Goal: Transaction & Acquisition: Purchase product/service

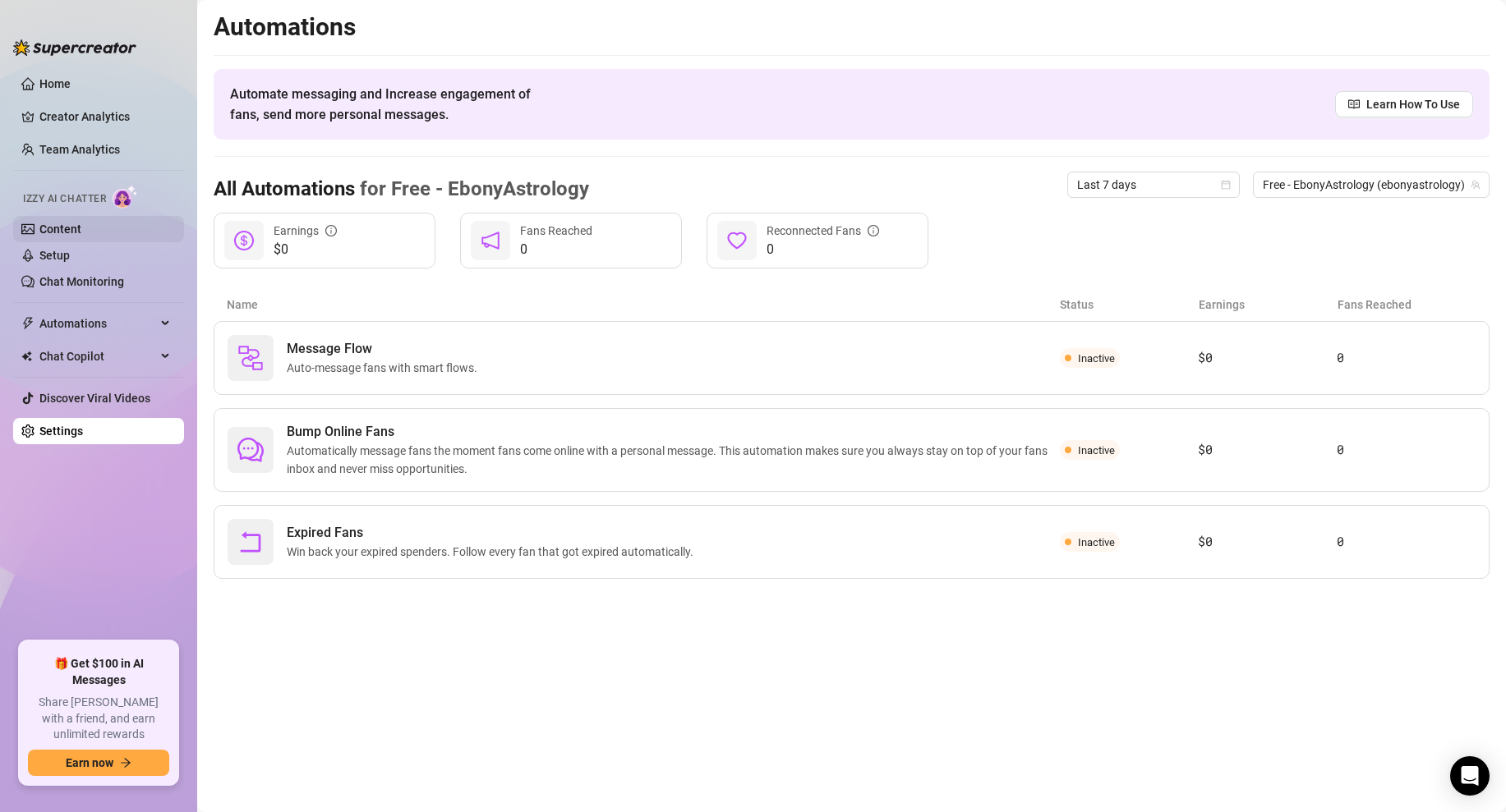
click at [75, 222] on link "Content" at bounding box center [60, 229] width 42 height 13
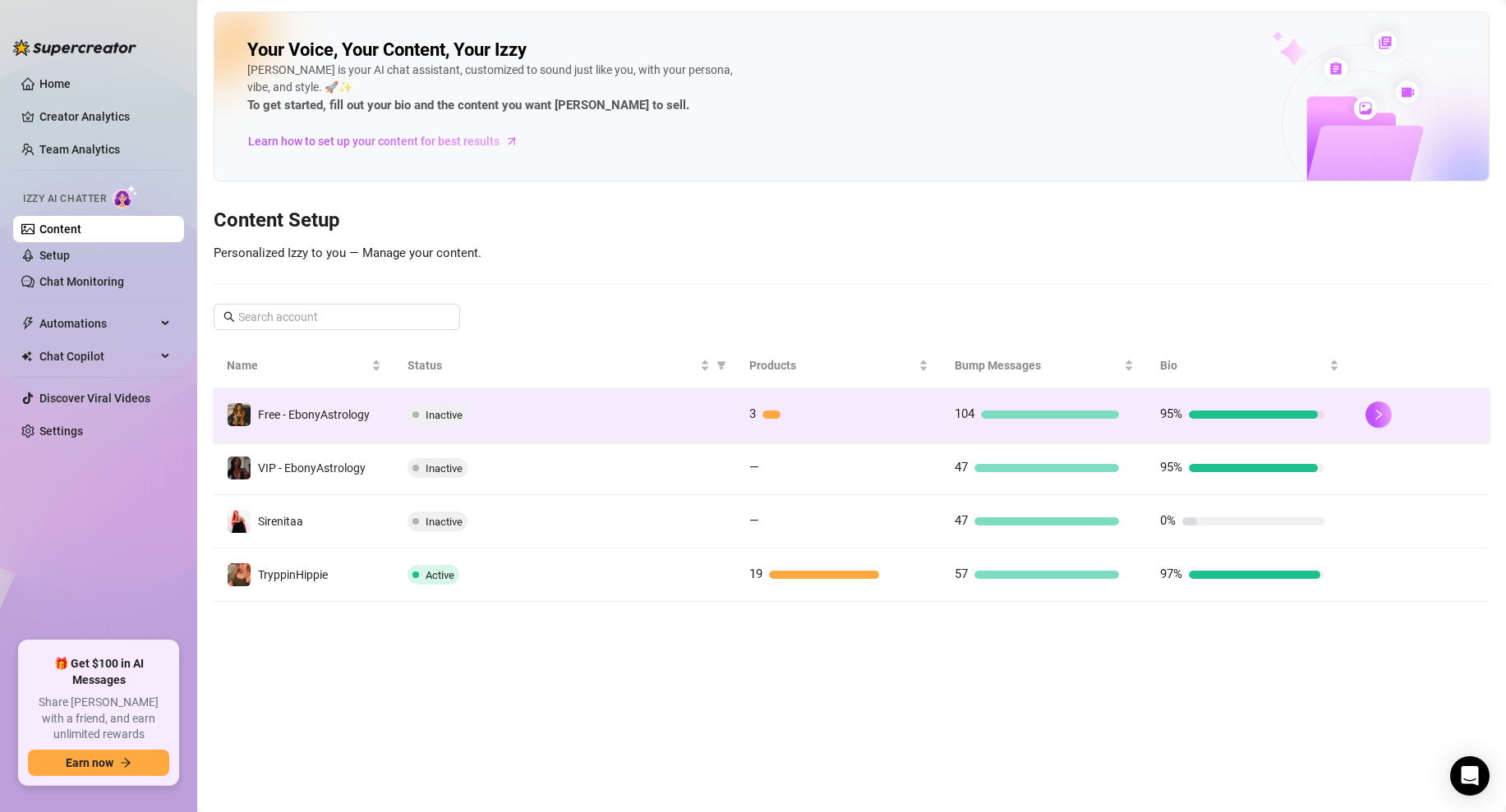
click at [721, 413] on div "Inactive" at bounding box center [566, 414] width 317 height 20
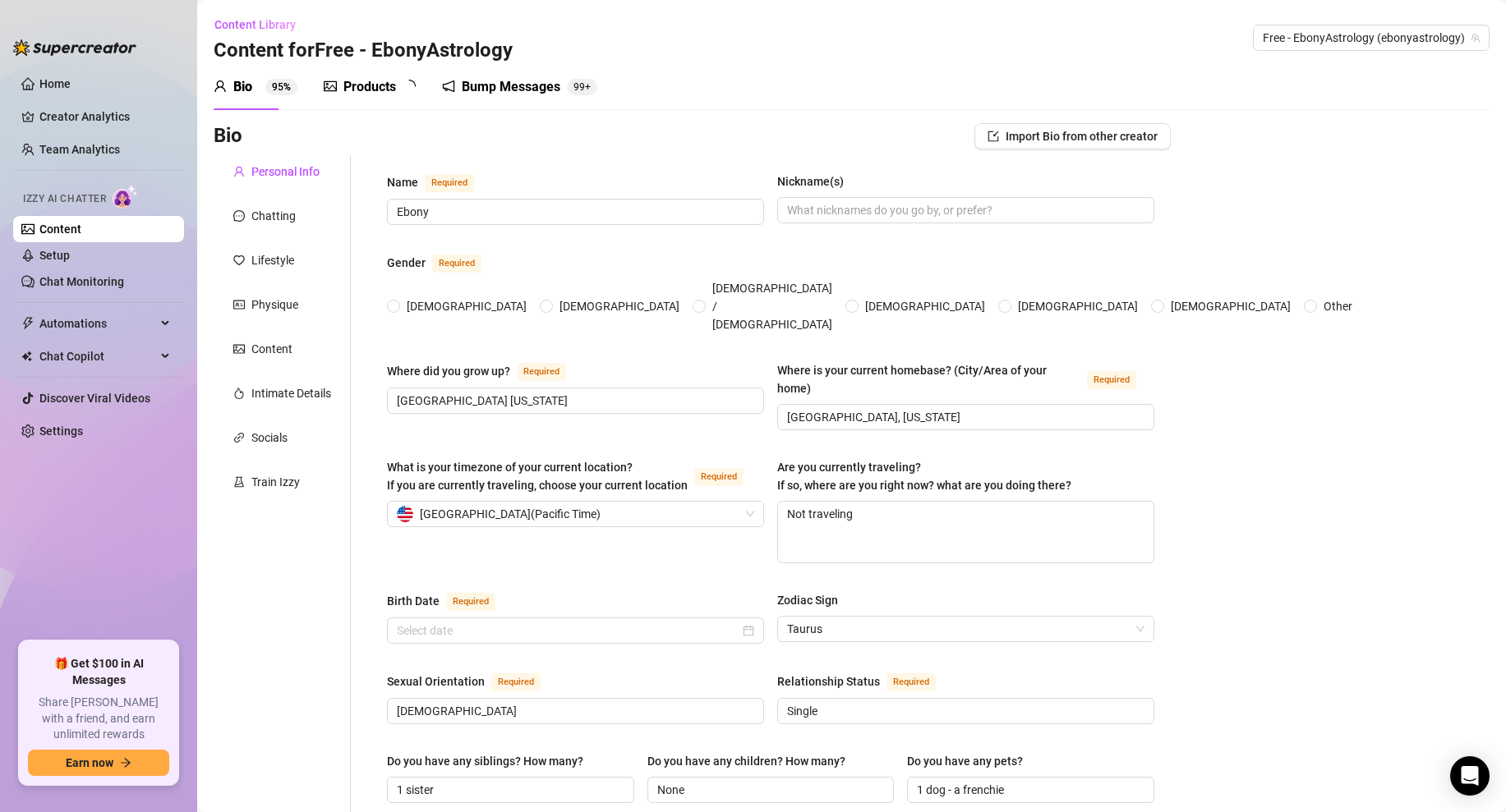
radio input "true"
type input "[DATE]"
click at [351, 80] on div "Products" at bounding box center [369, 87] width 52 height 20
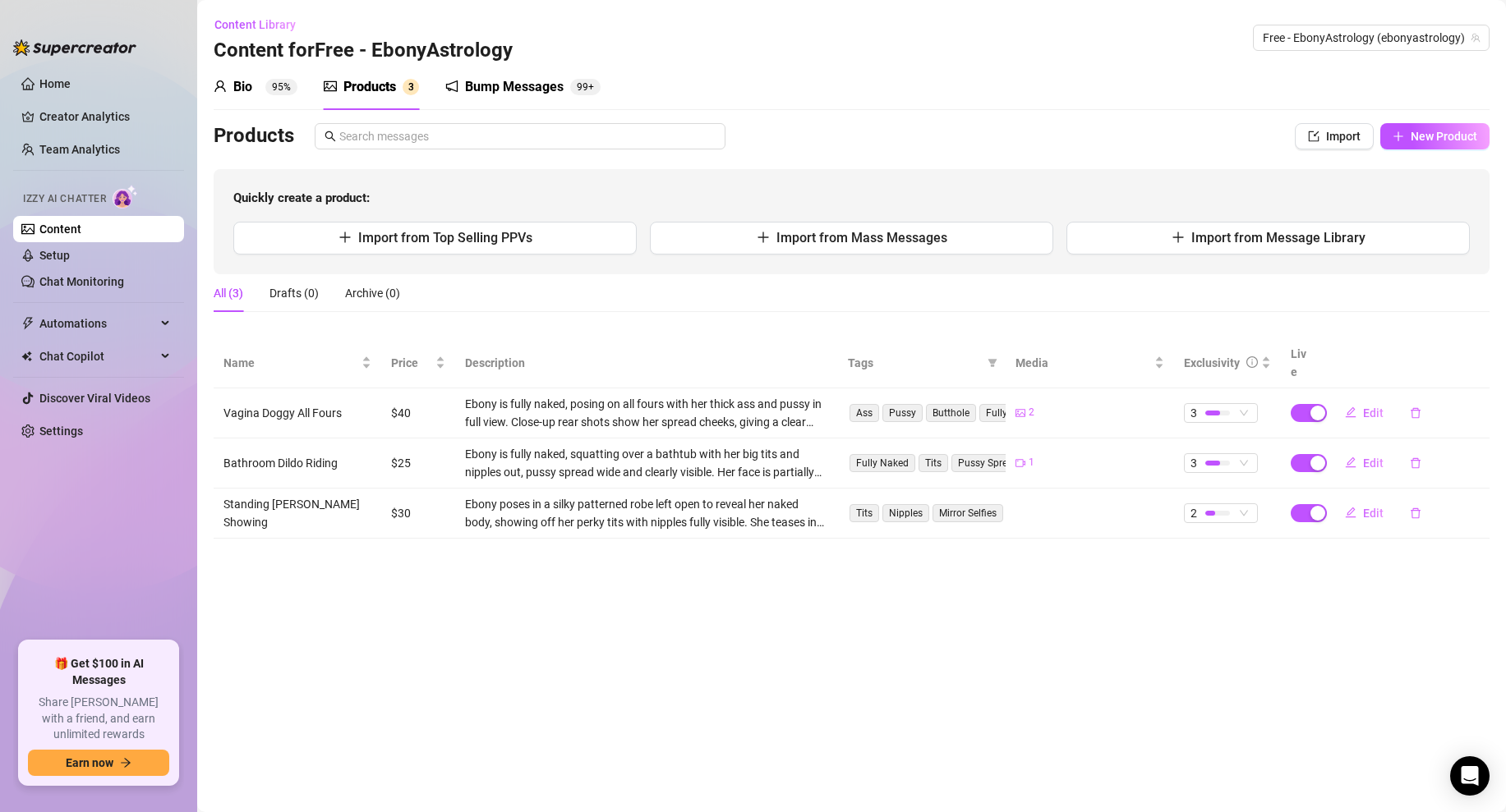
click at [276, 89] on sup "95%" at bounding box center [281, 87] width 32 height 16
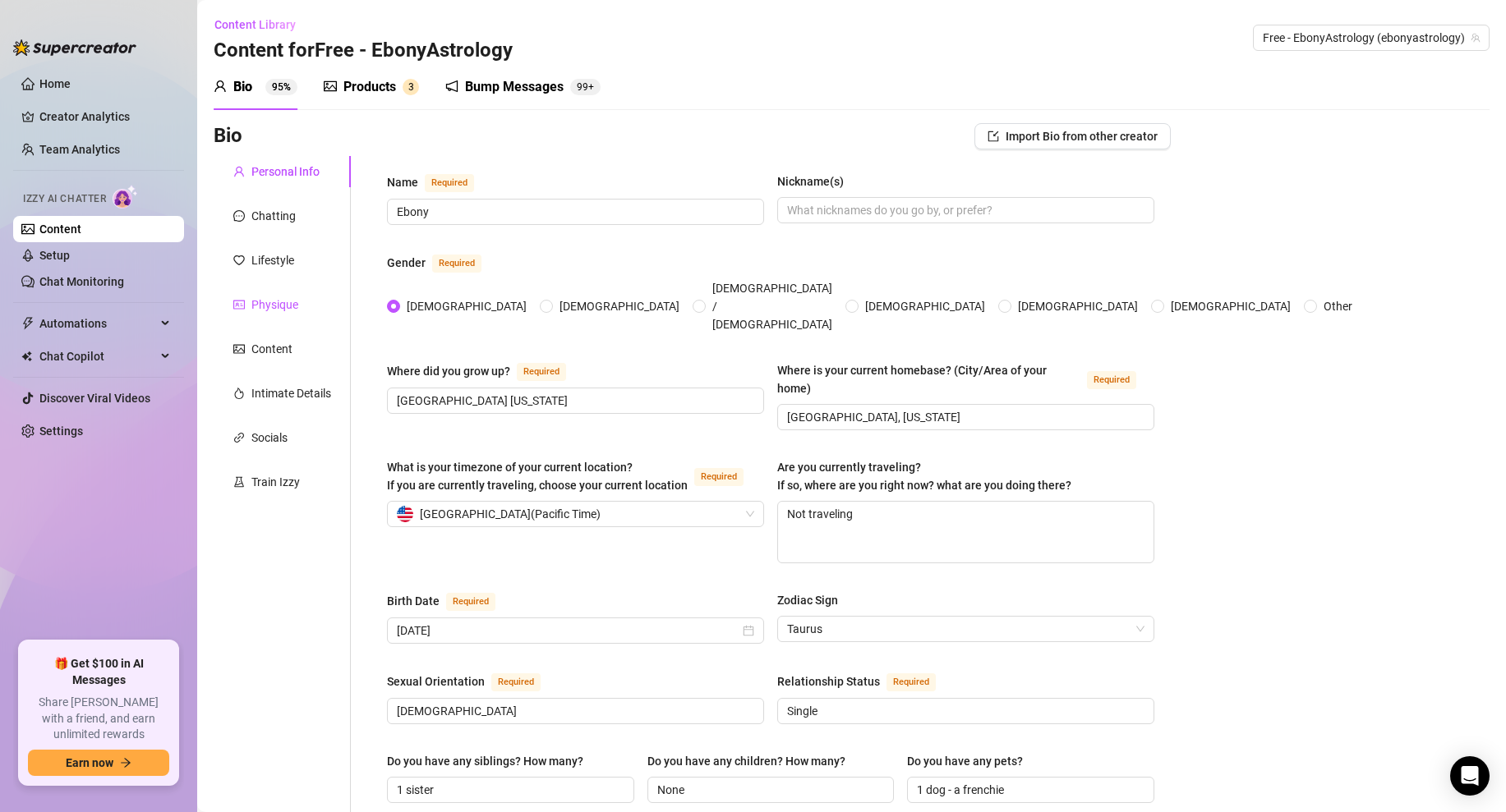
click at [277, 312] on div "Physique" at bounding box center [275, 304] width 47 height 18
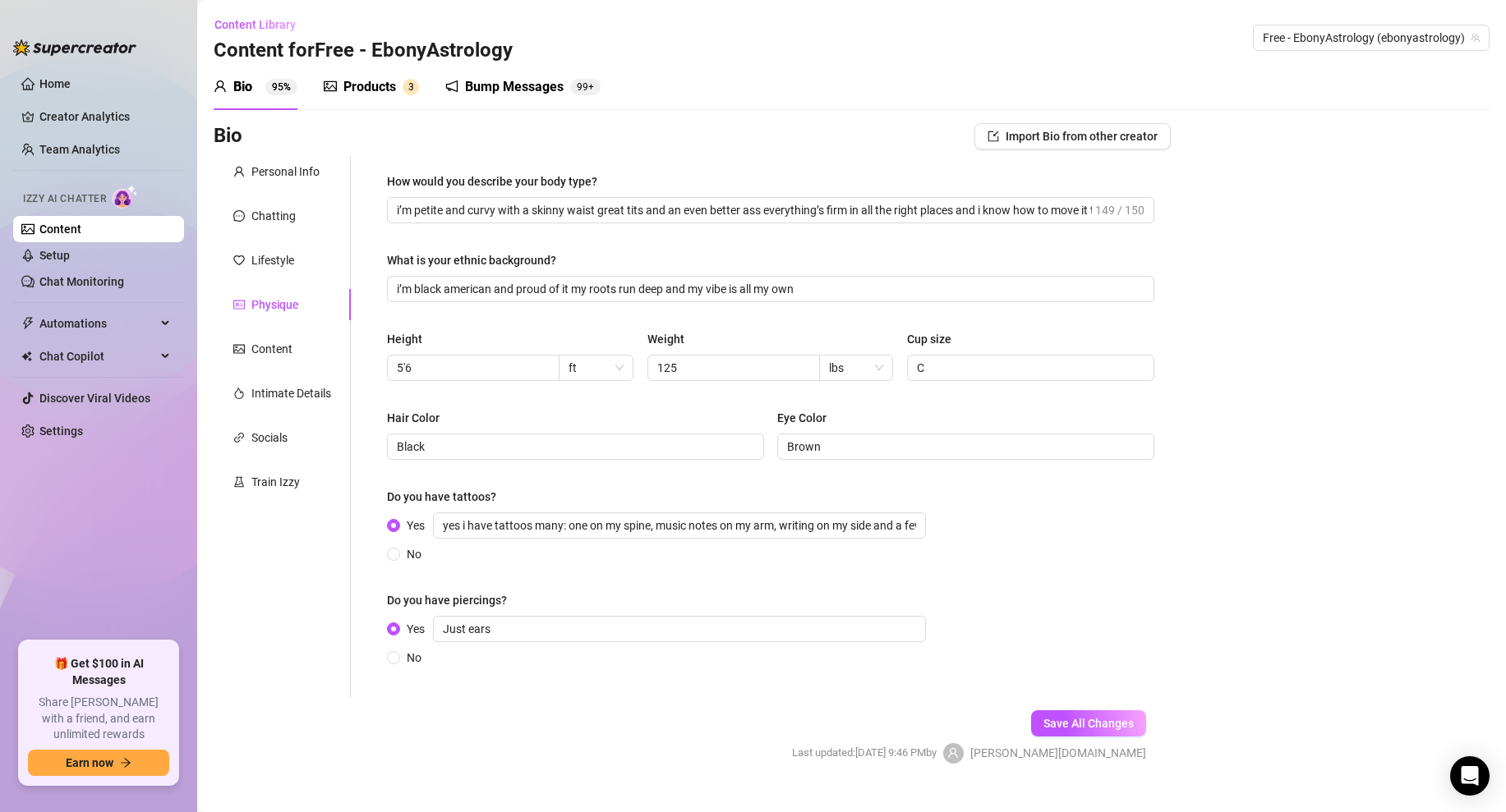
scroll to position [29, 0]
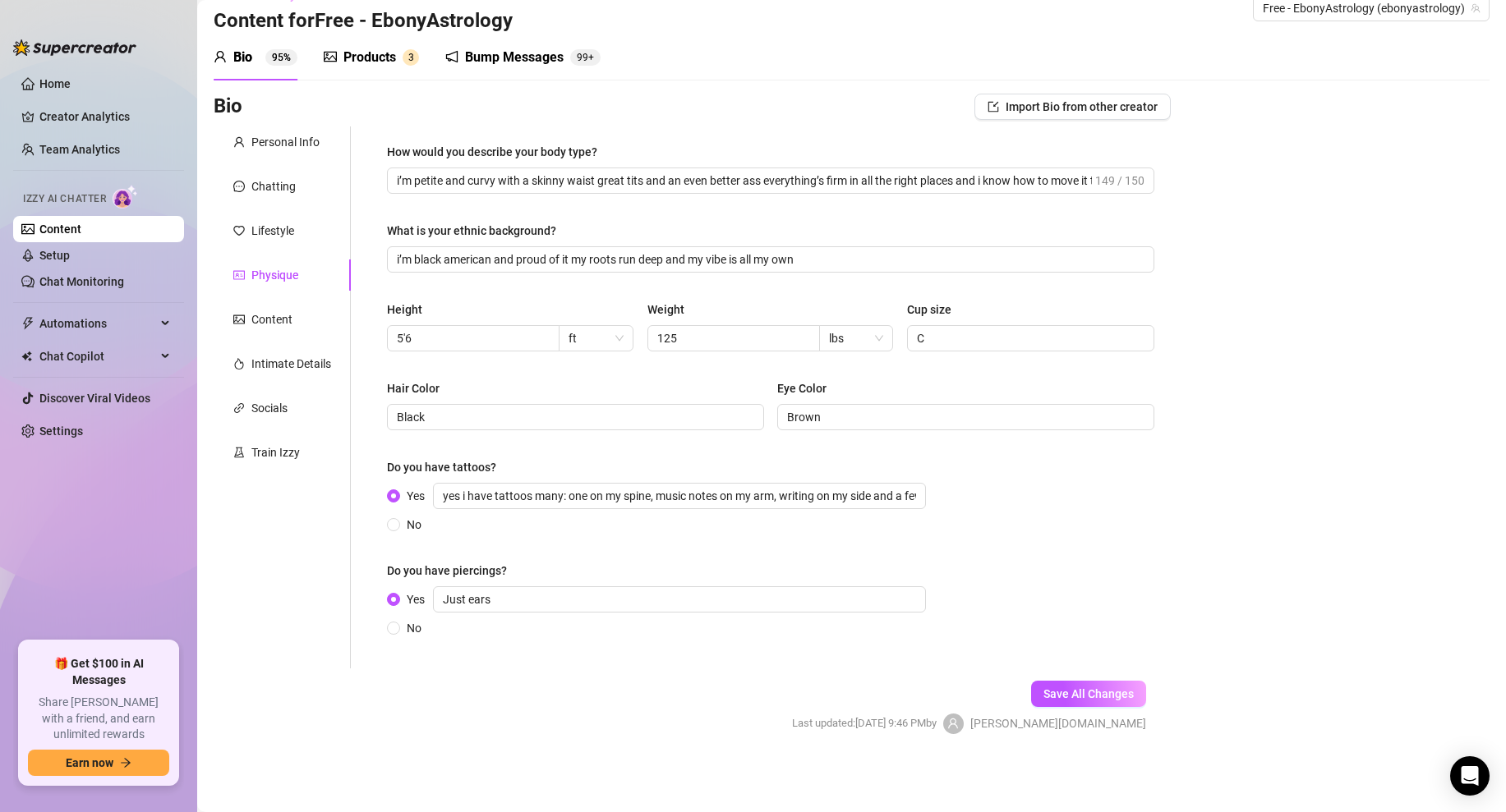
click at [278, 338] on div "Personal Info Chatting Lifestyle Physique Content Intimate Details Socials Trai…" at bounding box center [282, 397] width 137 height 542
click at [286, 316] on div "Content" at bounding box center [272, 319] width 41 height 18
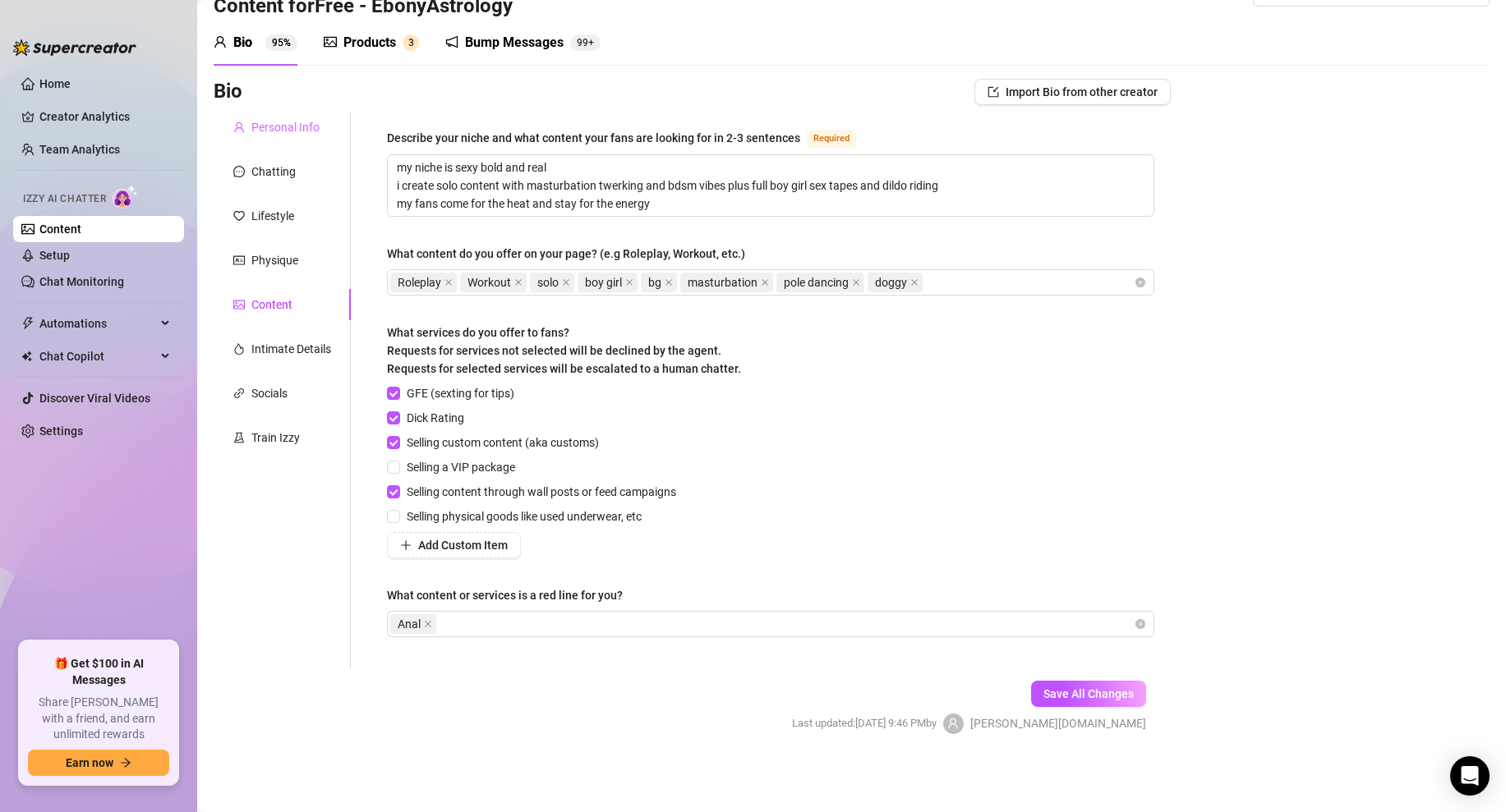
scroll to position [0, 0]
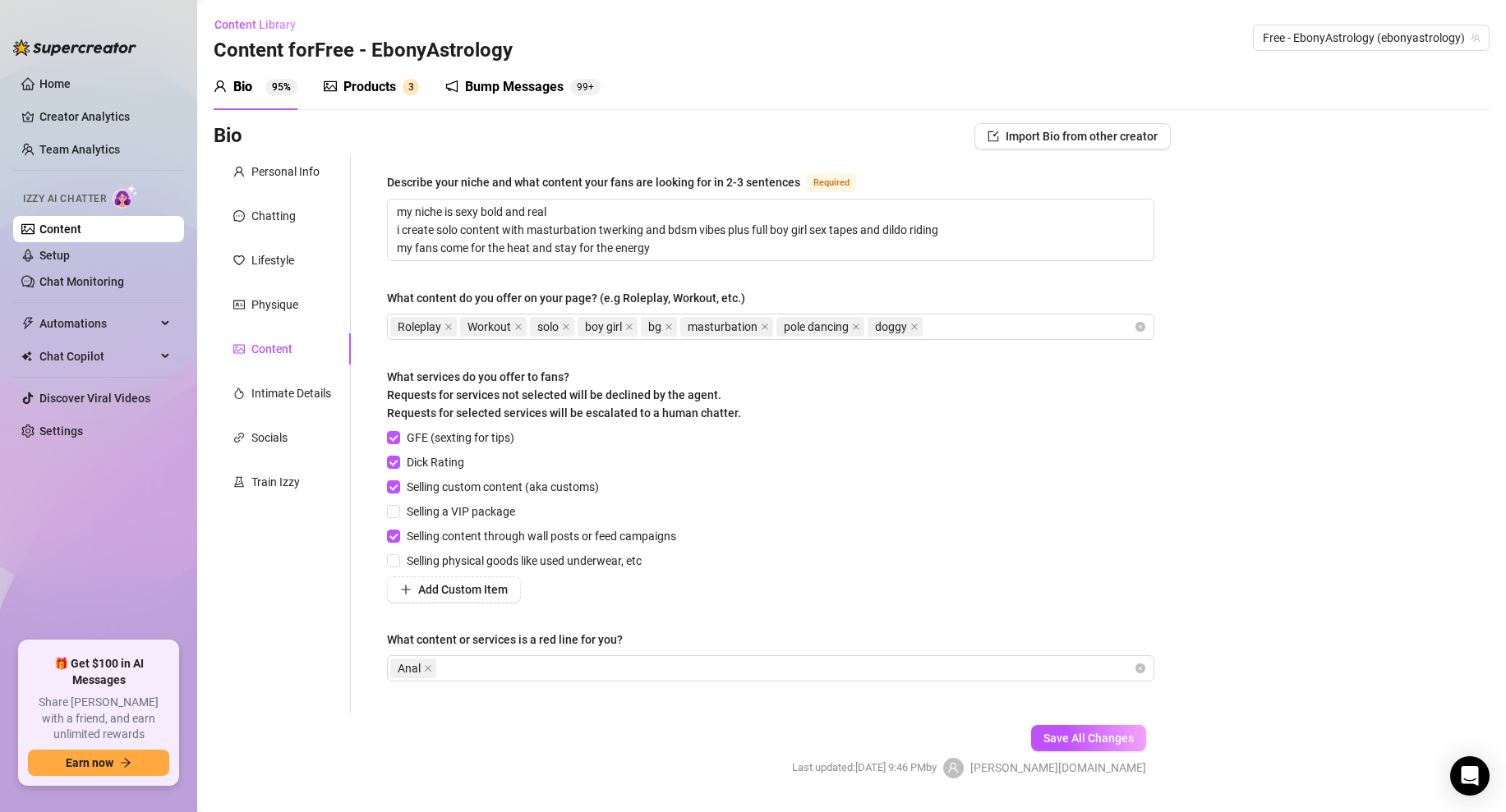
click at [349, 95] on div "Products" at bounding box center [369, 87] width 52 height 20
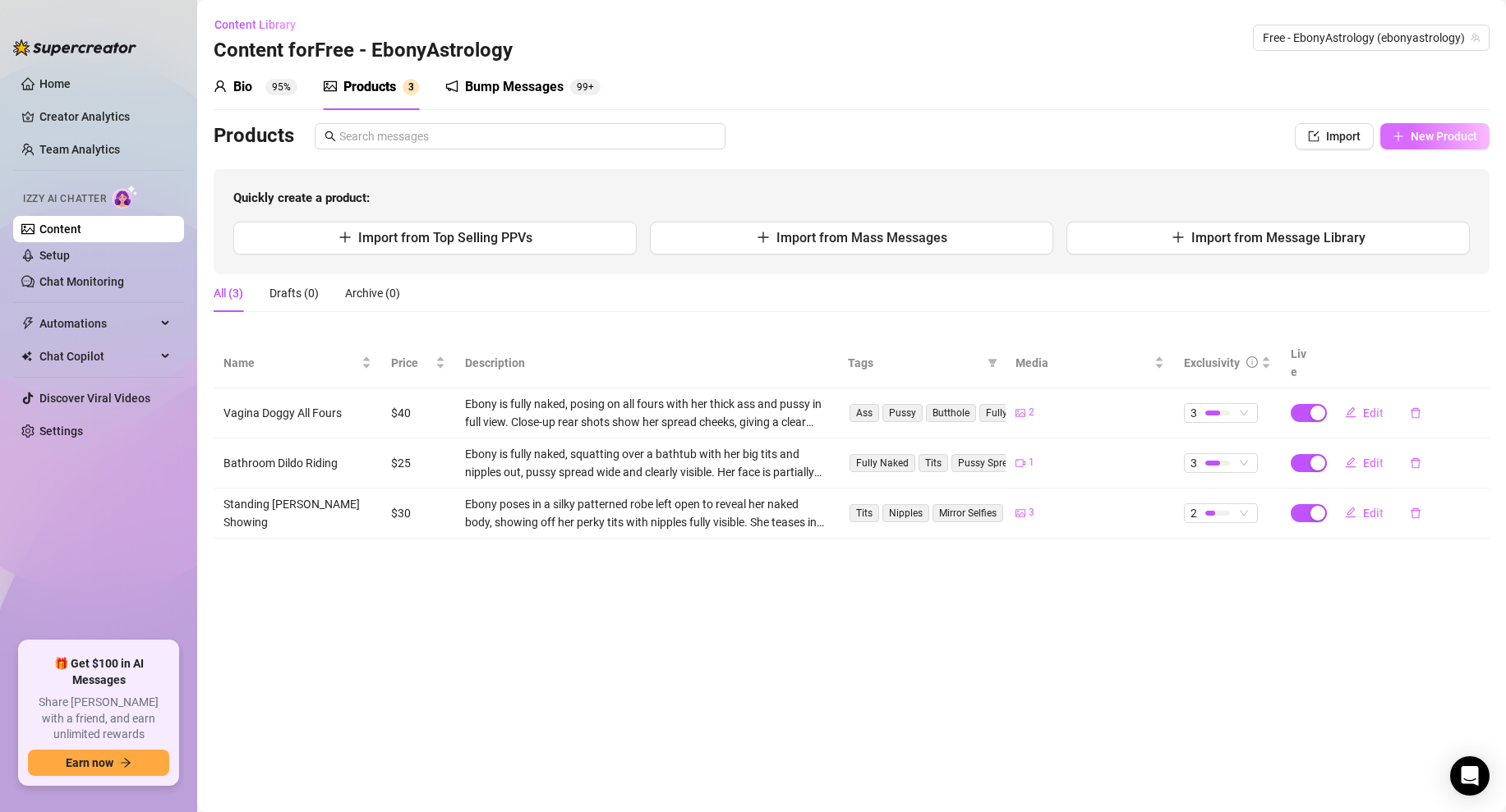
click at [1404, 136] on button "New Product" at bounding box center [1434, 137] width 109 height 27
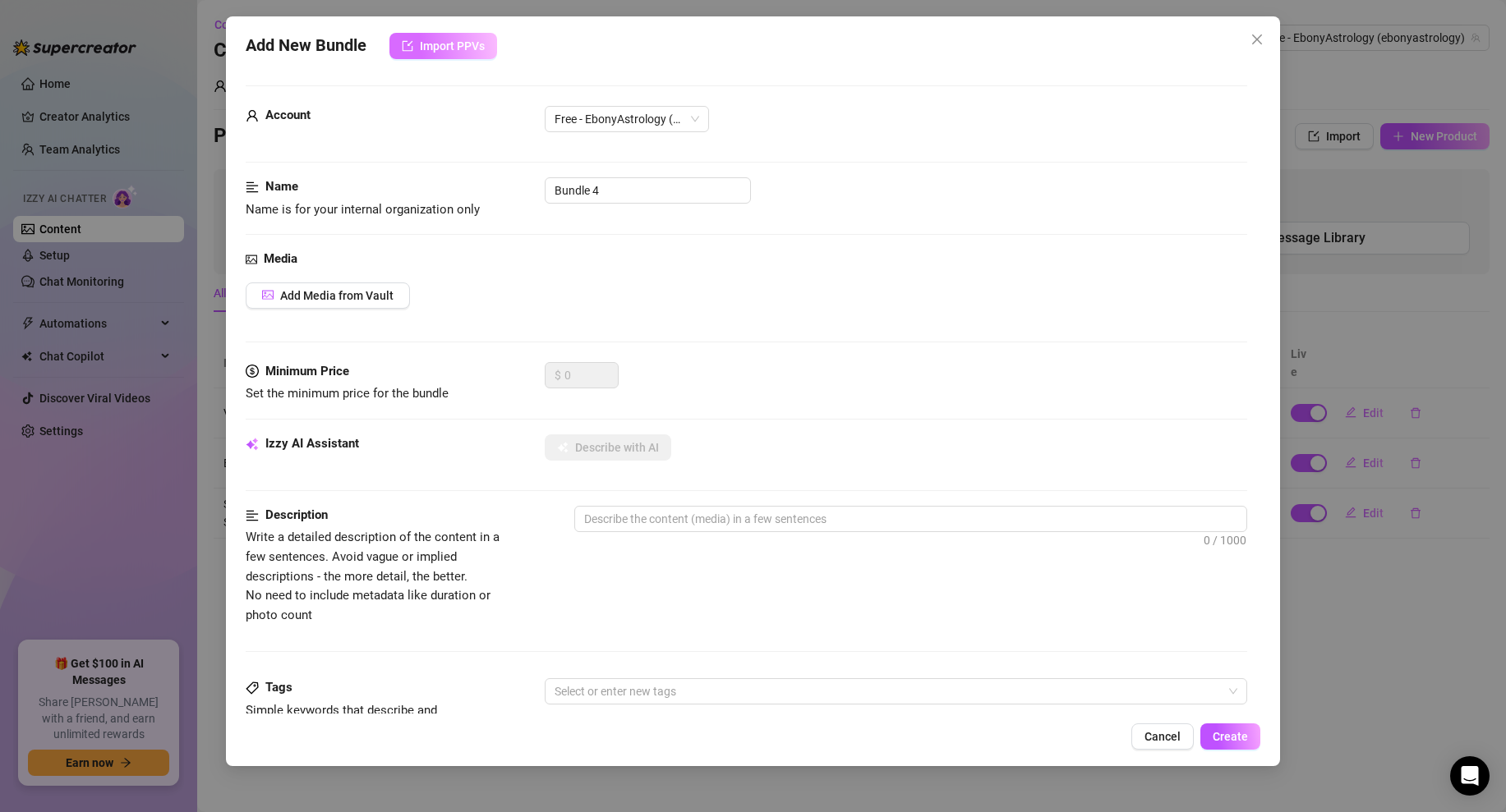
click at [443, 41] on span "Import PPVs" at bounding box center [452, 45] width 65 height 13
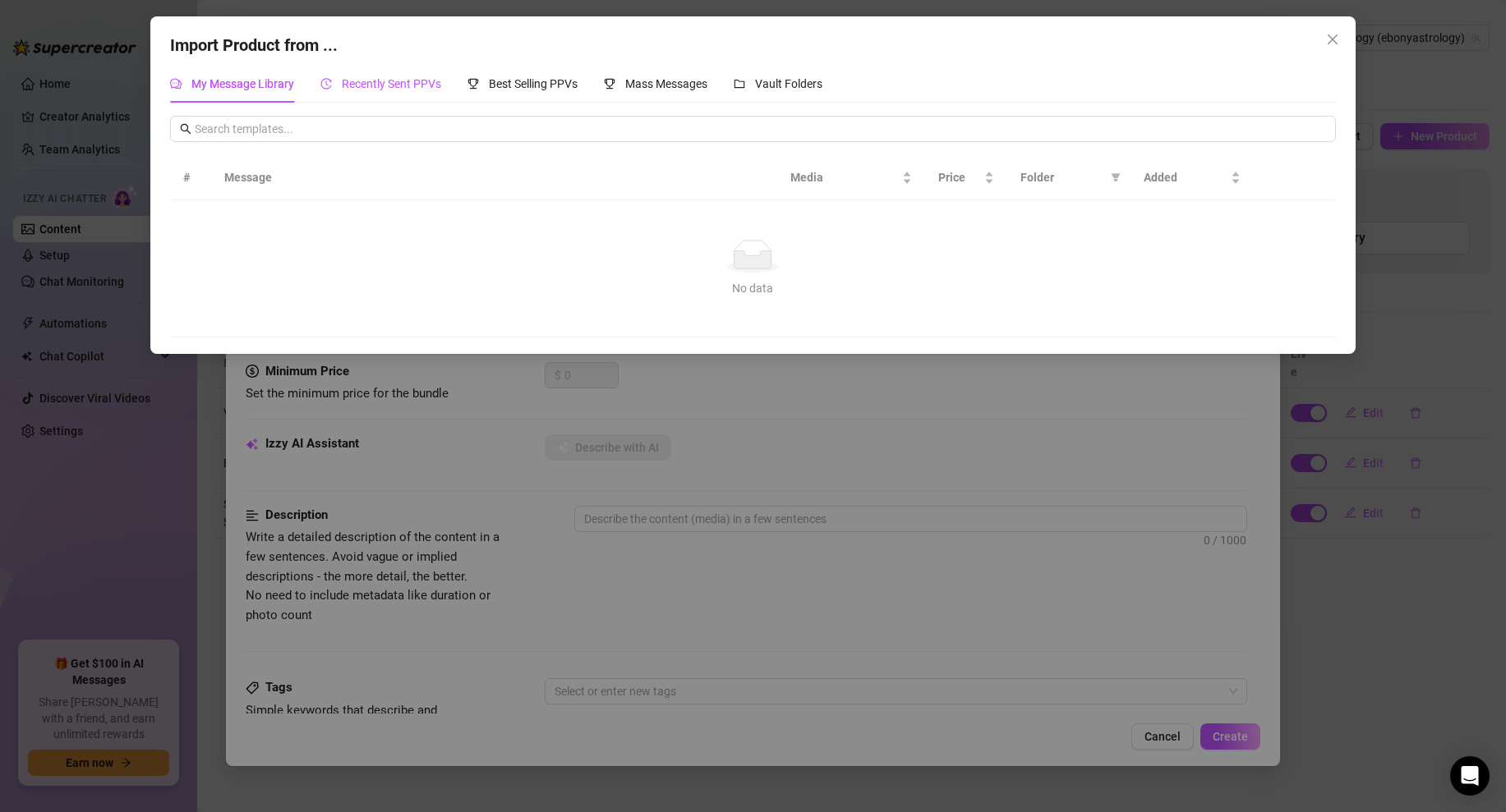
click at [403, 82] on span "Recently Sent PPVs" at bounding box center [391, 84] width 100 height 13
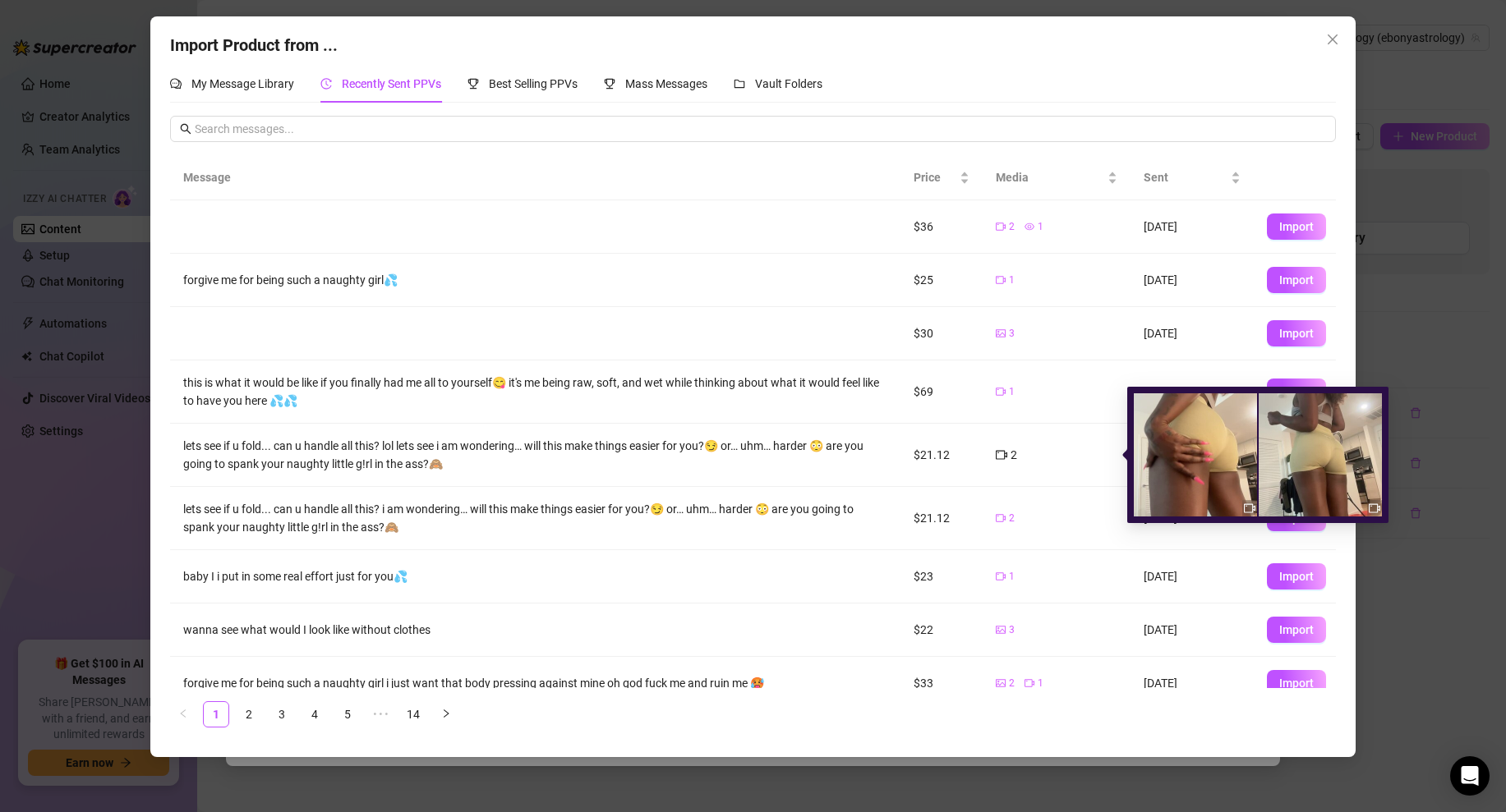
scroll to position [76, 0]
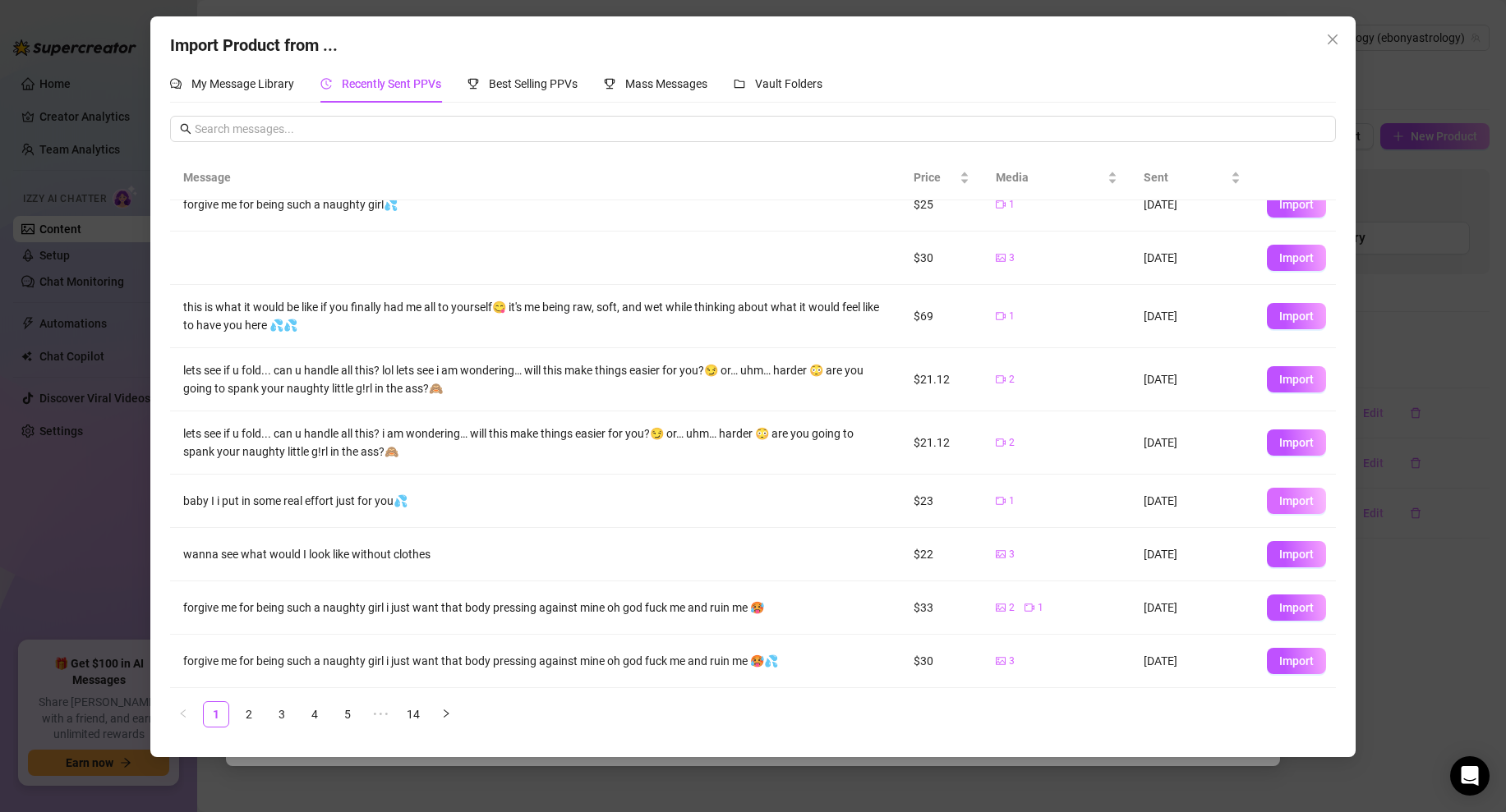
click at [1295, 503] on span "Import" at bounding box center [1296, 501] width 35 height 13
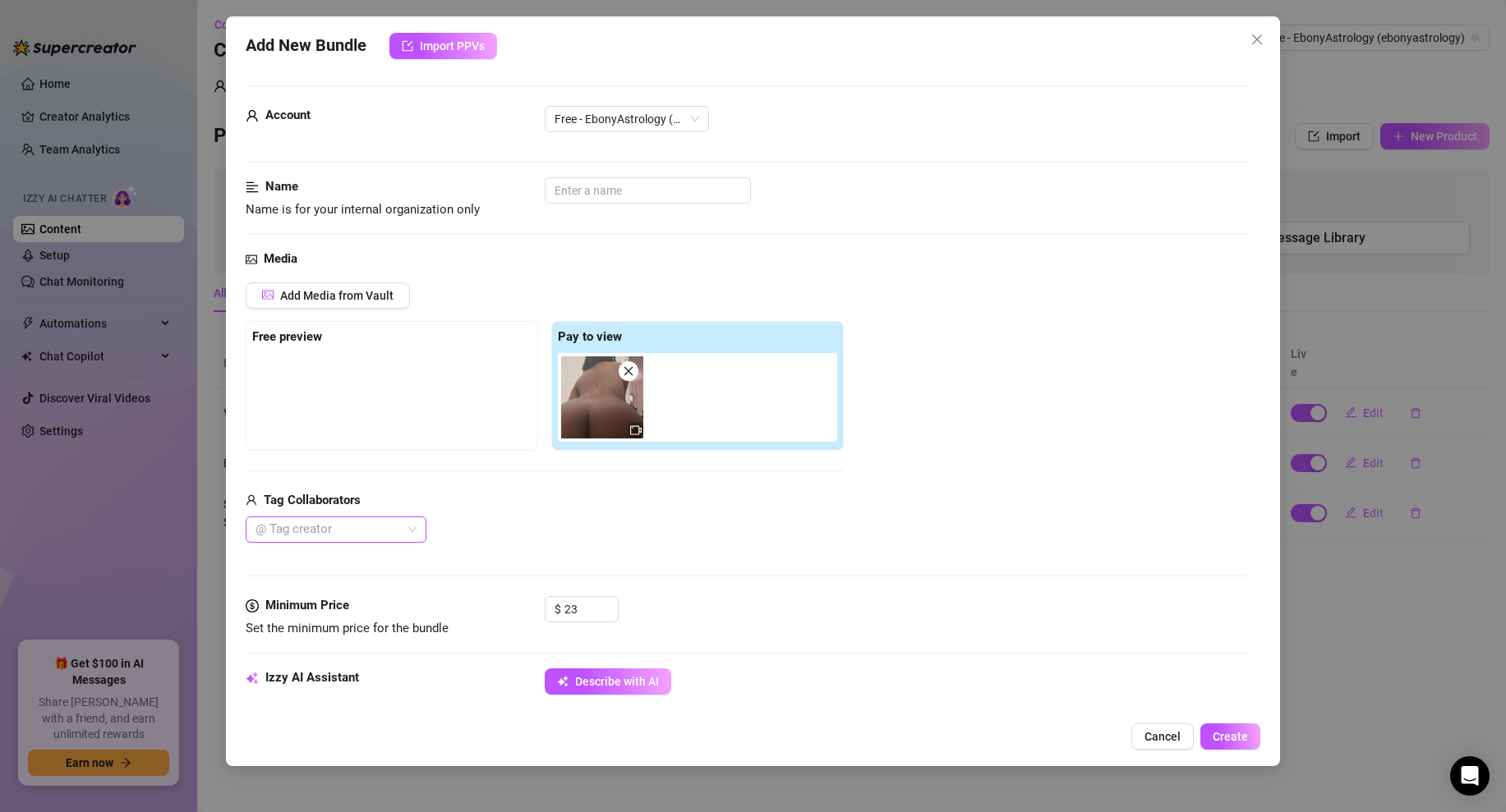
type textarea "baby I i put in some real effort just for you💦"
click at [603, 406] on img at bounding box center [602, 398] width 82 height 82
click at [604, 405] on img at bounding box center [602, 398] width 82 height 82
click at [578, 409] on img at bounding box center [602, 398] width 82 height 82
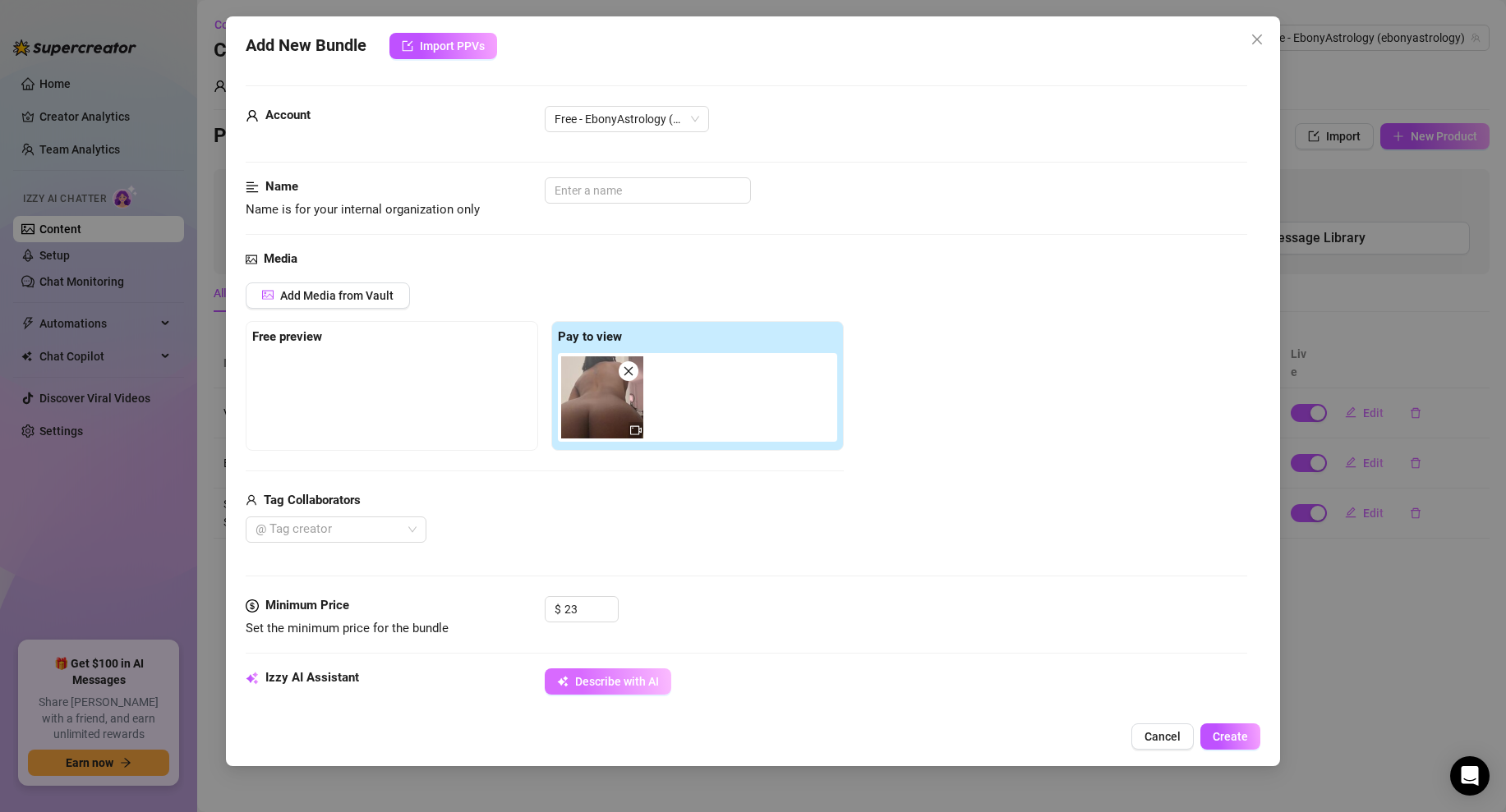
click at [589, 675] on span "Describe with AI" at bounding box center [616, 681] width 84 height 13
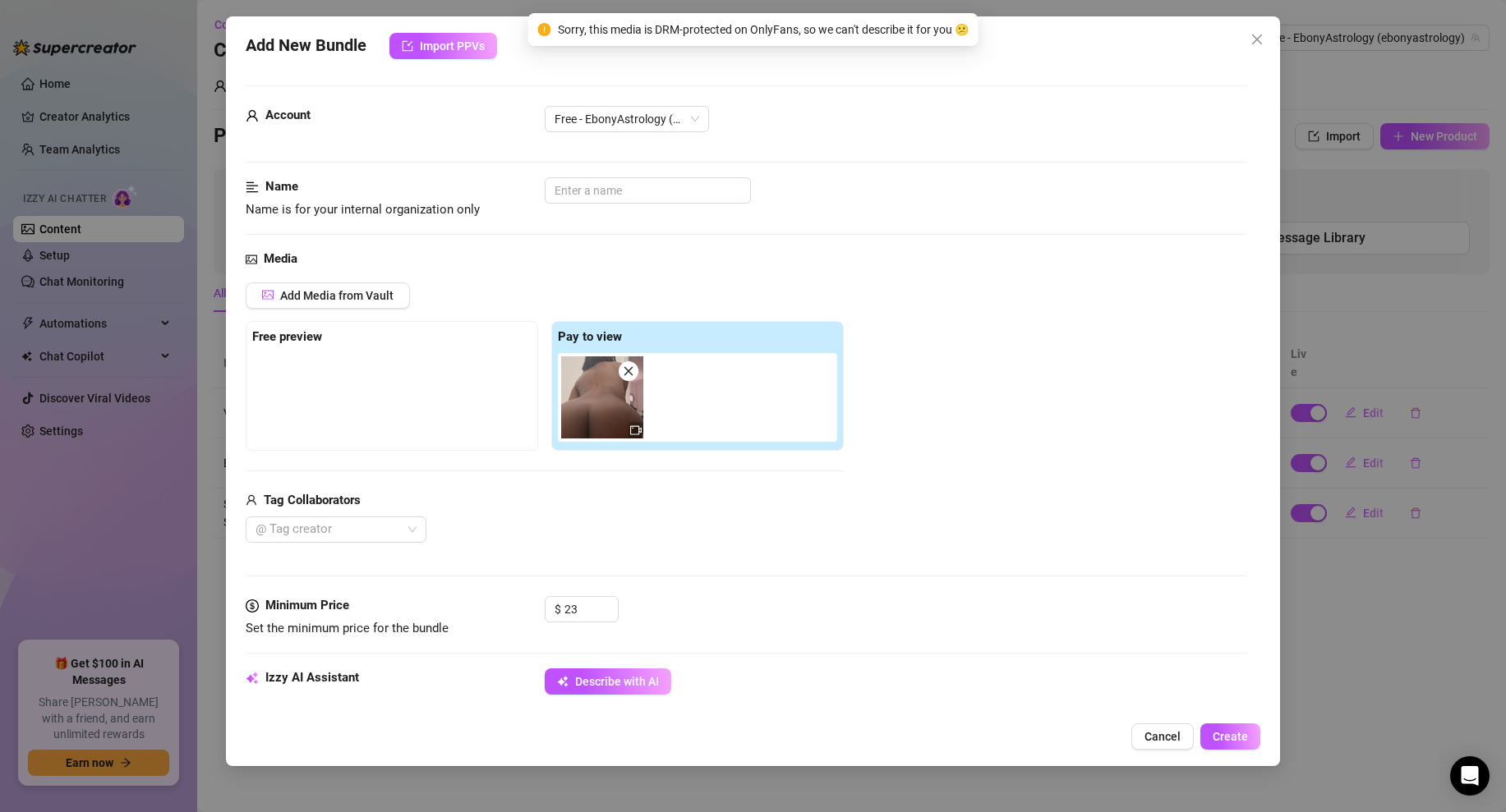
click at [583, 406] on img at bounding box center [602, 398] width 82 height 82
click at [327, 292] on span "Add Media from Vault" at bounding box center [336, 295] width 113 height 13
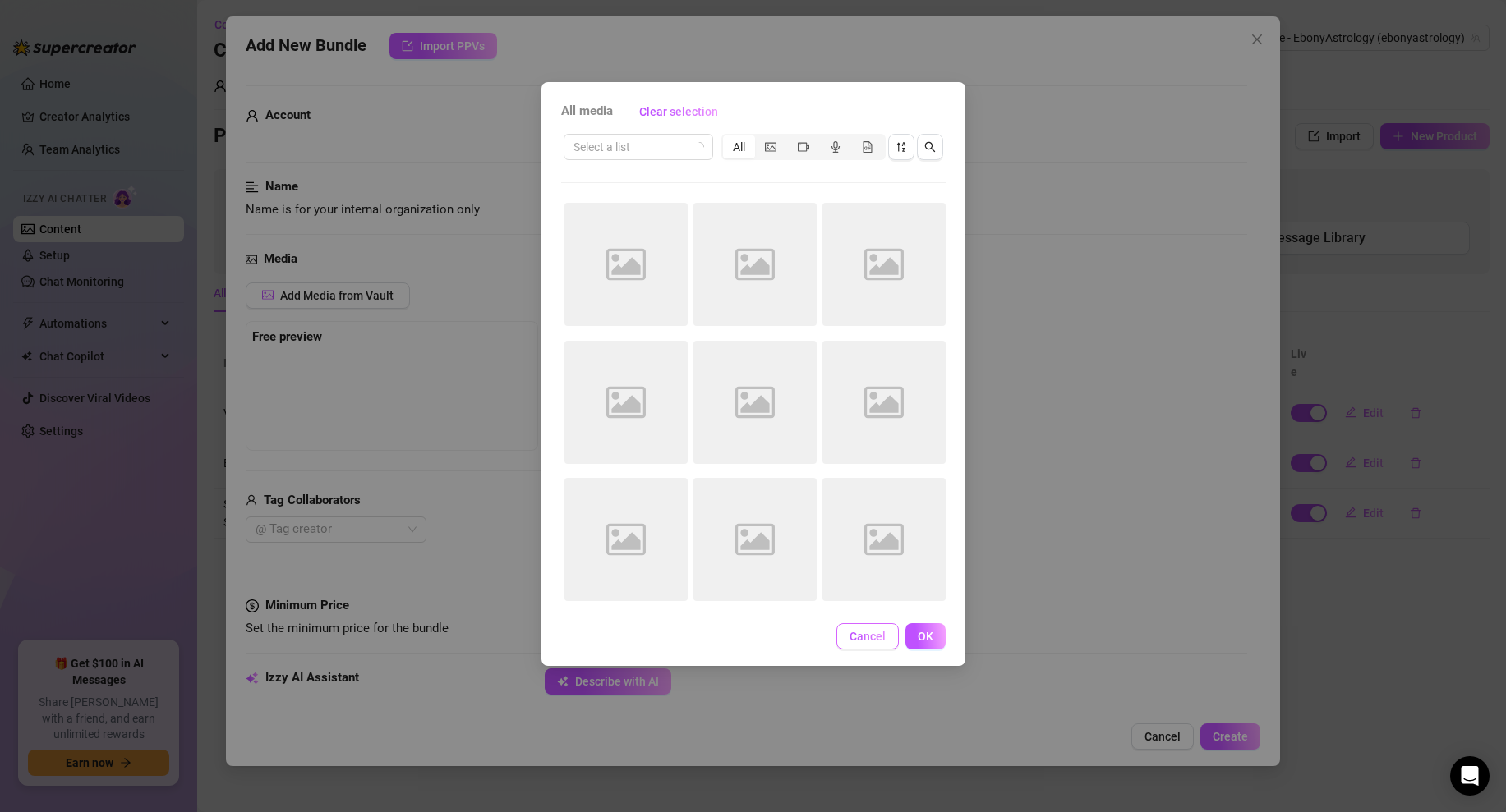
click at [873, 636] on span "Cancel" at bounding box center [867, 636] width 36 height 13
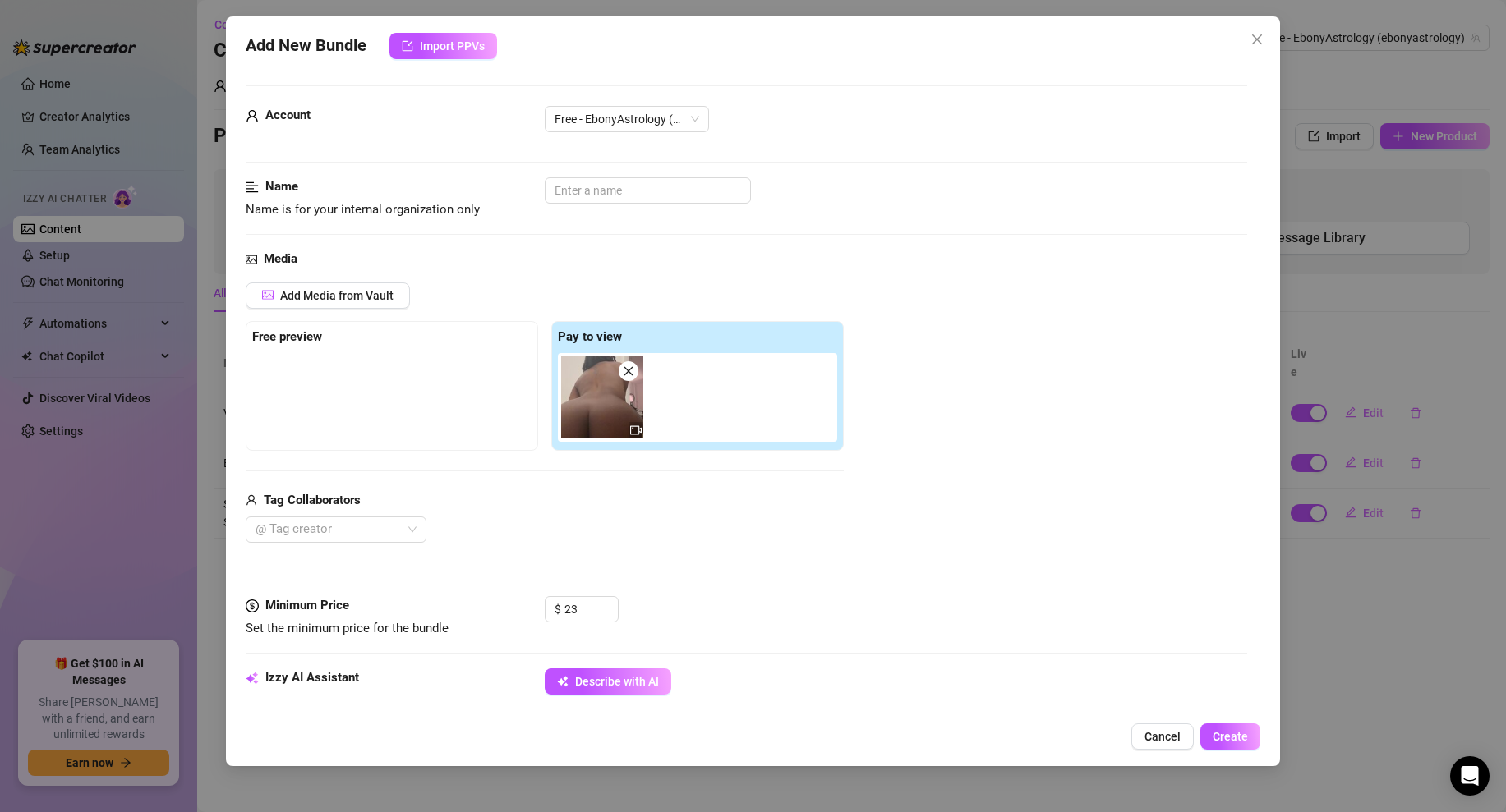
click at [630, 370] on icon "close" at bounding box center [628, 371] width 12 height 12
type input "0"
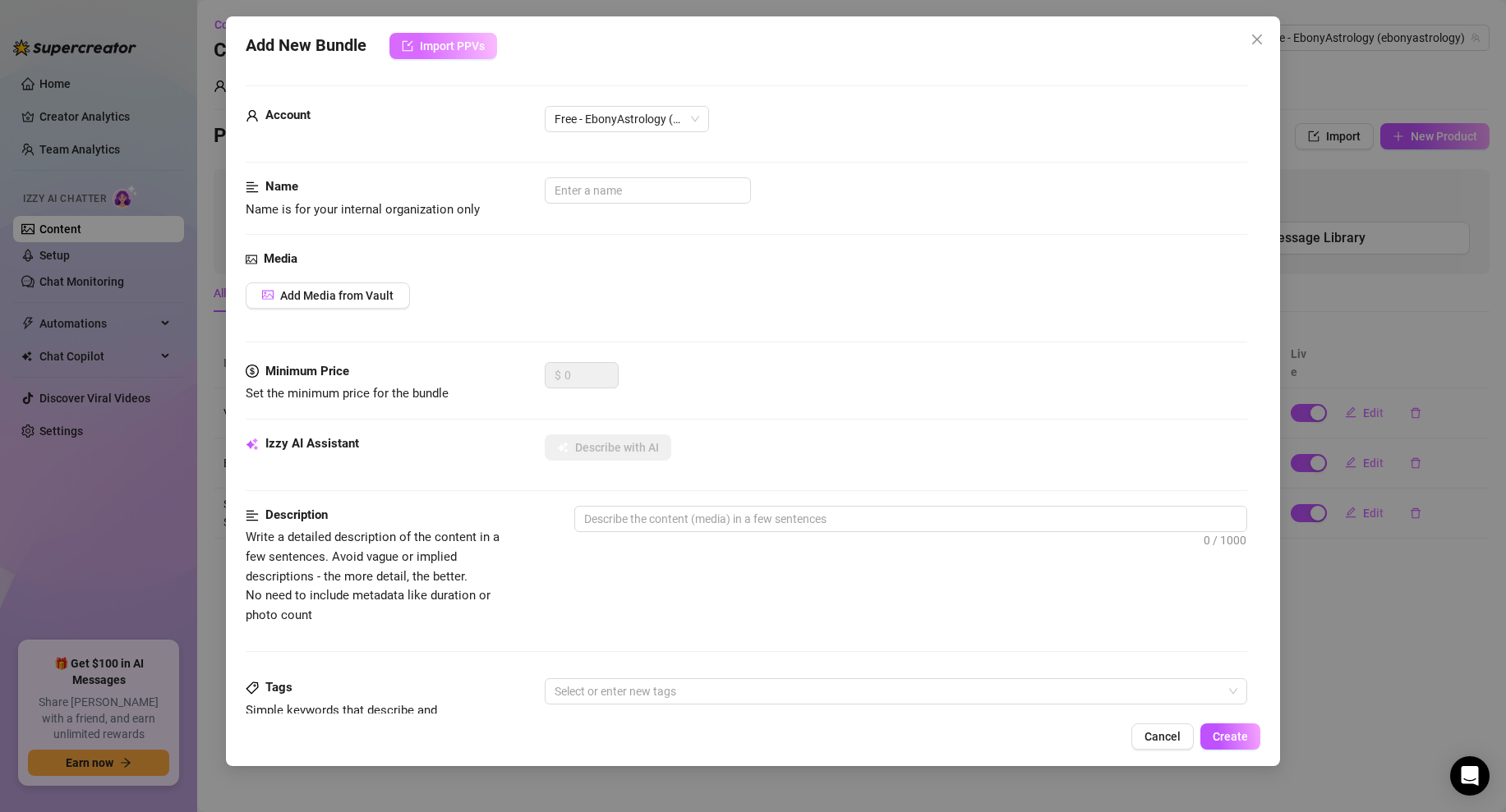
click at [445, 45] on span "Import PPVs" at bounding box center [452, 45] width 65 height 13
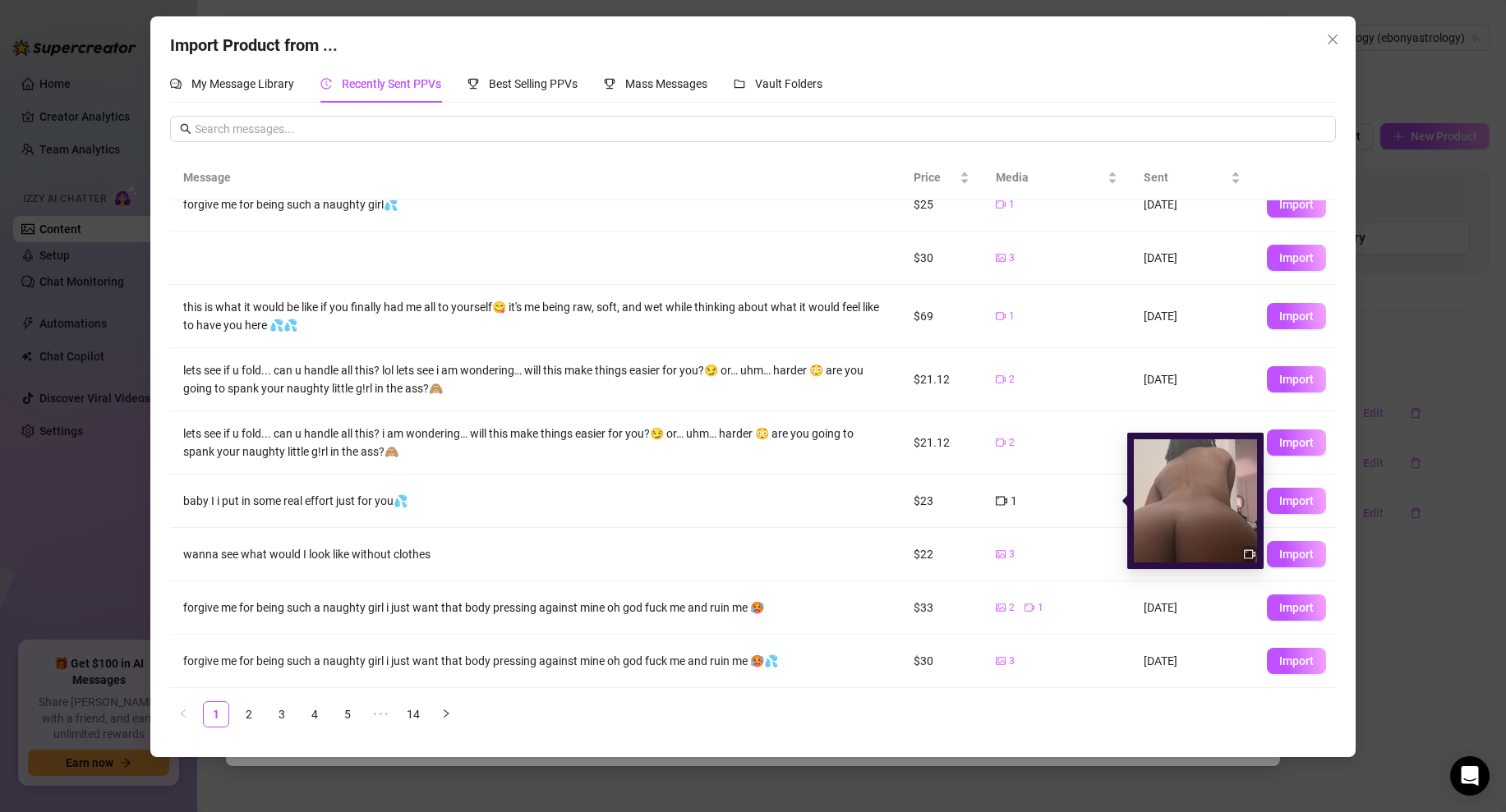
click at [1006, 500] on icon "video-camera" at bounding box center [1001, 502] width 12 height 9
click at [1223, 502] on img at bounding box center [1195, 501] width 124 height 124
click at [1003, 502] on icon "video-camera" at bounding box center [1001, 501] width 12 height 12
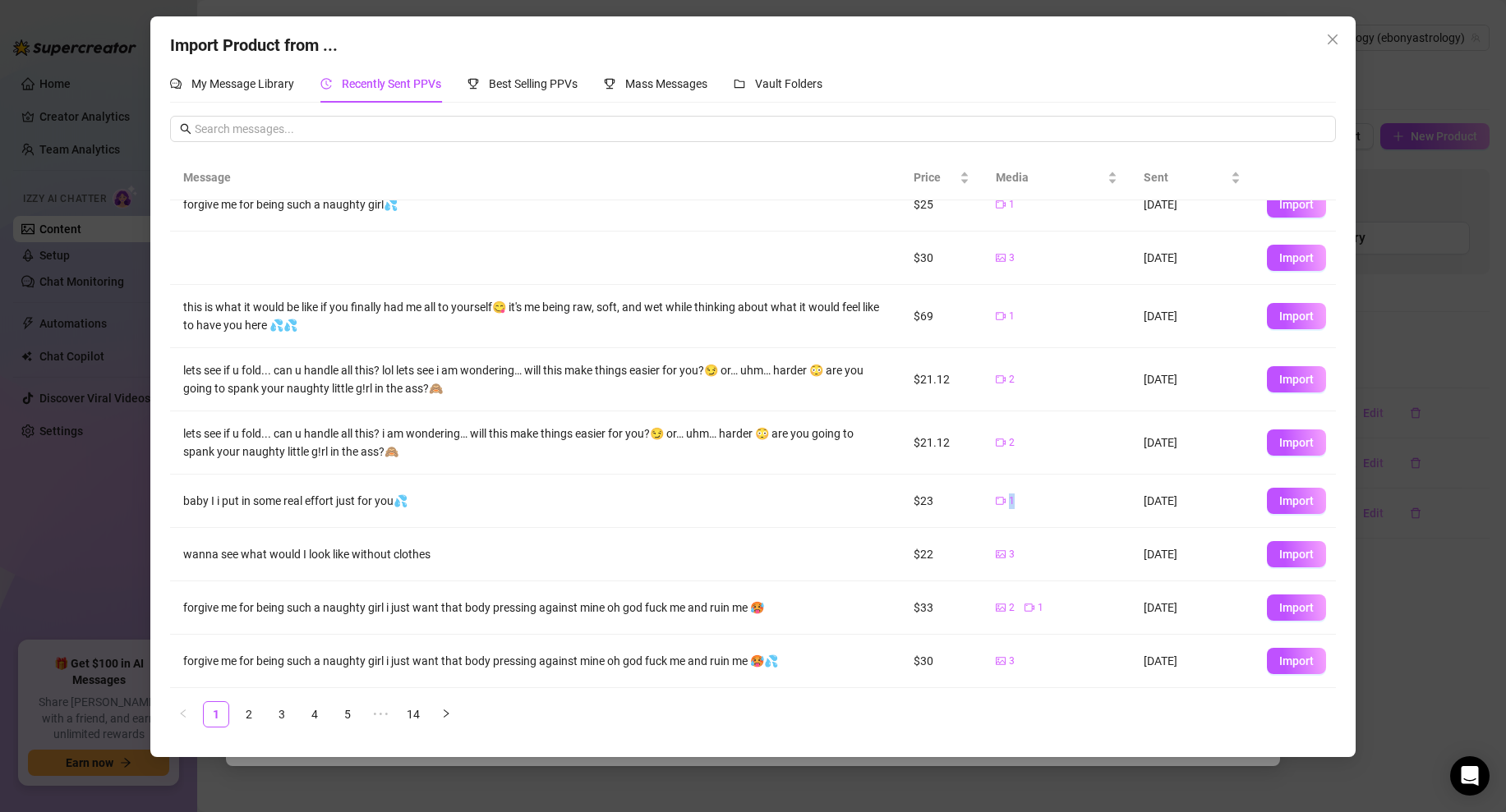
click at [1090, 492] on td "1" at bounding box center [1056, 502] width 148 height 53
click at [1321, 607] on button "Import" at bounding box center [1296, 608] width 59 height 27
type textarea "forgive me for being such a naughty girl i just want that body pressing against…"
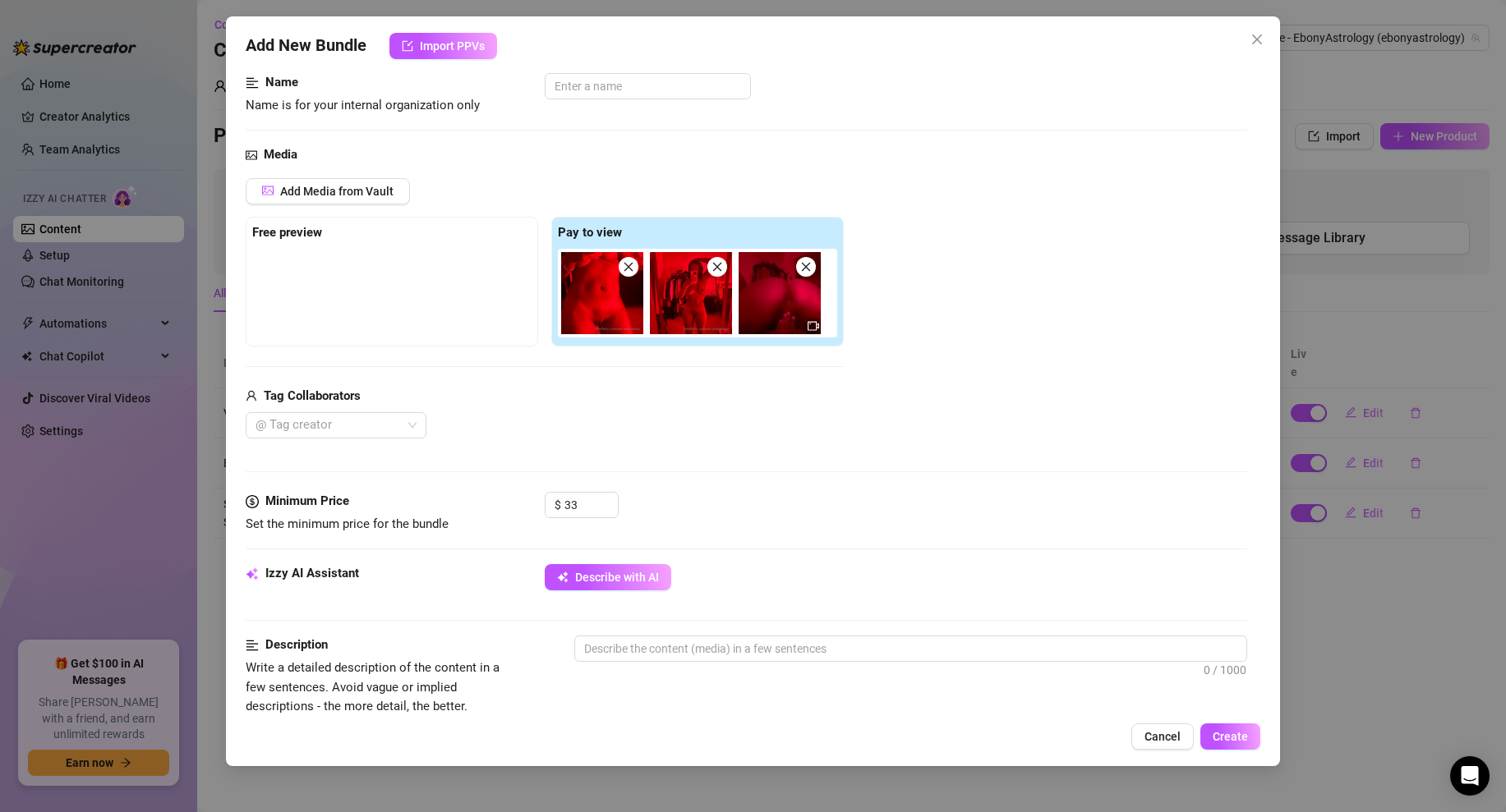
scroll to position [0, 0]
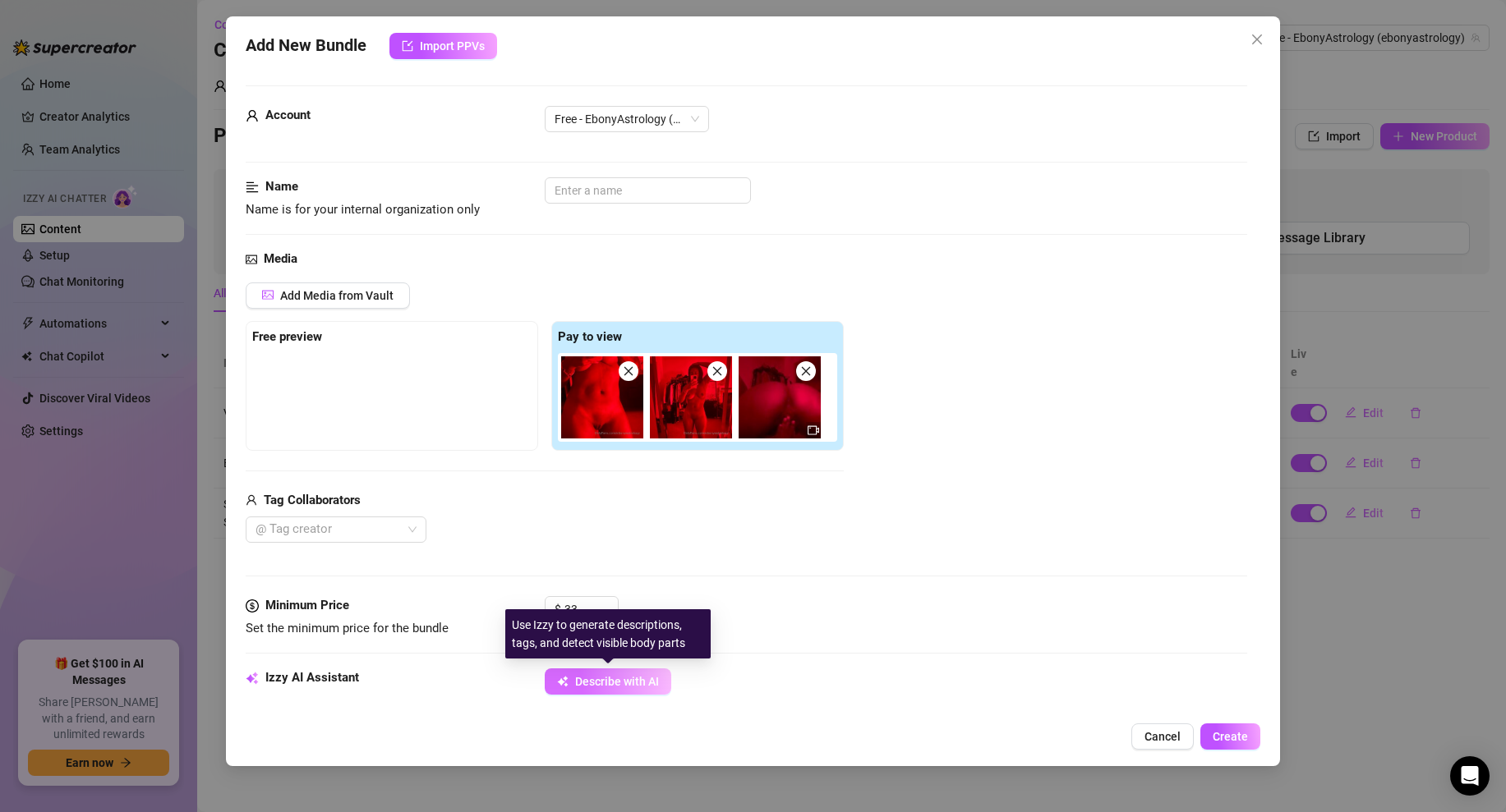
click at [609, 683] on span "Describe with AI" at bounding box center [616, 681] width 84 height 13
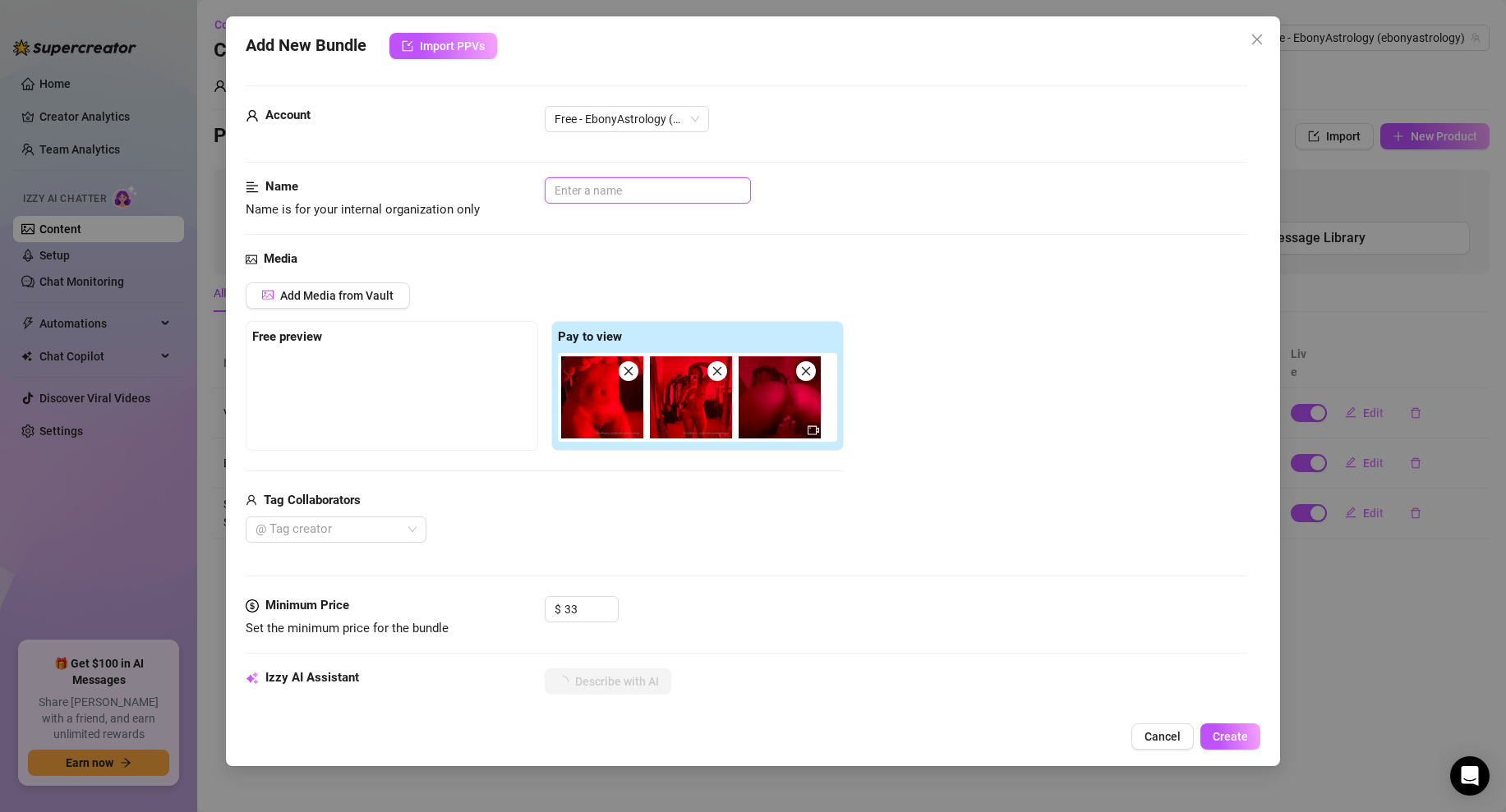
click at [632, 183] on input "text" at bounding box center [648, 190] width 206 height 27
type input "r"
type input "T"
type input "R"
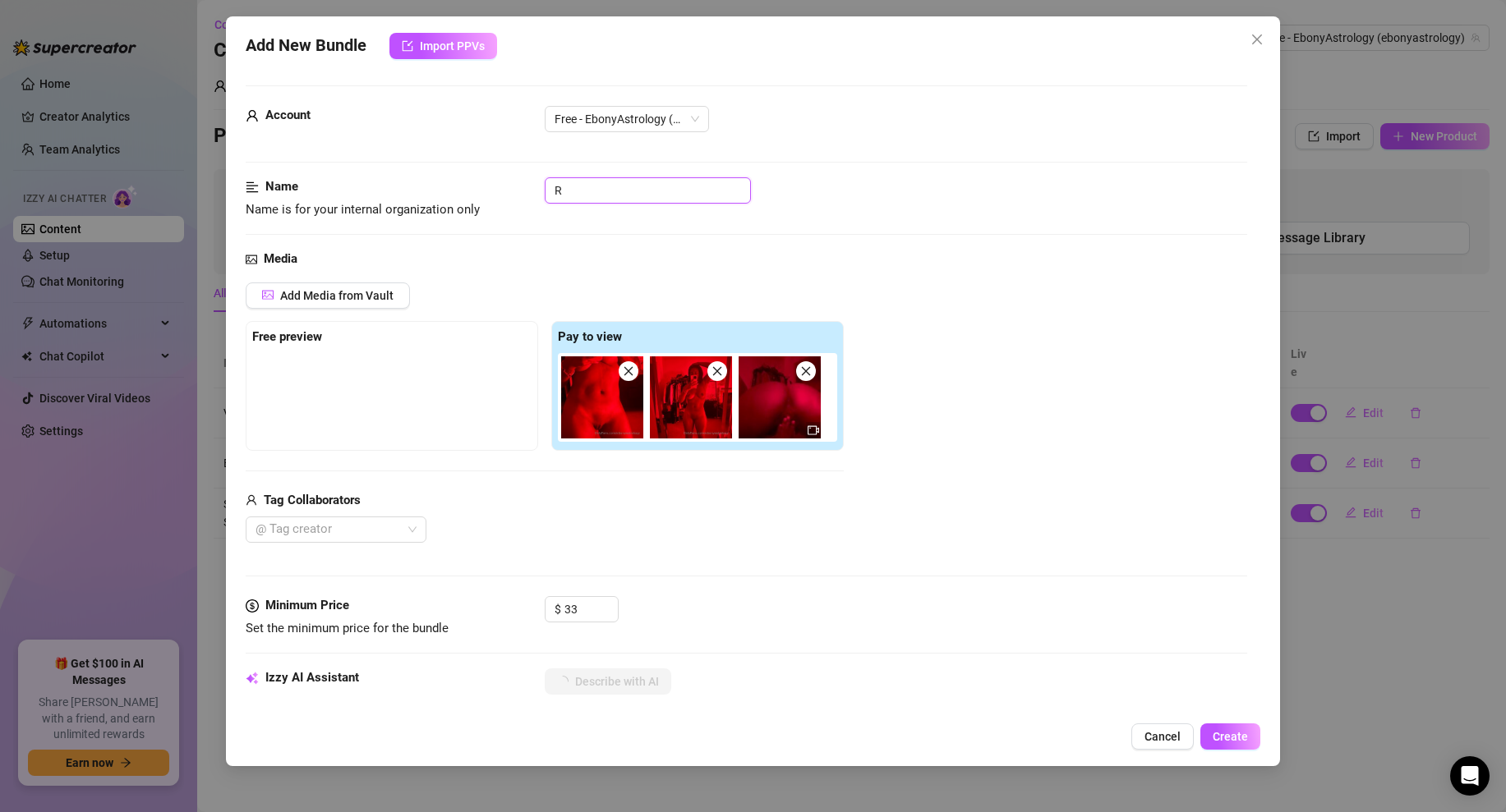
type textarea "Ebony"
type textarea "Ebony poses"
type textarea "Ebony poses fully"
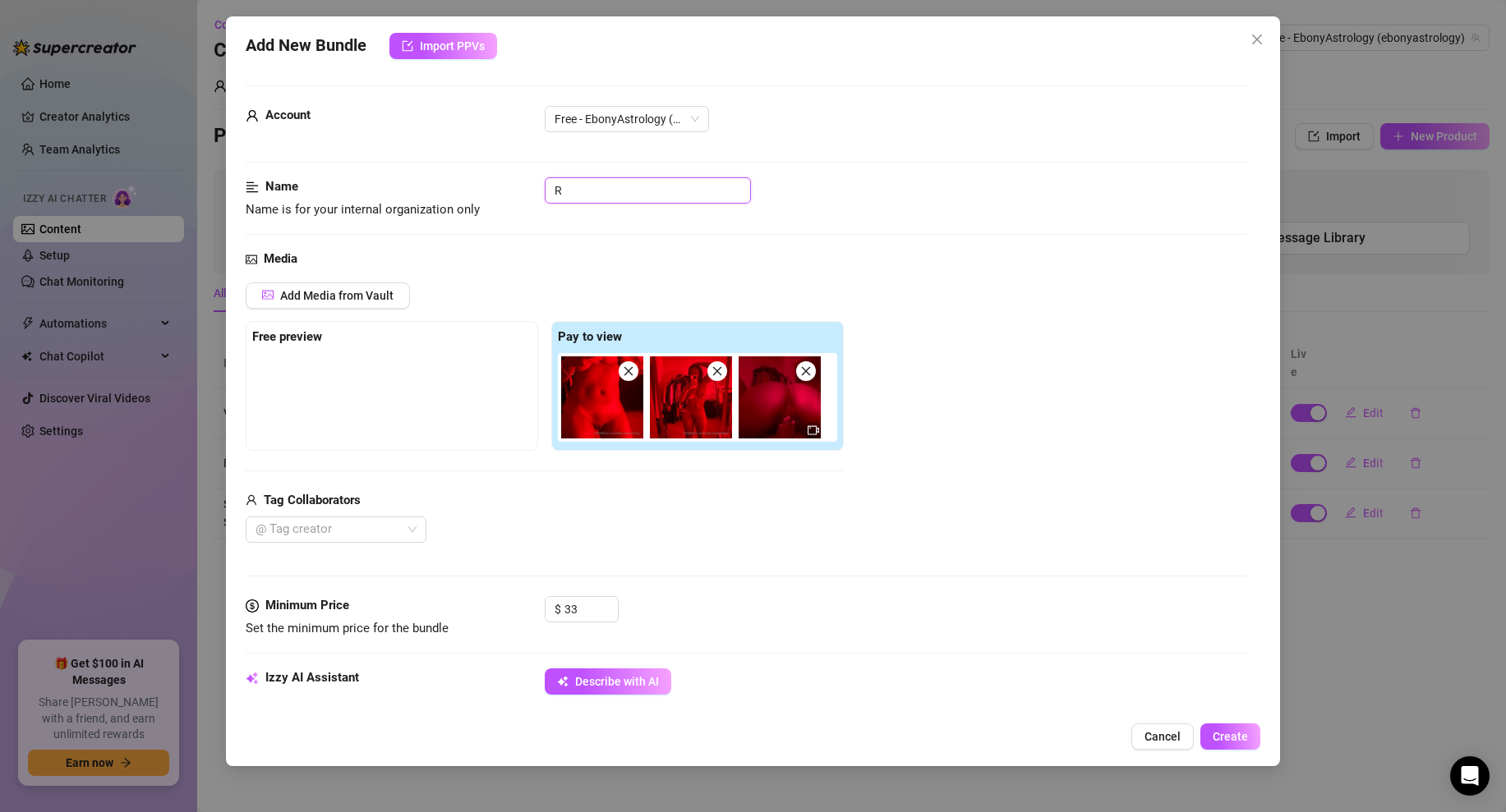
type textarea "Ebony poses fully"
type textarea "Ebony poses fully naked"
type textarea "Ebony poses fully naked under"
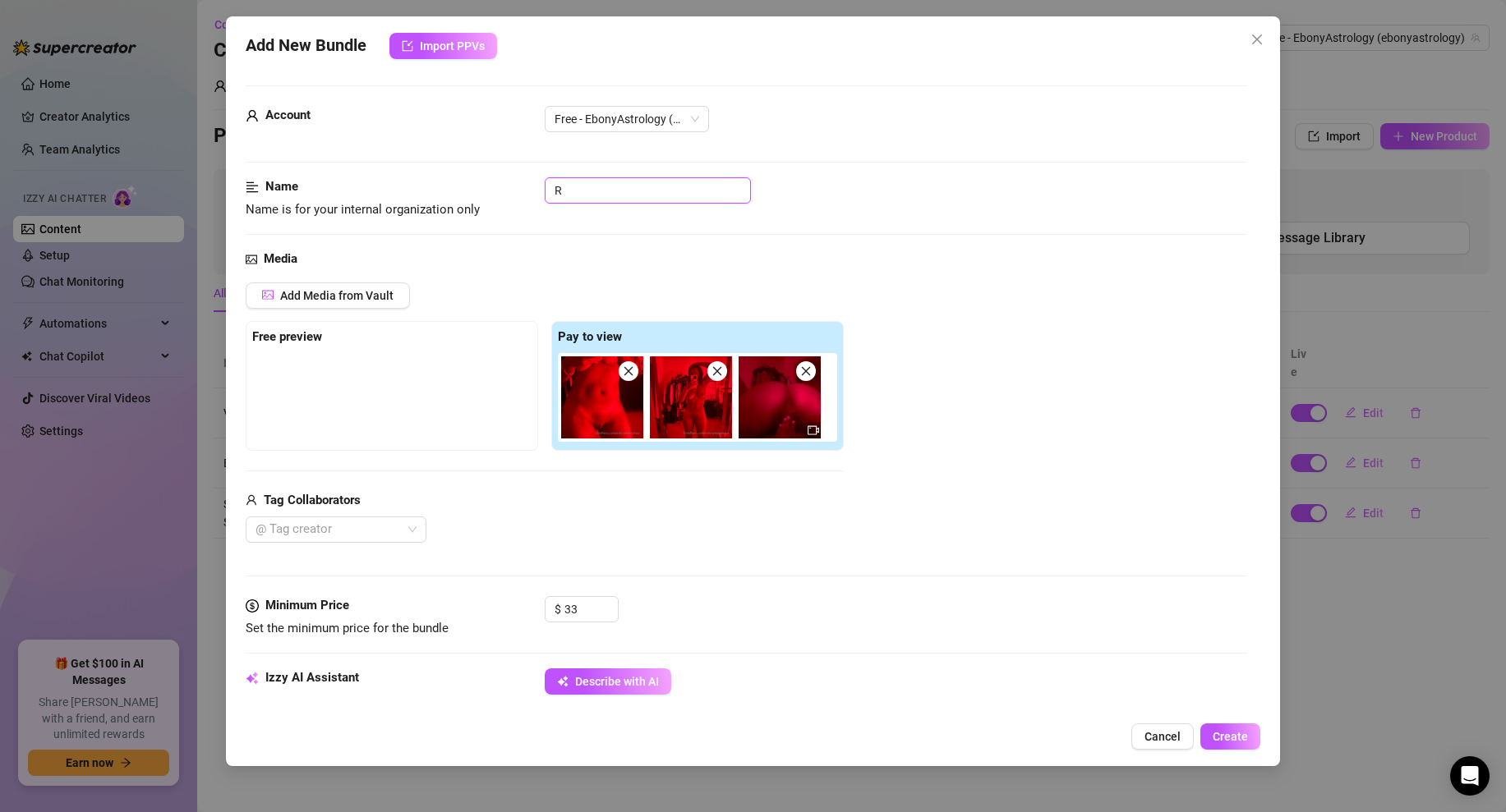
type input "Re"
type textarea "Ebony poses fully naked under red"
type textarea "Ebony poses fully naked under red lighting"
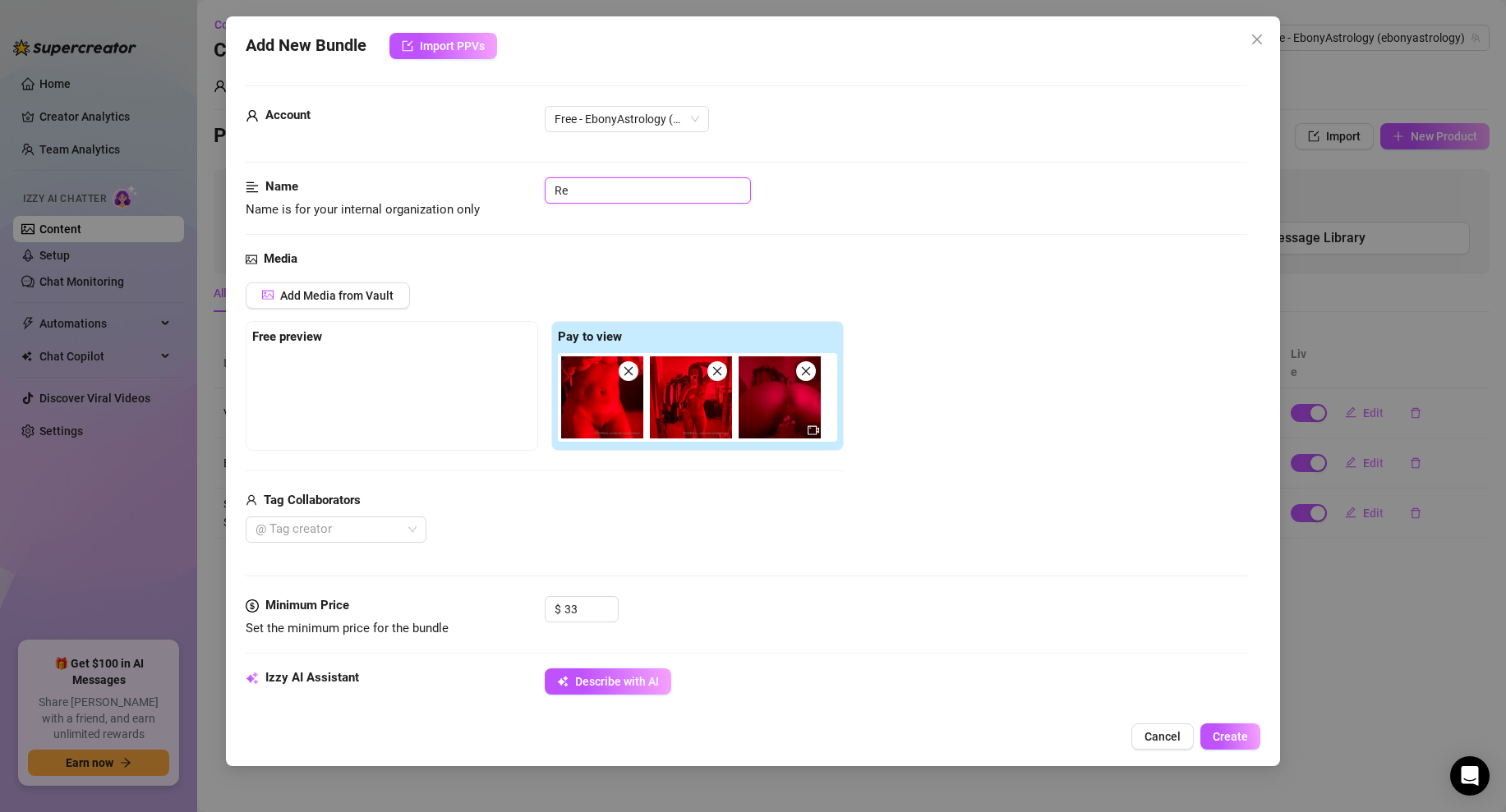
type input "Red"
type textarea "Ebony poses fully naked under red lighting in"
type input "Red"
type textarea "Ebony poses fully naked under red lighting in"
type textarea "Ebony poses fully naked under red lighting in a"
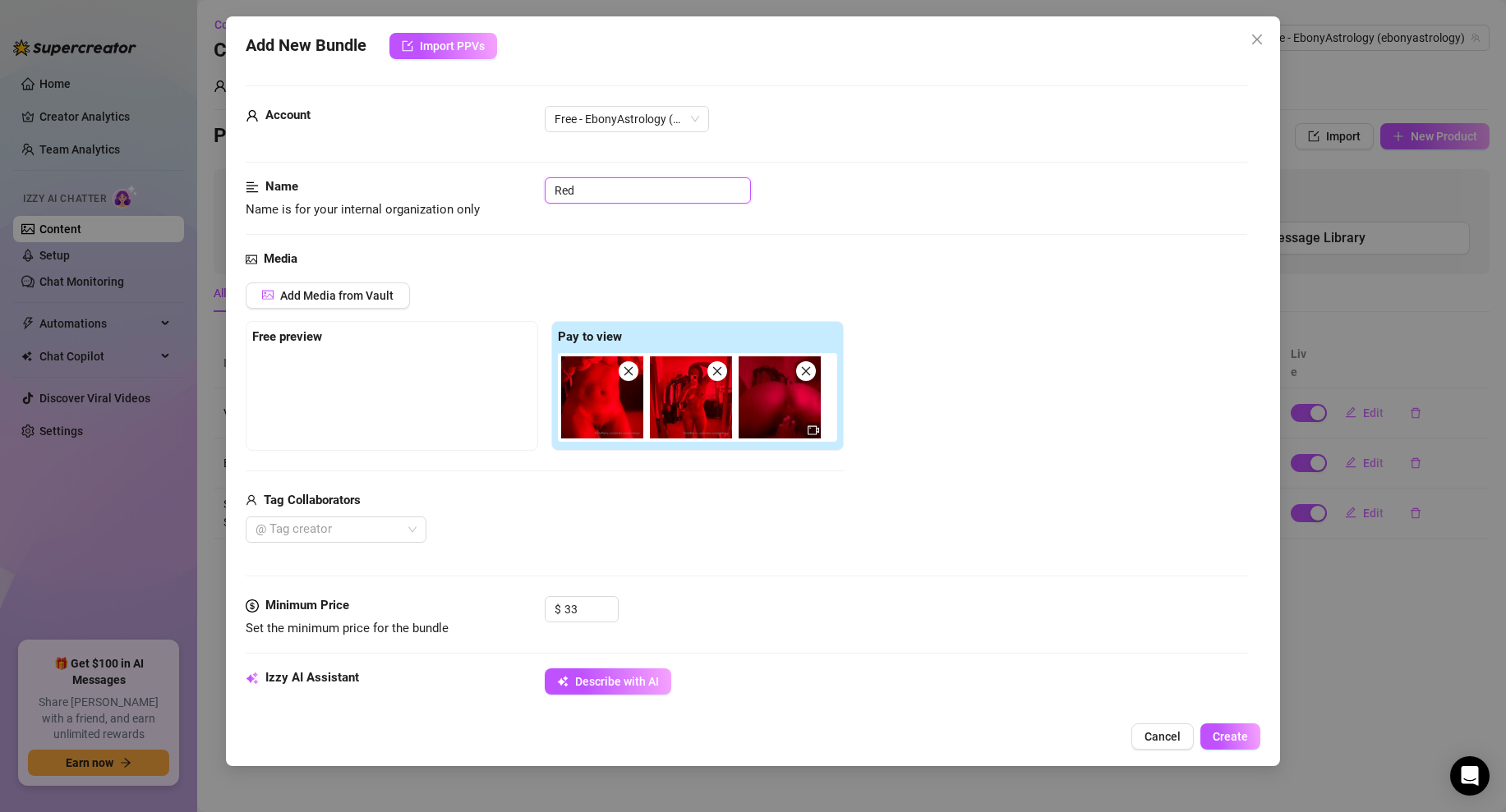
type textarea "Ebony poses fully naked under red lighting in a"
type textarea "Ebony poses fully naked under red lighting in a bedroom,"
type input "Red L"
type textarea "Ebony poses fully naked under red lighting in a bedroom, showing"
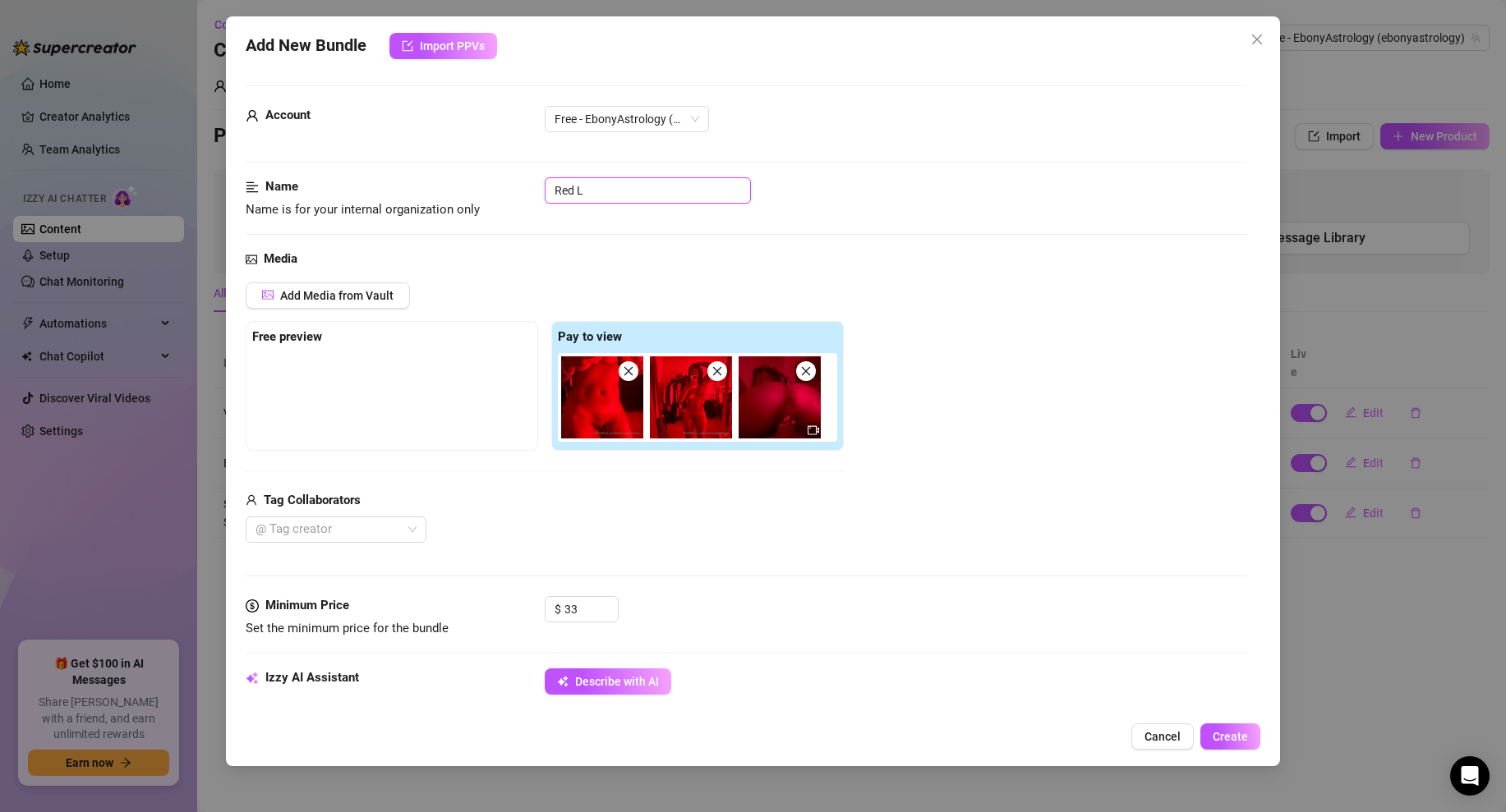
type textarea "Ebony poses fully naked under red lighting in a bedroom, showing"
type textarea "Ebony poses fully naked under red lighting in a bedroom, showing off"
type textarea "Ebony poses fully naked under red lighting in a bedroom, showing off her"
type input "Red Li"
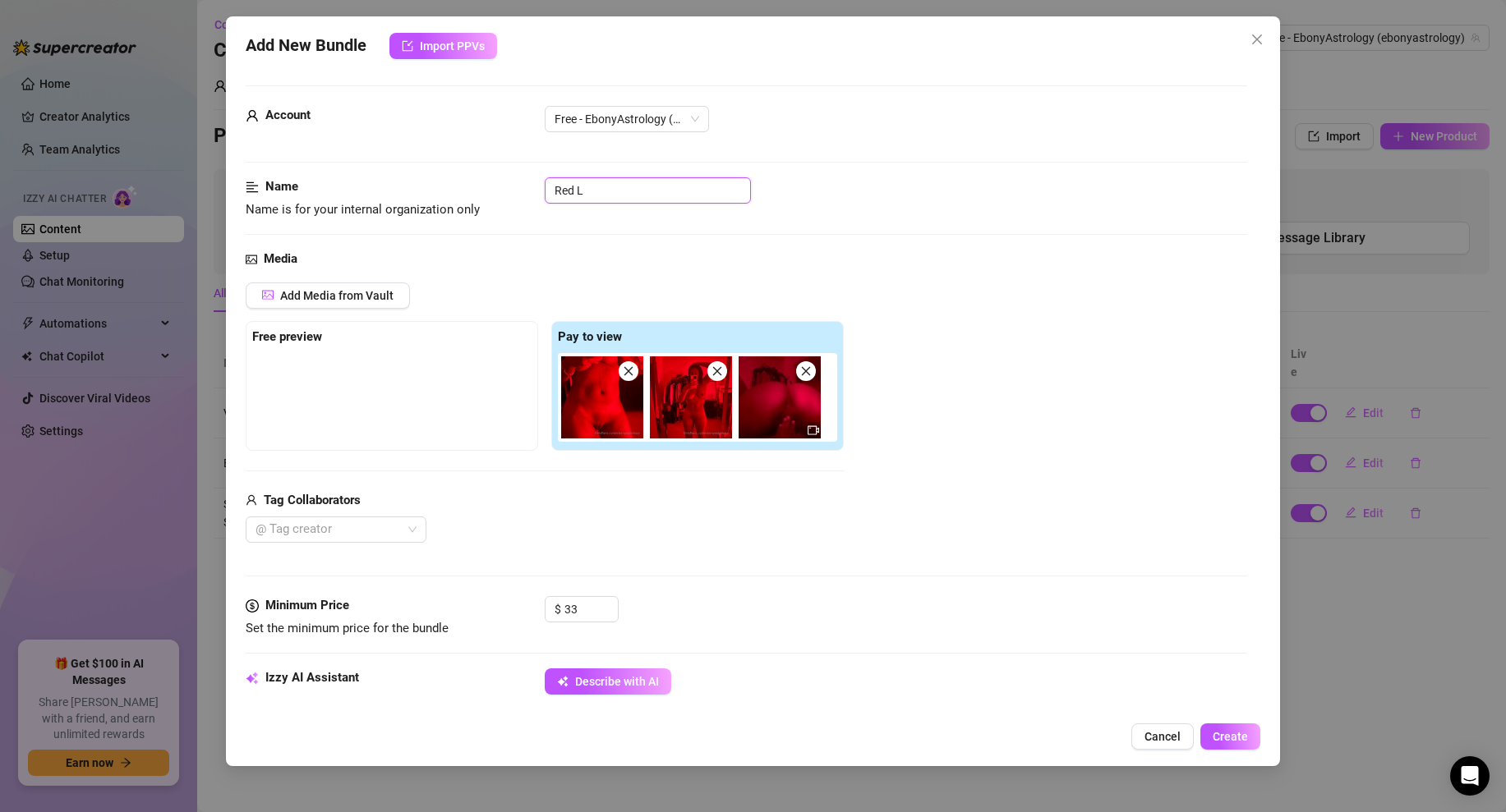
type textarea "Ebony poses fully naked under red lighting in a bedroom, showing off her"
type textarea "Ebony poses fully naked under red lighting in a bedroom, showing off her bare"
type textarea "Ebony poses fully naked under red lighting in a bedroom, showing off her bare t…"
type input "Red Lig"
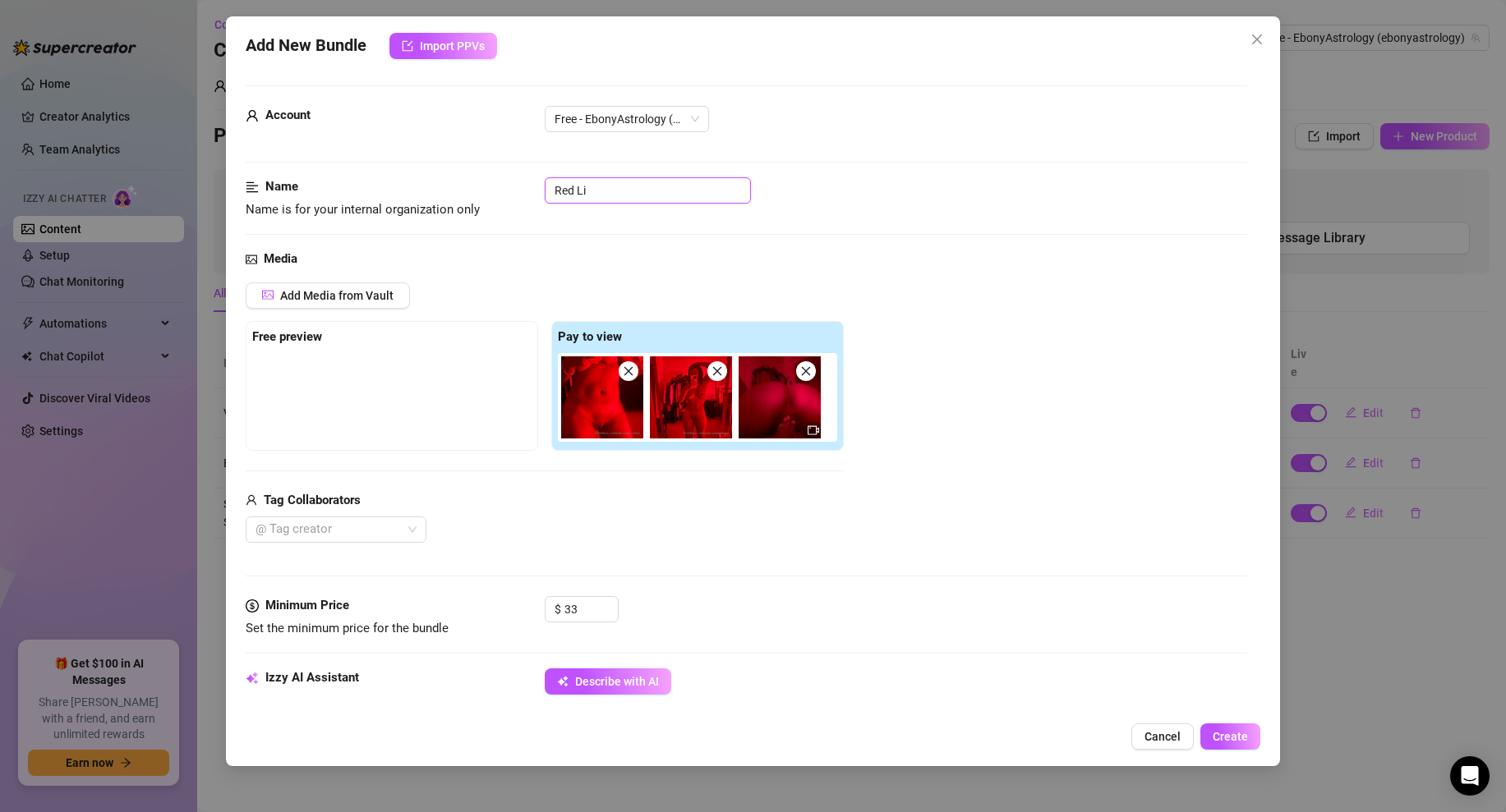
type textarea "Ebony poses fully naked under red lighting in a bedroom, showing off her bare t…"
type input "Red Ligh"
type textarea "Ebony poses fully naked under red lighting in a bedroom, showing off her bare t…"
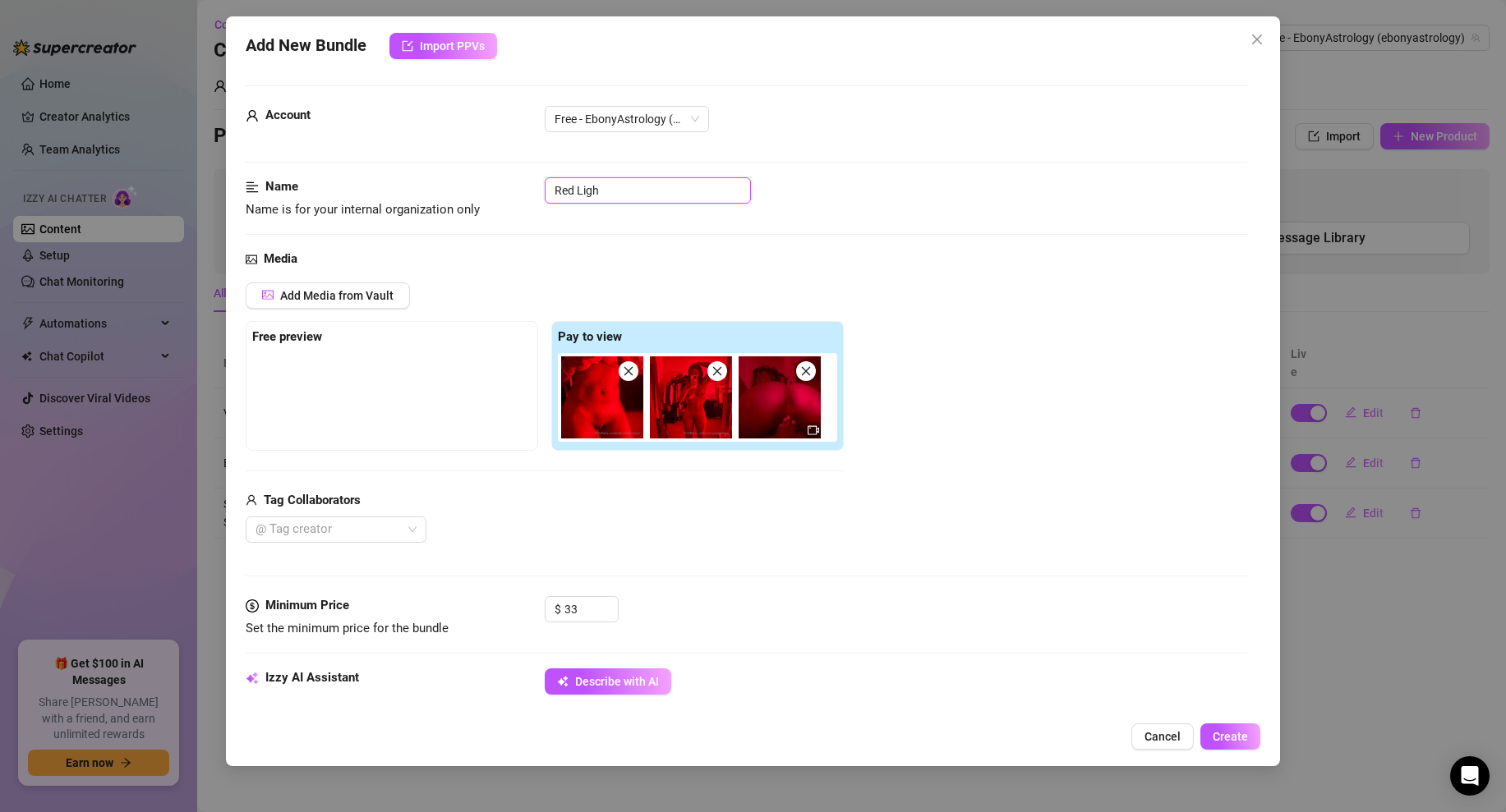
type textarea "Ebony poses fully naked under red lighting in a bedroom, showing off her bare t…"
type input "Red Light"
type textarea "Ebony poses fully naked under red lighting in a bedroom, showing off her bare t…"
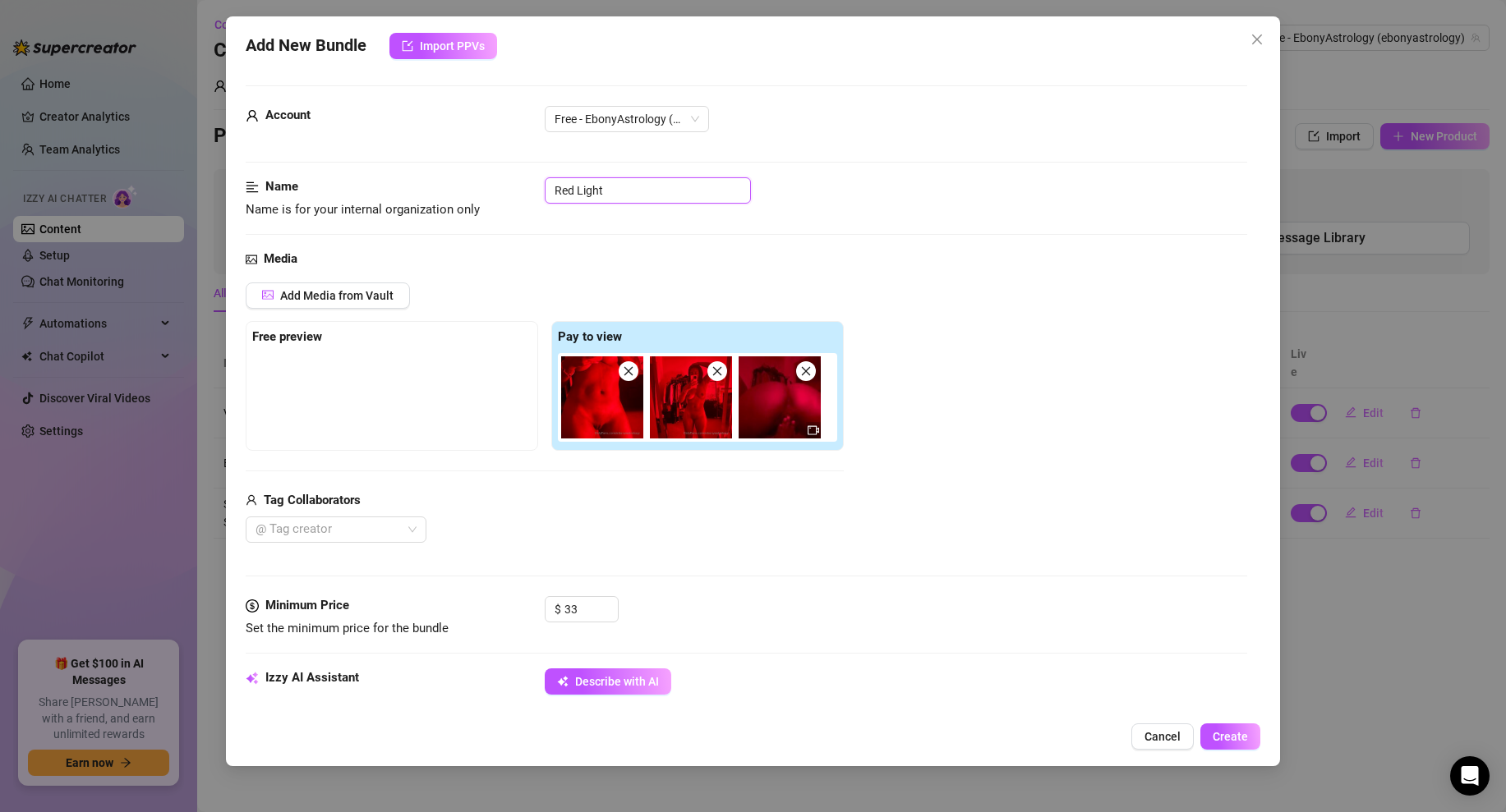
type textarea "Ebony poses fully naked under red lighting in a bedroom, showing off her bare t…"
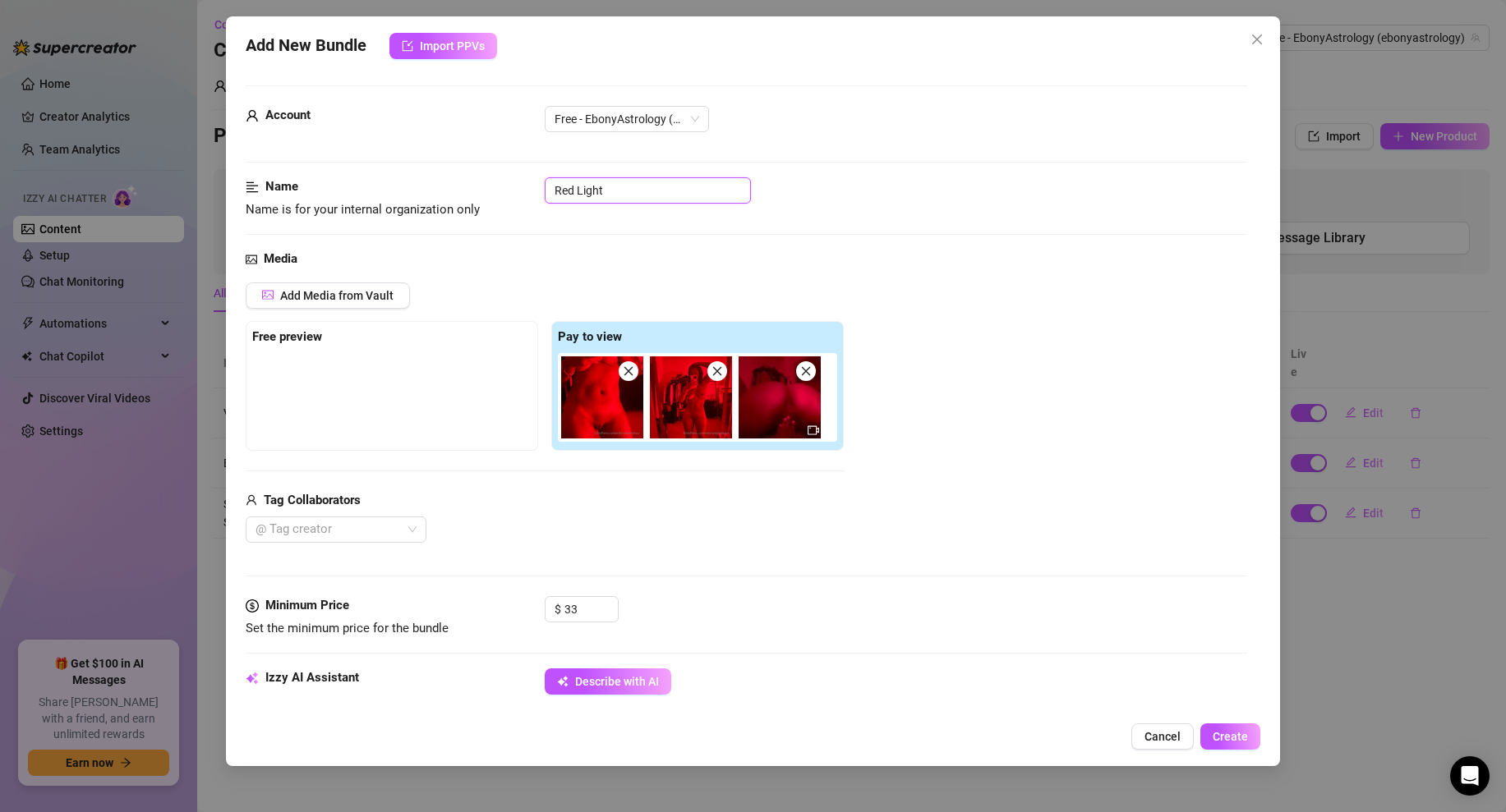
type textarea "Ebony poses fully naked under red lighting in a bedroom, showing off her bare t…"
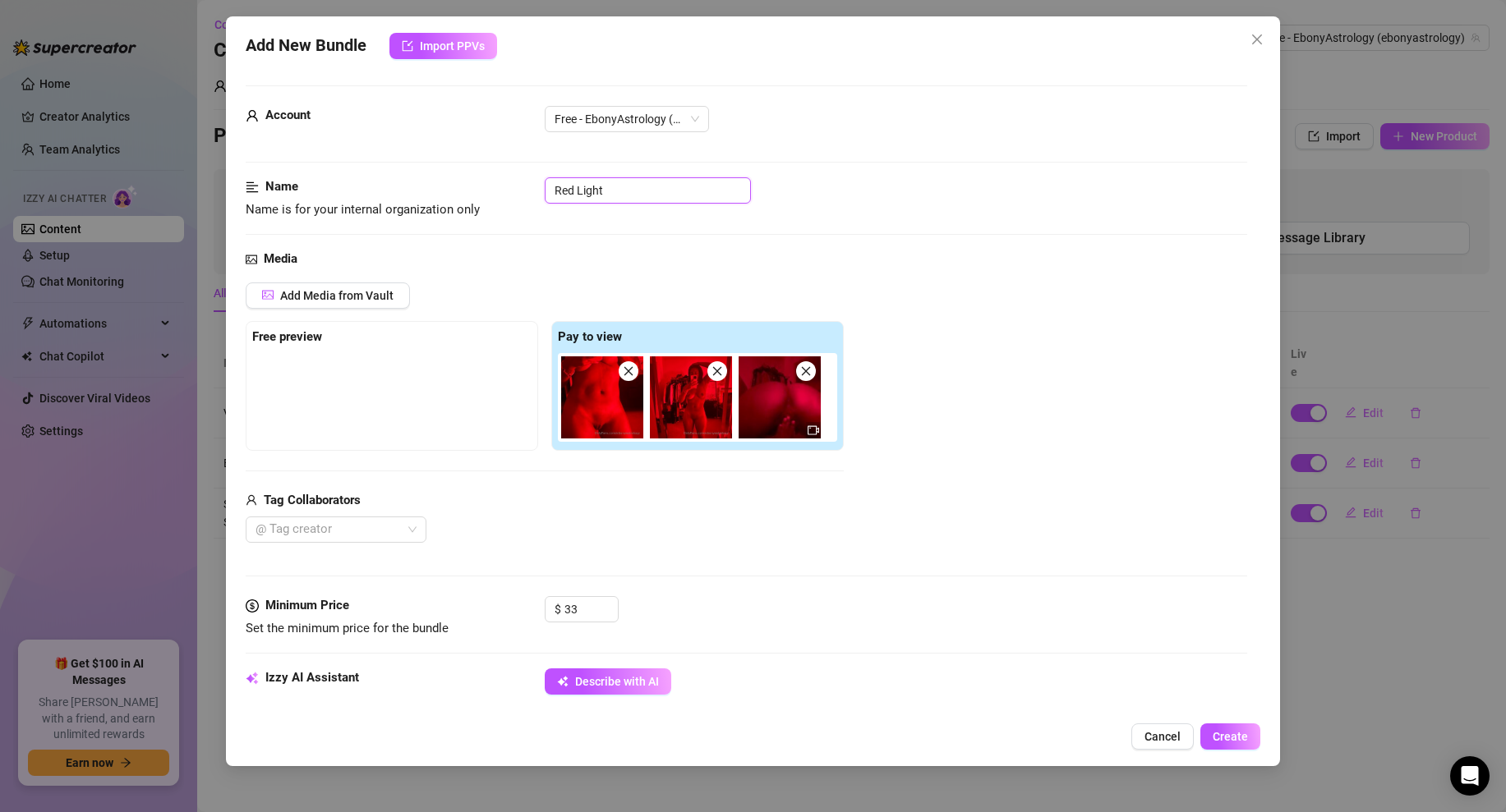
type textarea "Ebony poses fully naked under red lighting in a bedroom, showing off her bare t…"
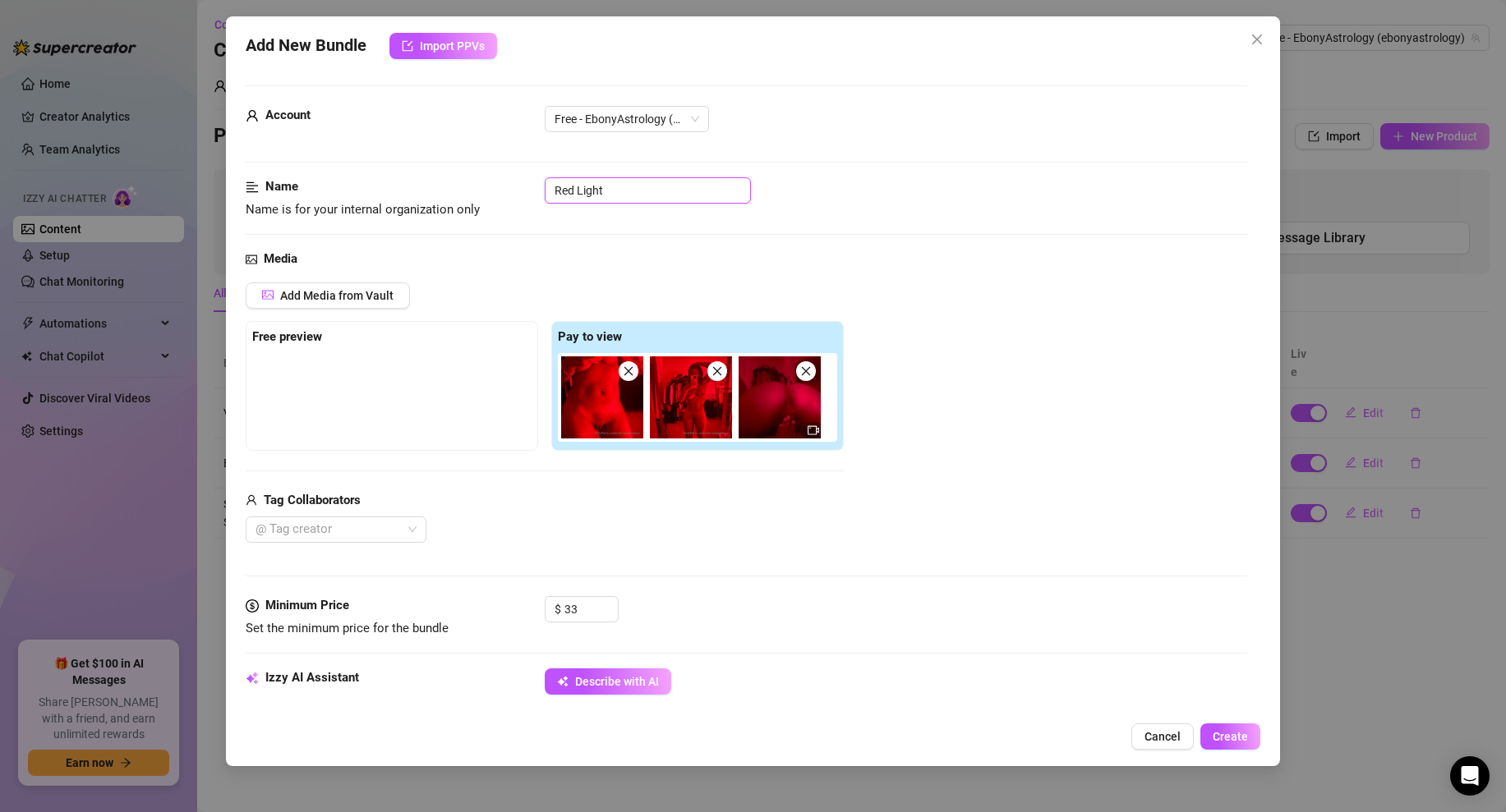
type textarea "Ebony poses fully naked under red lighting in a bedroom, showing off her bare t…"
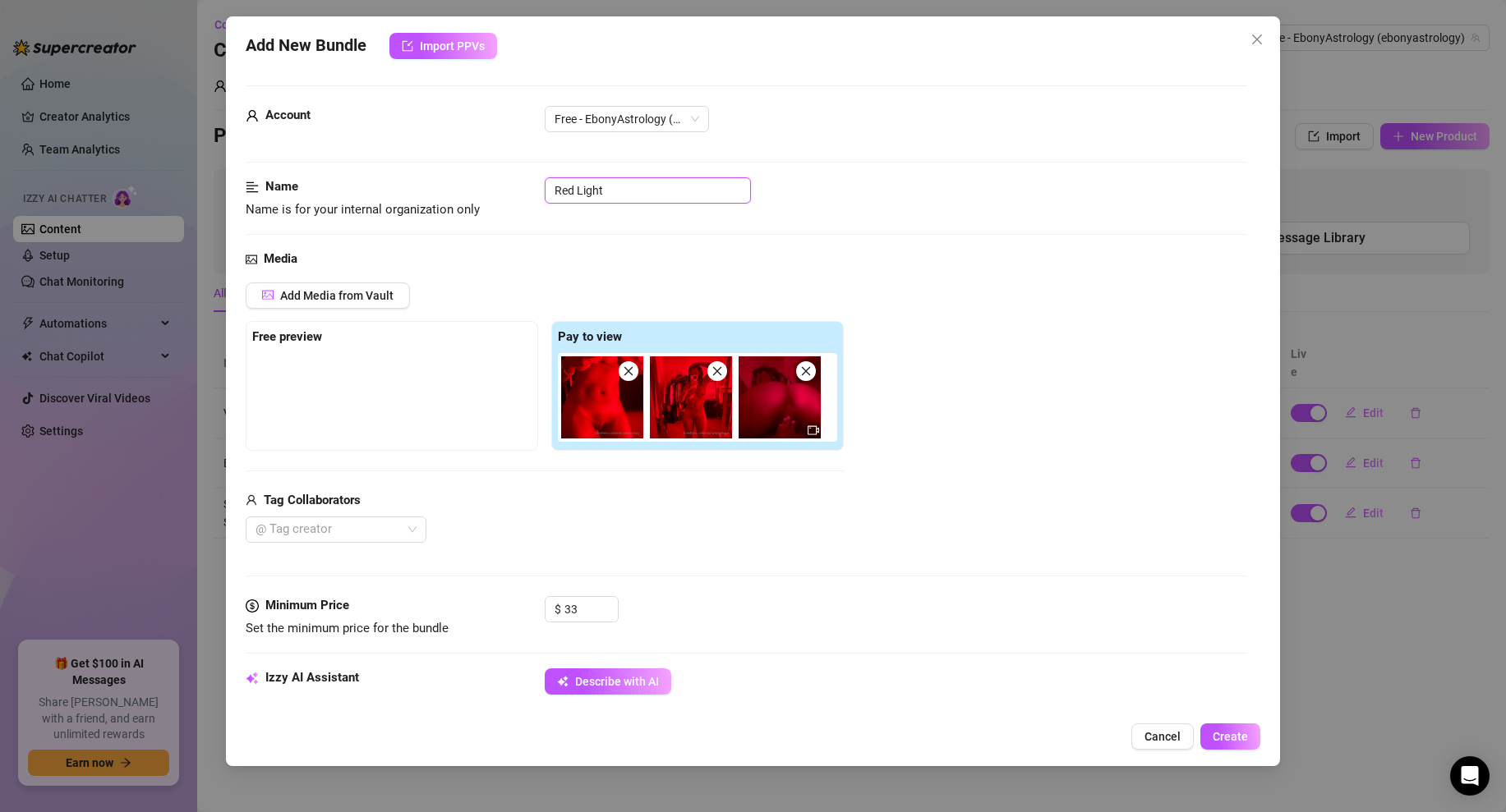
type textarea "Ebony poses fully naked under red lighting in a bedroom, showing off her bare t…"
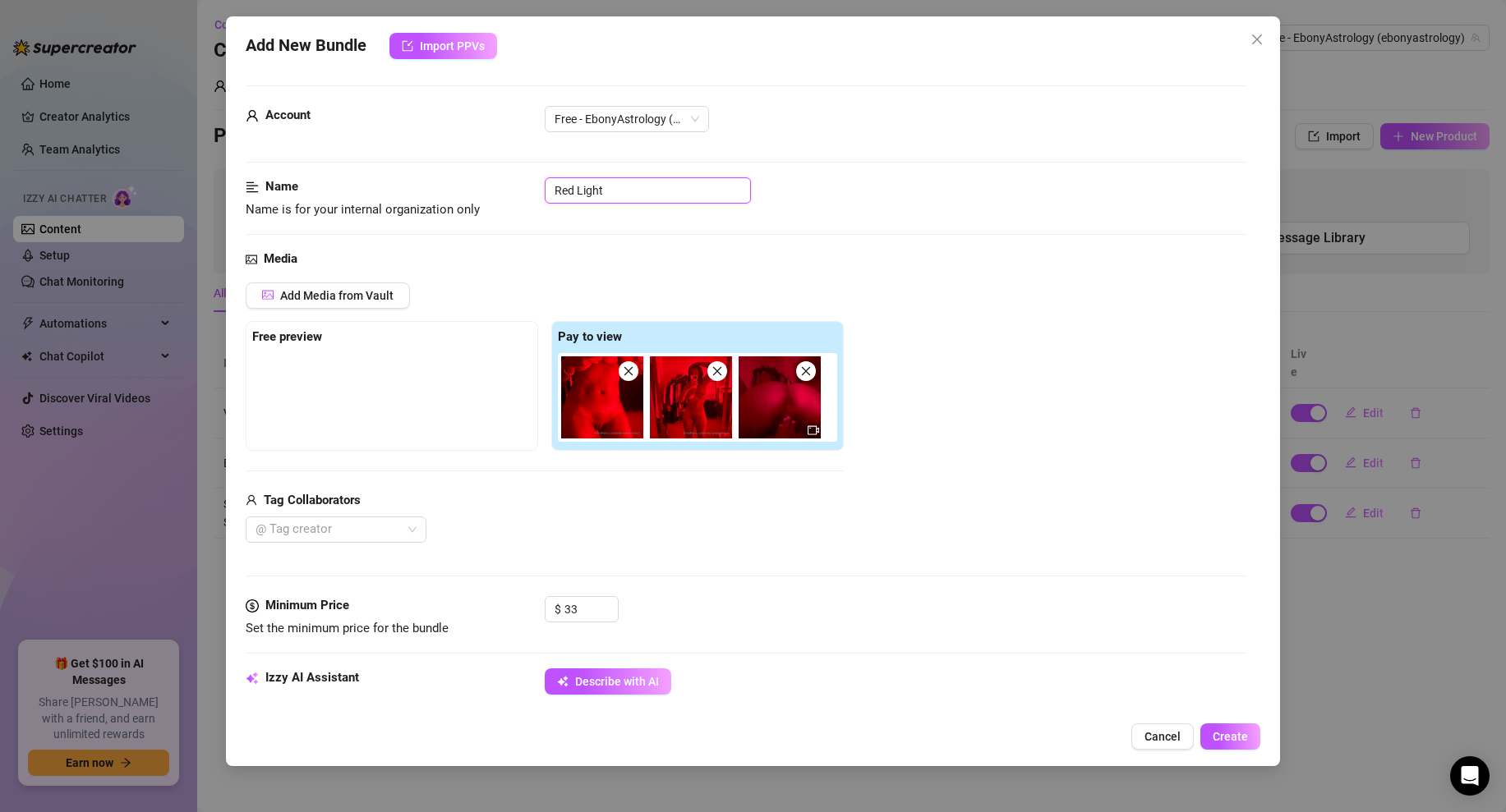
type input "Red Light"
type textarea "Ebony poses fully naked under red lighting in a bedroom, showing off her bare t…"
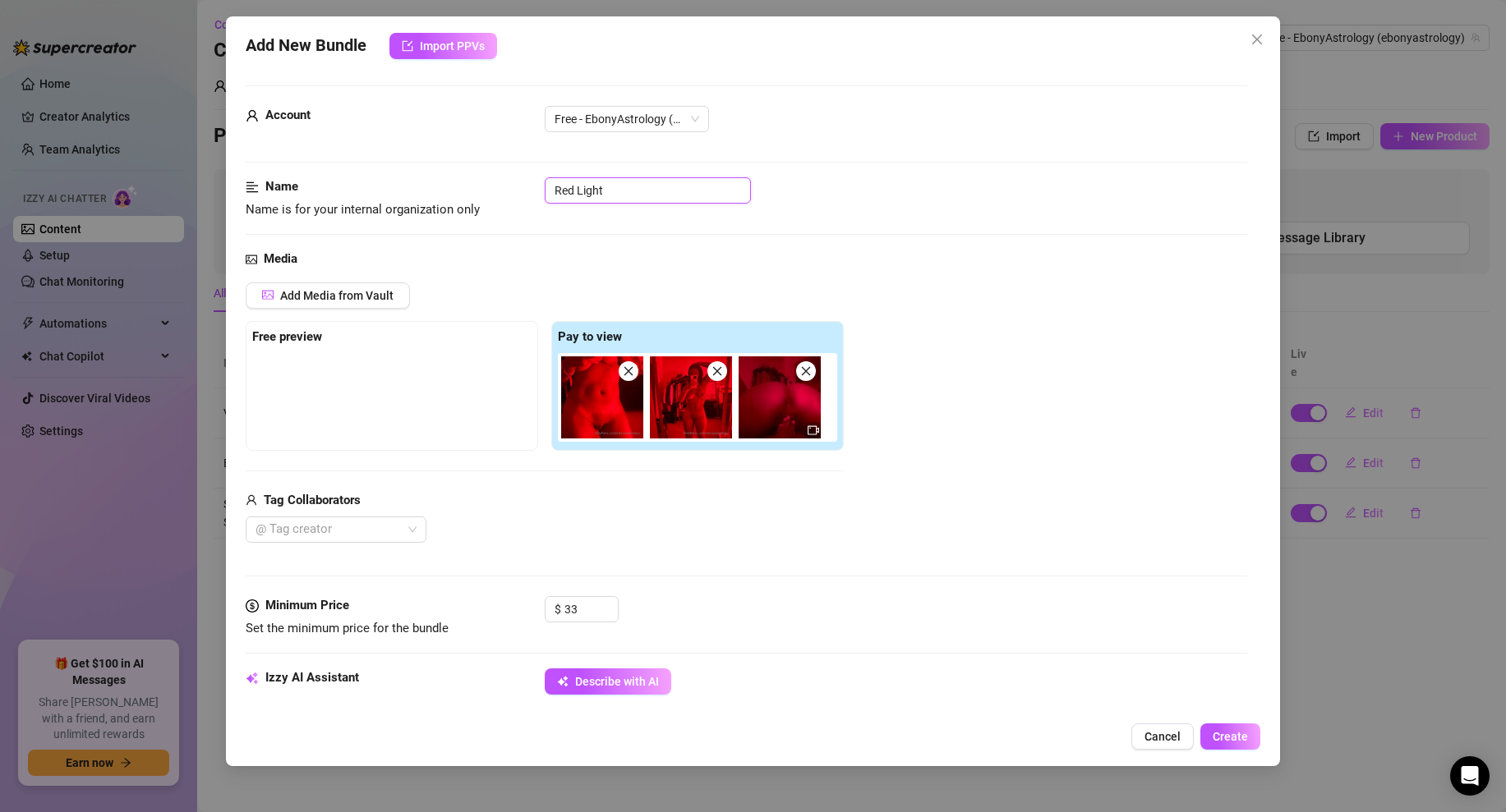
type textarea "Ebony poses fully naked under red lighting in a bedroom, showing off her bare t…"
type input "Red Light M"
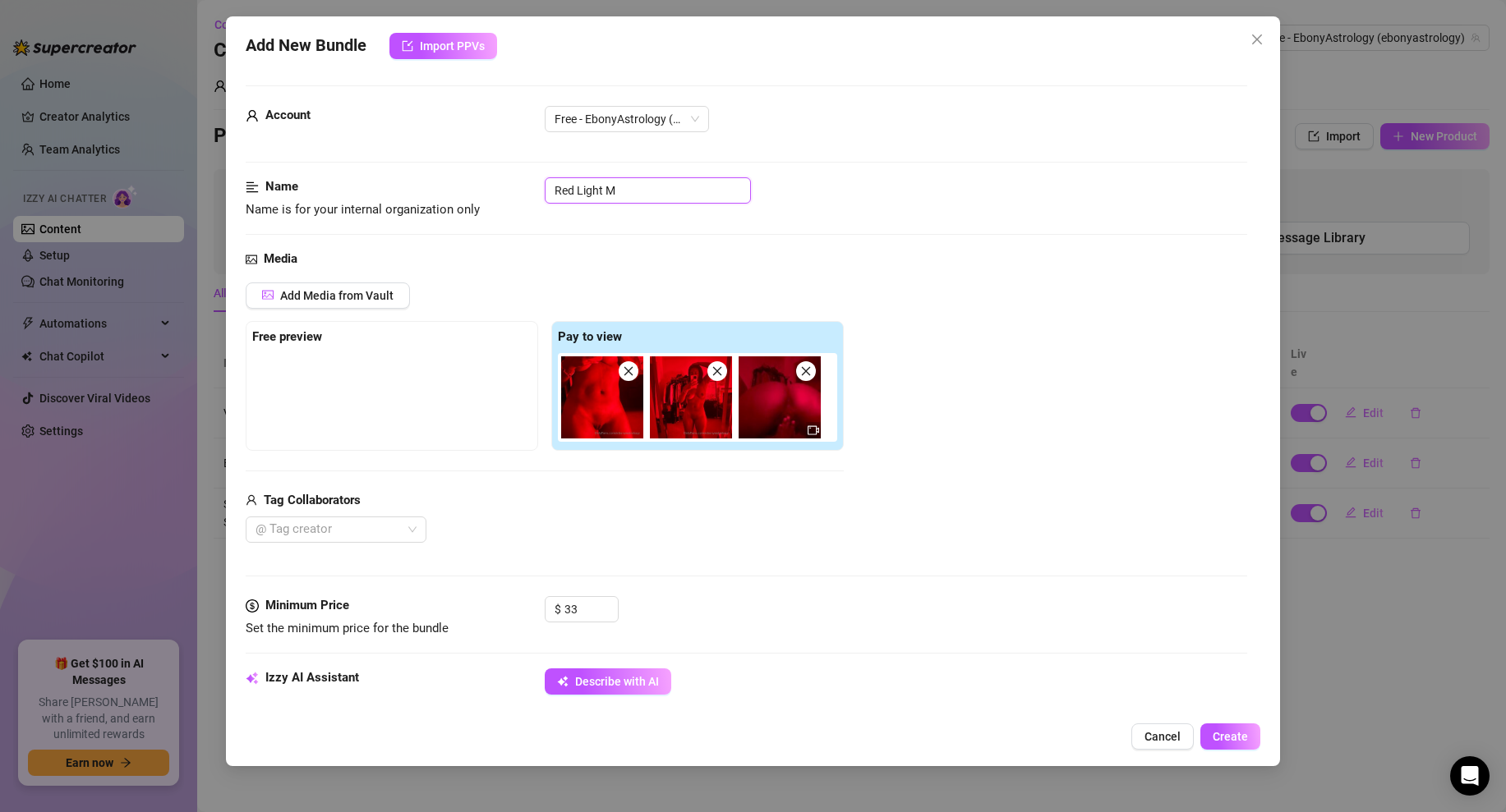
type textarea "Ebony poses fully naked under red lighting in a bedroom, showing off her bare t…"
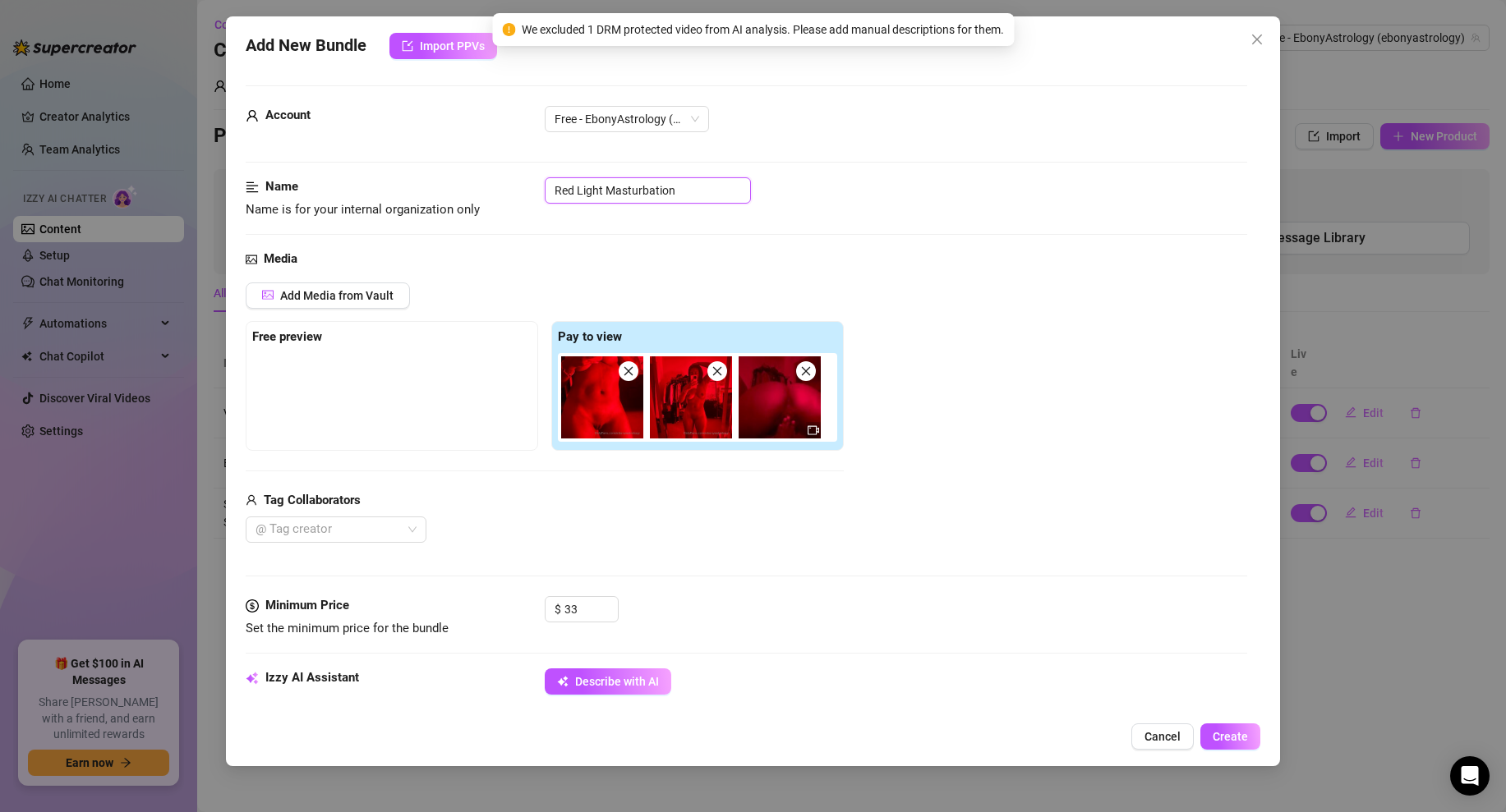
scroll to position [457, 0]
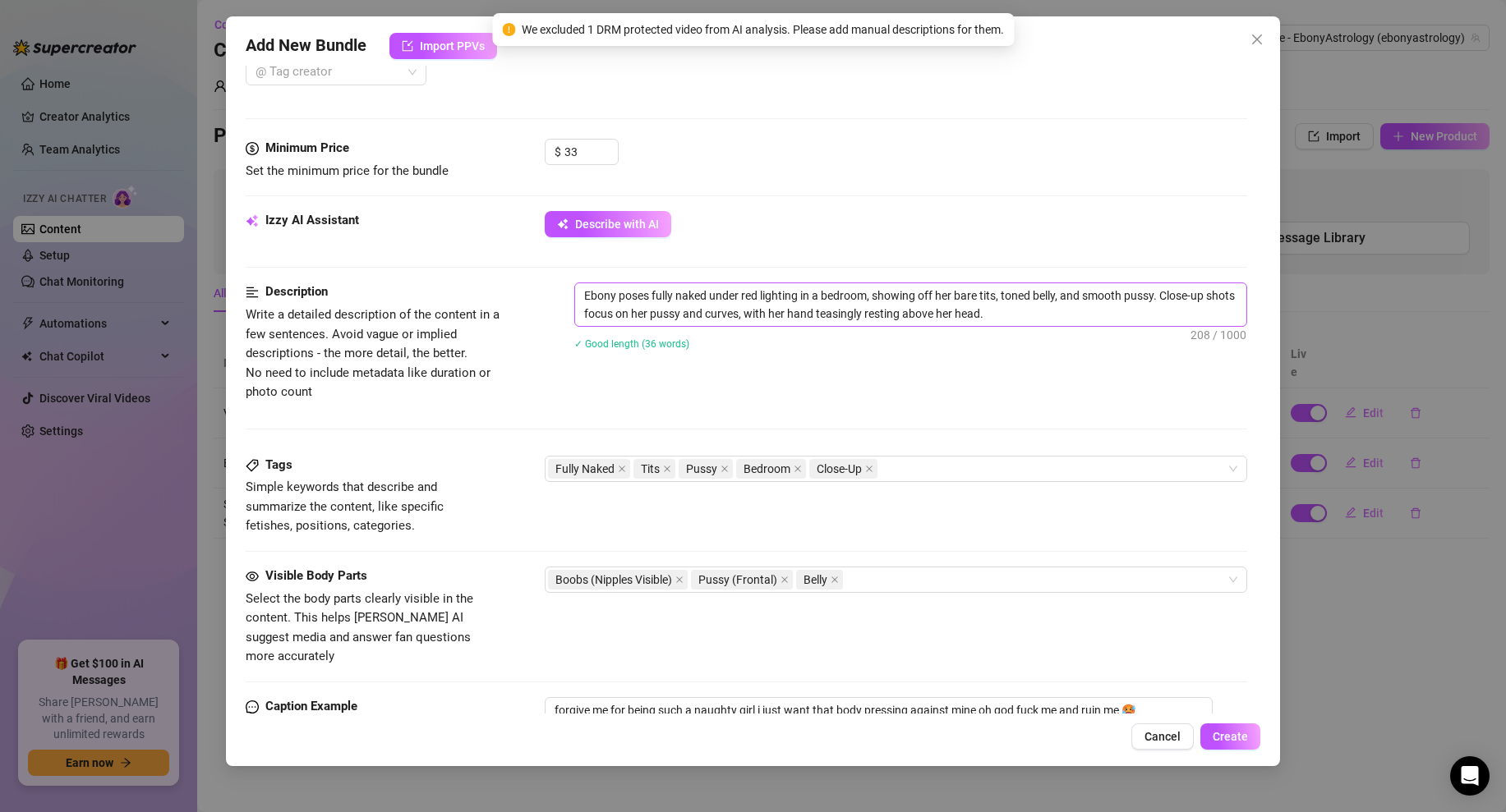
type input "Red Light Masturbation"
click at [1036, 316] on textarea "Ebony poses fully naked under red lighting in a bedroom, showing off her bare t…" at bounding box center [910, 305] width 671 height 43
type textarea "Ebony poses fully naked under red lighting in a bedroom, showing off her bare t…"
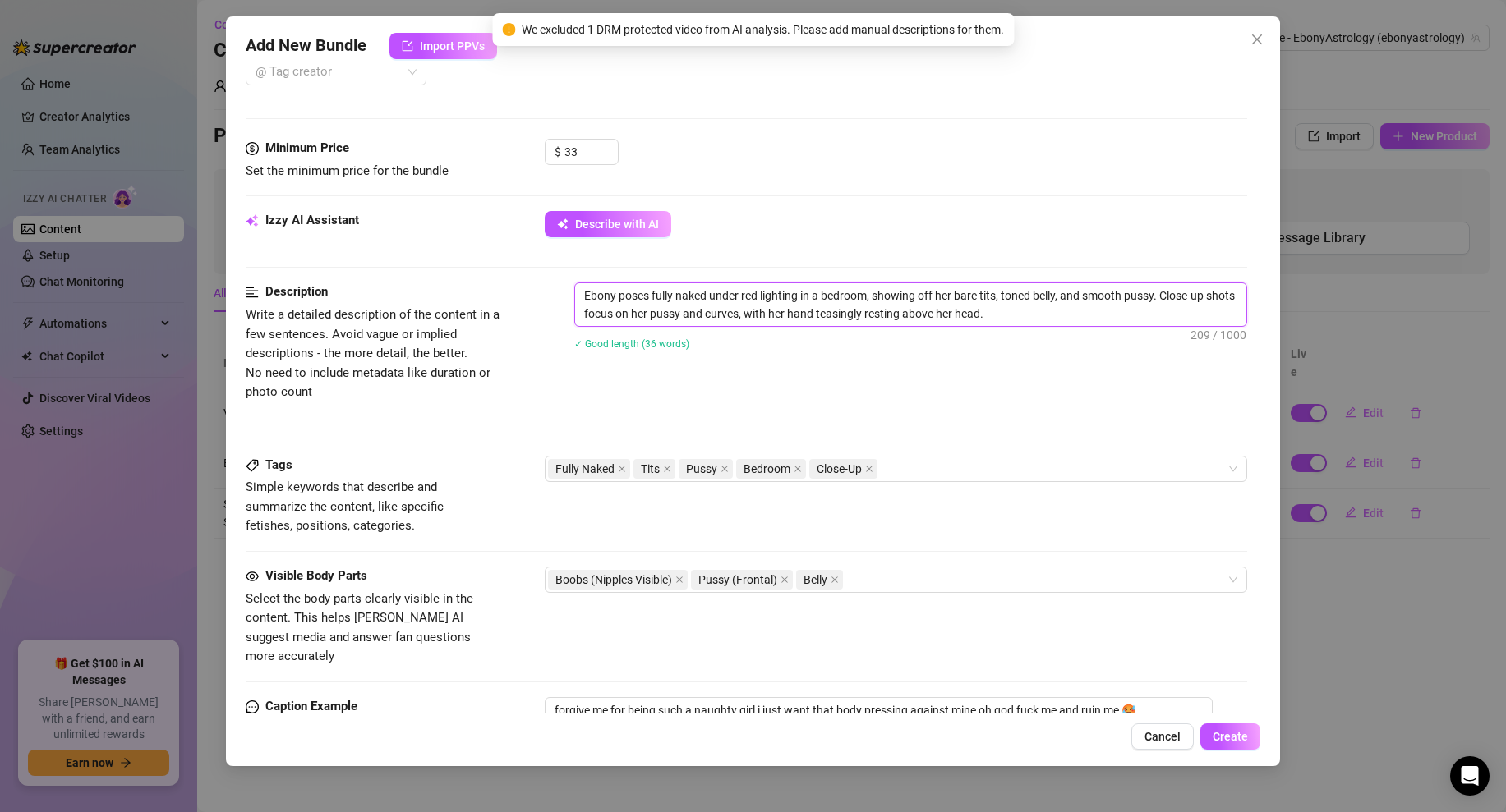
type textarea "Ebony poses fully naked under red lighting in a bedroom, showing off her bare t…"
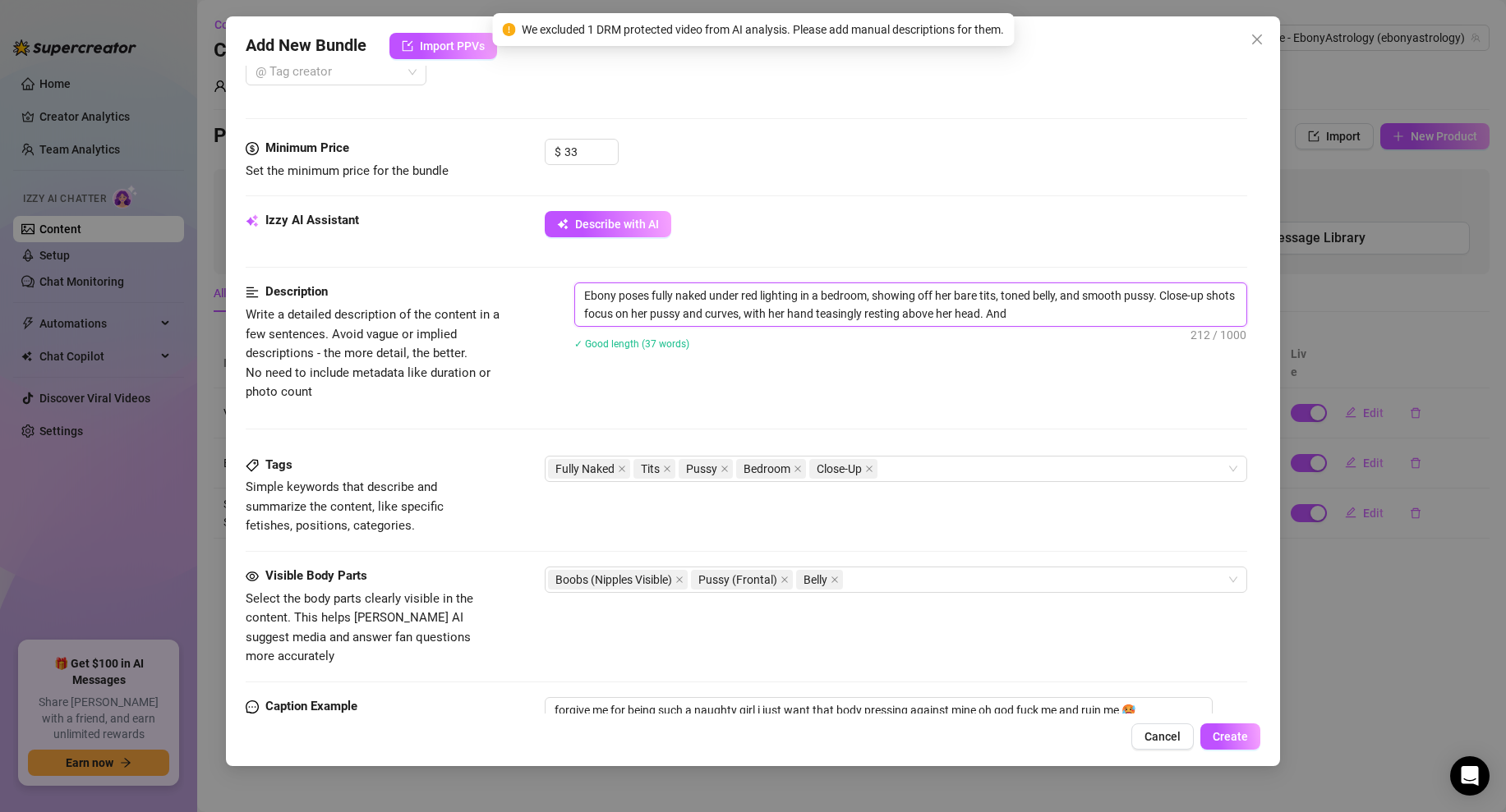
type textarea "Ebony poses fully naked under red lighting in a bedroom, showing off her bare t…"
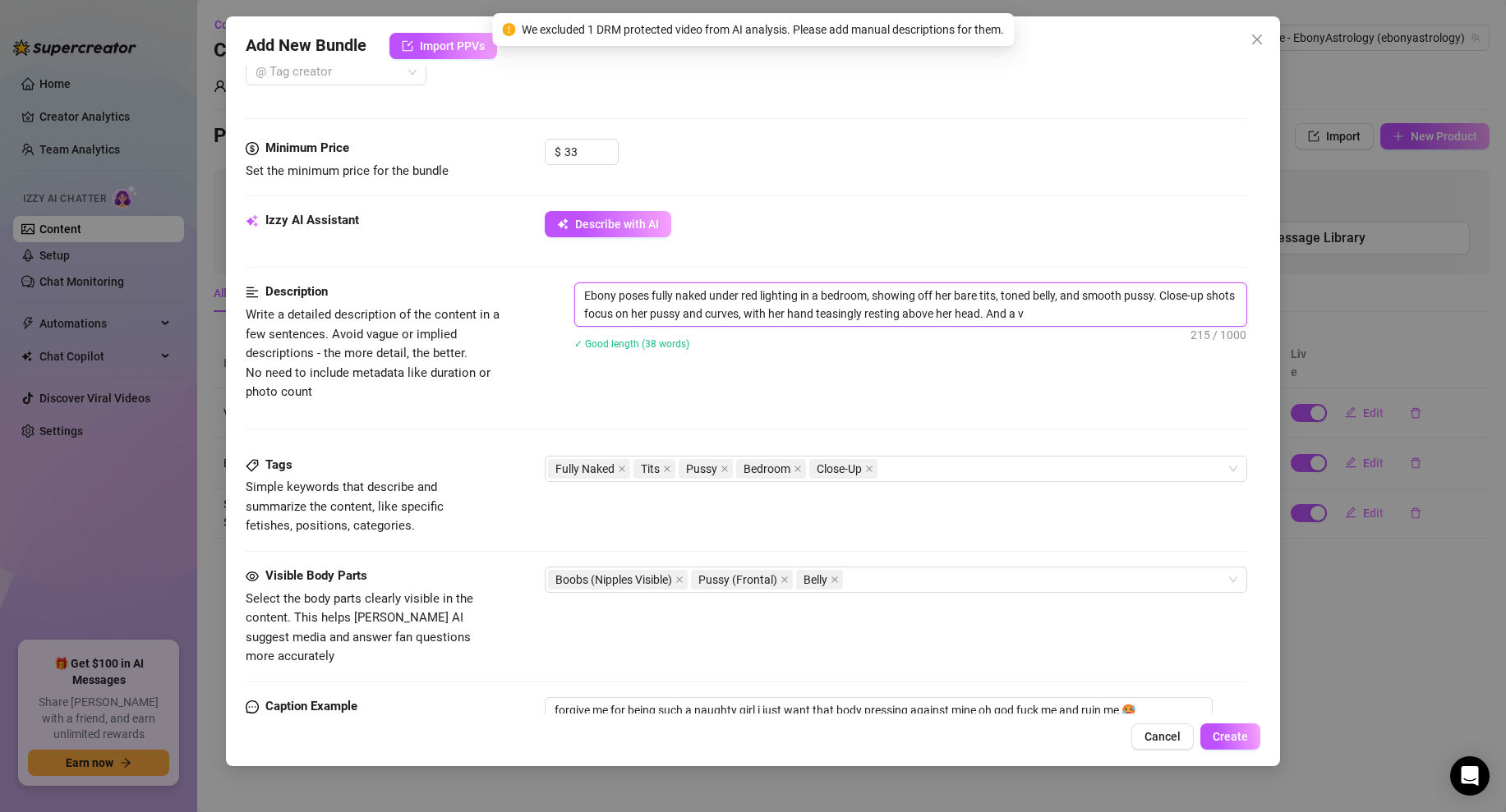
type textarea "Ebony poses fully naked under red lighting in a bedroom, showing off her bare t…"
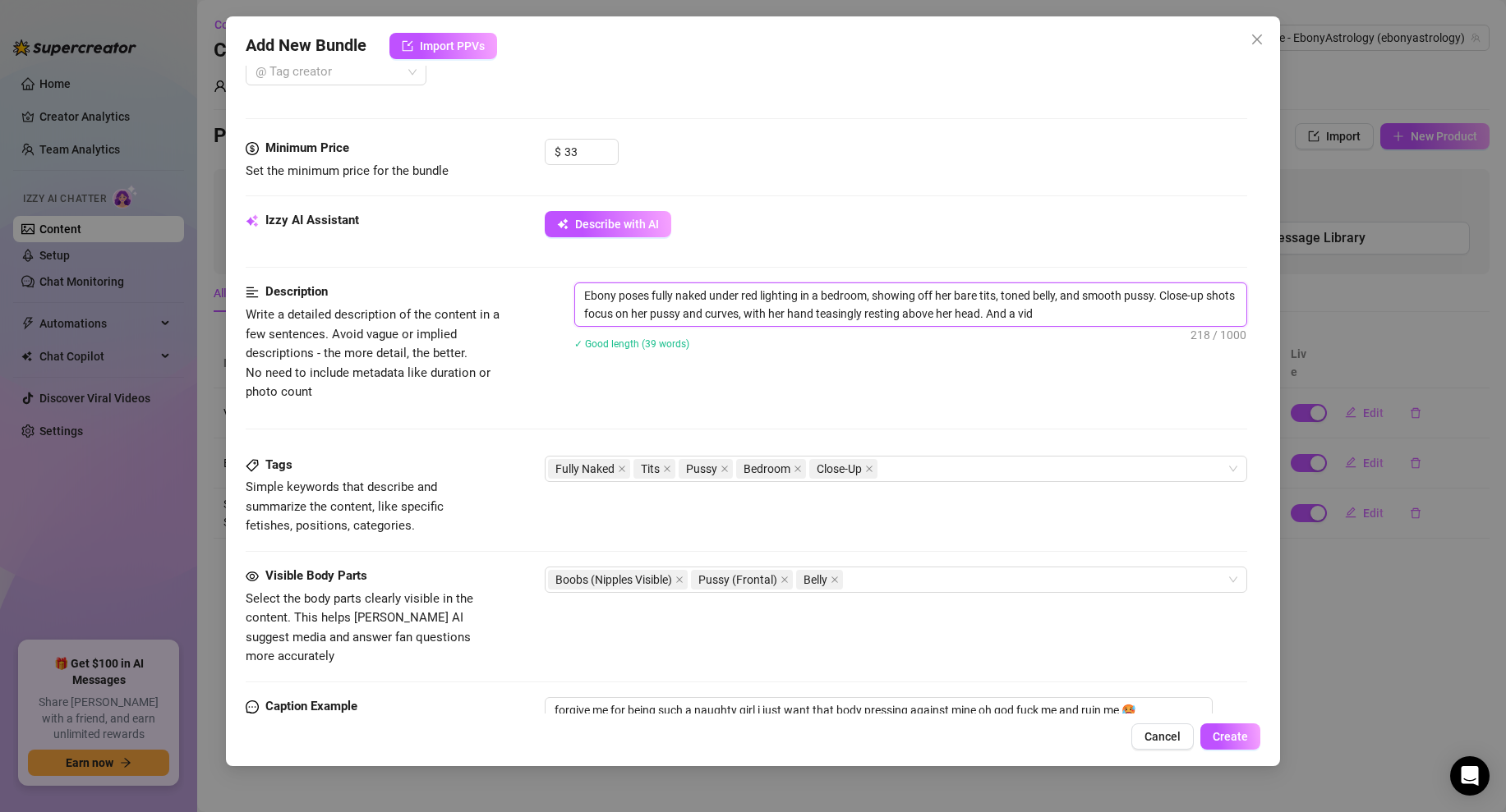
type textarea "Ebony poses fully naked under red lighting in a bedroom, showing off her bare t…"
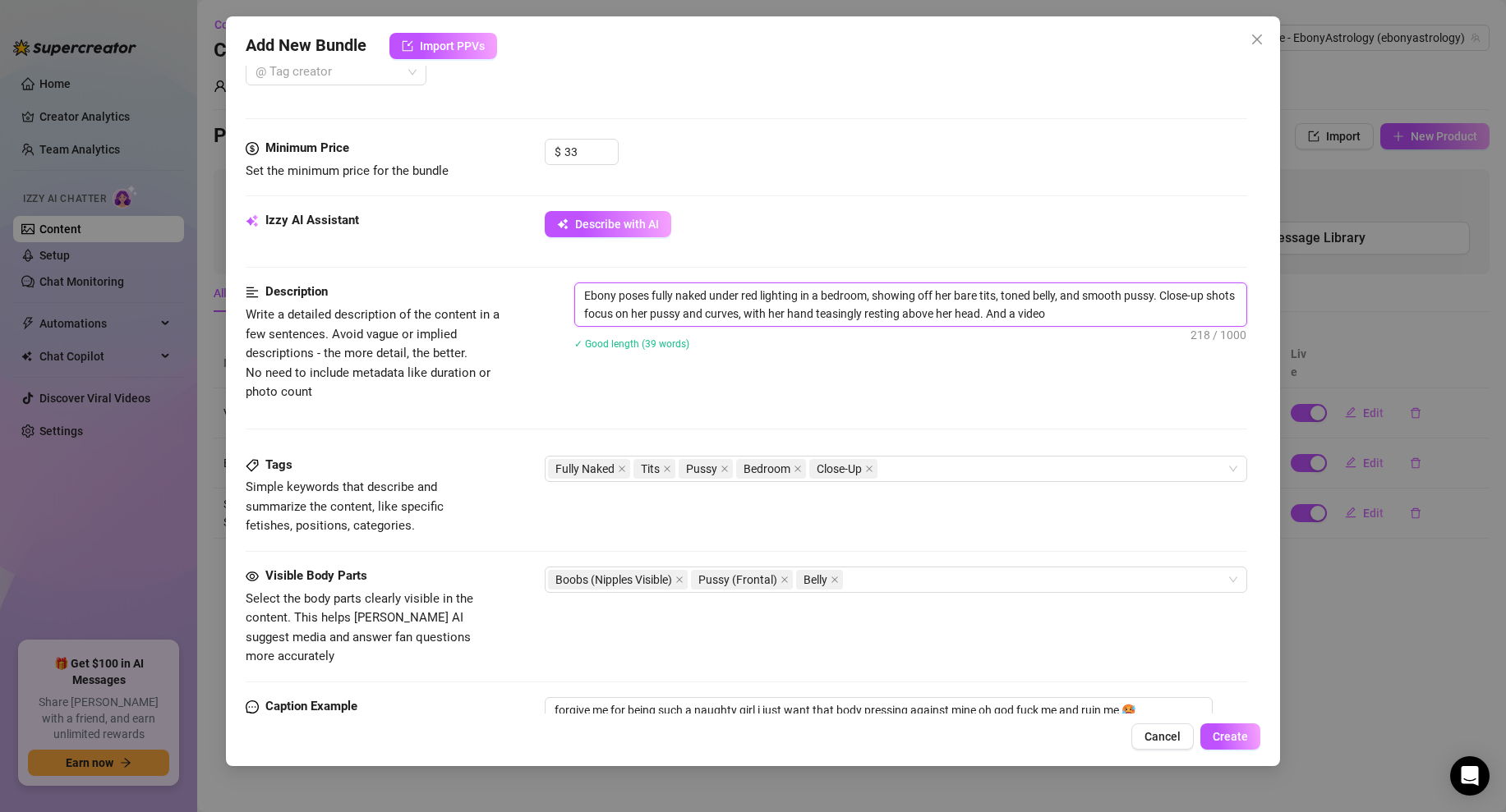
type textarea "Ebony poses fully naked under red lighting in a bedroom, showing off her bare t…"
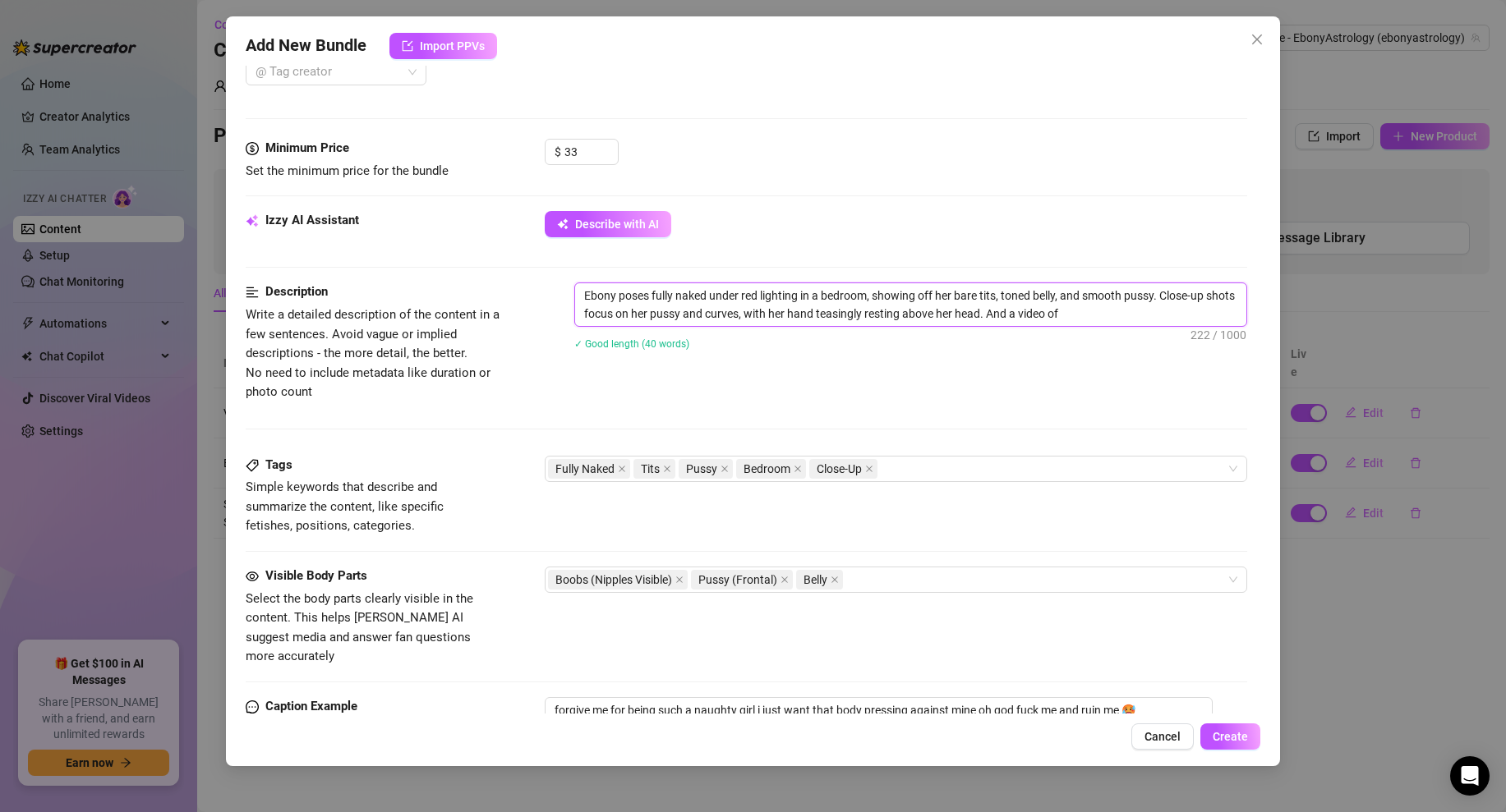
type textarea "Ebony poses fully naked under red lighting in a bedroom, showing off her bare t…"
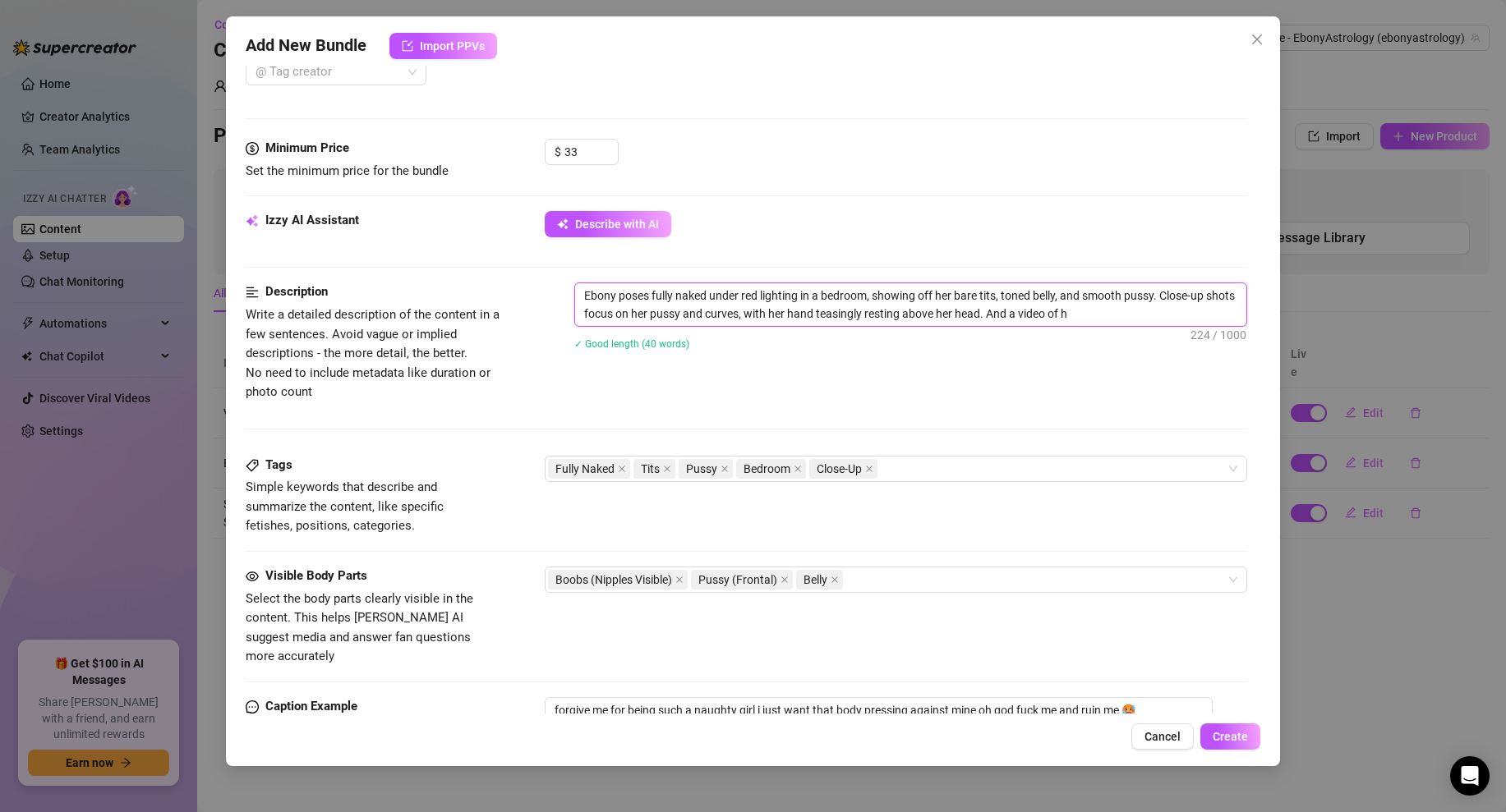
type textarea "Ebony poses fully naked under red lighting in a bedroom, showing off her bare t…"
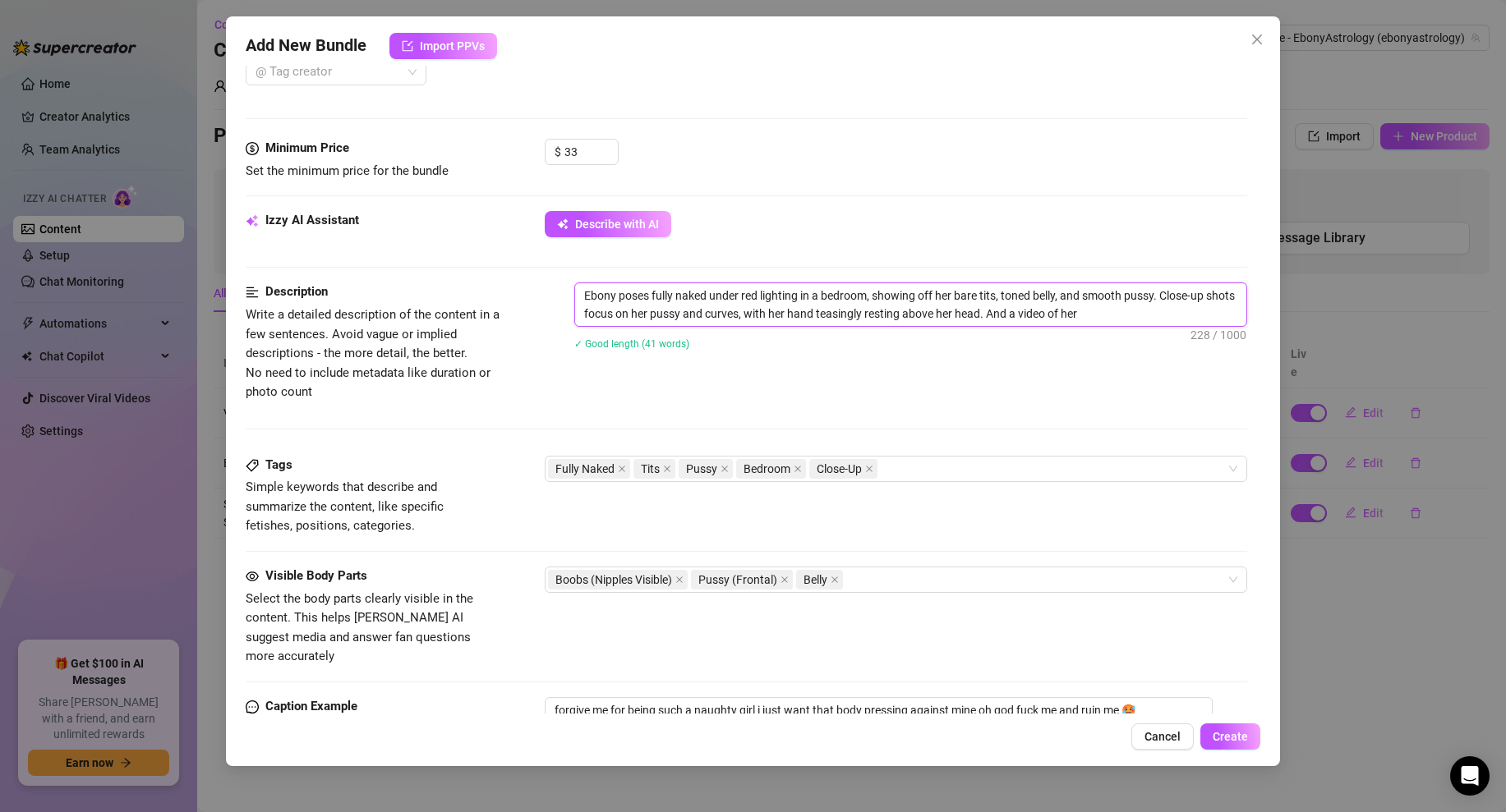
type textarea "Ebony poses fully naked under red lighting in a bedroom, showing off her bare t…"
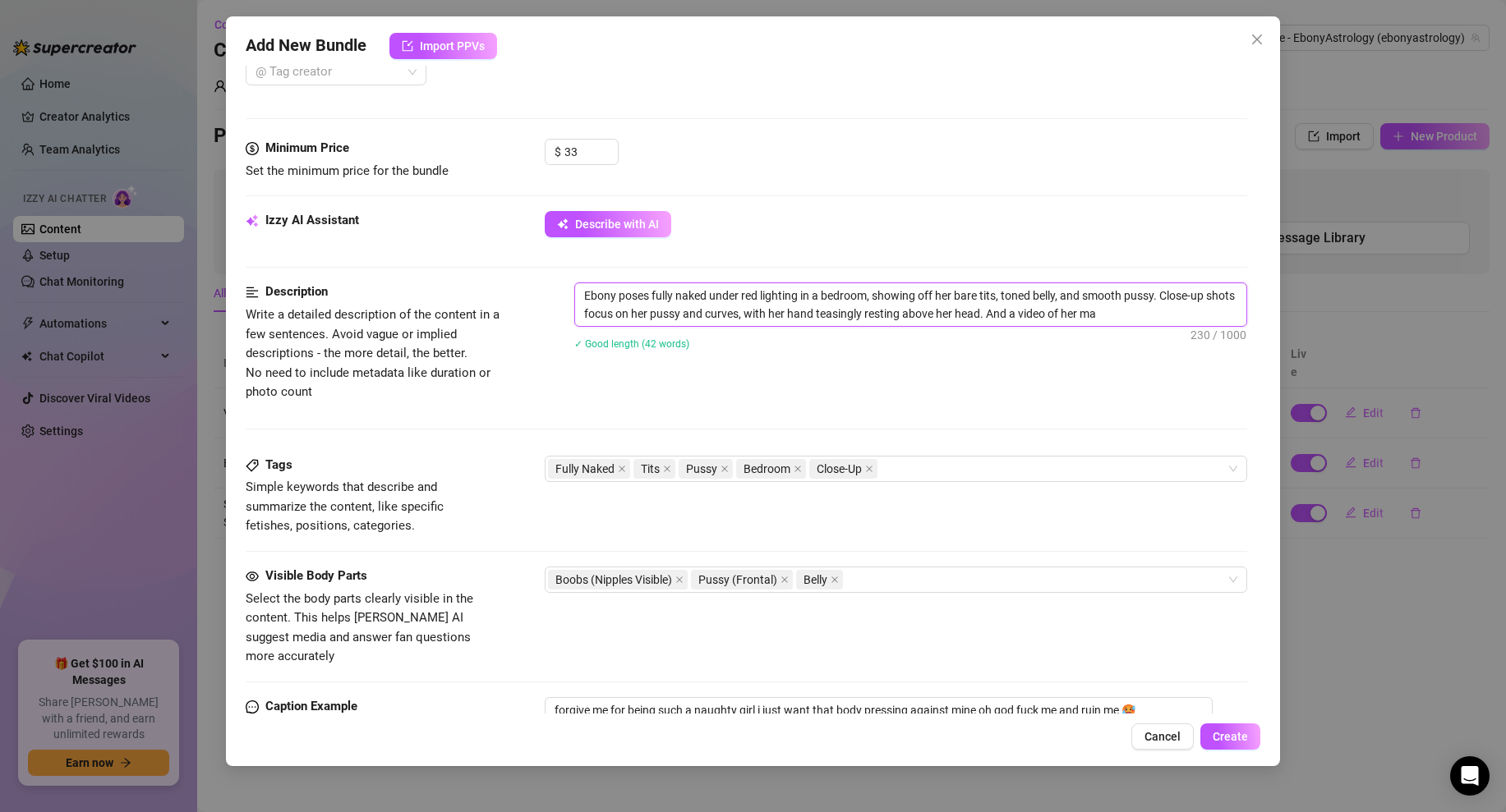
type textarea "Ebony poses fully naked under red lighting in a bedroom, showing off her bare t…"
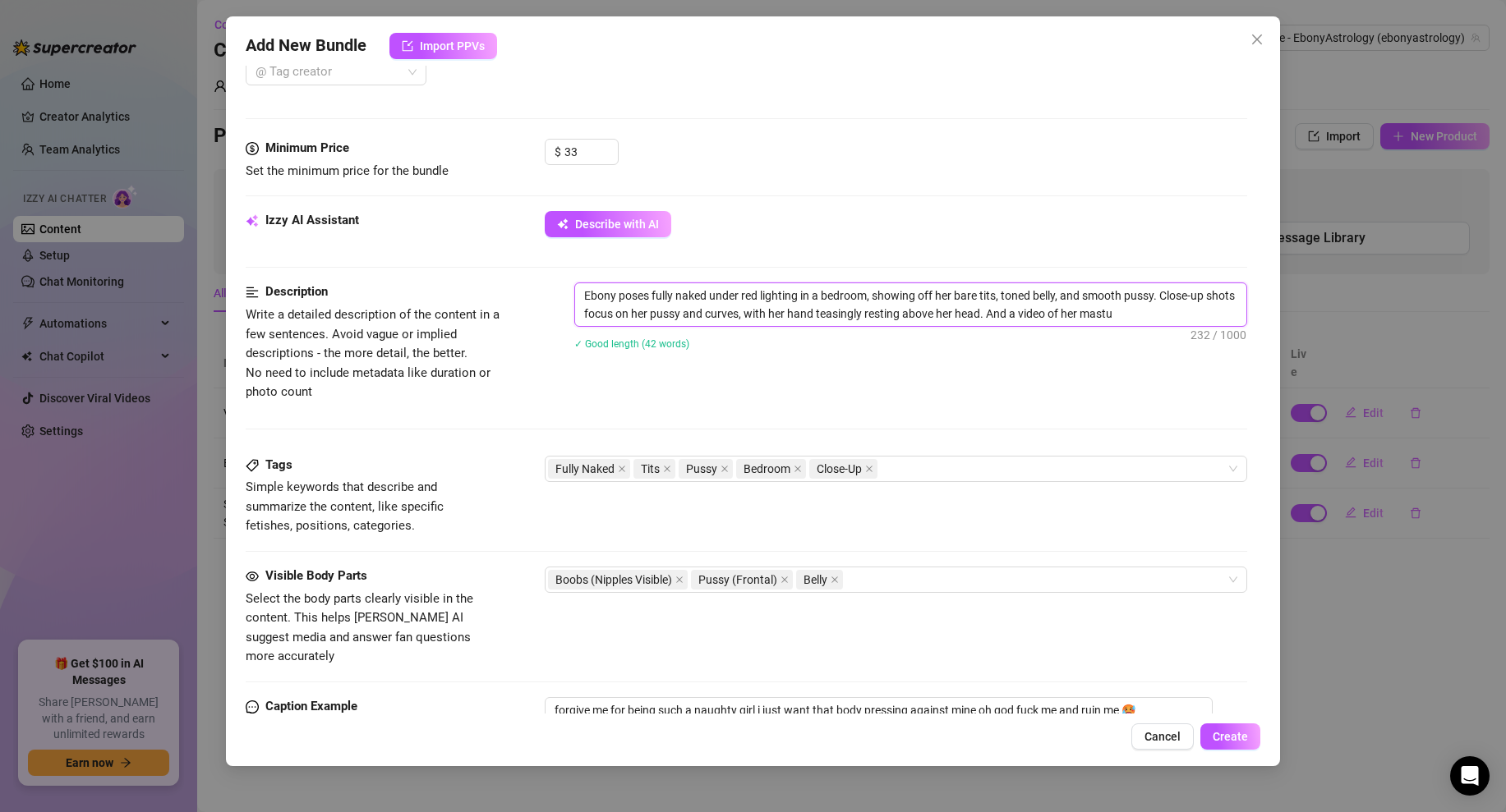
type textarea "Ebony poses fully naked under red lighting in a bedroom, showing off her bare t…"
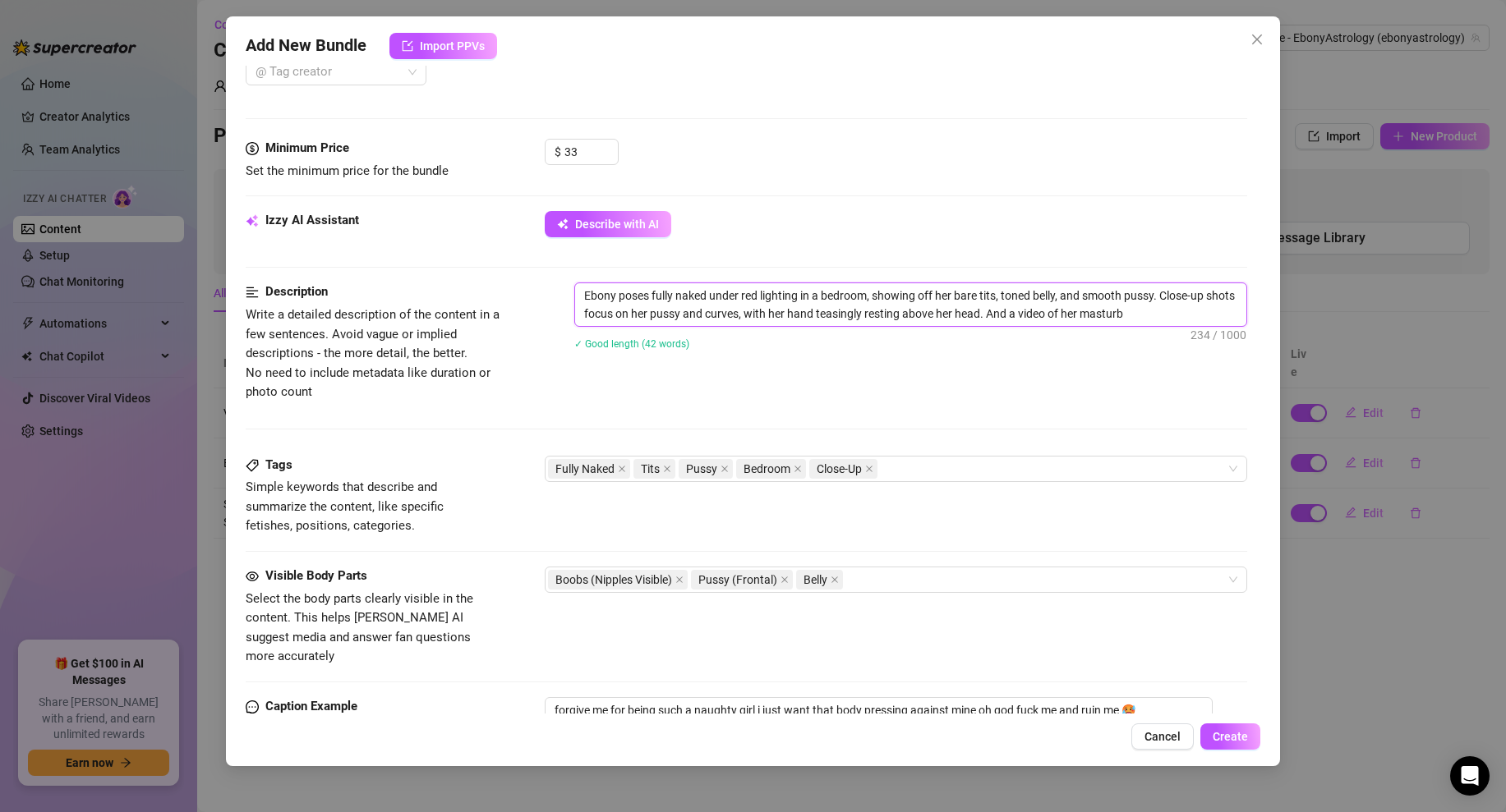
type textarea "Ebony poses fully naked under red lighting in a bedroom, showing off her bare t…"
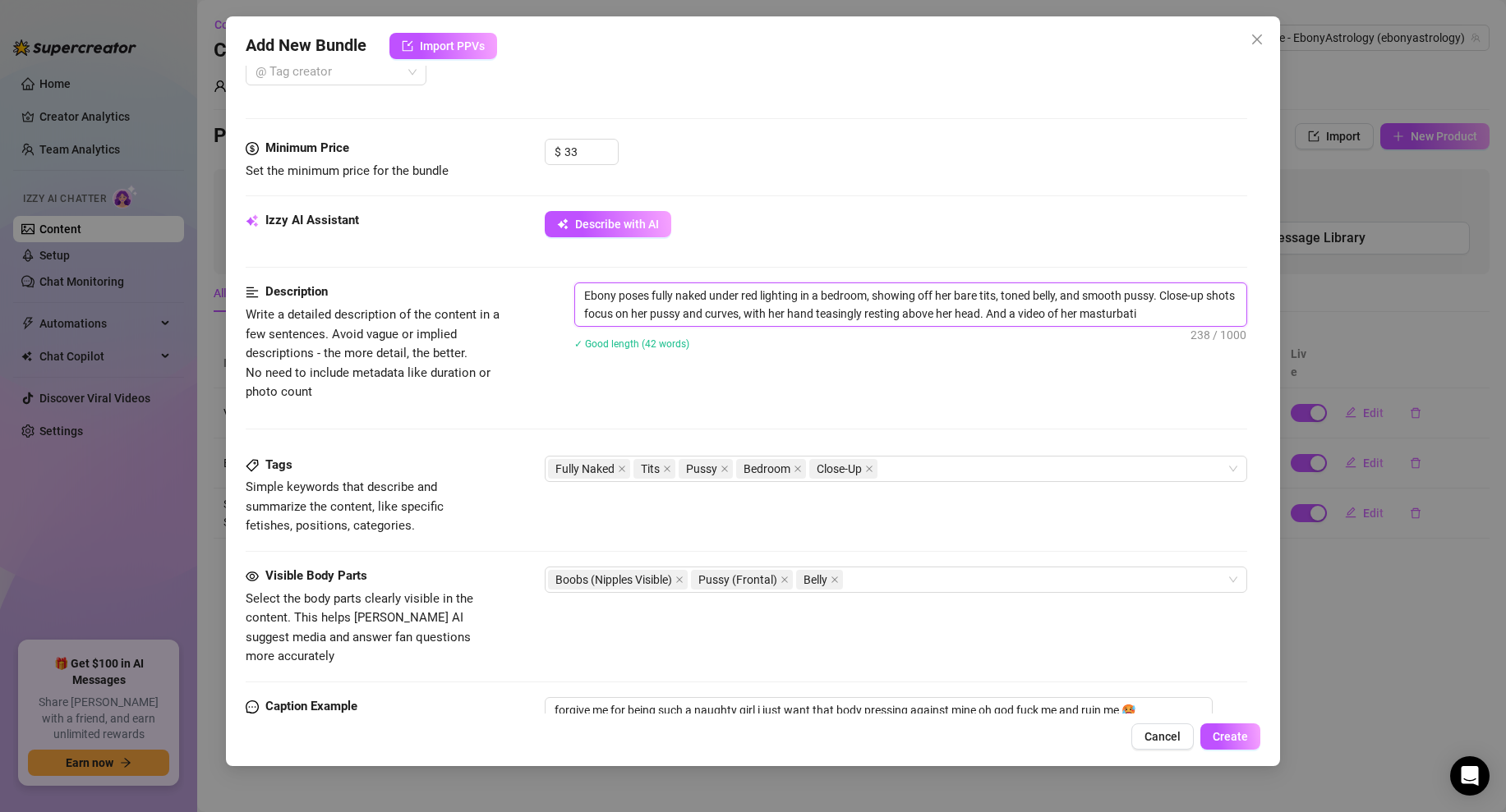
type textarea "Ebony poses fully naked under red lighting in a bedroom, showing off her bare t…"
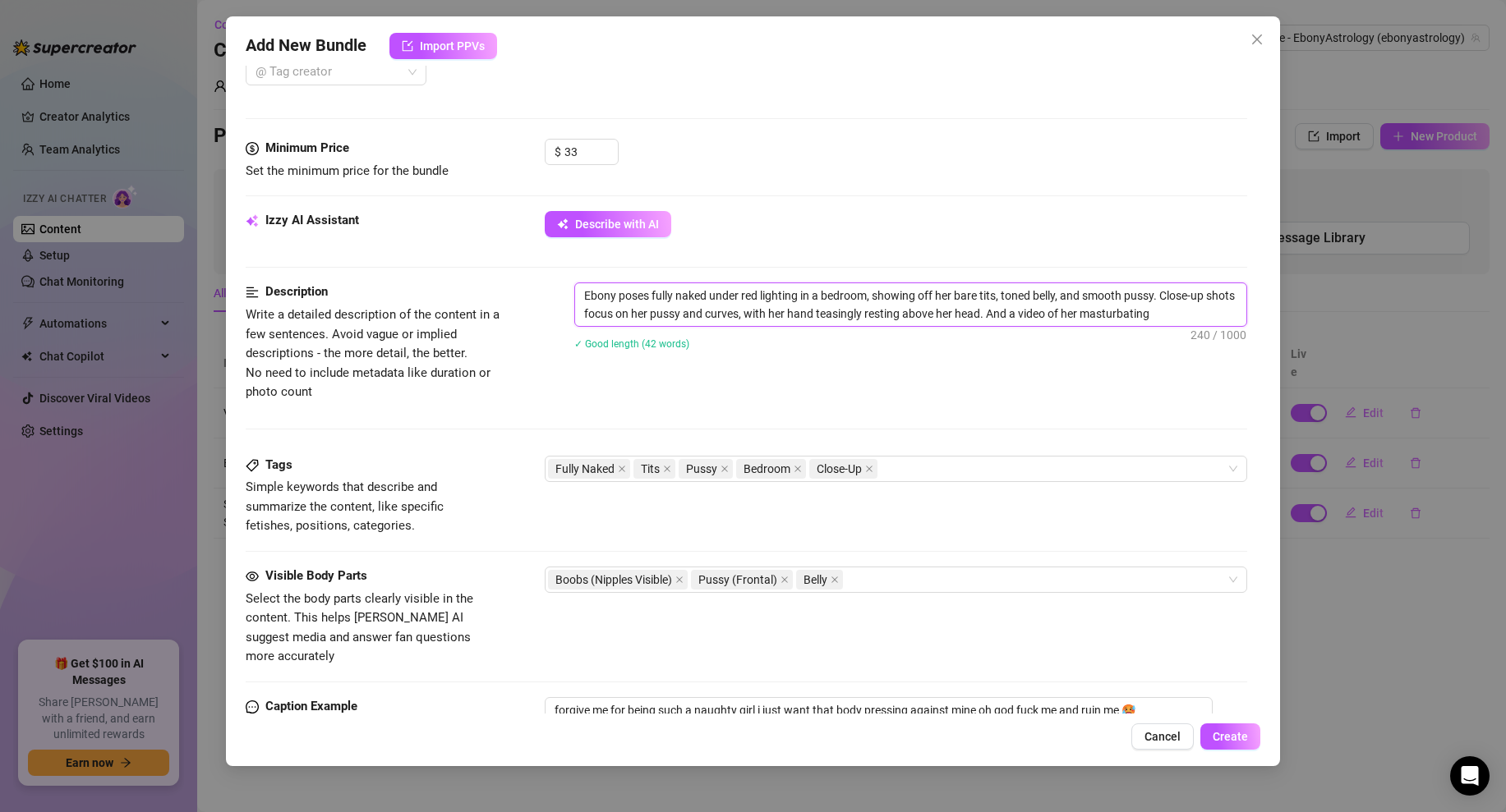
type textarea "Ebony poses fully naked under red lighting in a bedroom, showing off her bare t…"
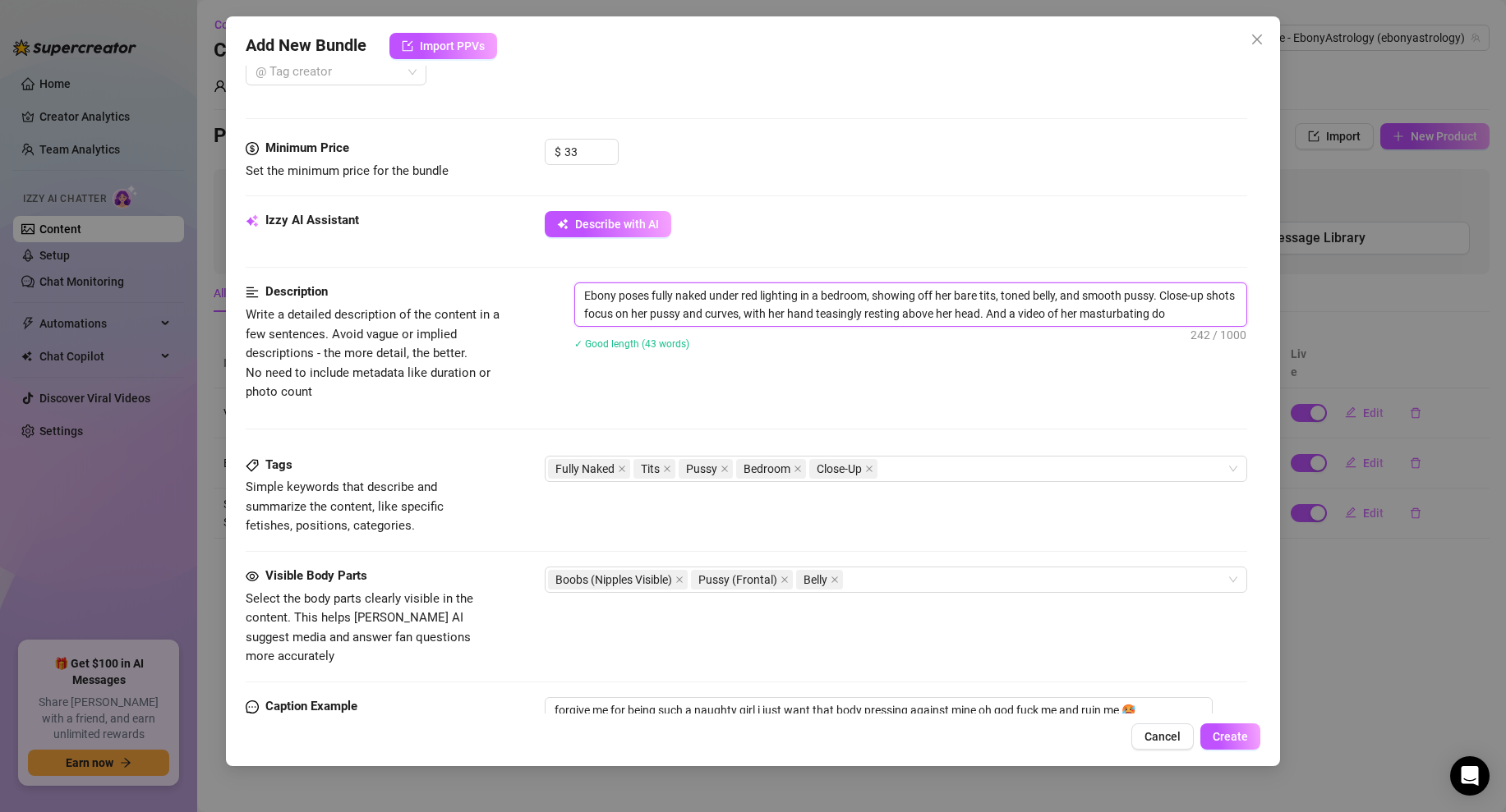
type textarea "Ebony poses fully naked under red lighting in a bedroom, showing off her bare t…"
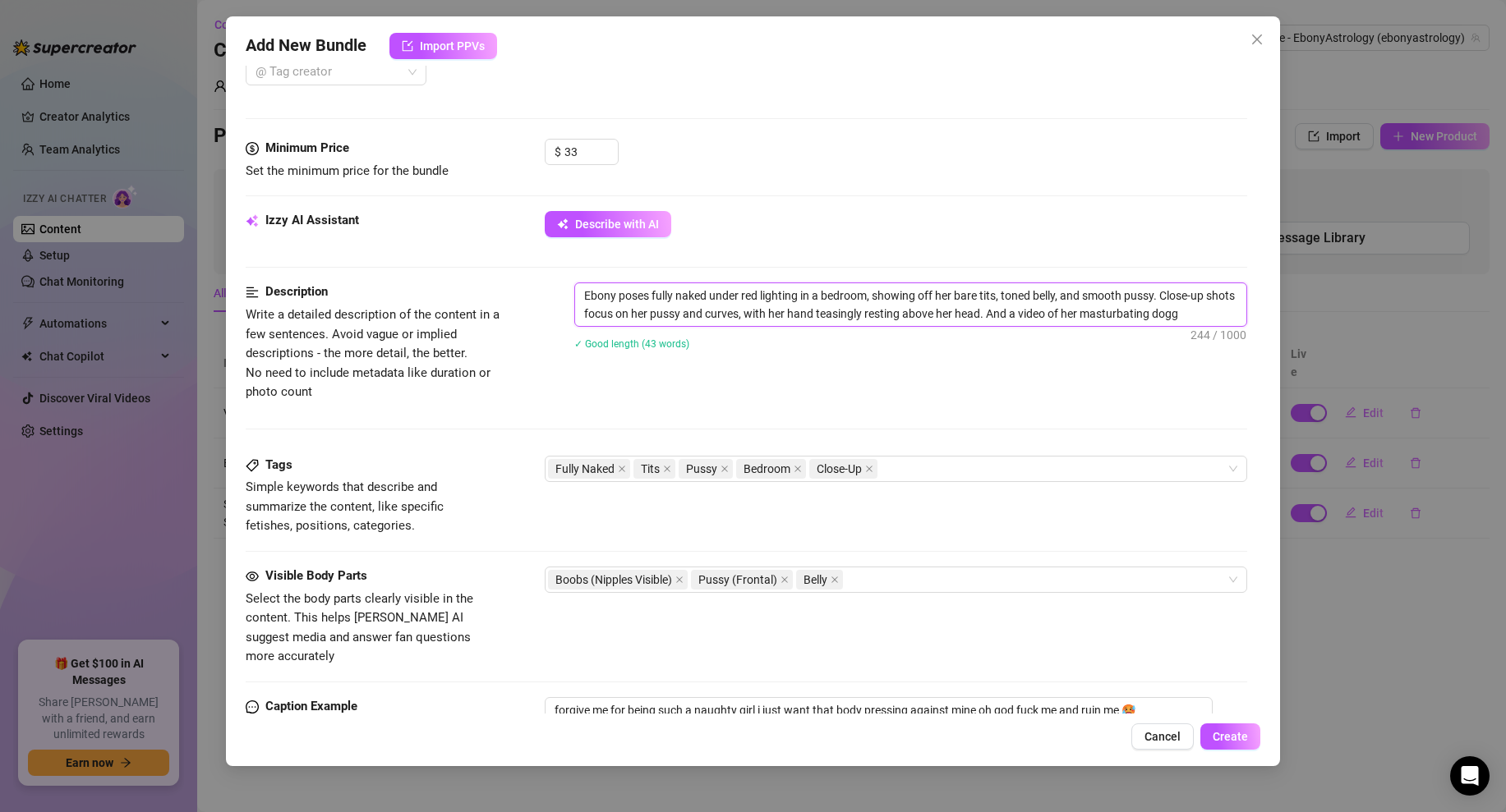
type textarea "Ebony poses fully naked under red lighting in a bedroom, showing off her bare t…"
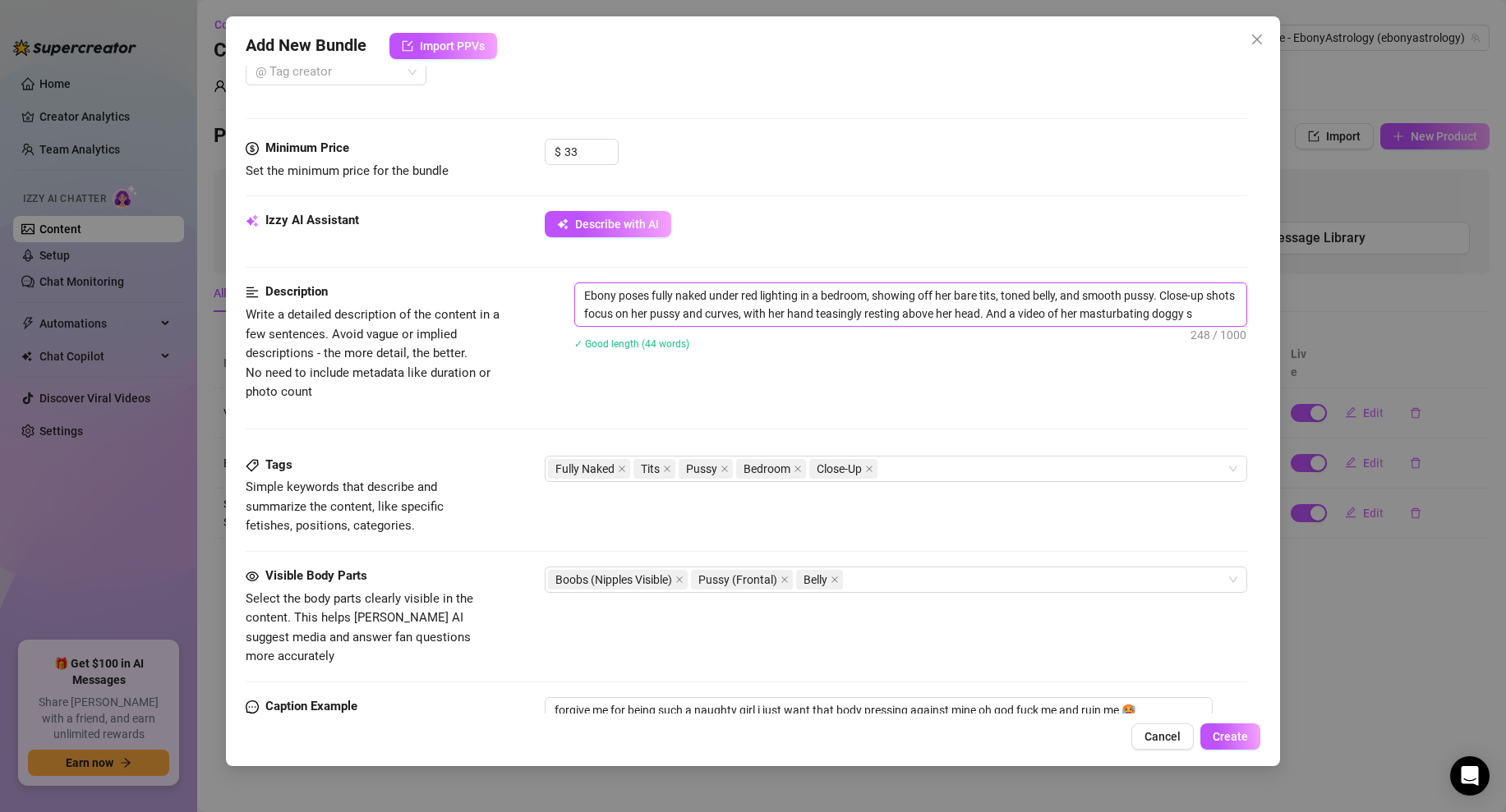
type textarea "Ebony poses fully naked under red lighting in a bedroom, showing off her bare t…"
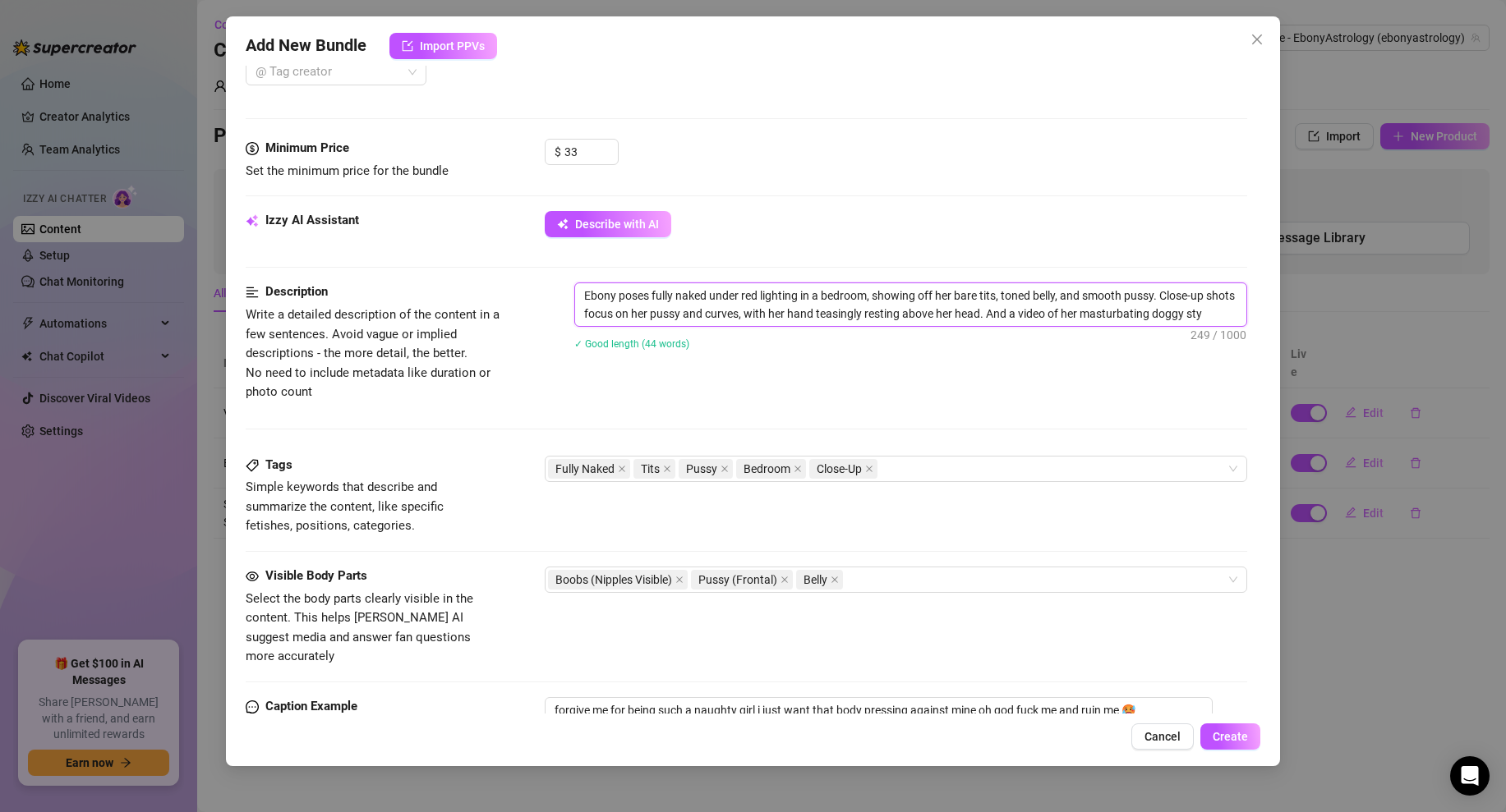
type textarea "Ebony poses fully naked under red lighting in a bedroom, showing off her bare t…"
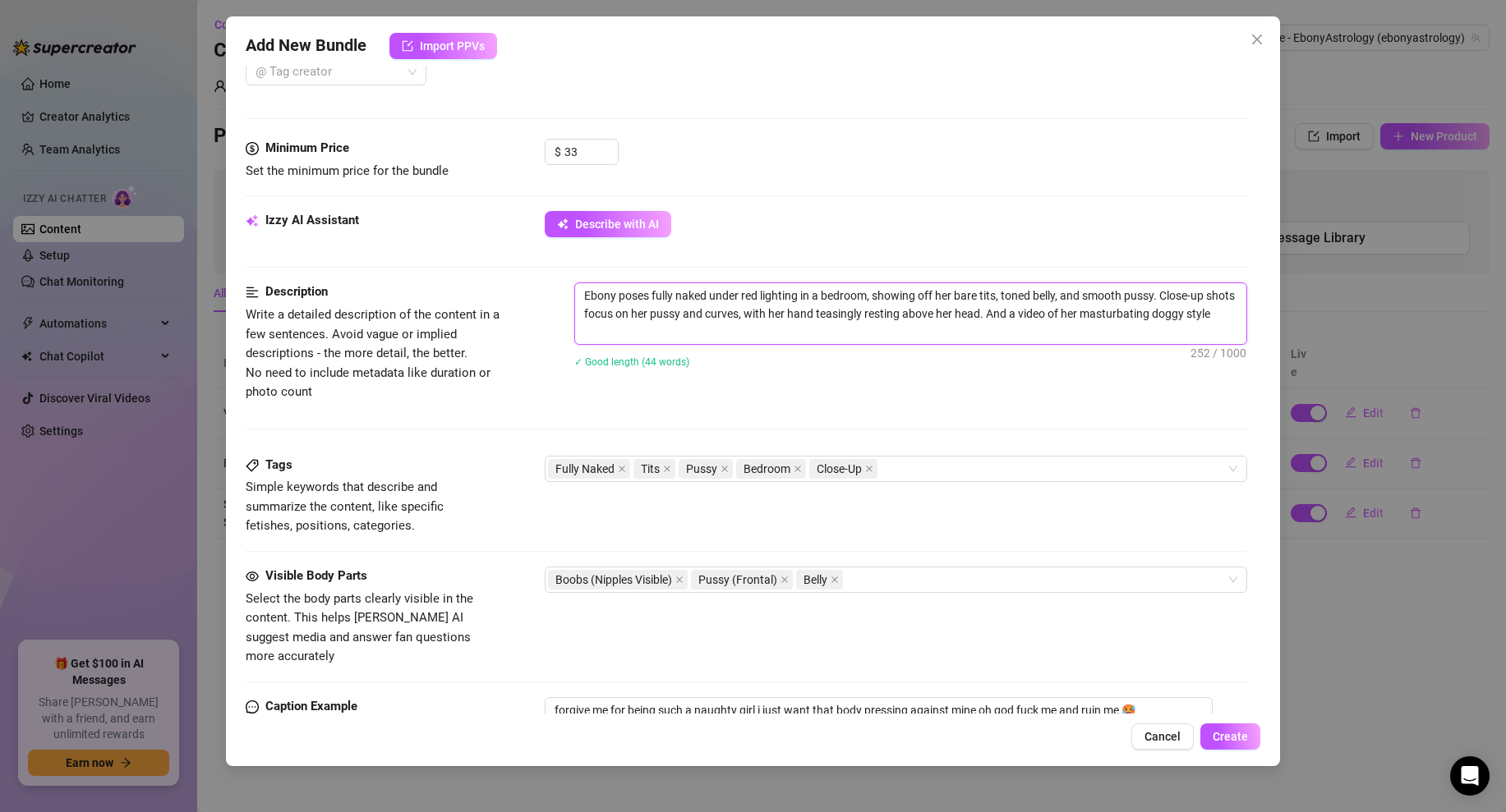
type textarea "Ebony poses fully naked under red lighting in a bedroom, showing off her bare t…"
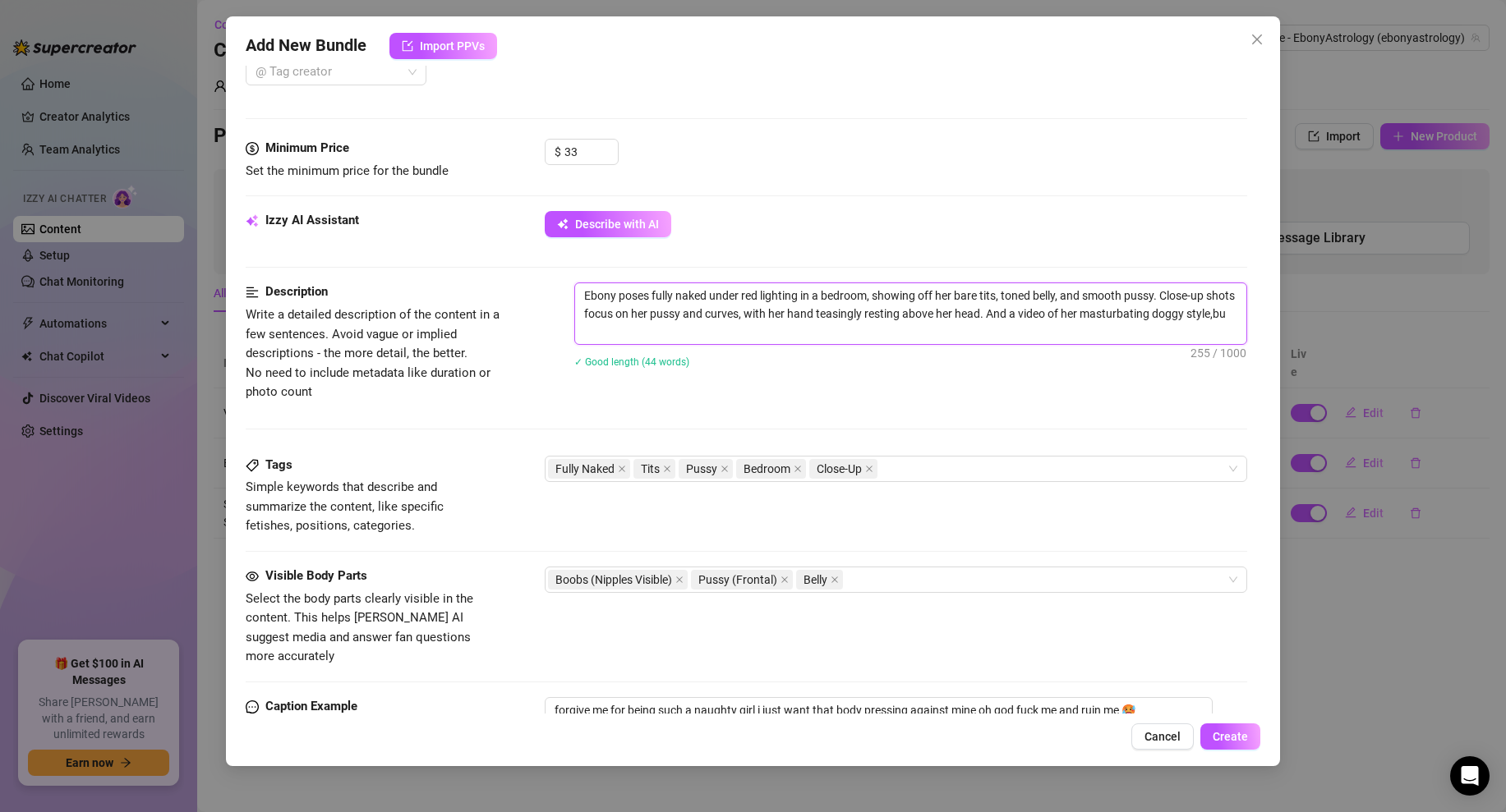
type textarea "Ebony poses fully naked under red lighting in a bedroom, showing off her bare t…"
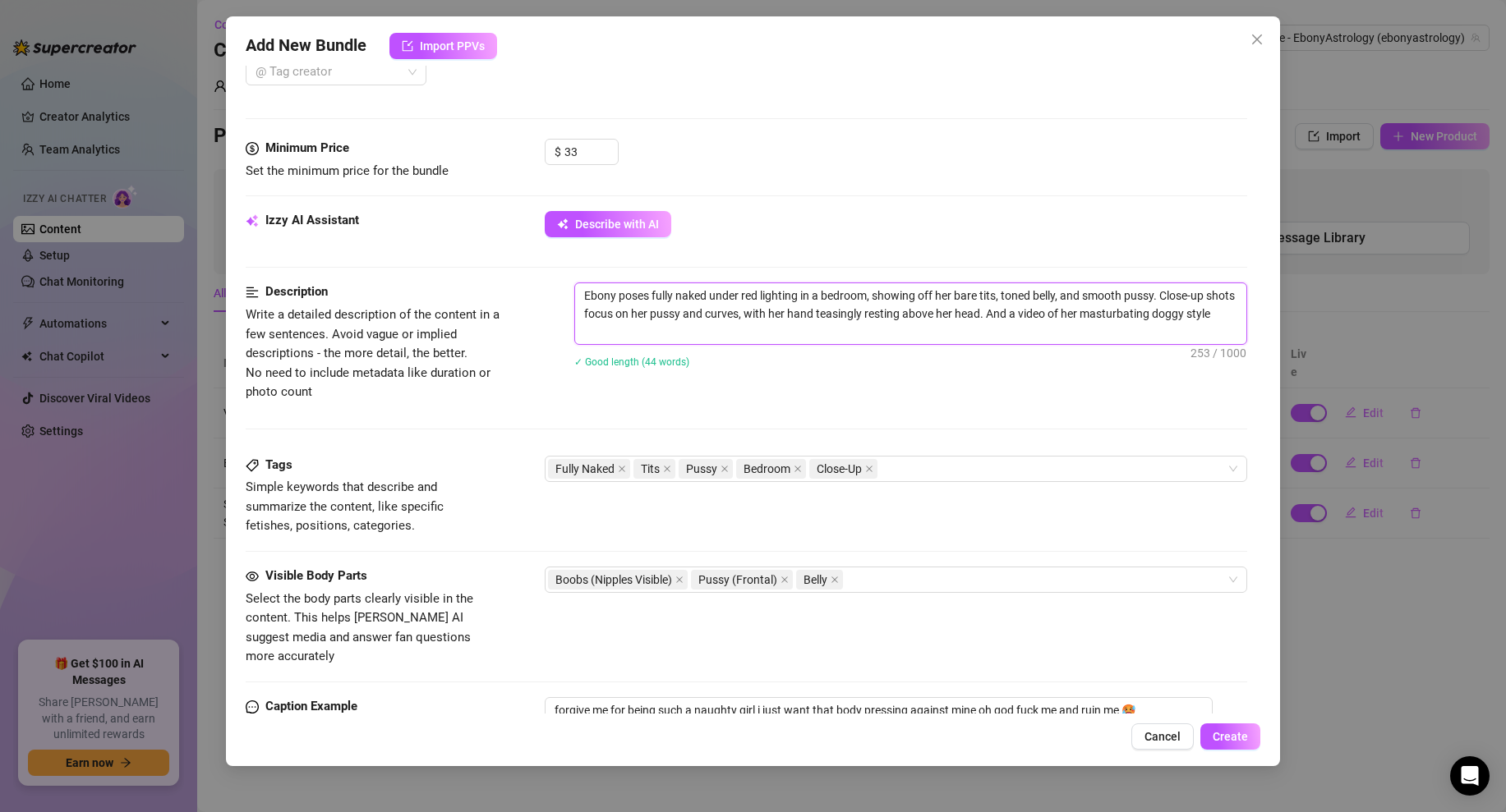
type textarea "Ebony poses fully naked under red lighting in a bedroom, showing off her bare t…"
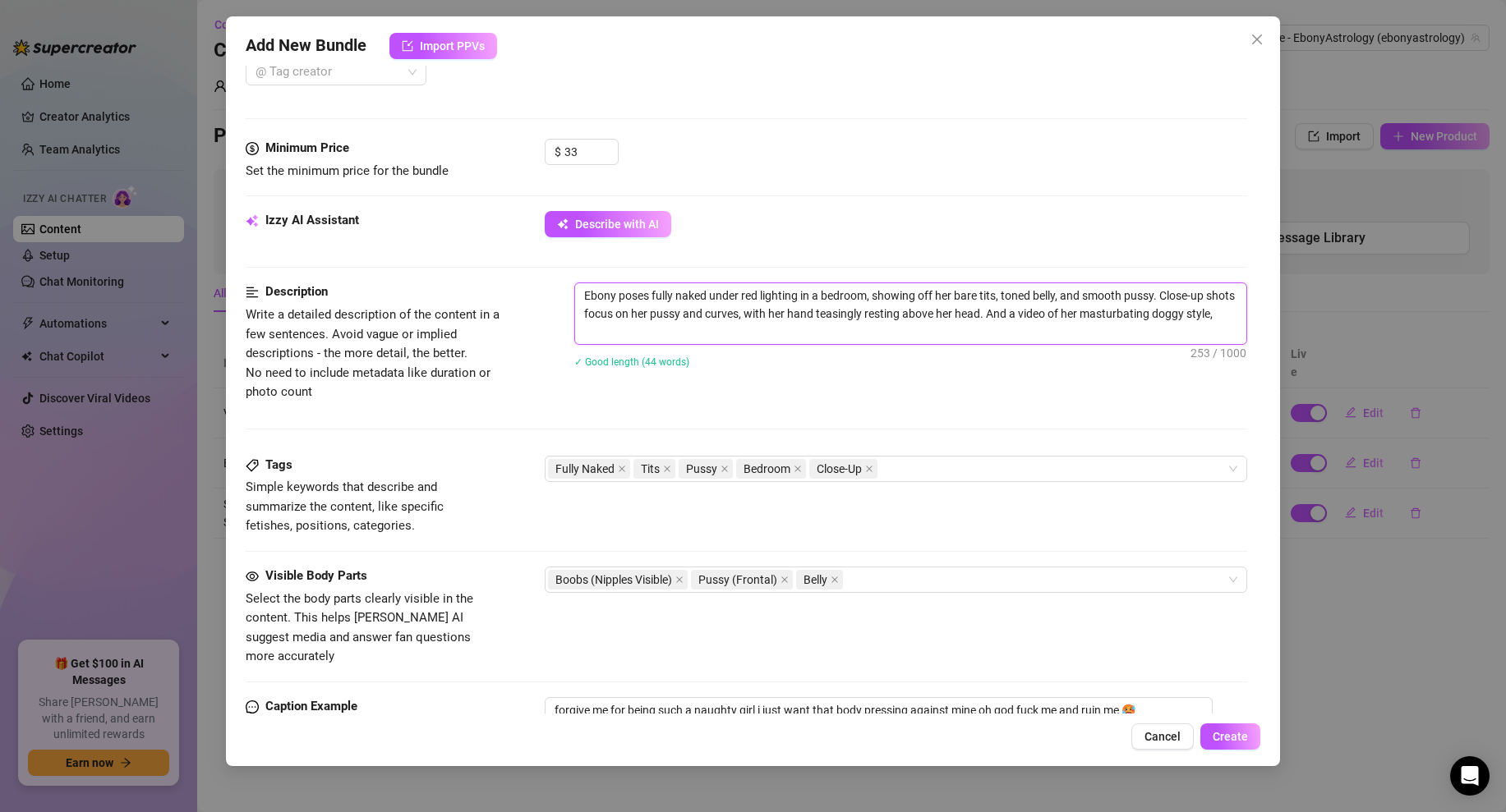
type textarea "Ebony poses fully naked under red lighting in a bedroom, showing off her bare t…"
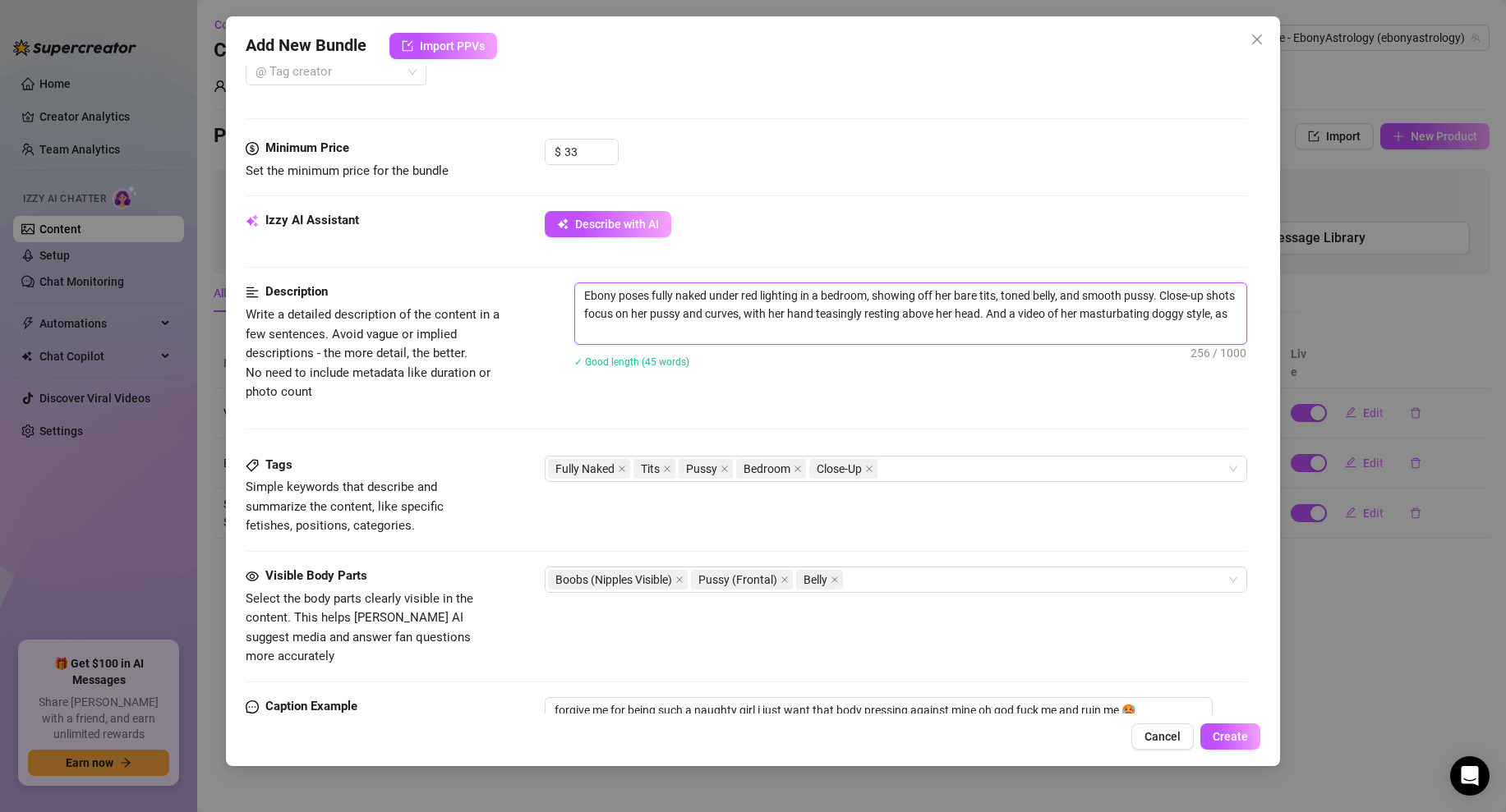
type textarea "Ebony poses fully naked under red lighting in a bedroom, showing off her bare t…"
click at [931, 406] on div "Description Write a detailed description of the content in a few sentences. Avo…" at bounding box center [746, 369] width 1002 height 173
click at [918, 470] on div "Fully Naked Tits Pussy Bedroom Close-Up" at bounding box center [887, 469] width 679 height 23
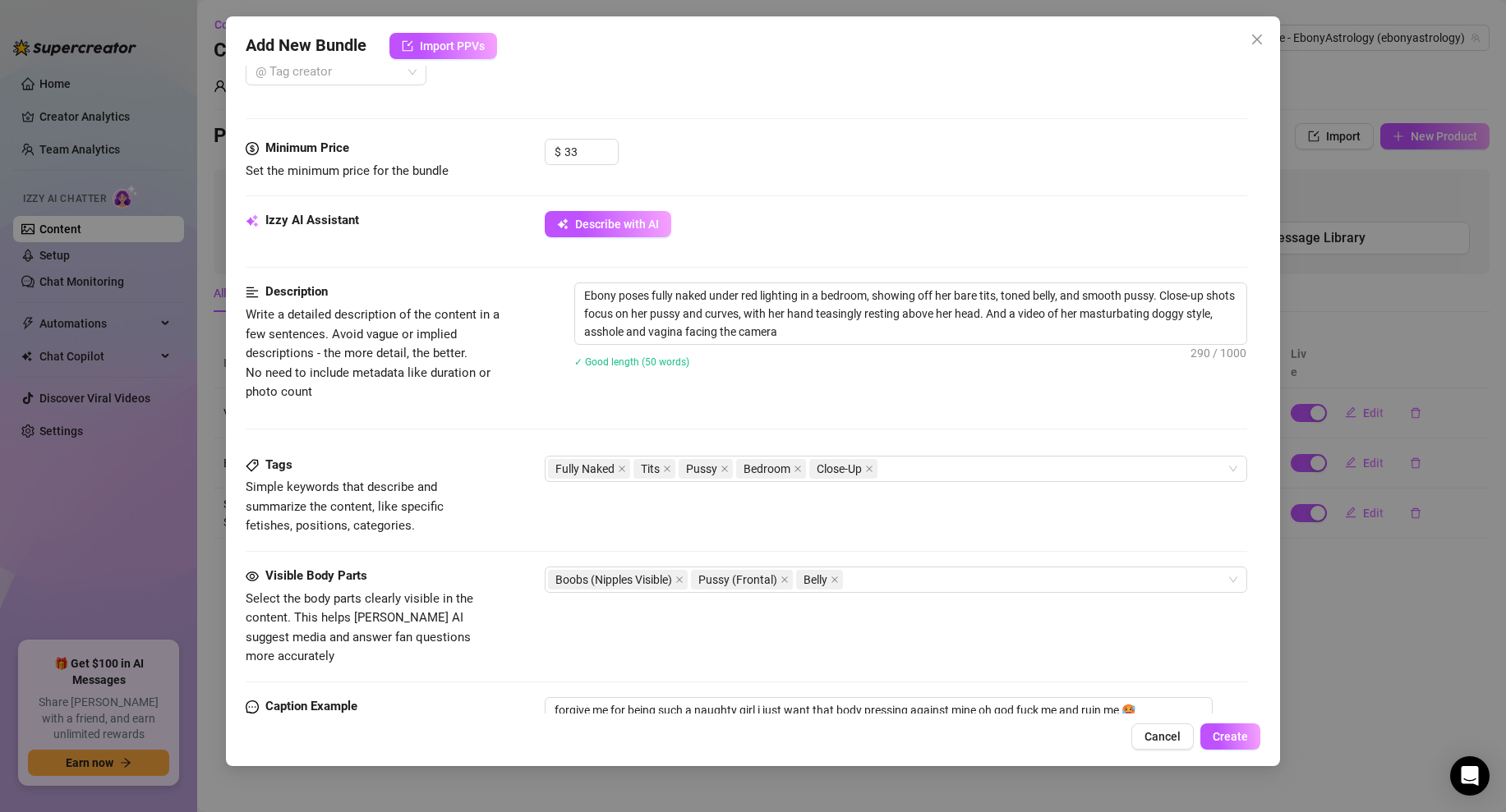
click at [842, 394] on div "Description Write a detailed description of the content in a few sentences. Avo…" at bounding box center [746, 342] width 1002 height 119
click at [917, 465] on div "Fully Naked Tits Pussy Bedroom Close-Up" at bounding box center [887, 469] width 679 height 23
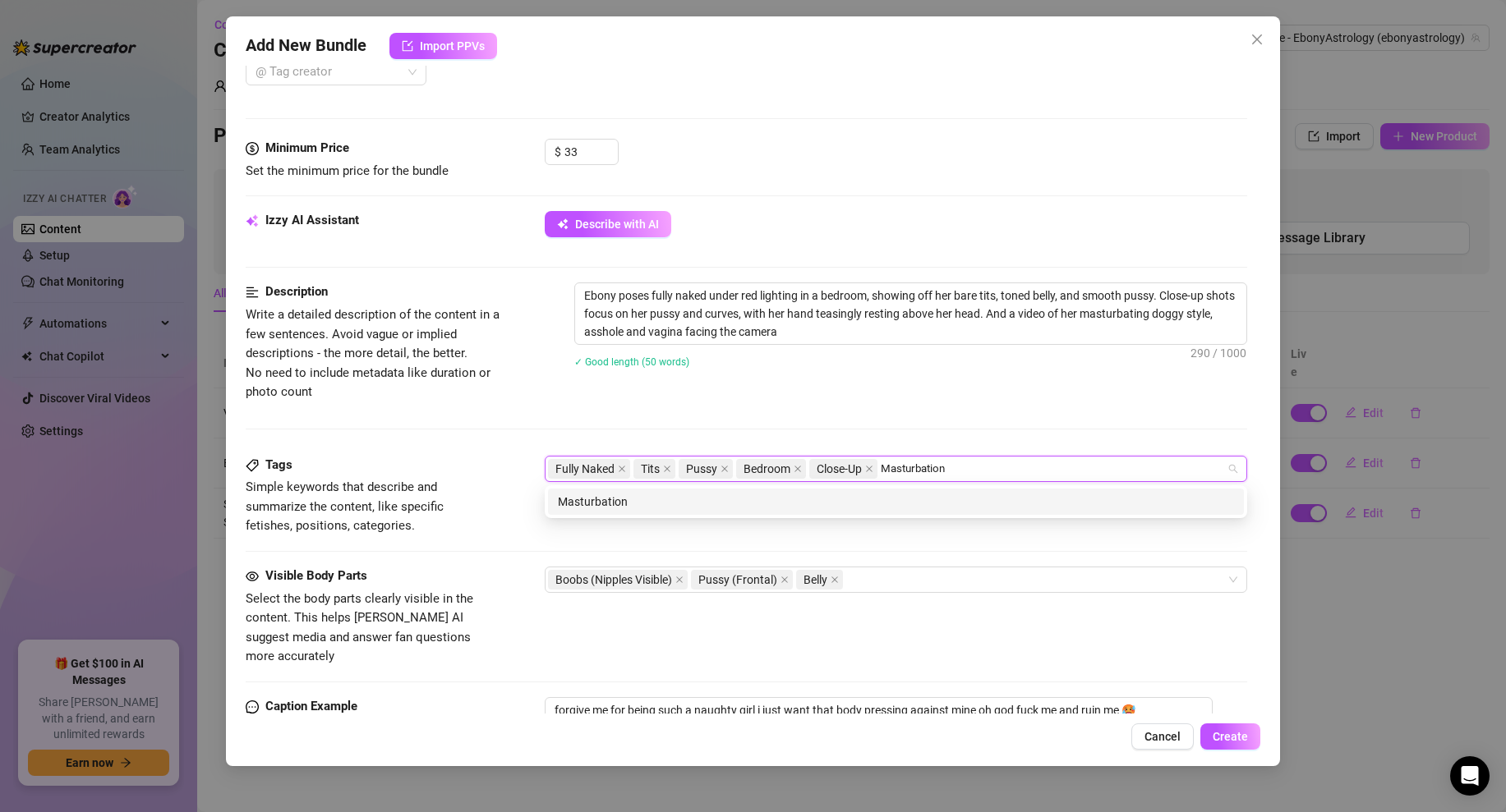
click at [627, 493] on div "Masturbation" at bounding box center [896, 502] width 676 height 18
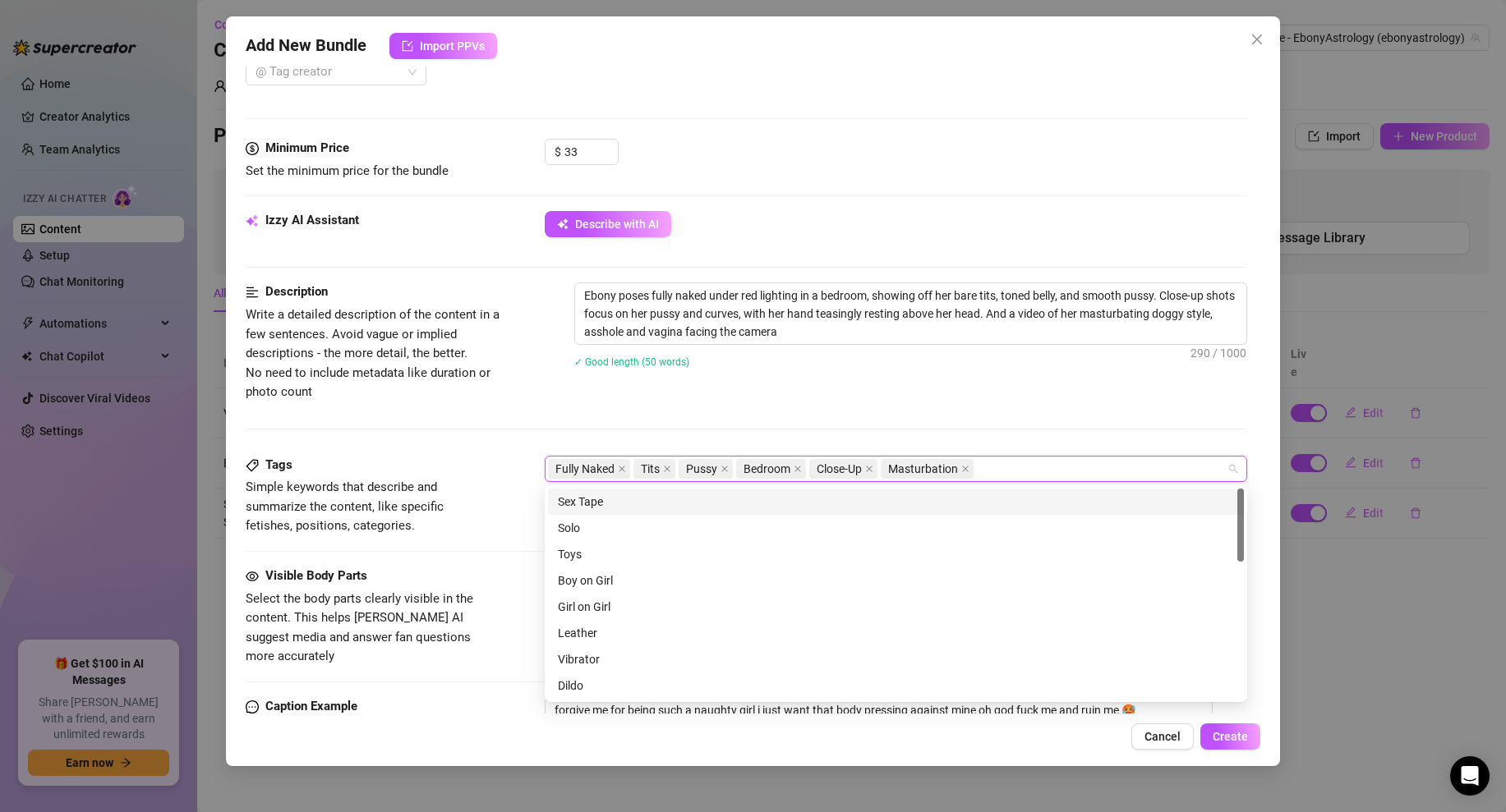
click at [754, 413] on div "Description Write a detailed description of the content in a few sentences. Avo…" at bounding box center [746, 369] width 1002 height 173
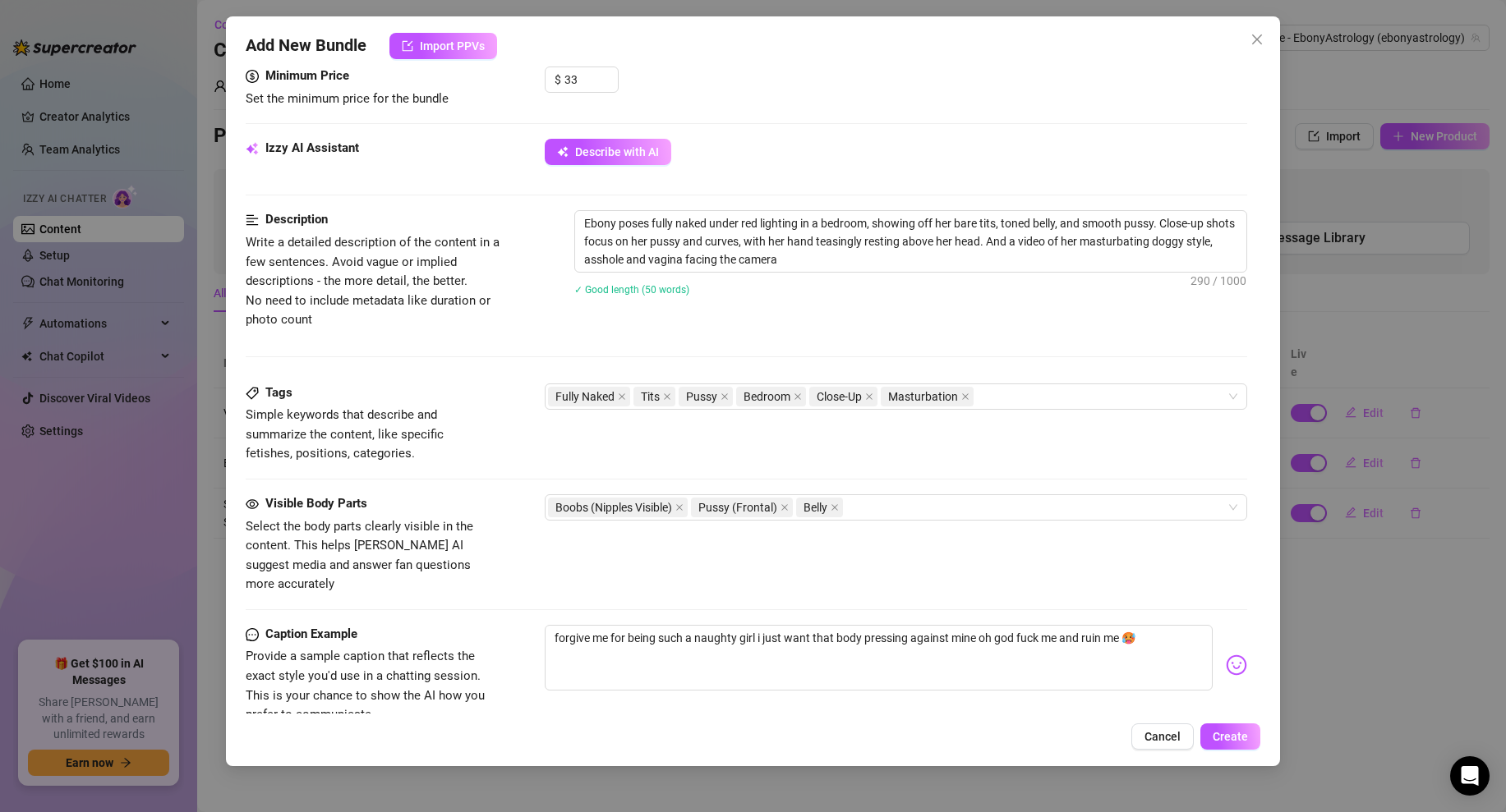
scroll to position [534, 0]
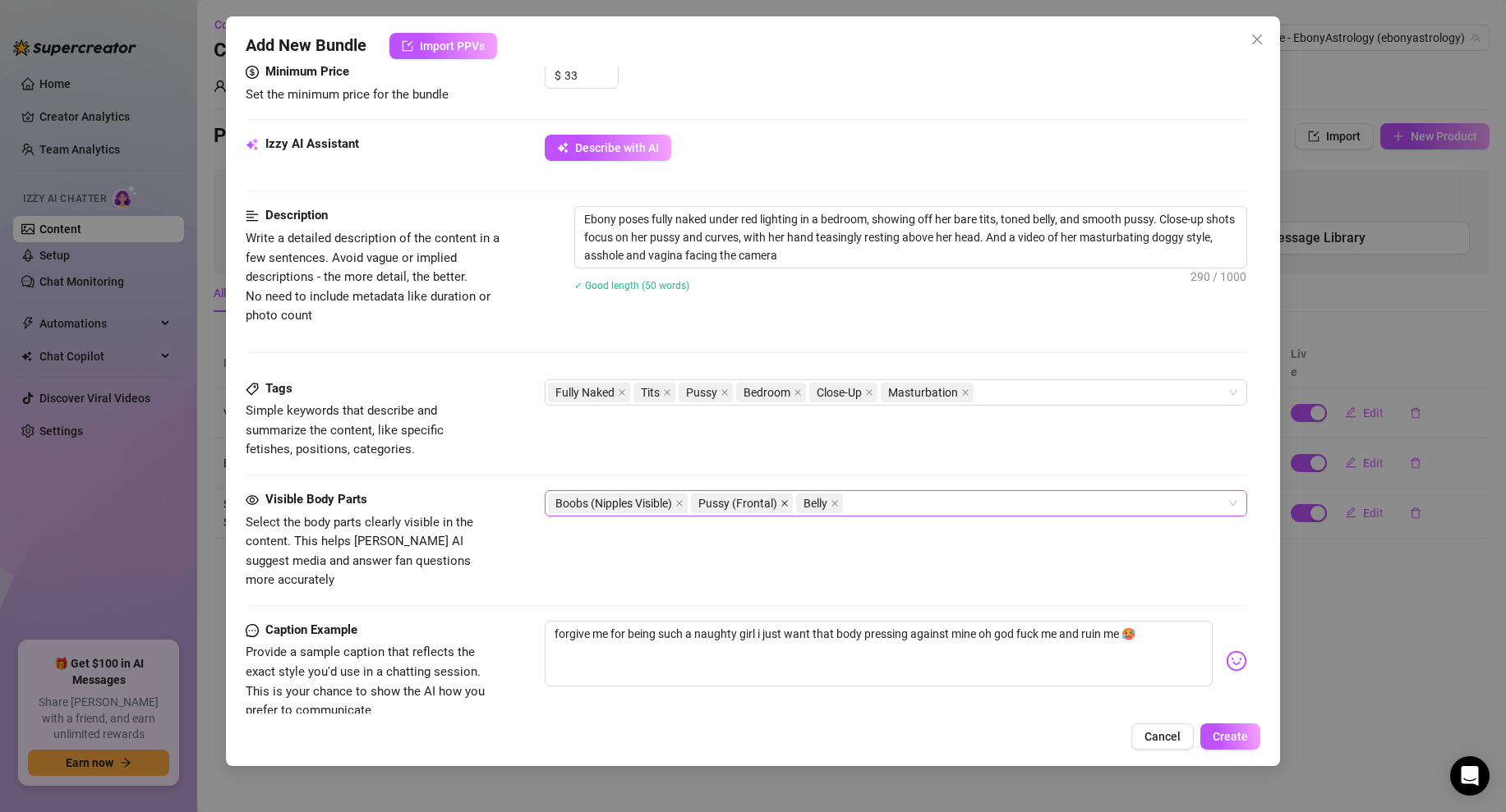
click at [787, 502] on icon "close" at bounding box center [784, 502] width 8 height 8
click at [827, 502] on div "Boobs (Nipples Visible) Belly" at bounding box center [887, 503] width 679 height 23
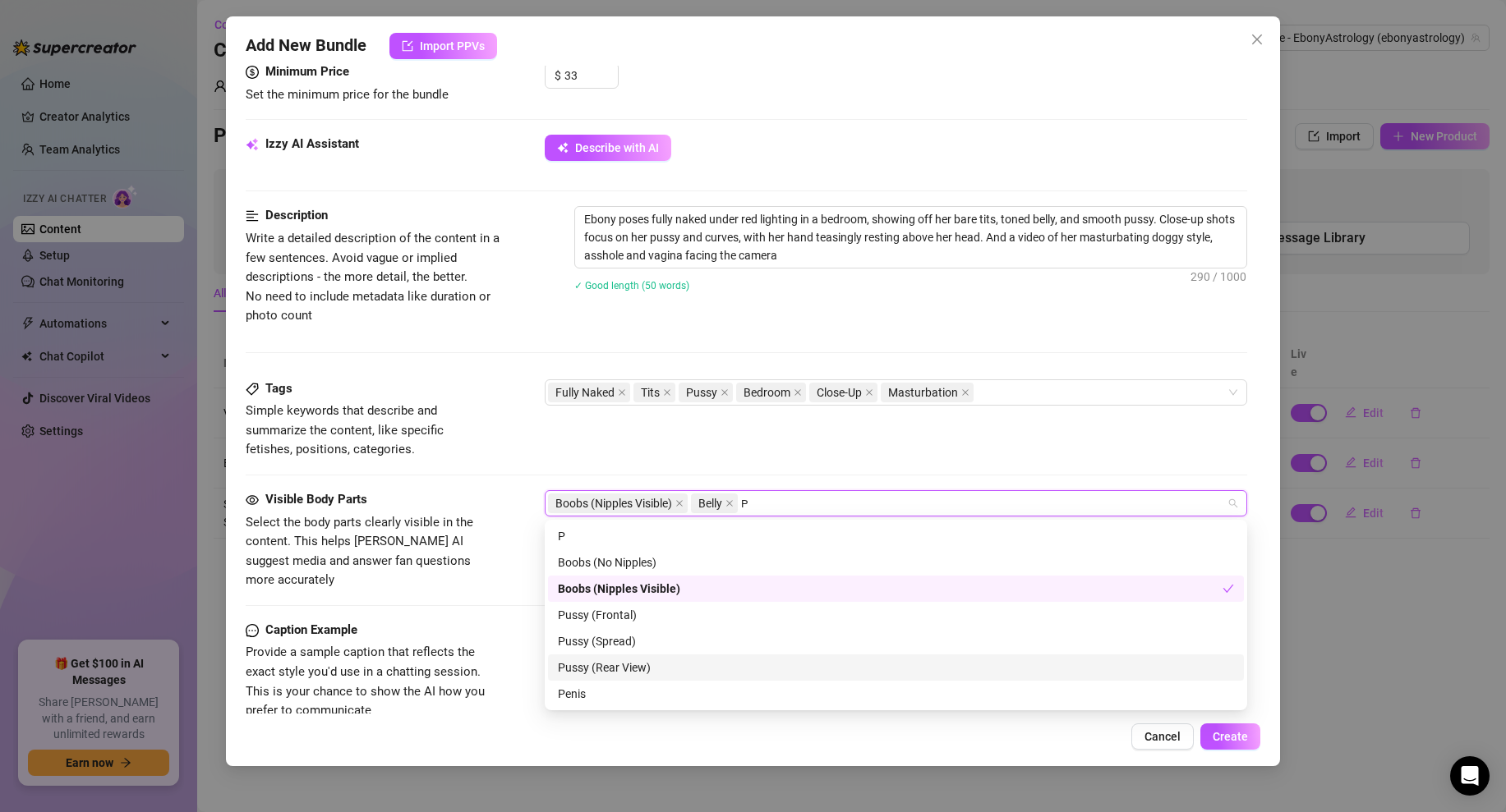
click at [648, 665] on div "Pussy (Rear View)" at bounding box center [896, 668] width 676 height 18
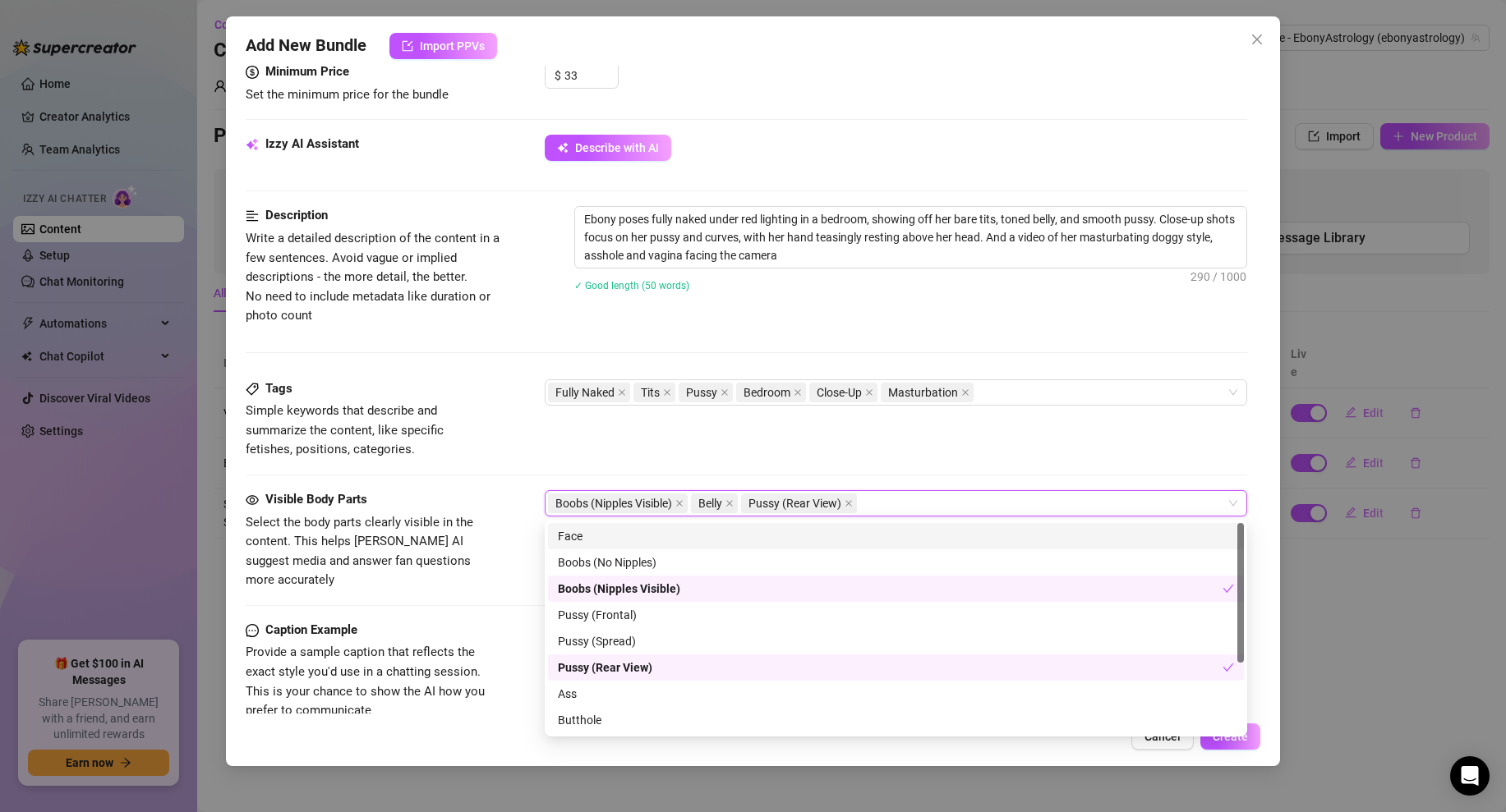
click at [610, 463] on div "Tags Simple keywords that describe and summarize the content, like specific fet…" at bounding box center [746, 435] width 1002 height 111
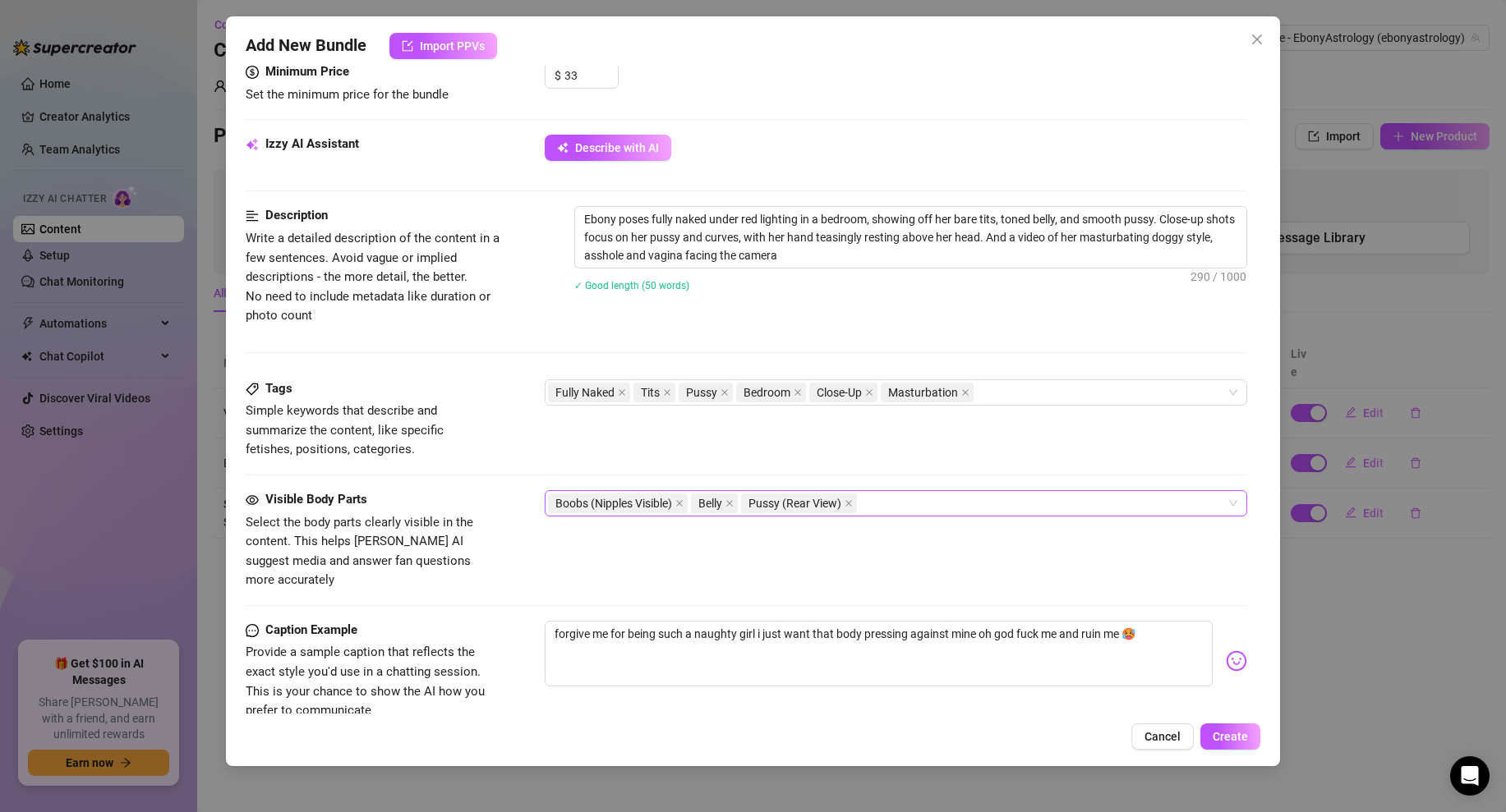
click at [912, 499] on div "Boobs (Nipples Visible) Belly Pussy (Rear View)" at bounding box center [887, 503] width 679 height 23
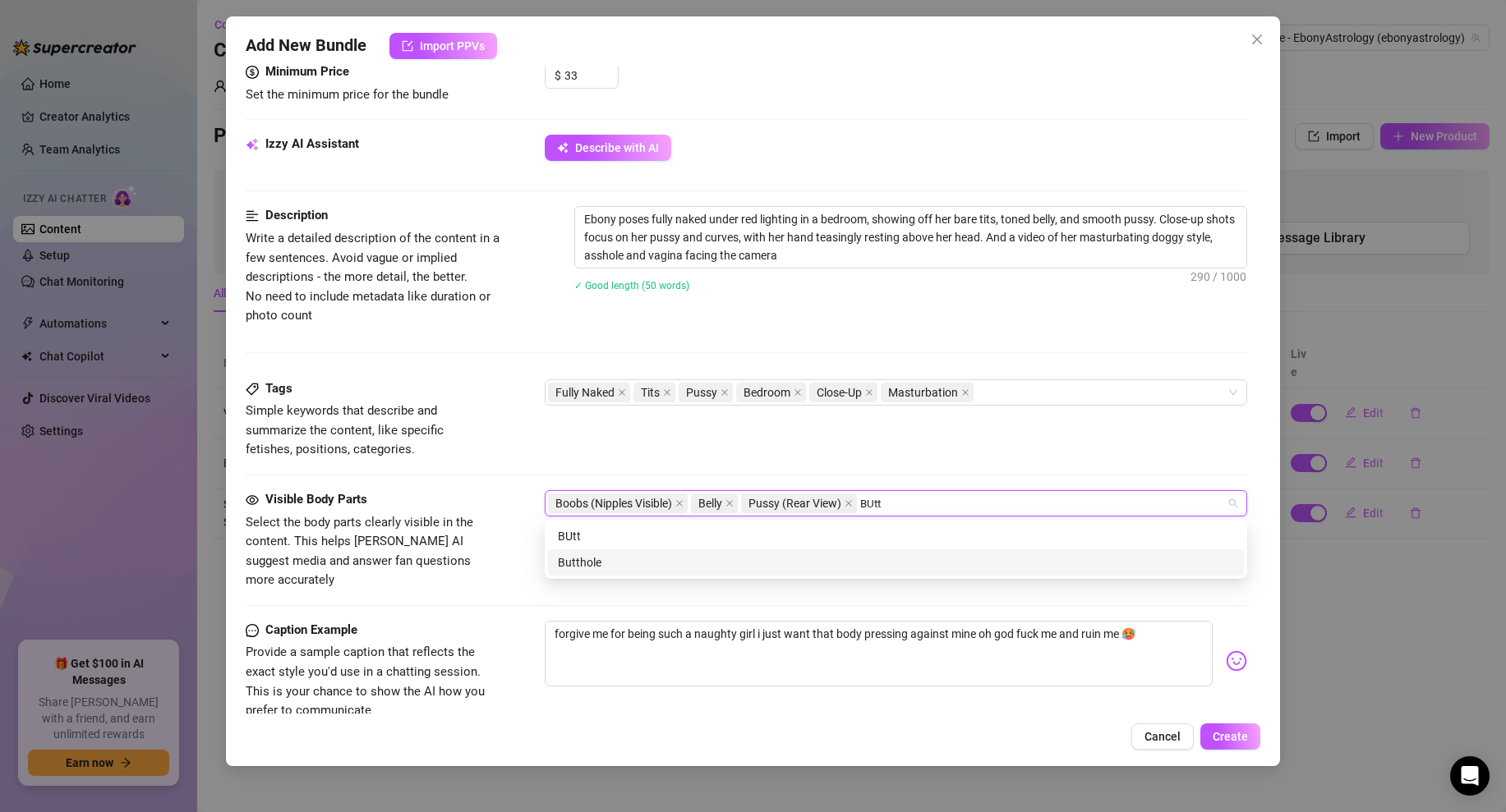
click at [594, 567] on div "Butthole" at bounding box center [896, 562] width 676 height 18
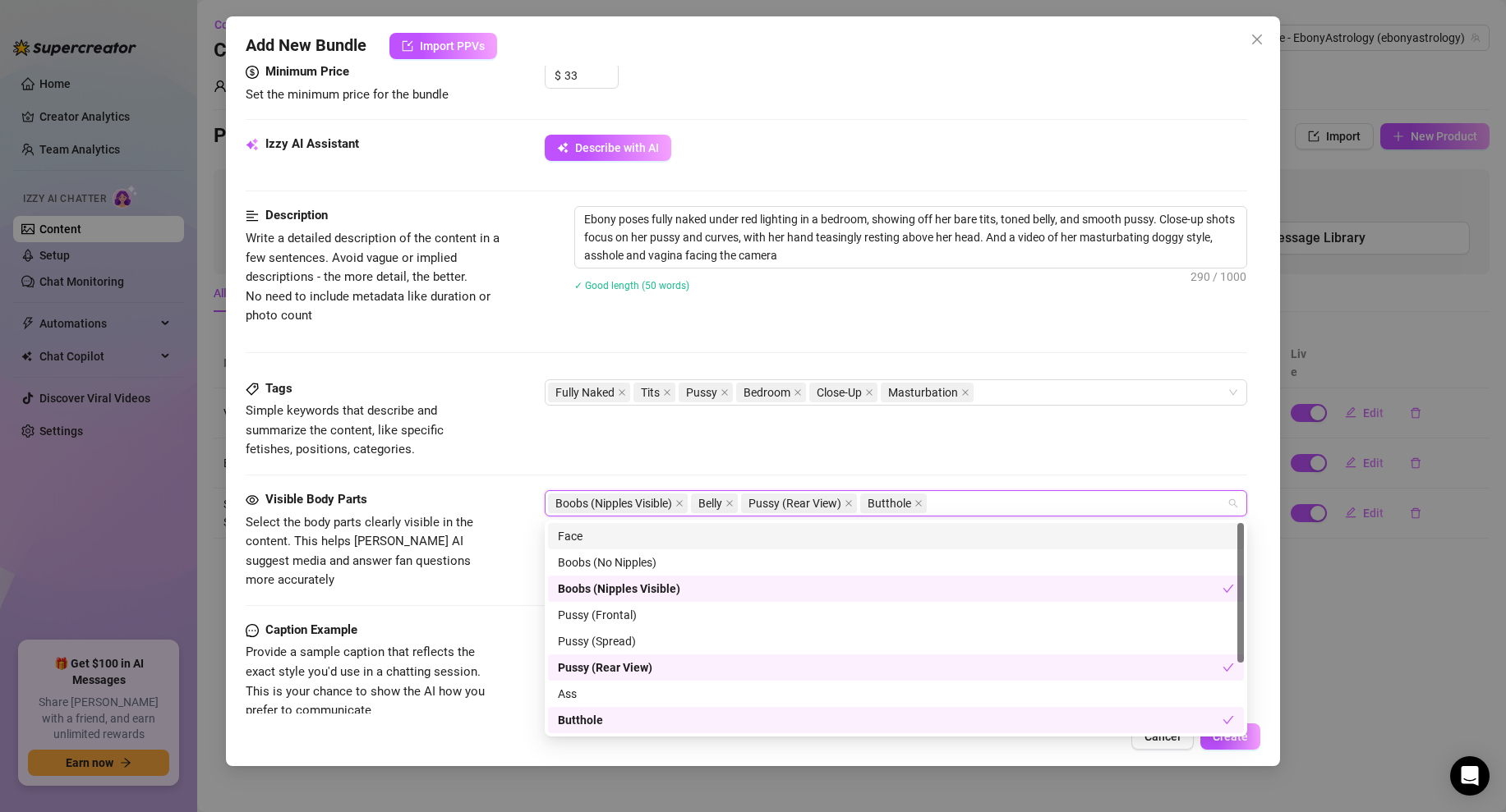
click at [663, 430] on div "Tags Simple keywords that describe and summarize the content, like specific fet…" at bounding box center [746, 420] width 1002 height 80
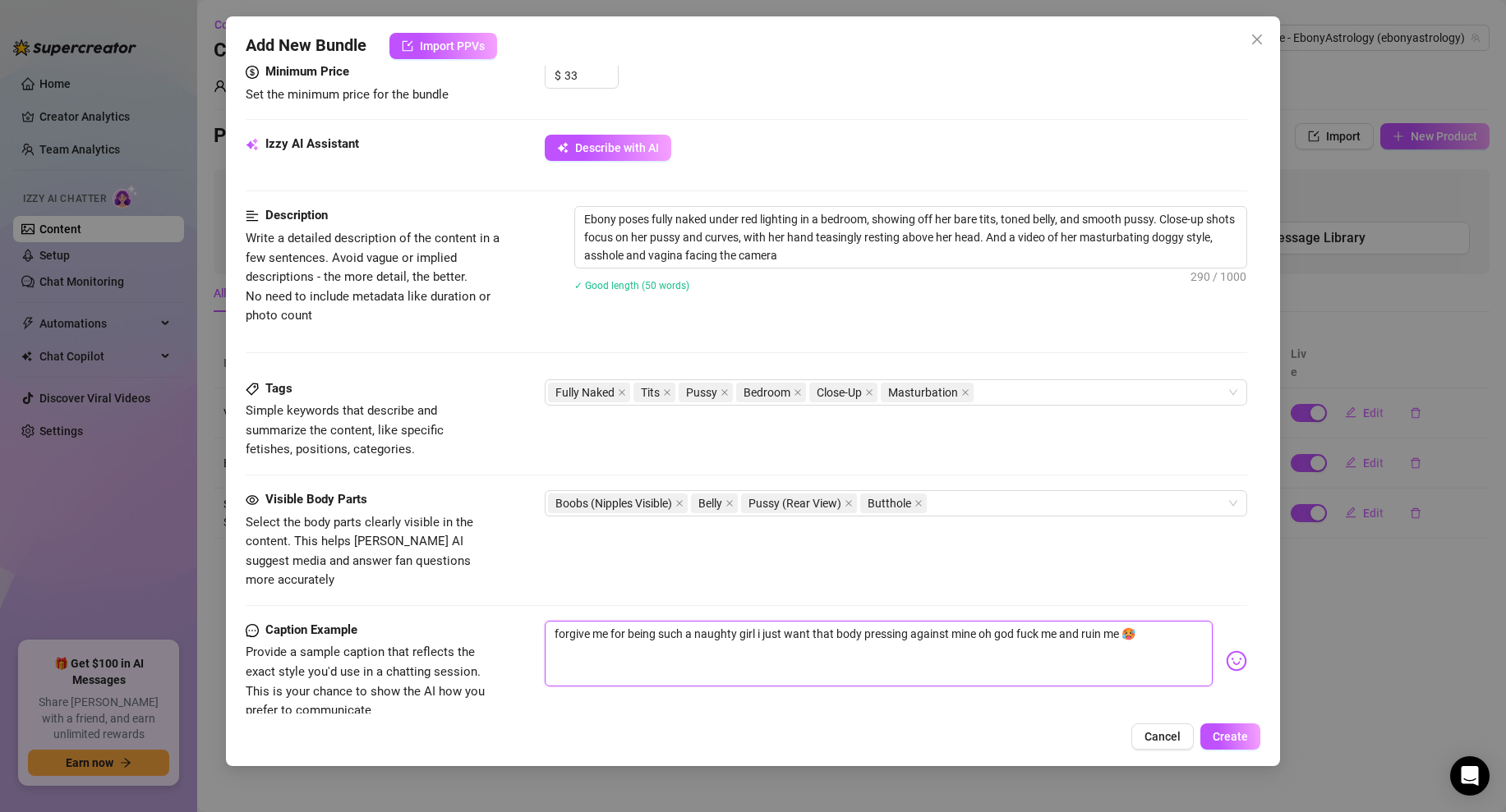
drag, startPoint x: 1121, startPoint y: 612, endPoint x: 981, endPoint y: 612, distance: 140.0
click at [981, 621] on textarea "forgive me for being such a naughty girl i just want that body pressing against…" at bounding box center [878, 654] width 668 height 66
click at [1053, 621] on textarea "forgive me for being such a naughty girl i just want that body pressing against…" at bounding box center [878, 654] width 668 height 66
click at [1060, 639] on textarea "forgive me for being such a naughty girl i just want that body pressing against…" at bounding box center [878, 654] width 668 height 66
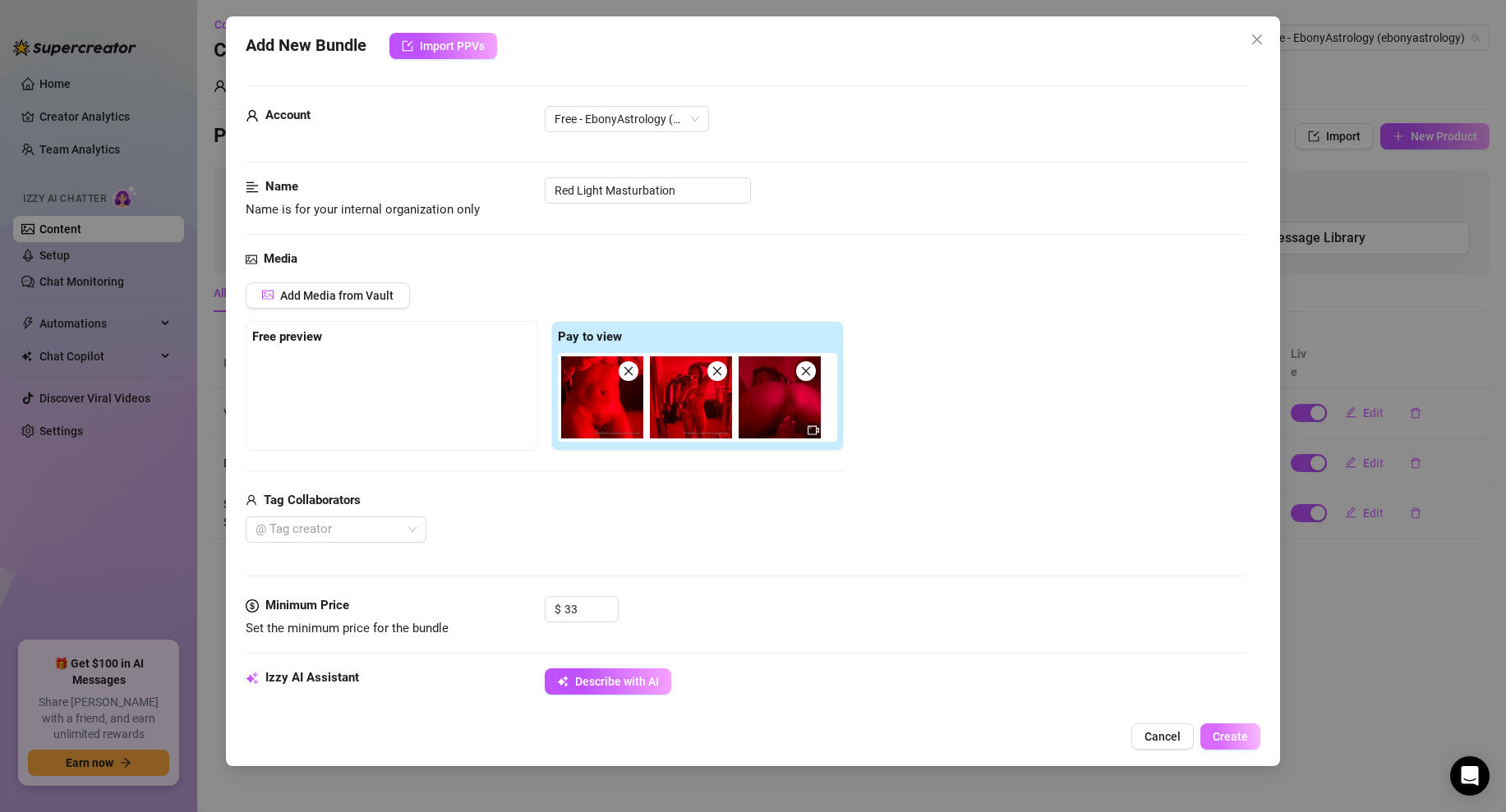
click at [1237, 739] on span "Create" at bounding box center [1230, 736] width 36 height 13
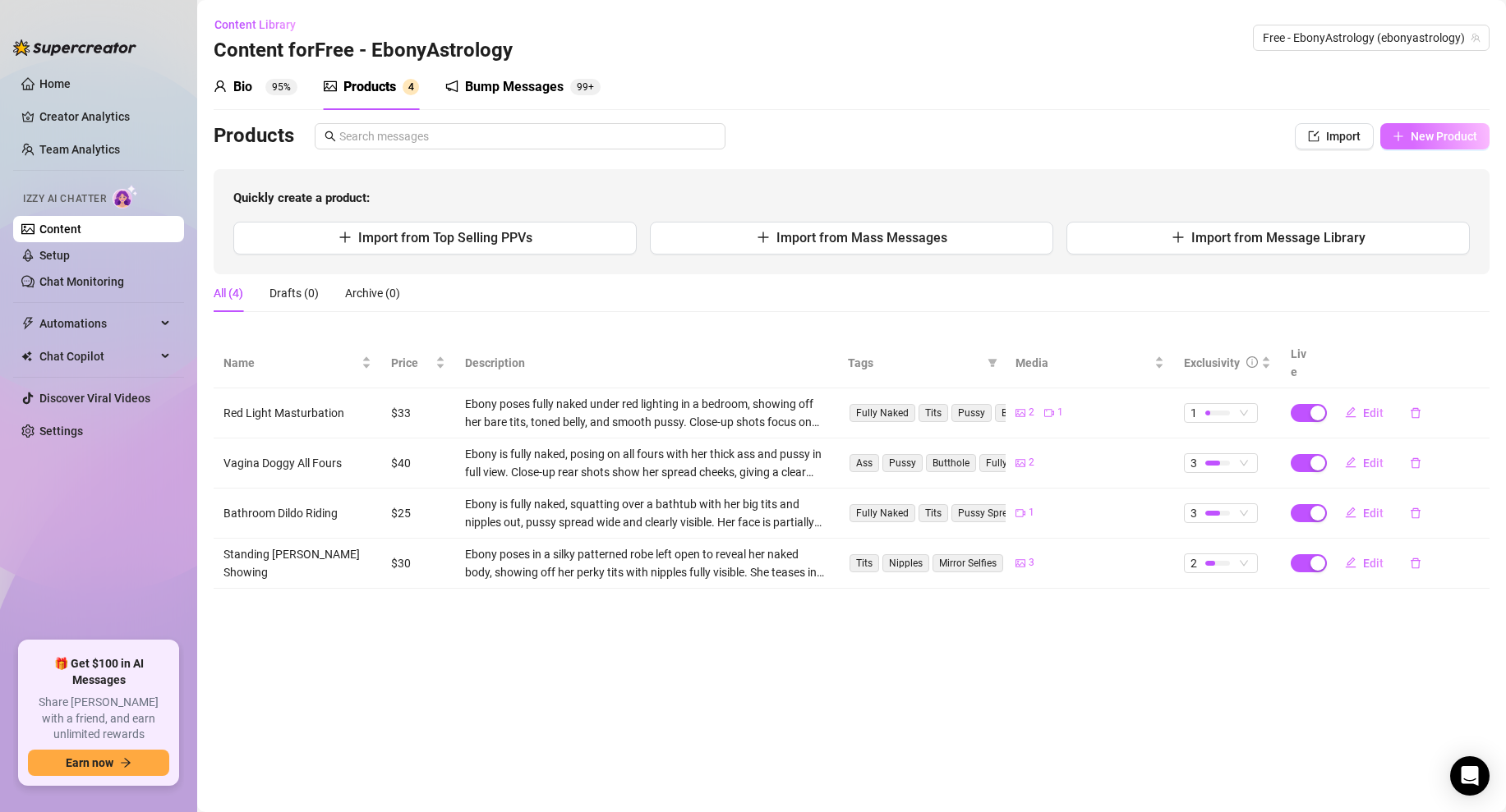
click at [1437, 139] on span "New Product" at bounding box center [1443, 136] width 67 height 13
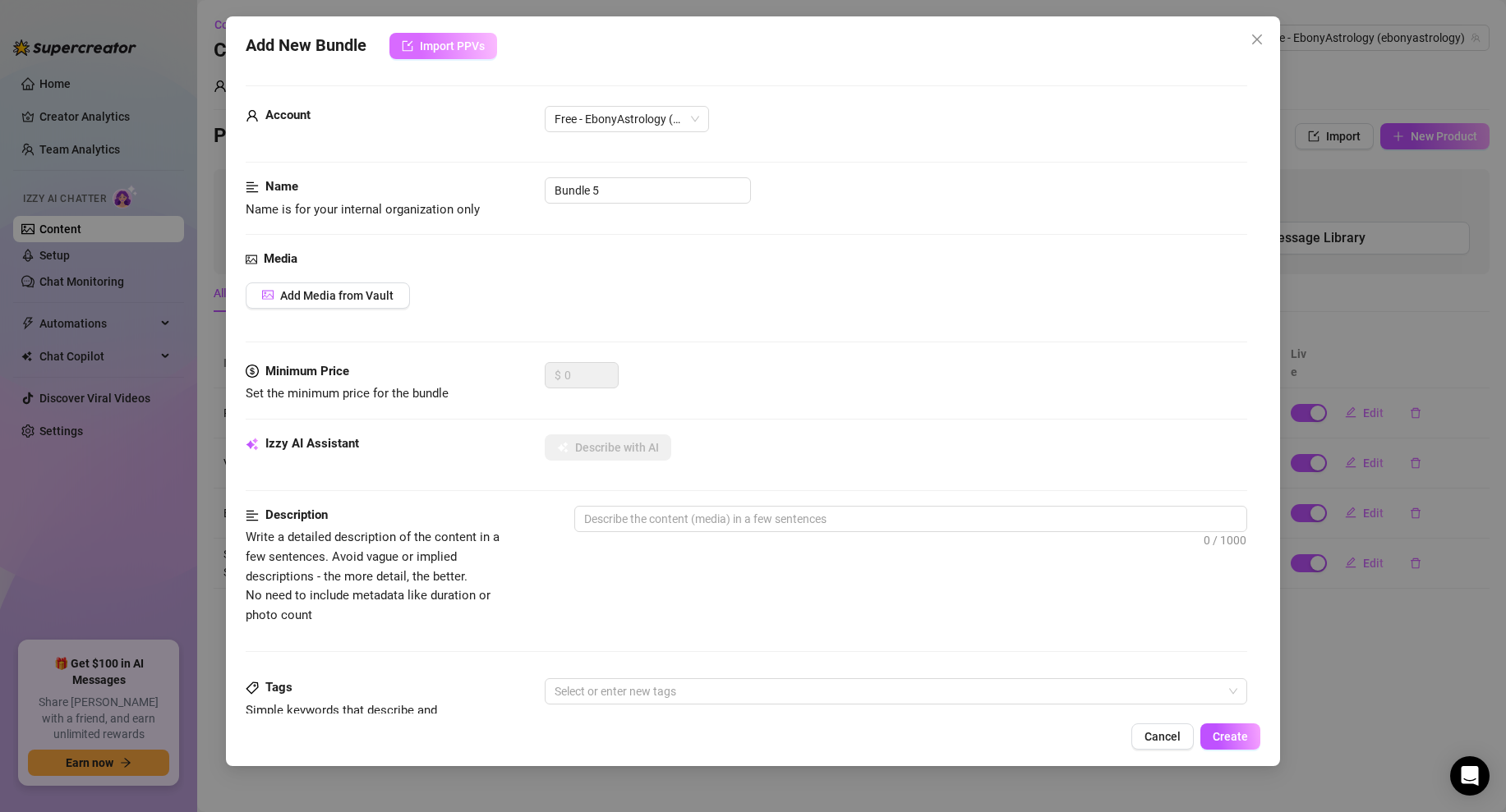
click at [447, 48] on span "Import PPVs" at bounding box center [452, 45] width 65 height 13
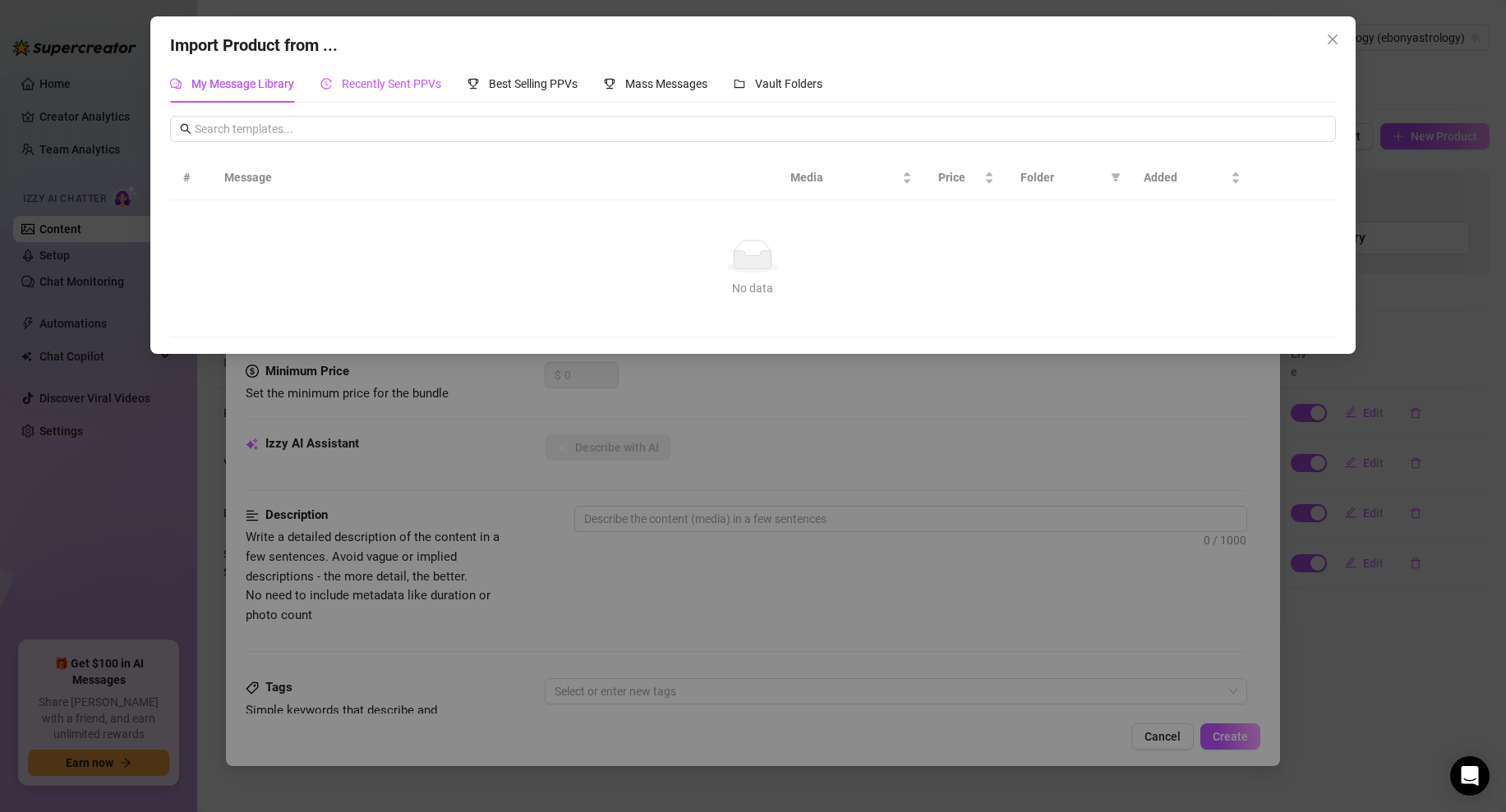
click at [425, 80] on span "Recently Sent PPVs" at bounding box center [391, 84] width 100 height 13
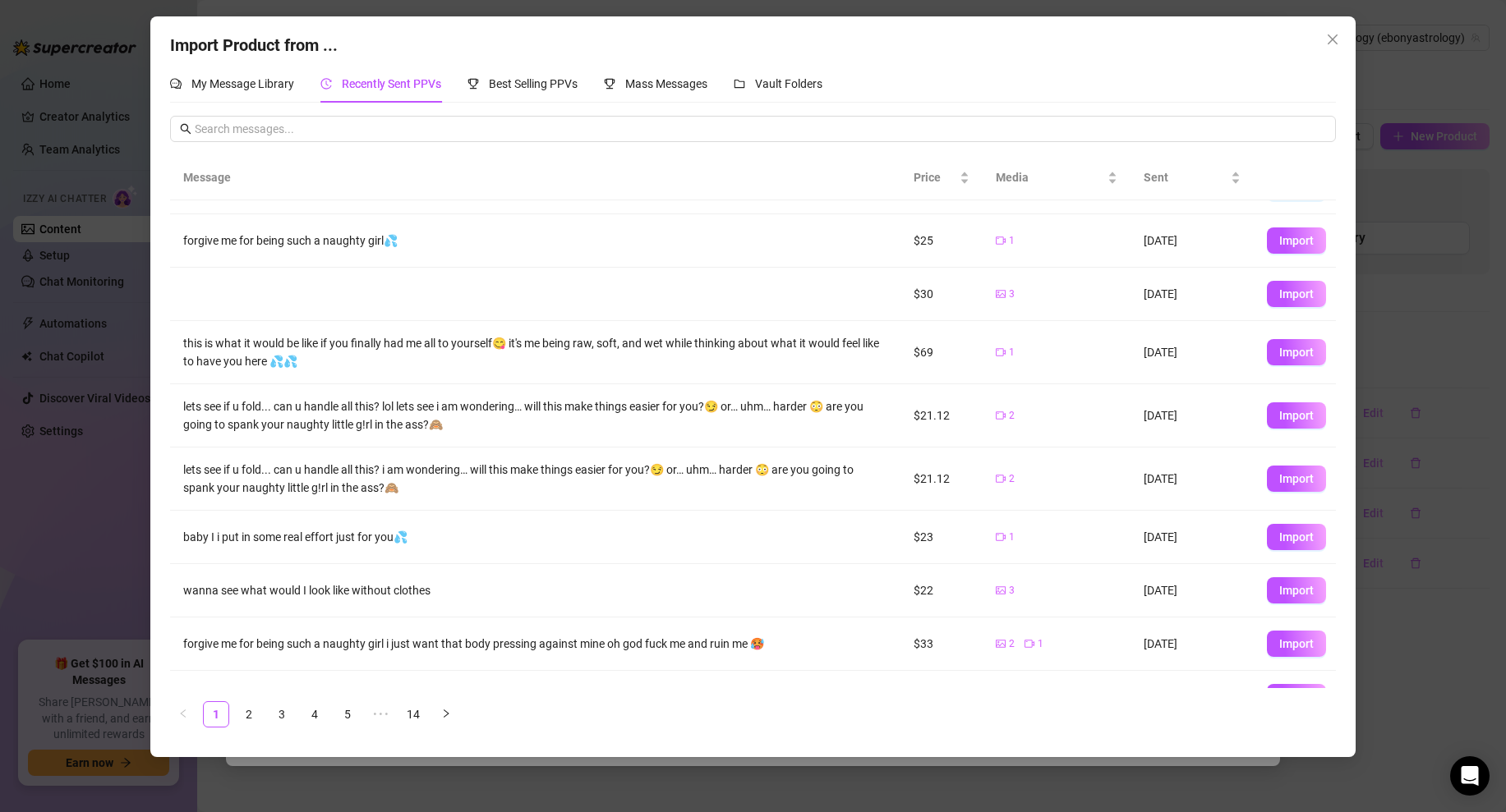
scroll to position [76, 0]
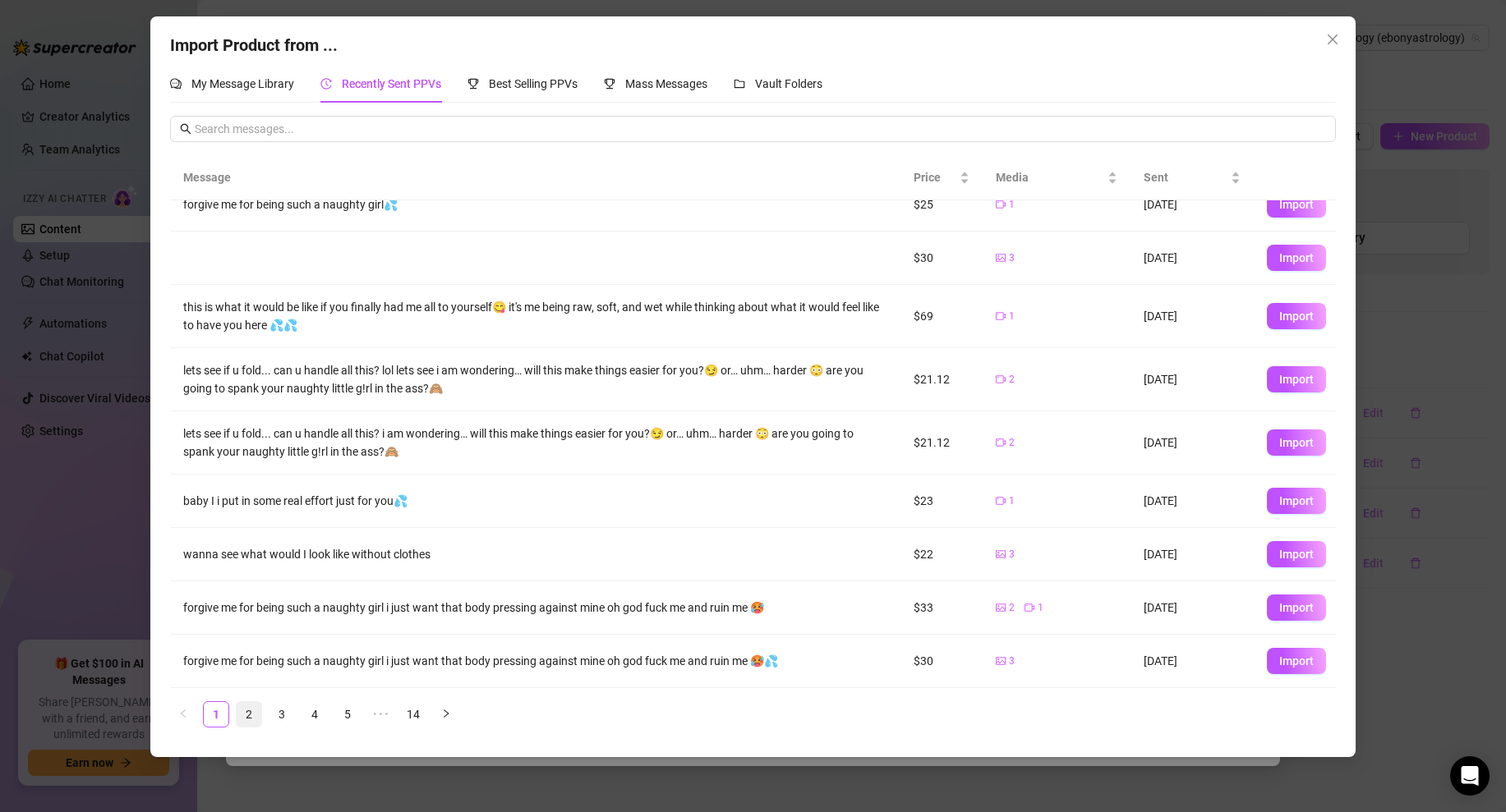
click at [248, 713] on link "2" at bounding box center [249, 715] width 25 height 25
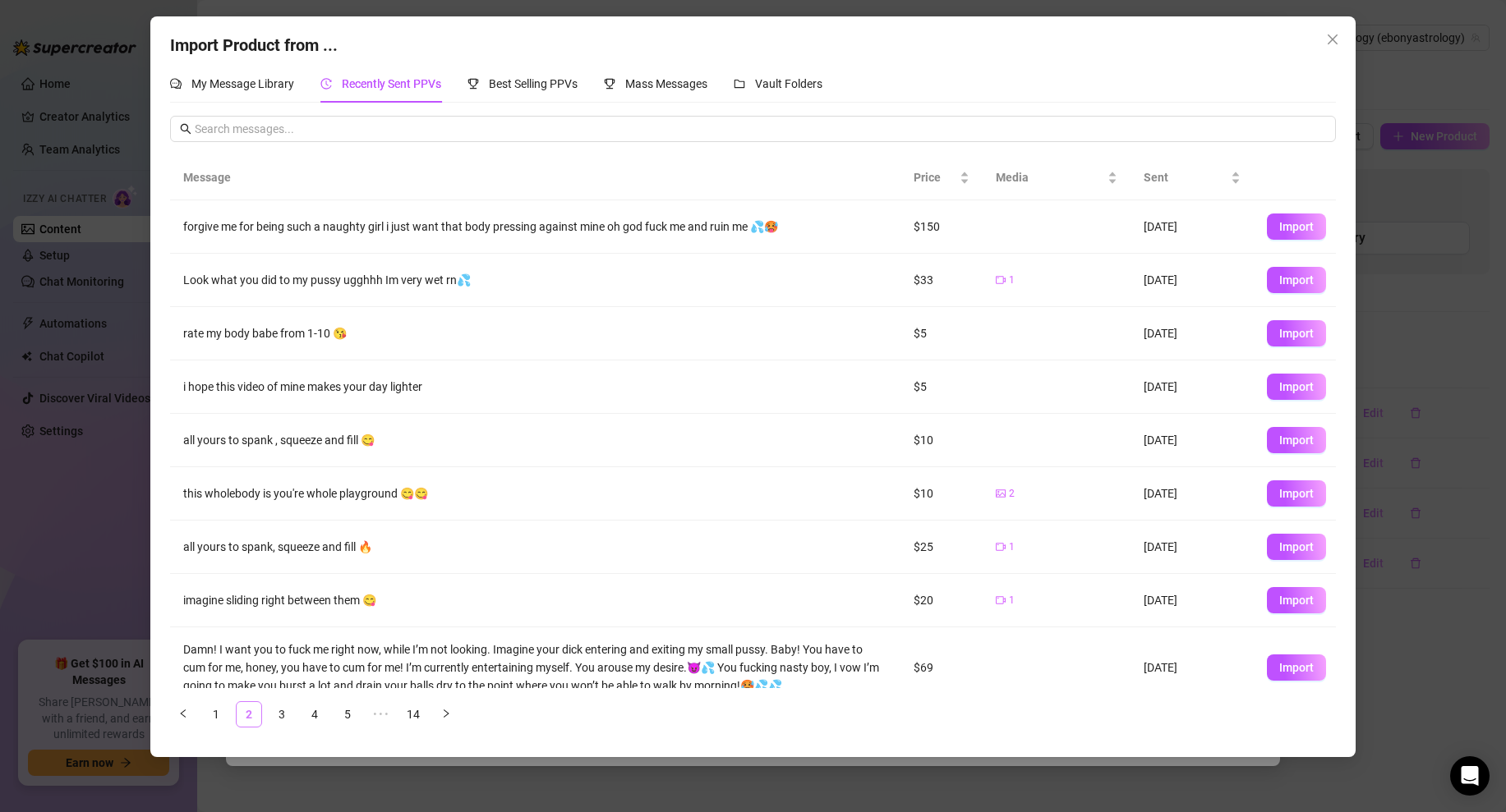
scroll to position [0, 0]
click at [1300, 440] on span "Import" at bounding box center [1296, 440] width 35 height 13
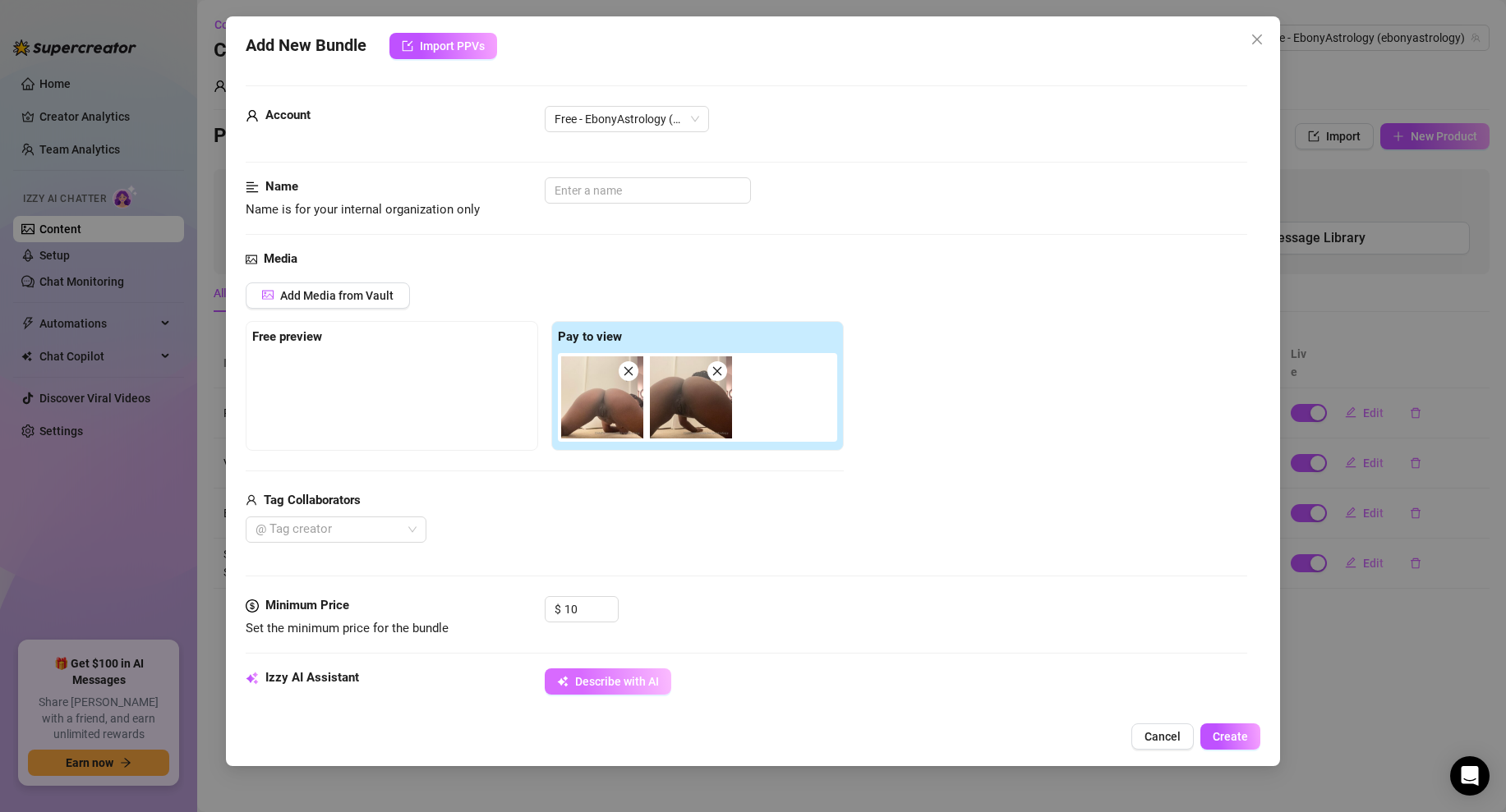
click at [577, 681] on span "Describe with AI" at bounding box center [616, 681] width 84 height 13
click at [587, 600] on input "10" at bounding box center [591, 609] width 53 height 25
click at [675, 600] on div "$ 22" at bounding box center [896, 616] width 703 height 41
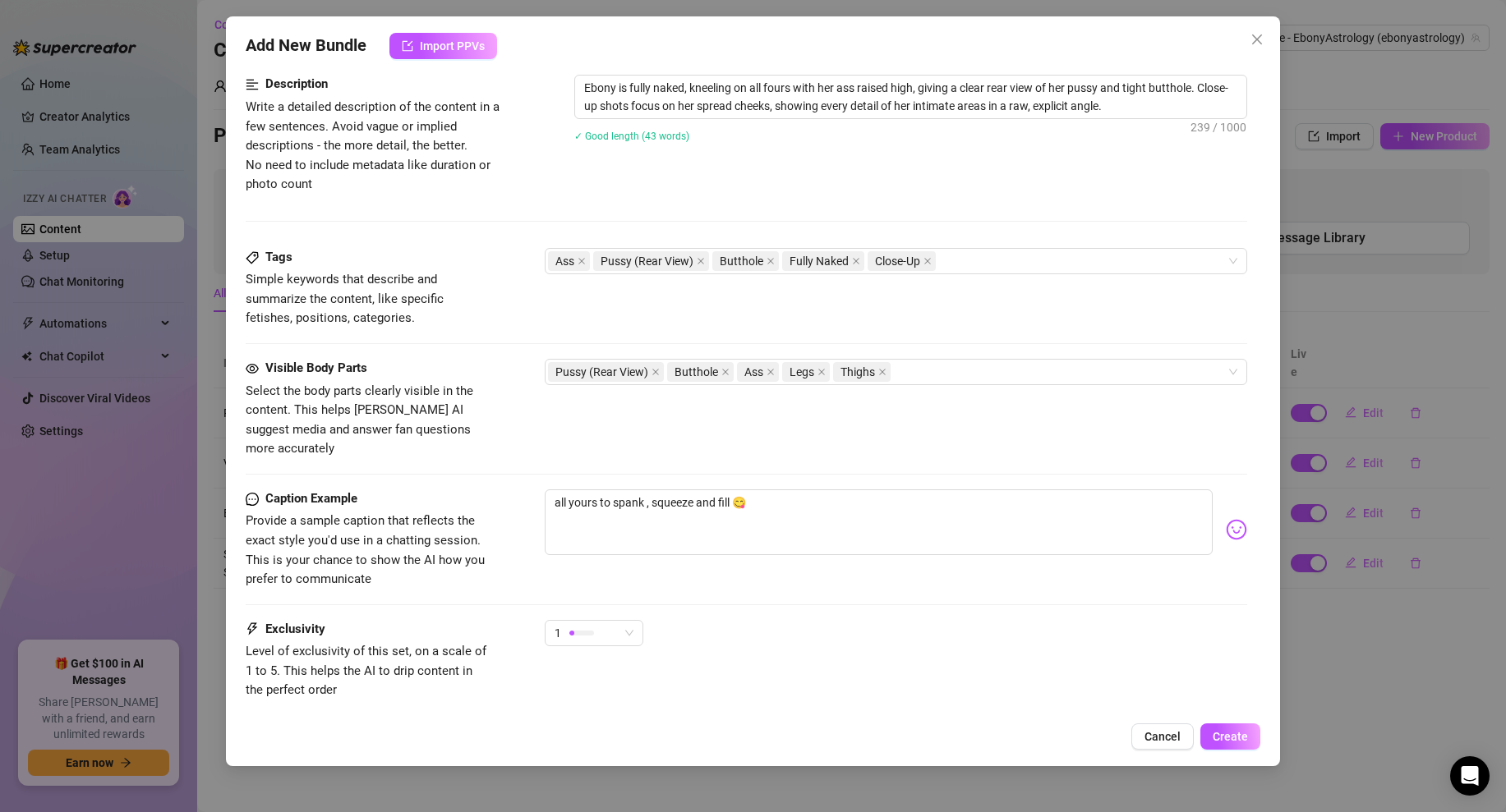
scroll to position [755, 0]
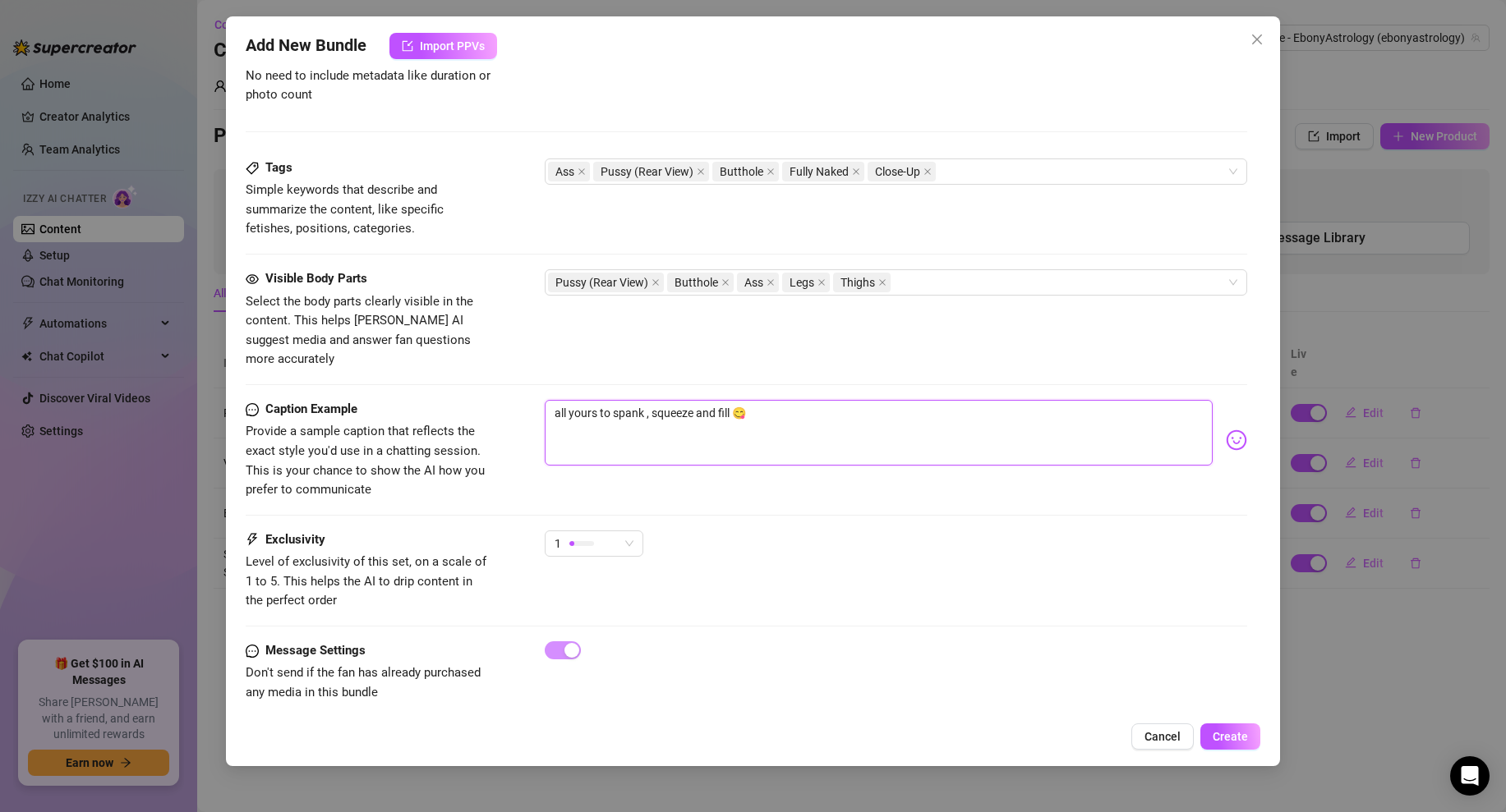
click at [749, 400] on textarea "all yours to spank , squeeze and fill 😋" at bounding box center [878, 433] width 668 height 66
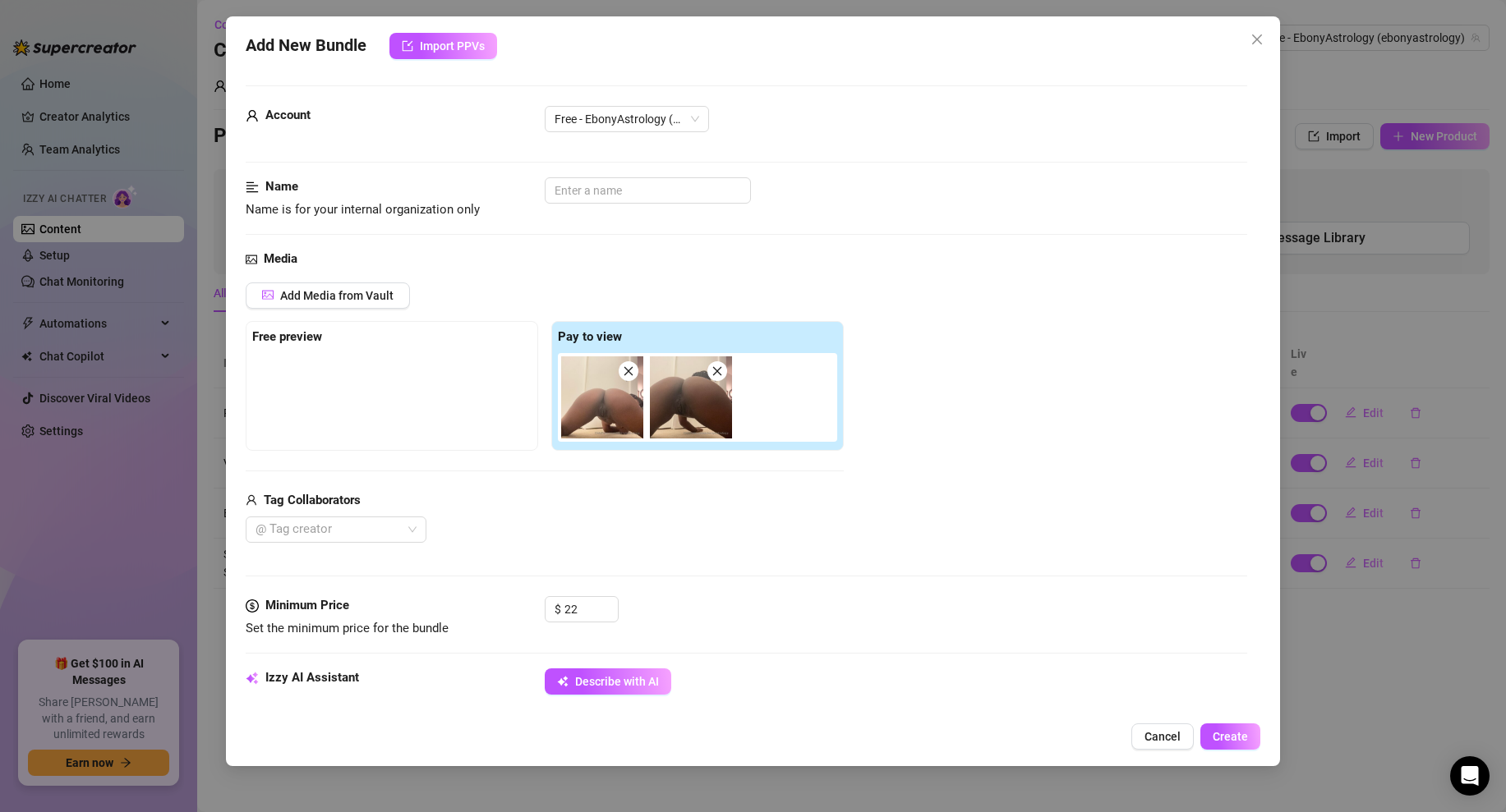
scroll to position [746, 0]
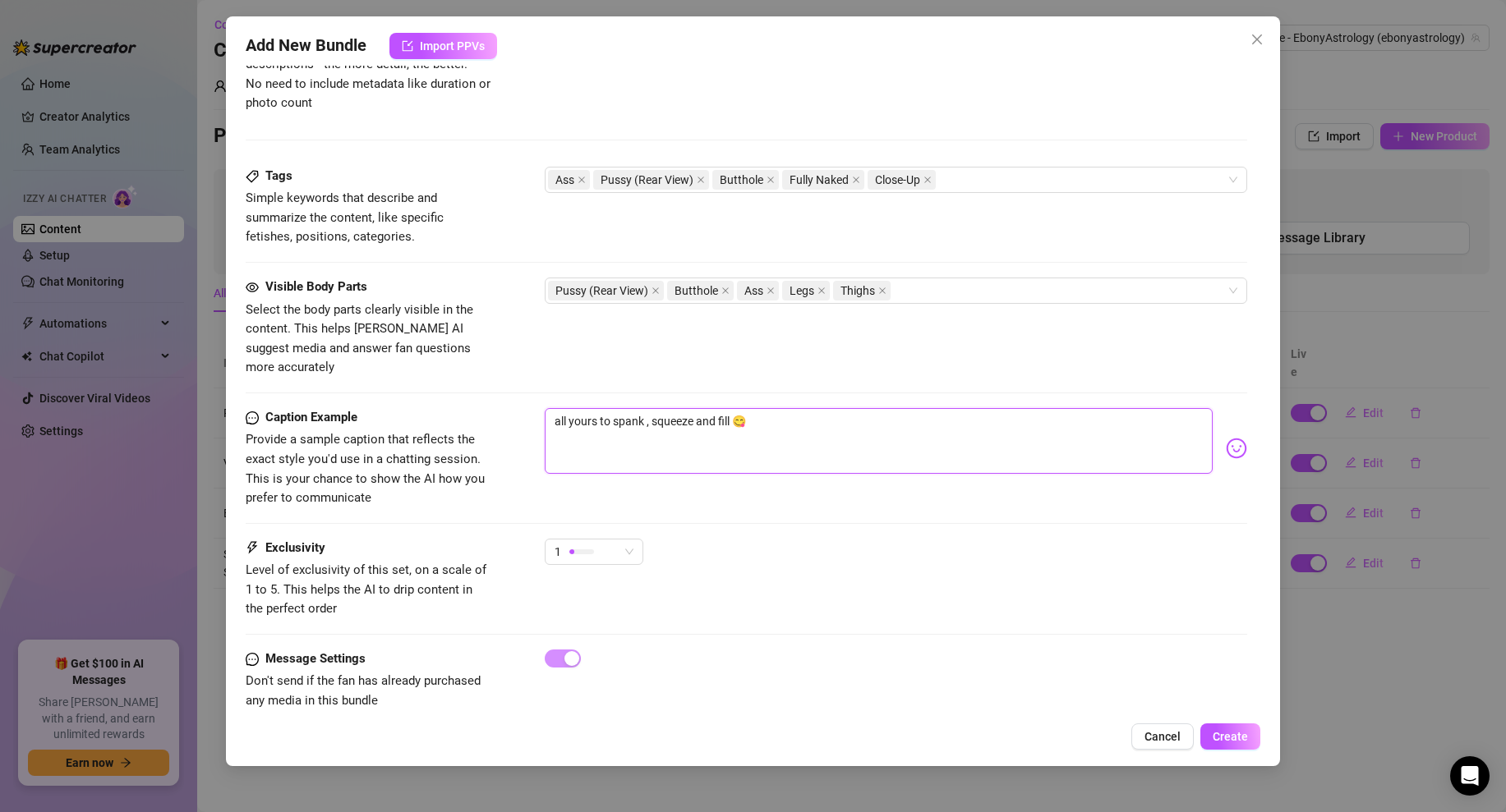
click at [688, 408] on textarea "all yours to spank , squeeze and fill 😋" at bounding box center [878, 441] width 668 height 66
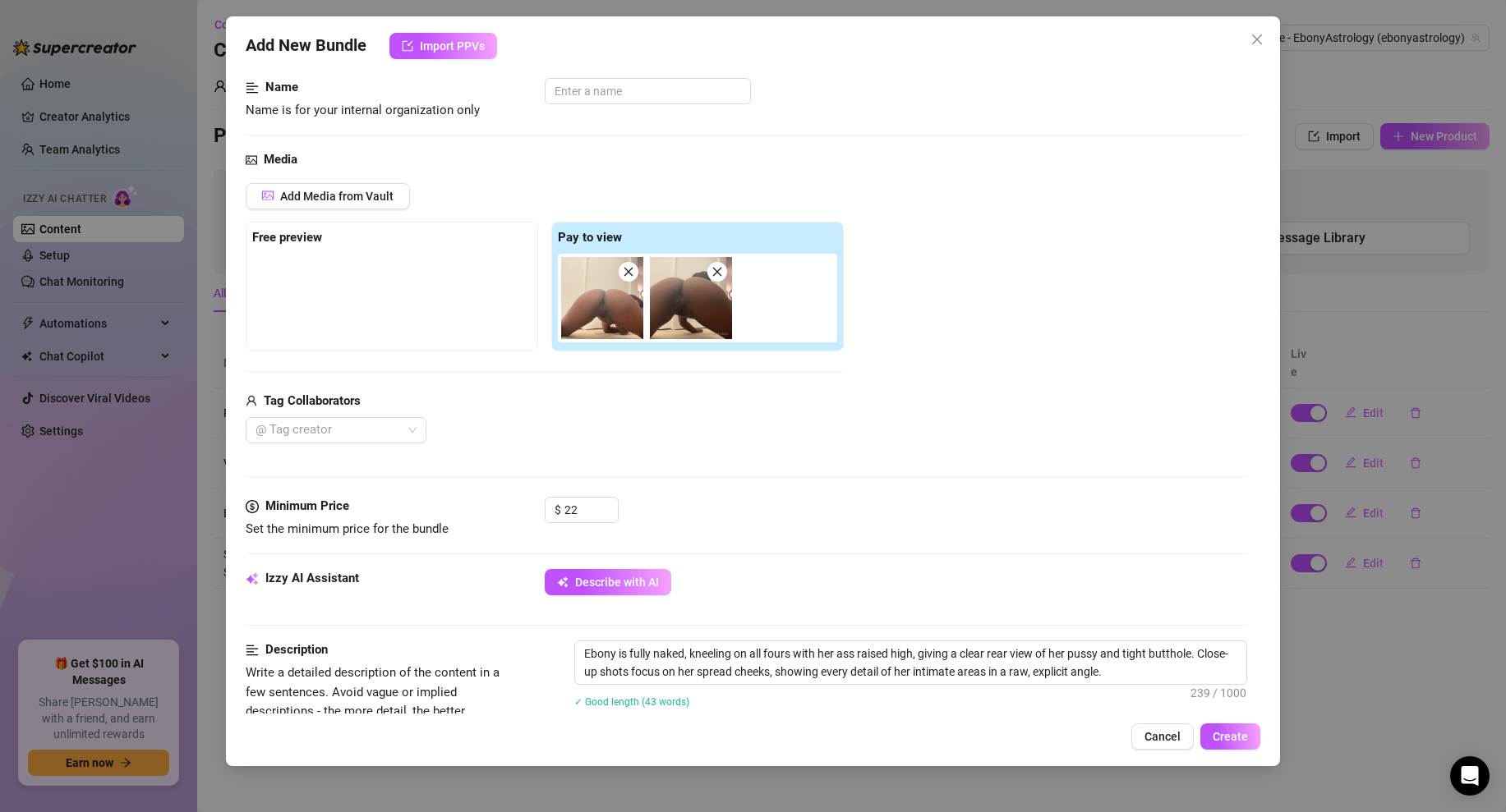
scroll to position [91, 0]
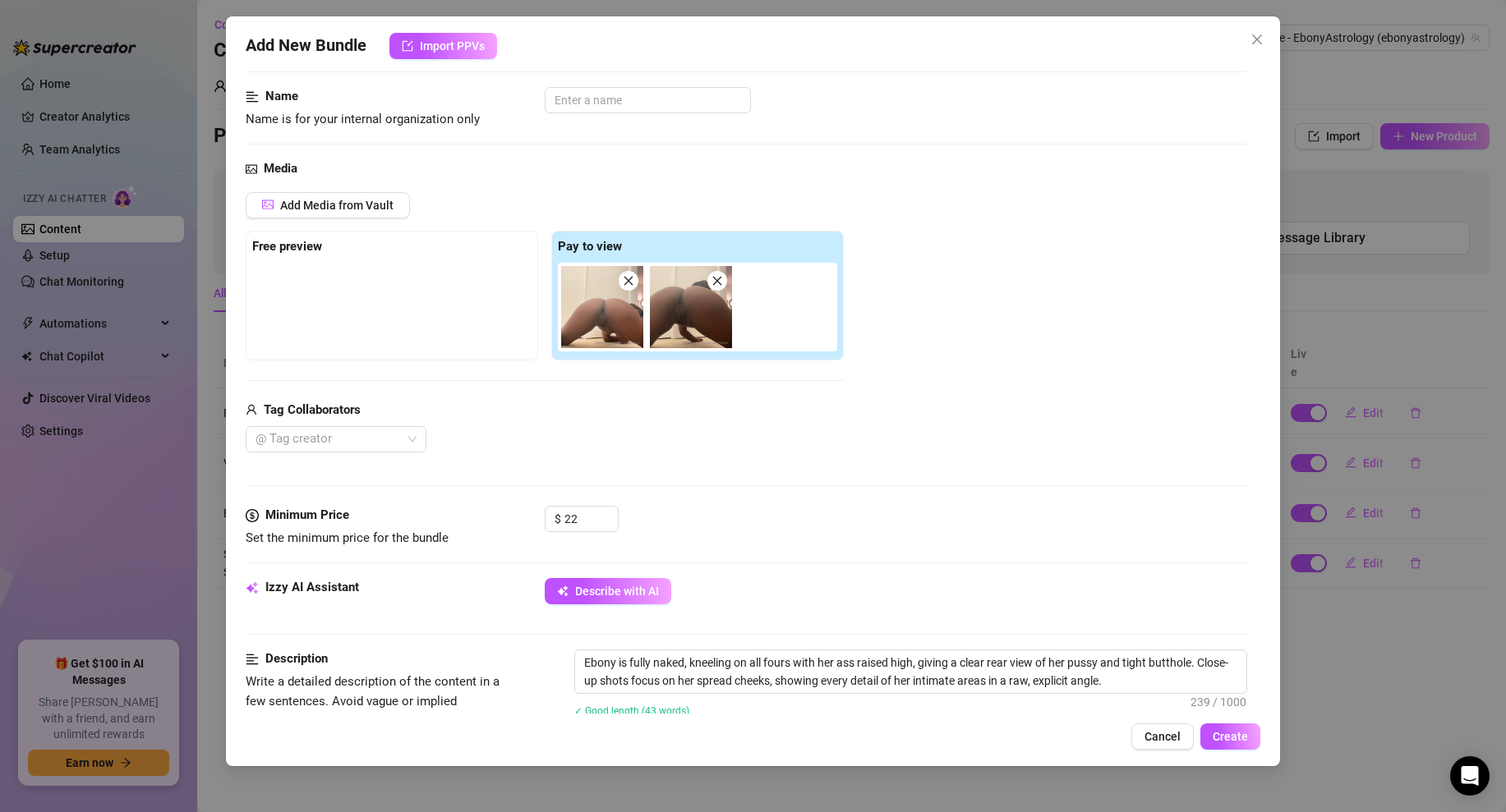
click at [681, 337] on img at bounding box center [690, 307] width 82 height 82
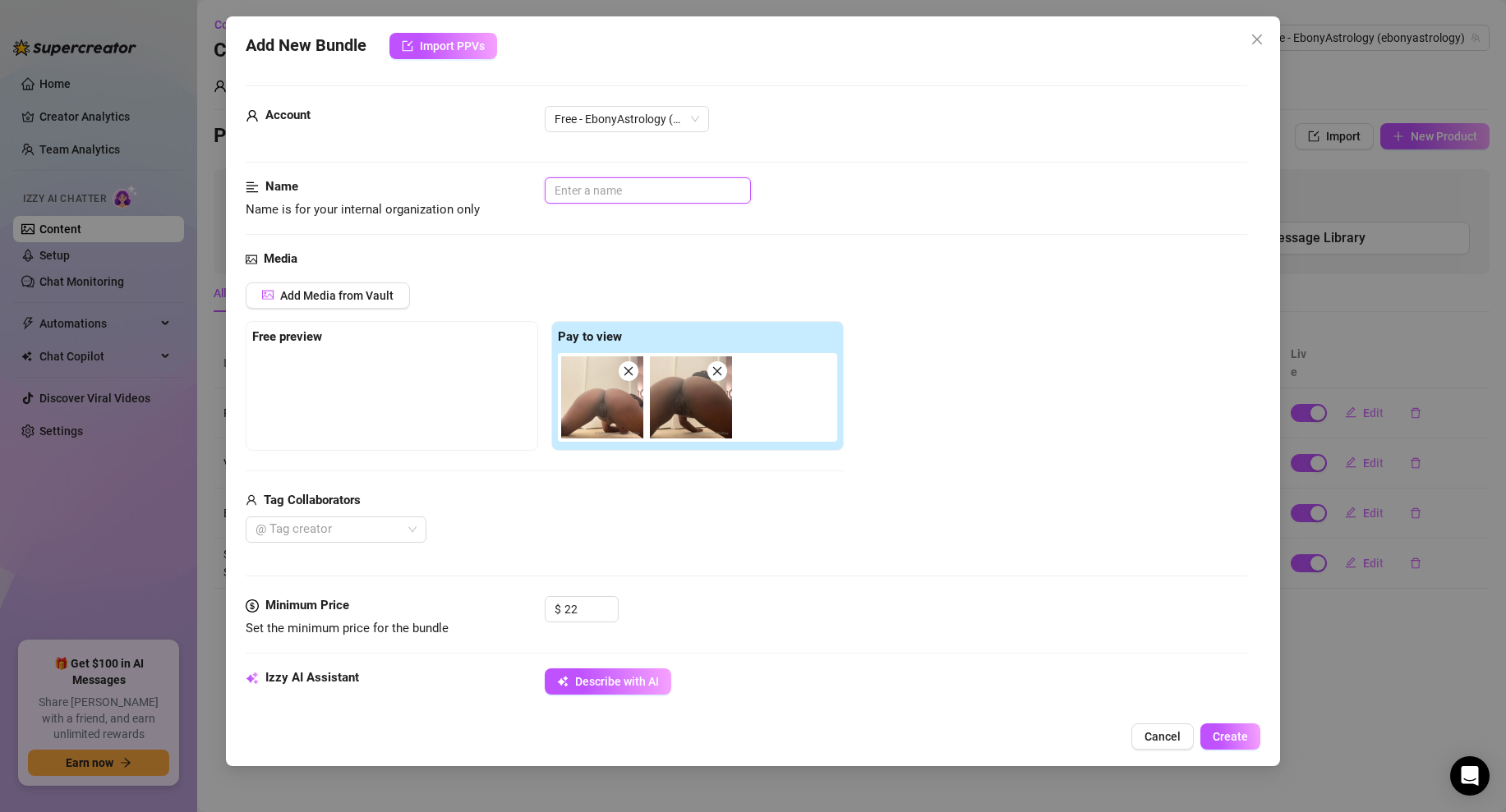
click at [576, 200] on input "text" at bounding box center [648, 190] width 206 height 27
click at [892, 247] on div "Name Name is for your internal organization only All Fours Pussy and Butthole" at bounding box center [746, 213] width 1002 height 72
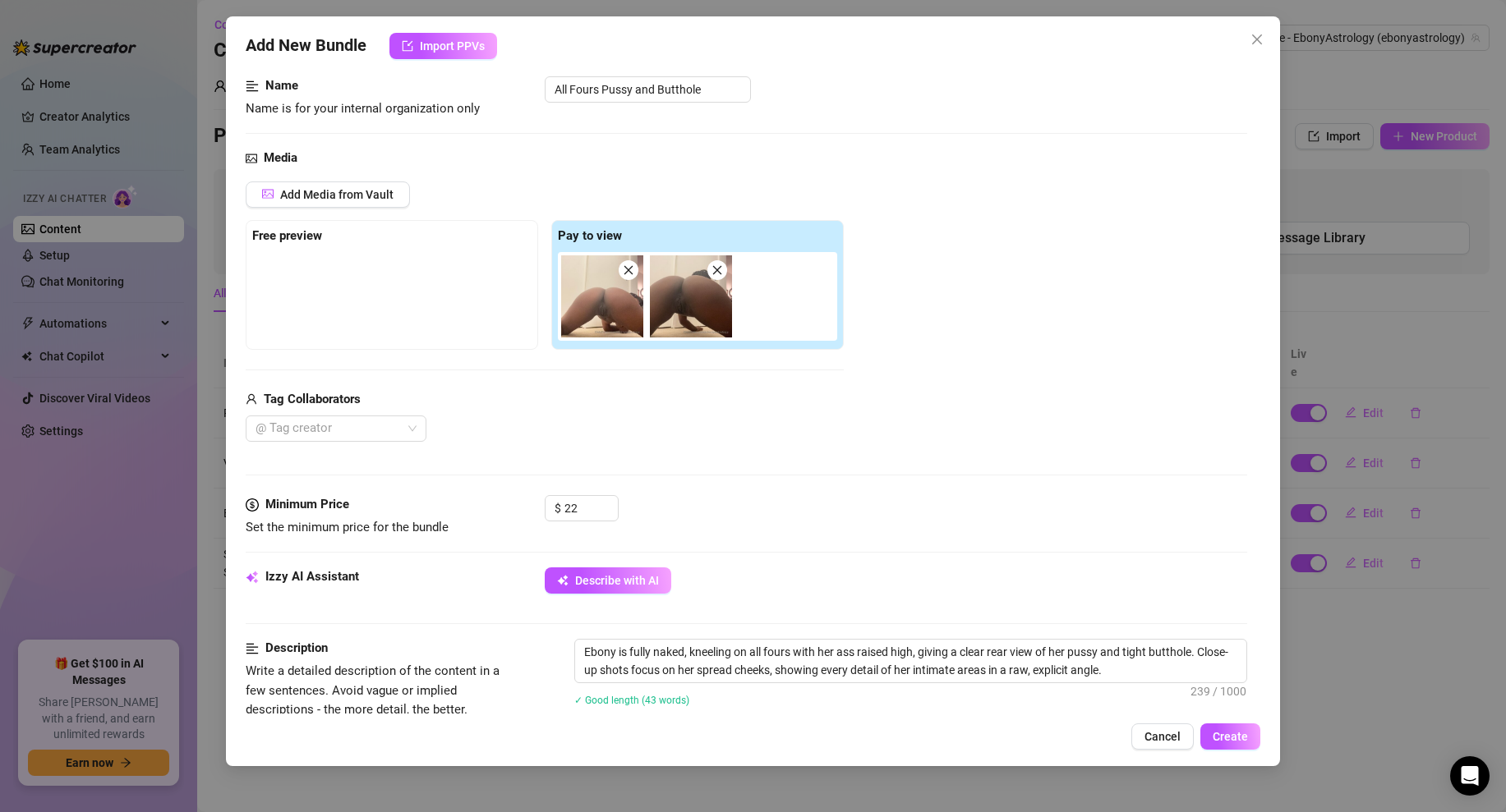
scroll to position [113, 0]
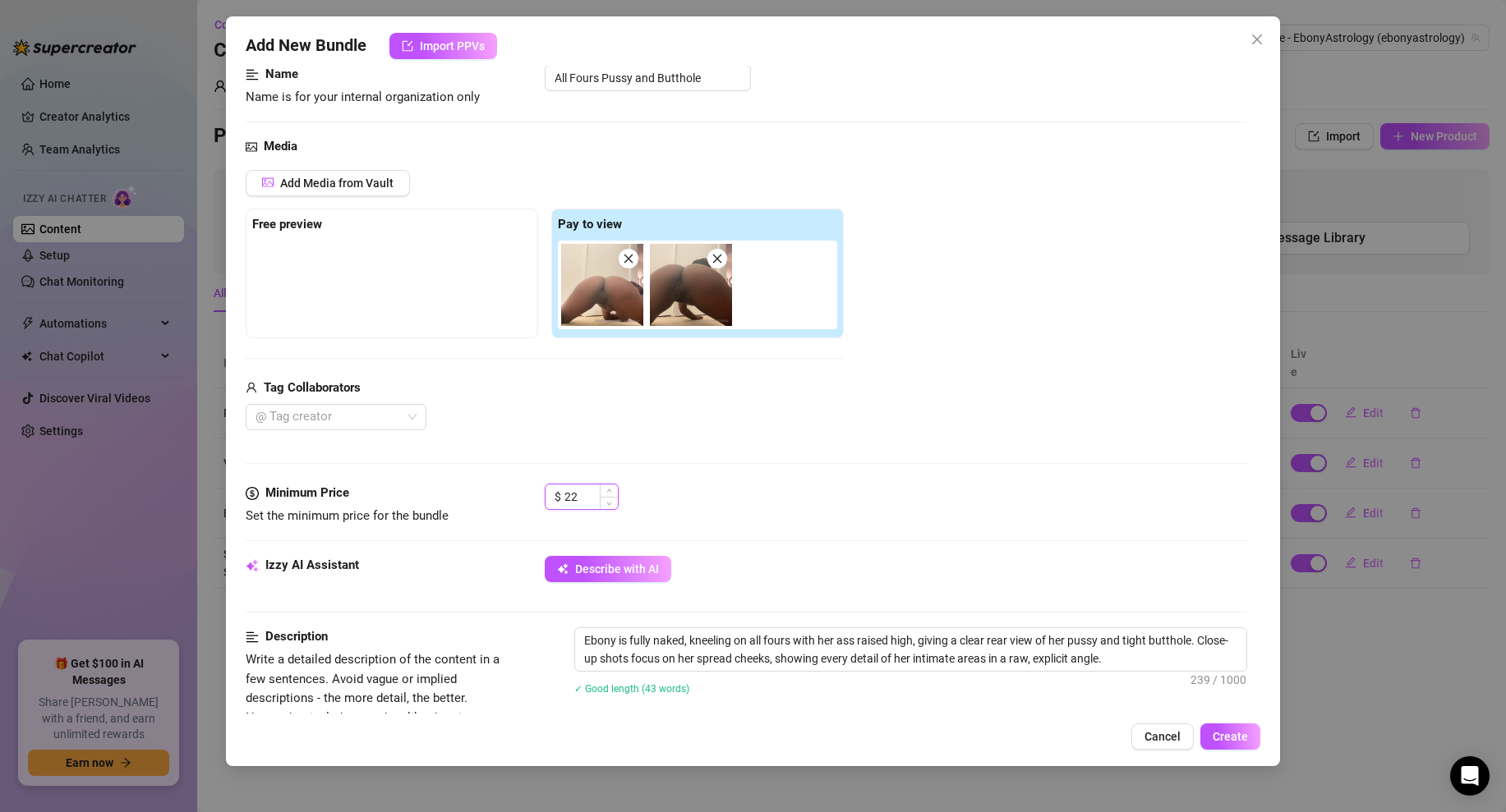
click at [580, 507] on input "22" at bounding box center [591, 497] width 53 height 25
click at [734, 486] on div "$ 24" at bounding box center [896, 504] width 703 height 41
click at [574, 495] on input "24" at bounding box center [591, 497] width 53 height 25
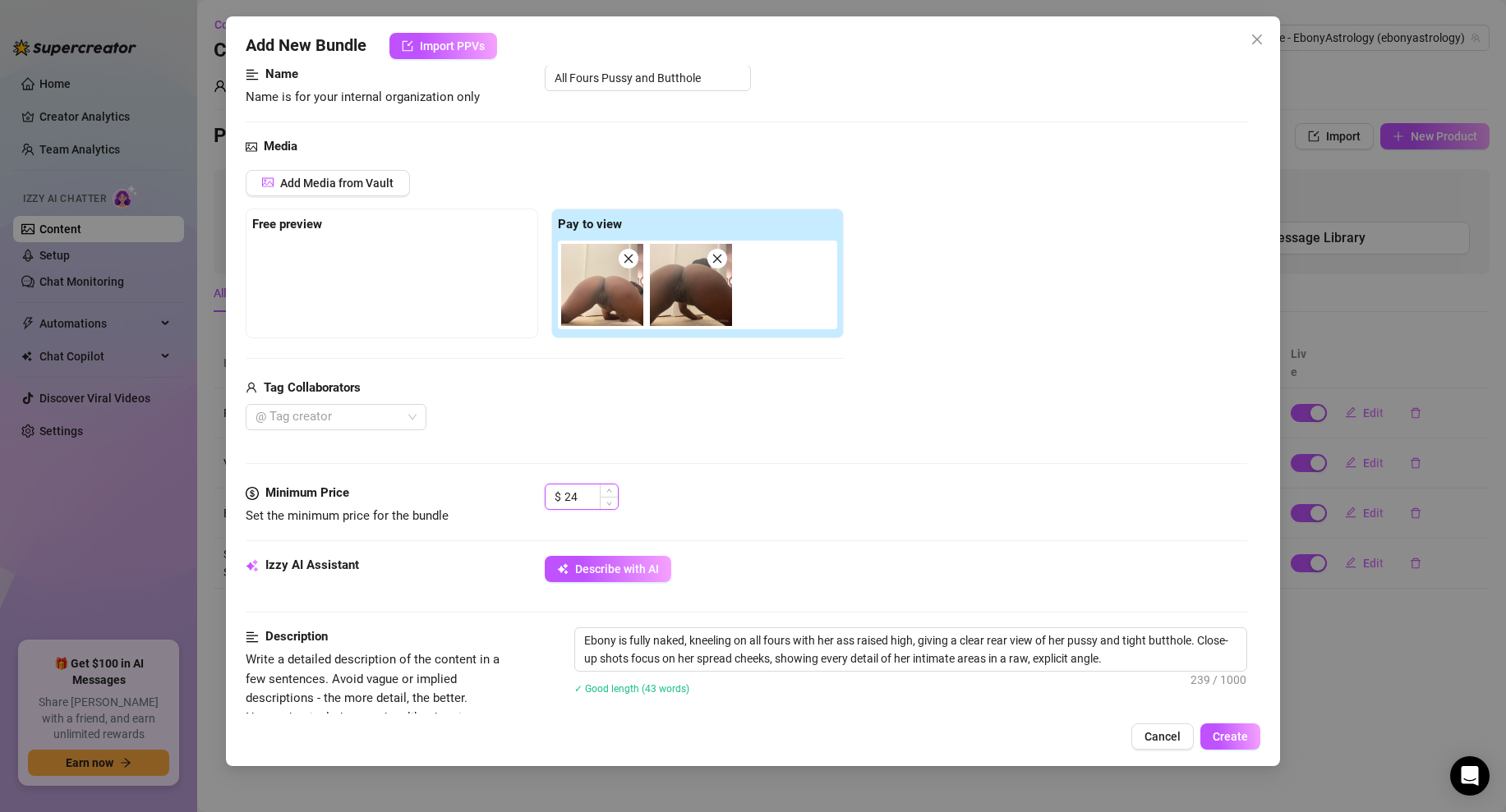
click at [574, 495] on input "24" at bounding box center [591, 497] width 53 height 25
click at [754, 504] on div "$ 22" at bounding box center [896, 504] width 703 height 41
click at [576, 495] on input "22" at bounding box center [591, 497] width 53 height 25
click at [724, 459] on div "Media Add Media from Vault Free preview Pay to view Tag Collaborators @ Tag cre…" at bounding box center [746, 310] width 1002 height 347
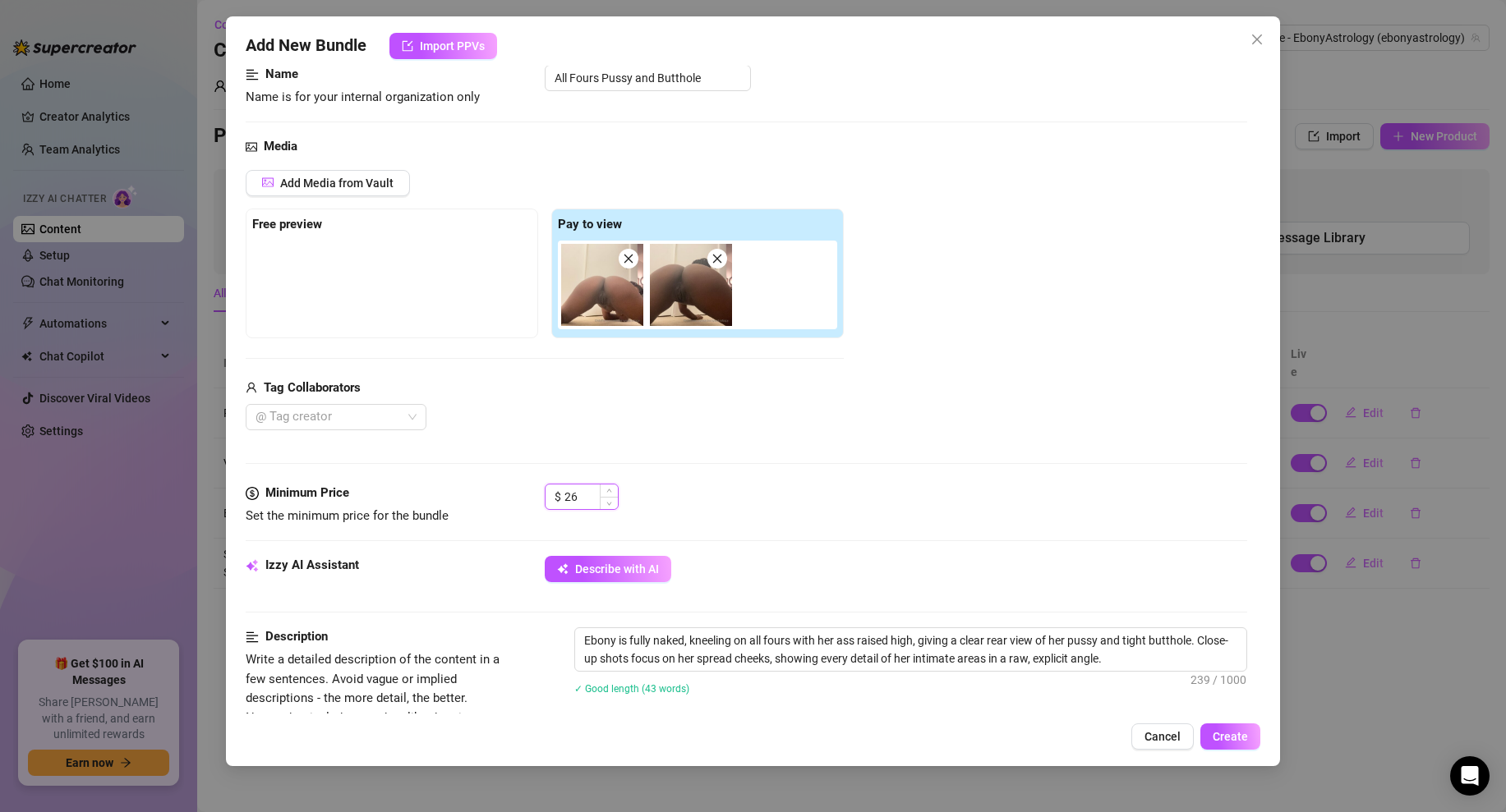
click at [571, 488] on input "26" at bounding box center [591, 497] width 53 height 25
click at [724, 494] on div "$ 24" at bounding box center [896, 504] width 703 height 41
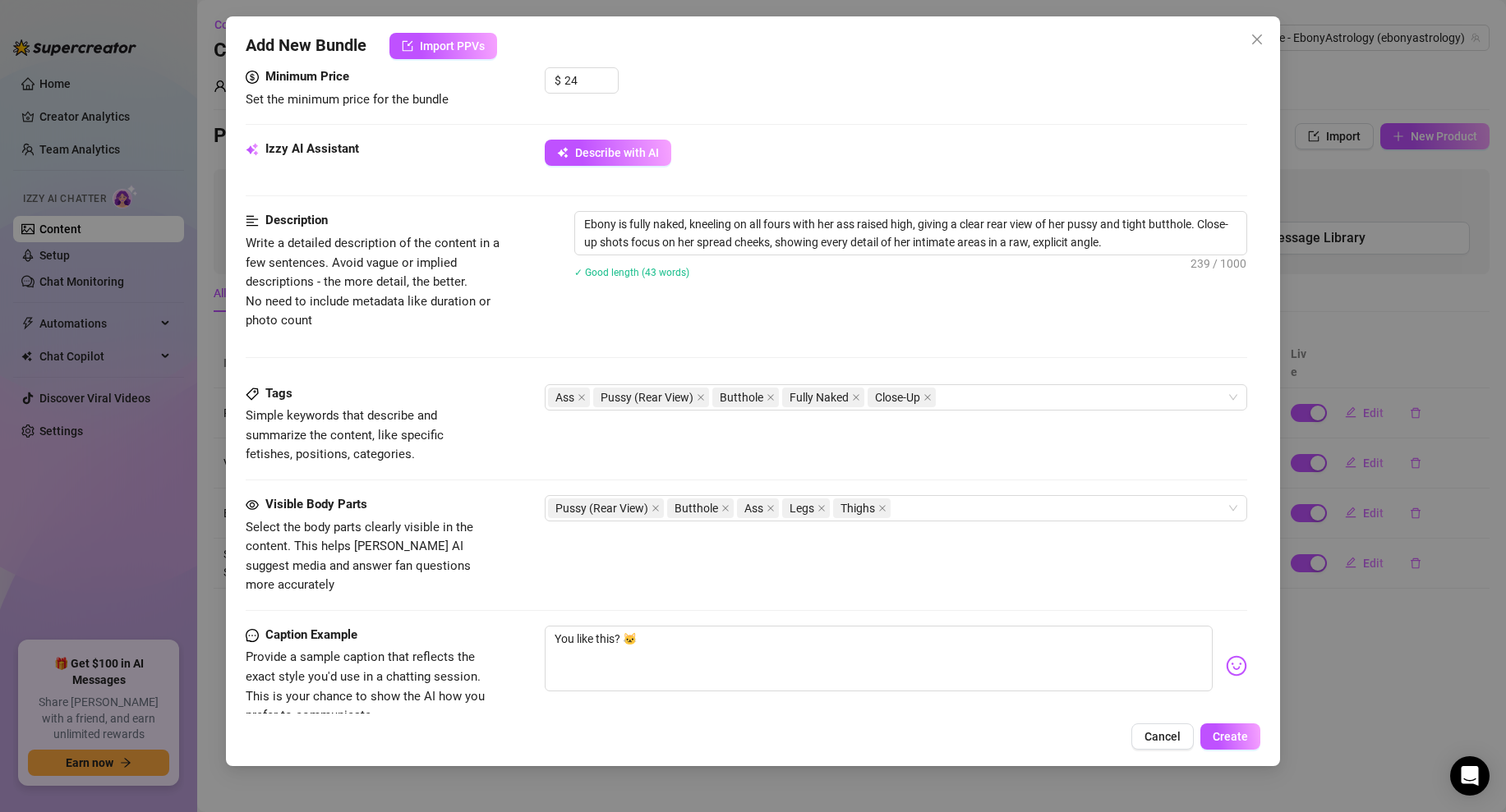
scroll to position [755, 0]
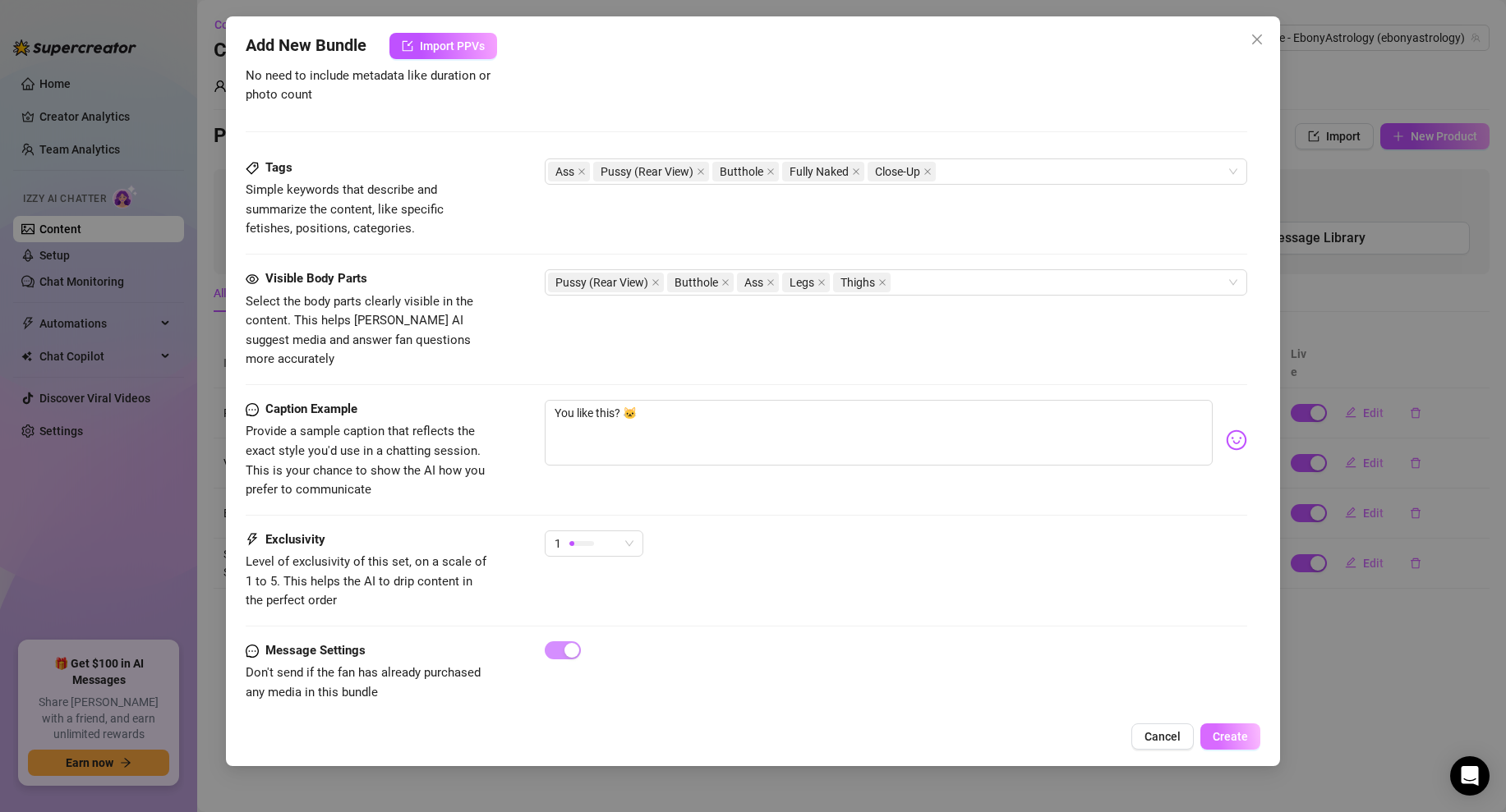
click at [1238, 739] on span "Create" at bounding box center [1230, 736] width 36 height 13
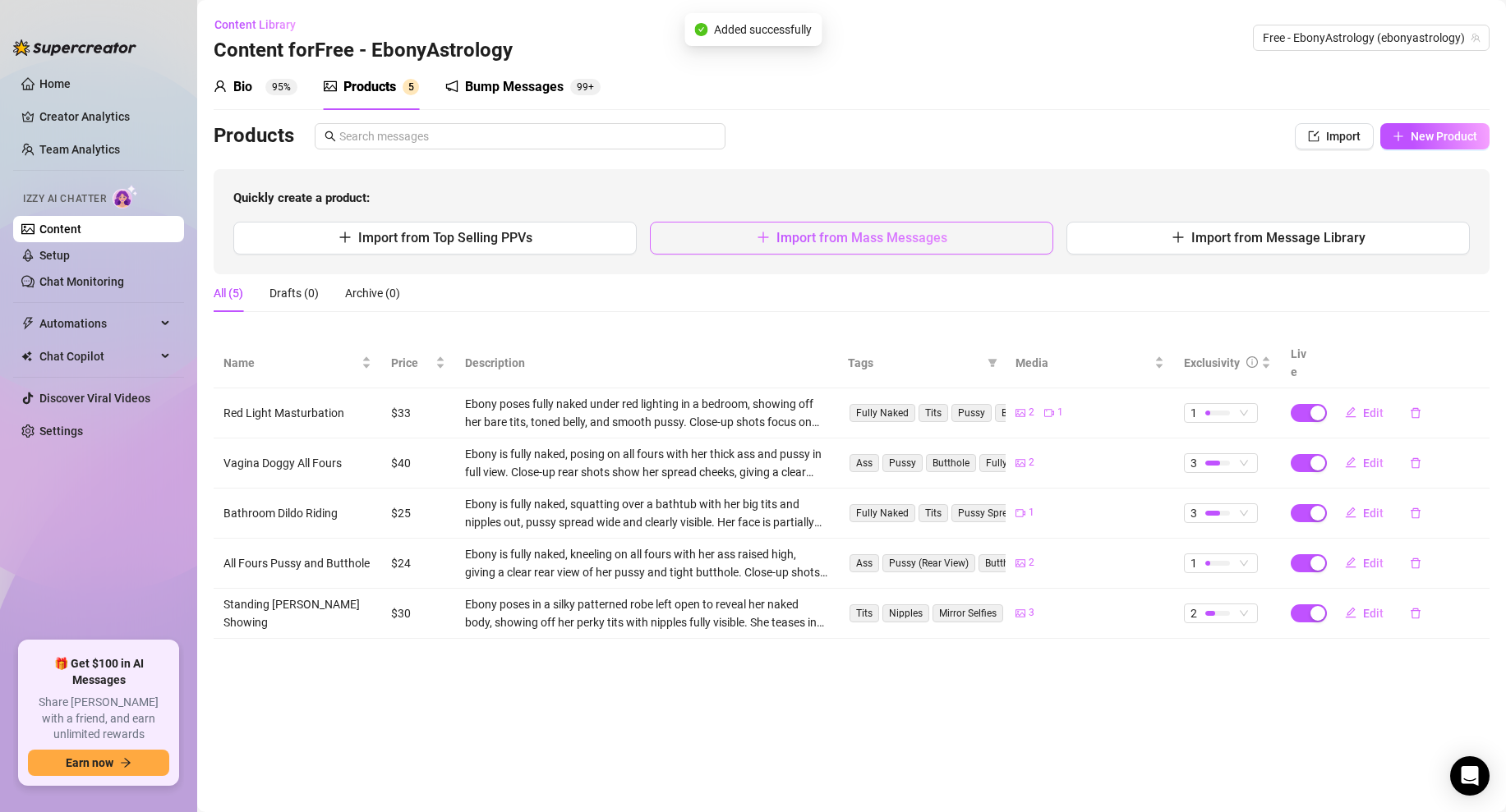
click at [856, 231] on span "Import from Mass Messages" at bounding box center [862, 238] width 171 height 16
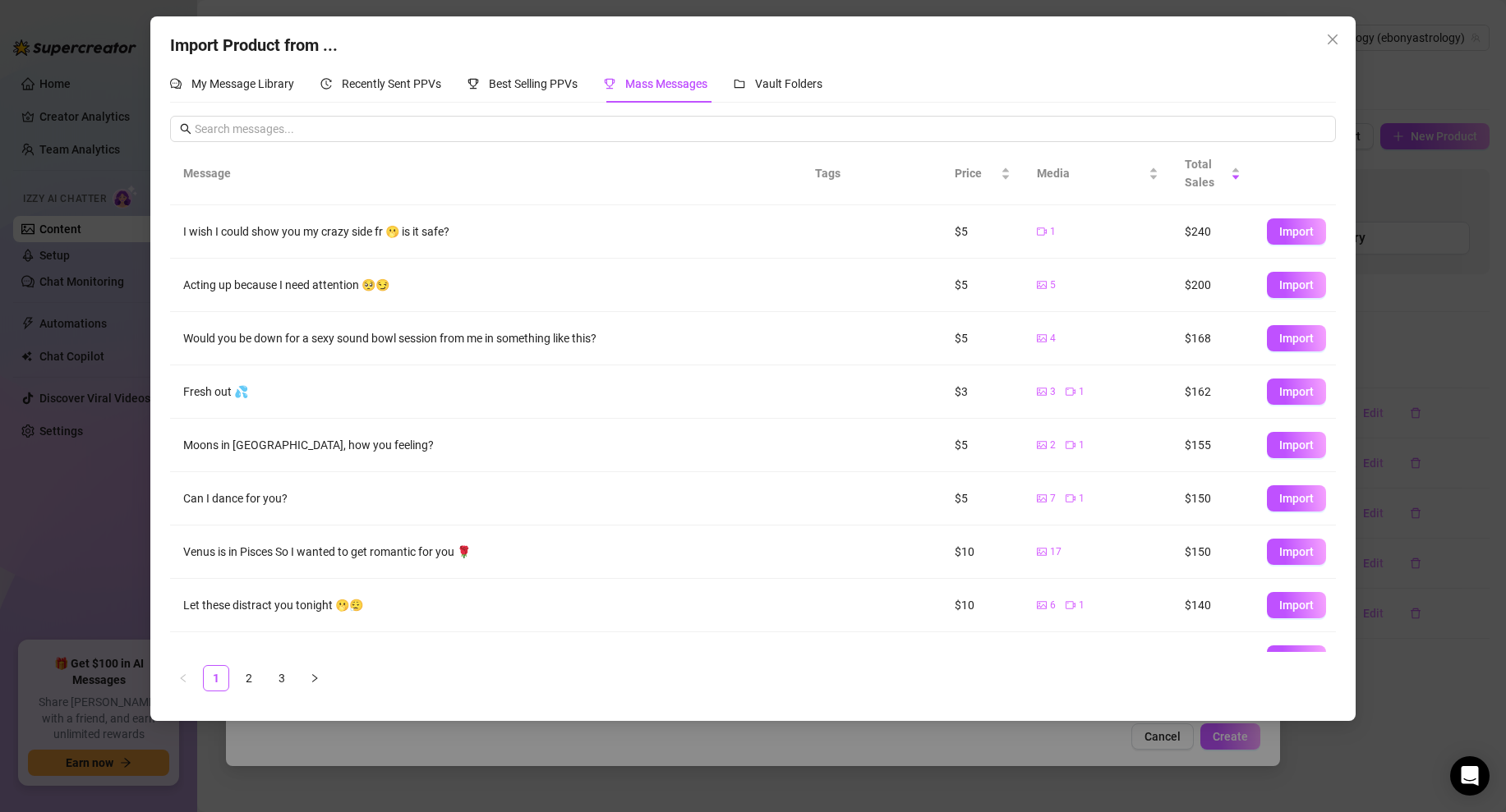
scroll to position [87, 0]
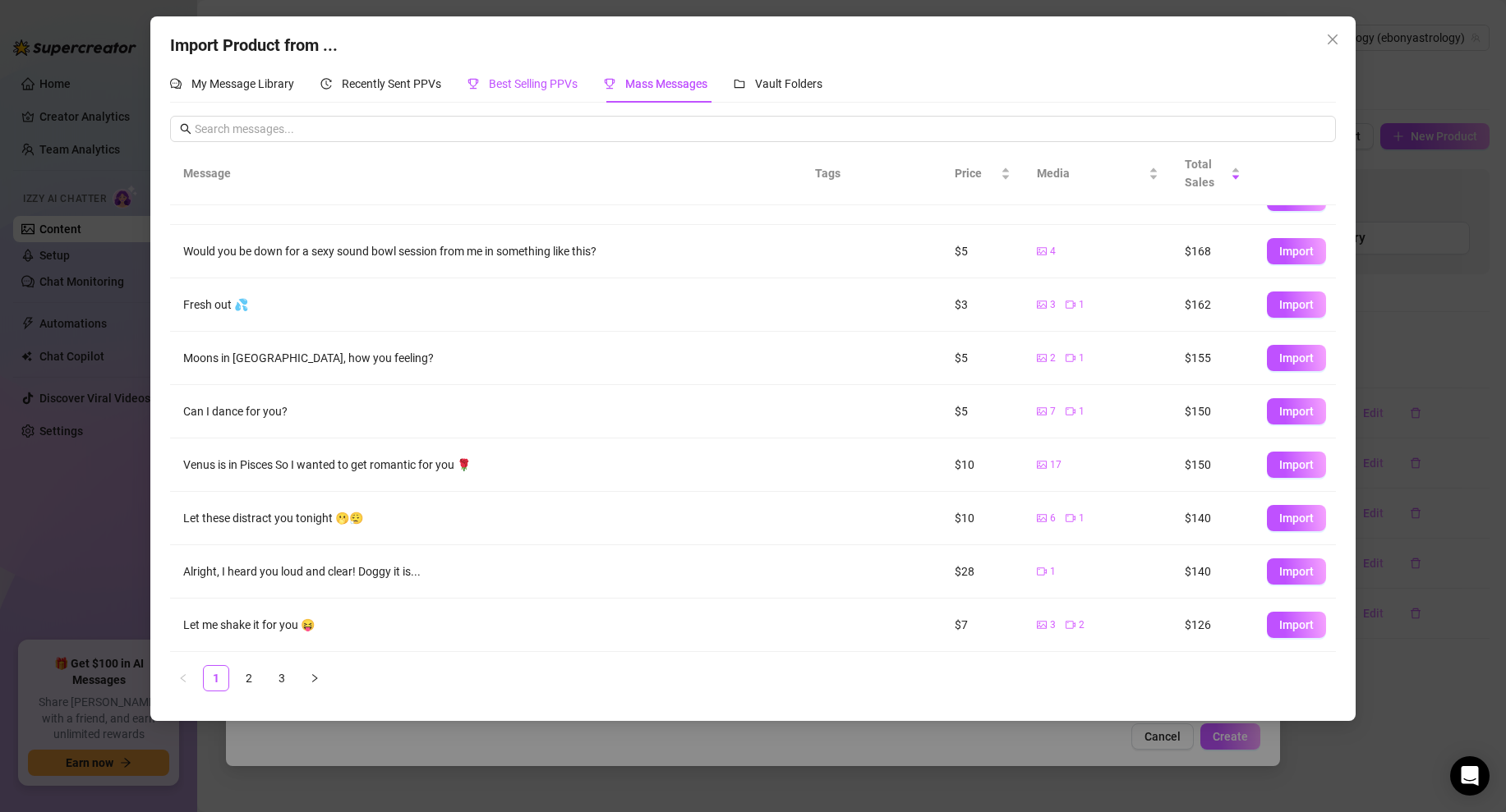
click at [544, 88] on span "Best Selling PPVs" at bounding box center [533, 84] width 89 height 13
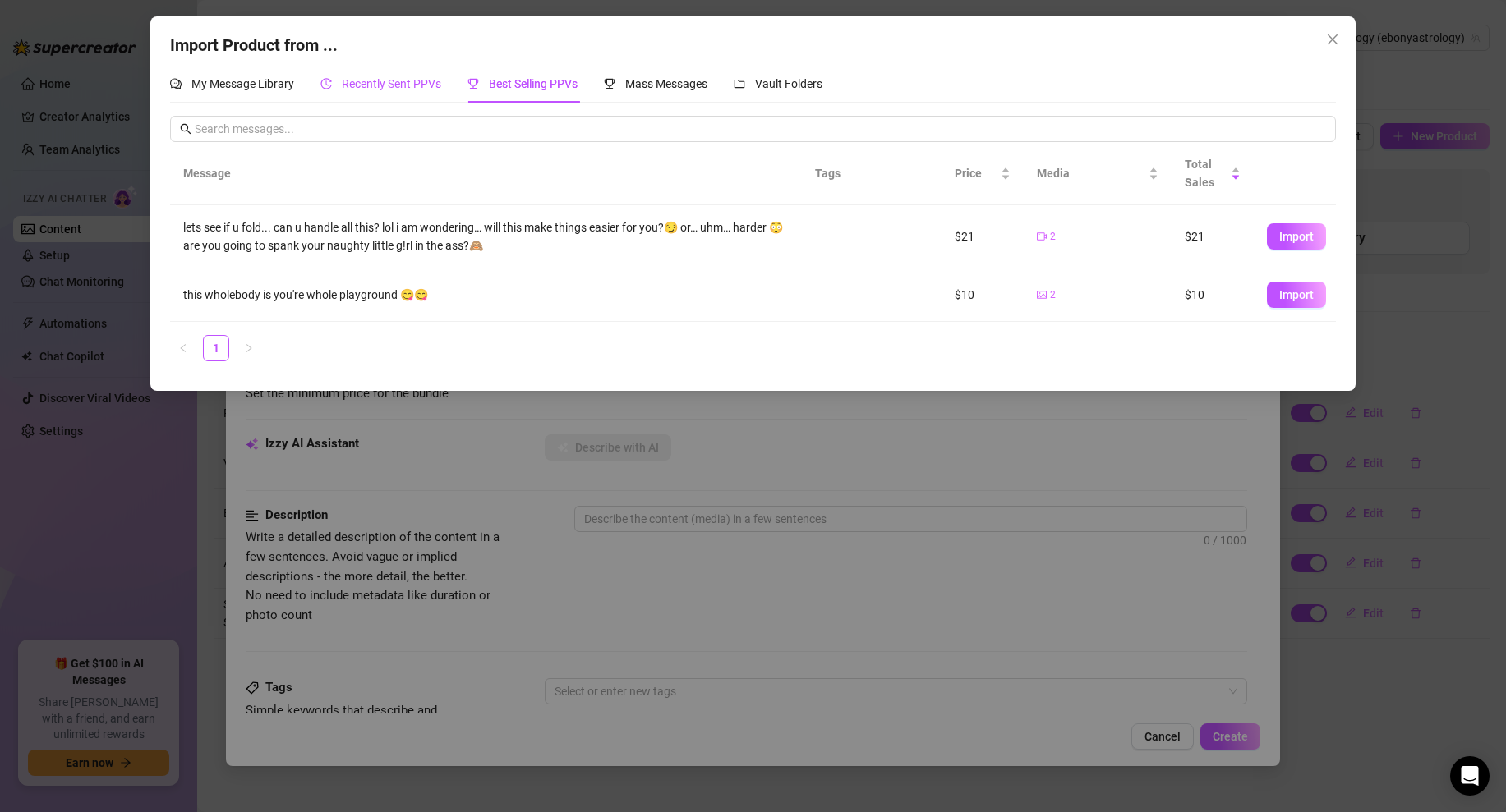
click at [403, 90] on span "Recently Sent PPVs" at bounding box center [391, 84] width 100 height 13
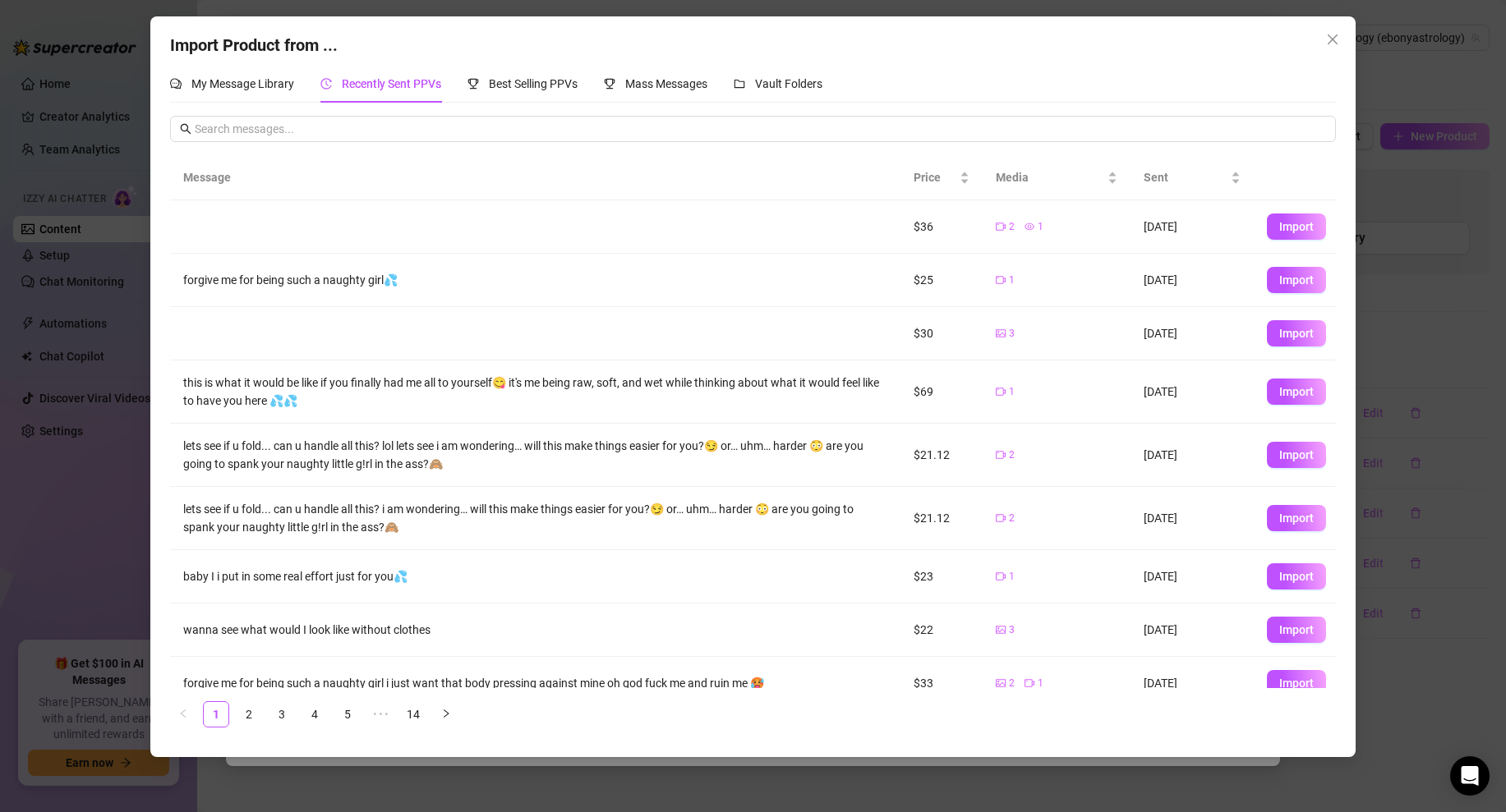
scroll to position [76, 0]
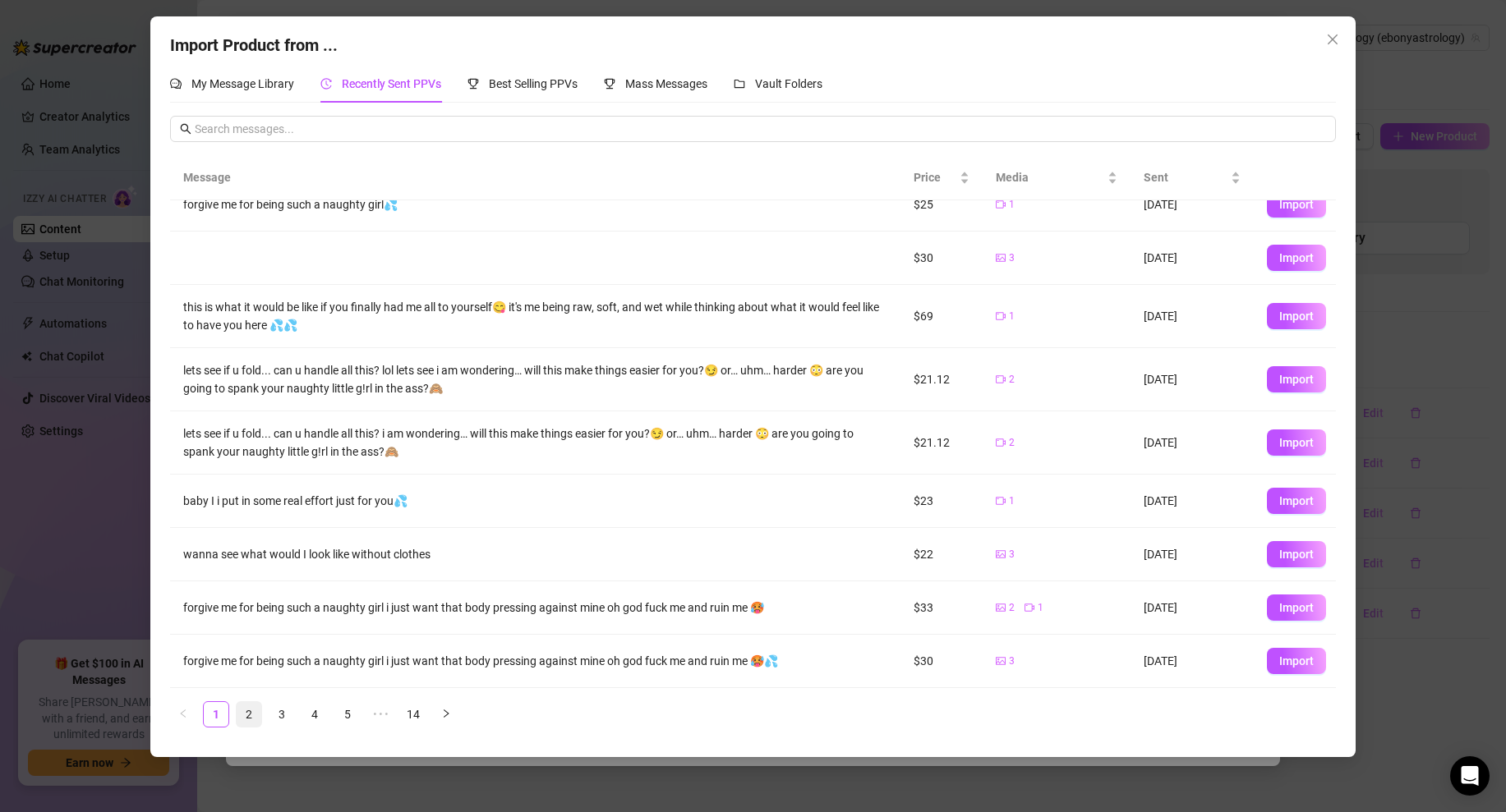
click at [252, 714] on link "2" at bounding box center [249, 715] width 25 height 25
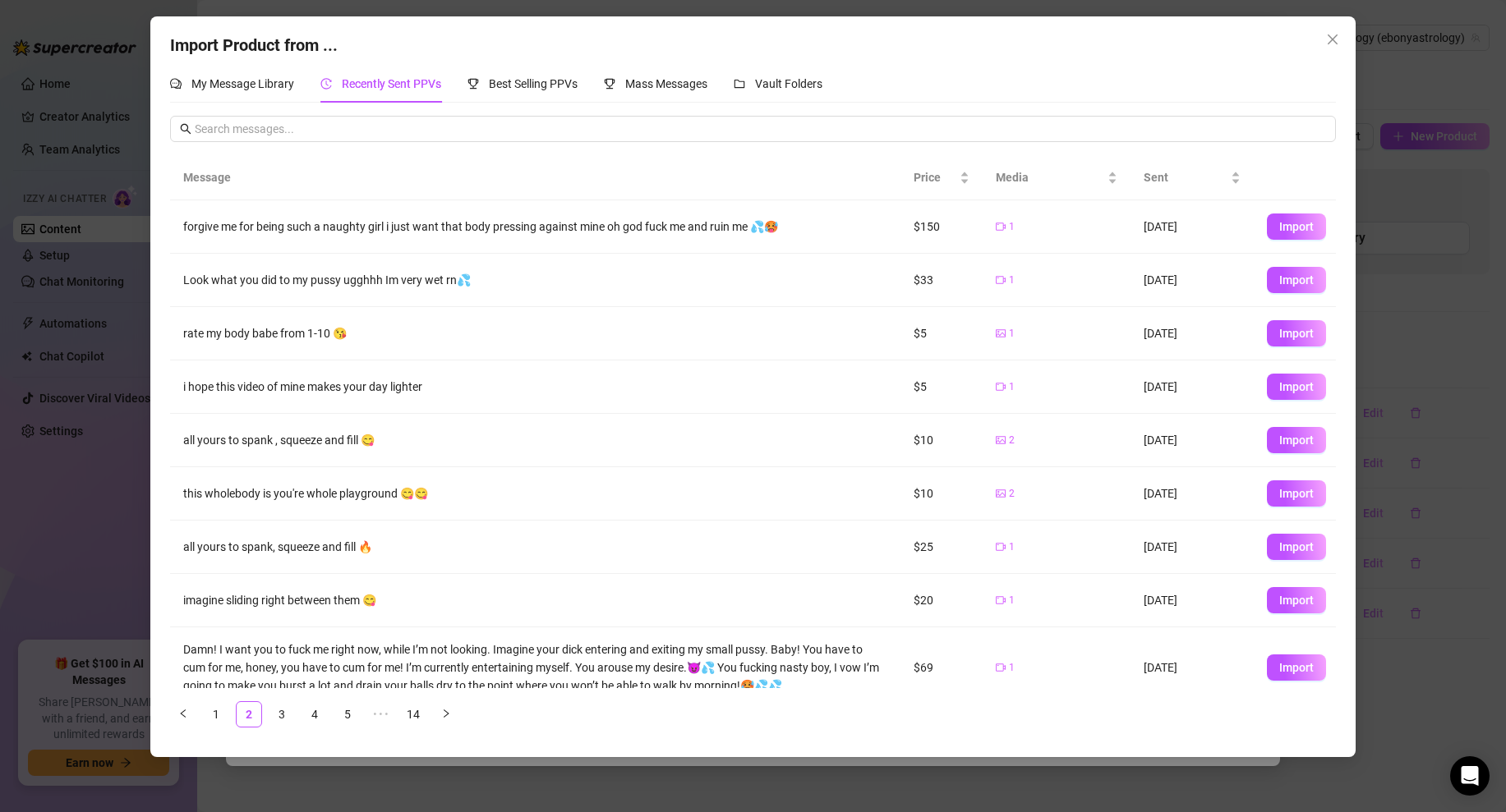
scroll to position [74, 0]
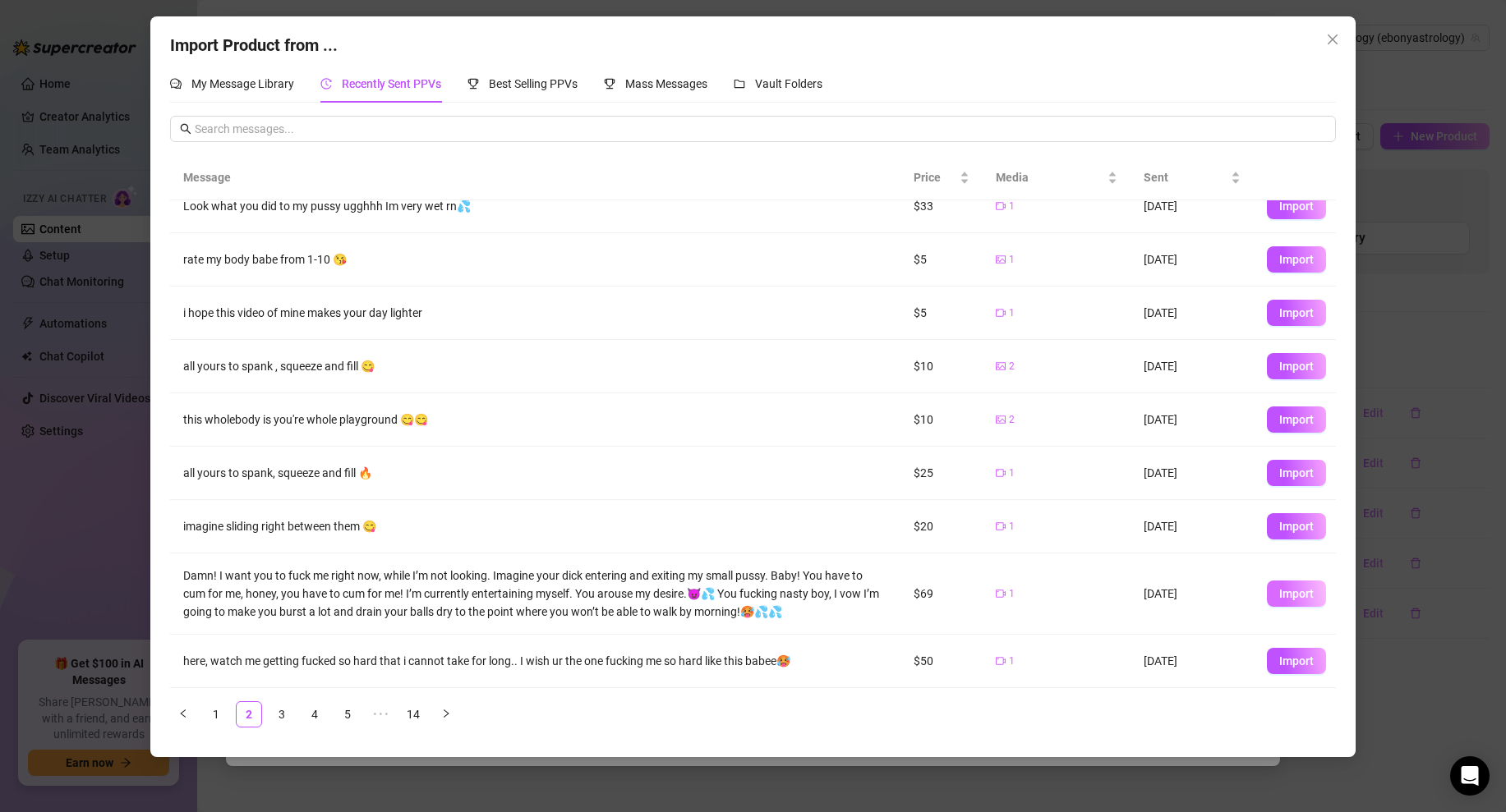
click at [1309, 590] on span "Import" at bounding box center [1296, 593] width 35 height 13
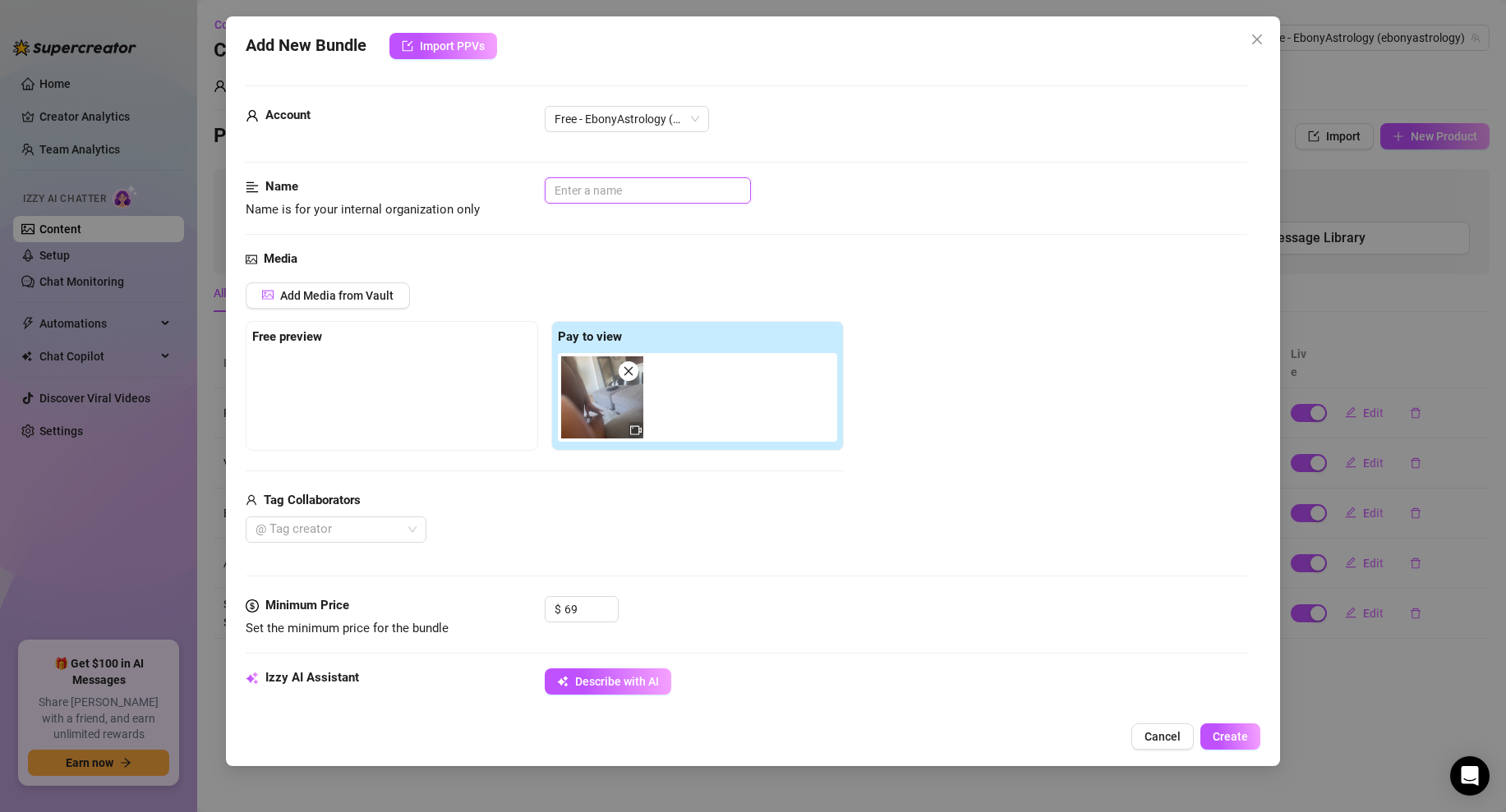
click at [612, 197] on input "text" at bounding box center [648, 190] width 206 height 27
click at [402, 386] on div at bounding box center [391, 394] width 279 height 82
click at [355, 297] on span "Add Media from Vault" at bounding box center [336, 295] width 113 height 13
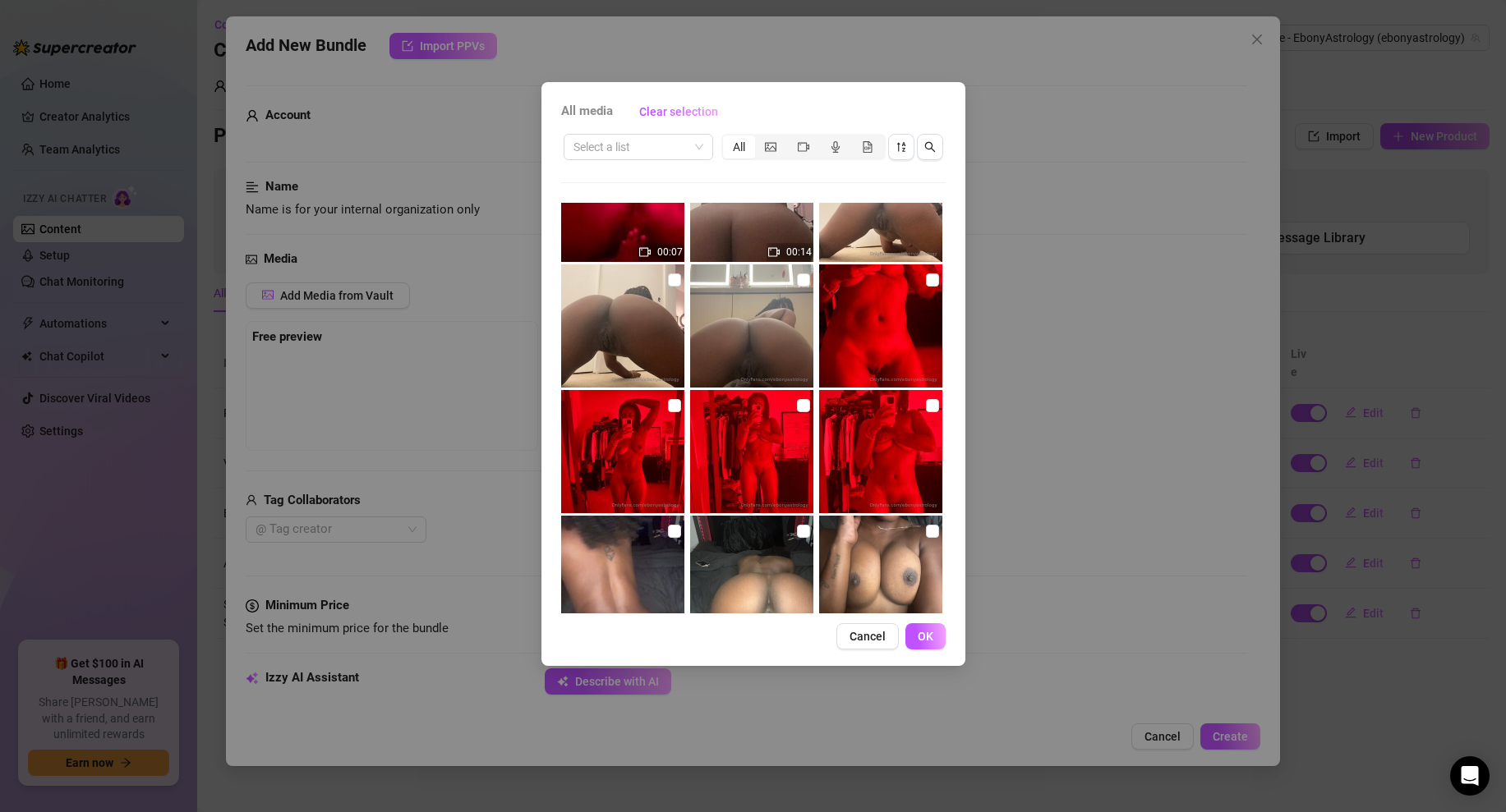
scroll to position [619, 0]
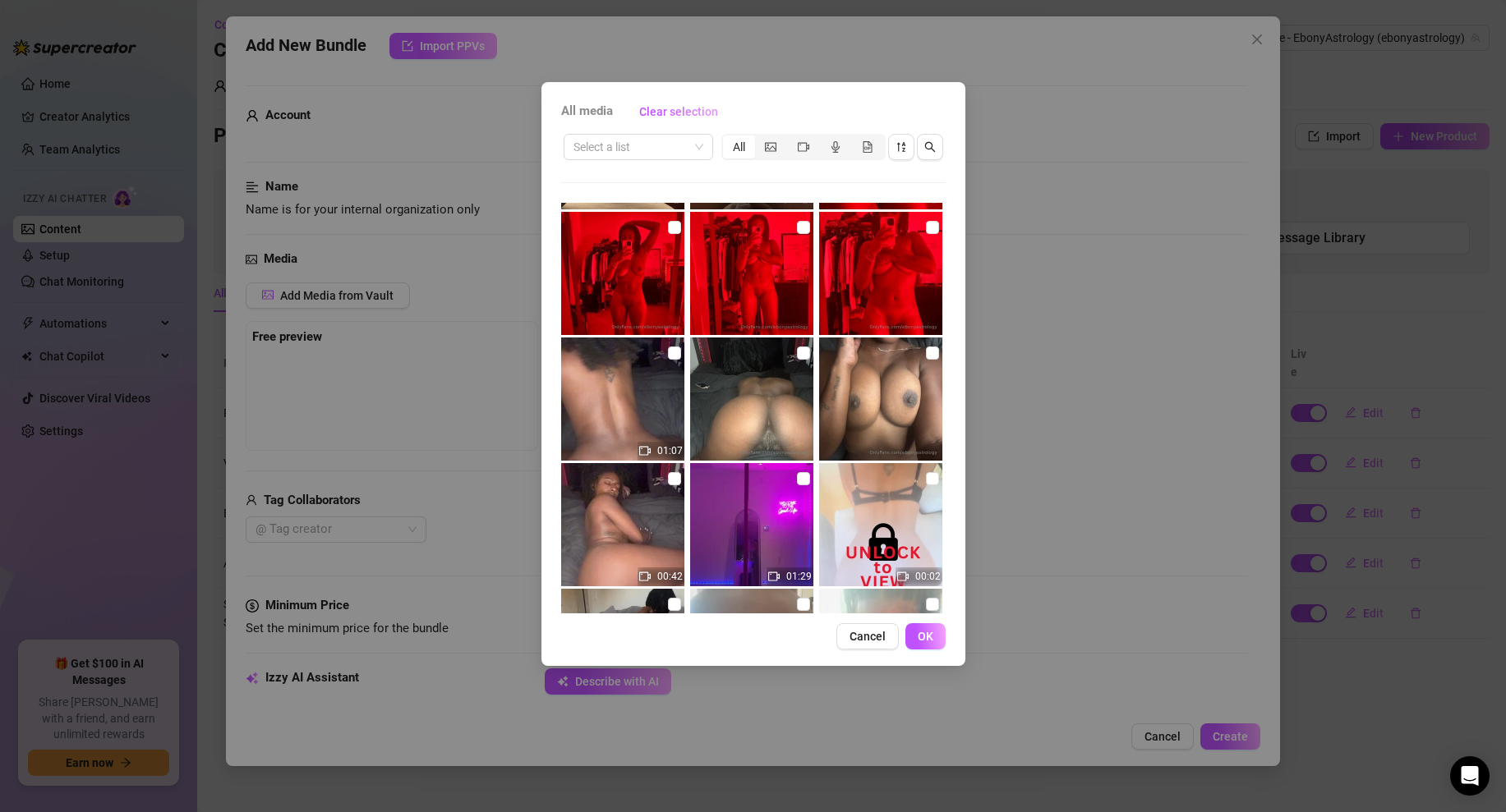
click at [881, 119] on div "All media Clear selection" at bounding box center [753, 112] width 384 height 27
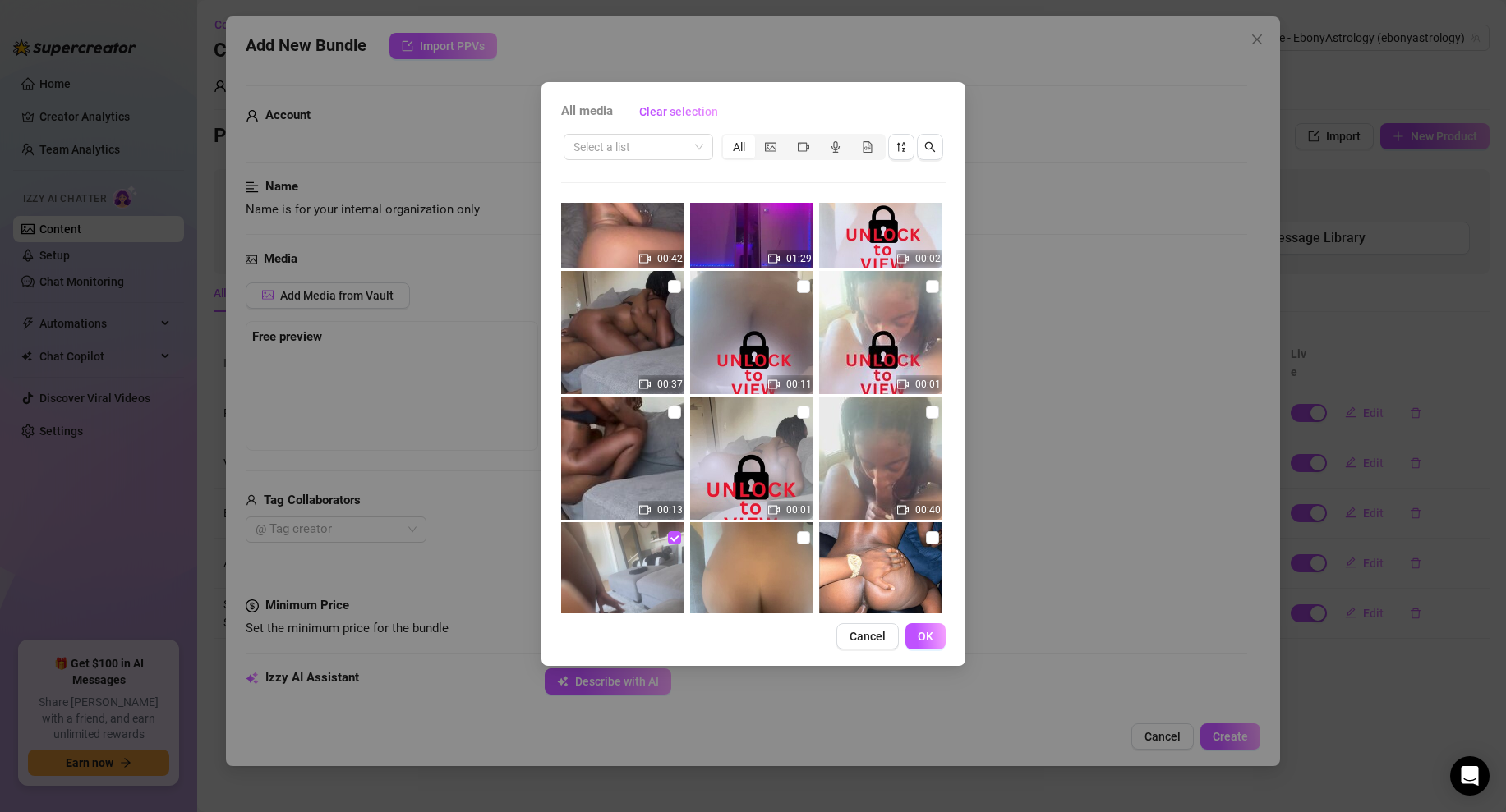
scroll to position [932, 0]
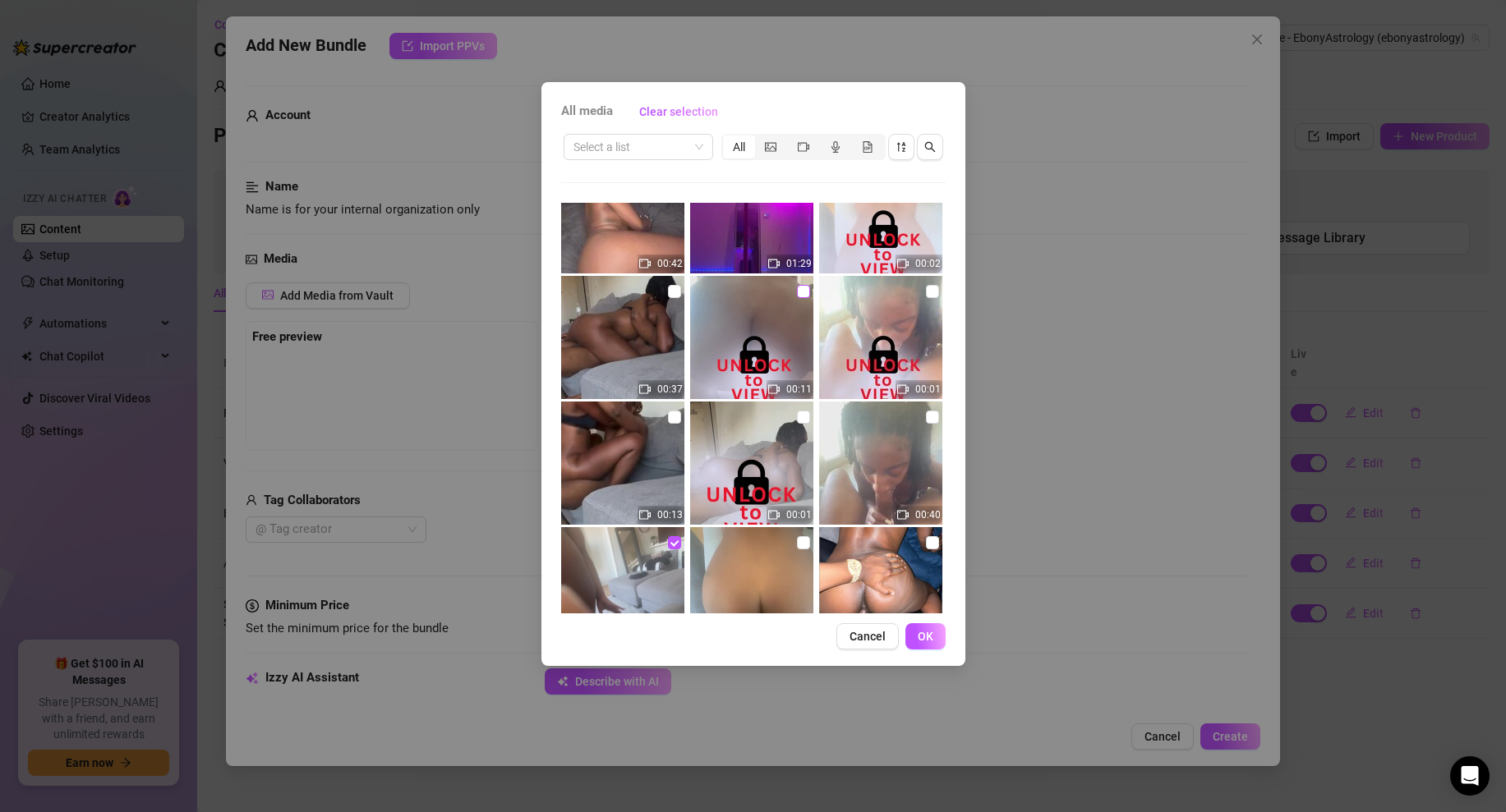
click at [801, 292] on input "checkbox" at bounding box center [803, 291] width 13 height 13
click at [929, 637] on span "OK" at bounding box center [925, 636] width 16 height 13
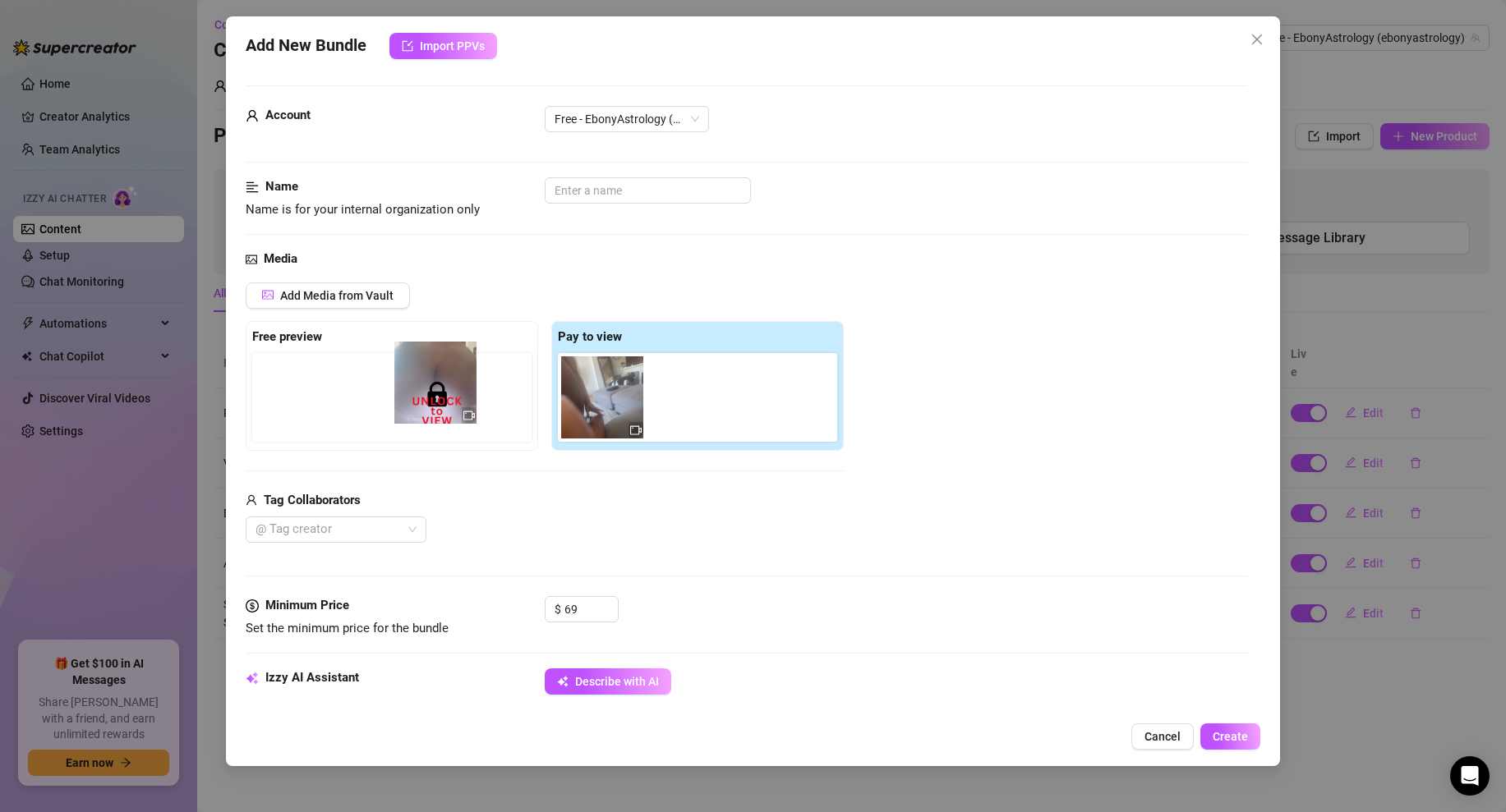
drag, startPoint x: 702, startPoint y: 395, endPoint x: 431, endPoint y: 381, distance: 271.4
click at [431, 381] on div "Free preview Pay to view" at bounding box center [544, 386] width 598 height 130
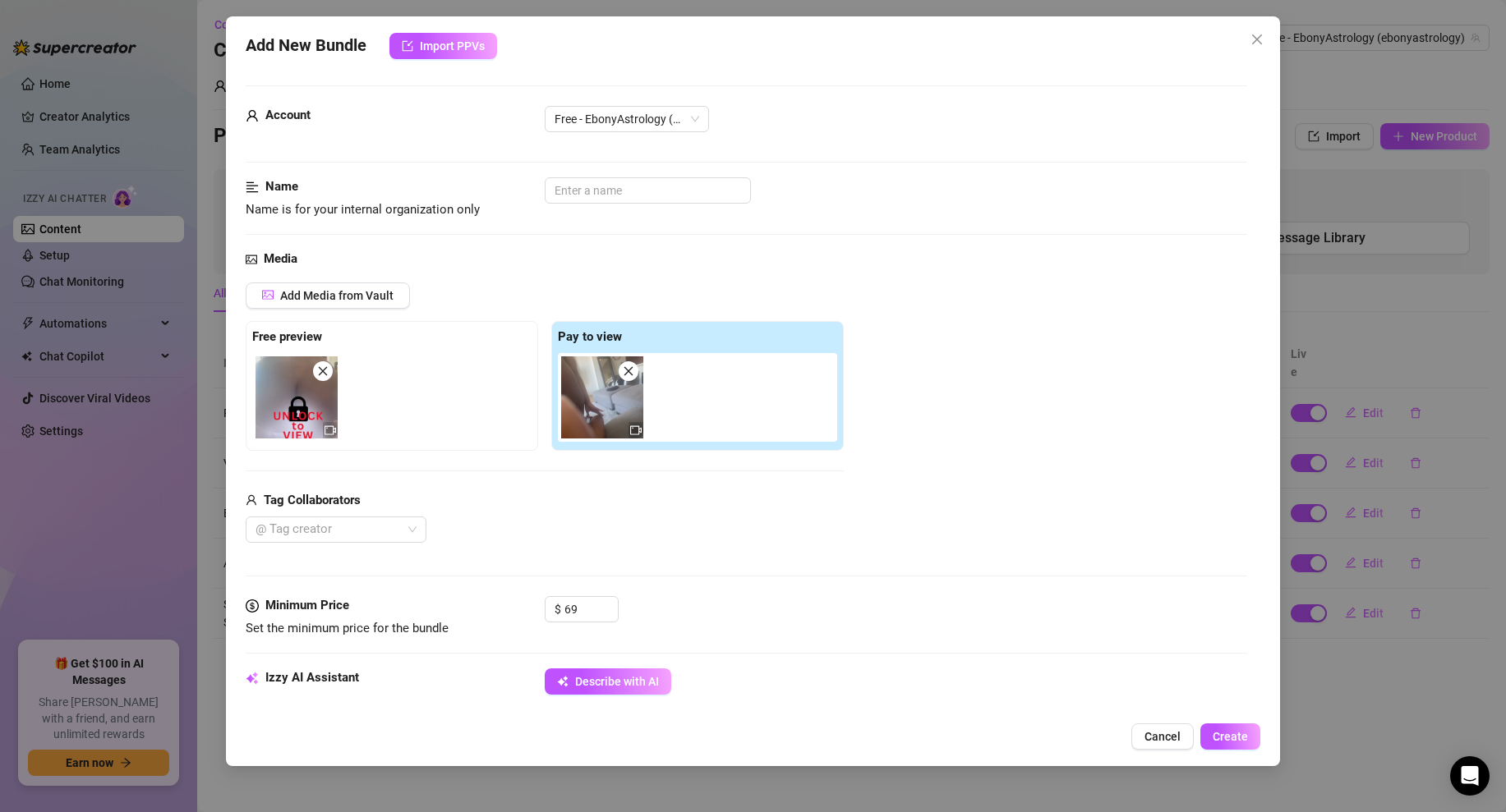
scroll to position [191, 0]
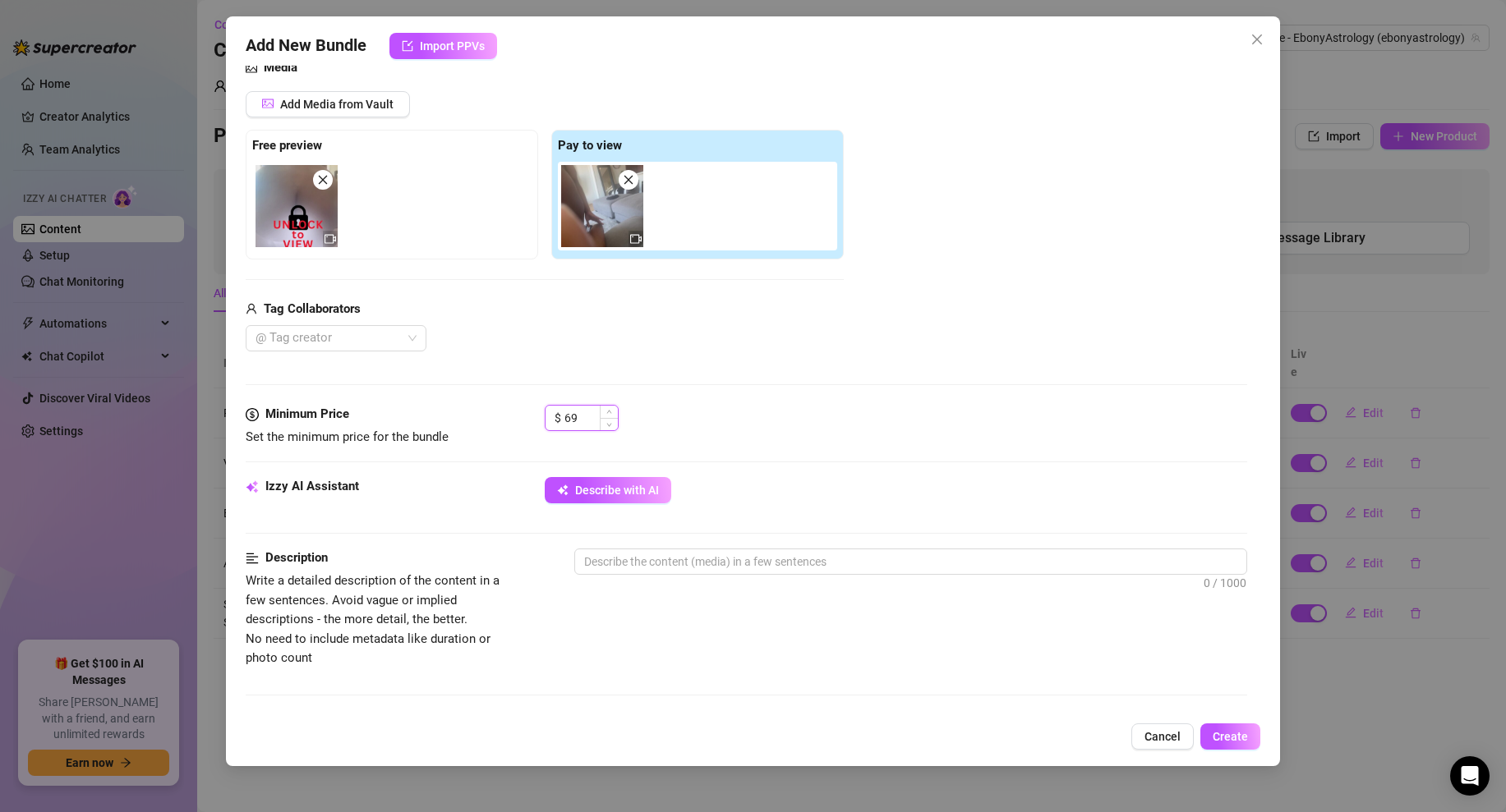
click at [581, 421] on input "69" at bounding box center [591, 418] width 53 height 25
click at [840, 370] on div "Media Add Media from Vault Free preview Pay to view Tag Collaborators @ Tag cre…" at bounding box center [746, 232] width 1002 height 347
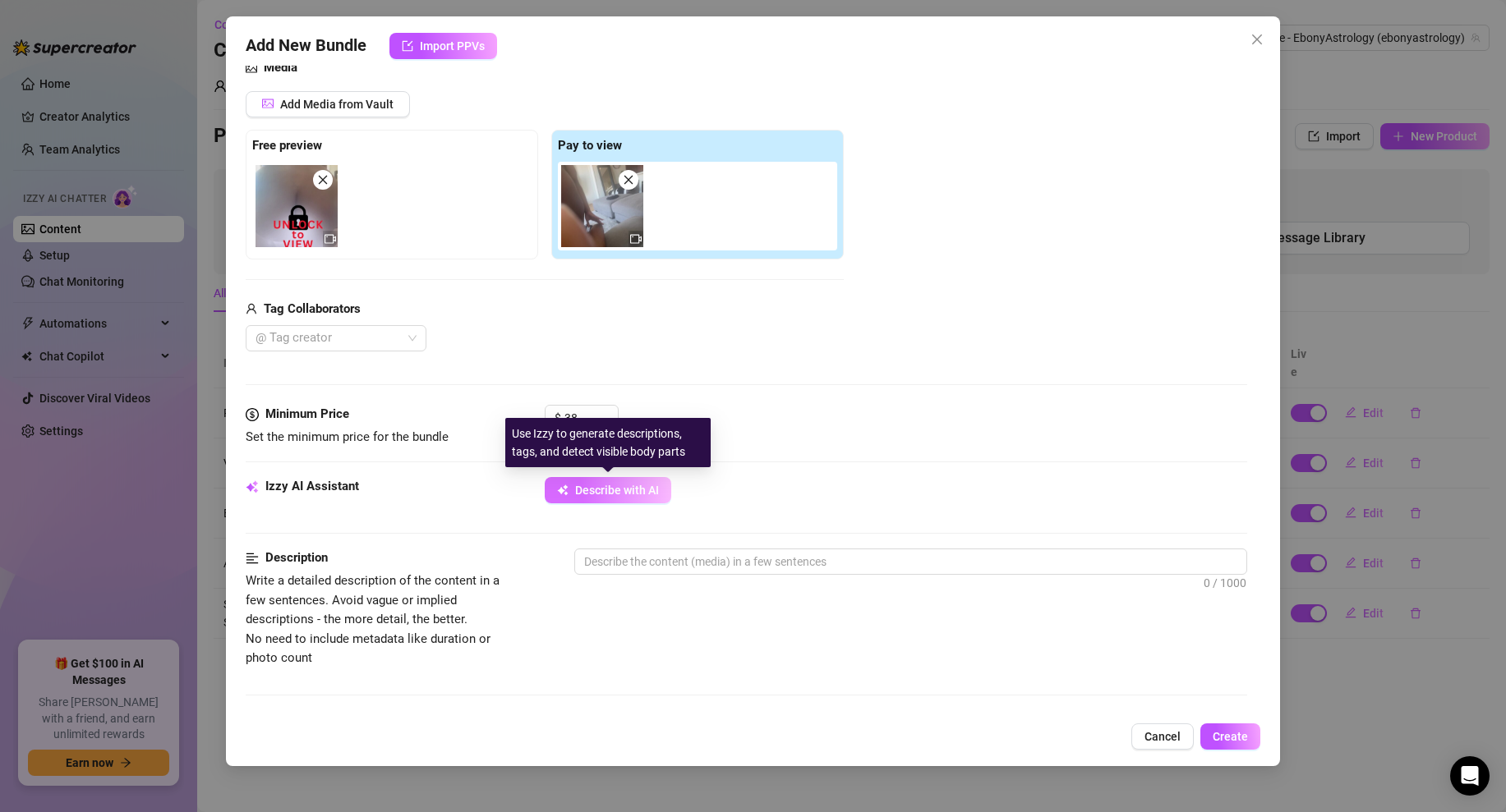
click at [633, 491] on span "Describe with AI" at bounding box center [616, 490] width 84 height 13
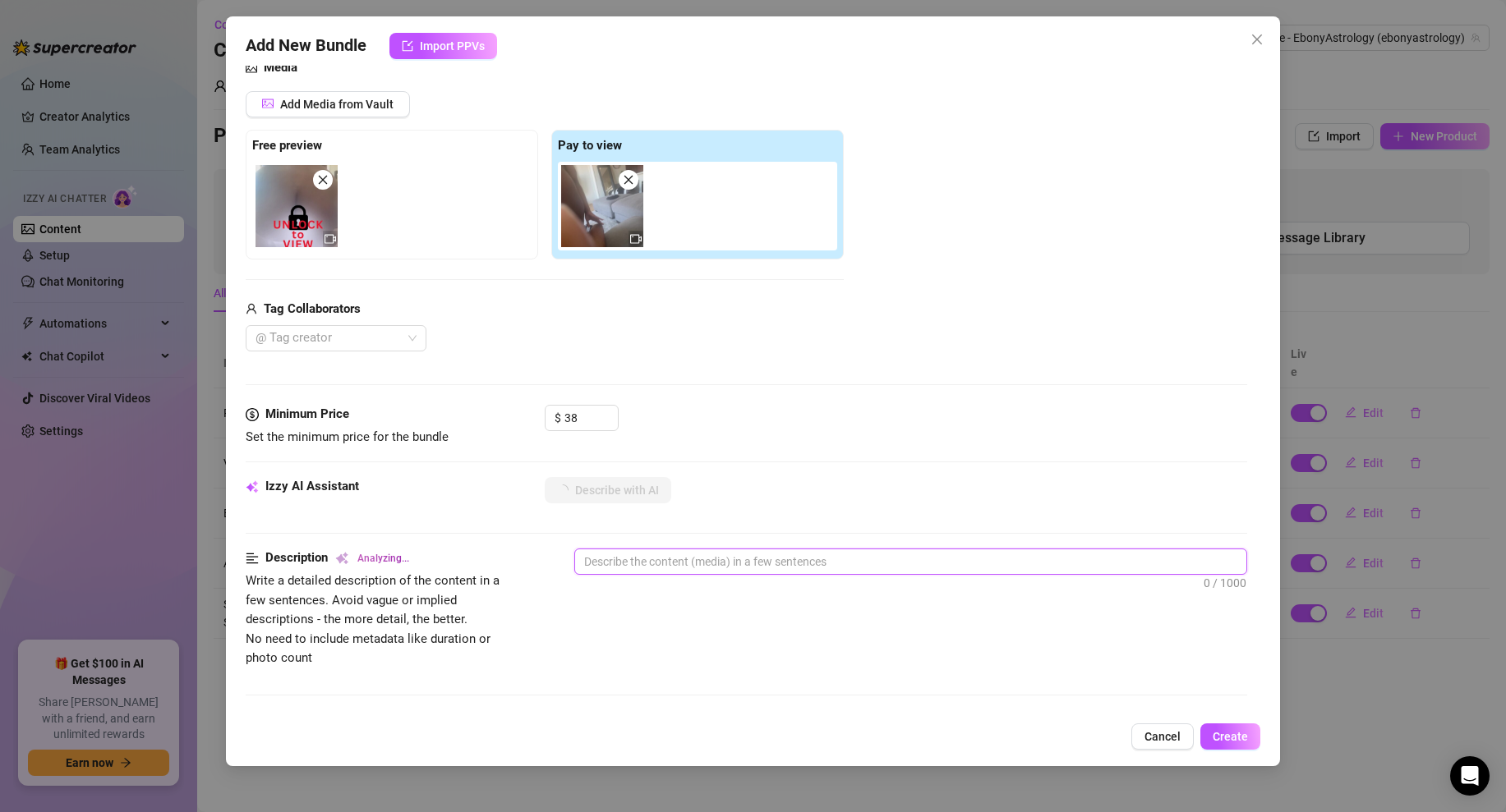
click at [656, 564] on textarea at bounding box center [910, 562] width 671 height 25
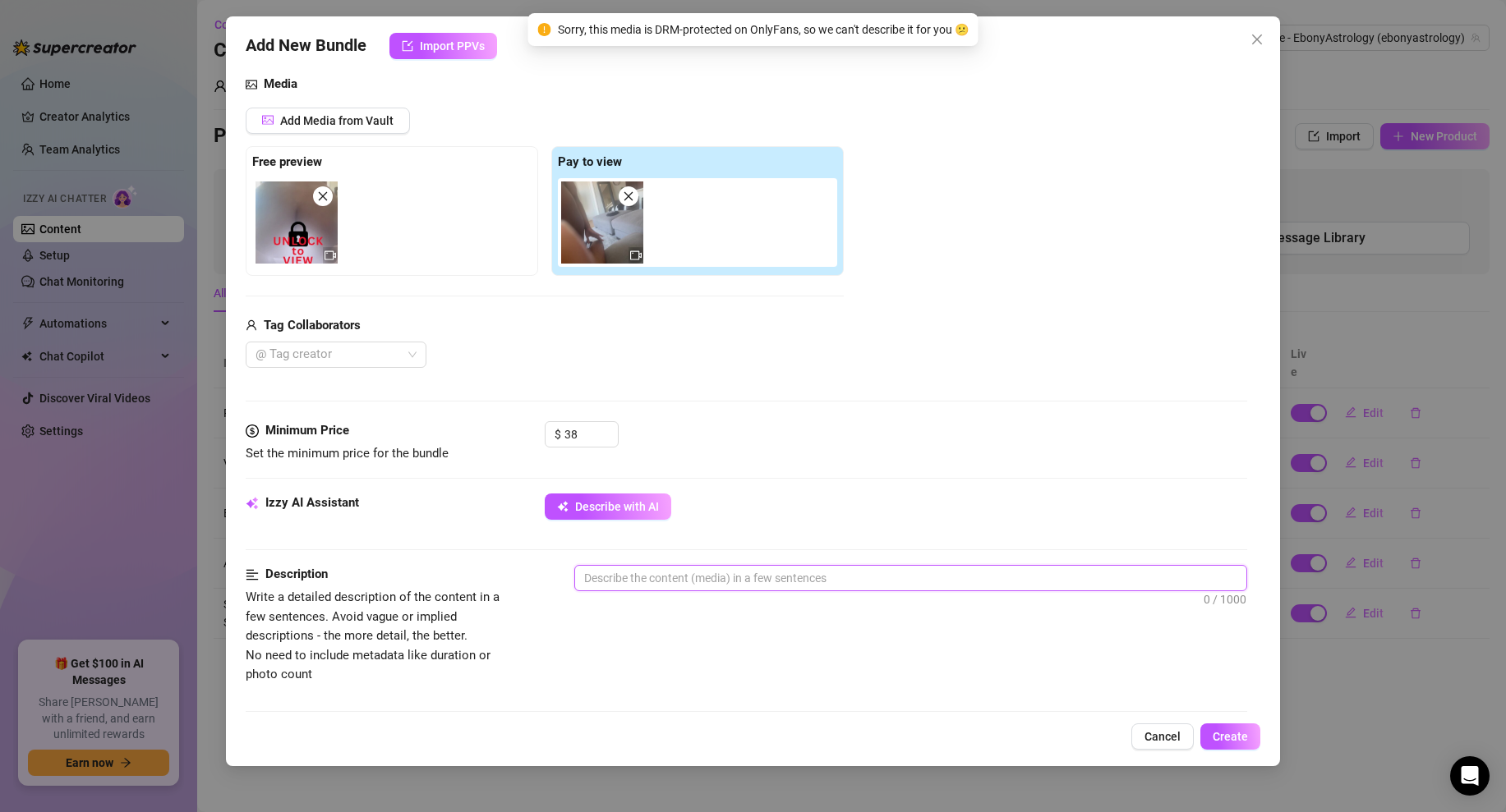
scroll to position [160, 0]
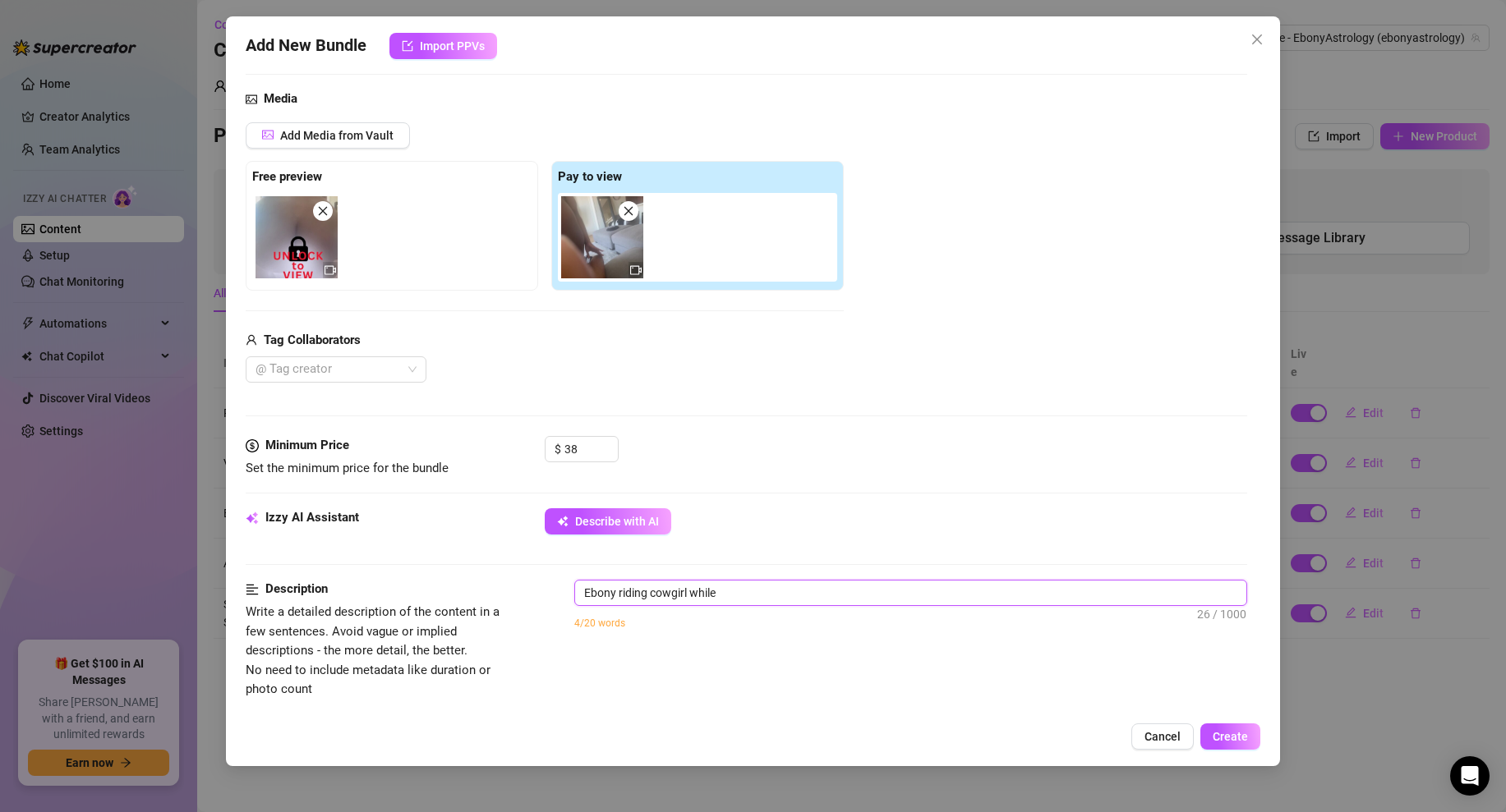
click at [588, 594] on textarea "Ebony riding cowgirl while" at bounding box center [910, 593] width 671 height 25
click at [718, 592] on textarea "POV style of Ebony riding cowgirl while" at bounding box center [910, 593] width 671 height 25
click at [715, 591] on textarea "POV style of Ebony riding cowgirl while" at bounding box center [910, 593] width 671 height 25
click at [799, 598] on textarea "POV style of Ebony riding cowgirl while" at bounding box center [910, 593] width 671 height 25
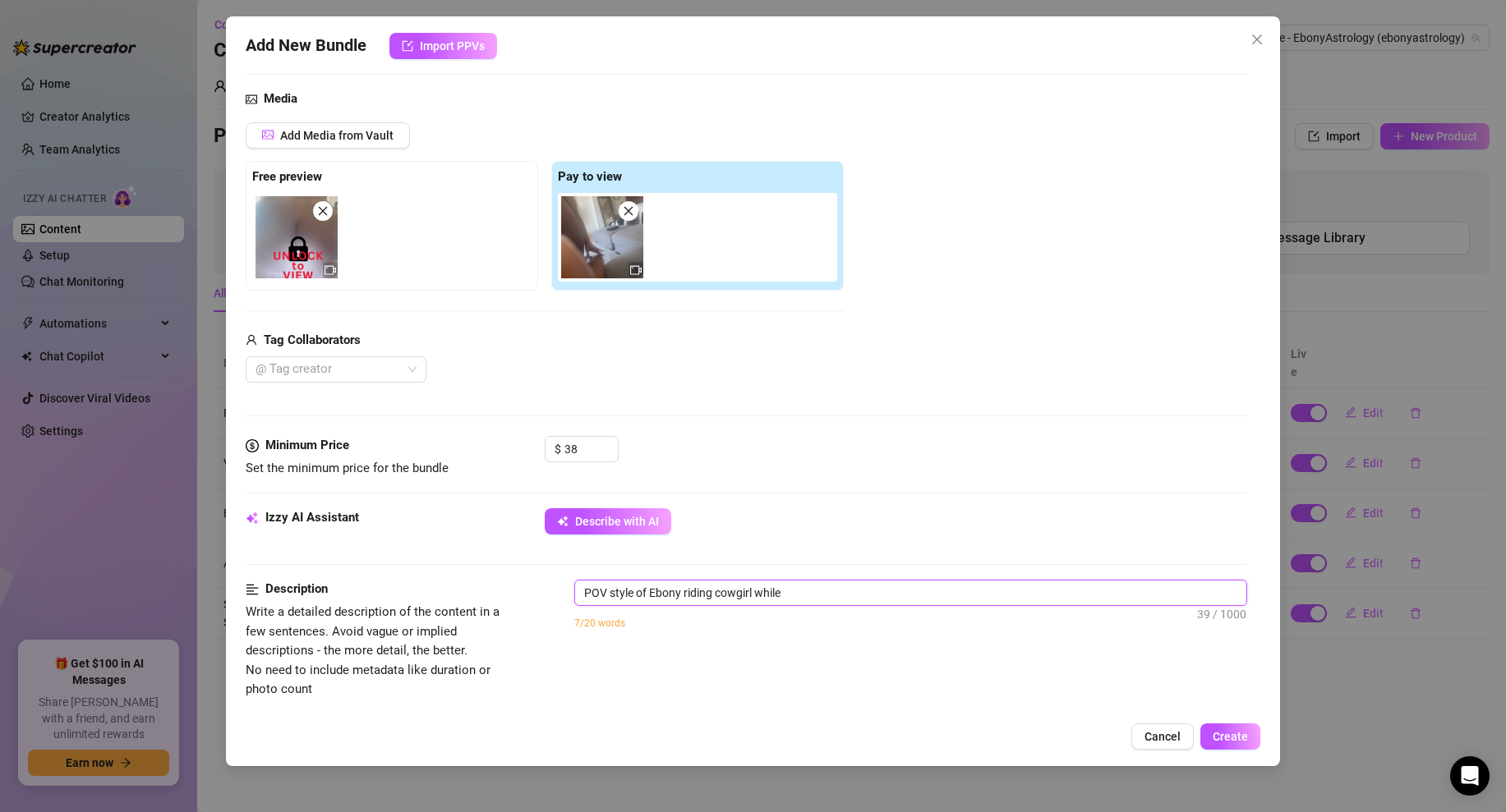
click at [716, 592] on textarea "POV style of Ebony riding cowgirl while" at bounding box center [910, 593] width 671 height 25
click at [865, 589] on textarea "POV style of Ebony riding reverse cowgirl while" at bounding box center [910, 593] width 671 height 25
click at [295, 366] on div at bounding box center [327, 370] width 157 height 23
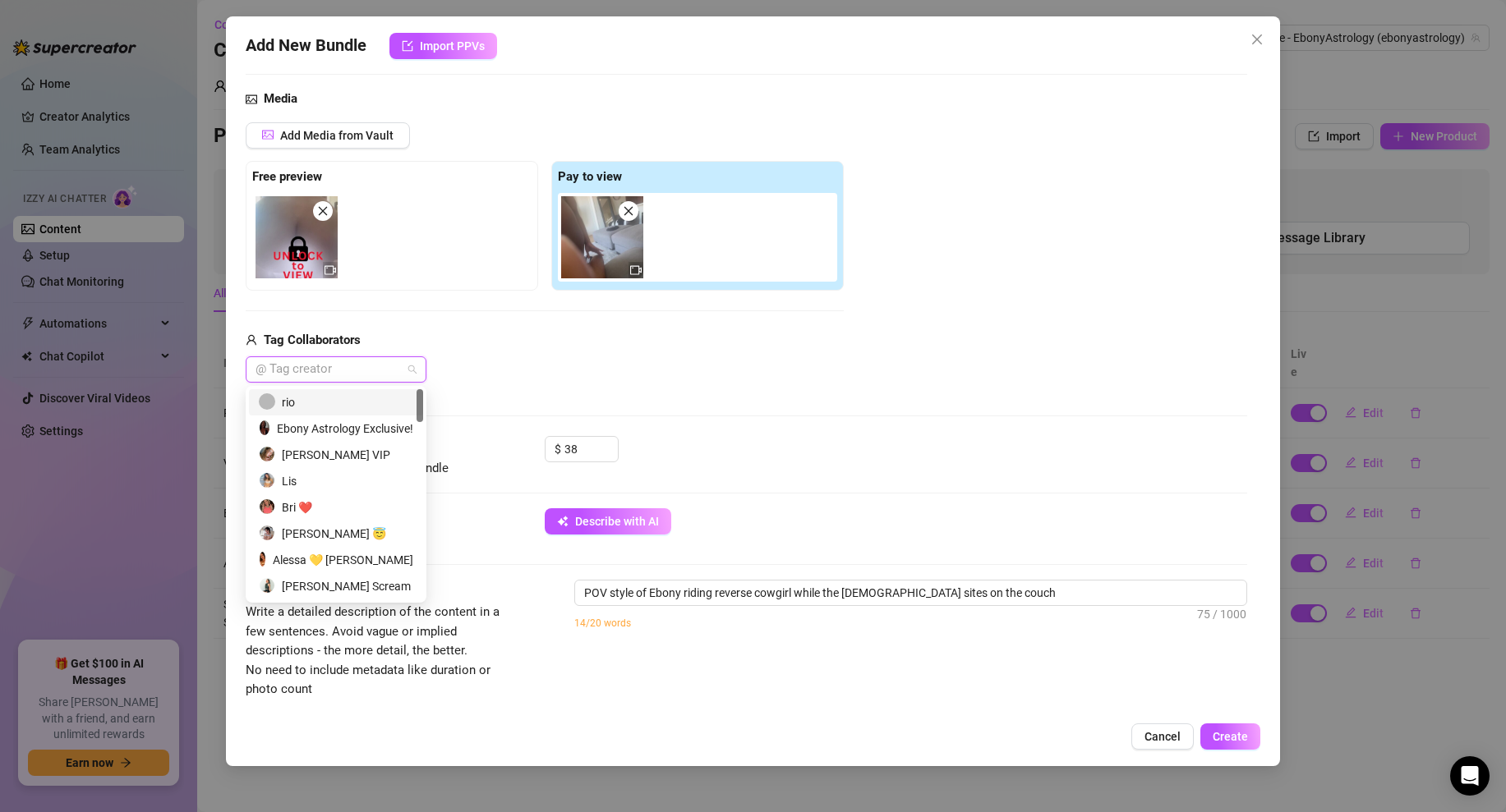
click at [292, 401] on div "rio" at bounding box center [336, 402] width 155 height 18
click at [543, 369] on div "rio" at bounding box center [544, 370] width 598 height 27
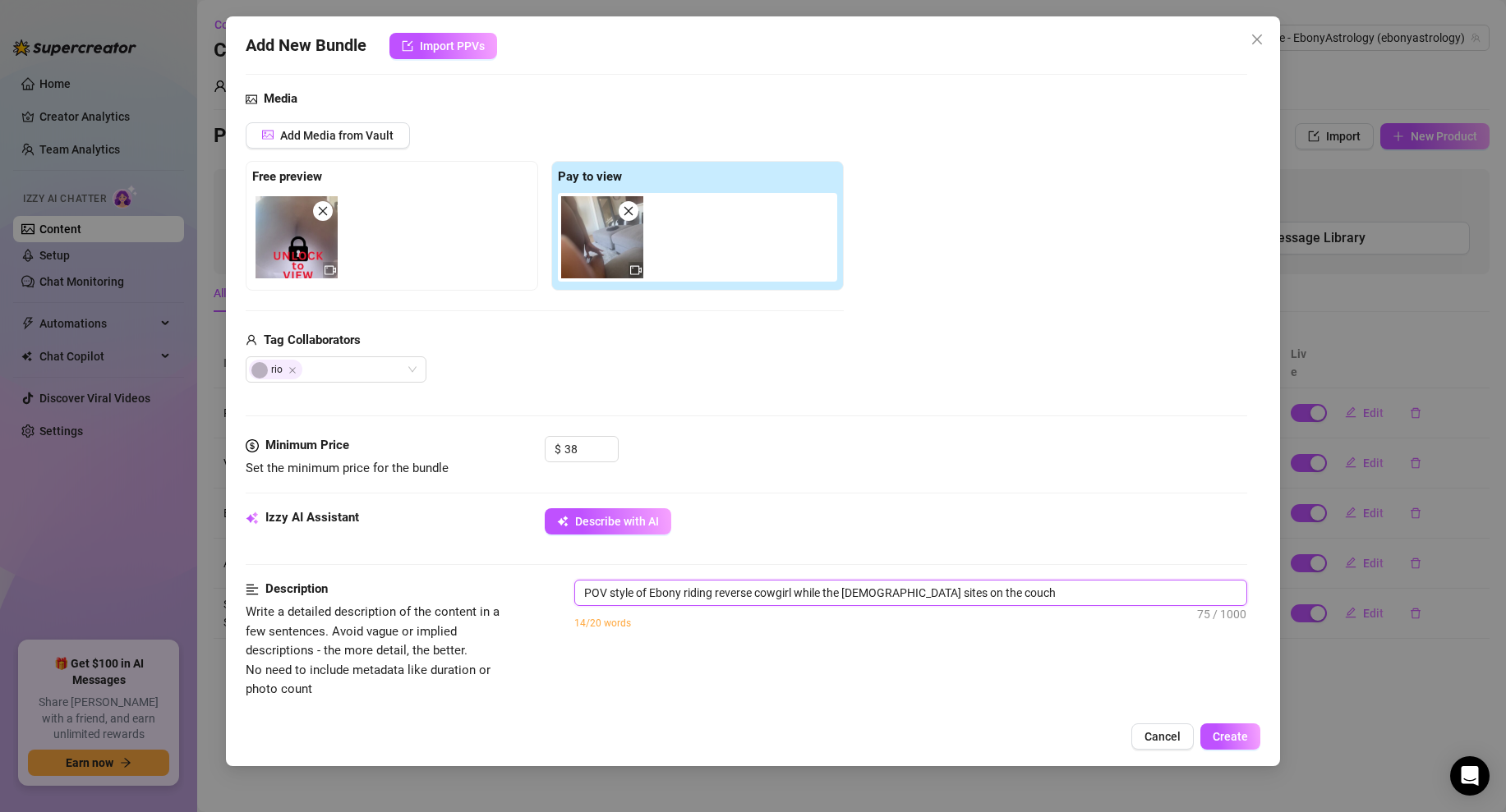
click at [1007, 594] on textarea "POV style of Ebony riding reverse cowgirl while the [DEMOGRAPHIC_DATA] sites on…" at bounding box center [910, 593] width 671 height 25
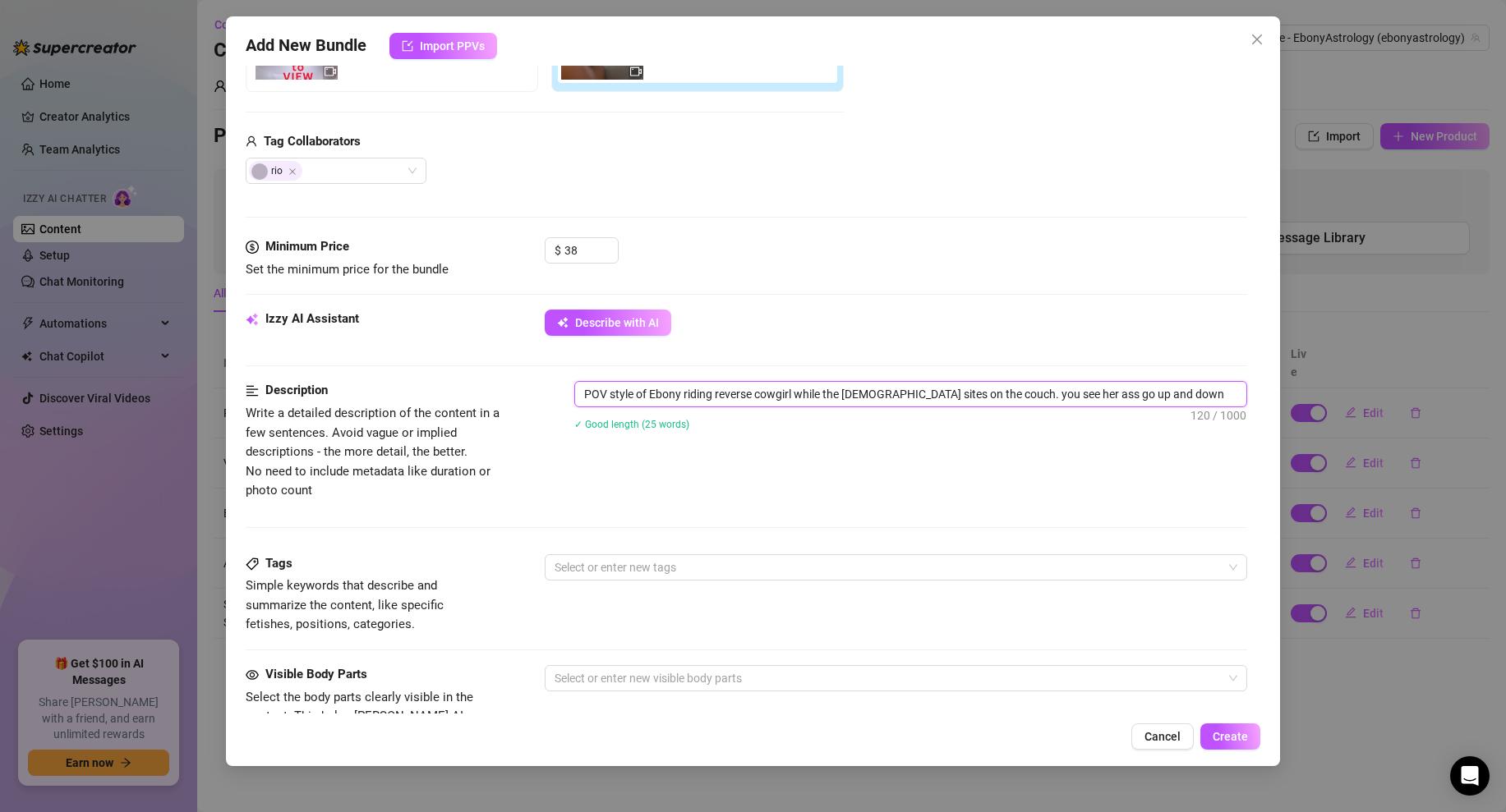
scroll to position [410, 0]
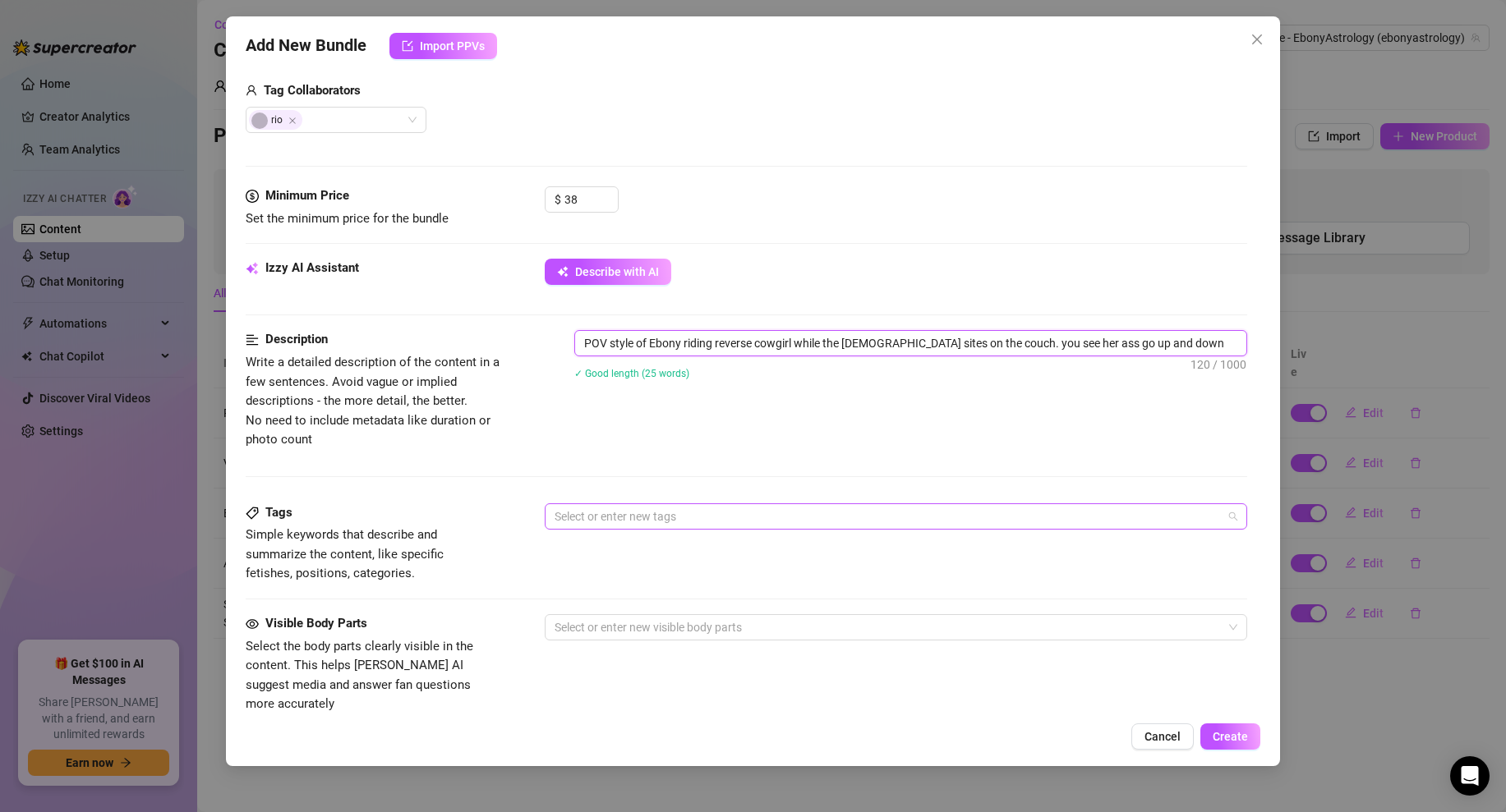
click at [643, 519] on div at bounding box center [887, 517] width 679 height 23
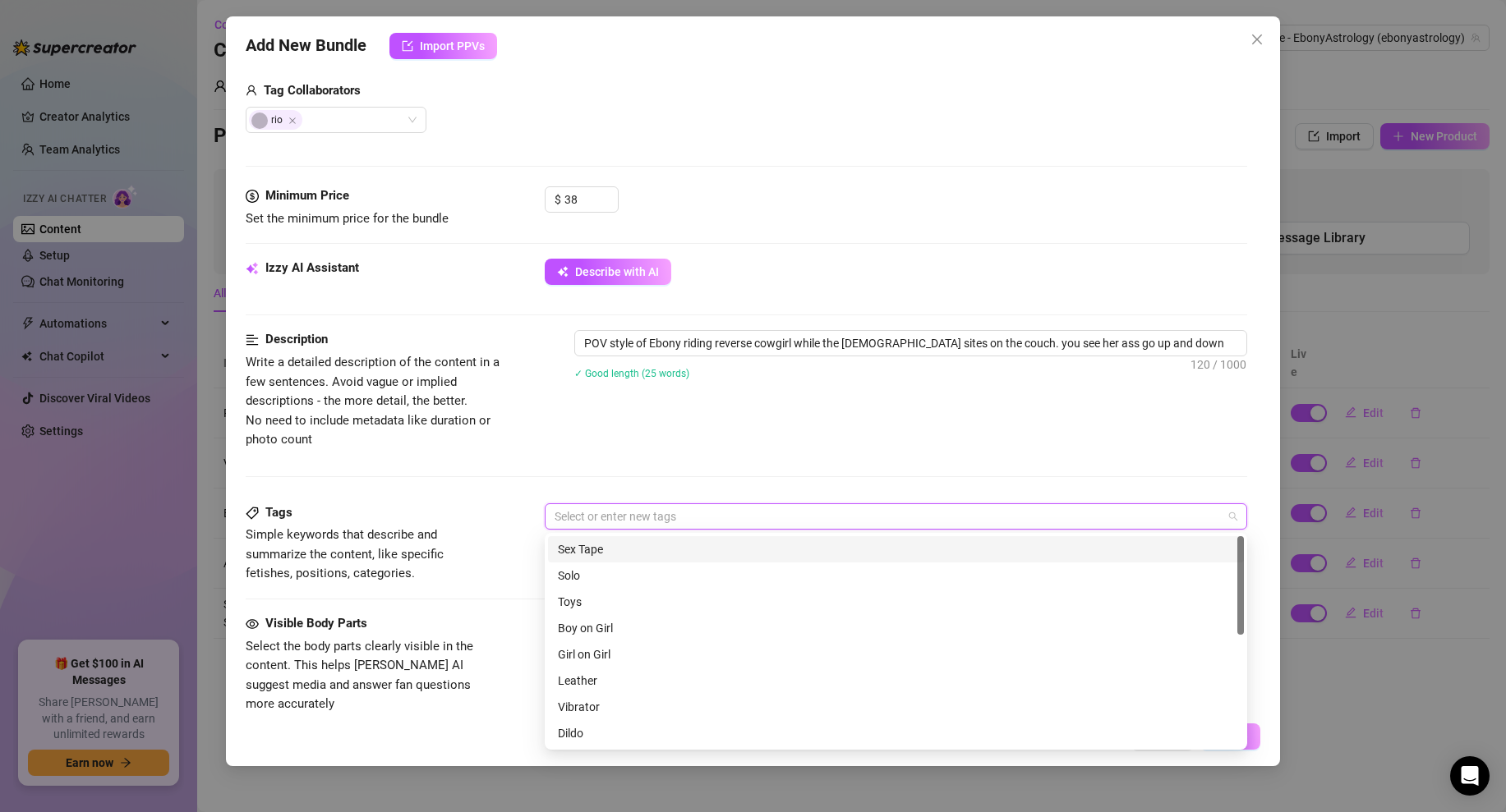
click at [591, 545] on div "Sex Tape" at bounding box center [896, 550] width 676 height 18
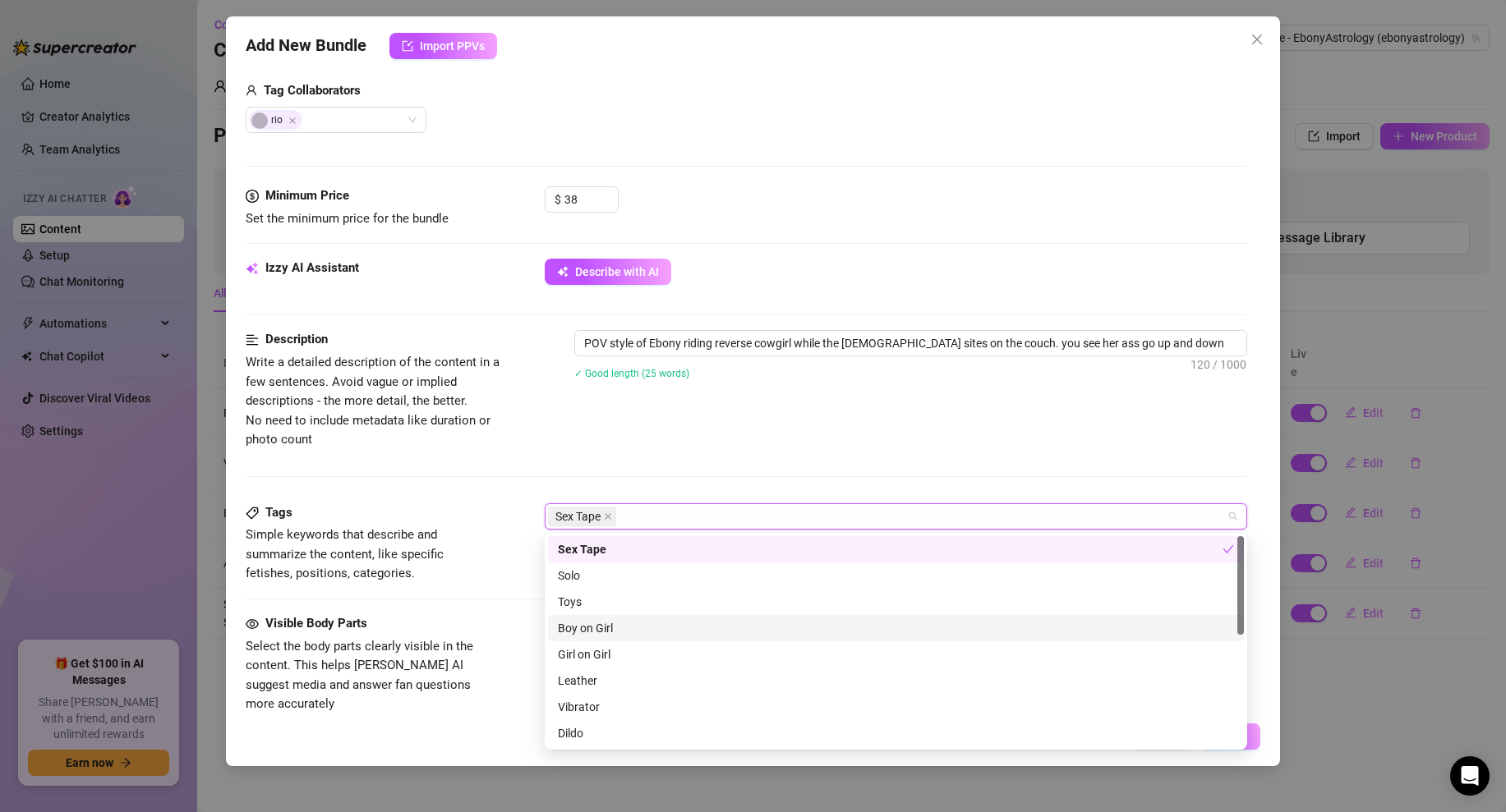
click at [608, 627] on div "Boy on Girl" at bounding box center [896, 628] width 676 height 18
click at [737, 512] on div "Sex Tape Boy on Girl" at bounding box center [887, 517] width 679 height 23
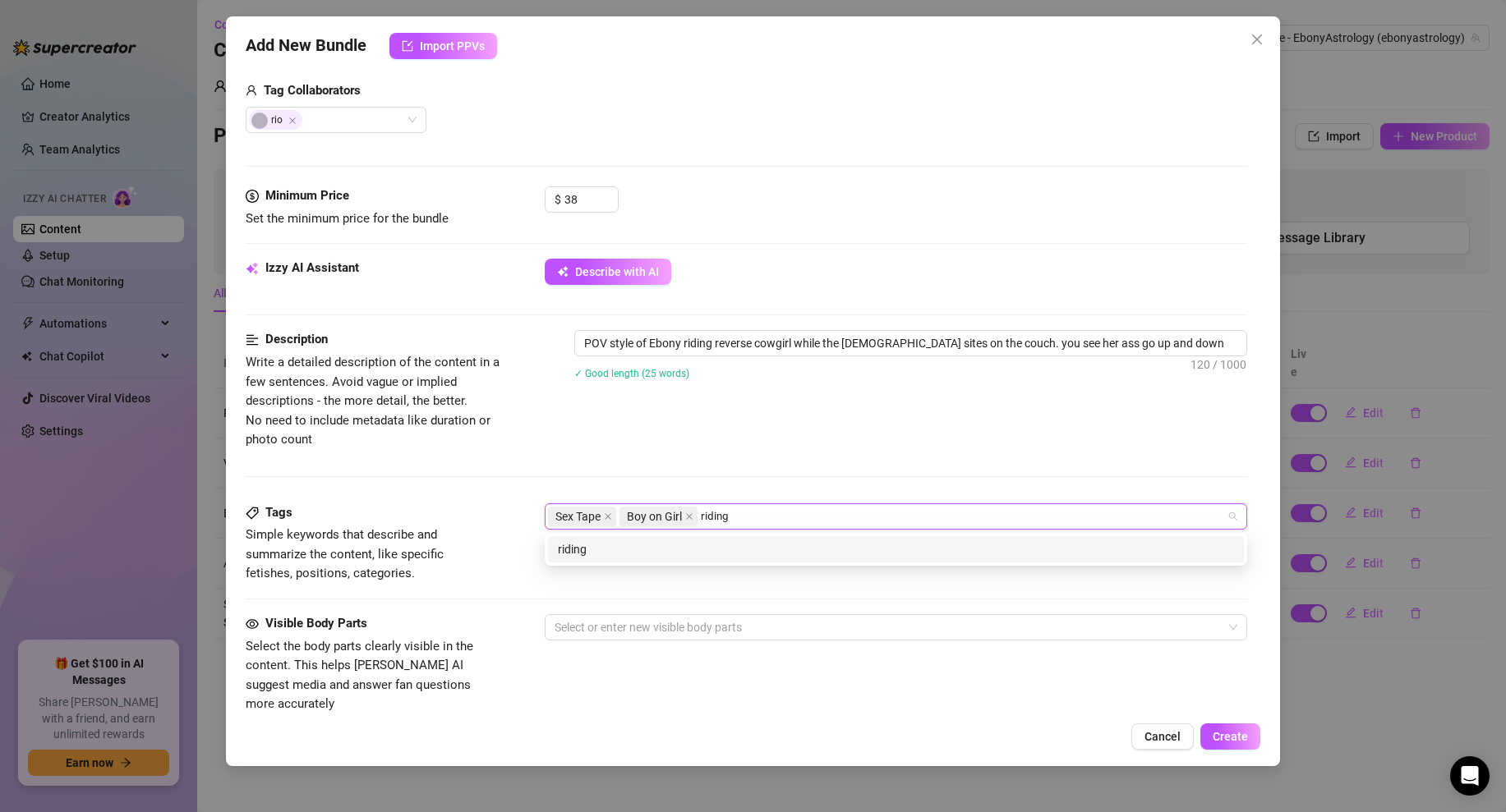
click at [626, 551] on div "riding" at bounding box center [896, 550] width 676 height 18
click at [606, 558] on div "ass" at bounding box center [896, 550] width 676 height 18
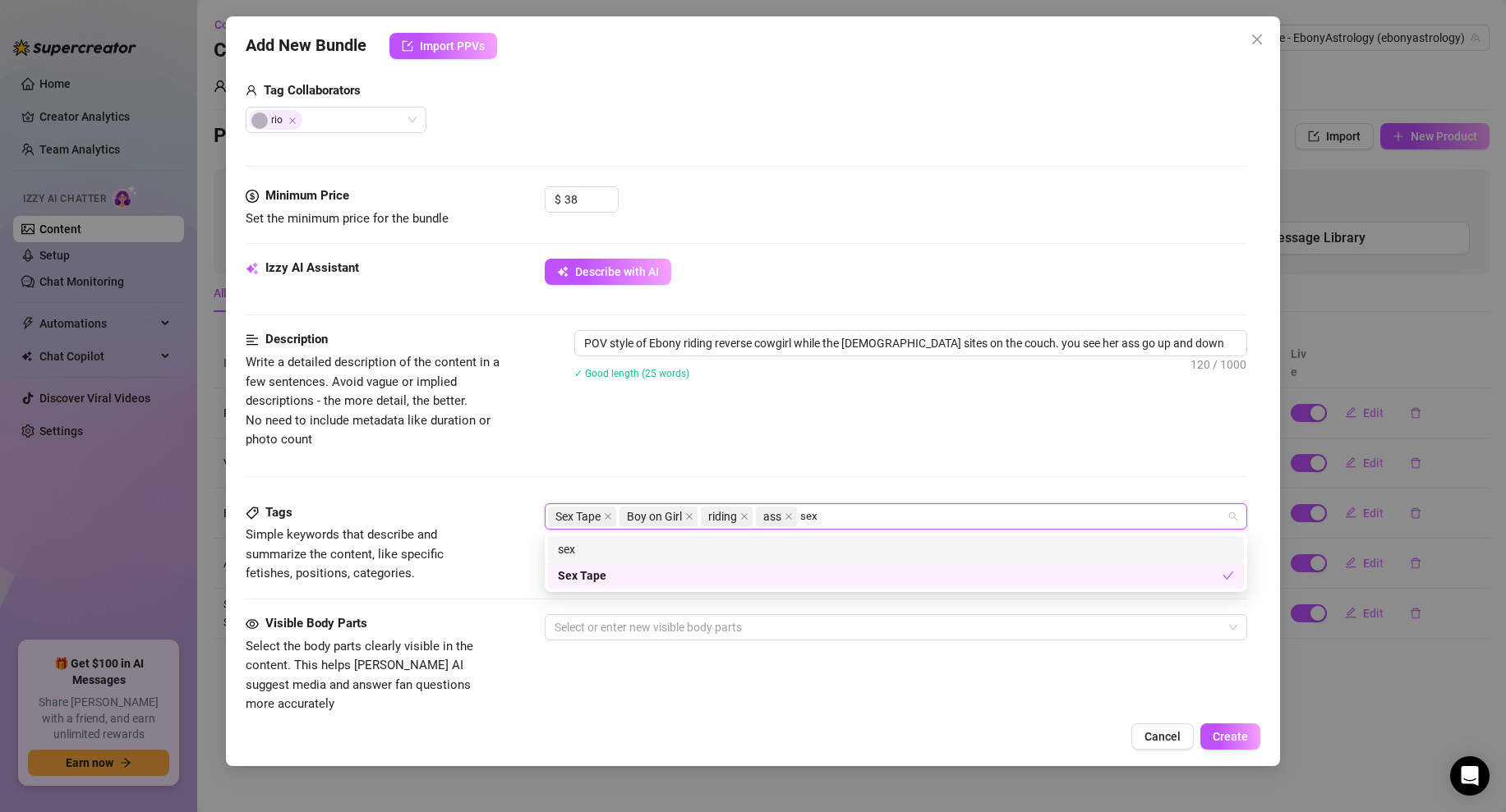
click at [747, 548] on div "sex" at bounding box center [896, 550] width 676 height 18
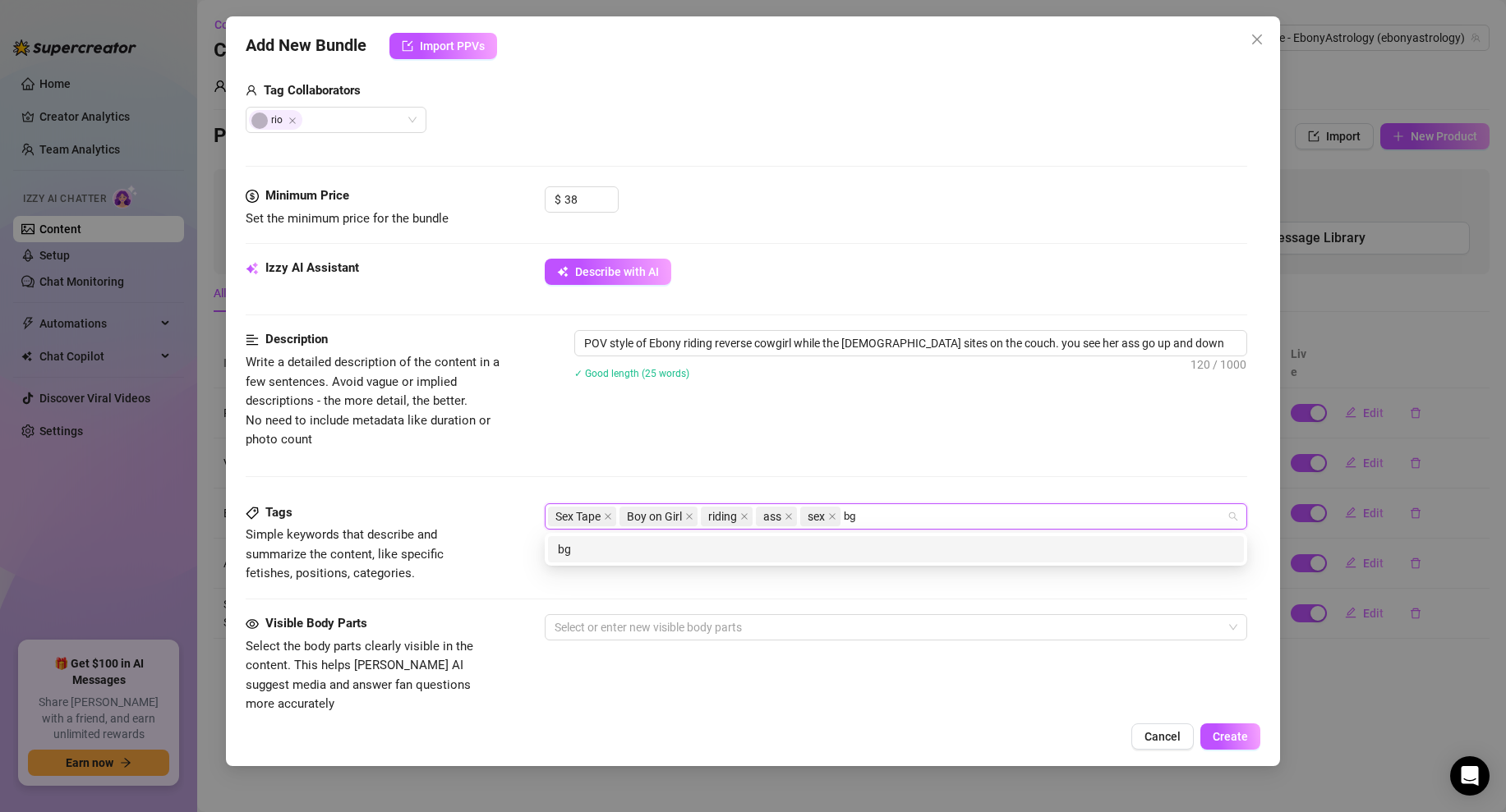
click at [761, 542] on div "bg" at bounding box center [896, 550] width 676 height 18
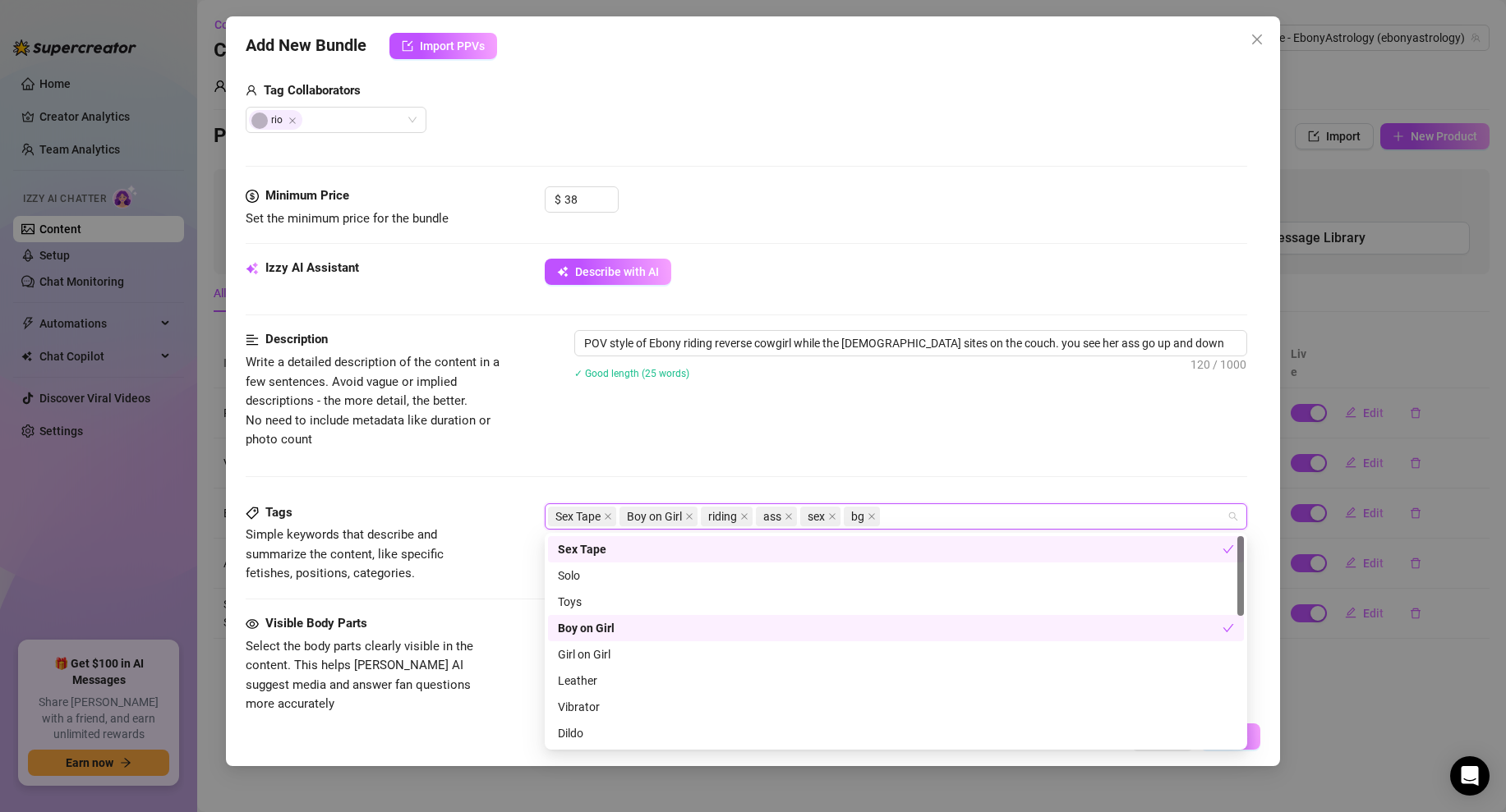
click at [843, 428] on div "Description Write a detailed description of the content in a few sentences. Avo…" at bounding box center [746, 390] width 1002 height 119
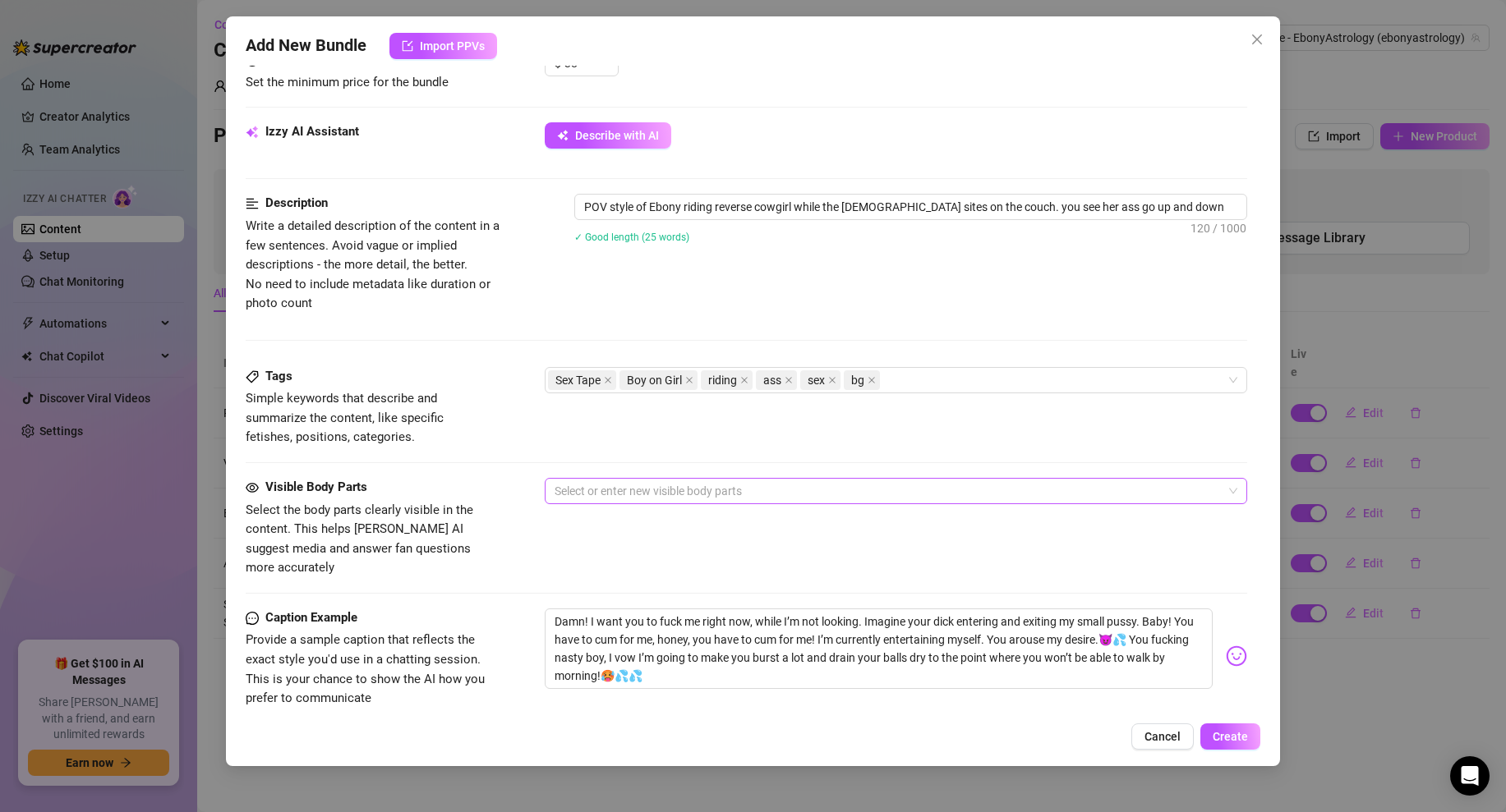
scroll to position [574, 0]
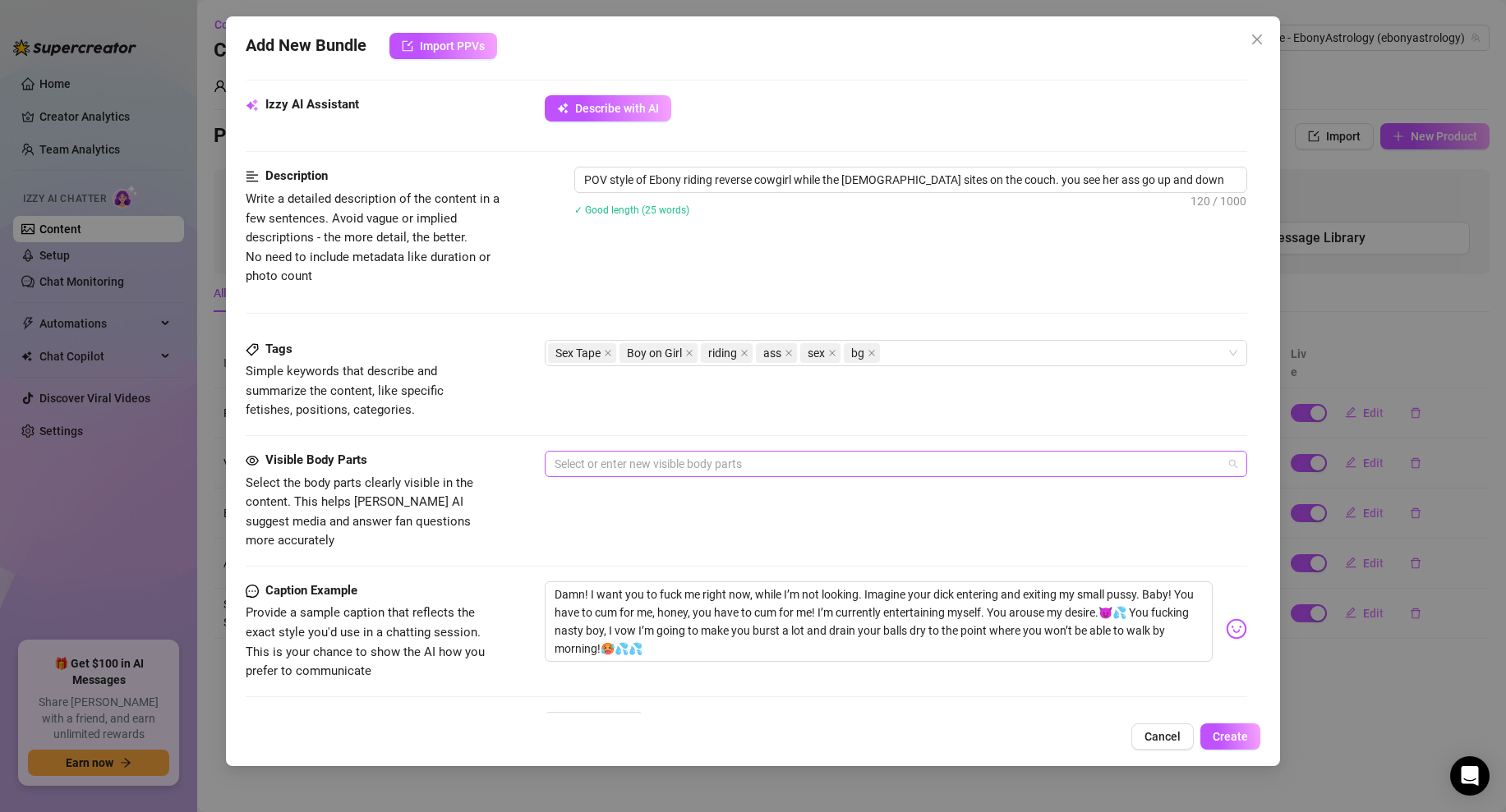
click at [651, 466] on div at bounding box center [887, 464] width 679 height 23
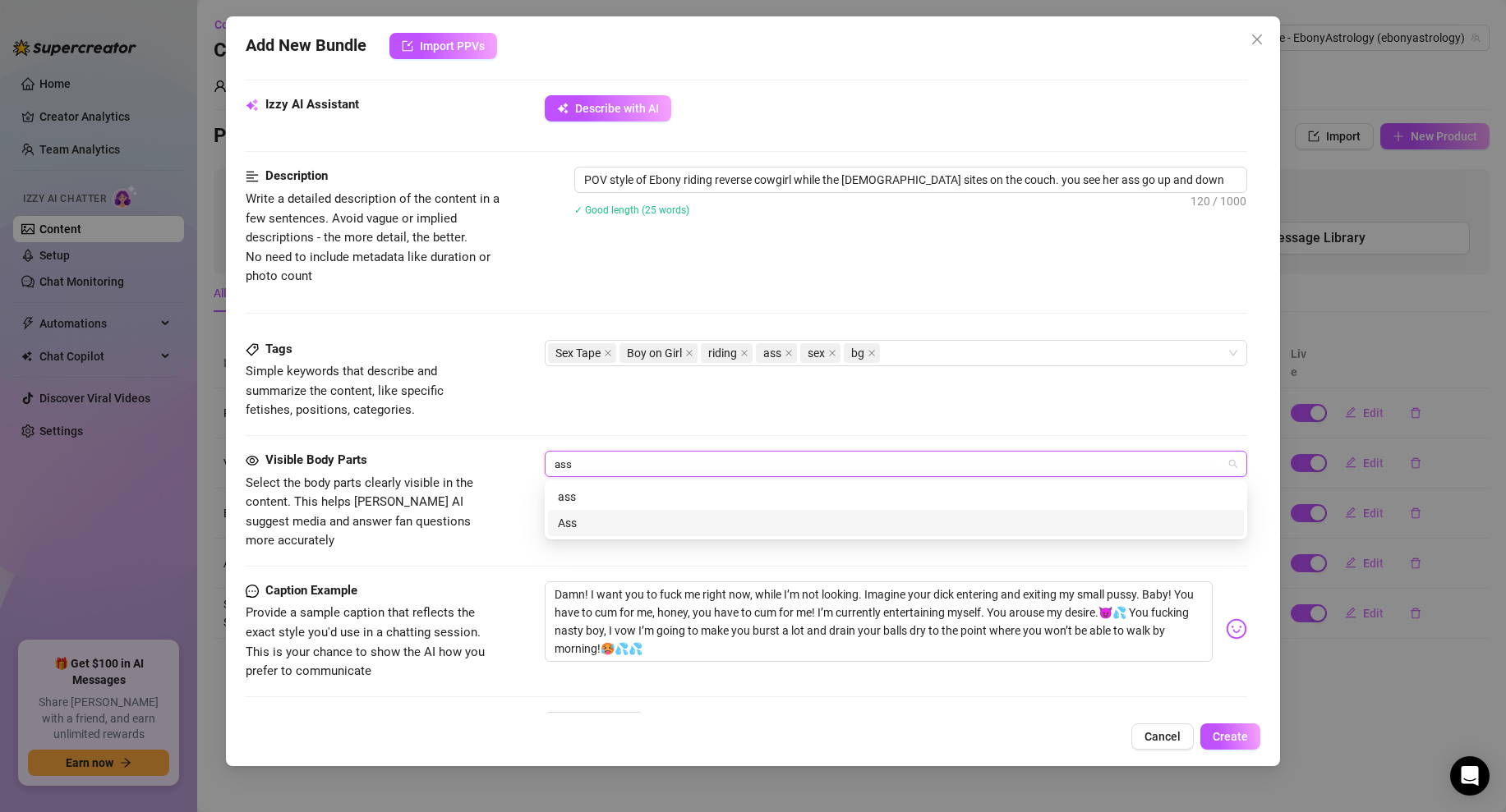
click at [622, 519] on div "Ass" at bounding box center [896, 523] width 676 height 18
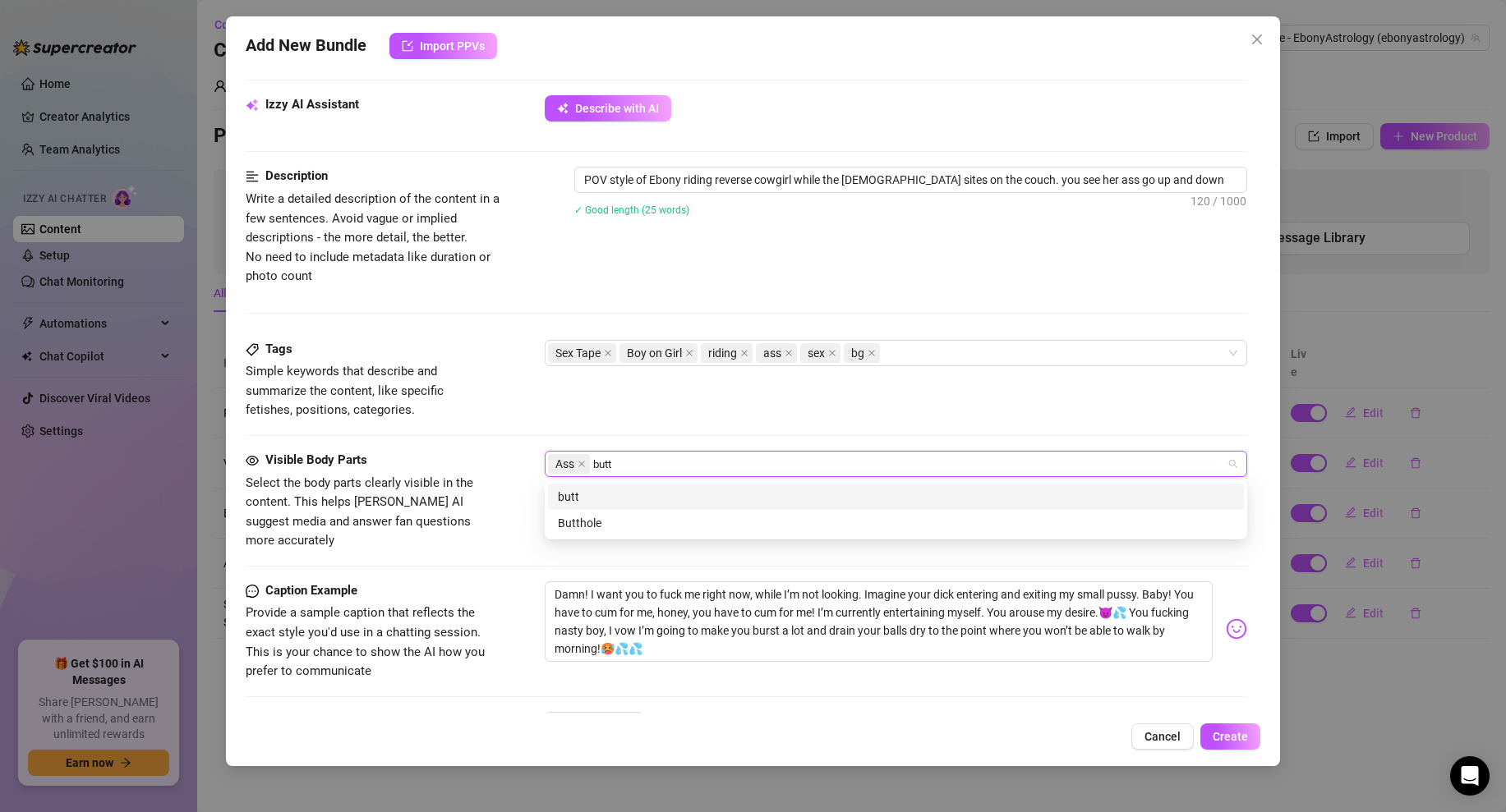
click at [592, 499] on div "butt" at bounding box center [896, 497] width 676 height 18
click at [600, 499] on div "Vagina" at bounding box center [896, 497] width 676 height 18
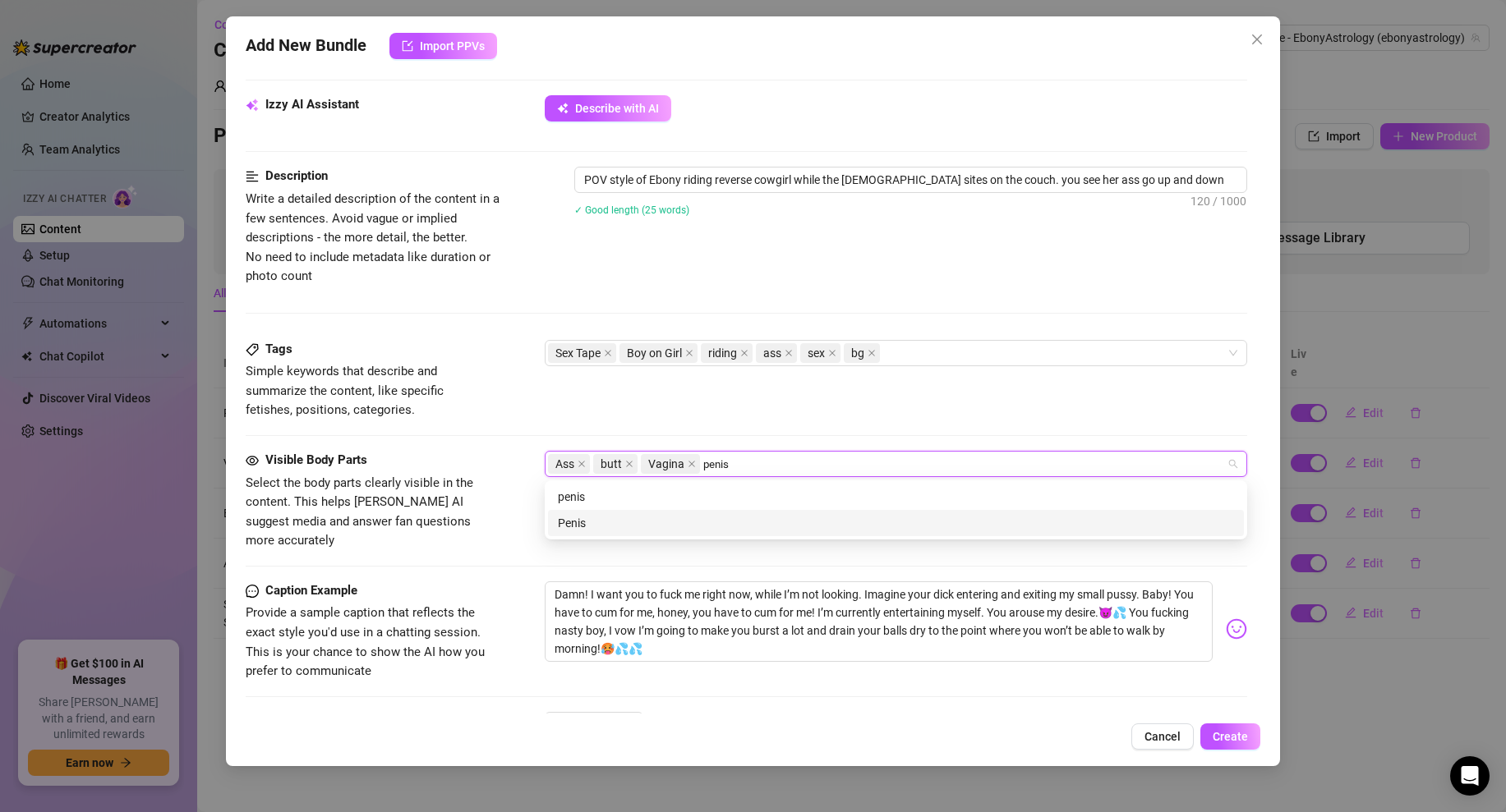
click at [614, 523] on div "Penis" at bounding box center [896, 523] width 676 height 18
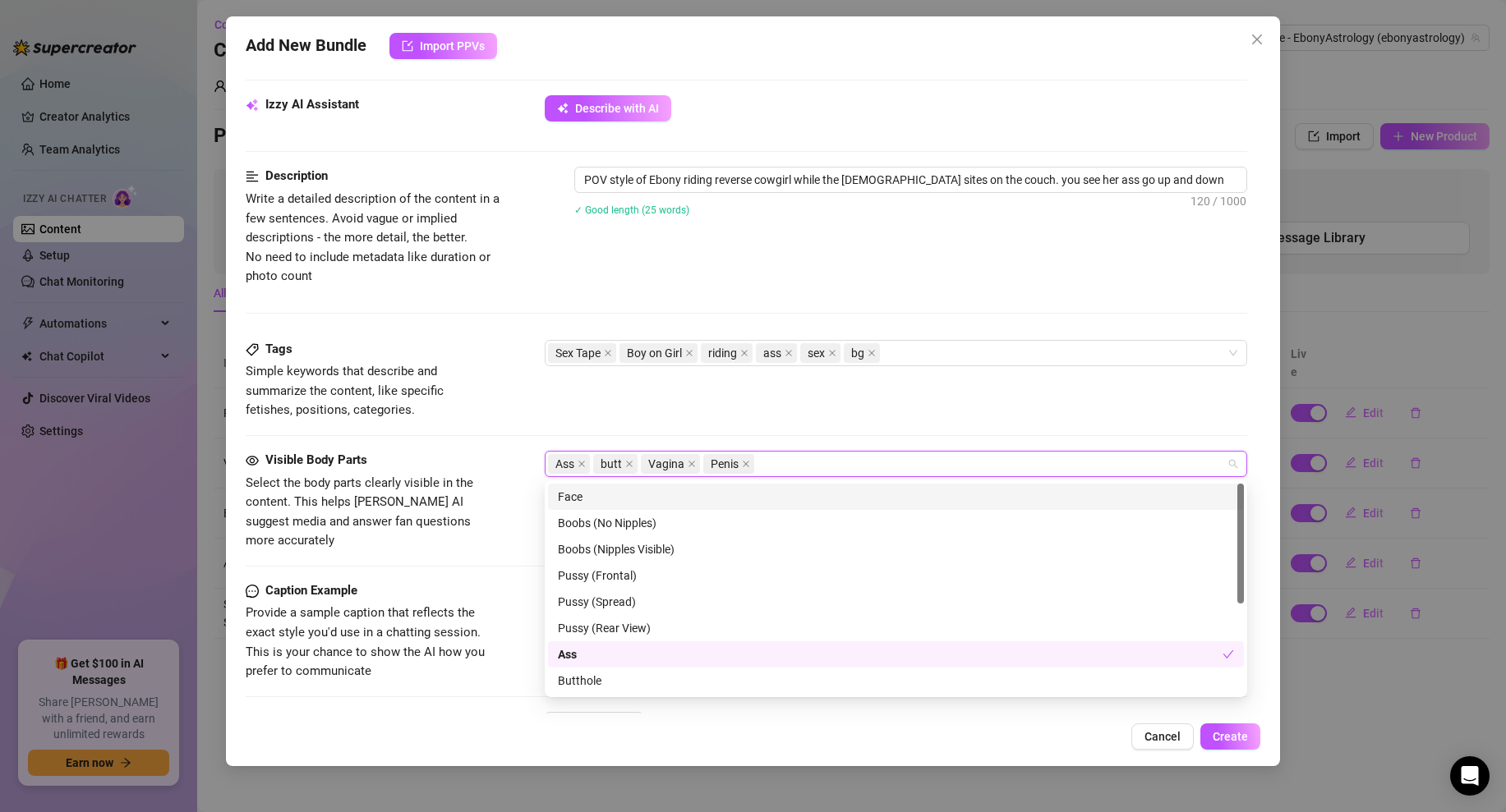
click at [716, 420] on div "Tags Simple keywords that describe and summarize the content, like specific fet…" at bounding box center [746, 380] width 1002 height 80
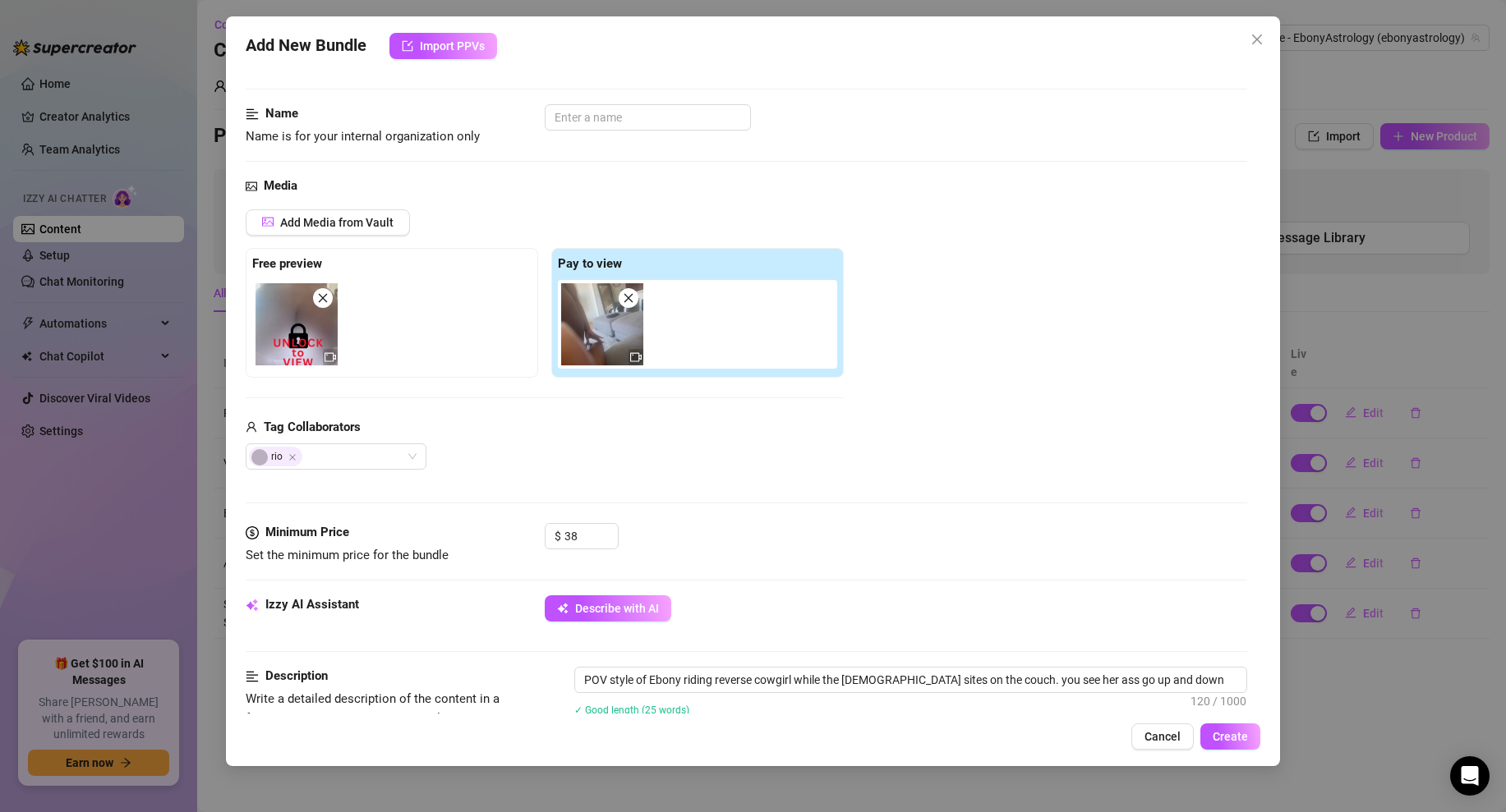
scroll to position [0, 0]
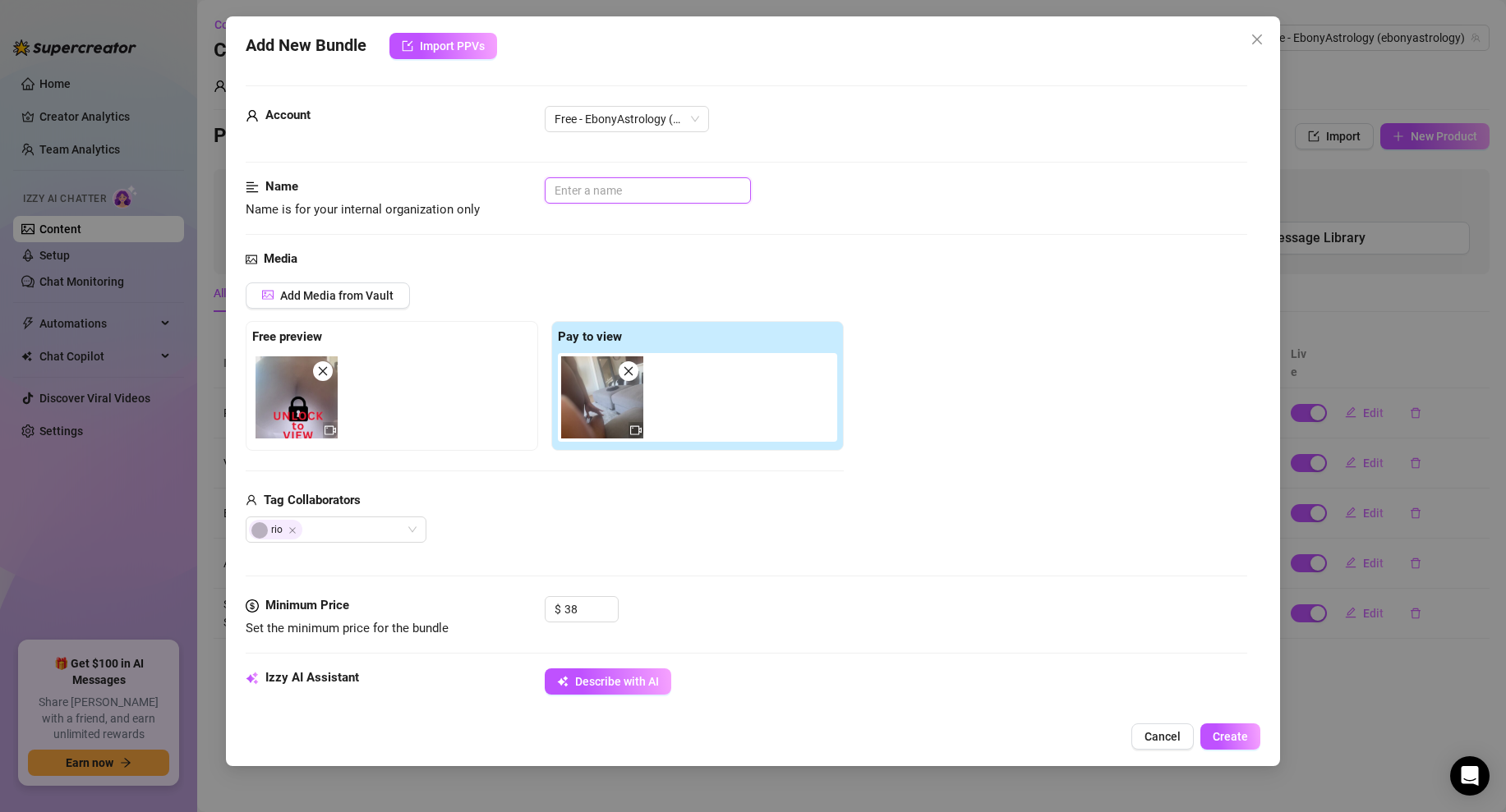
click at [595, 180] on input "text" at bounding box center [648, 190] width 206 height 27
click at [981, 295] on div "Add Media from Vault Free preview Pay to view Tag Collaborators rio" at bounding box center [746, 414] width 1002 height 261
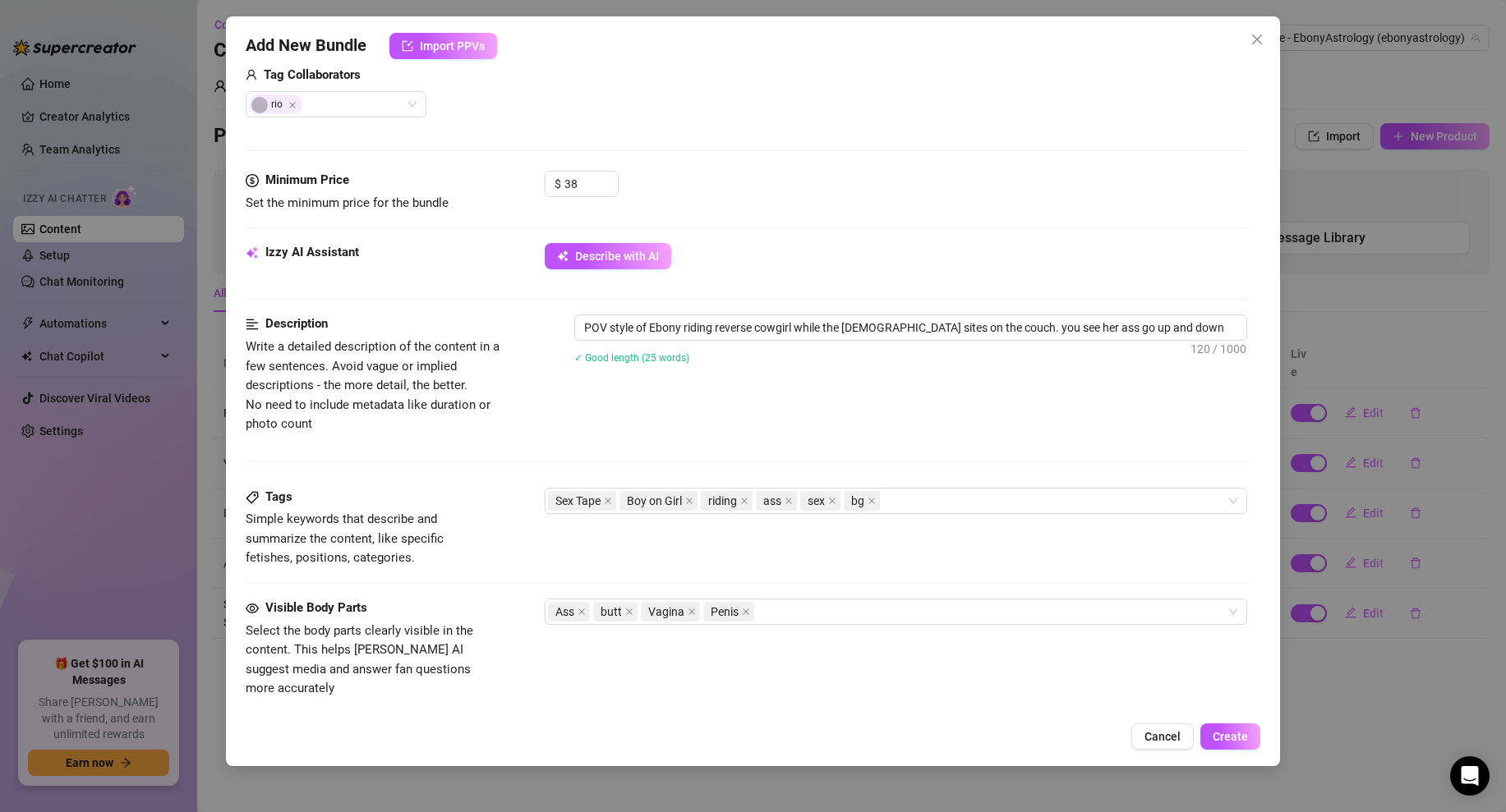
scroll to position [755, 0]
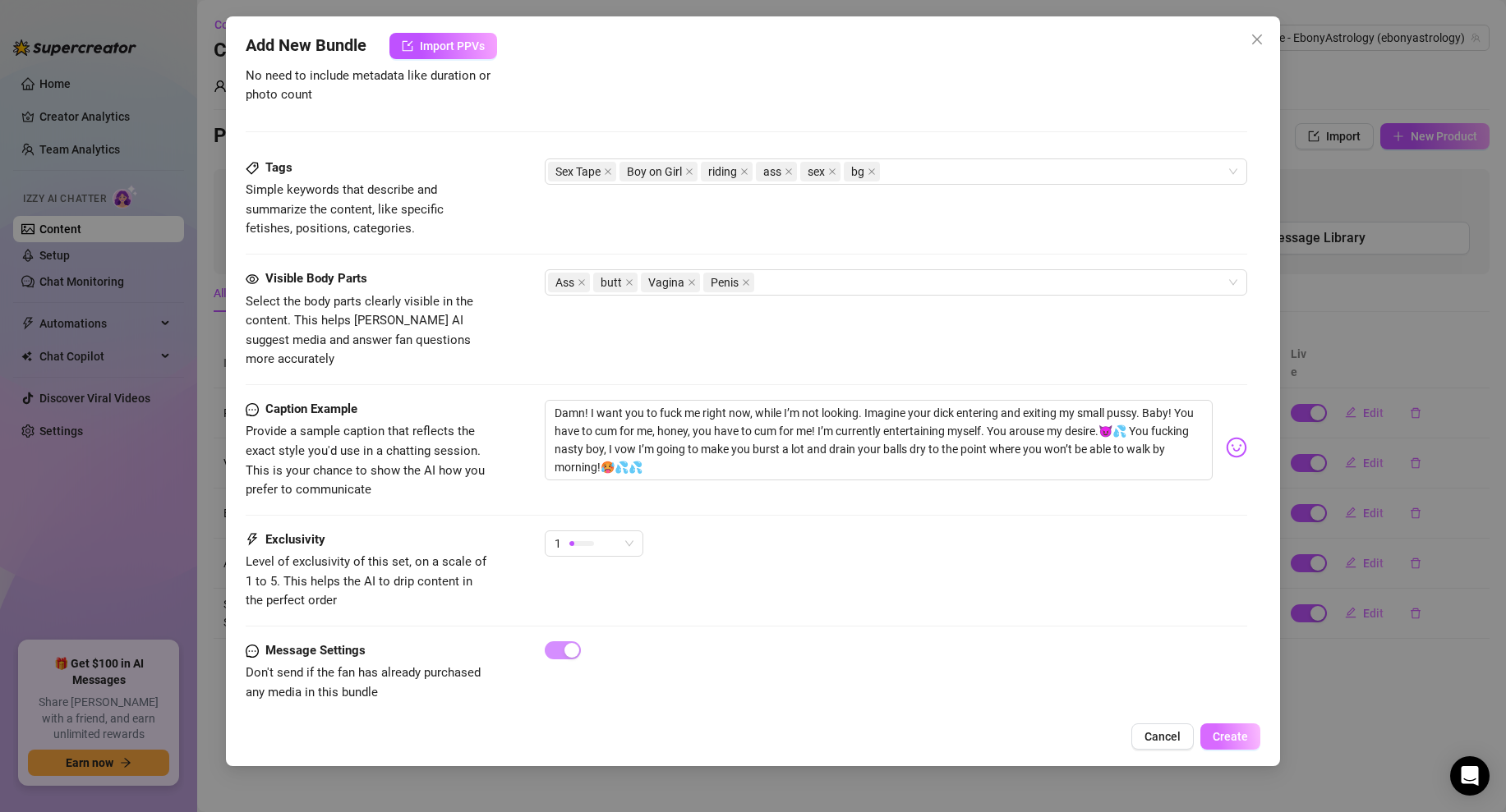
click at [1250, 741] on button "Create" at bounding box center [1229, 737] width 60 height 27
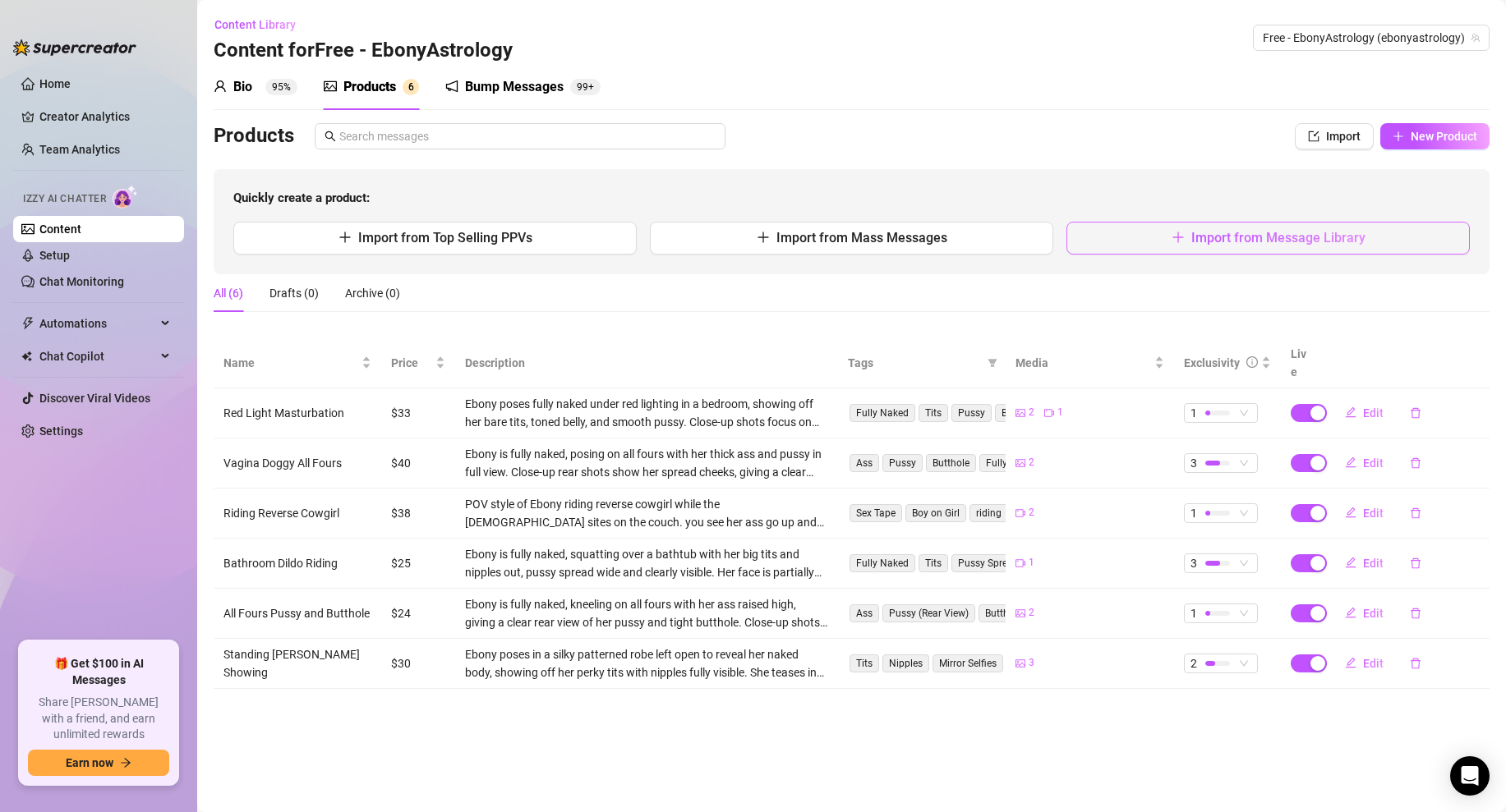
click at [1188, 241] on button "Import from Message Library" at bounding box center [1268, 237] width 403 height 33
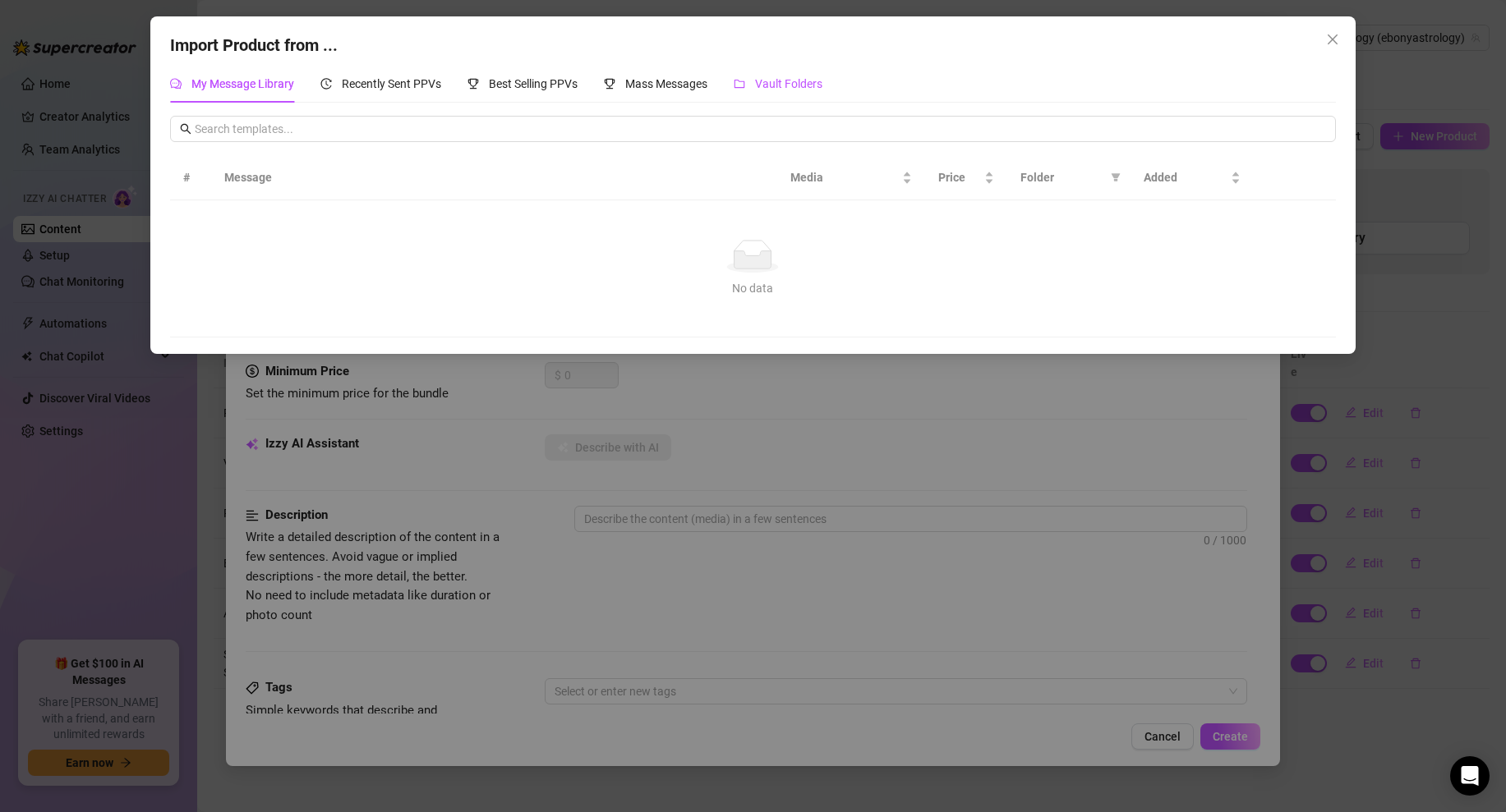
click at [784, 90] on span "Vault Folders" at bounding box center [789, 84] width 68 height 13
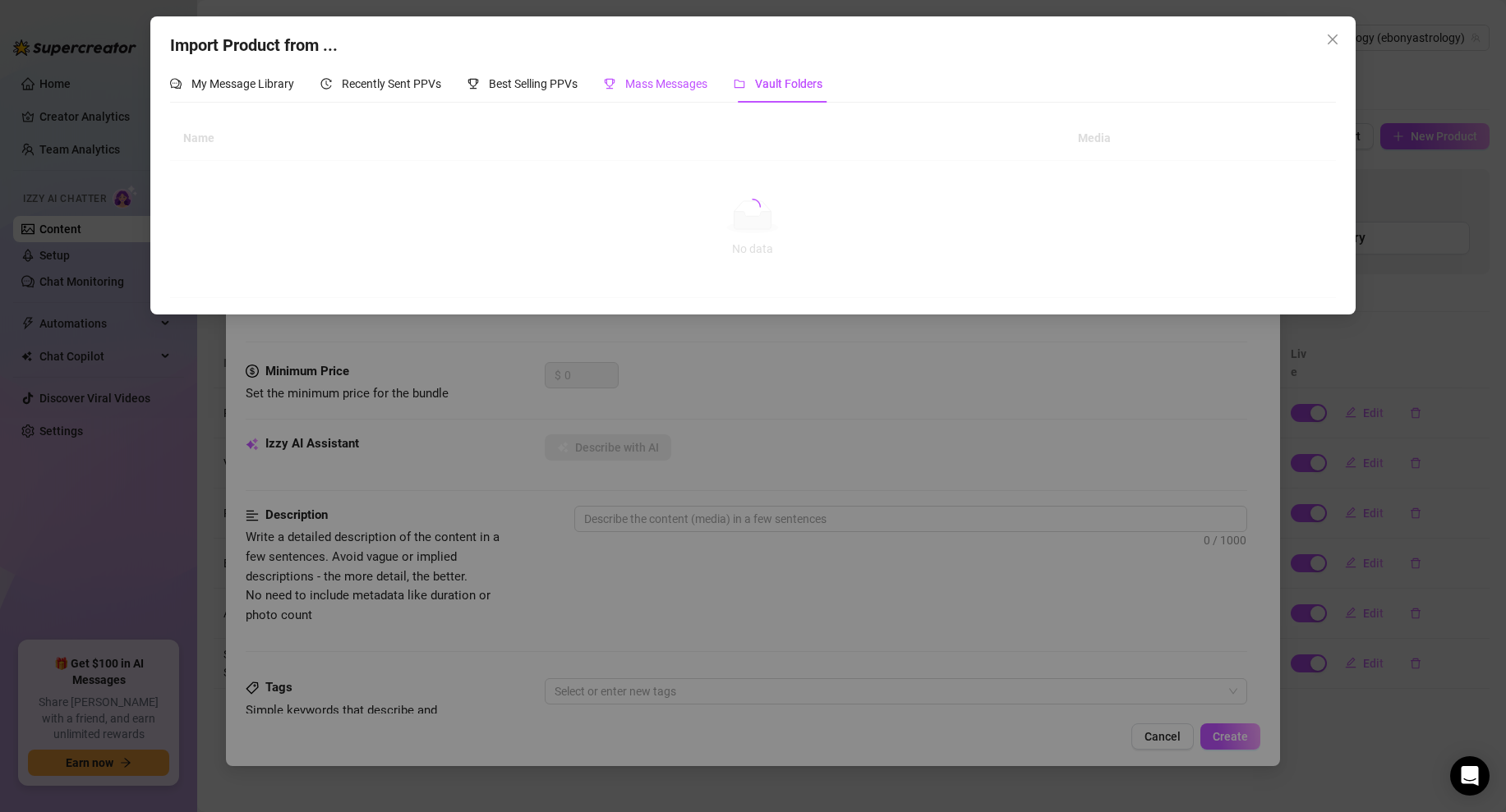
click at [651, 89] on span "Mass Messages" at bounding box center [666, 84] width 82 height 13
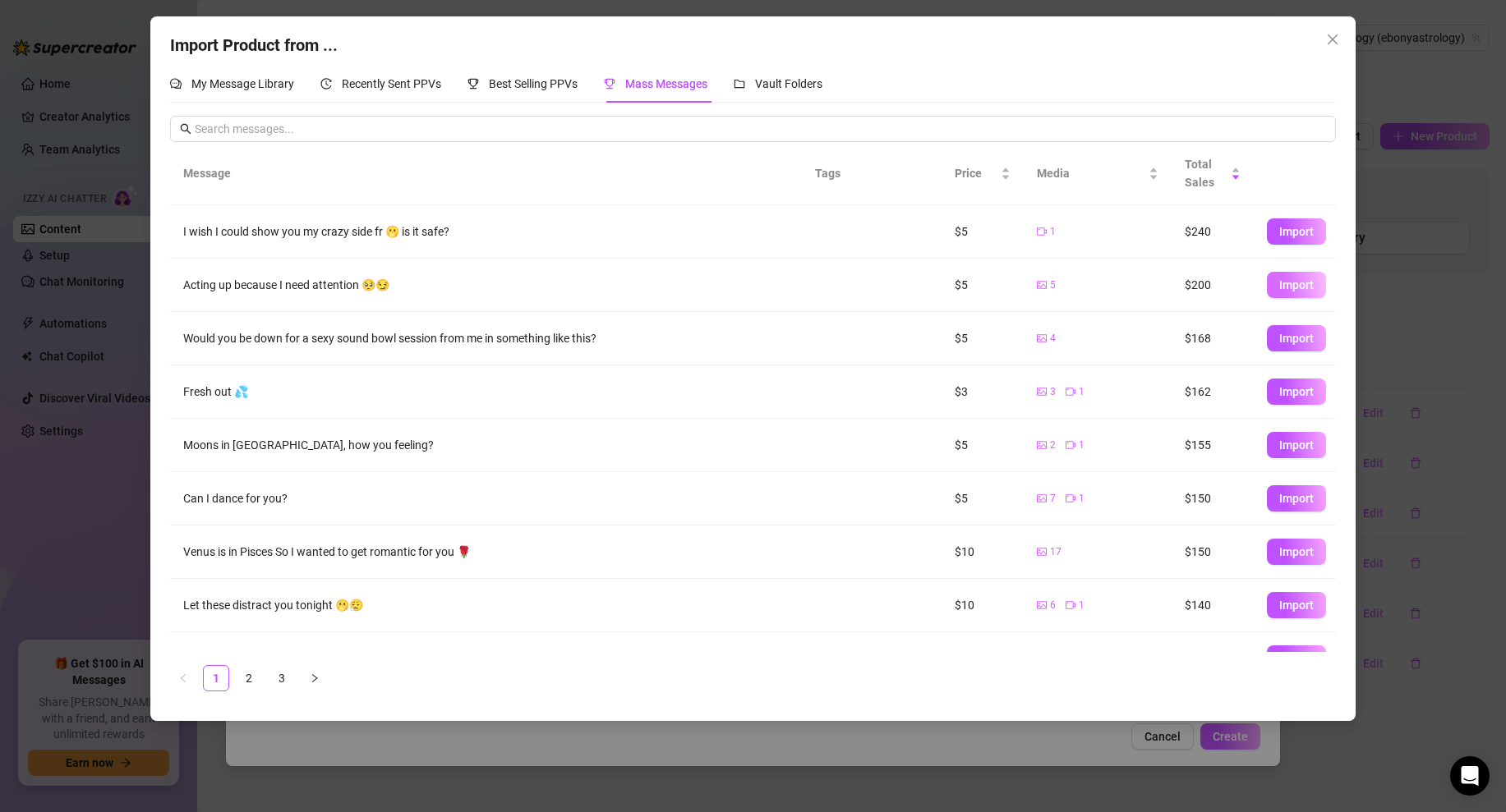
click at [1295, 286] on span "Import" at bounding box center [1296, 285] width 35 height 13
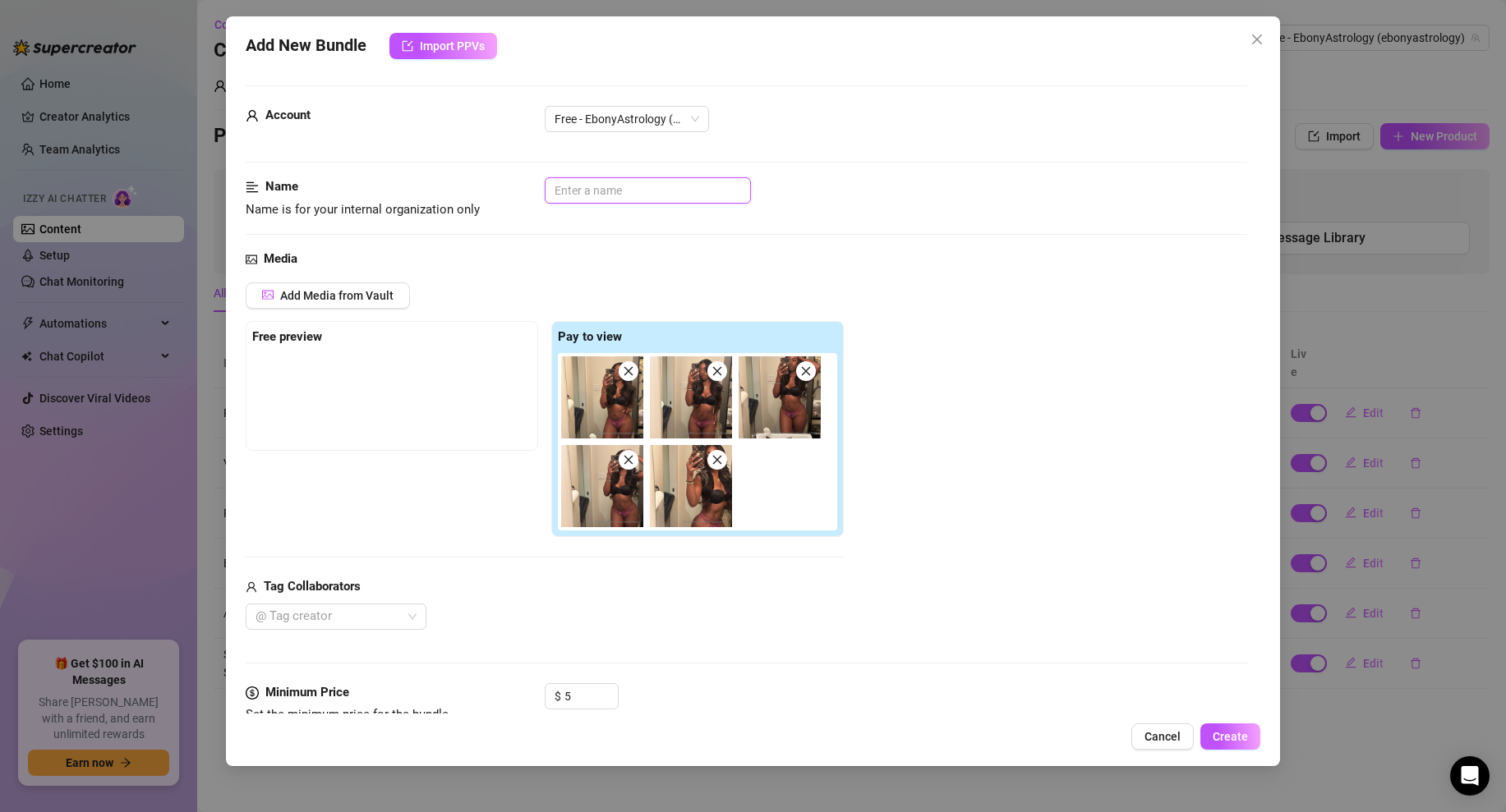
click at [573, 192] on input "text" at bounding box center [648, 190] width 206 height 27
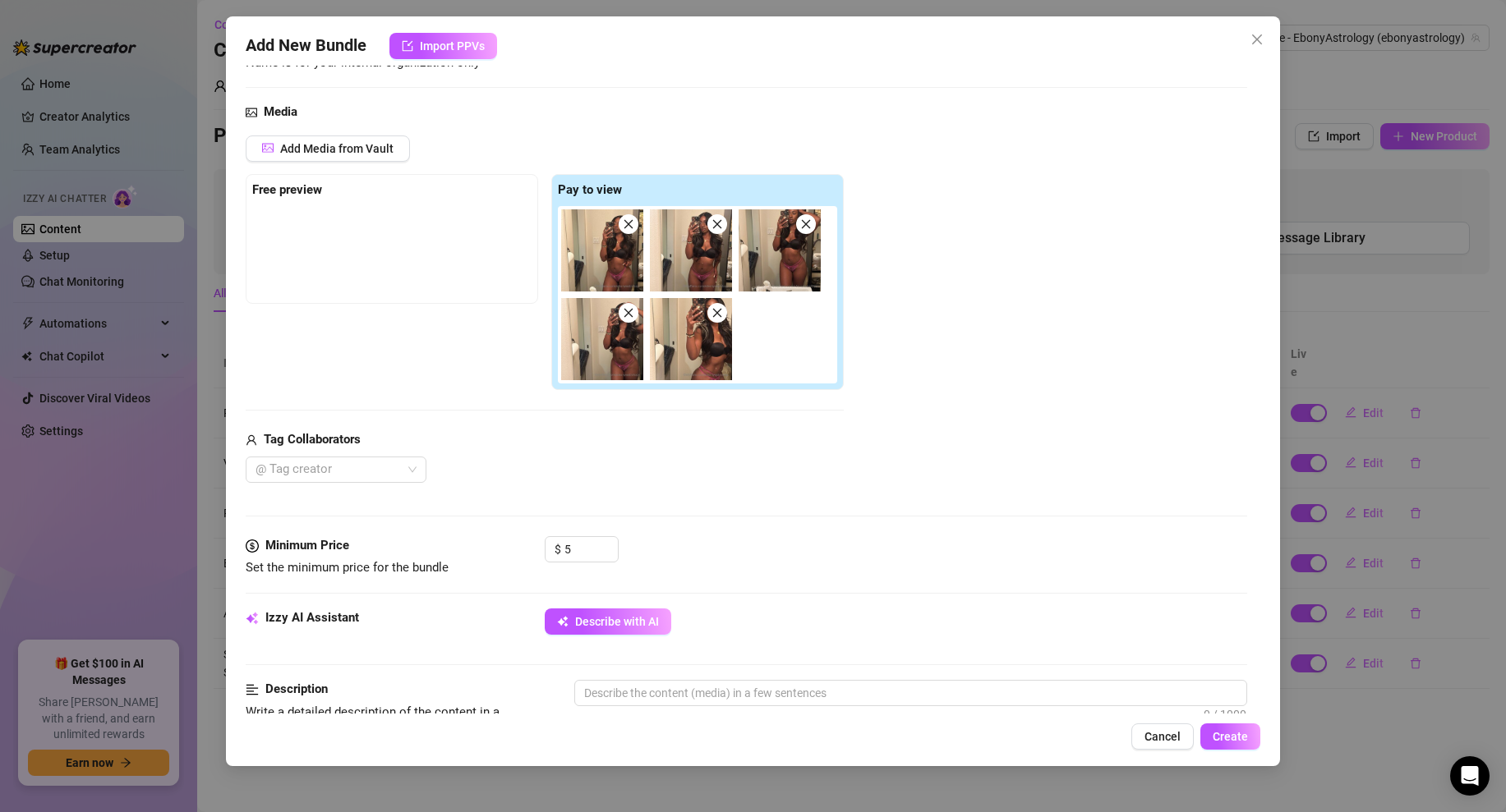
scroll to position [261, 0]
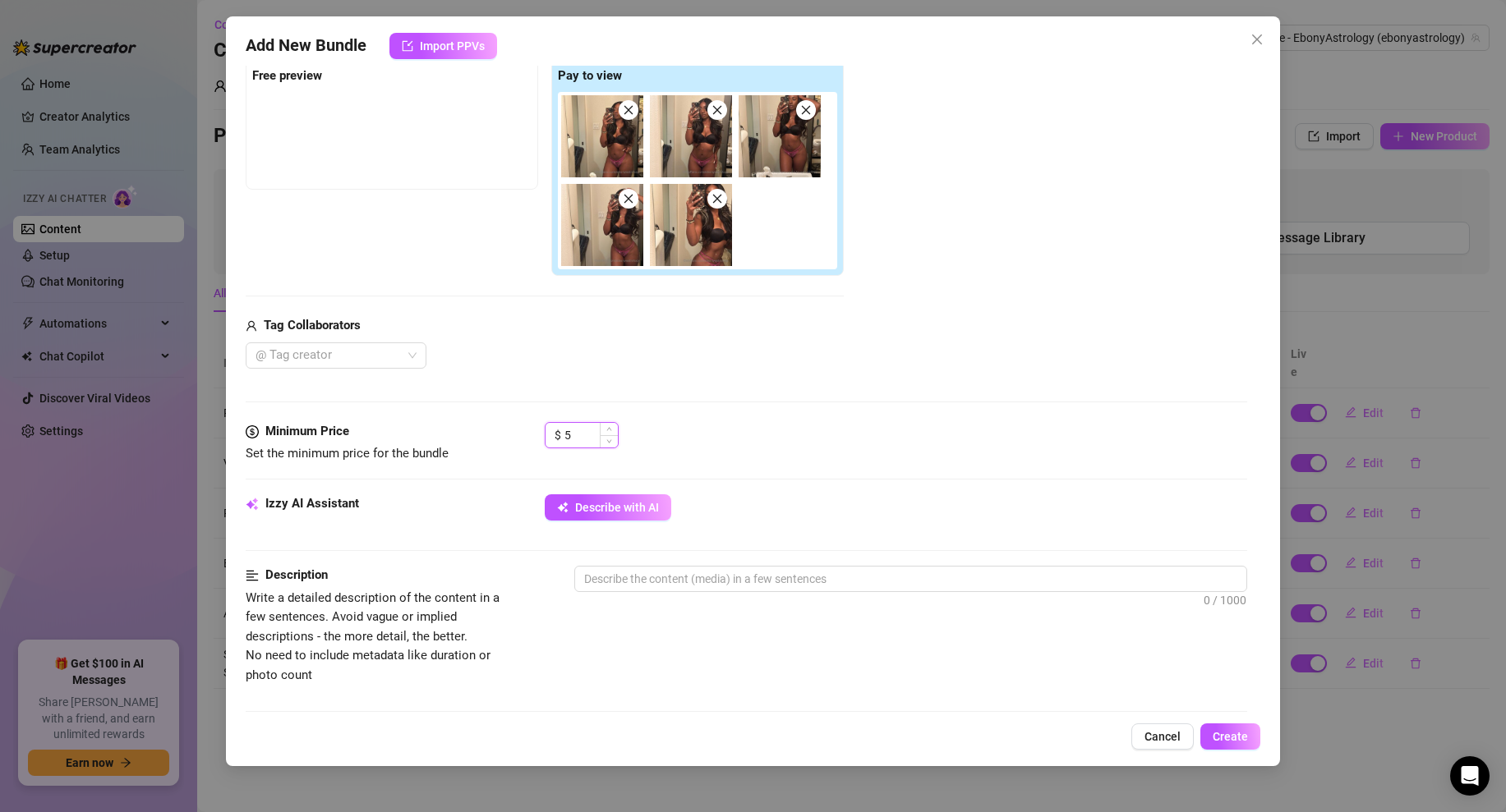
click at [569, 434] on input "5" at bounding box center [591, 436] width 53 height 25
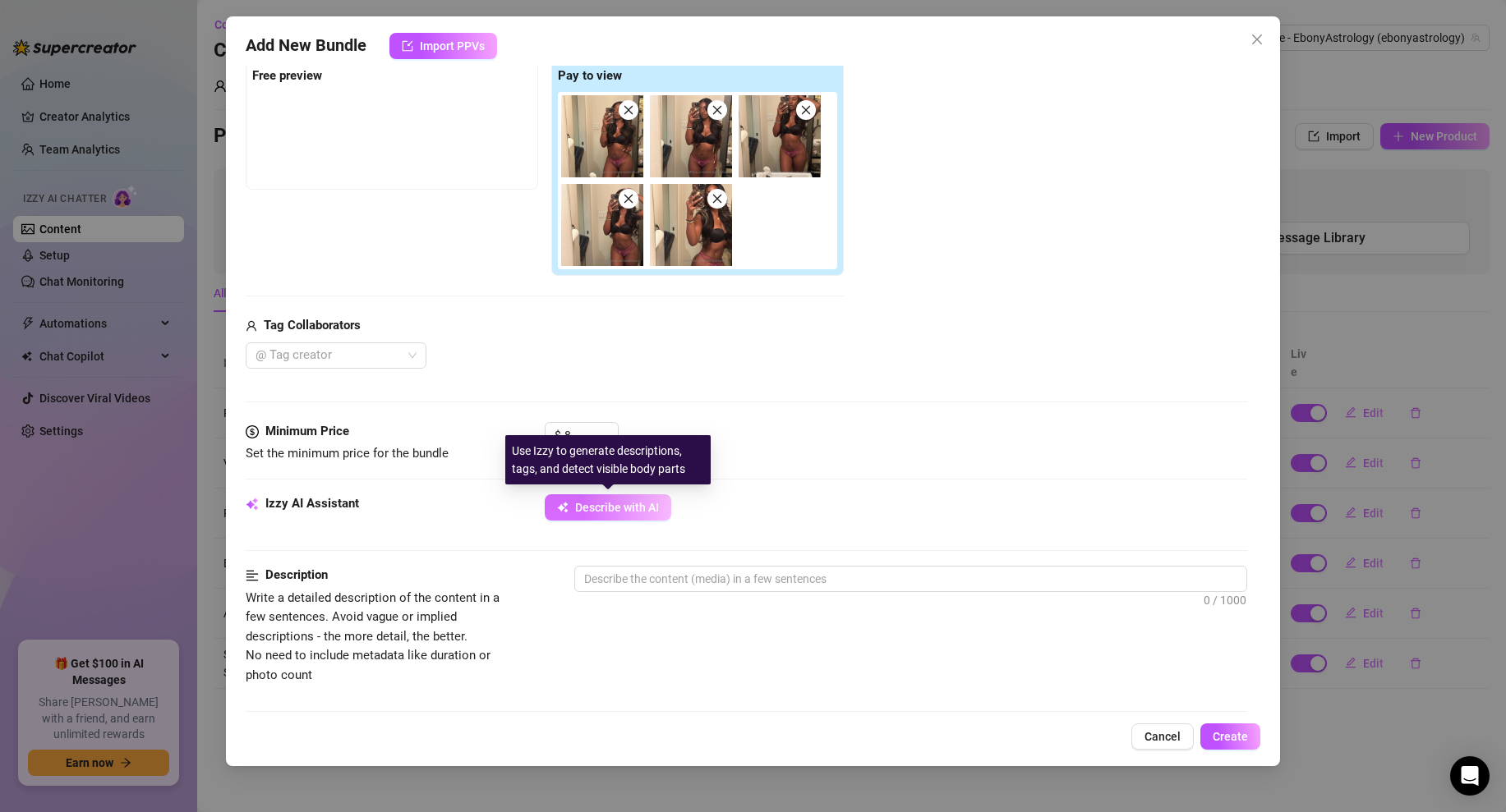
click at [590, 507] on span "Describe with AI" at bounding box center [616, 507] width 84 height 13
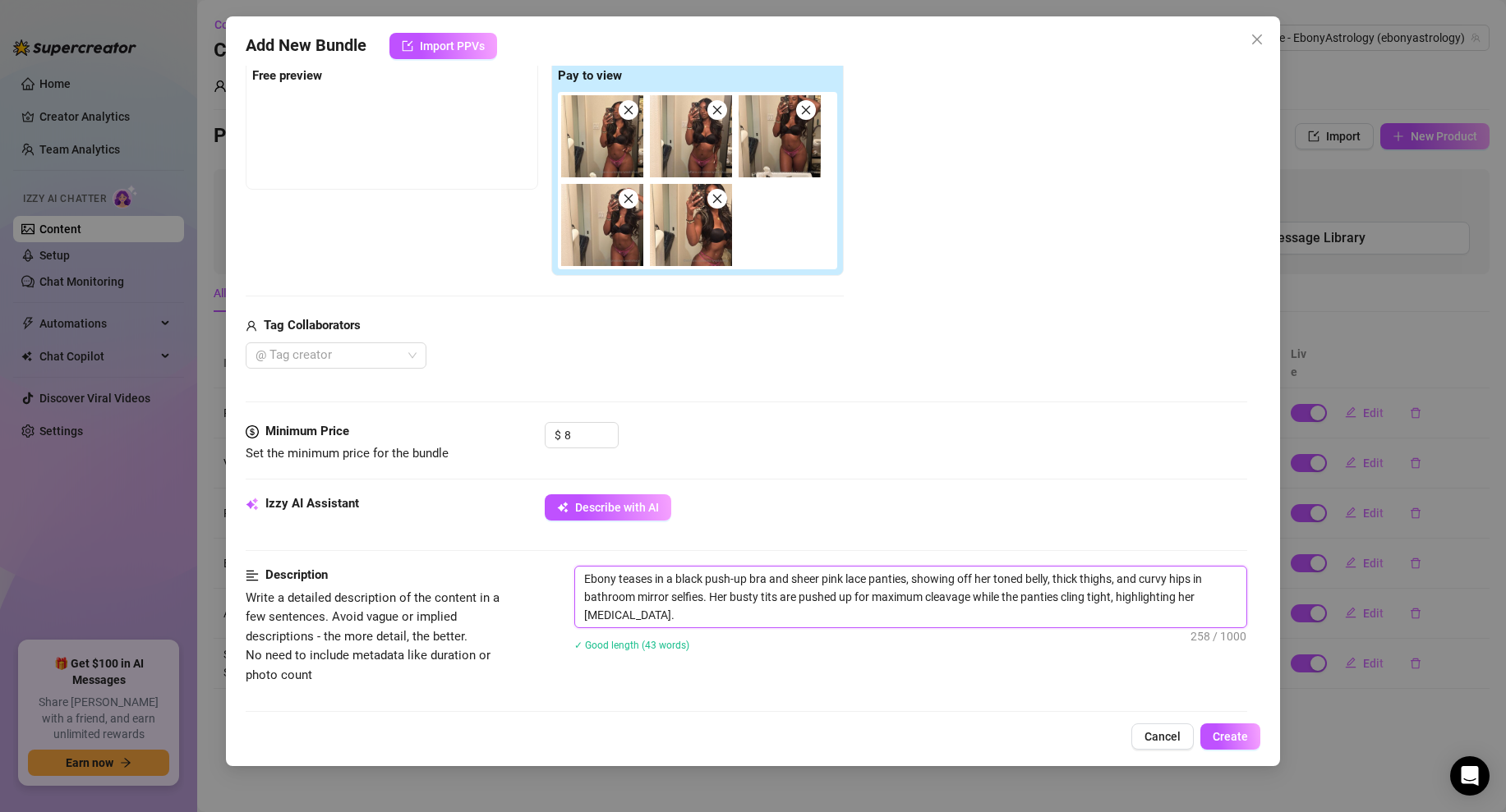
click at [686, 614] on textarea "Ebony teases in a black push-up bra and sheer pink lace panties, showing off he…" at bounding box center [910, 597] width 671 height 60
click at [615, 159] on img at bounding box center [602, 136] width 82 height 82
click at [603, 159] on img at bounding box center [602, 136] width 82 height 82
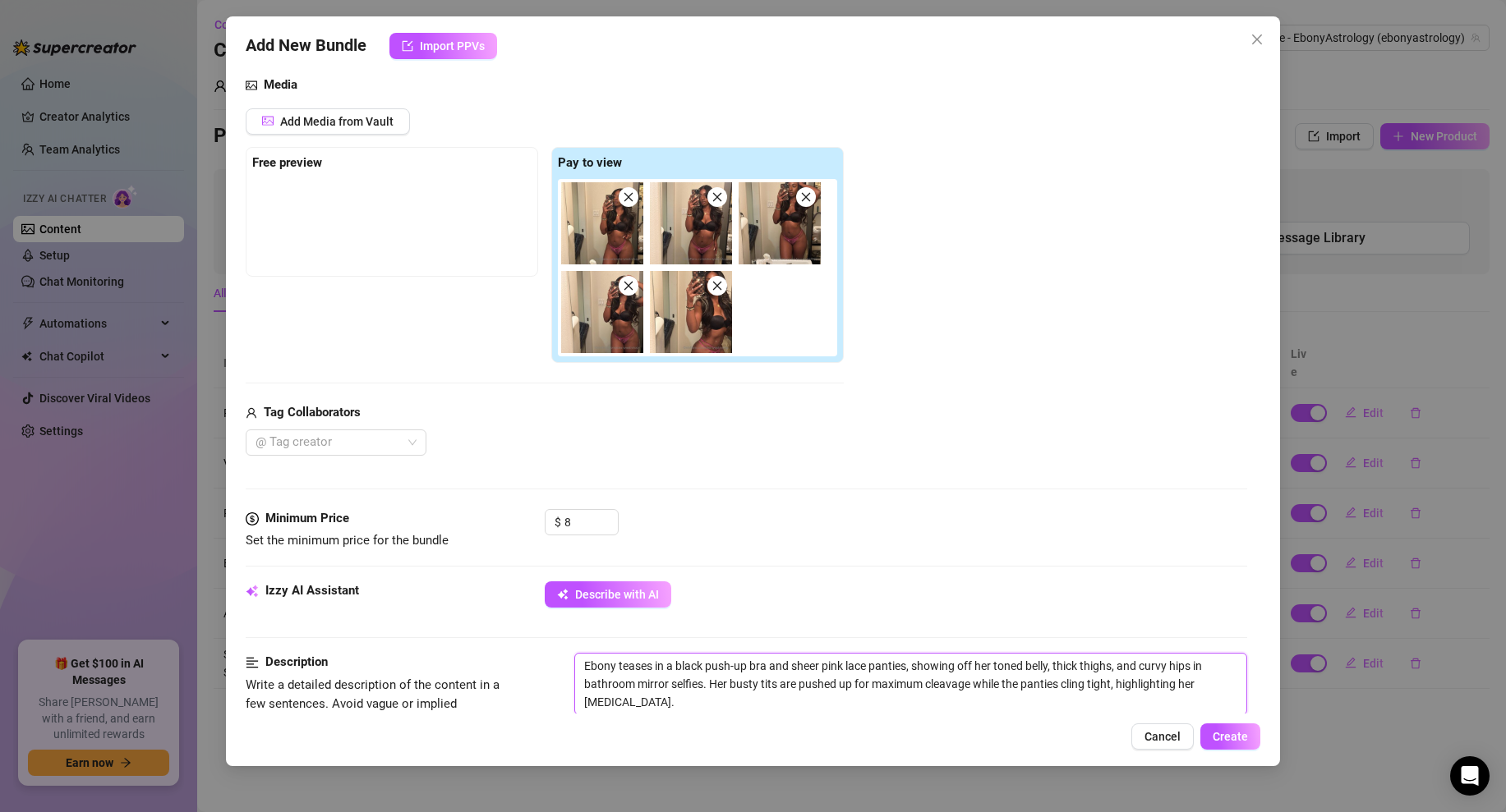
scroll to position [841, 0]
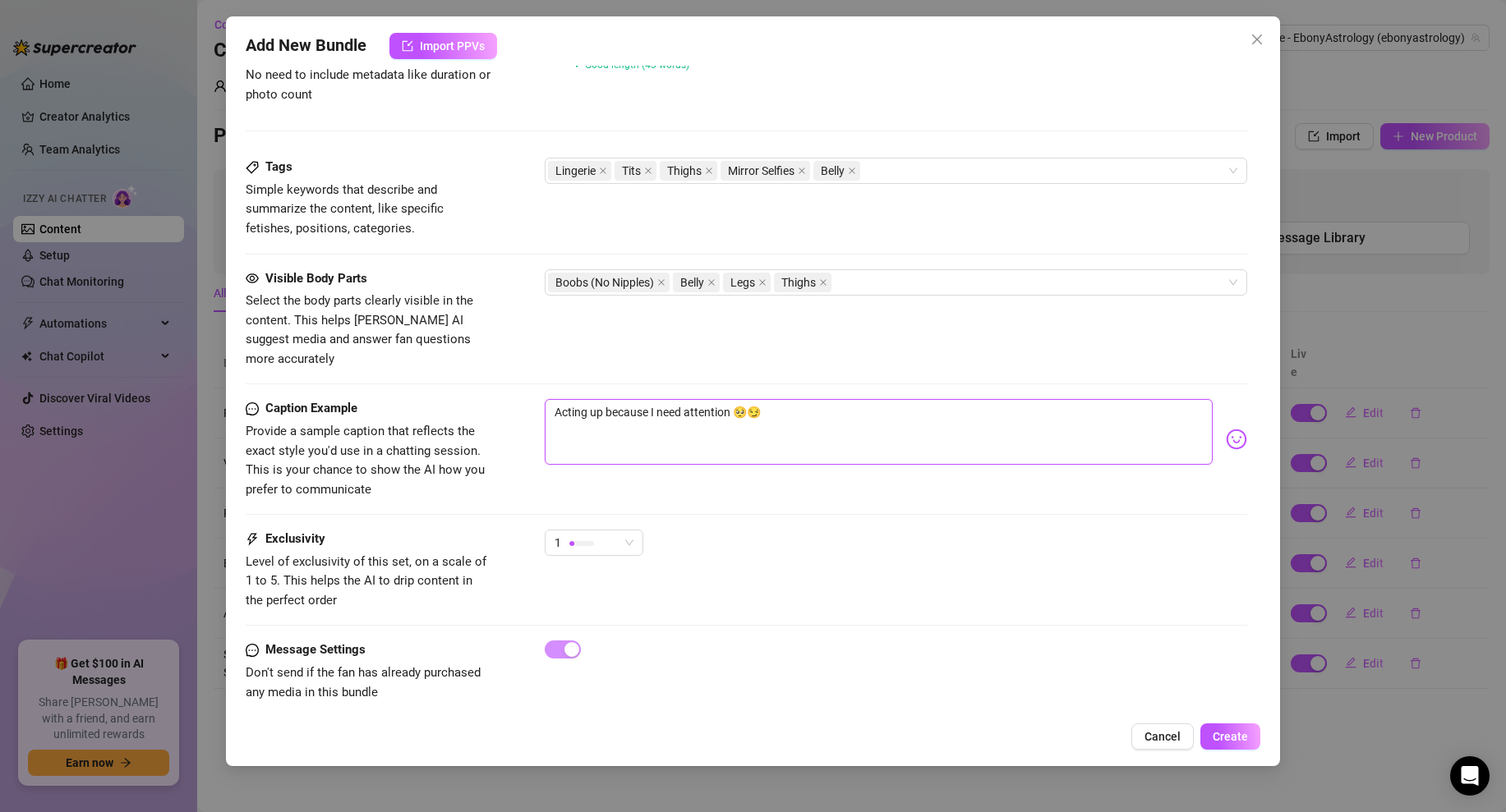
click at [793, 414] on textarea "Acting up because I need attention 🥺😏" at bounding box center [878, 432] width 668 height 66
click at [956, 399] on textarea "Acting up because I need attention 🥺😏 Bathroom selifes > regular selfies" at bounding box center [878, 432] width 668 height 66
click at [761, 399] on textarea "Acting up because I need attention 🥺😏 Bathroom selifes > regular selfies" at bounding box center [878, 432] width 668 height 66
drag, startPoint x: 768, startPoint y: 388, endPoint x: 542, endPoint y: 389, distance: 226.0
click at [542, 399] on div "Caption Example Provide a sample caption that reflects the exact style you'd us…" at bounding box center [746, 449] width 1002 height 100
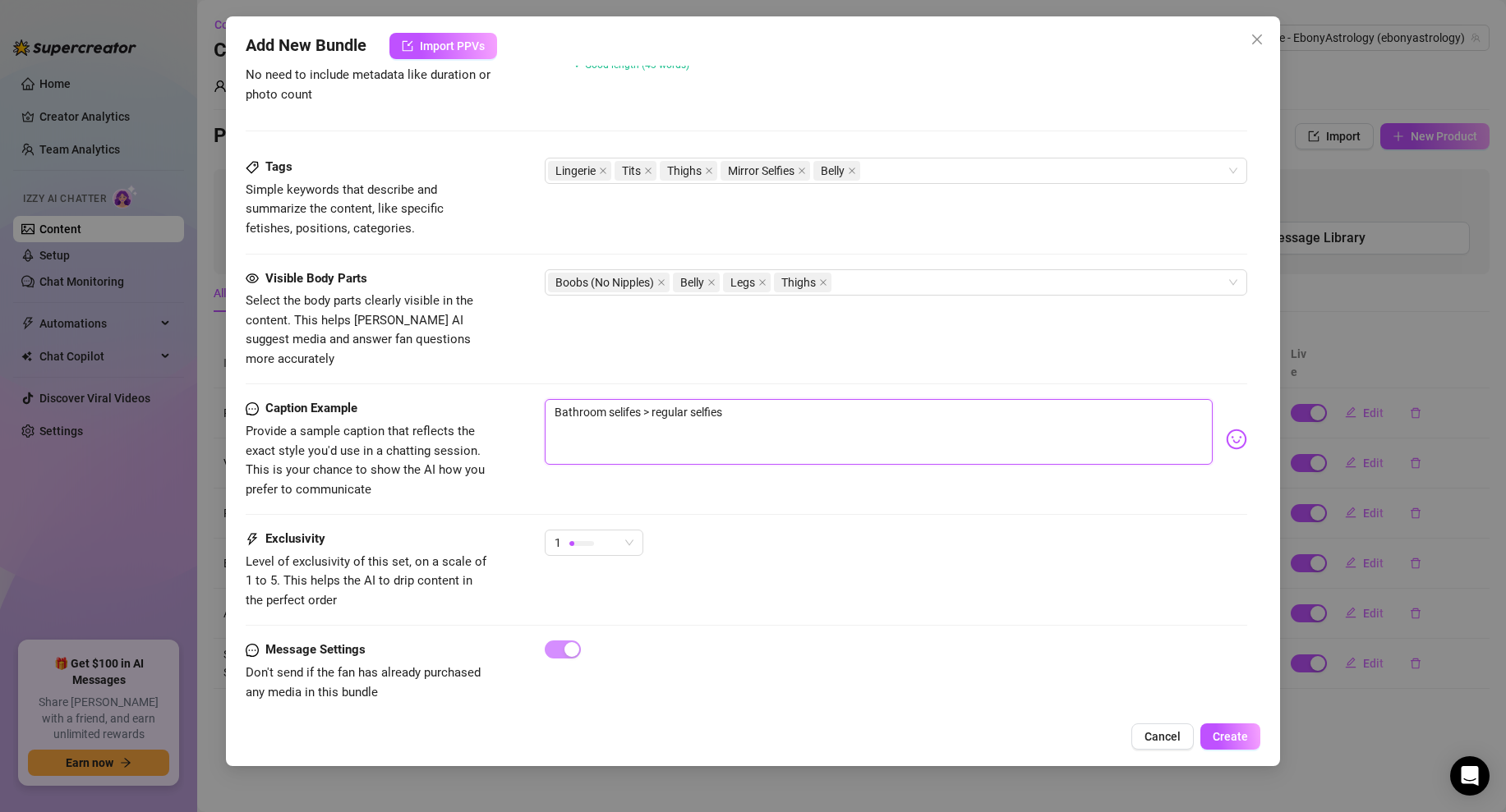
click at [801, 402] on textarea "Bathroom selifes > regular selfies" at bounding box center [878, 432] width 668 height 66
paste textarea "Acting up because I need attention 🥺😏"
drag, startPoint x: 907, startPoint y: 395, endPoint x: 727, endPoint y: 397, distance: 180.0
click at [727, 399] on textarea "Bathroom selifes > regular selfies Acting up because I need attention 🥺😏" at bounding box center [878, 432] width 668 height 66
click at [738, 399] on textarea "Bathroom selifes > regular selfies 🥺😏" at bounding box center [878, 432] width 668 height 66
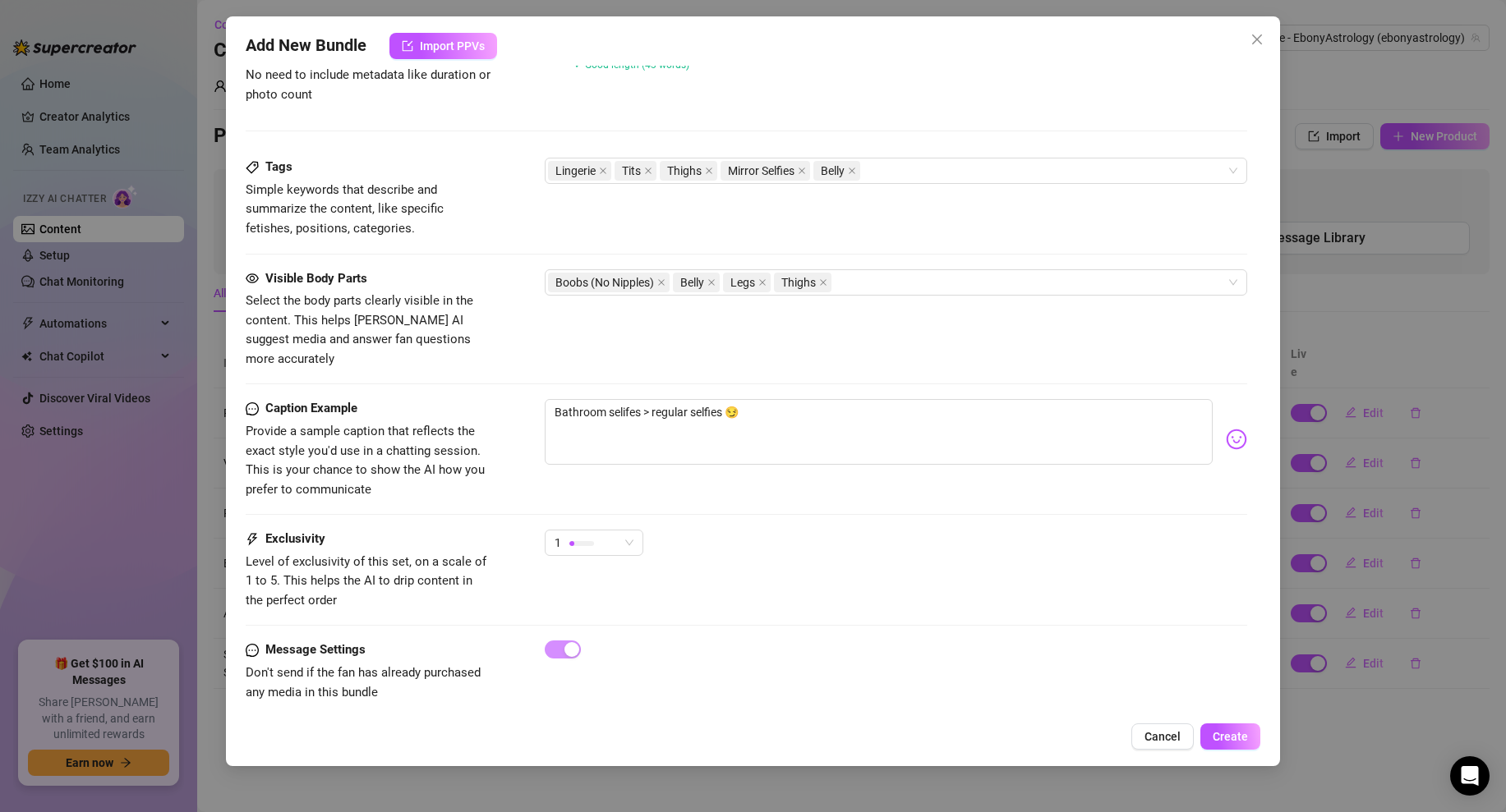
click at [751, 492] on div "Caption Example Provide a sample caption that reflects the exact style you'd us…" at bounding box center [746, 464] width 1002 height 131
click at [1227, 736] on span "Create" at bounding box center [1230, 736] width 36 height 13
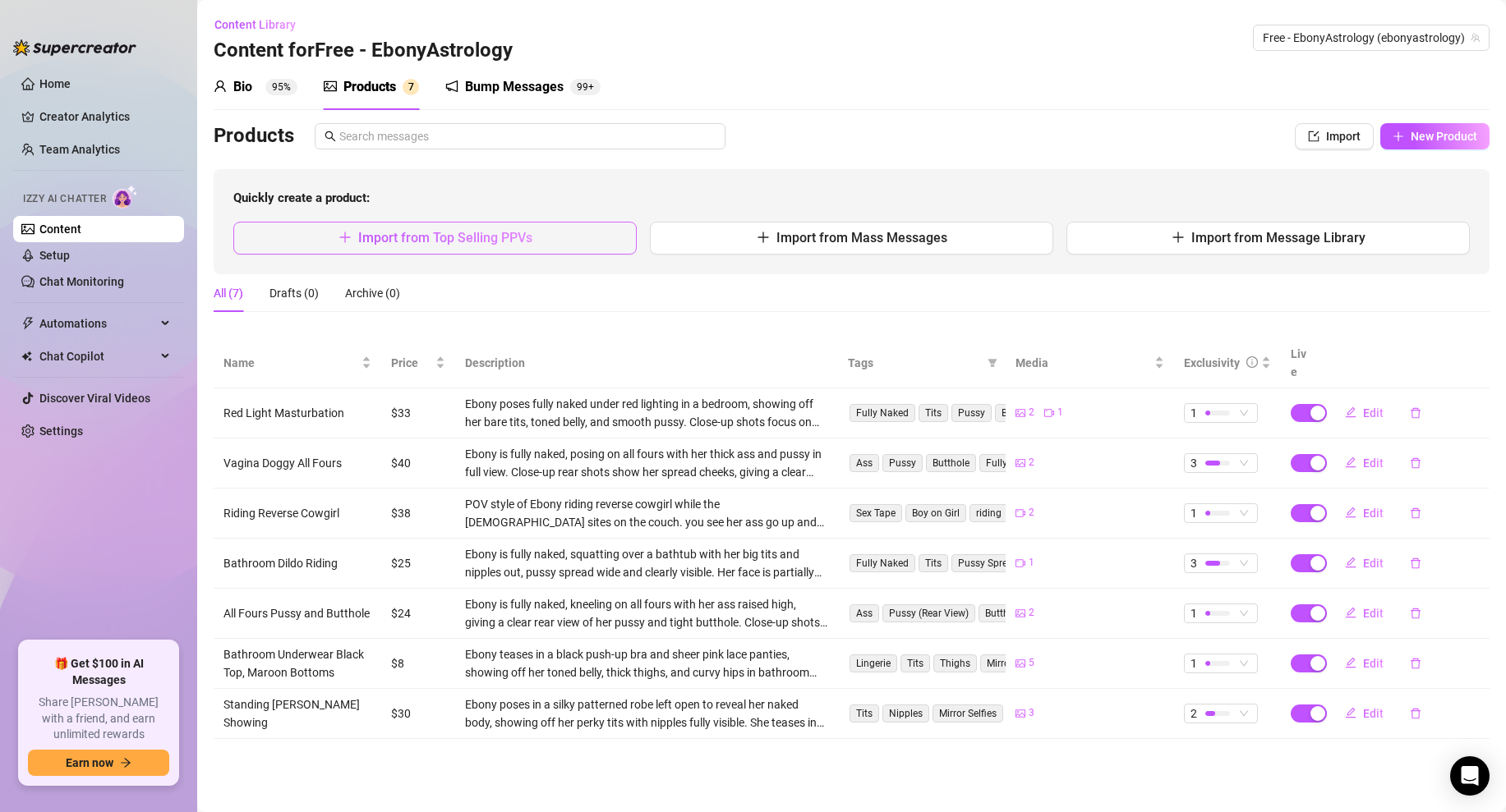
click at [542, 242] on button "Import from Top Selling PPVs" at bounding box center [434, 237] width 403 height 33
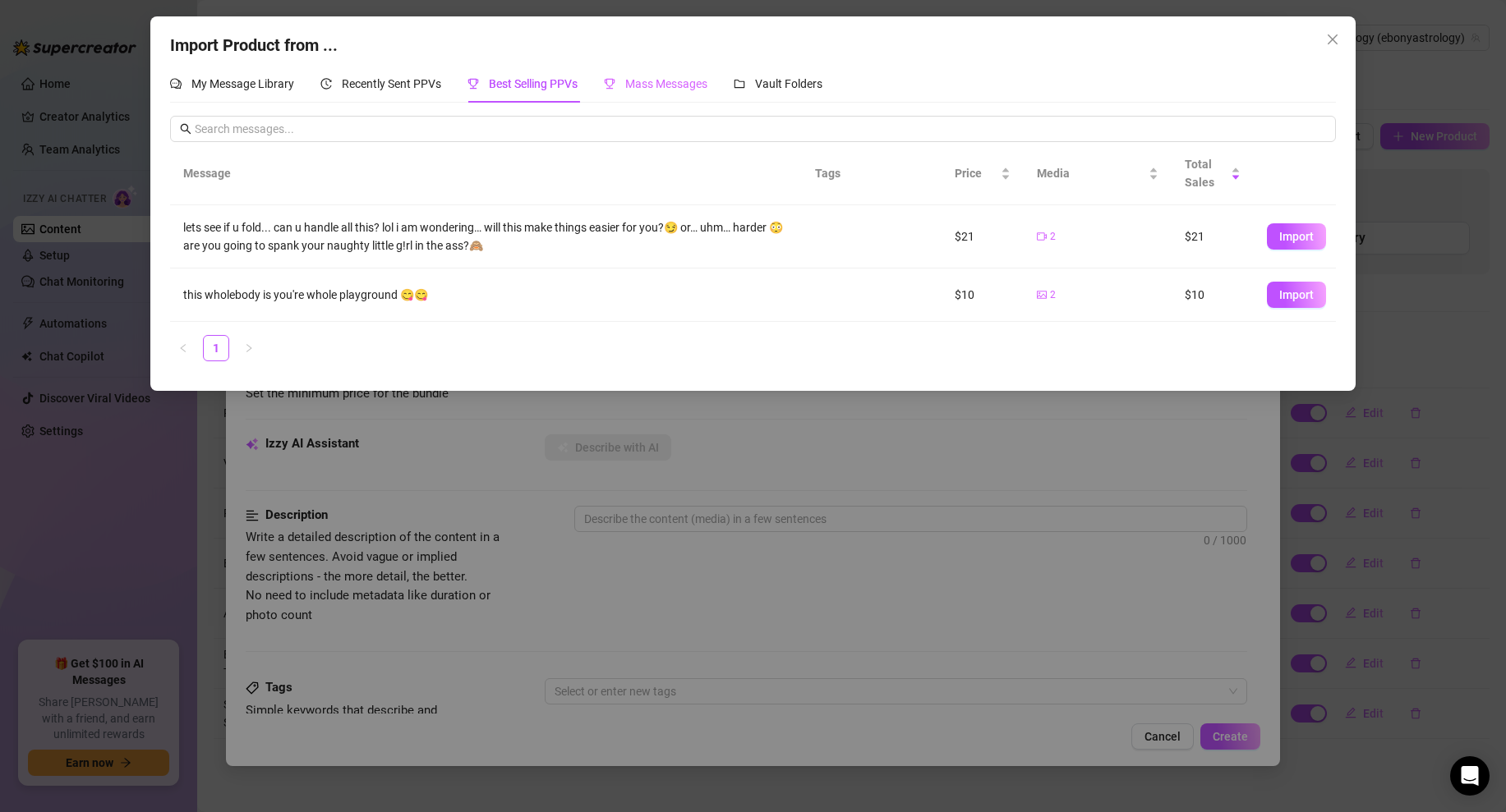
click at [631, 92] on div "Mass Messages" at bounding box center [656, 84] width 103 height 37
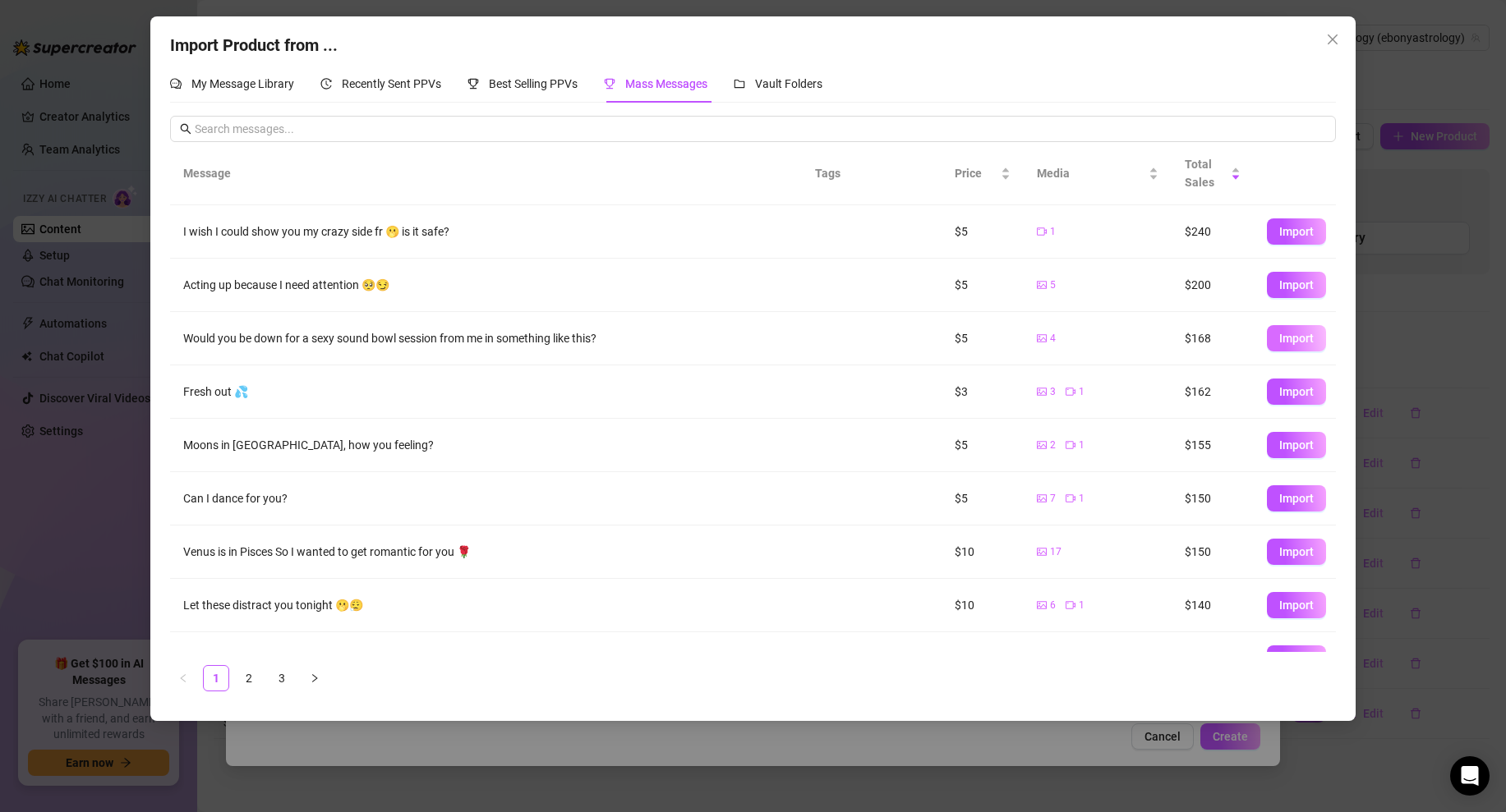
click at [1293, 334] on span "Import" at bounding box center [1296, 338] width 35 height 13
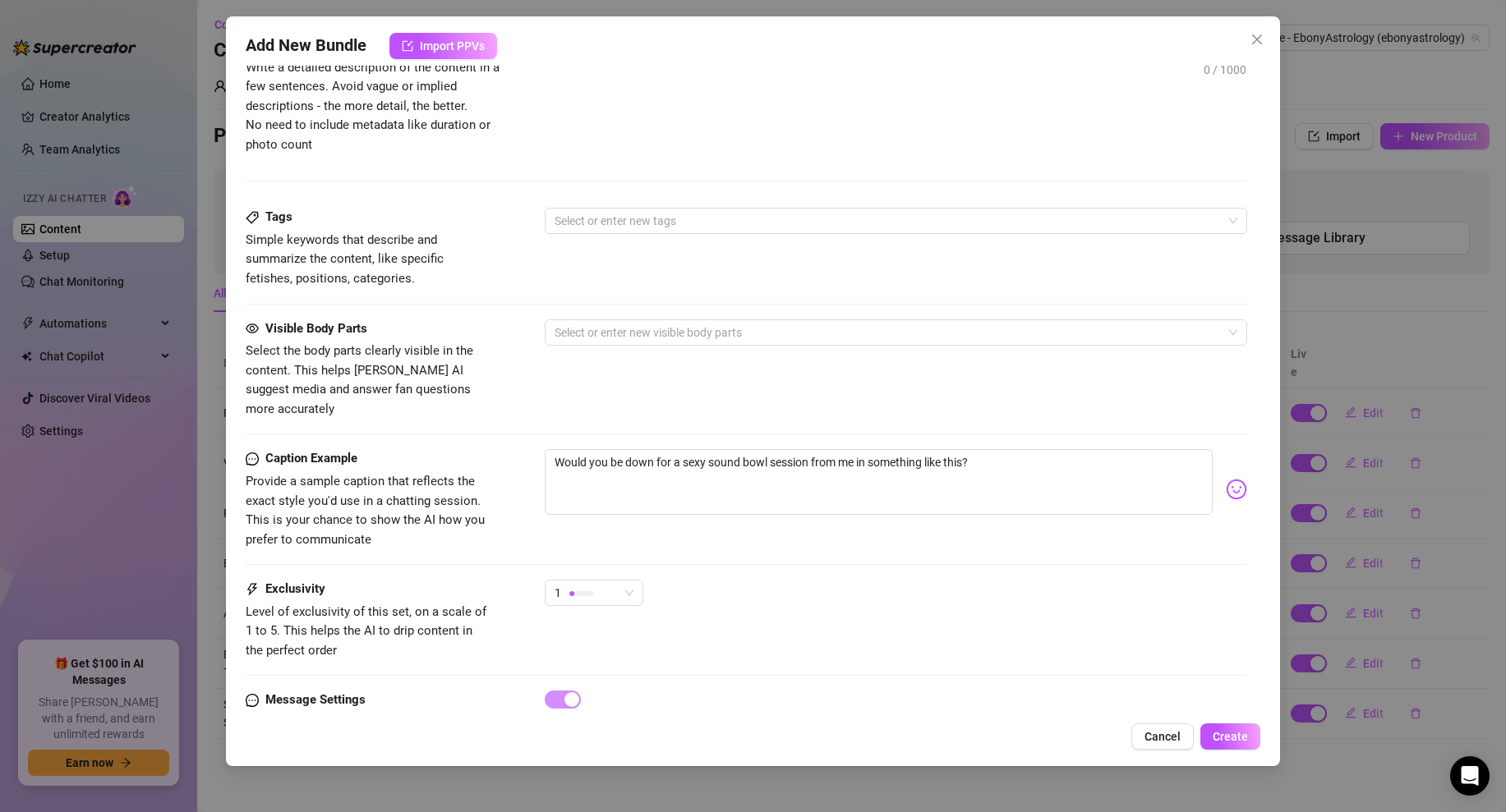
scroll to position [245, 0]
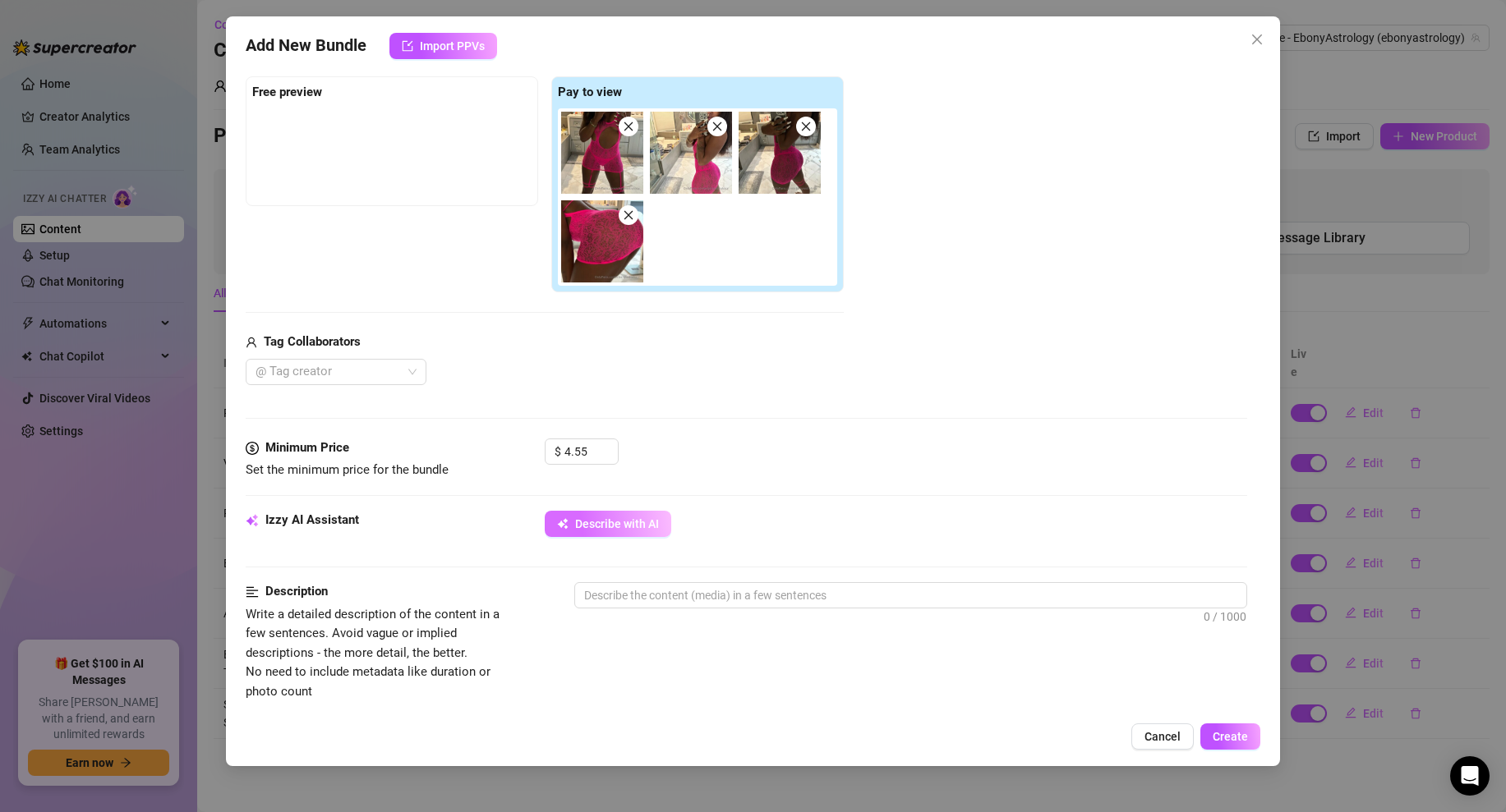
click at [578, 520] on span "Describe with AI" at bounding box center [616, 524] width 84 height 13
click at [590, 454] on input "4.55" at bounding box center [591, 452] width 53 height 25
click at [723, 384] on div "Media Add Media from Vault Free preview Pay to view Tag Collaborators @ Tag cre…" at bounding box center [746, 222] width 1002 height 434
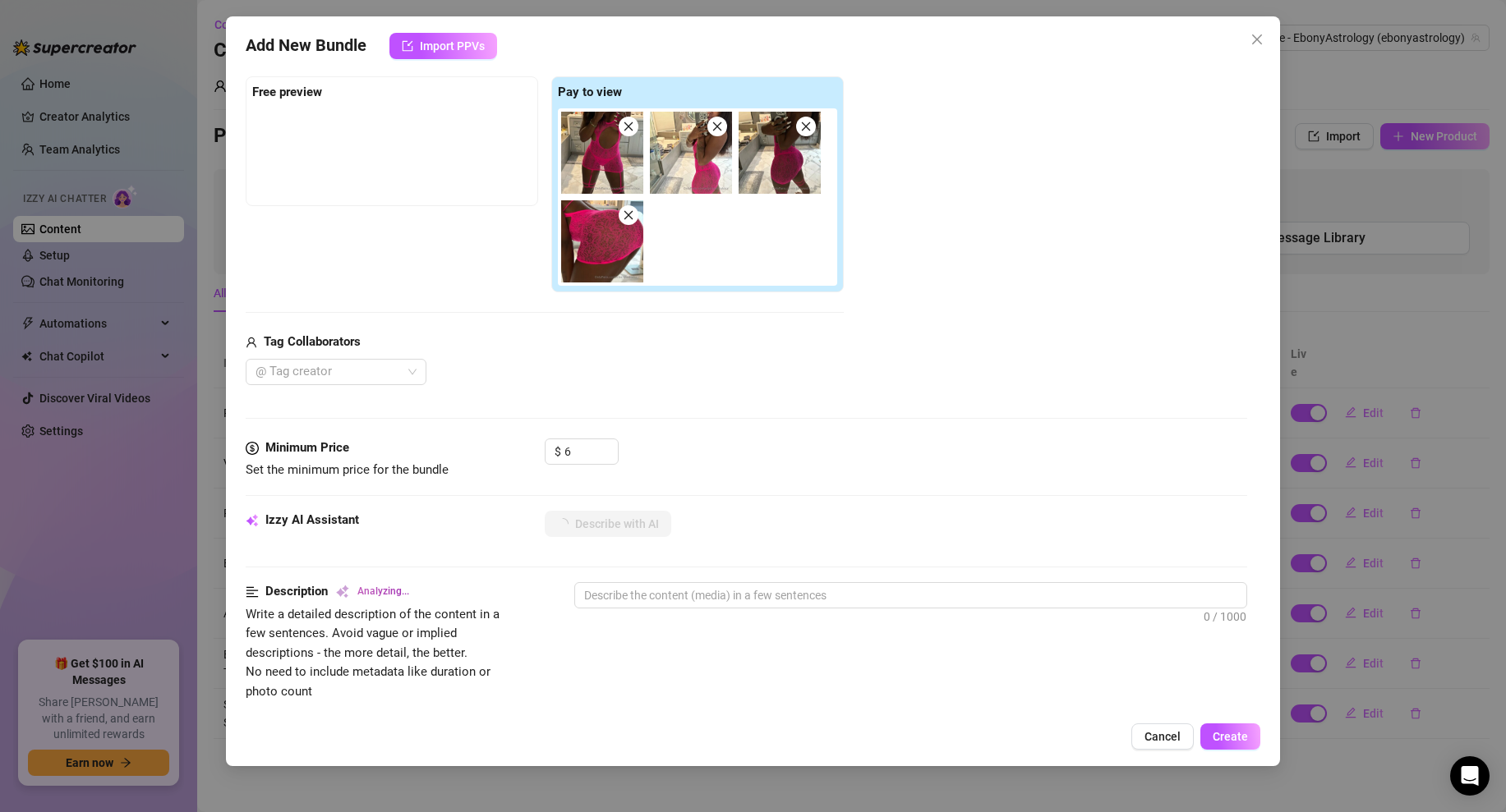
scroll to position [0, 0]
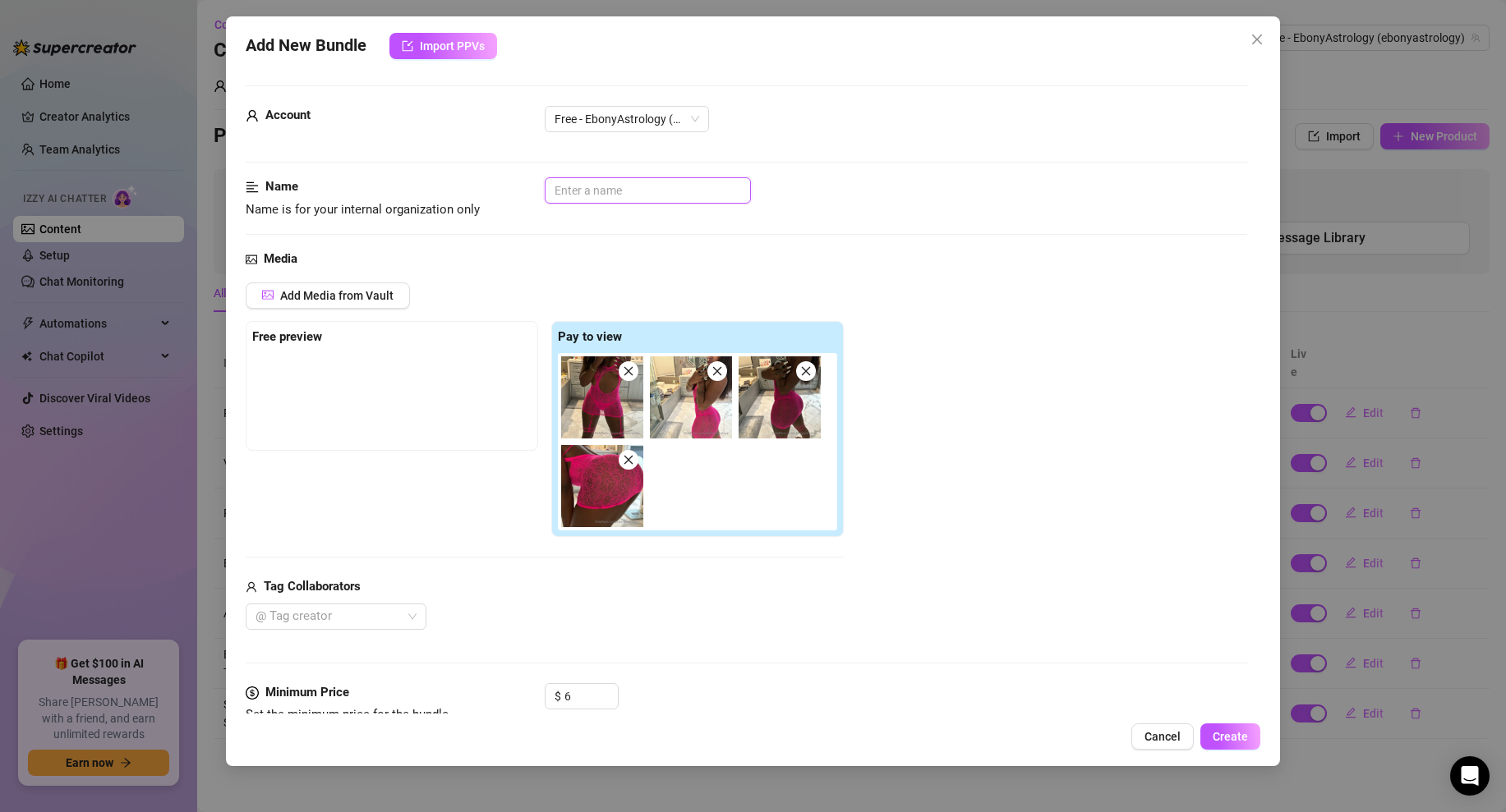
click at [684, 185] on input "text" at bounding box center [648, 190] width 206 height 27
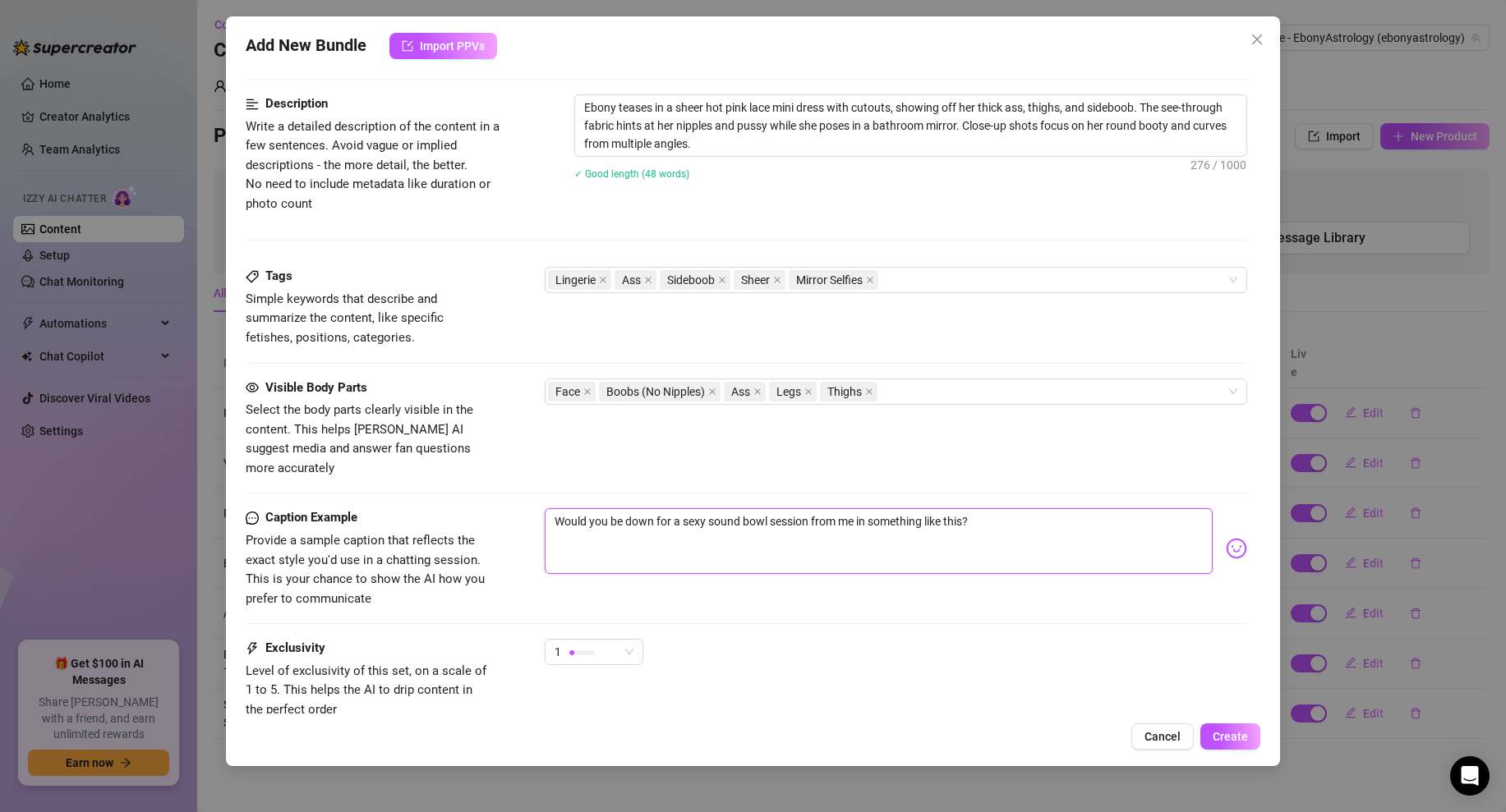
click at [612, 516] on textarea "Would you be down for a sexy sound bowl session from me in something like this?" at bounding box center [878, 542] width 668 height 66
paste textarea "Acting up because I need attention 🥺😏"
click at [749, 509] on textarea "Acting up because I need attention 🥺😏" at bounding box center [878, 542] width 668 height 66
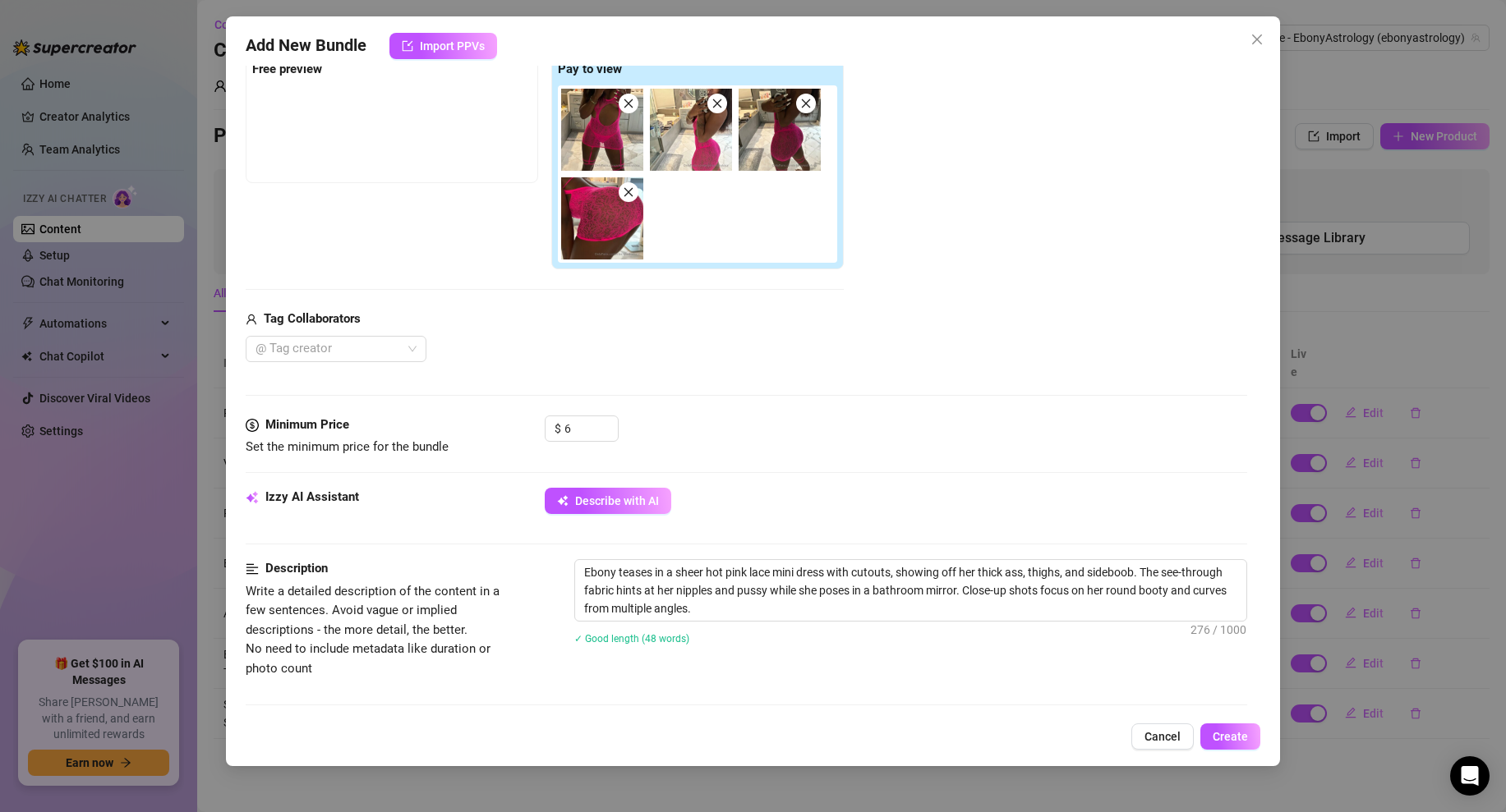
scroll to position [841, 0]
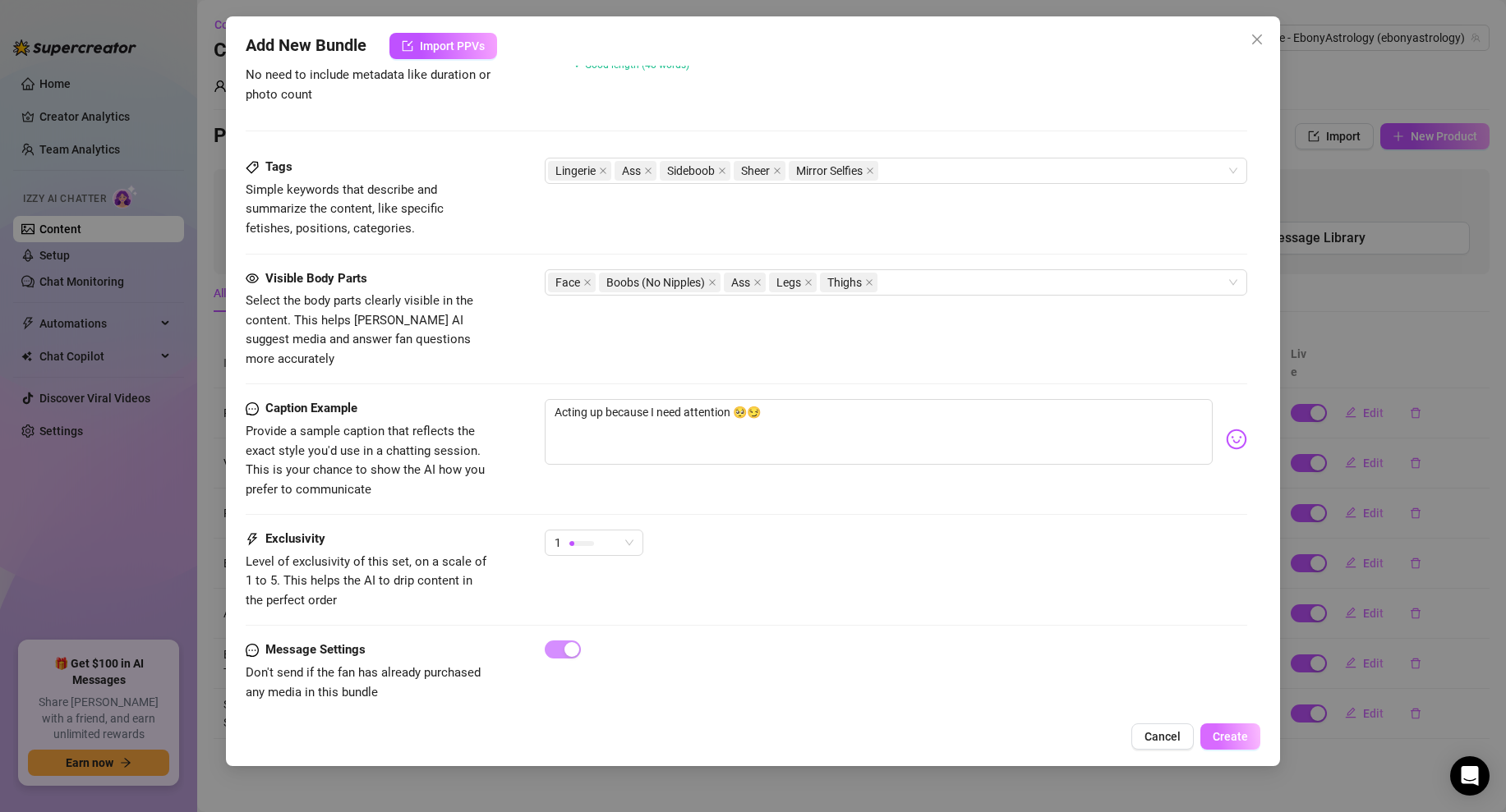
click at [1226, 744] on button "Create" at bounding box center [1229, 737] width 60 height 27
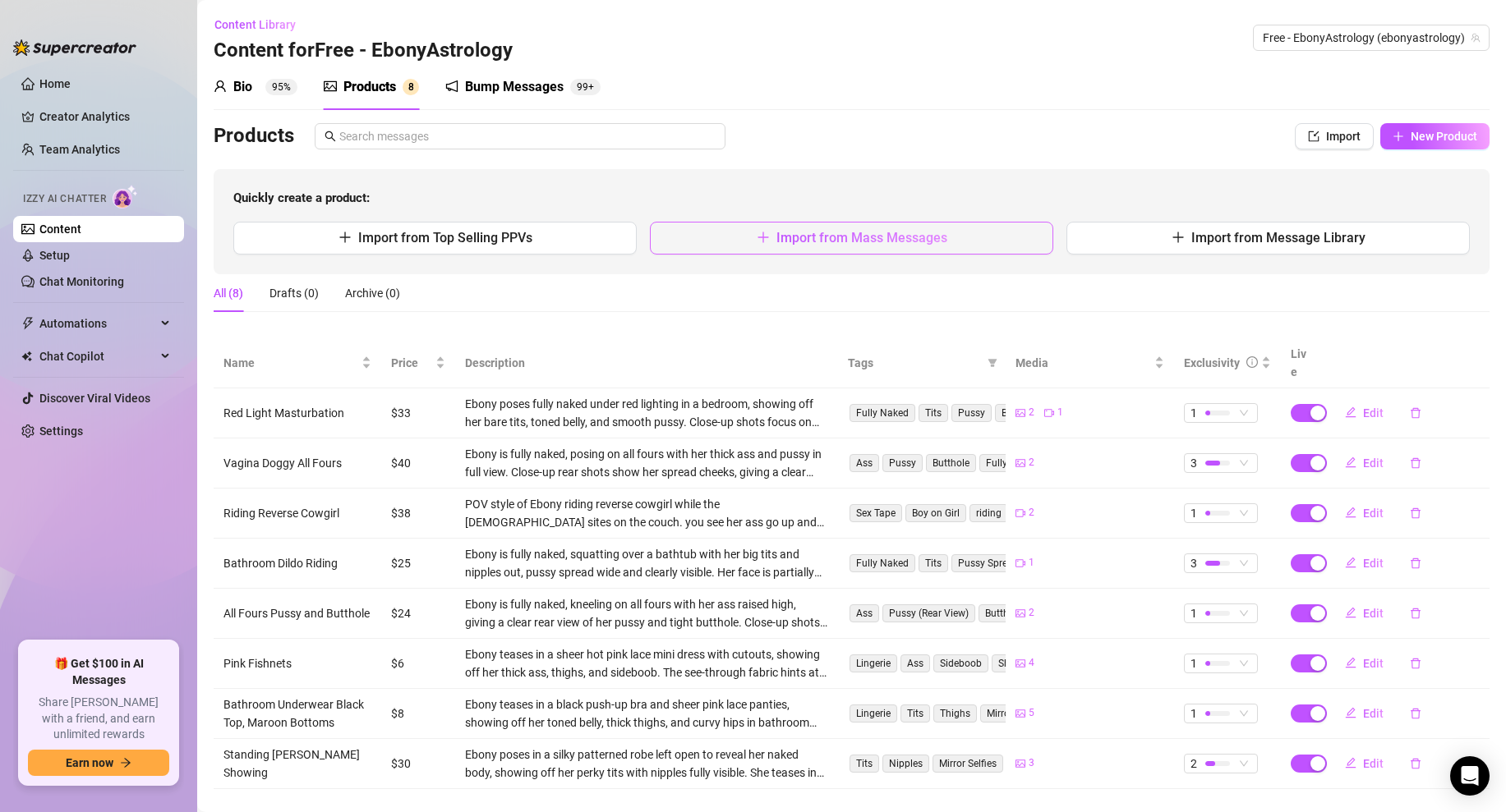
click at [853, 233] on span "Import from Mass Messages" at bounding box center [862, 238] width 171 height 16
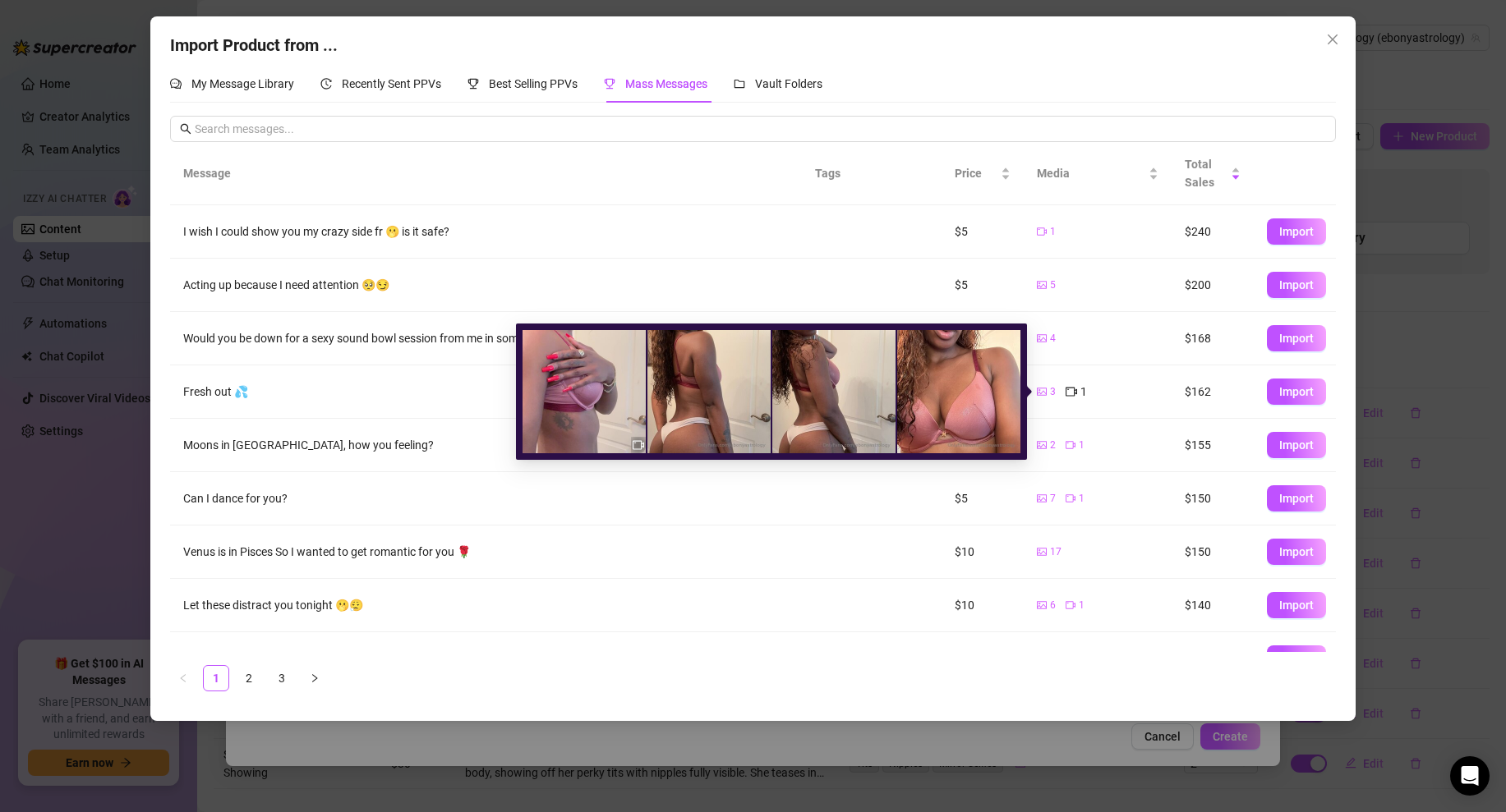
click at [592, 405] on img at bounding box center [584, 391] width 124 height 124
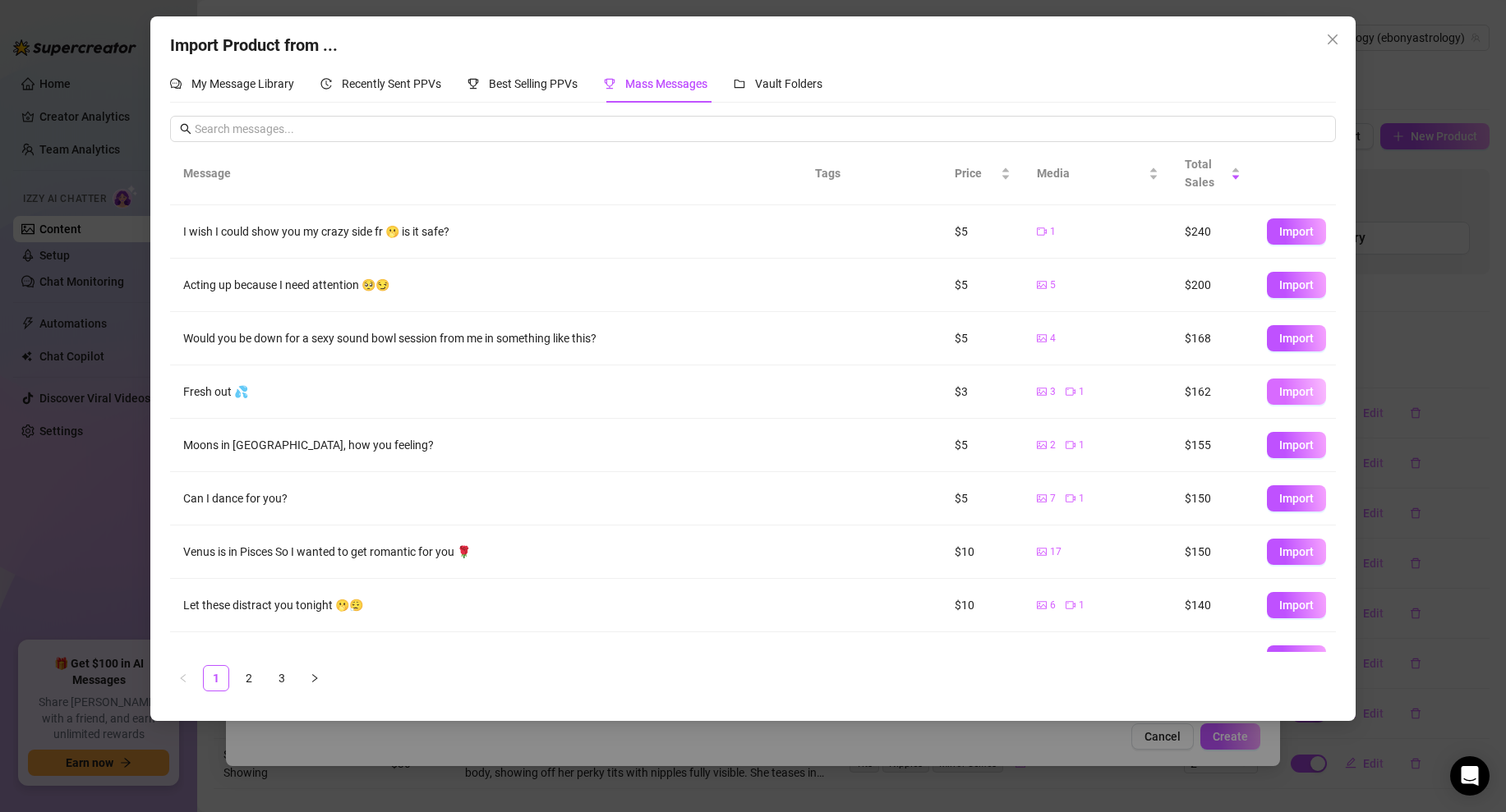
click at [1301, 390] on span "Import" at bounding box center [1296, 391] width 35 height 13
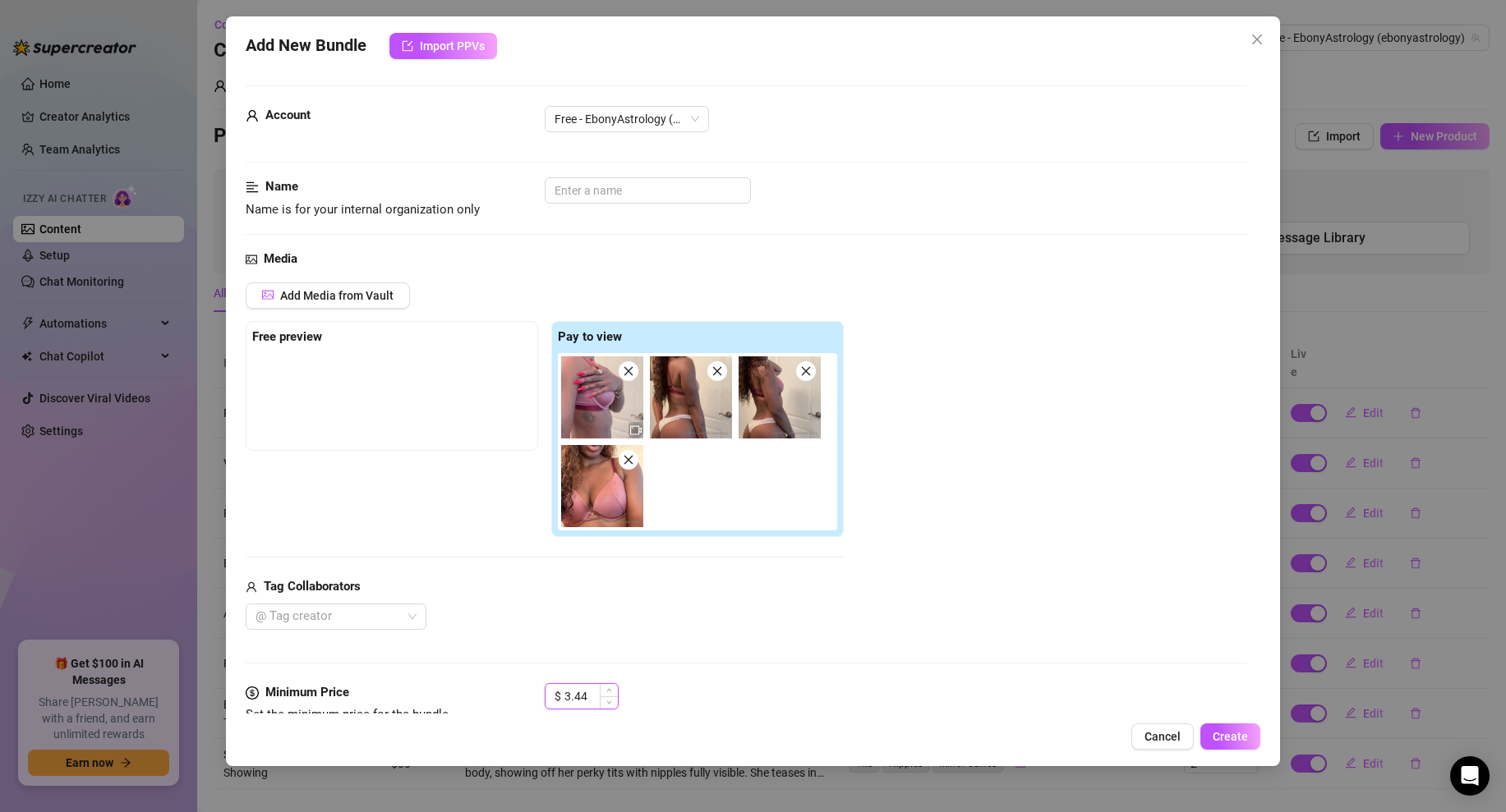
click at [574, 698] on input "3.44" at bounding box center [591, 696] width 53 height 25
click at [926, 641] on div "Media Add Media from Vault Free preview Pay to view Tag Collaborators @ Tag cre…" at bounding box center [746, 467] width 1002 height 434
click at [605, 189] on input "text" at bounding box center [648, 190] width 206 height 27
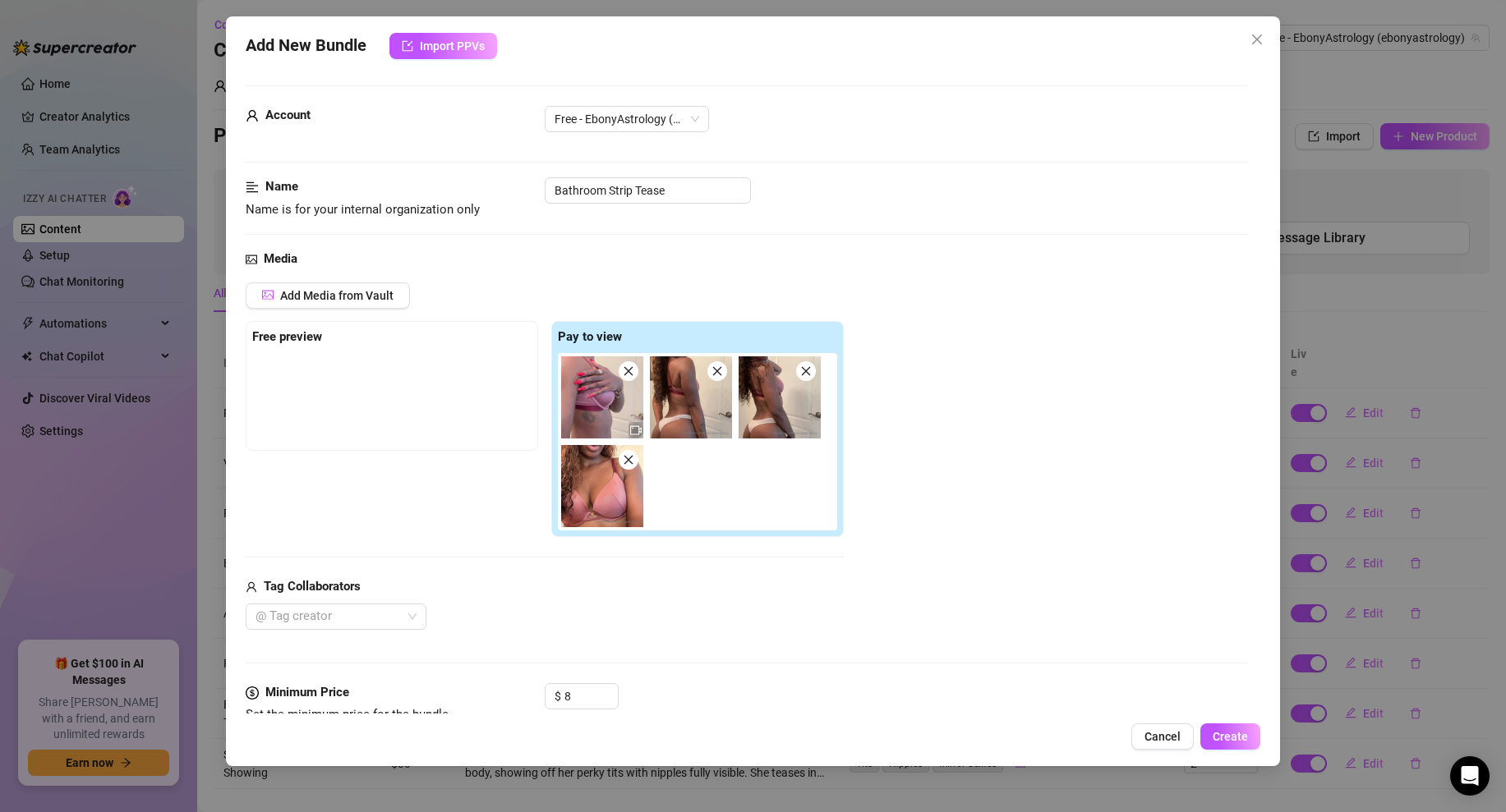
click at [868, 230] on div "Name Name is for your internal organization only Bathroom Strip Tease" at bounding box center [746, 213] width 1002 height 72
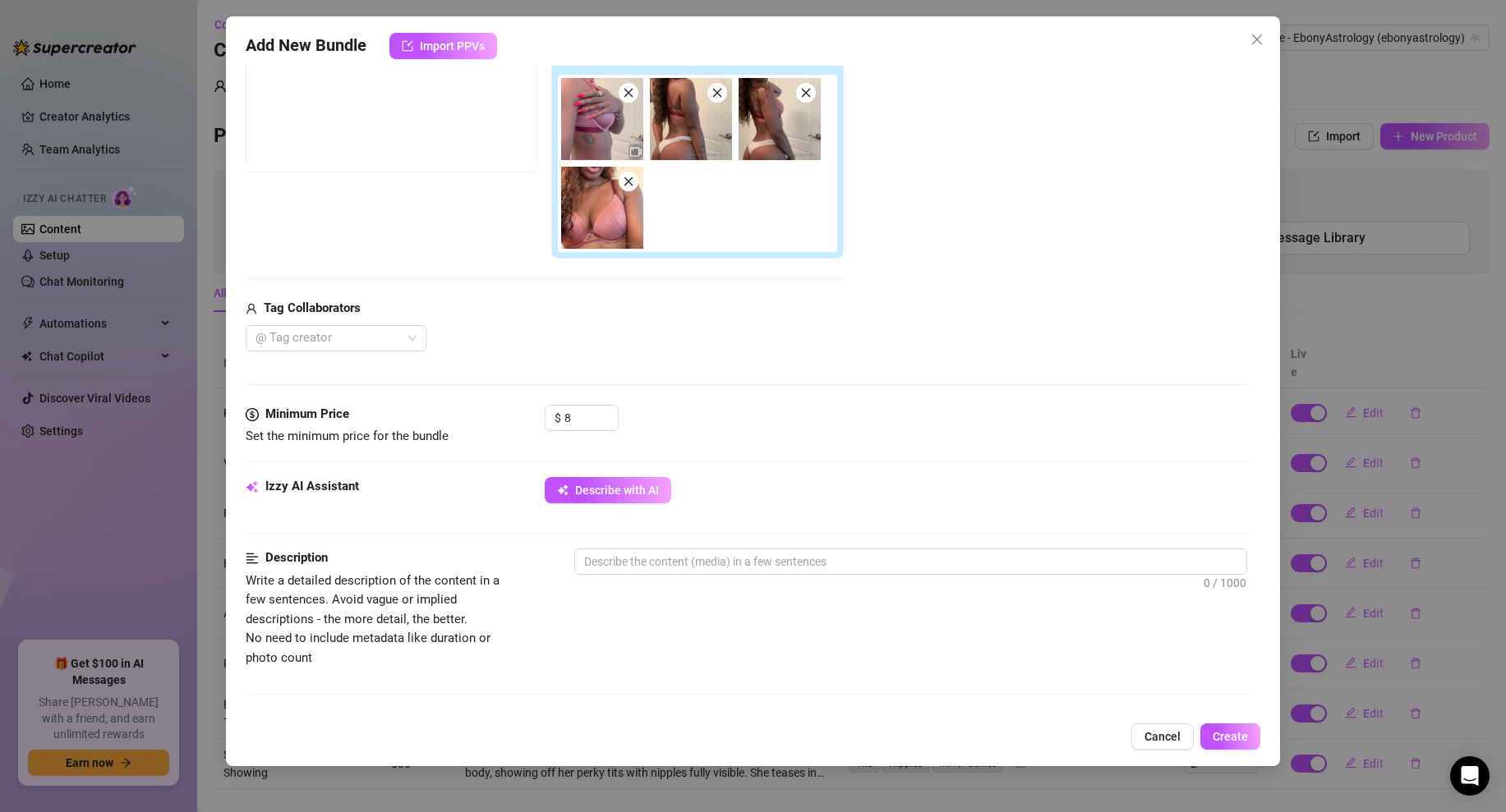
scroll to position [600, 0]
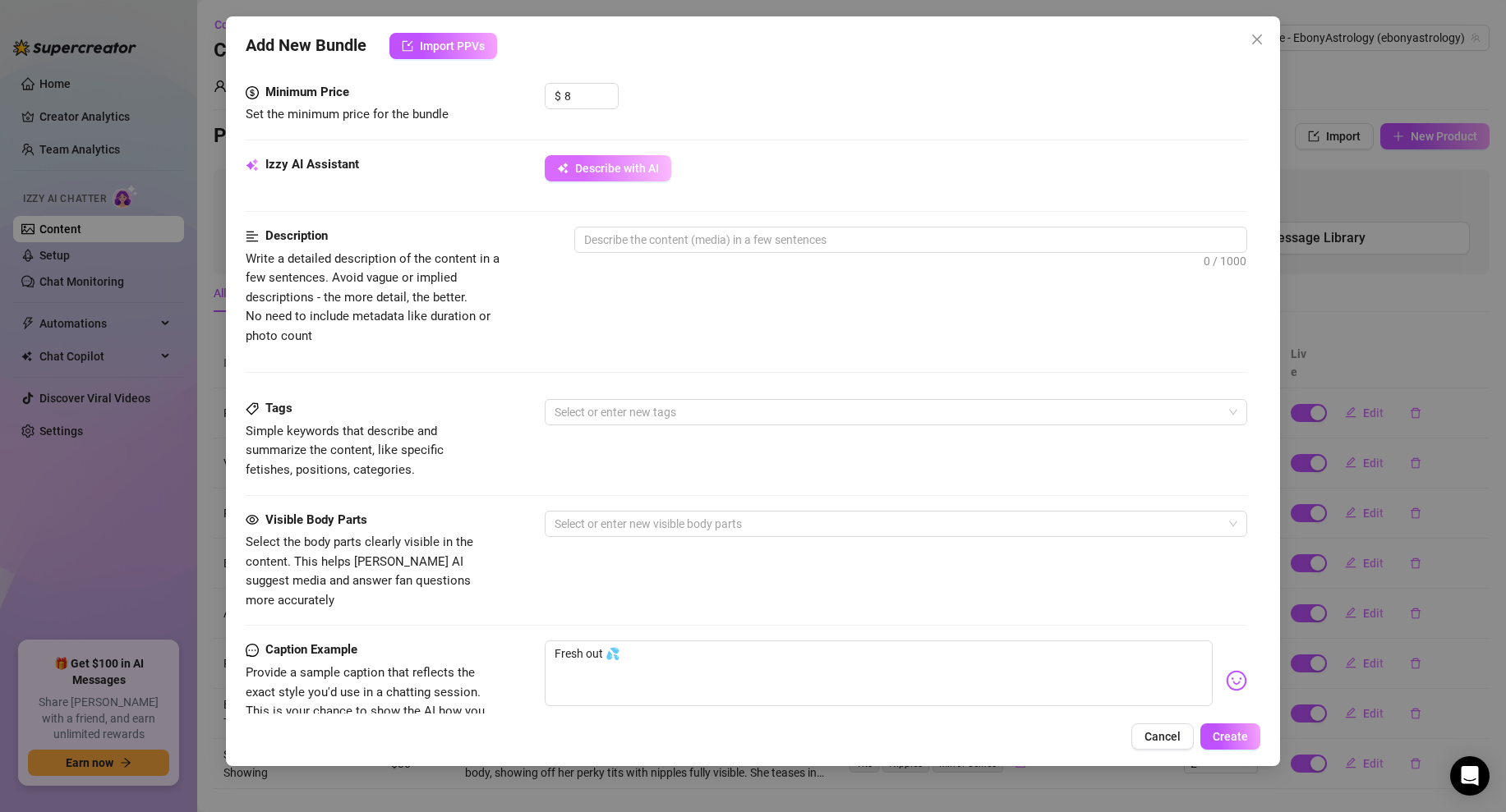
click at [650, 172] on span "Describe with AI" at bounding box center [616, 168] width 84 height 13
click at [601, 643] on textarea "Fresh out 💦" at bounding box center [878, 673] width 668 height 66
click at [603, 640] on textarea "Fresh out 💦" at bounding box center [878, 673] width 668 height 66
click at [748, 595] on div "Visible Body Parts Analyzing... Select the body parts clearly visible in the co…" at bounding box center [746, 575] width 1002 height 131
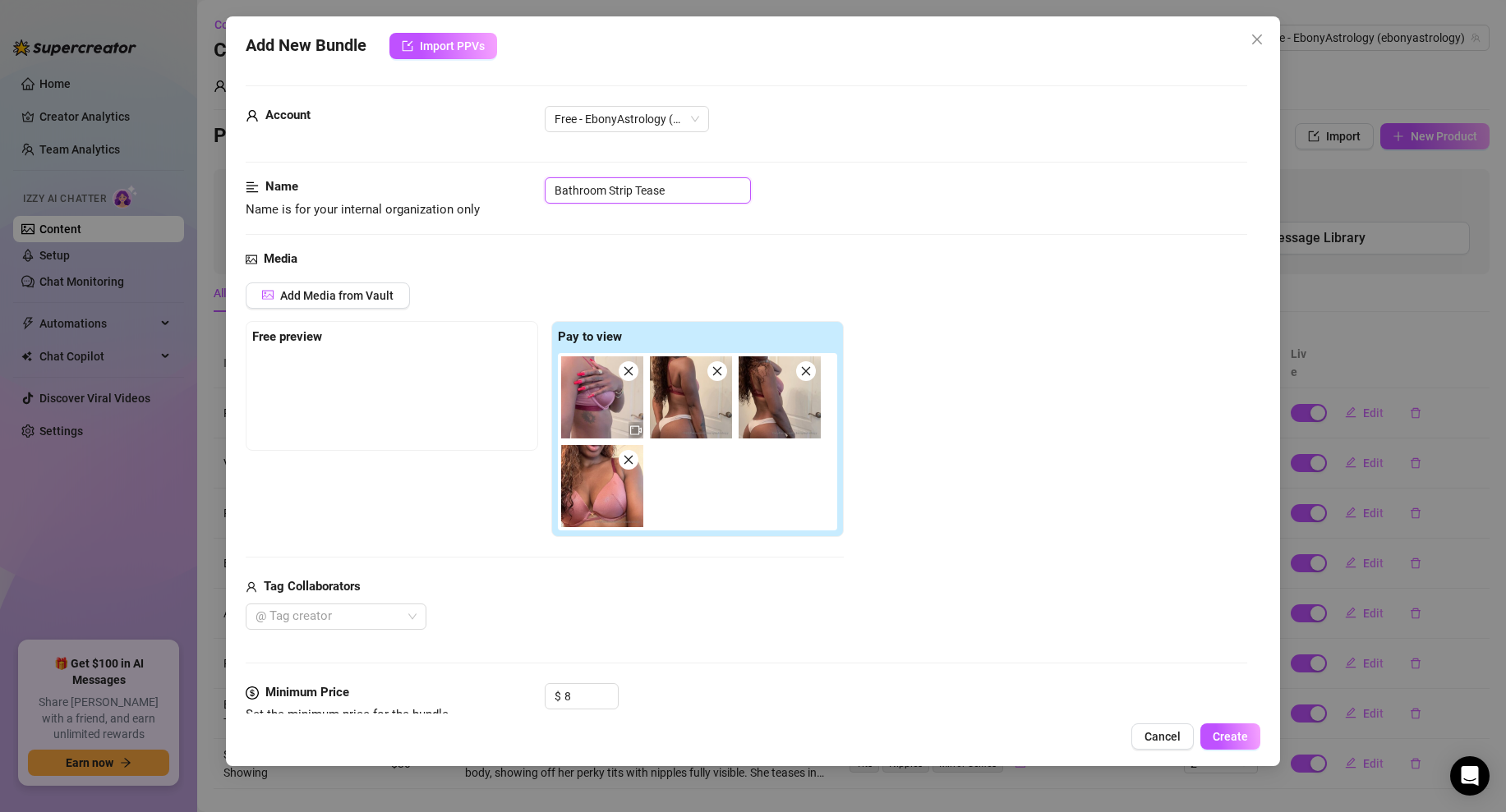
click at [577, 190] on input "Bathroom Strip Tease" at bounding box center [648, 190] width 206 height 27
click at [638, 187] on input "Fresh out the hsower Strip Tease" at bounding box center [648, 190] width 206 height 27
click at [683, 181] on input "Fresh out the Shower Strip Tease" at bounding box center [648, 190] width 206 height 27
click at [674, 193] on input "Fresh out the Shower Strip Tease" at bounding box center [648, 190] width 206 height 27
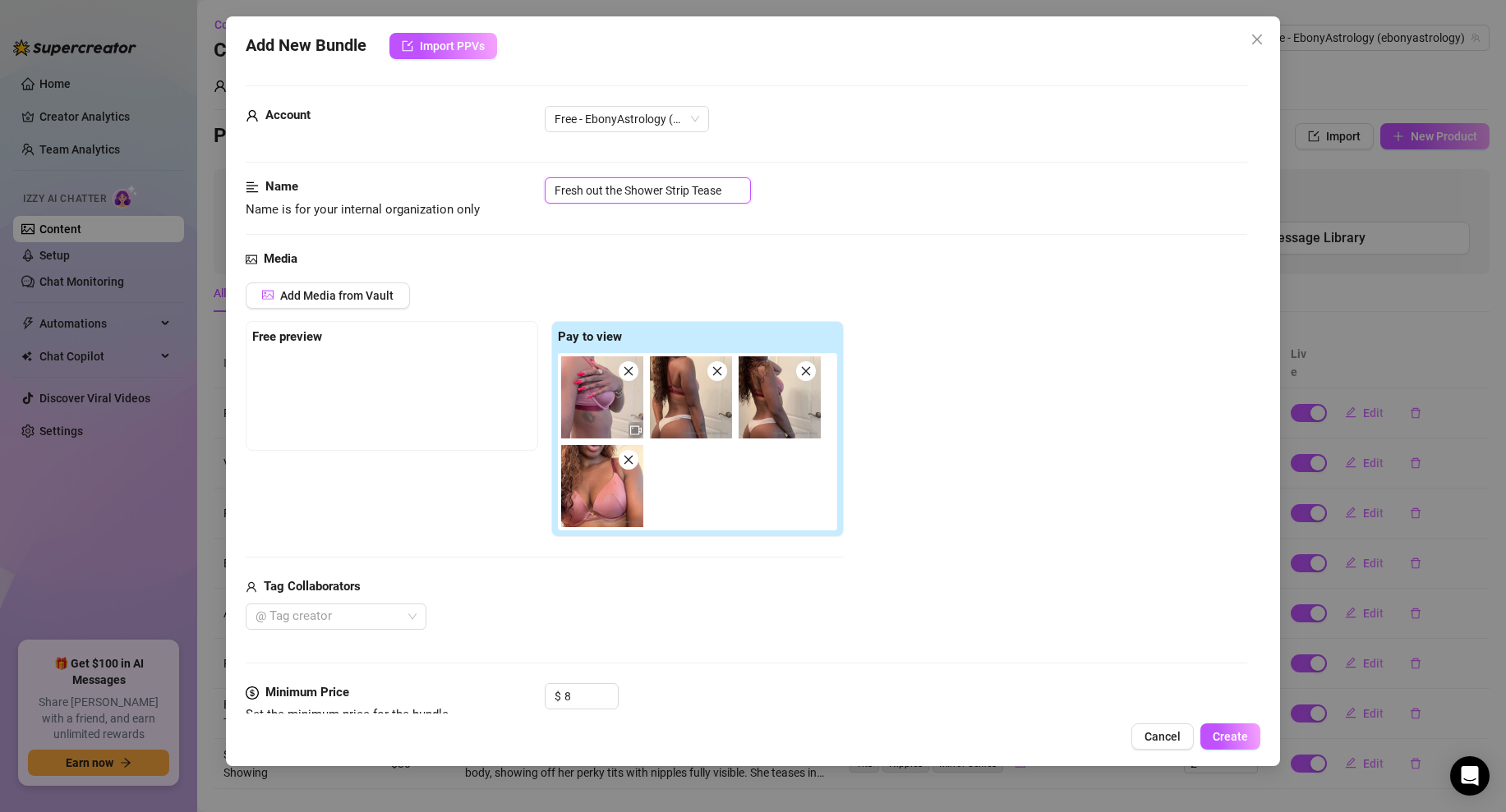
click at [674, 193] on input "Fresh out the Shower Strip Tease" at bounding box center [648, 190] width 206 height 27
click at [921, 225] on div "Name Name is for your internal organization only Fresh out the Shower Tease" at bounding box center [746, 213] width 1002 height 72
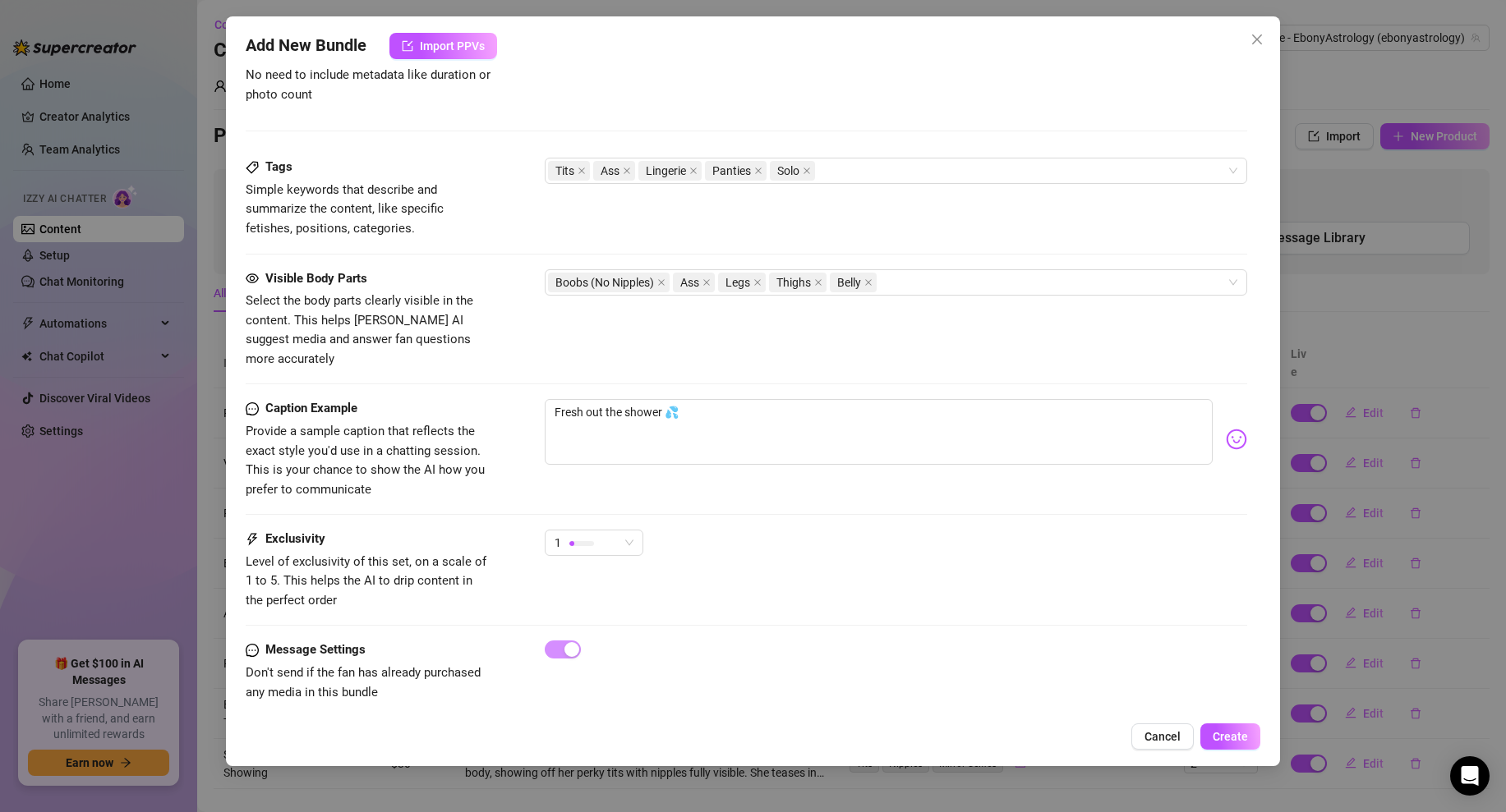
scroll to position [392, 0]
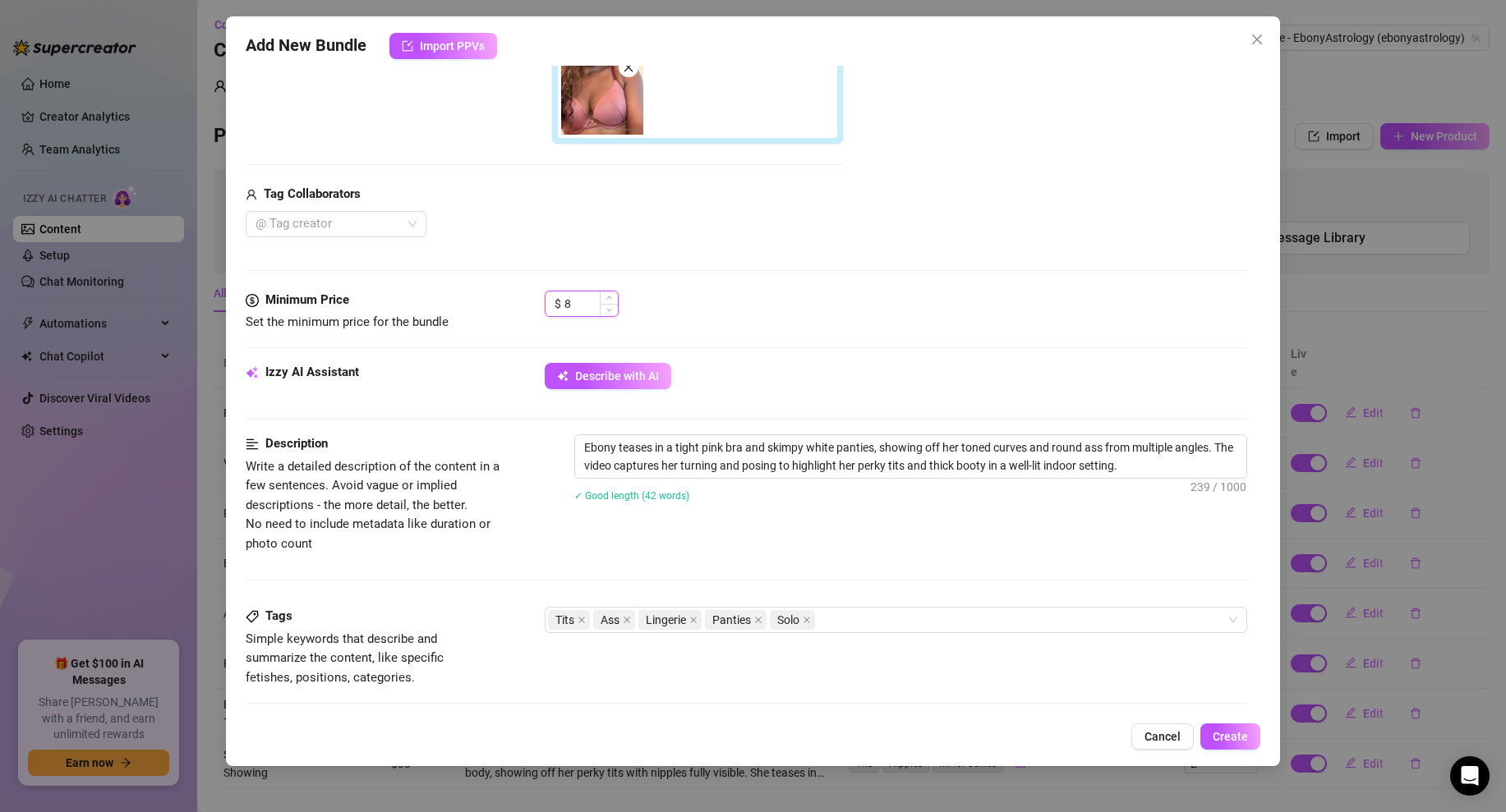
click at [569, 306] on input "8" at bounding box center [591, 304] width 53 height 25
click at [917, 359] on div "Minimum Price Set the minimum price for the bundle $ 6" at bounding box center [746, 326] width 1002 height 72
click at [1234, 744] on button "Create" at bounding box center [1229, 737] width 60 height 27
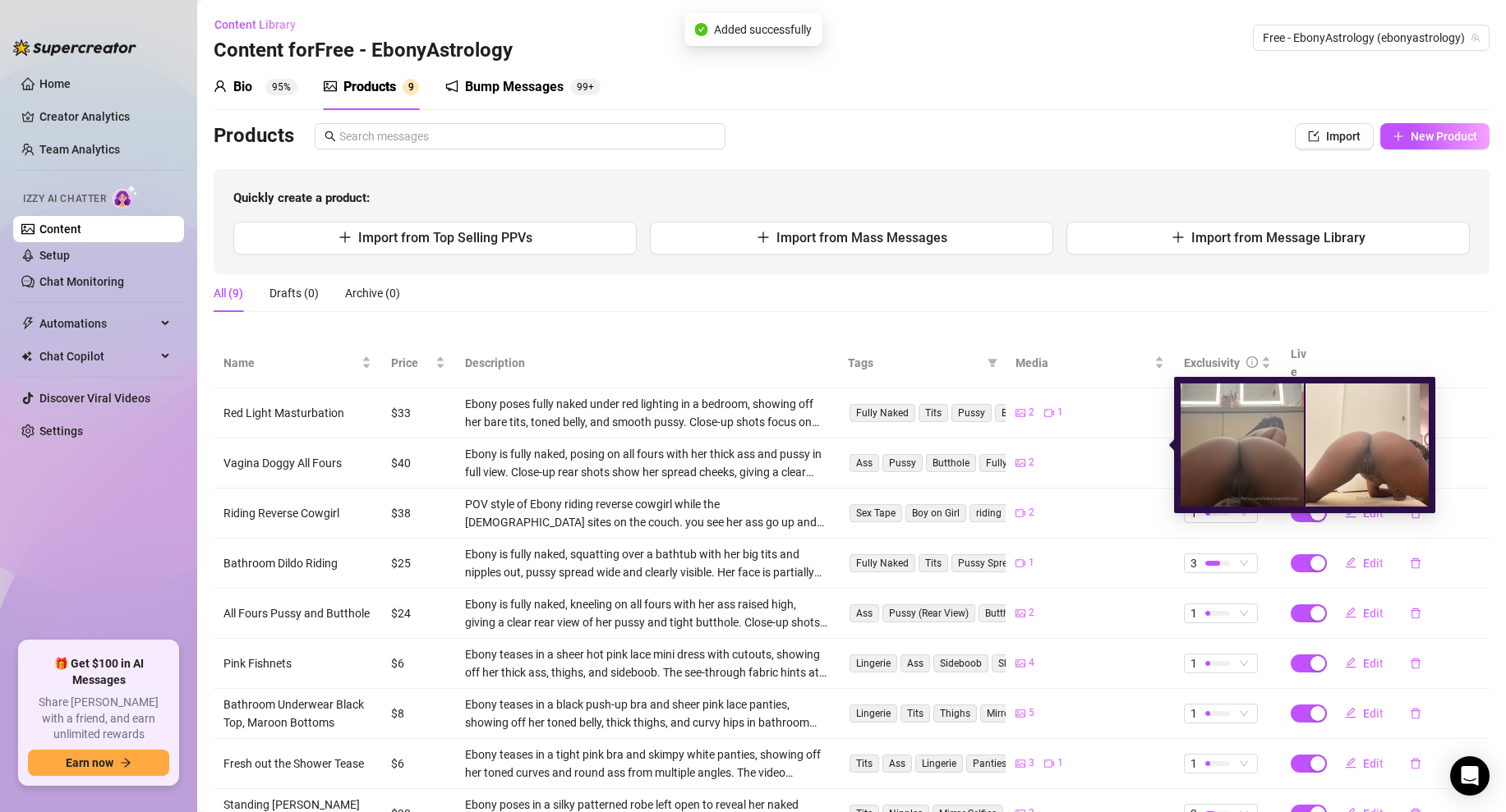
scroll to position [59, 0]
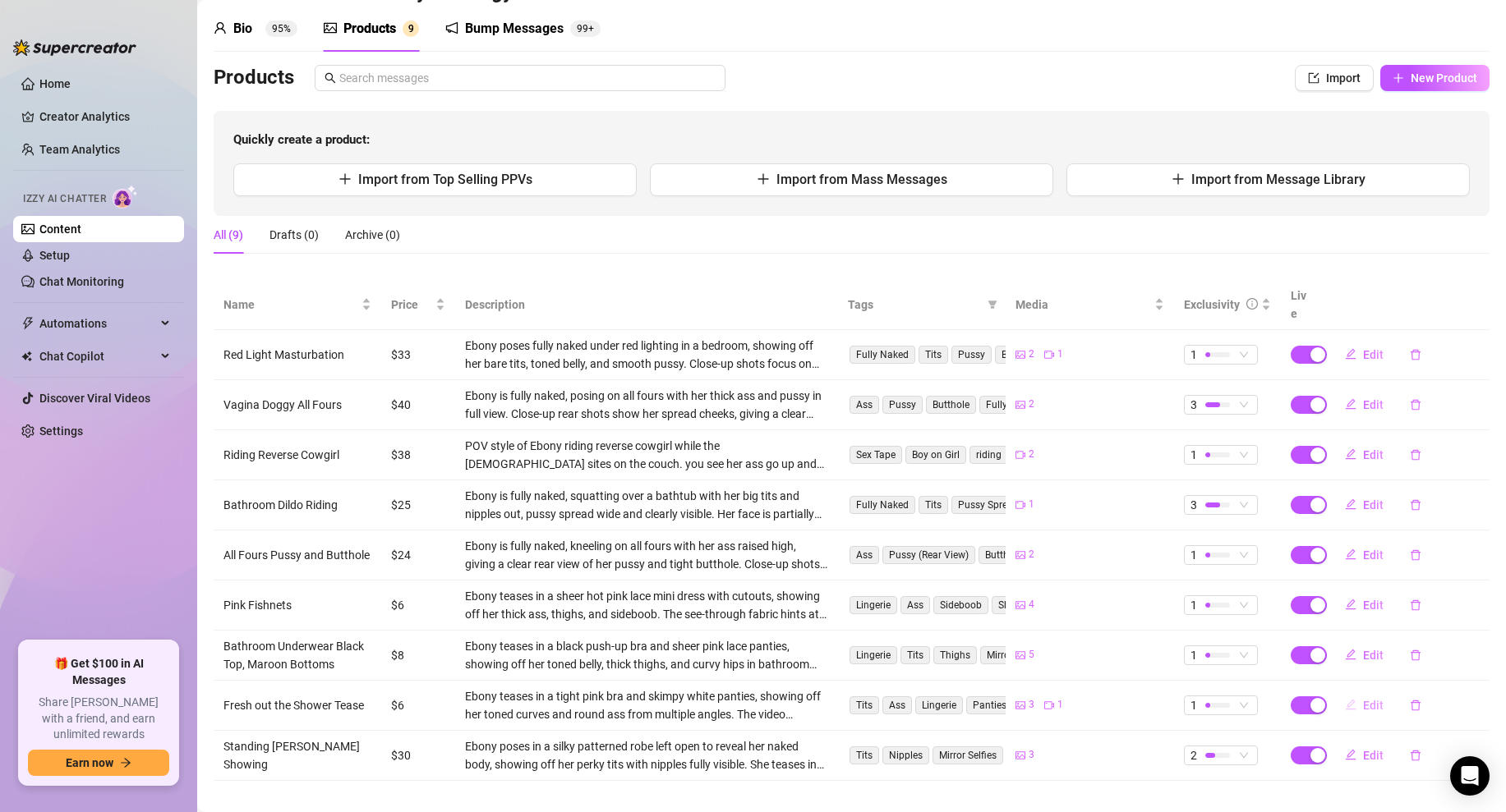
click at [1373, 699] on span "Edit" at bounding box center [1373, 705] width 20 height 13
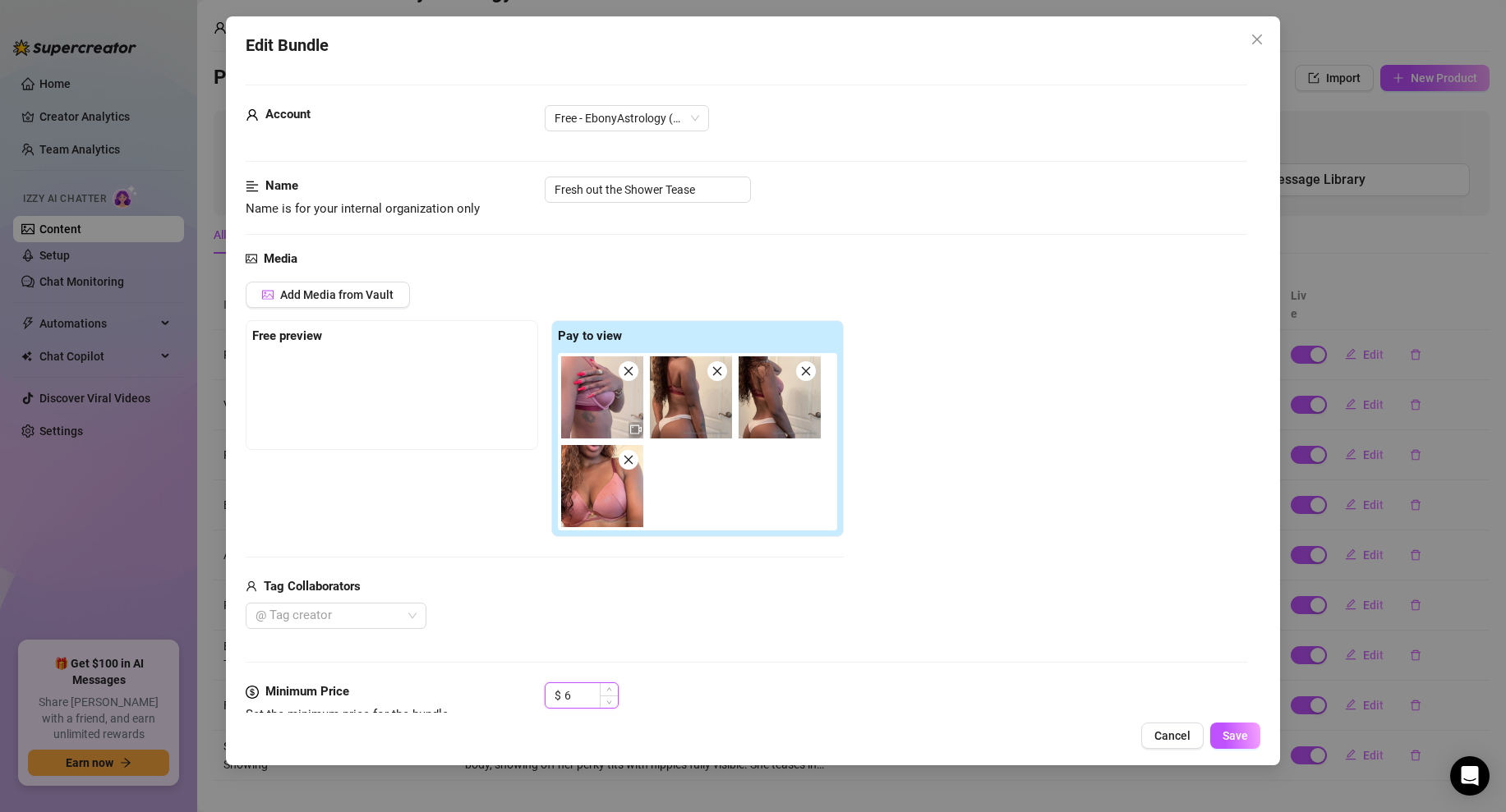
click at [584, 692] on input "6" at bounding box center [591, 695] width 53 height 25
click at [1252, 737] on button "Save" at bounding box center [1235, 736] width 50 height 27
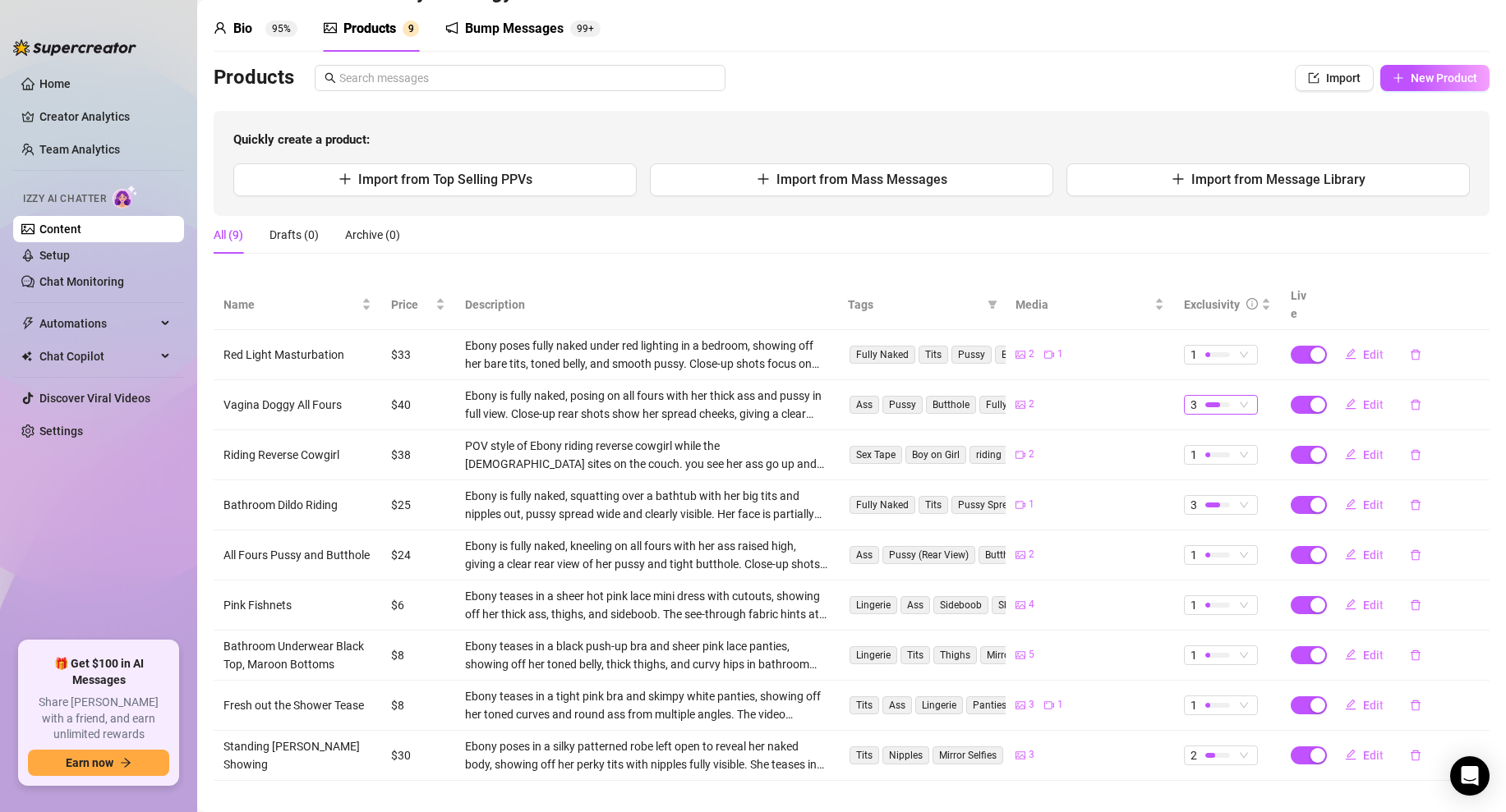
click at [1244, 396] on span "3" at bounding box center [1220, 405] width 60 height 18
click at [1222, 435] on span "2" at bounding box center [1250, 443] width 107 height 18
click at [1242, 496] on span "3" at bounding box center [1220, 505] width 60 height 18
click at [1234, 396] on span "2" at bounding box center [1220, 405] width 60 height 18
click at [1232, 470] on span "3" at bounding box center [1250, 469] width 107 height 18
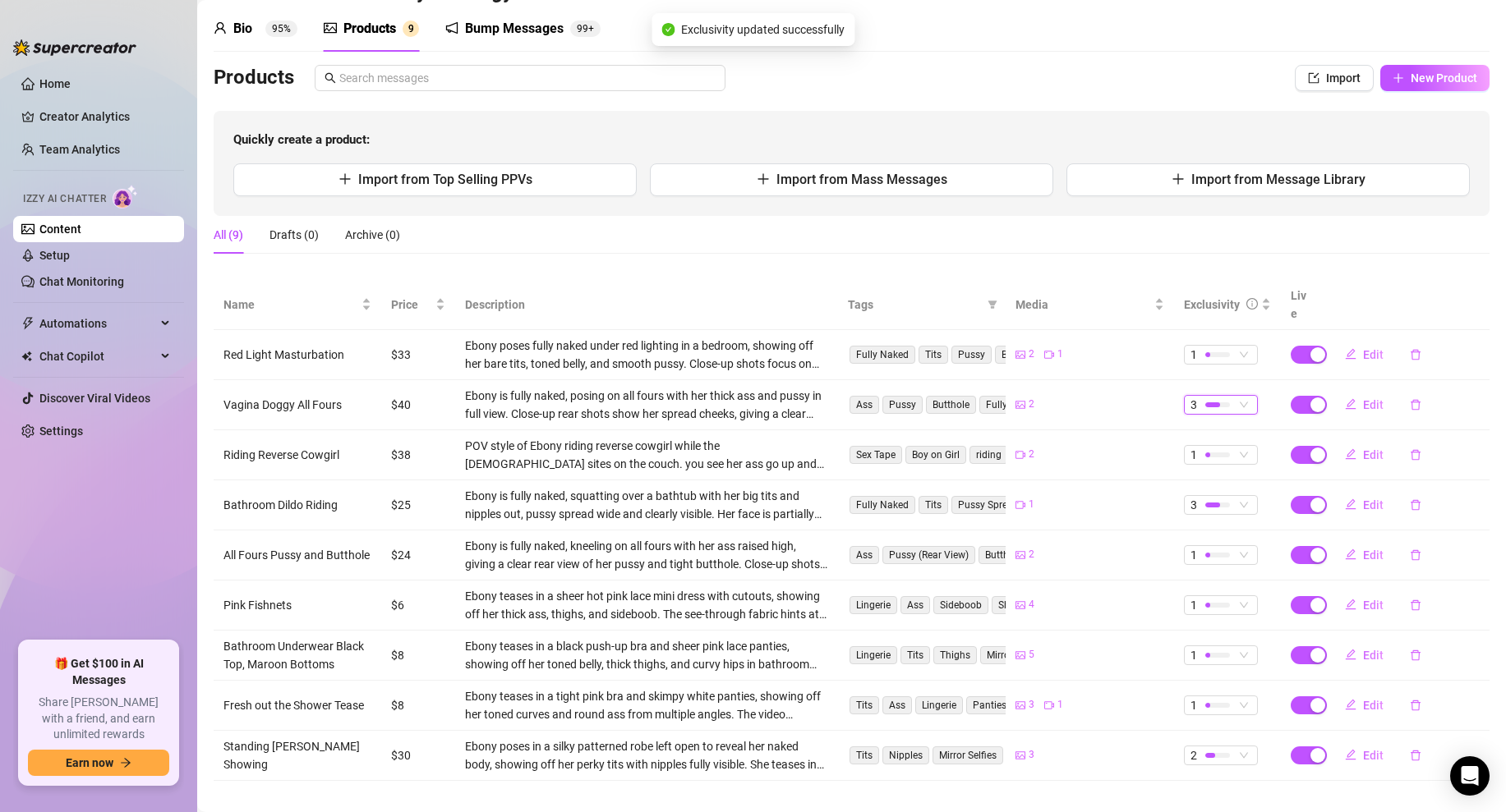
click at [1100, 247] on div "All (9) Drafts (0) Archive (0)" at bounding box center [851, 235] width 1276 height 37
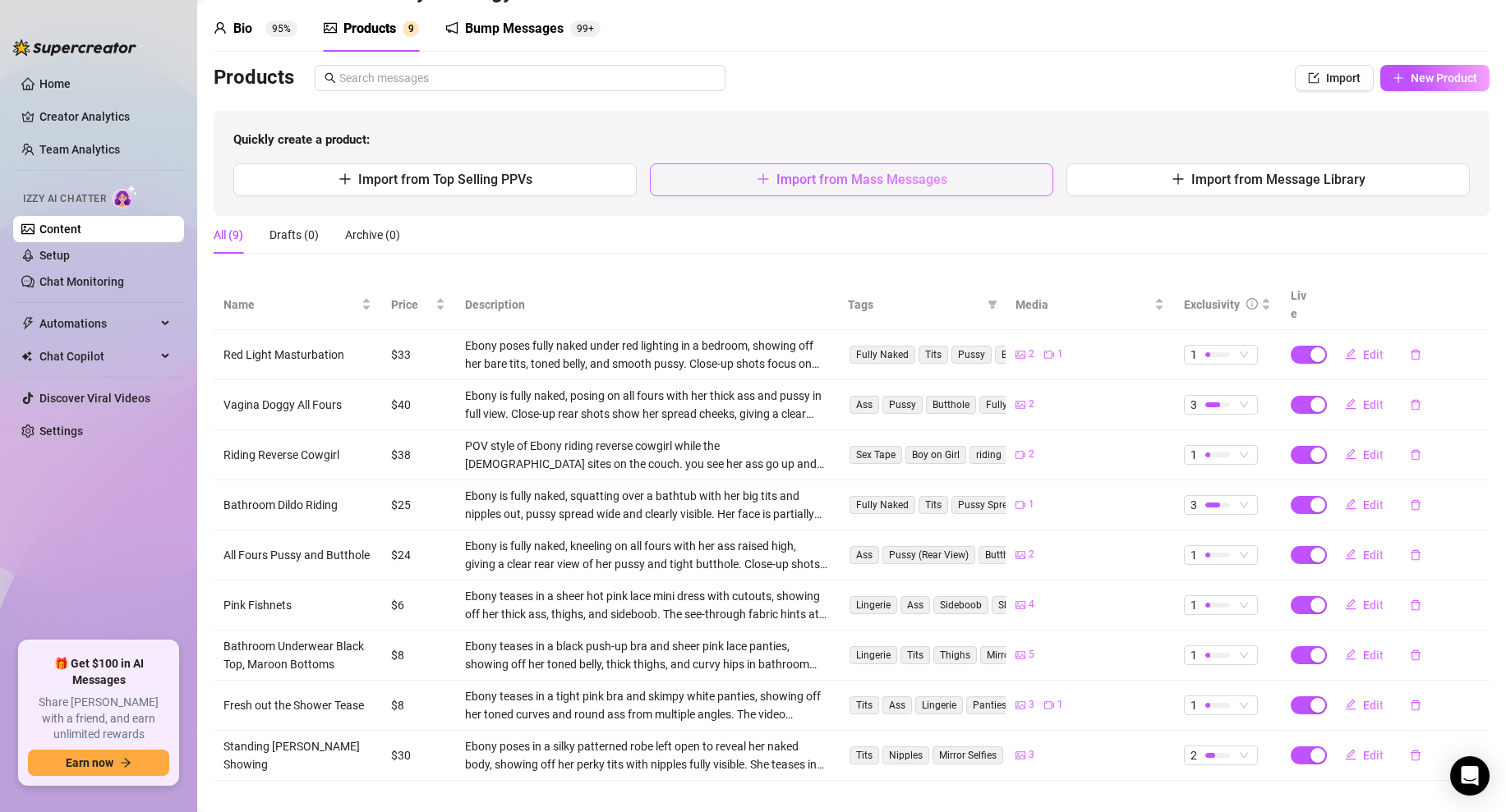
click at [936, 189] on button "Import from Mass Messages" at bounding box center [850, 180] width 403 height 33
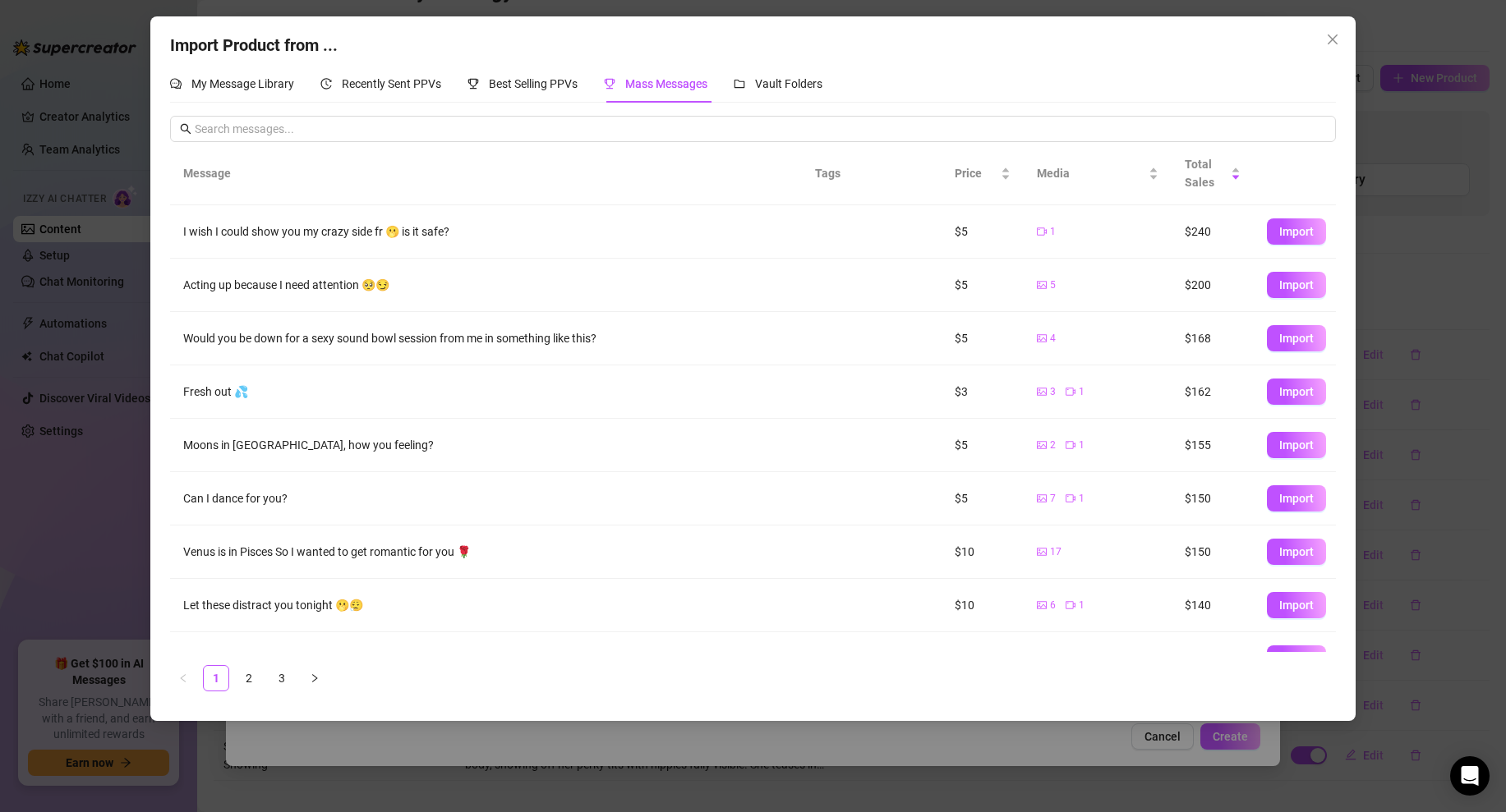
scroll to position [87, 0]
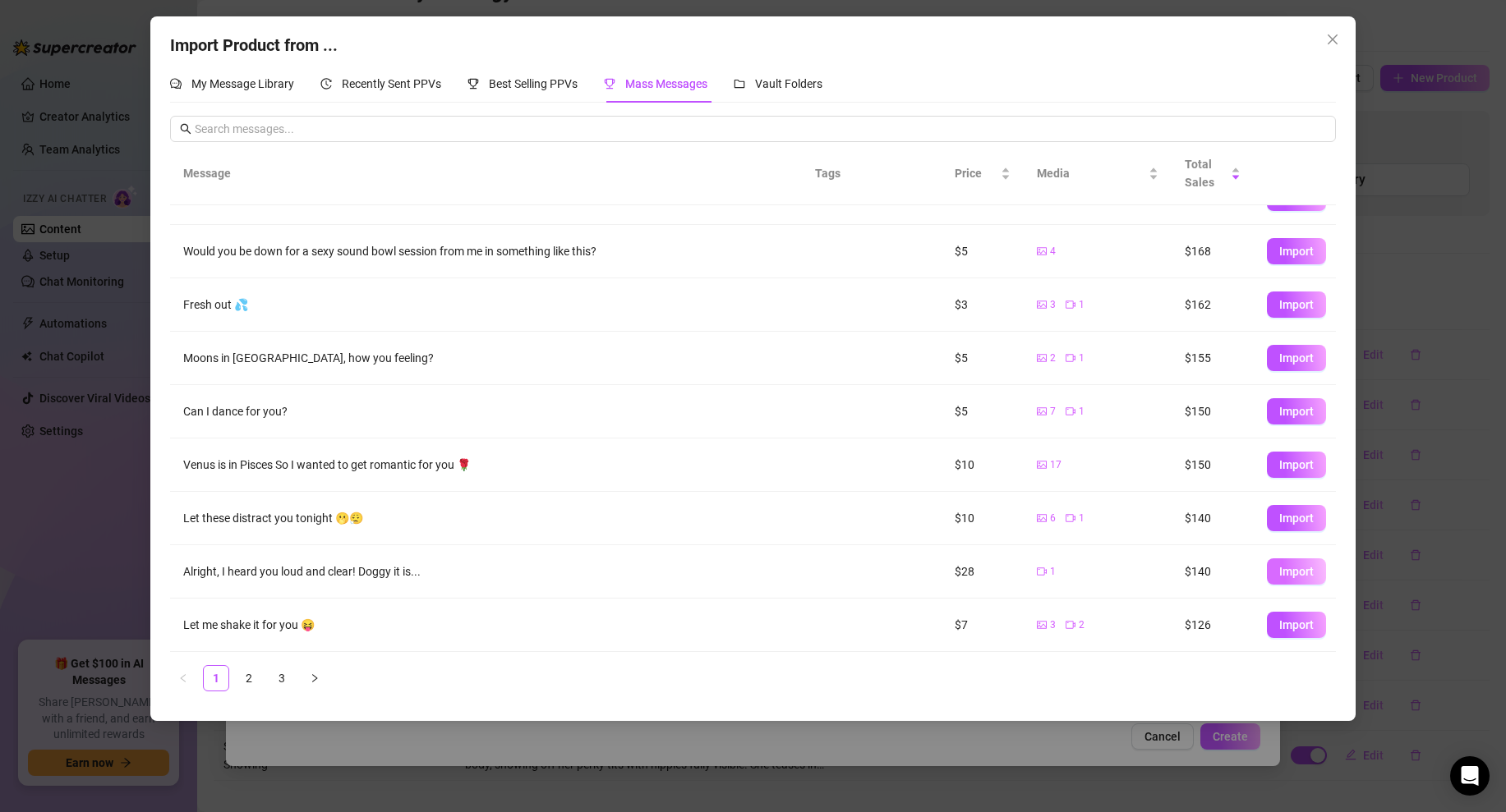
click at [1290, 564] on button "Import" at bounding box center [1296, 572] width 59 height 27
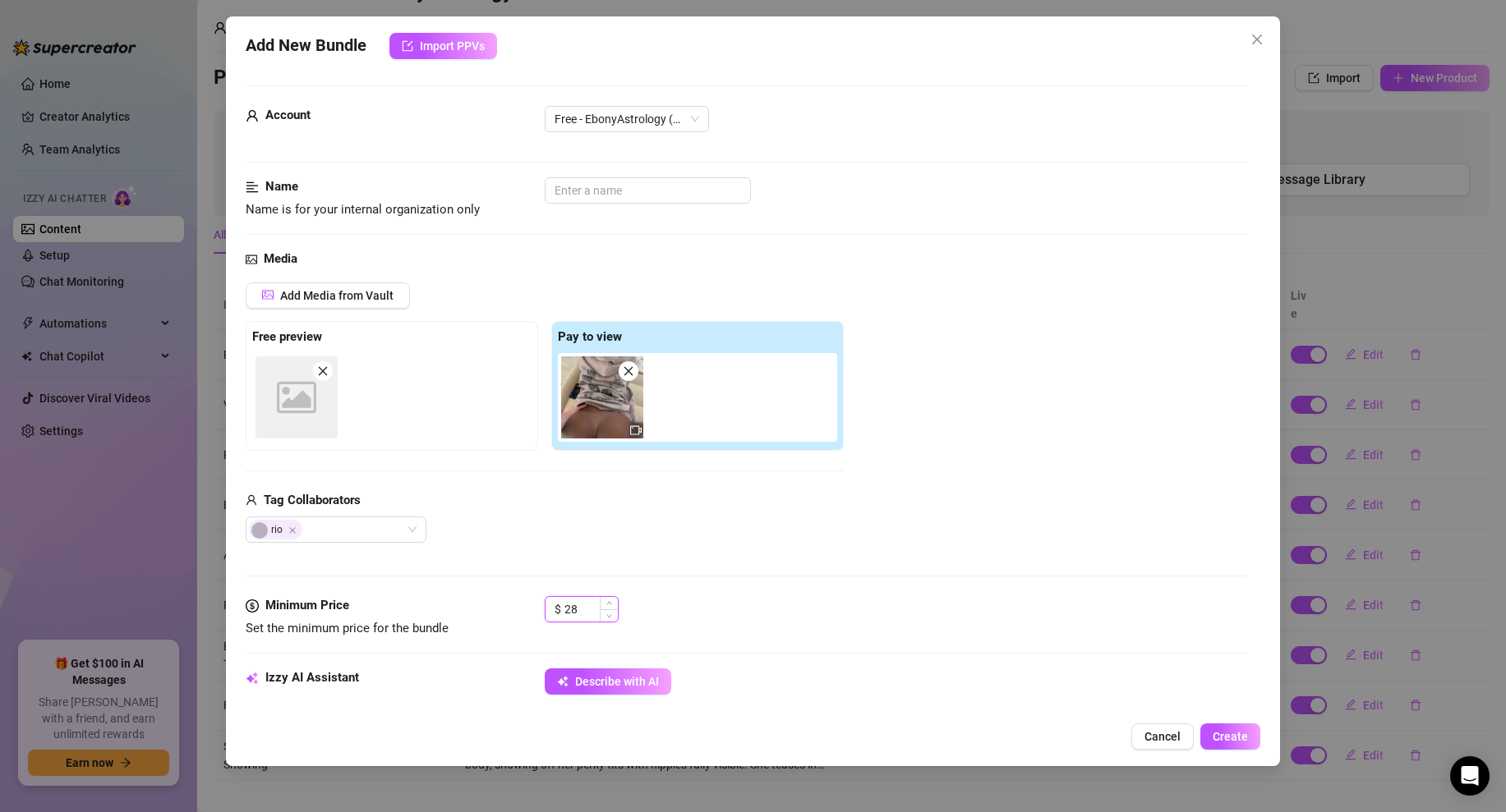
click at [576, 600] on input "28" at bounding box center [591, 609] width 53 height 25
click at [767, 595] on div "Media Add Media from Vault Free preview Image placeholder Pay to view Tag Colla…" at bounding box center [746, 423] width 1002 height 347
click at [576, 188] on input "text" at bounding box center [648, 190] width 206 height 27
click at [967, 208] on div "Name Name is for your internal organization only Doggy Style Fucking 1" at bounding box center [746, 197] width 1002 height 42
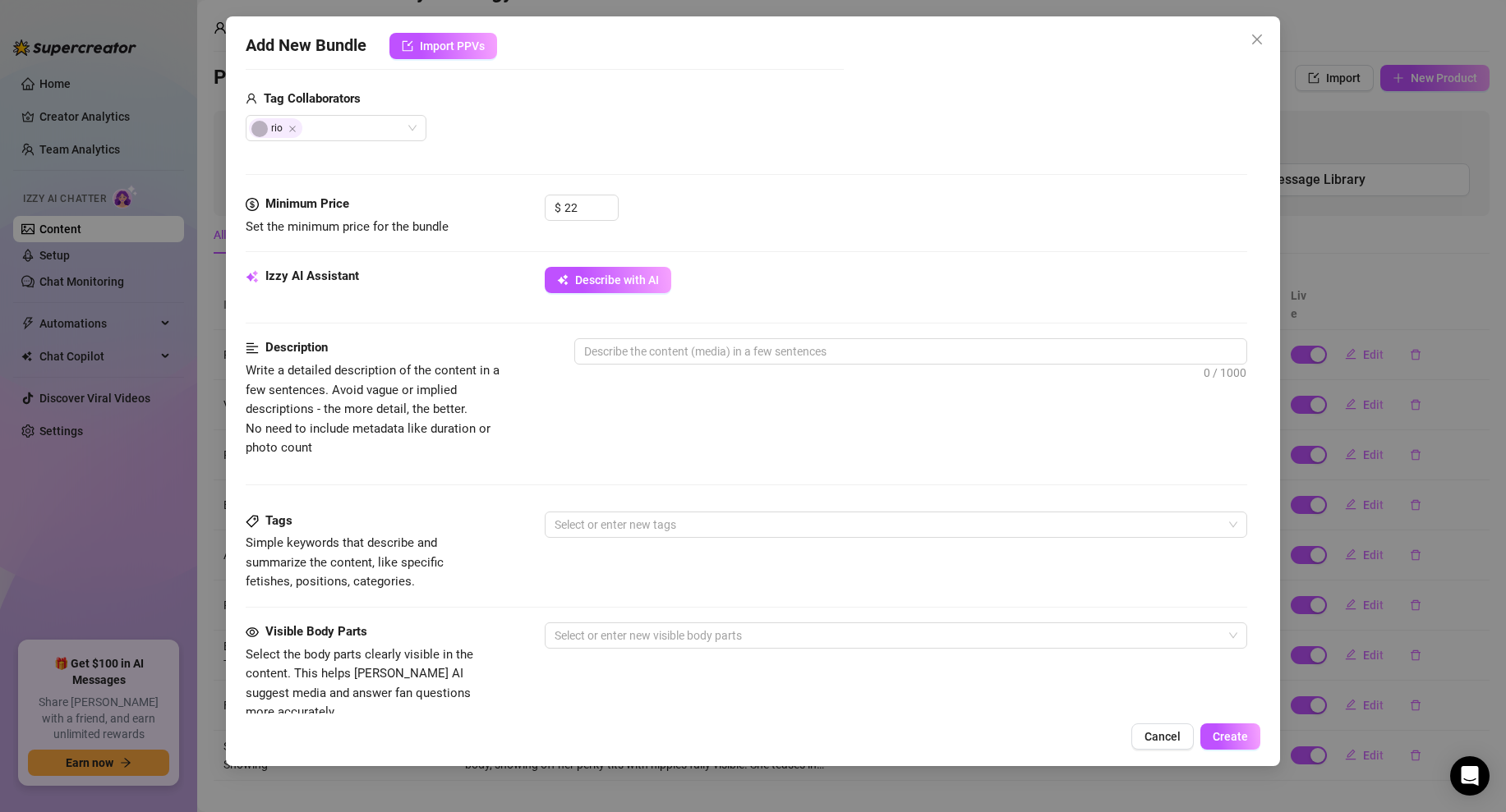
scroll to position [586, 0]
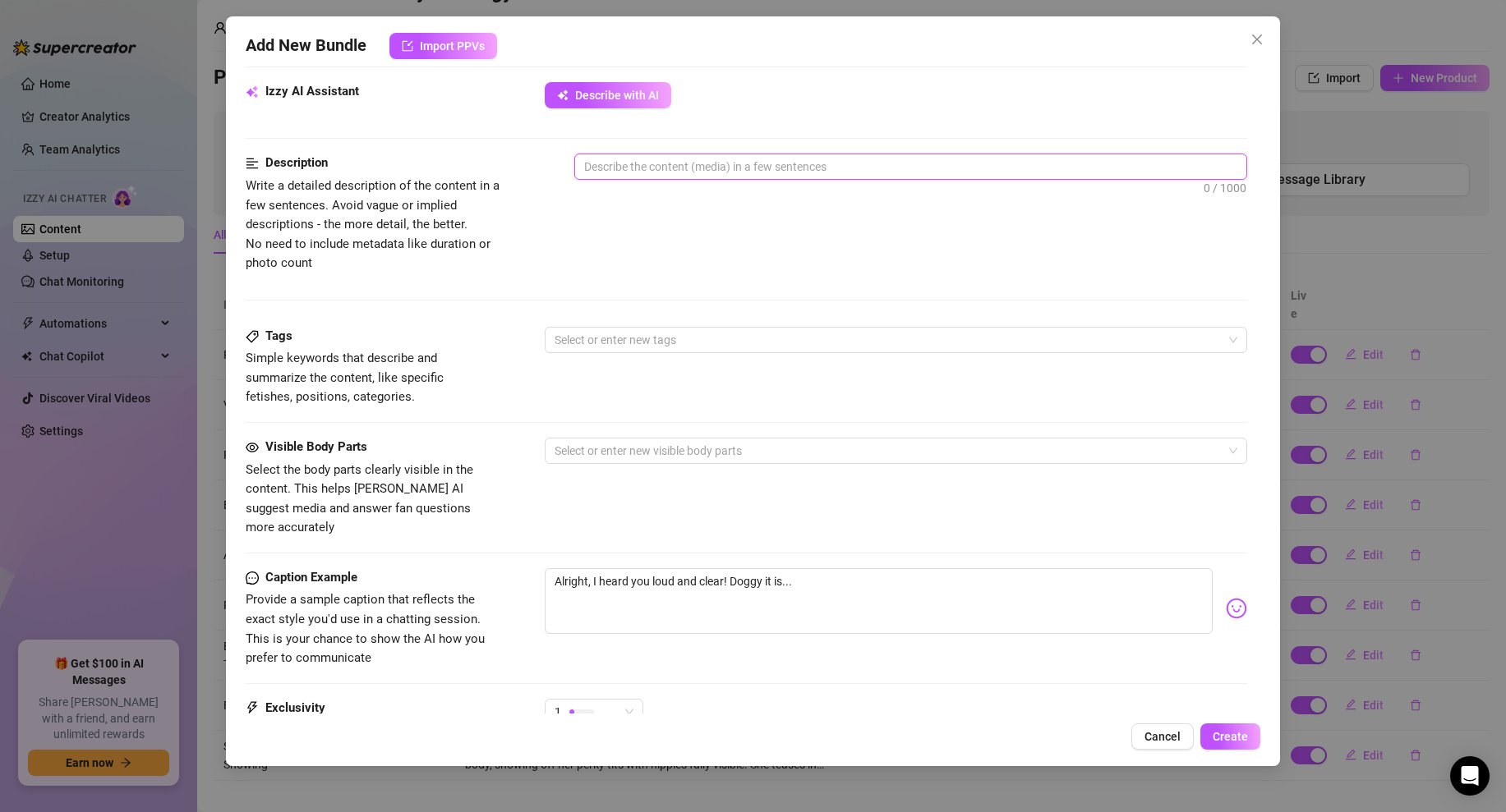
click at [655, 173] on textarea at bounding box center [910, 167] width 671 height 25
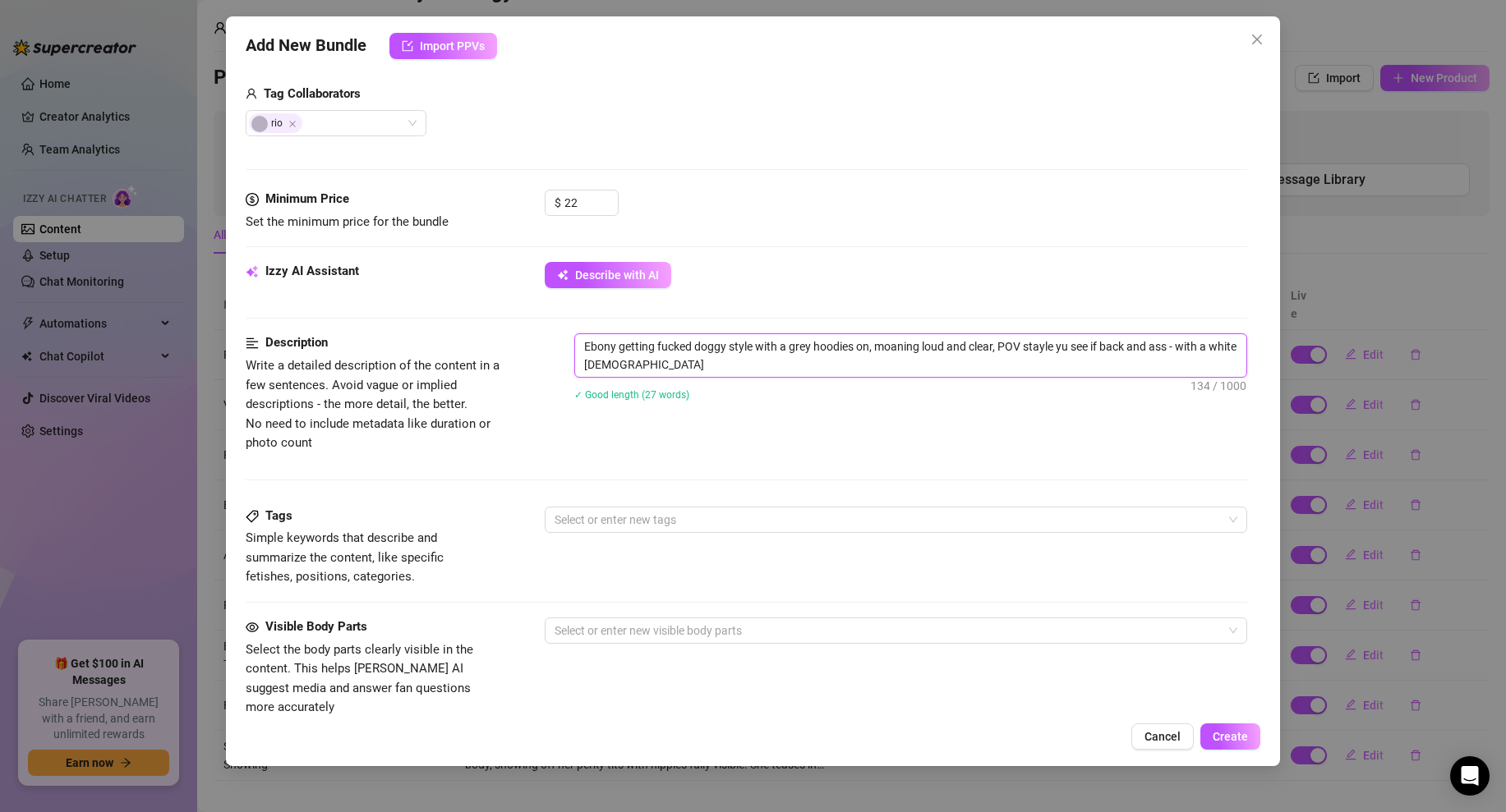
scroll to position [423, 0]
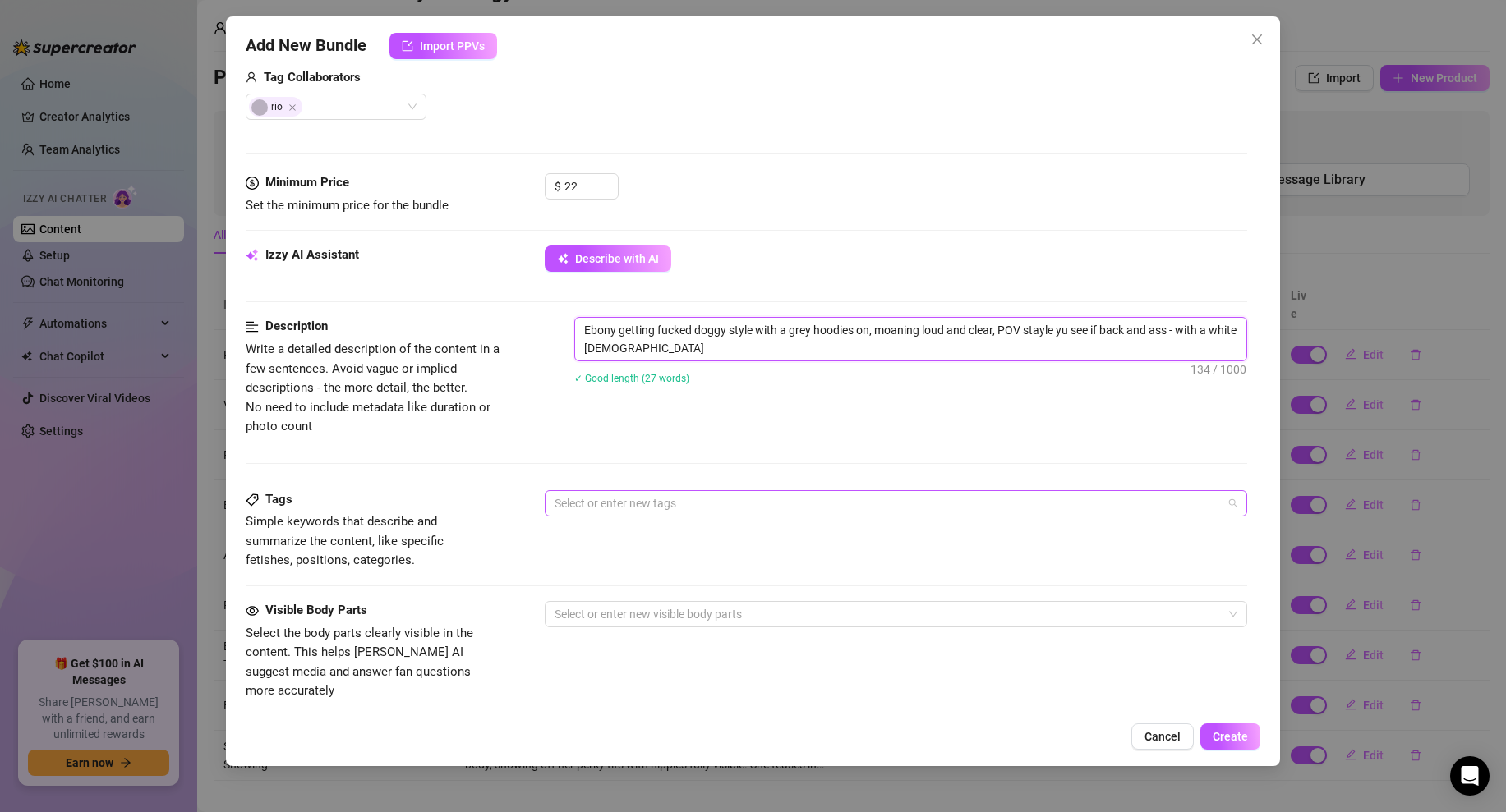
click at [576, 510] on div at bounding box center [887, 503] width 679 height 23
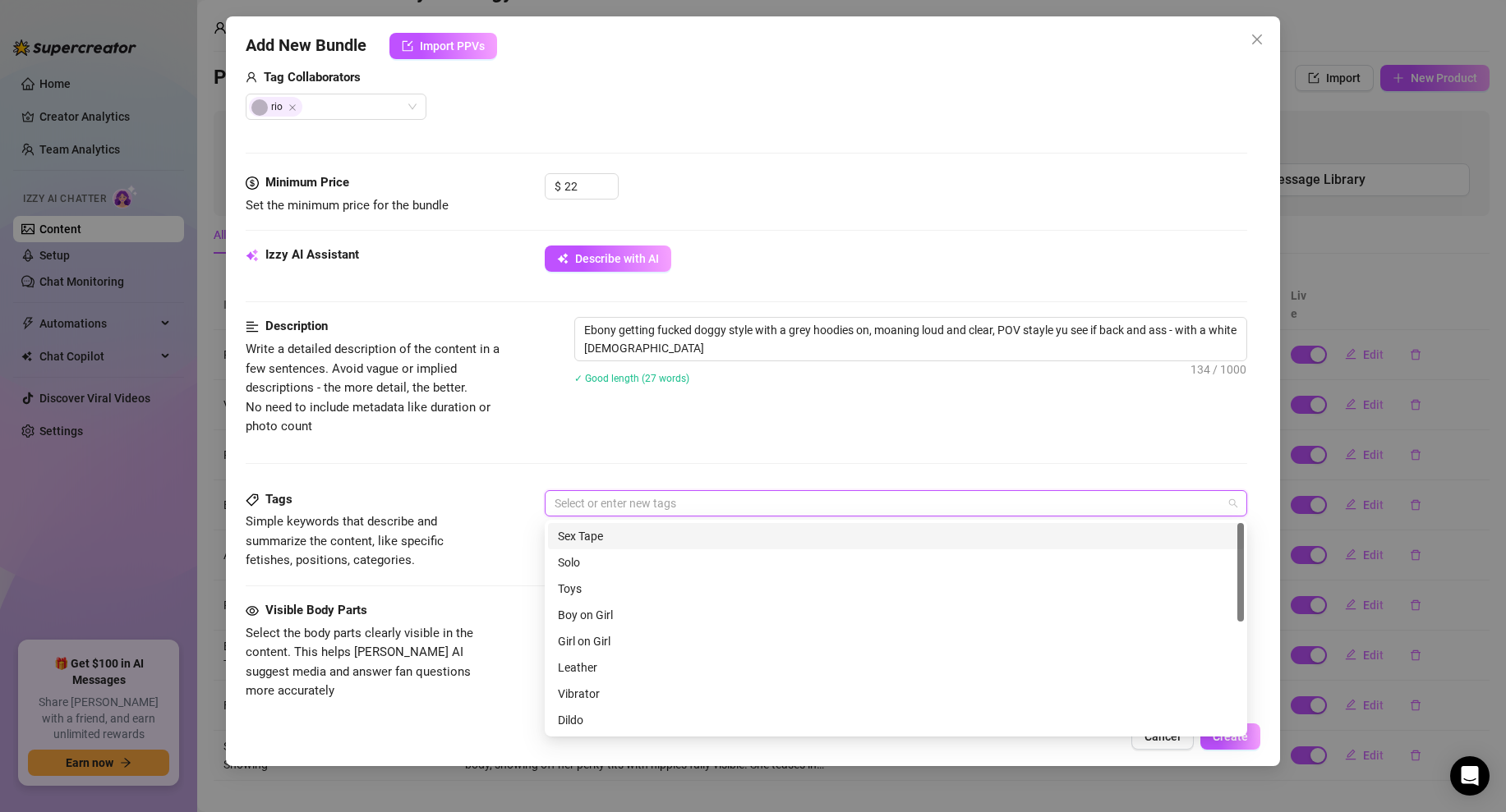
click at [594, 531] on div "Sex Tape" at bounding box center [896, 536] width 676 height 18
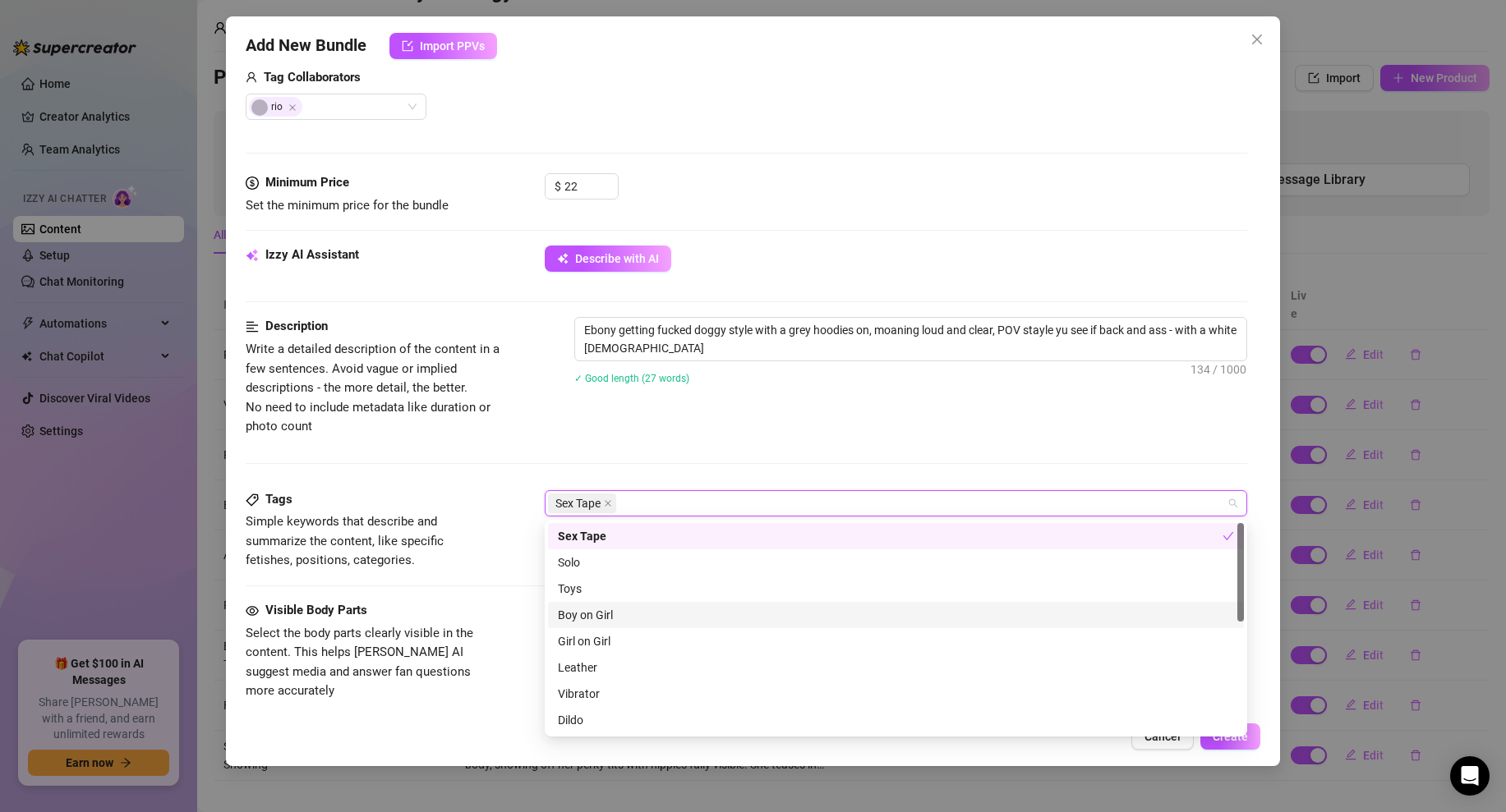
click at [593, 613] on div "Boy on Girl" at bounding box center [896, 615] width 676 height 18
click at [754, 431] on div "Description Write a detailed description of the content in a few sentences. Avo…" at bounding box center [746, 376] width 1002 height 119
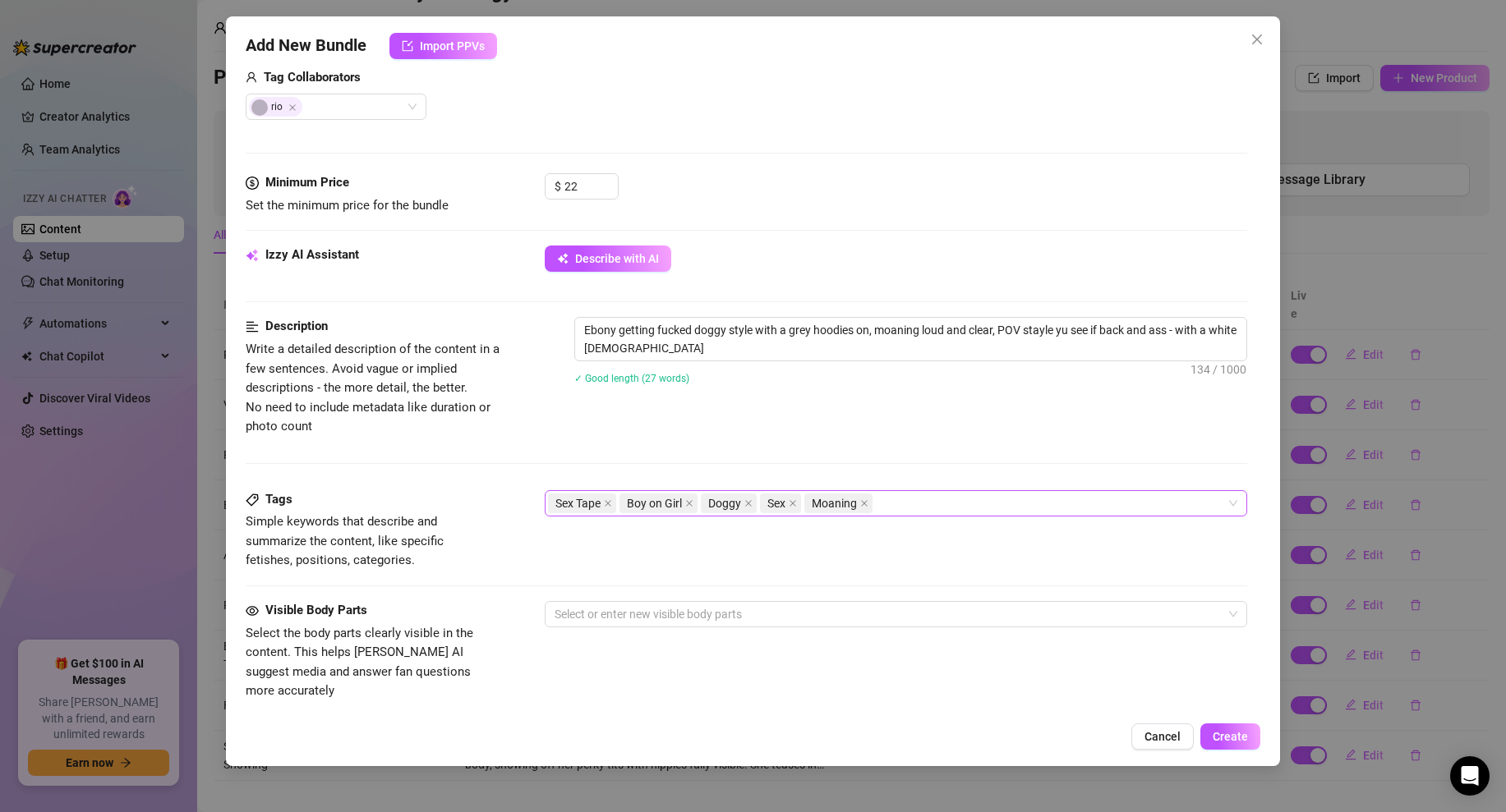
click at [951, 506] on div "Sex Tape Boy on Girl Doggy Sex Moaning" at bounding box center [887, 503] width 679 height 23
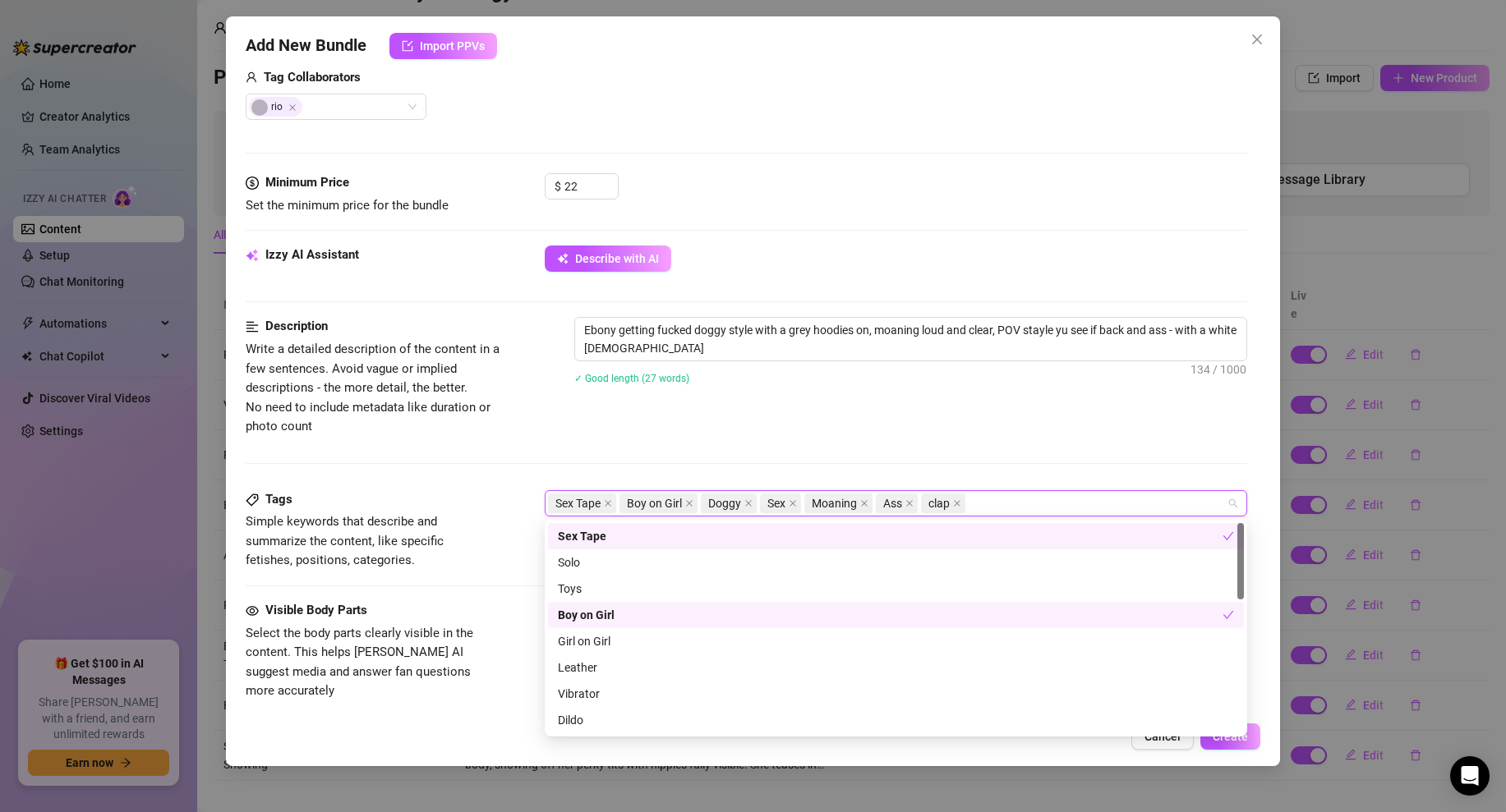
click at [823, 393] on div "Ebony getting fucked doggy style with a grey hoodies on, moaning loud and clear…" at bounding box center [910, 361] width 672 height 89
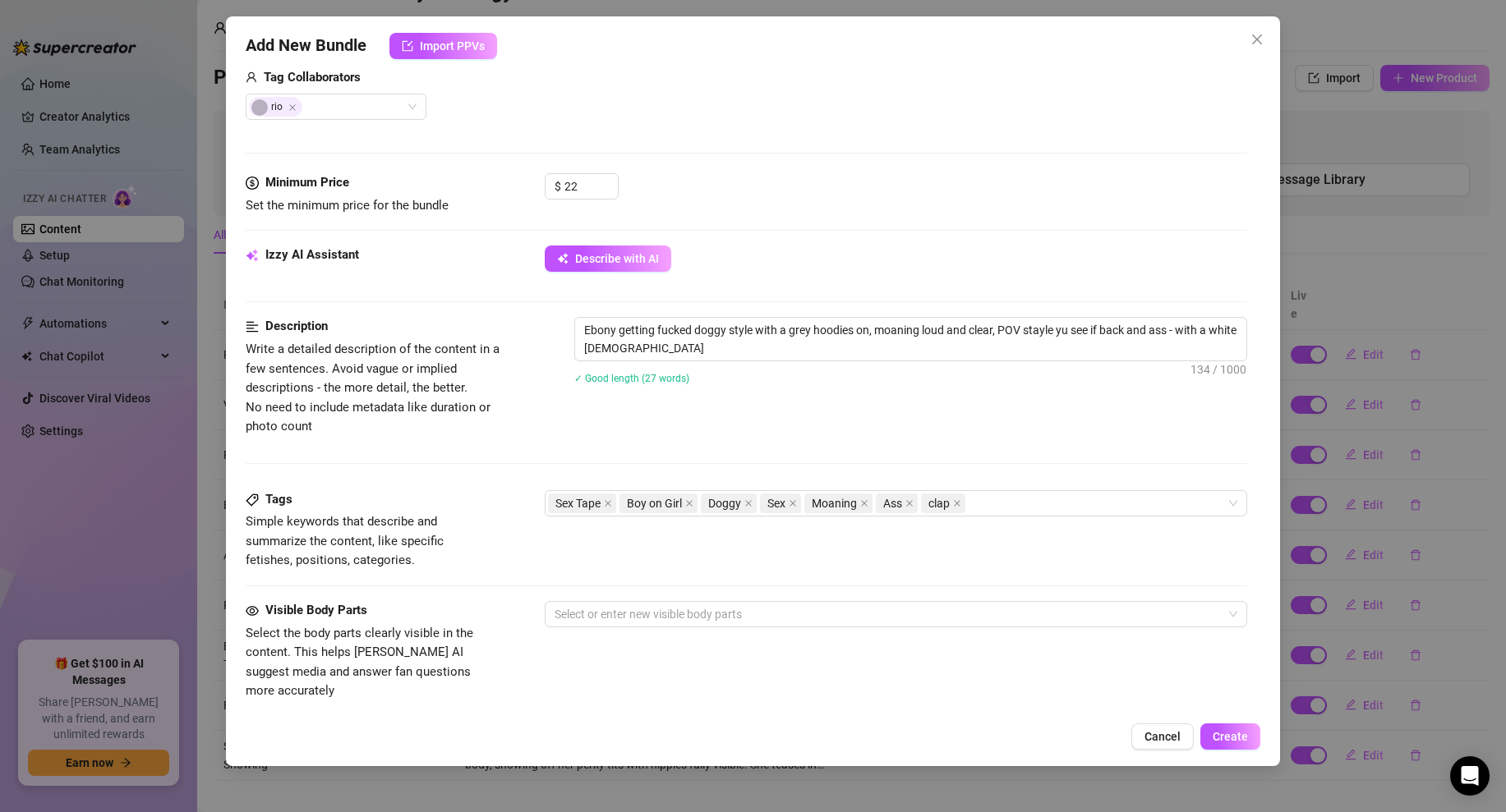
scroll to position [658, 0]
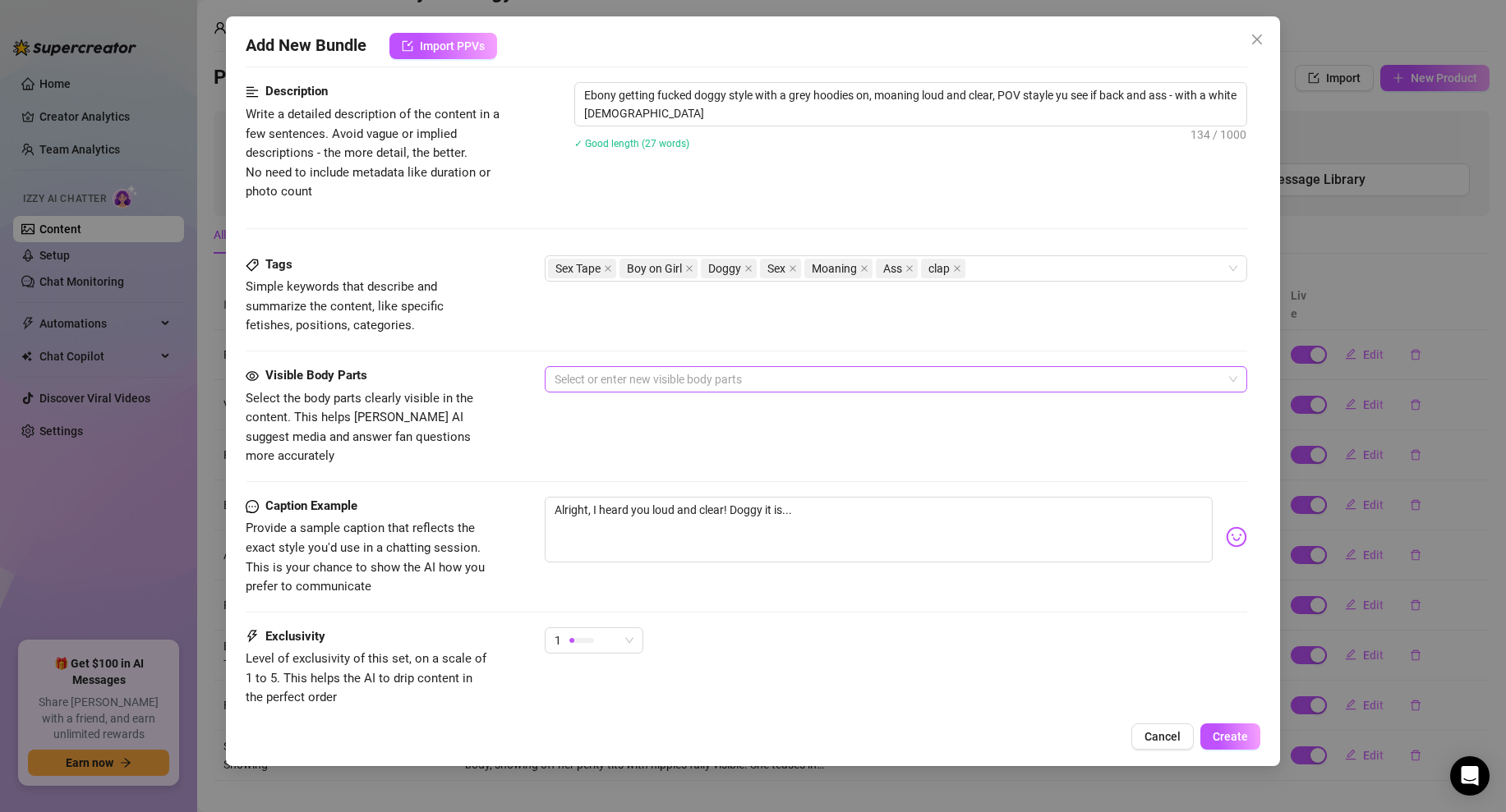
click at [637, 380] on div at bounding box center [887, 380] width 679 height 23
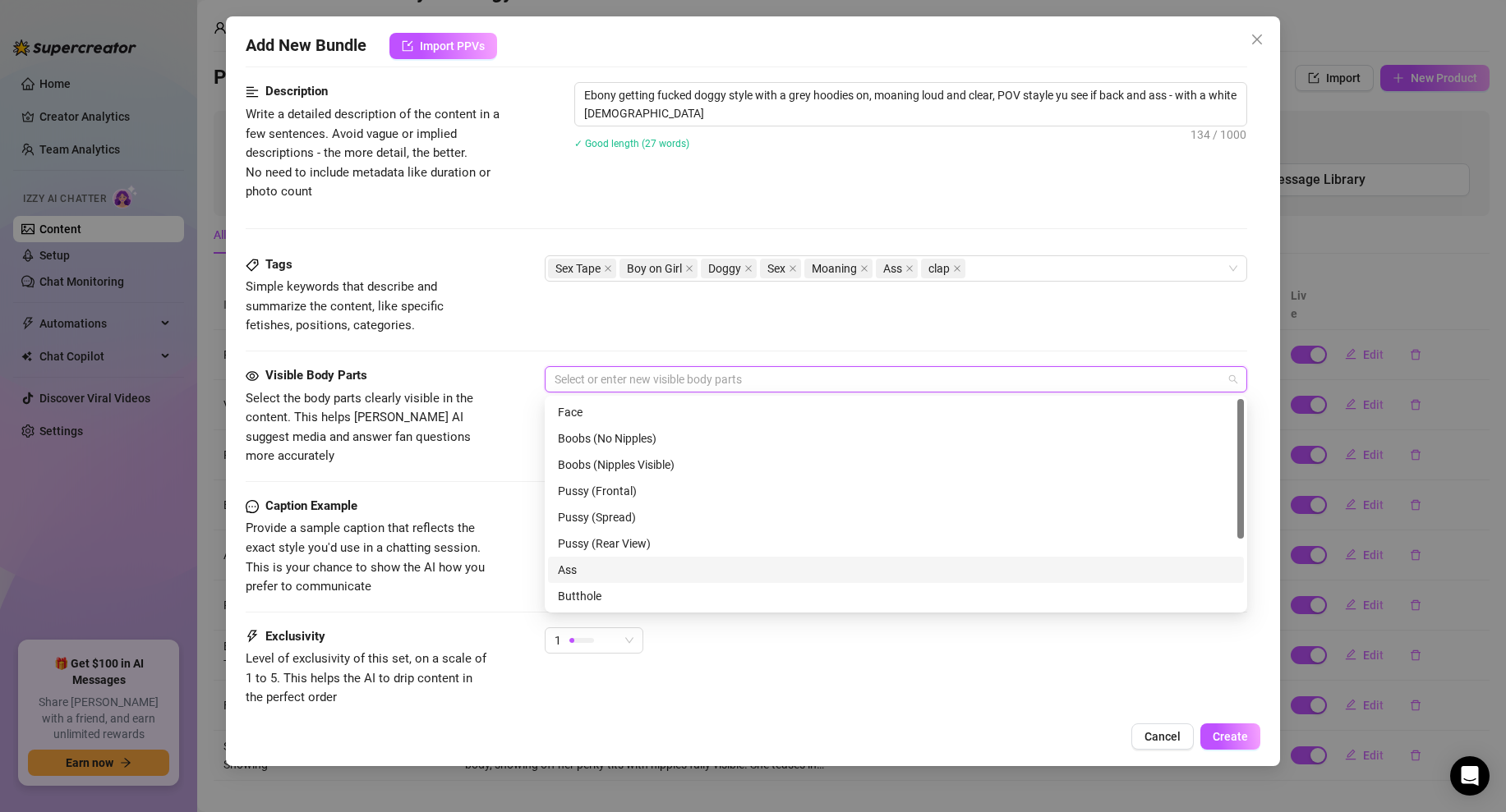
click at [566, 573] on div "Ass" at bounding box center [896, 570] width 676 height 18
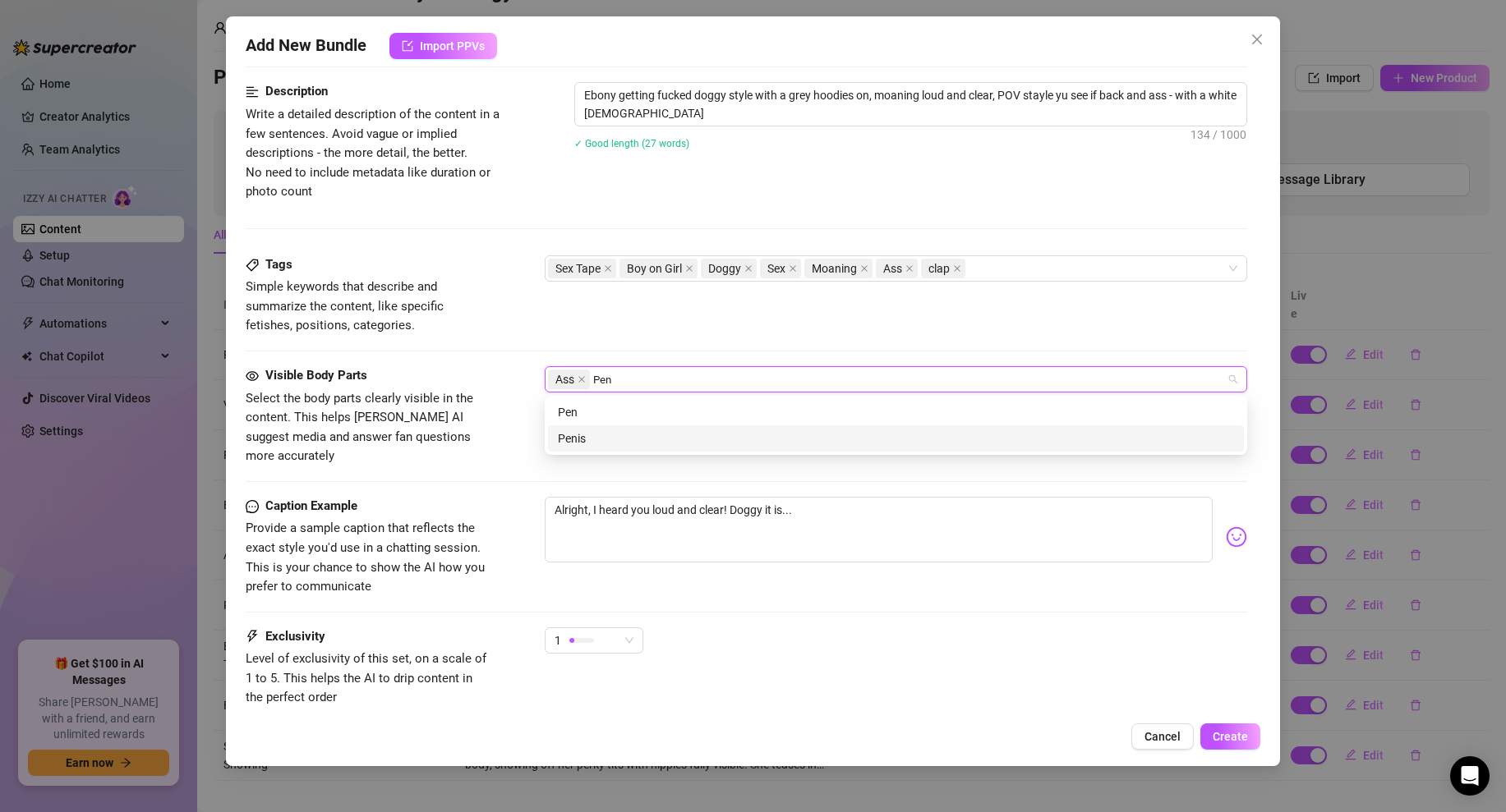
click at [586, 436] on div "Penis" at bounding box center [896, 438] width 676 height 18
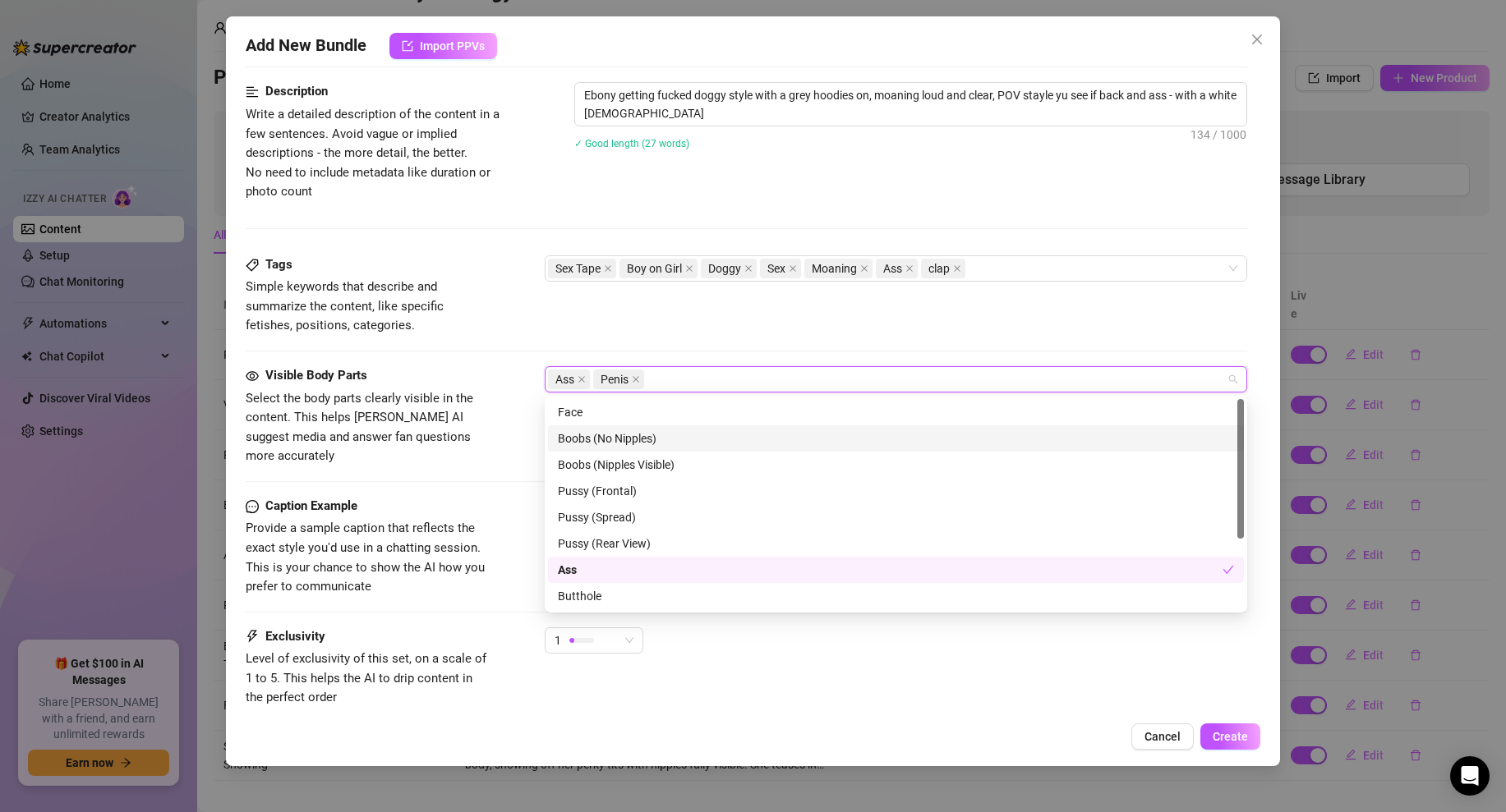
click at [689, 320] on div "Tags Simple keywords that describe and summarize the content, like specific fet…" at bounding box center [746, 295] width 1002 height 80
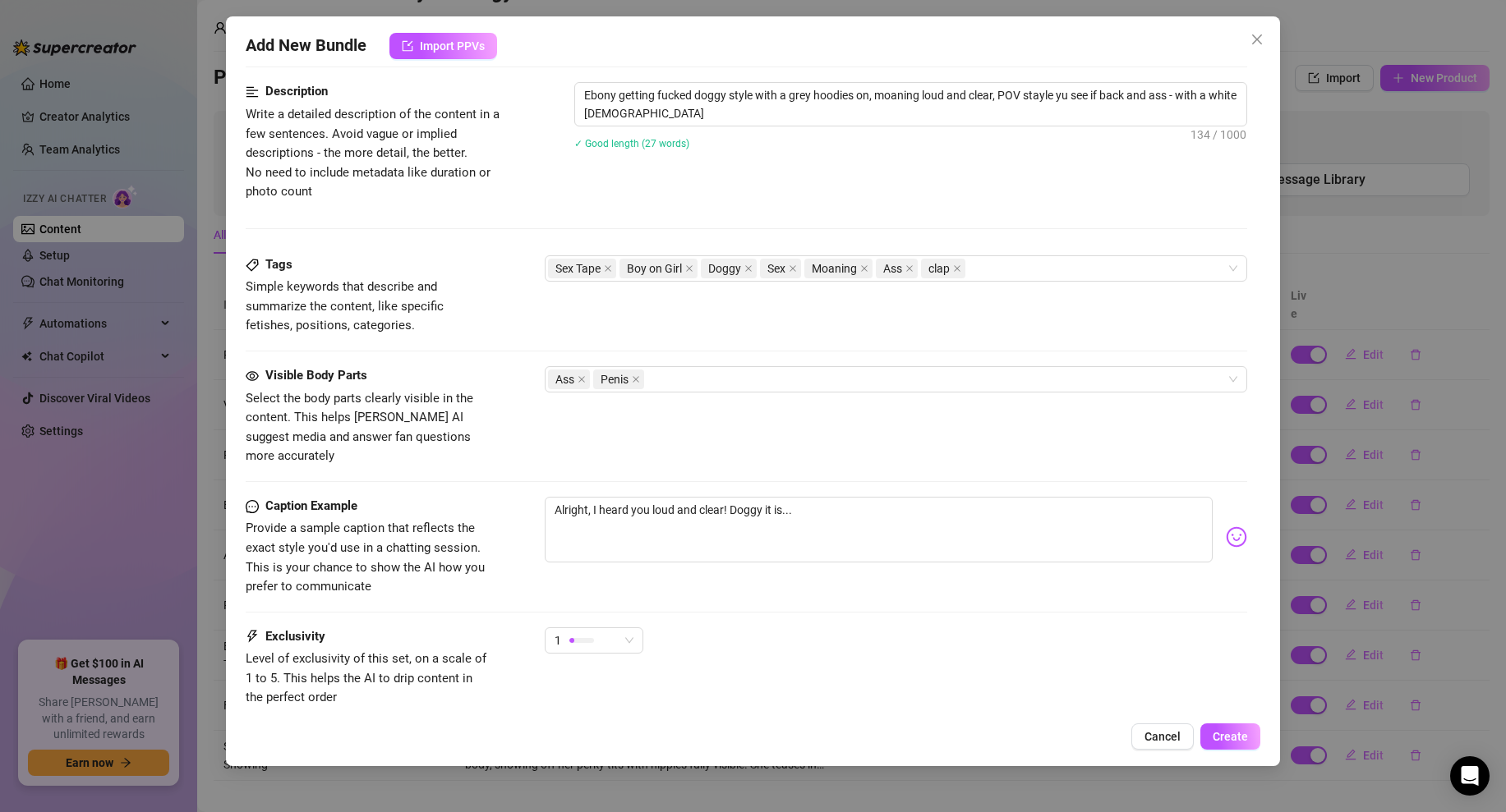
scroll to position [755, 0]
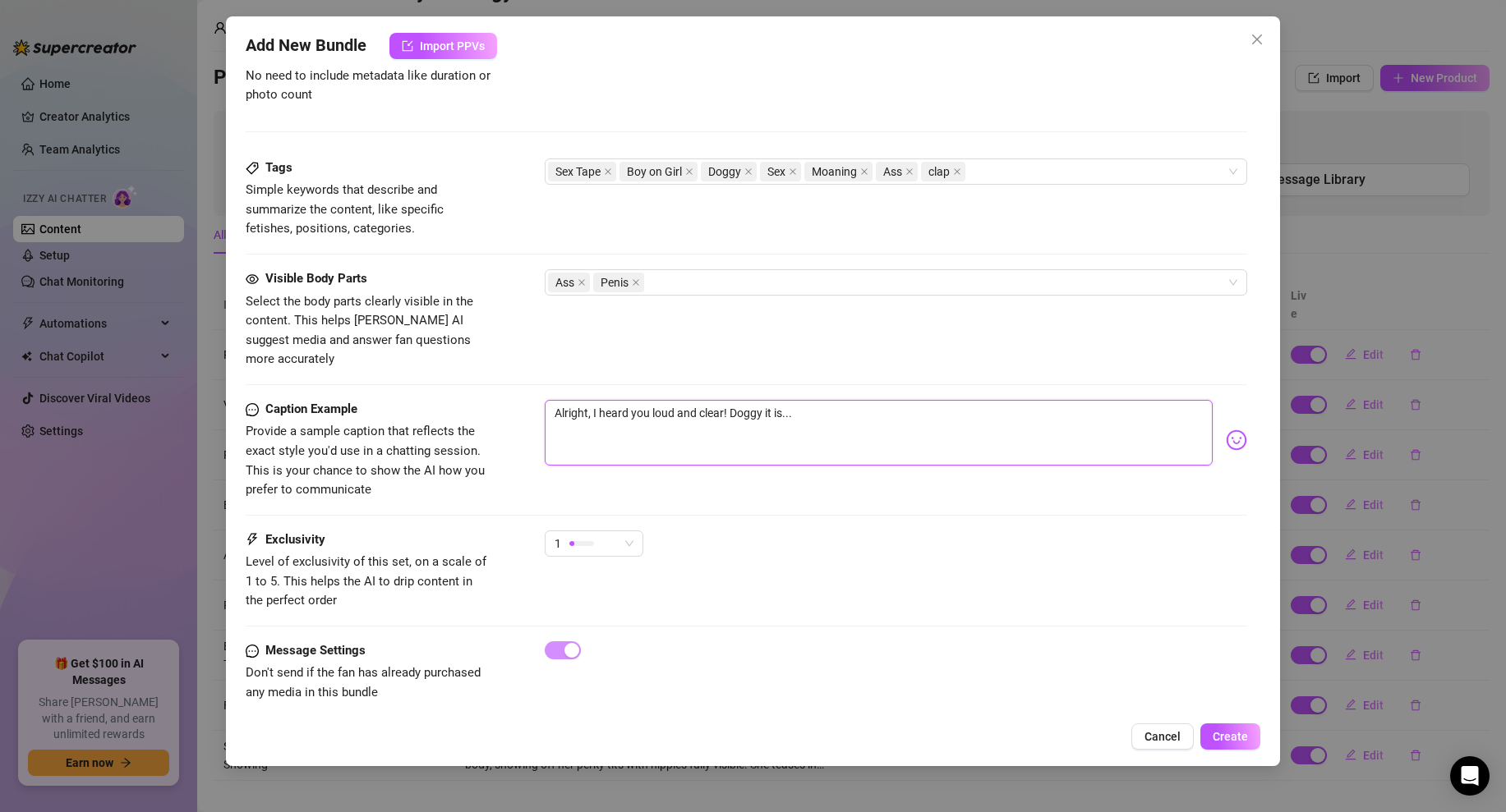
click at [797, 400] on textarea "Alright, I heard you loud and clear! Doggy it is..." at bounding box center [878, 433] width 668 height 66
drag, startPoint x: 731, startPoint y: 396, endPoint x: 511, endPoint y: 408, distance: 220.3
click at [511, 408] on div "Caption Example Provide a sample caption that reflects the exact style you'd us…" at bounding box center [746, 450] width 1002 height 100
click at [721, 366] on div "Visible Body Parts Select the body parts clearly visible in the content. This h…" at bounding box center [746, 334] width 1002 height 131
click at [734, 400] on textarea "Alright, I heard you loud and clear! Doggy it is..." at bounding box center [878, 433] width 668 height 66
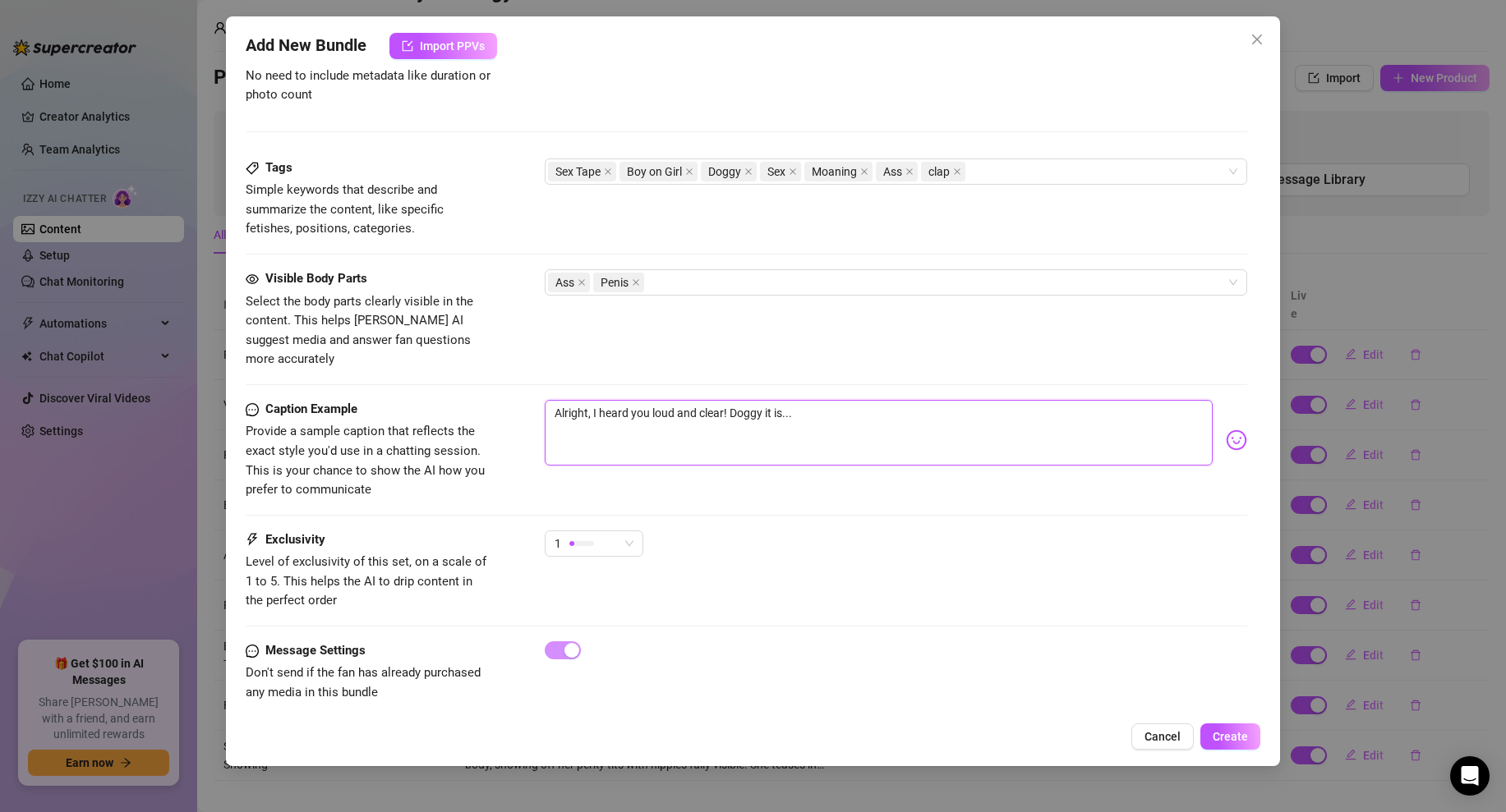
drag, startPoint x: 733, startPoint y: 392, endPoint x: 566, endPoint y: 392, distance: 167.0
click at [566, 400] on textarea "Alright, I heard you loud and clear! Doggy it is..." at bounding box center [878, 433] width 668 height 66
drag, startPoint x: 729, startPoint y: 388, endPoint x: 690, endPoint y: 388, distance: 39.0
click at [690, 400] on textarea "Doggy style is my favorite it is..." at bounding box center [878, 433] width 668 height 66
click at [603, 531] on div "1" at bounding box center [586, 543] width 64 height 25
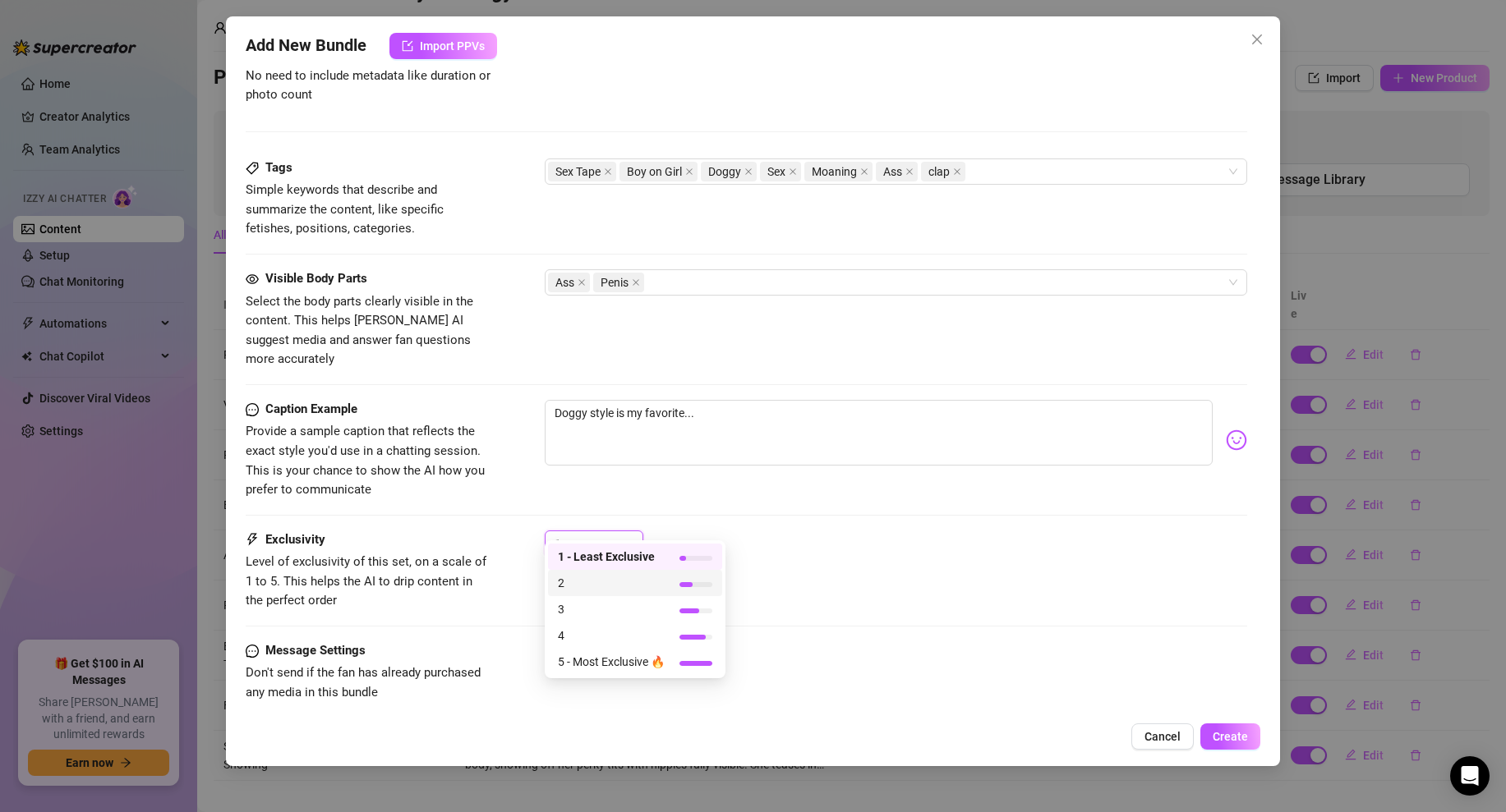
click at [587, 578] on span "2" at bounding box center [611, 583] width 107 height 18
click at [796, 531] on div "2 2" at bounding box center [896, 551] width 703 height 41
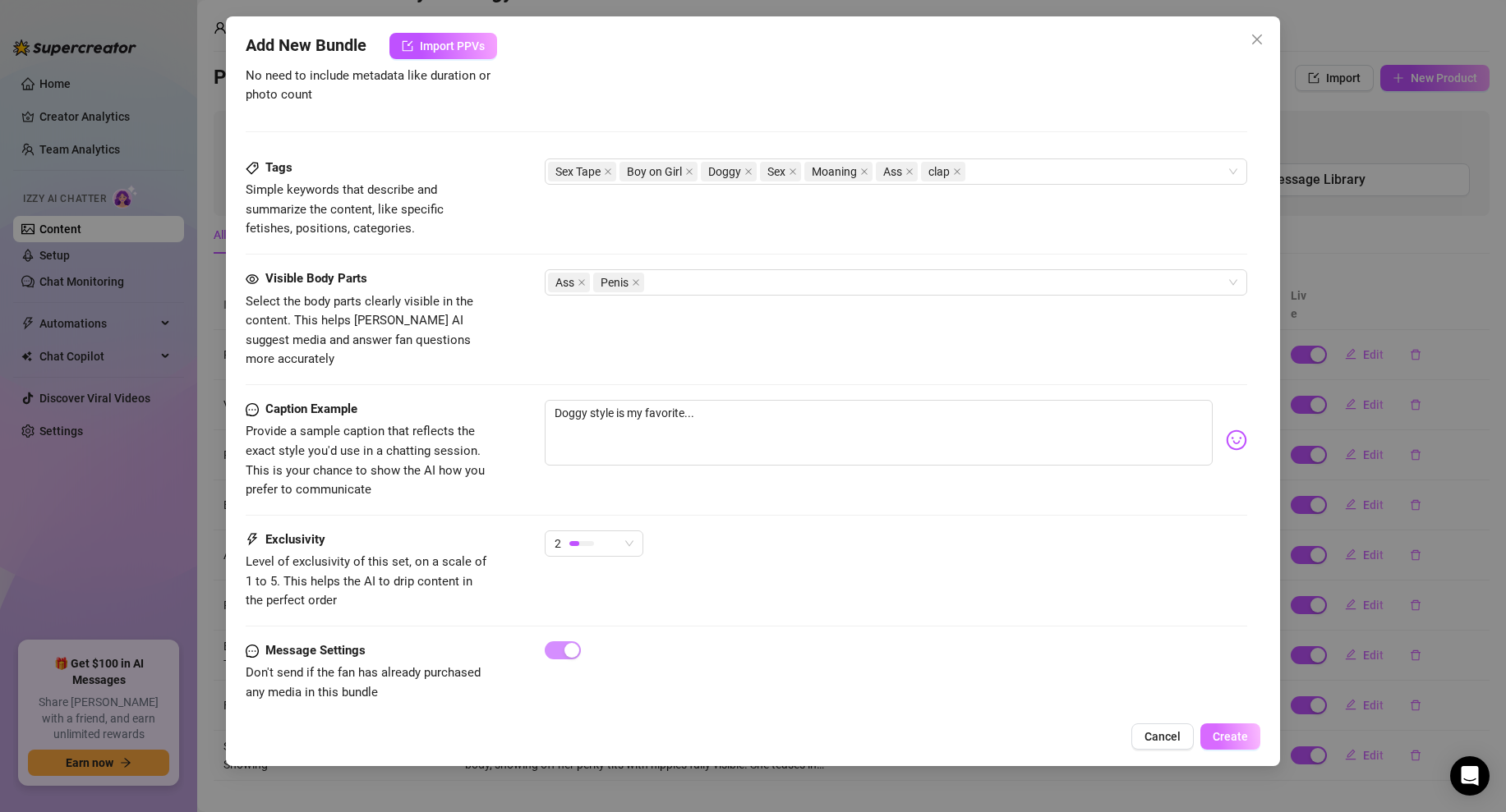
click at [1222, 741] on span "Create" at bounding box center [1230, 736] width 36 height 13
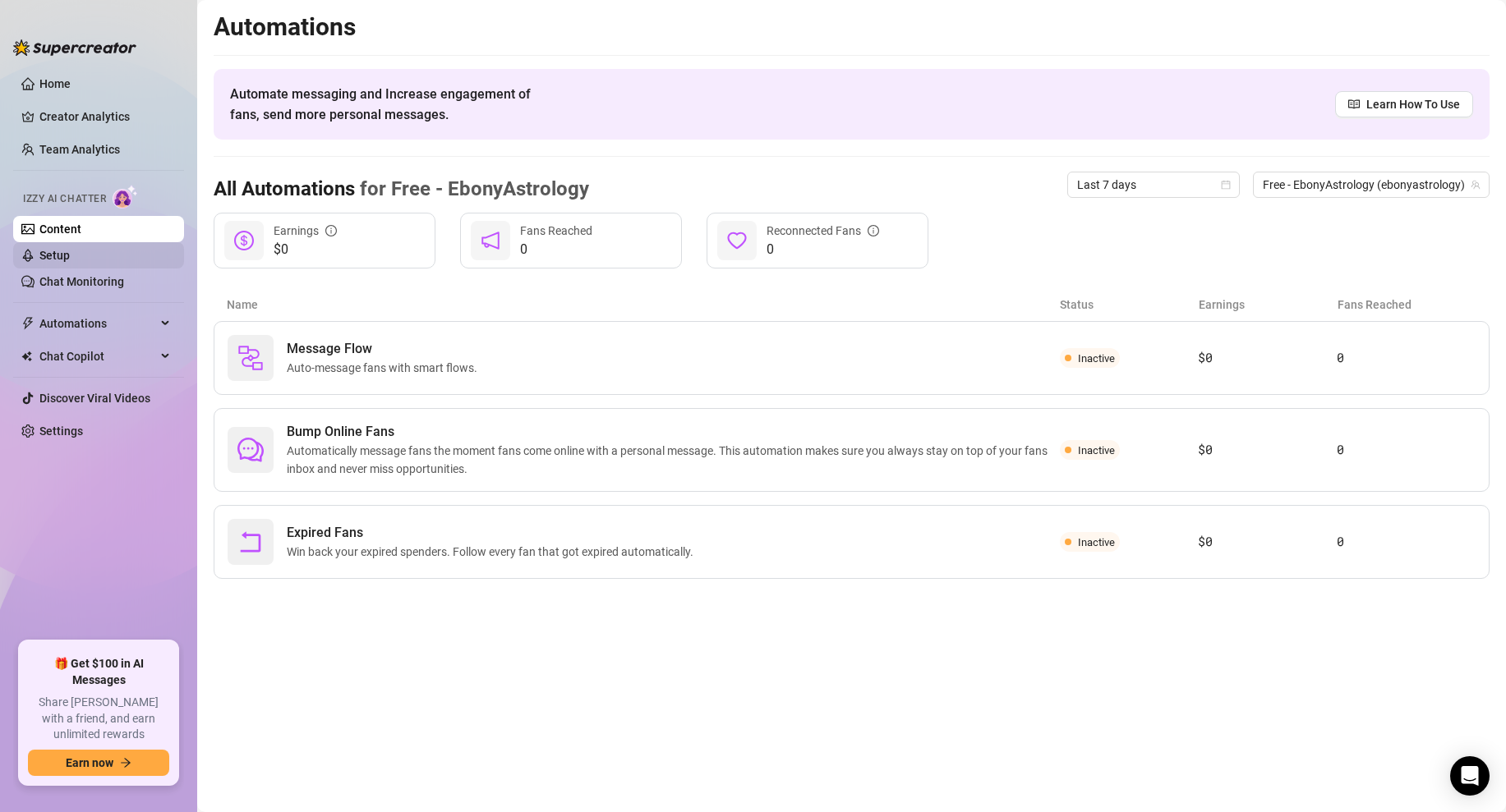
click at [69, 262] on link "Setup" at bounding box center [54, 255] width 30 height 13
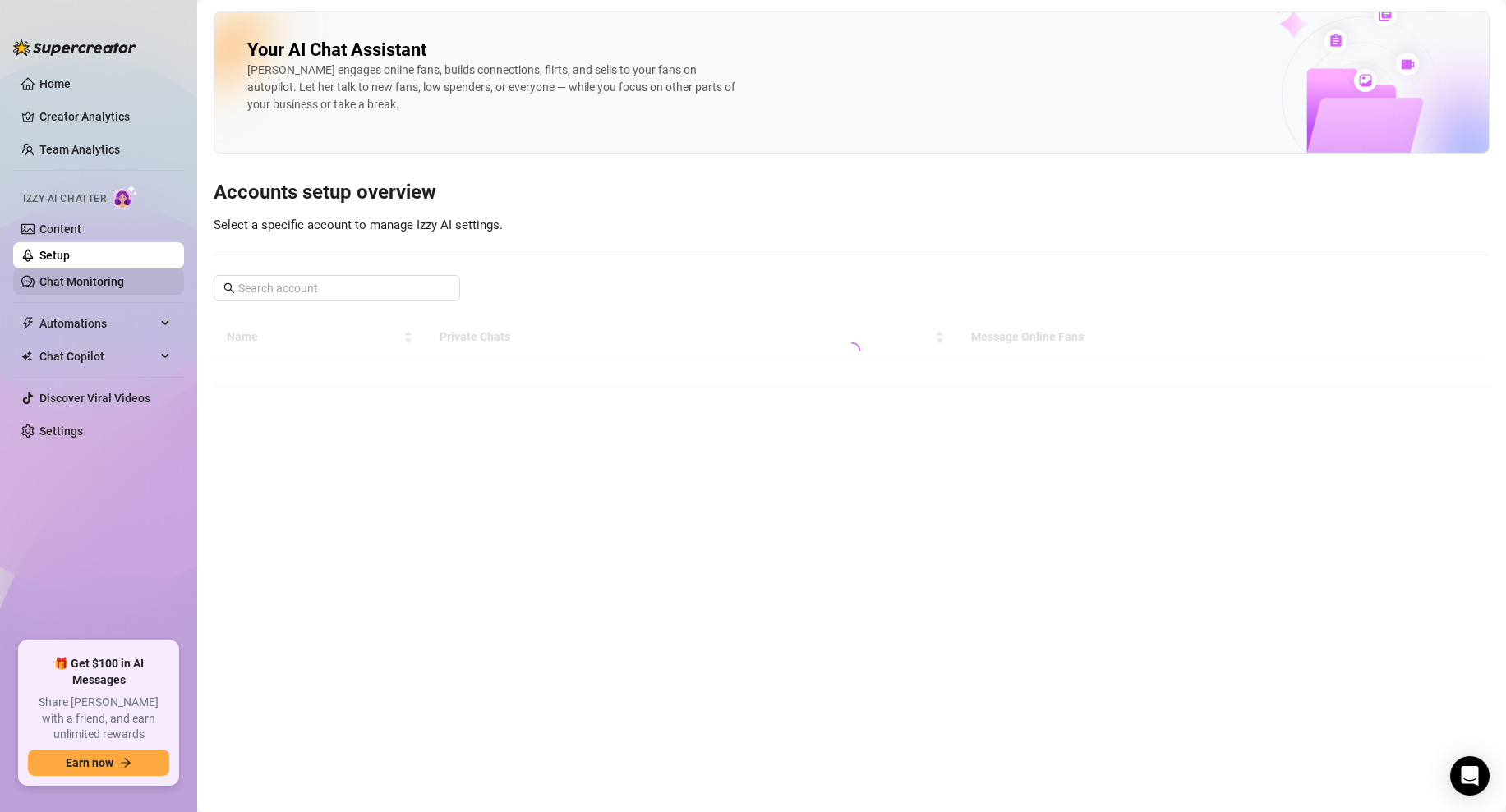
click at [110, 286] on link "Chat Monitoring" at bounding box center [81, 281] width 85 height 13
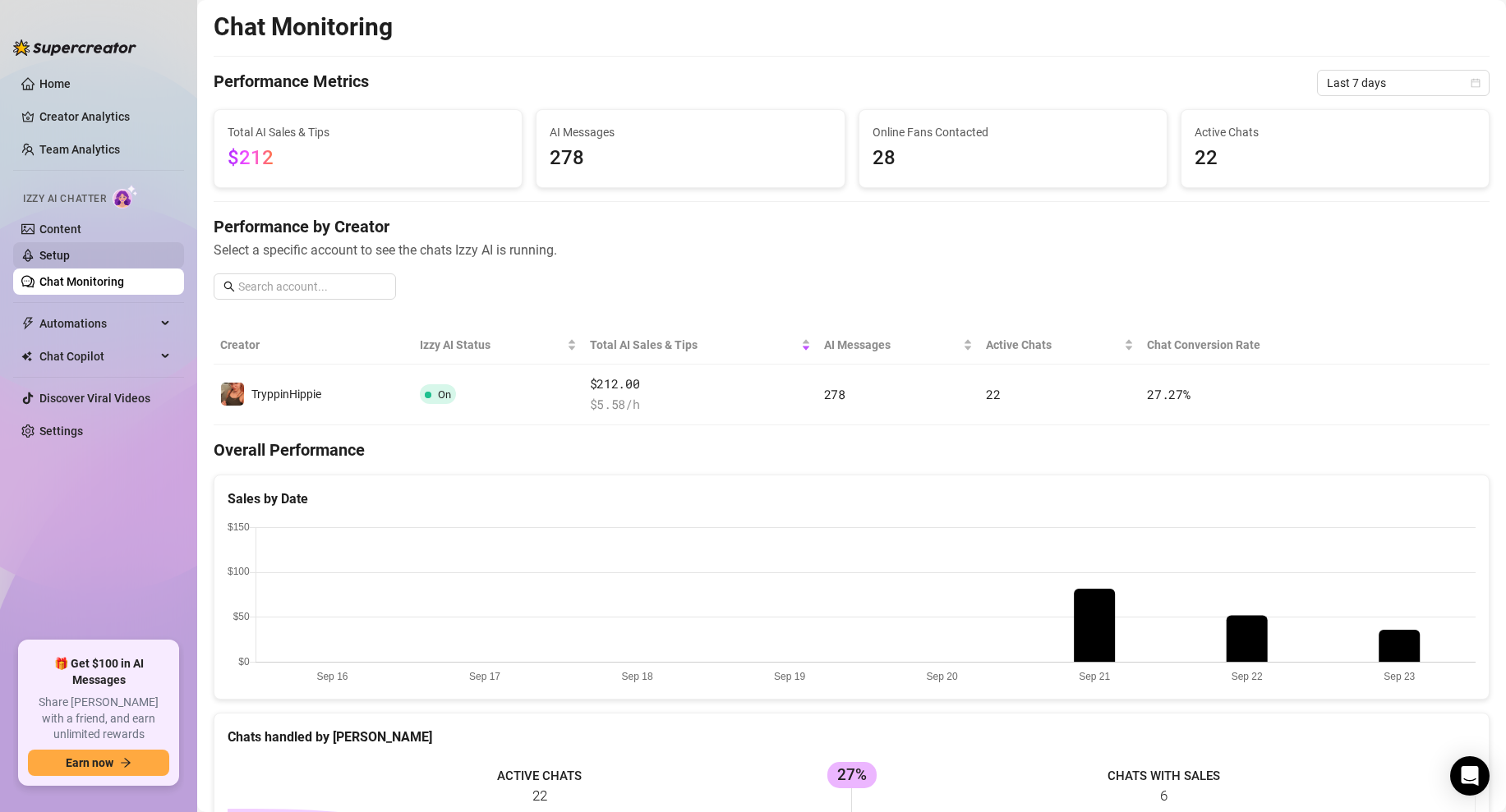
click at [69, 252] on link "Setup" at bounding box center [54, 255] width 30 height 13
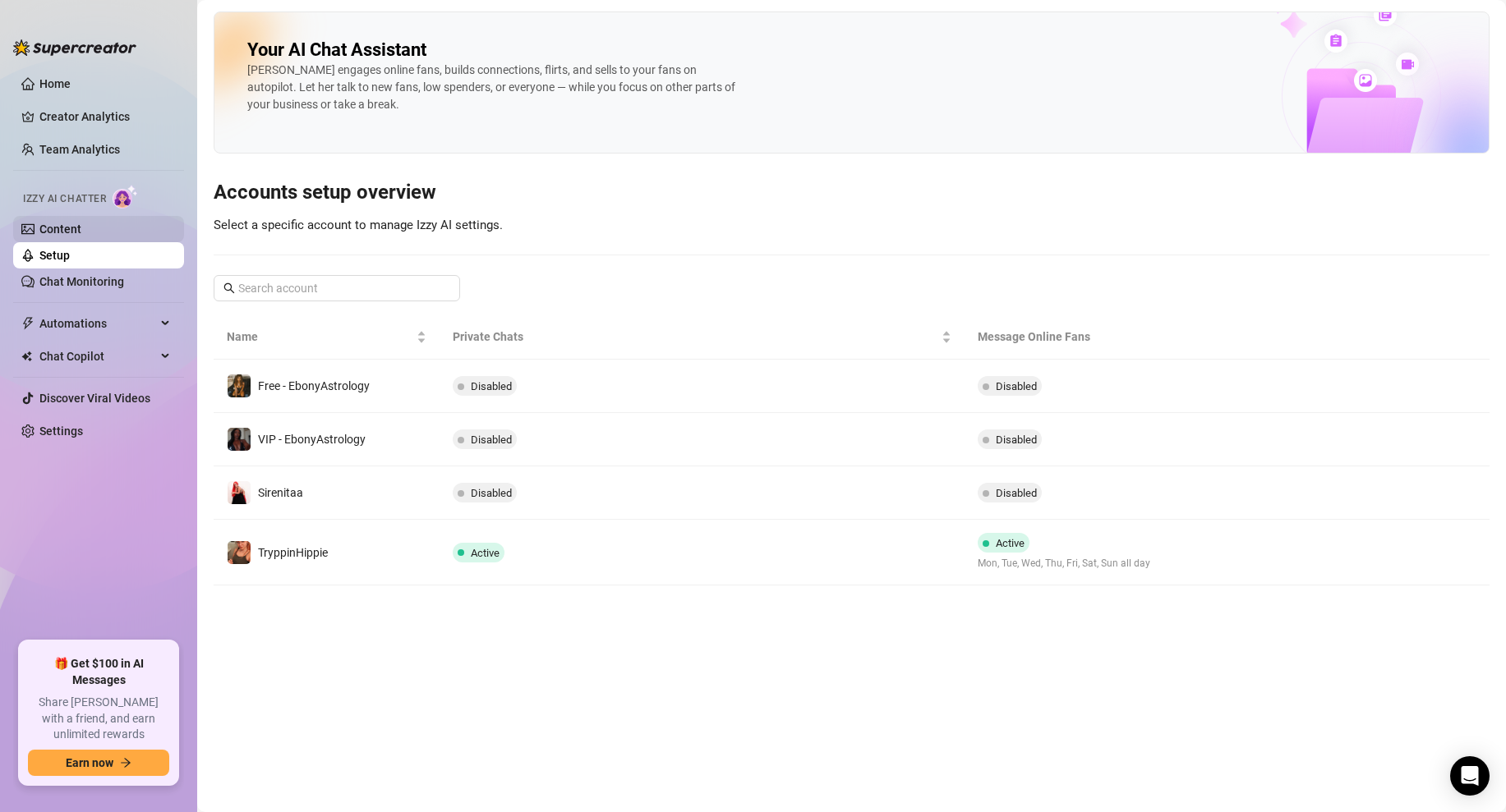
click at [81, 229] on link "Content" at bounding box center [60, 229] width 42 height 13
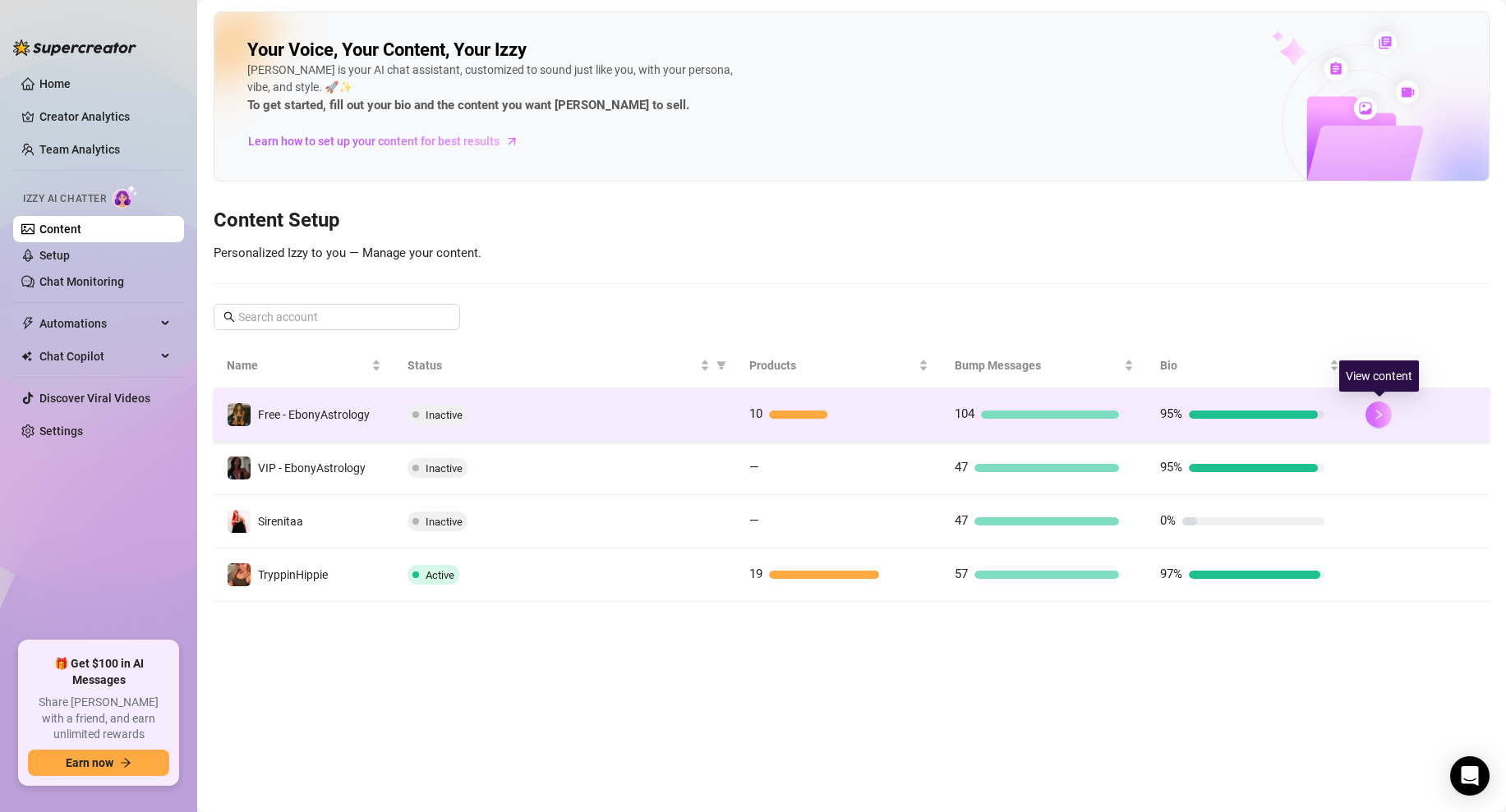
click at [1379, 415] on icon "right" at bounding box center [1379, 414] width 5 height 10
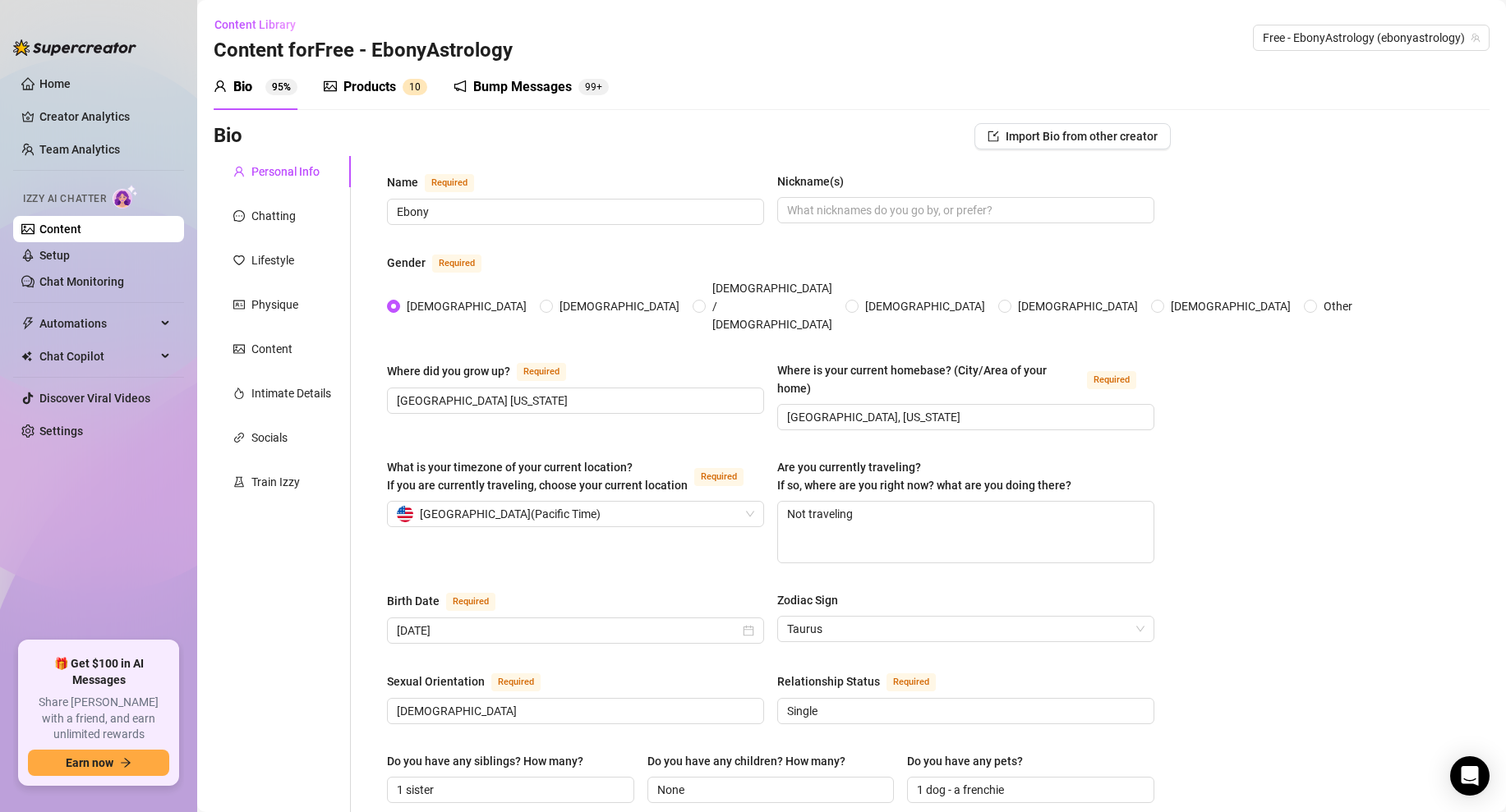
click at [374, 91] on div "Products" at bounding box center [369, 87] width 52 height 20
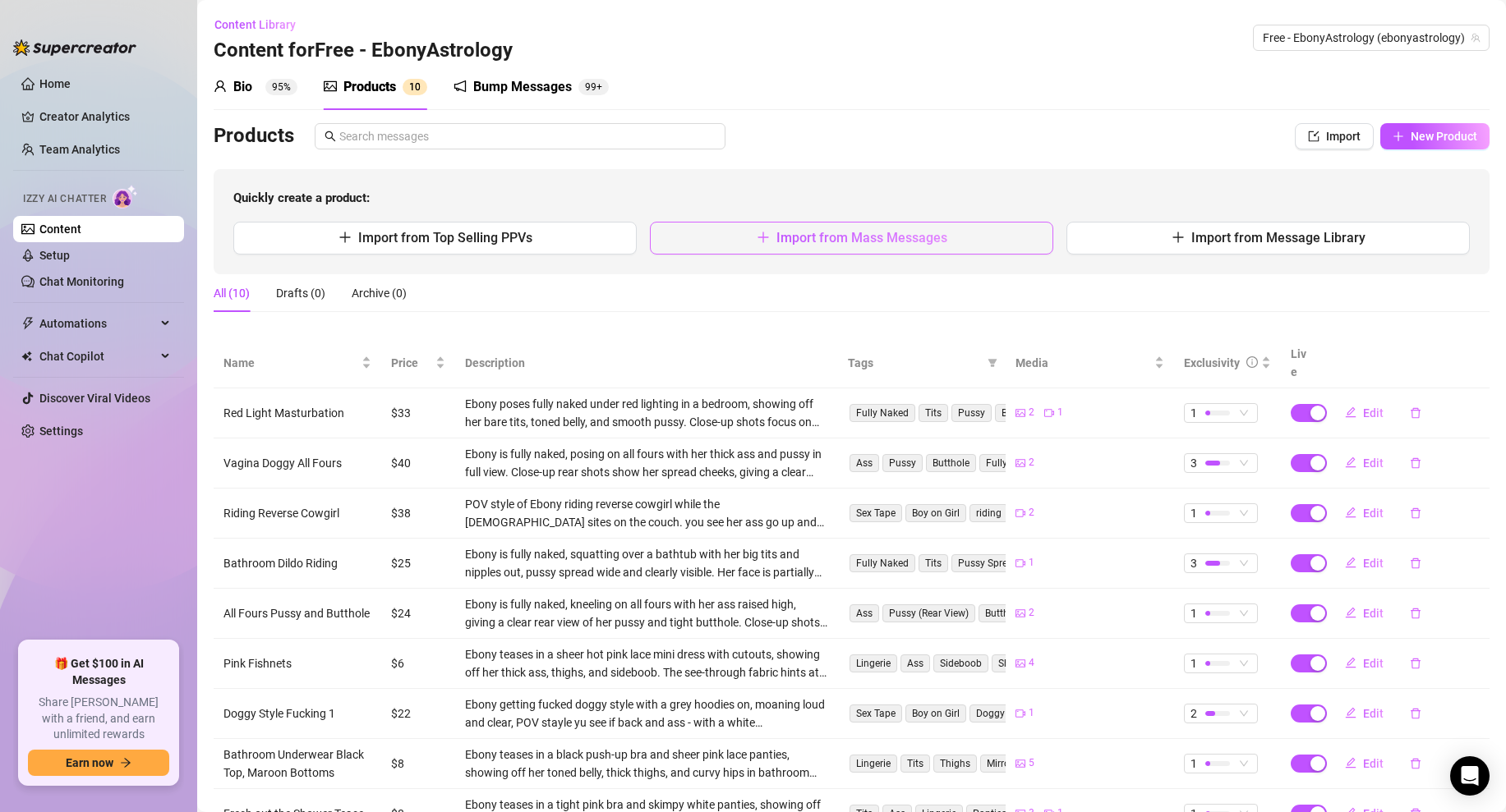
click at [896, 231] on span "Import from Mass Messages" at bounding box center [862, 238] width 171 height 16
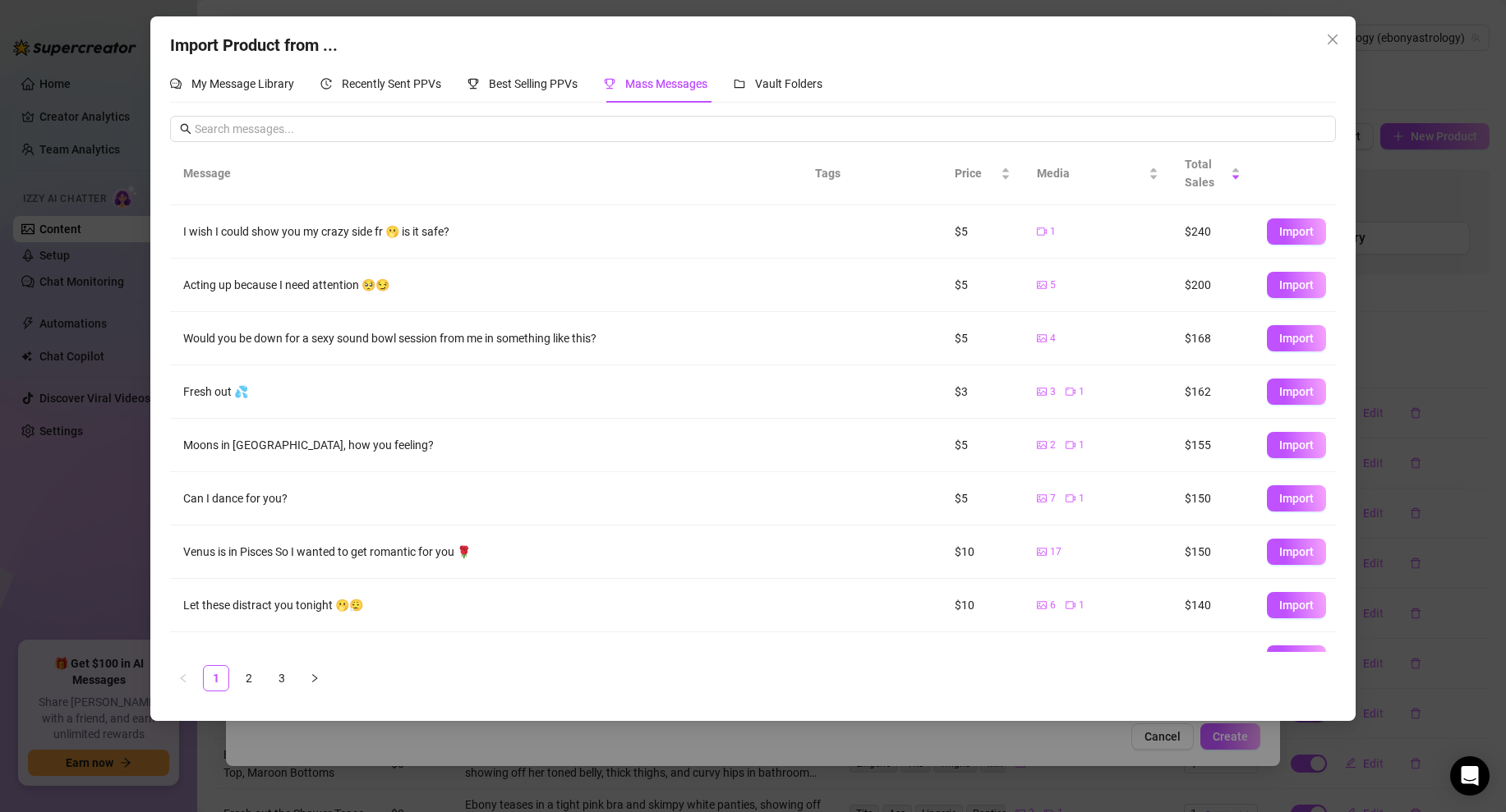
scroll to position [87, 0]
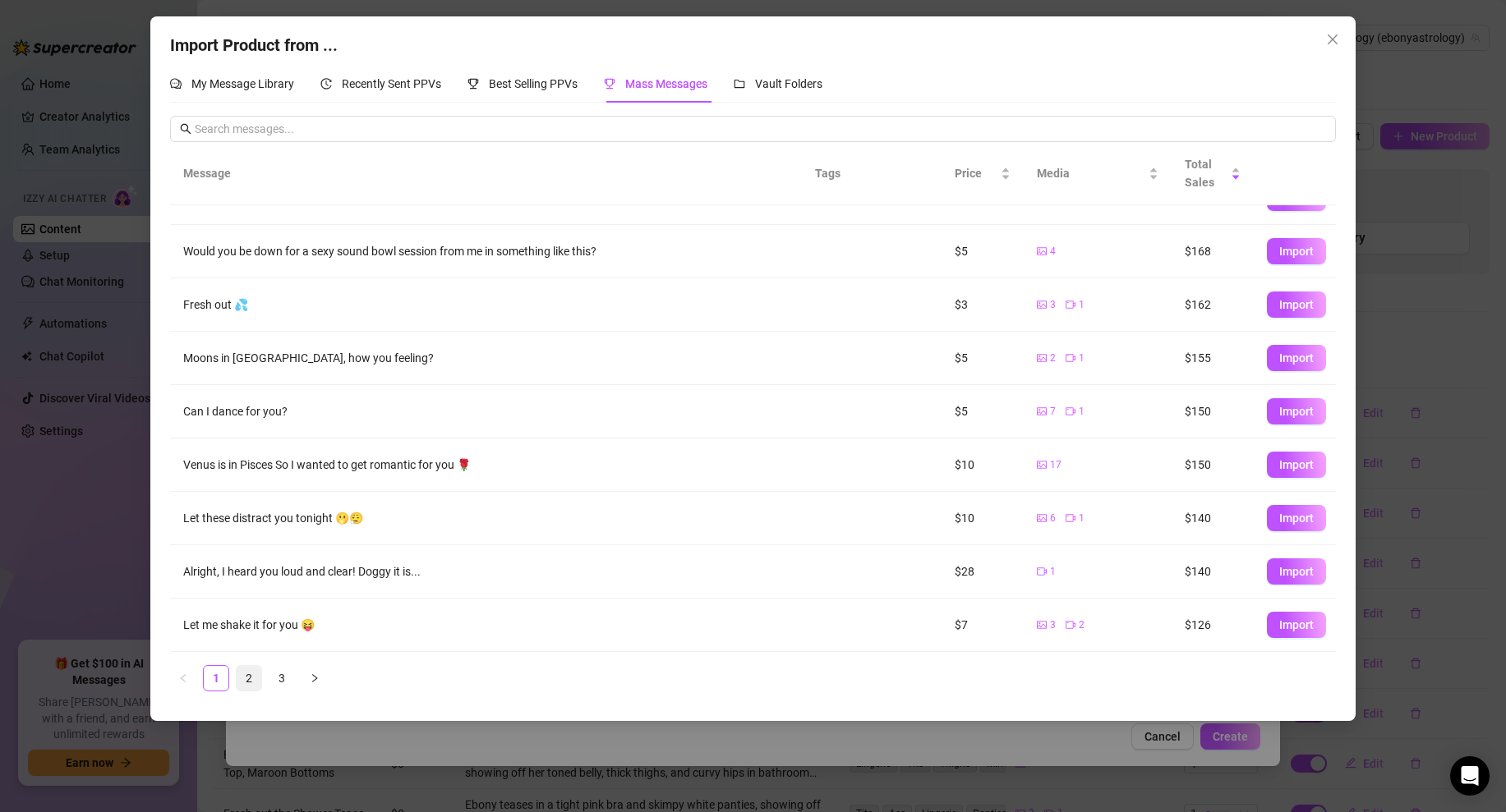
click at [255, 678] on link "2" at bounding box center [249, 679] width 25 height 25
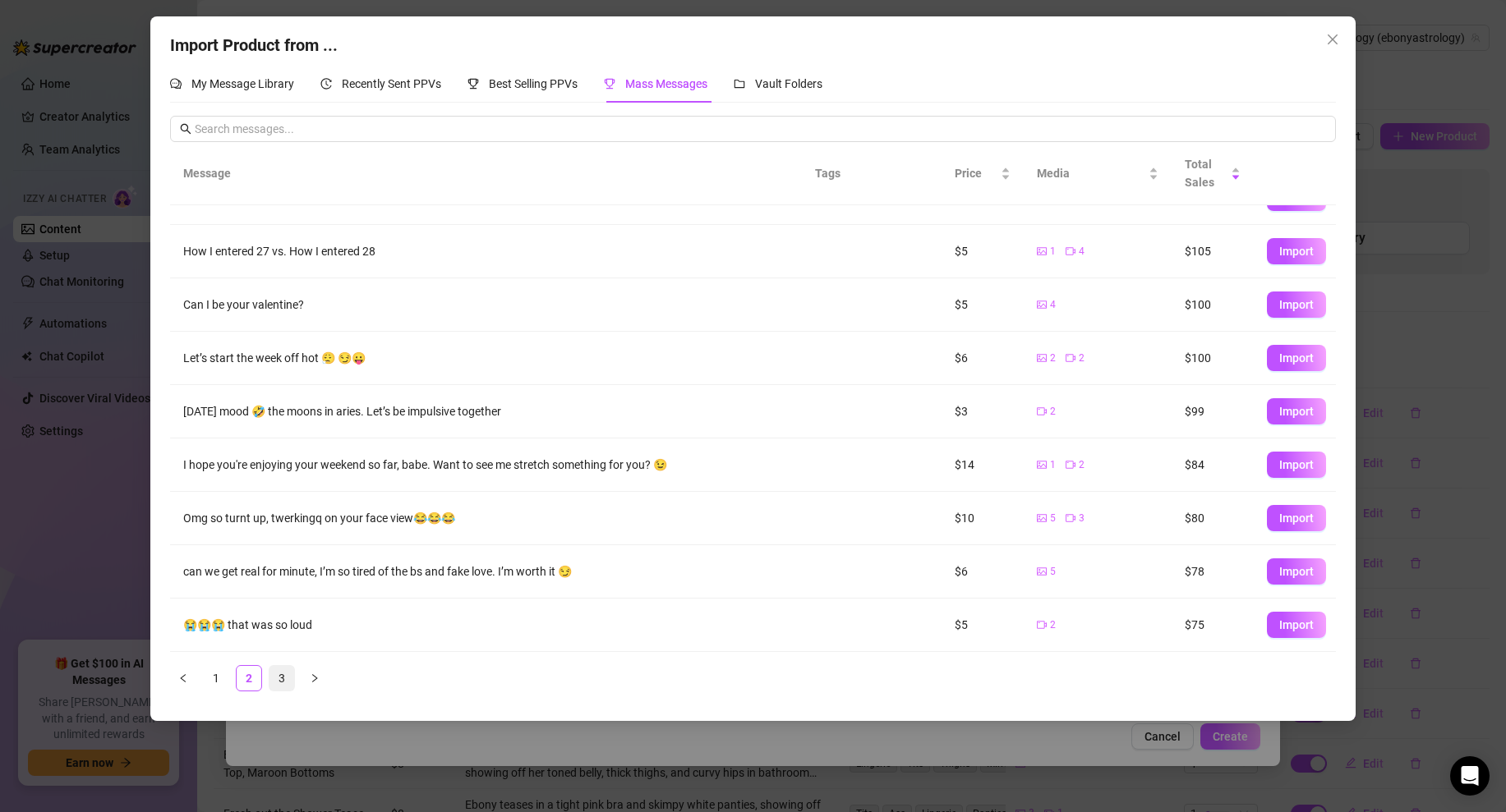
click at [288, 679] on link "3" at bounding box center [282, 679] width 25 height 25
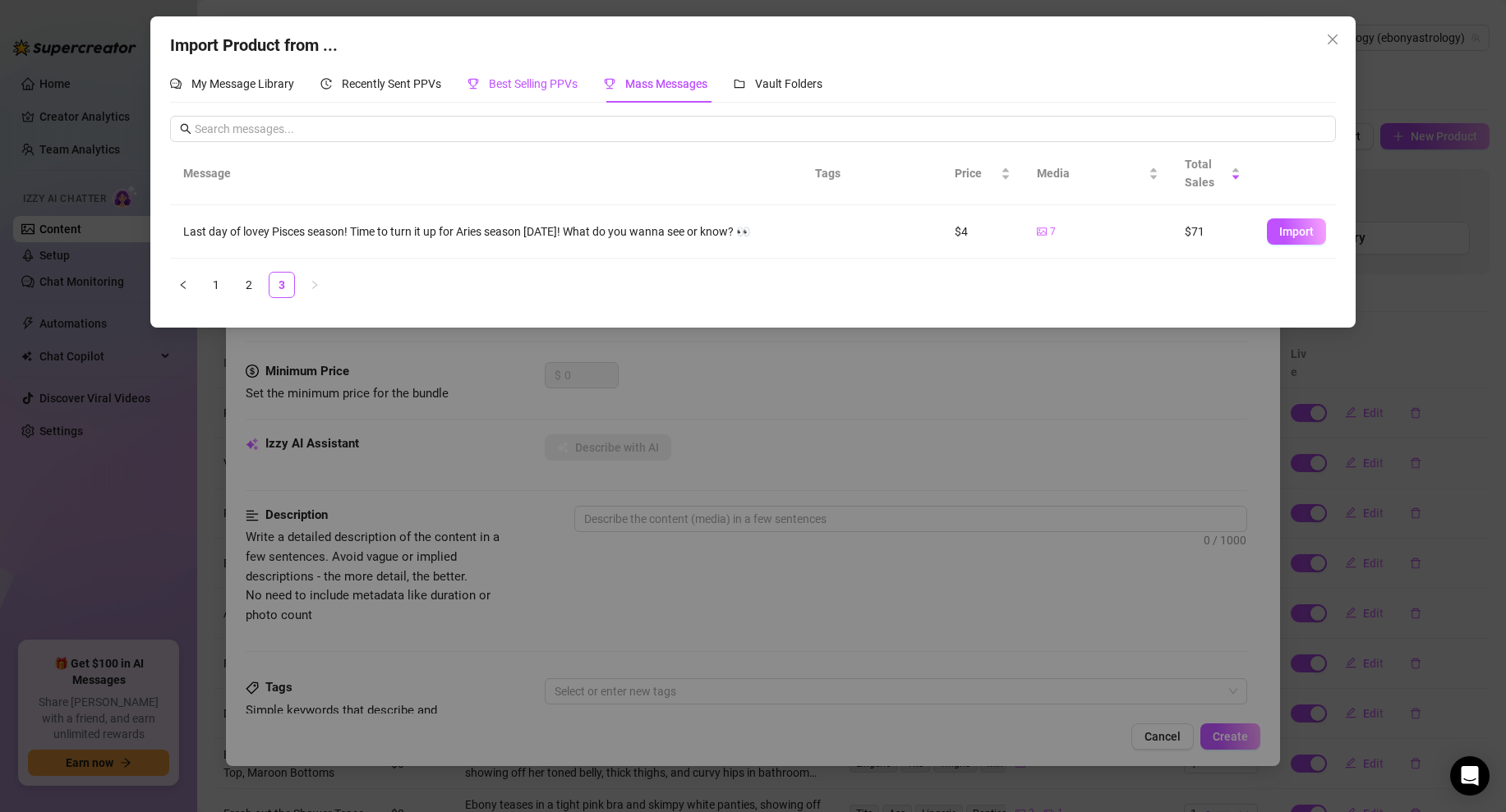
click at [522, 91] on div "Best Selling PPVs" at bounding box center [522, 84] width 110 height 18
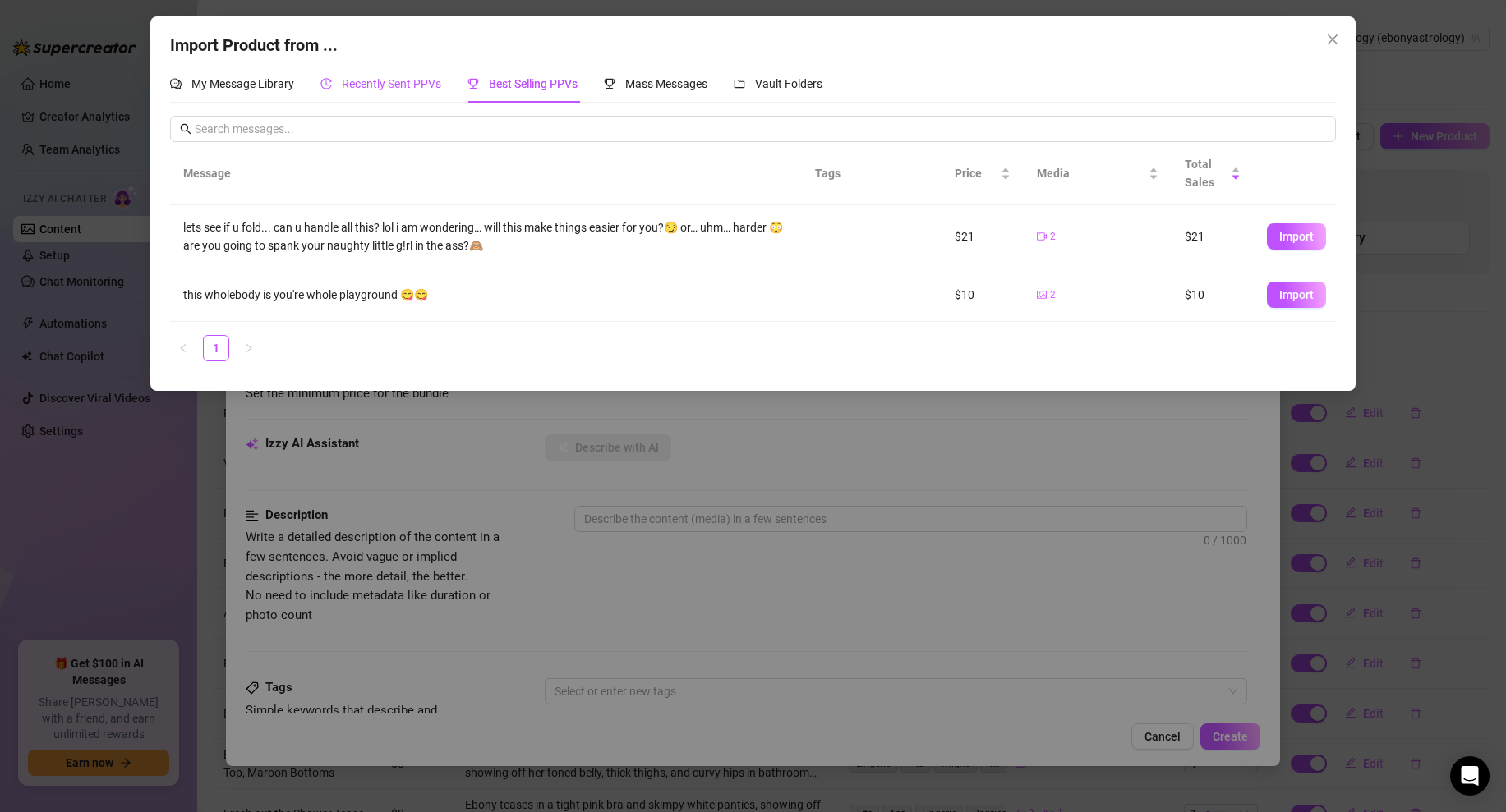
click at [421, 81] on span "Recently Sent PPVs" at bounding box center [391, 84] width 100 height 13
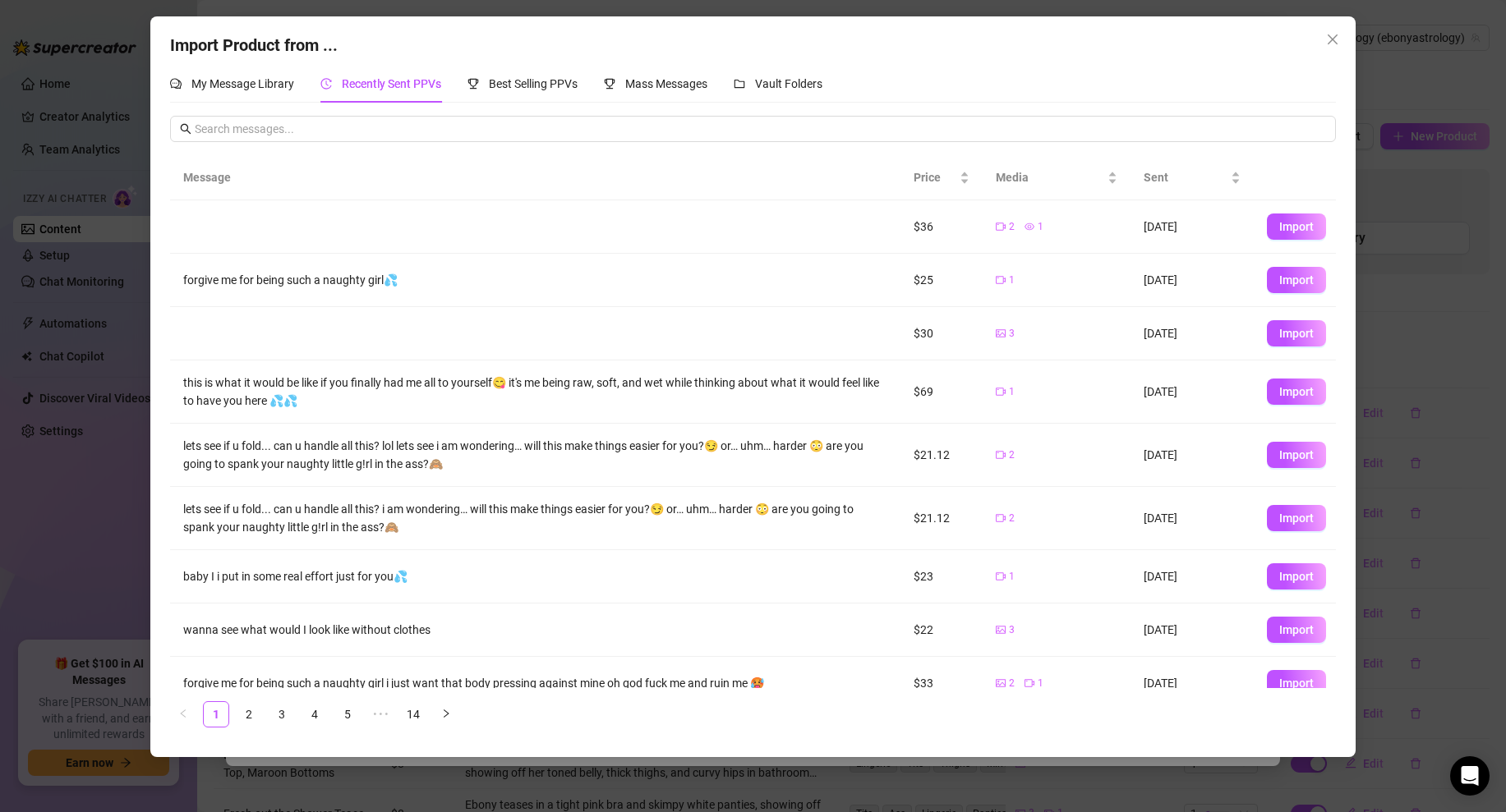
scroll to position [76, 0]
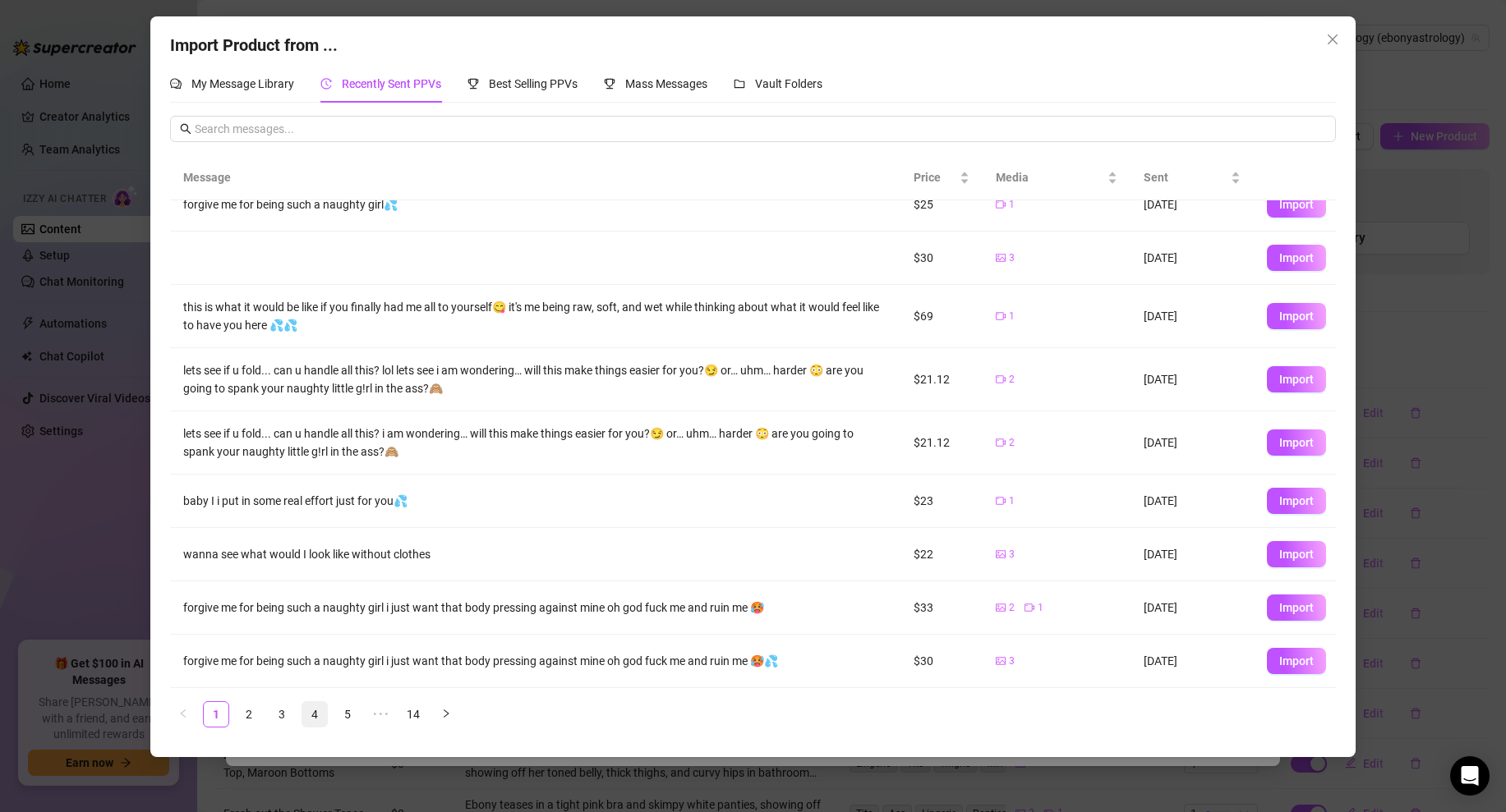
click at [310, 713] on link "4" at bounding box center [315, 715] width 25 height 25
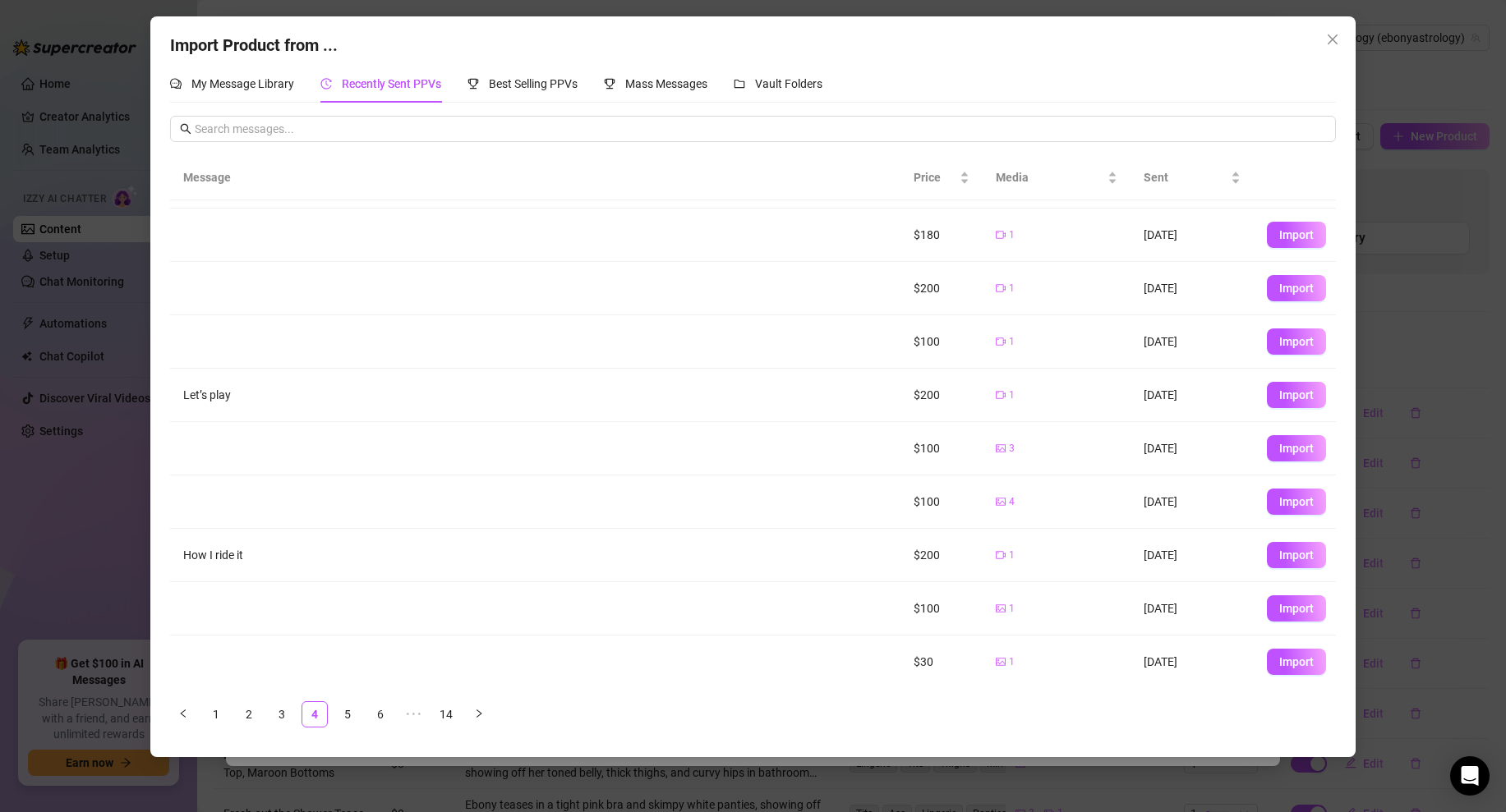
scroll to position [46, 0]
click at [1279, 658] on span "Import" at bounding box center [1296, 661] width 35 height 13
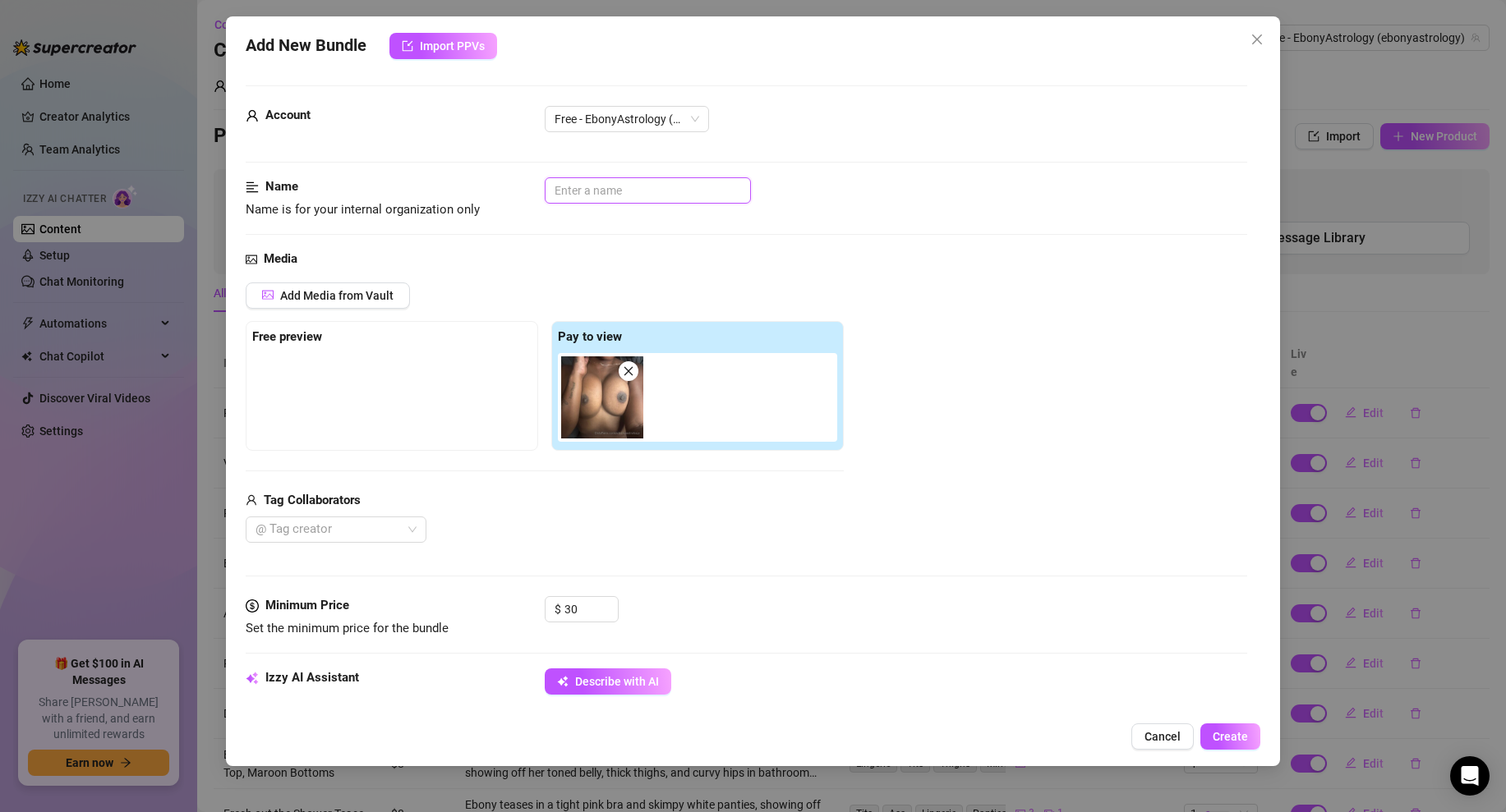
click at [585, 190] on input "text" at bounding box center [648, 190] width 206 height 27
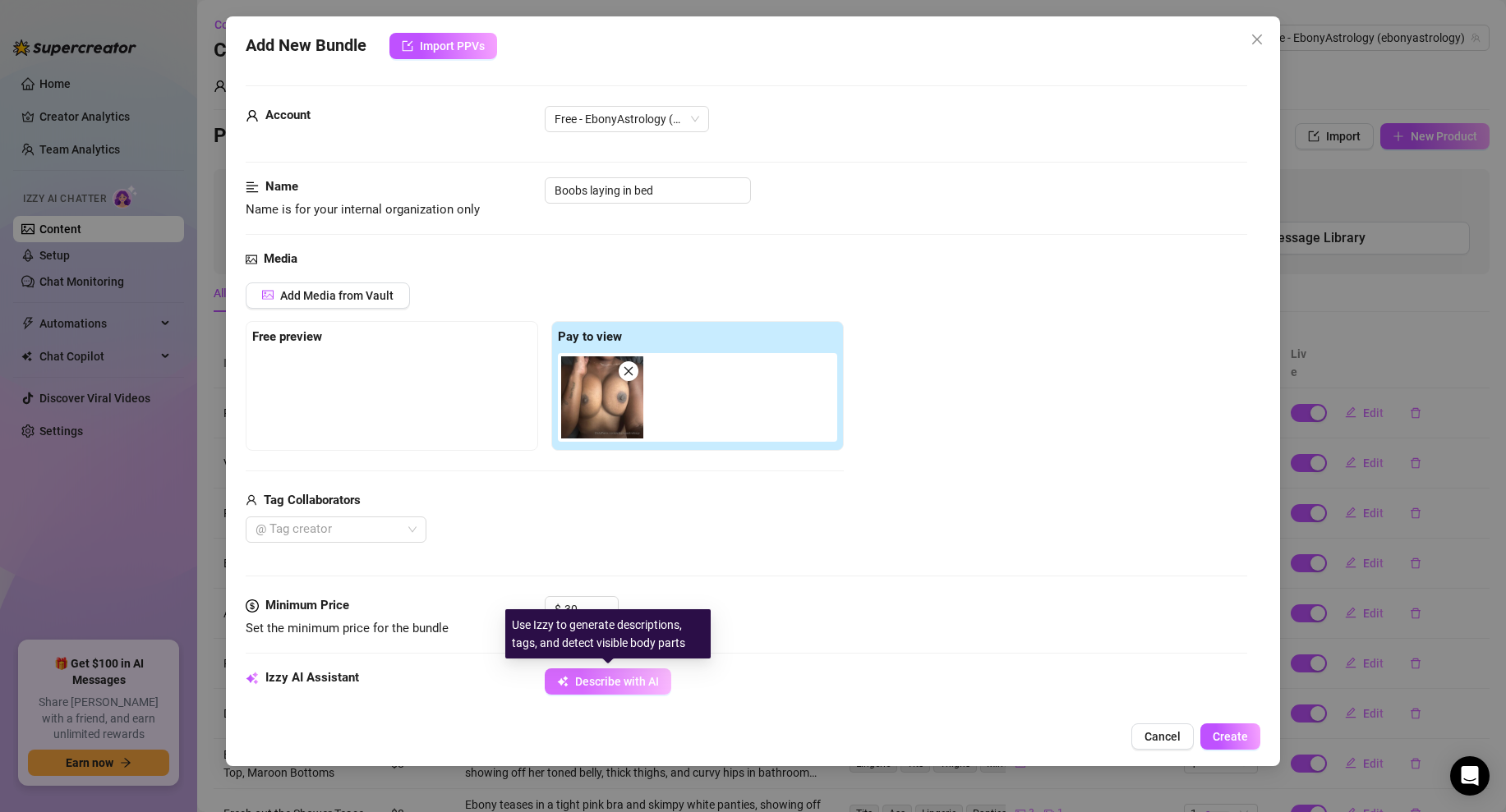
click at [600, 675] on span "Describe with AI" at bounding box center [616, 681] width 84 height 13
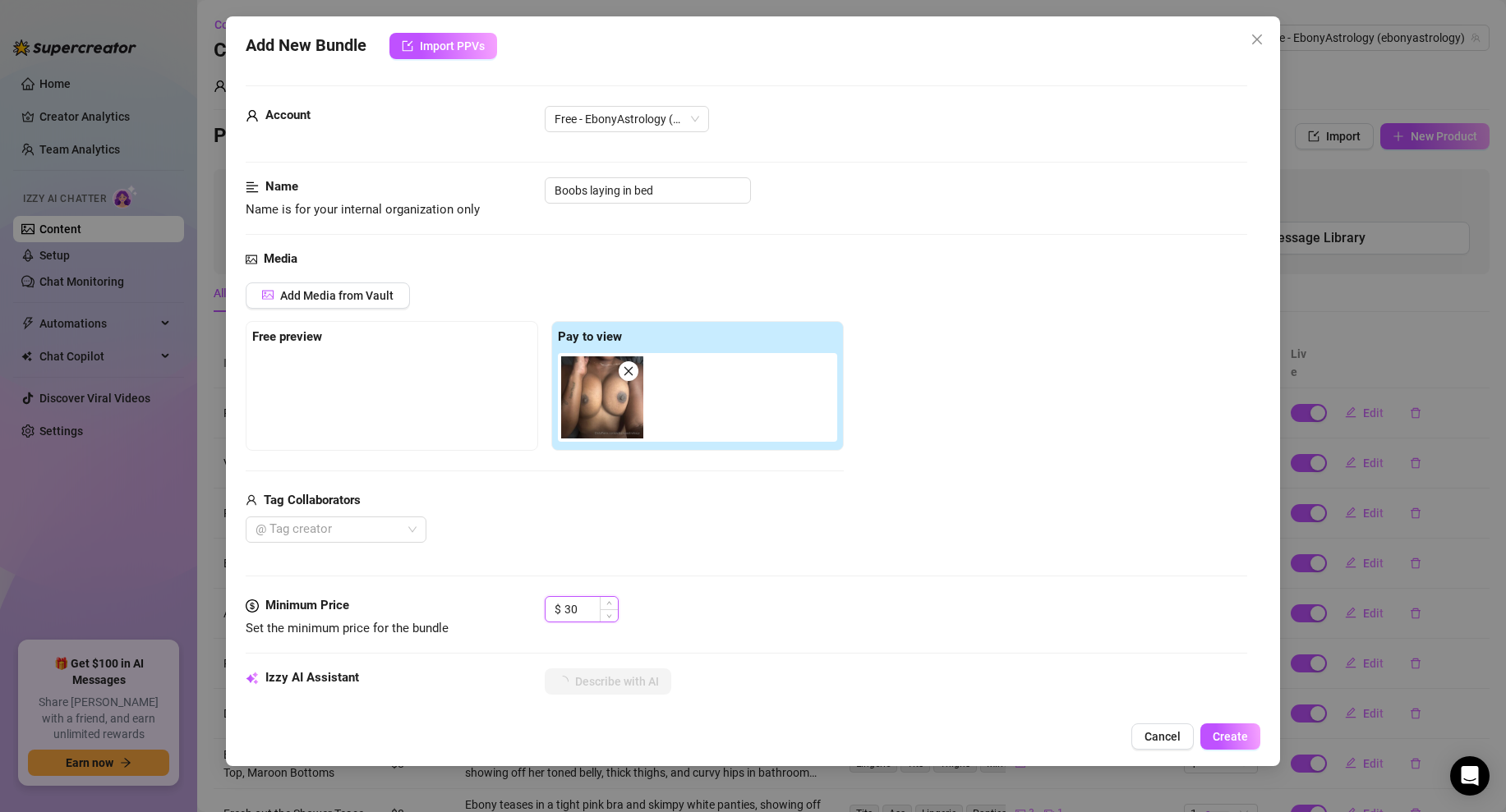
click at [592, 608] on input "30" at bounding box center [591, 609] width 53 height 25
click at [761, 562] on div "Media Add Media from Vault Free preview Pay to view Tag Collaborators @ Tag cre…" at bounding box center [746, 423] width 1002 height 347
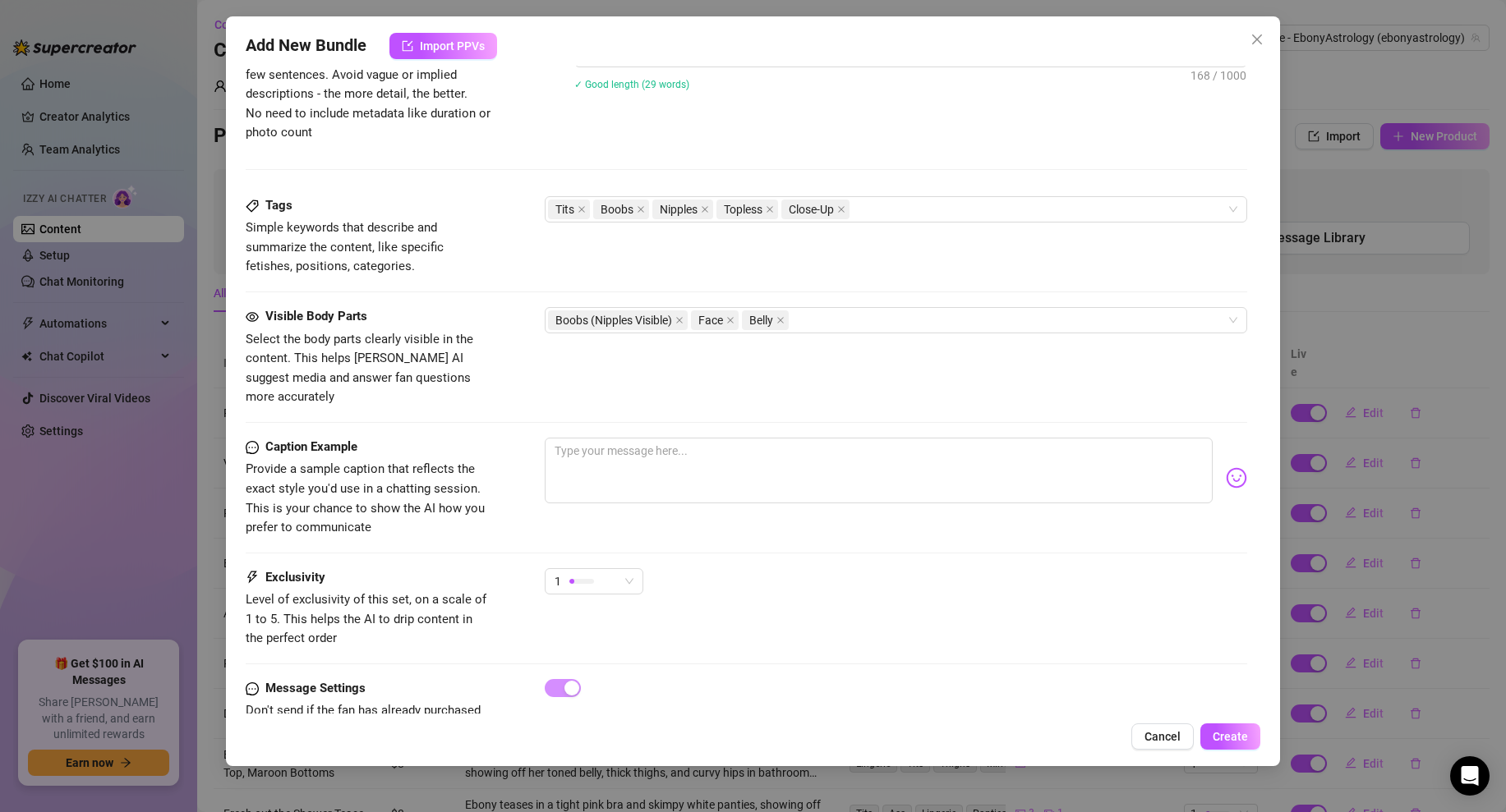
scroll to position [729, 0]
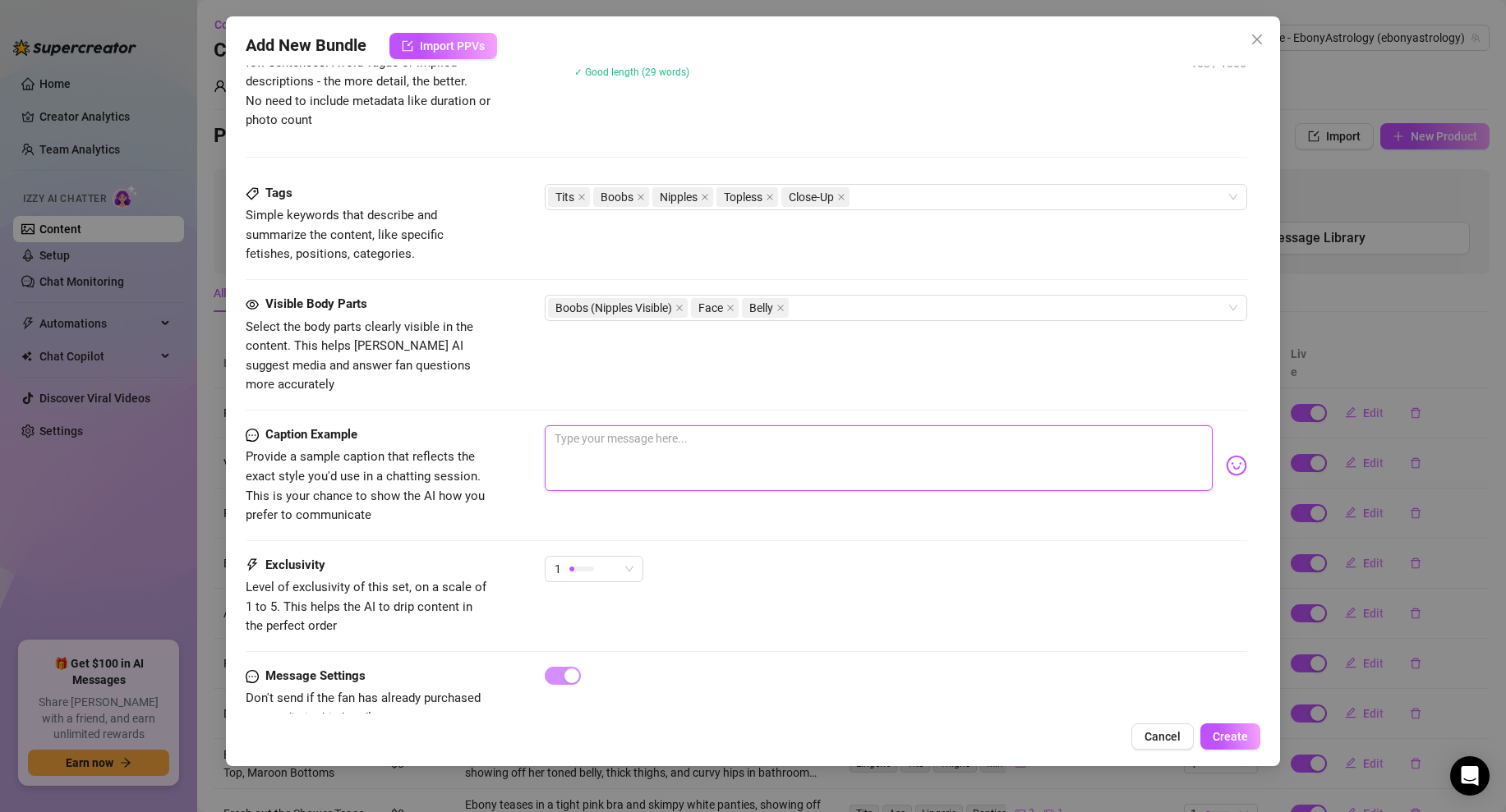
click at [602, 432] on textarea at bounding box center [878, 458] width 668 height 66
drag, startPoint x: 640, startPoint y: 420, endPoint x: 528, endPoint y: 422, distance: 112.0
click at [528, 425] on div "Caption Example Provide a sample caption that reflects the exact style you'd us…" at bounding box center [746, 475] width 1002 height 100
click at [671, 425] on textarea "have you seen" at bounding box center [878, 458] width 668 height 66
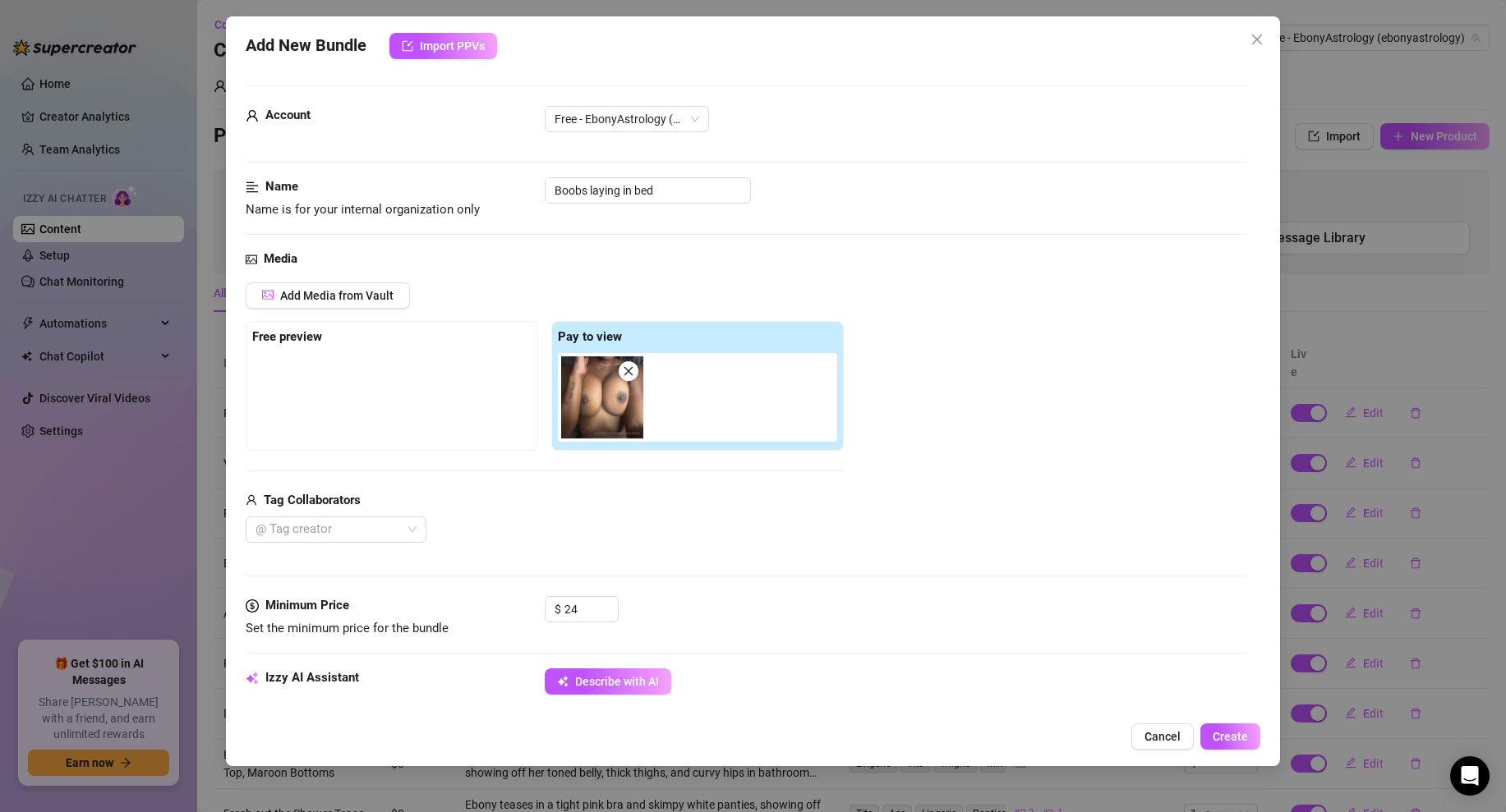
scroll to position [755, 0]
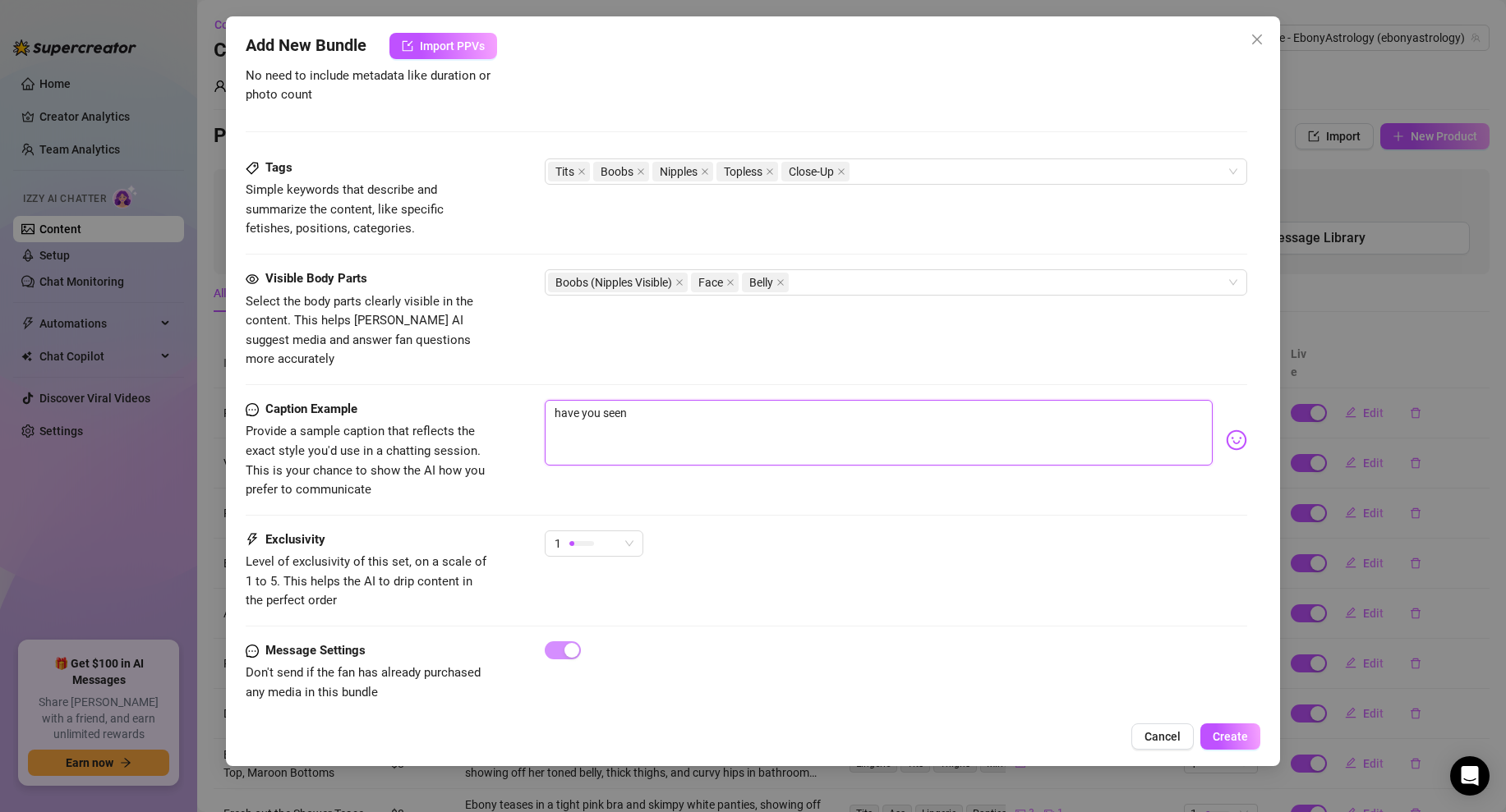
drag, startPoint x: 616, startPoint y: 400, endPoint x: 529, endPoint y: 393, distance: 87.3
click at [529, 400] on div "Caption Example Provide a sample caption that reflects the exact style you'd us…" at bounding box center [746, 450] width 1002 height 100
click at [616, 531] on div "1" at bounding box center [586, 543] width 64 height 25
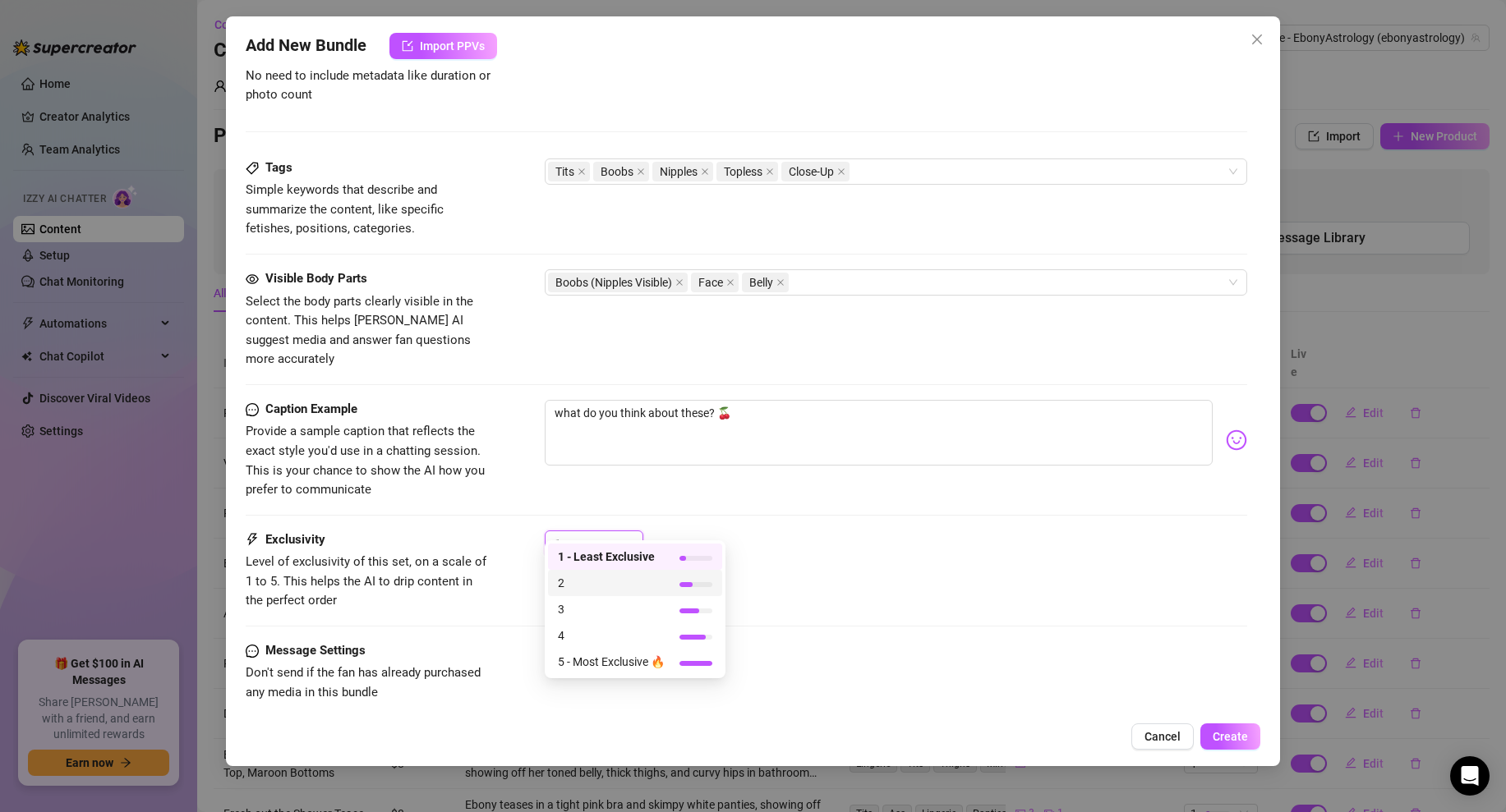
click at [584, 583] on span "2" at bounding box center [611, 583] width 107 height 18
click at [785, 535] on div "2 2" at bounding box center [896, 551] width 703 height 41
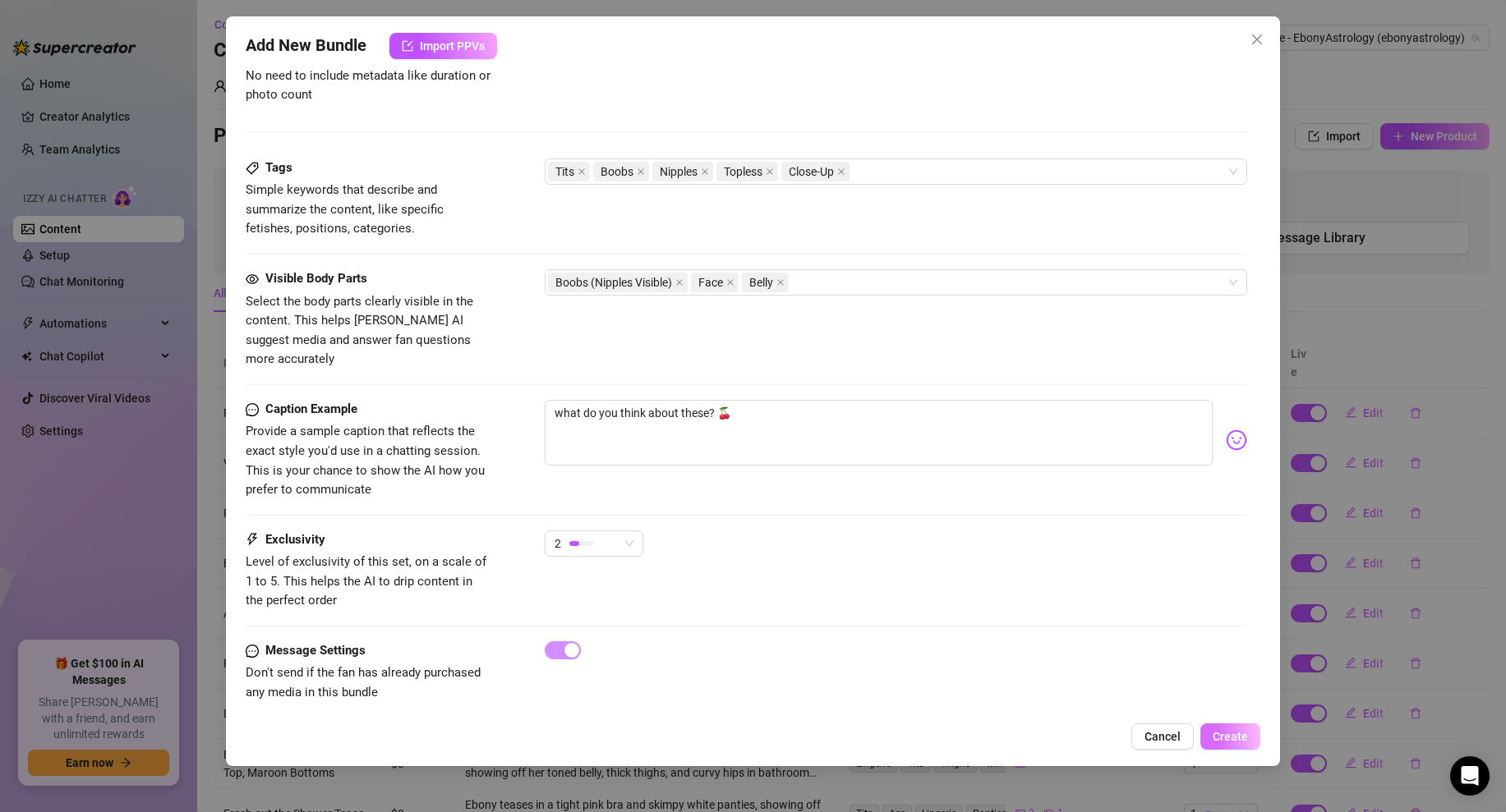
click at [1228, 738] on span "Create" at bounding box center [1230, 736] width 36 height 13
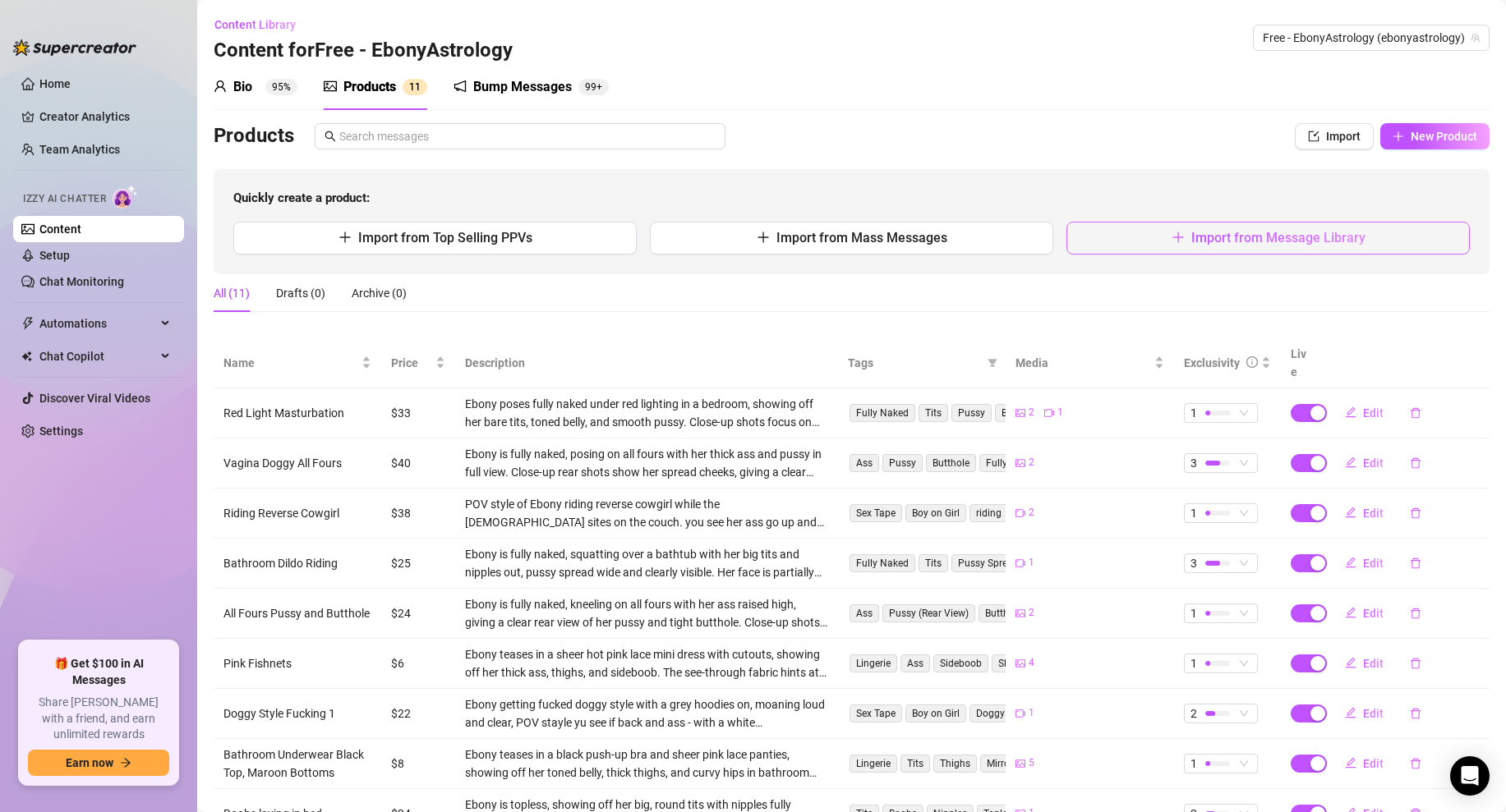
click at [1166, 241] on button "Import from Message Library" at bounding box center [1268, 237] width 403 height 33
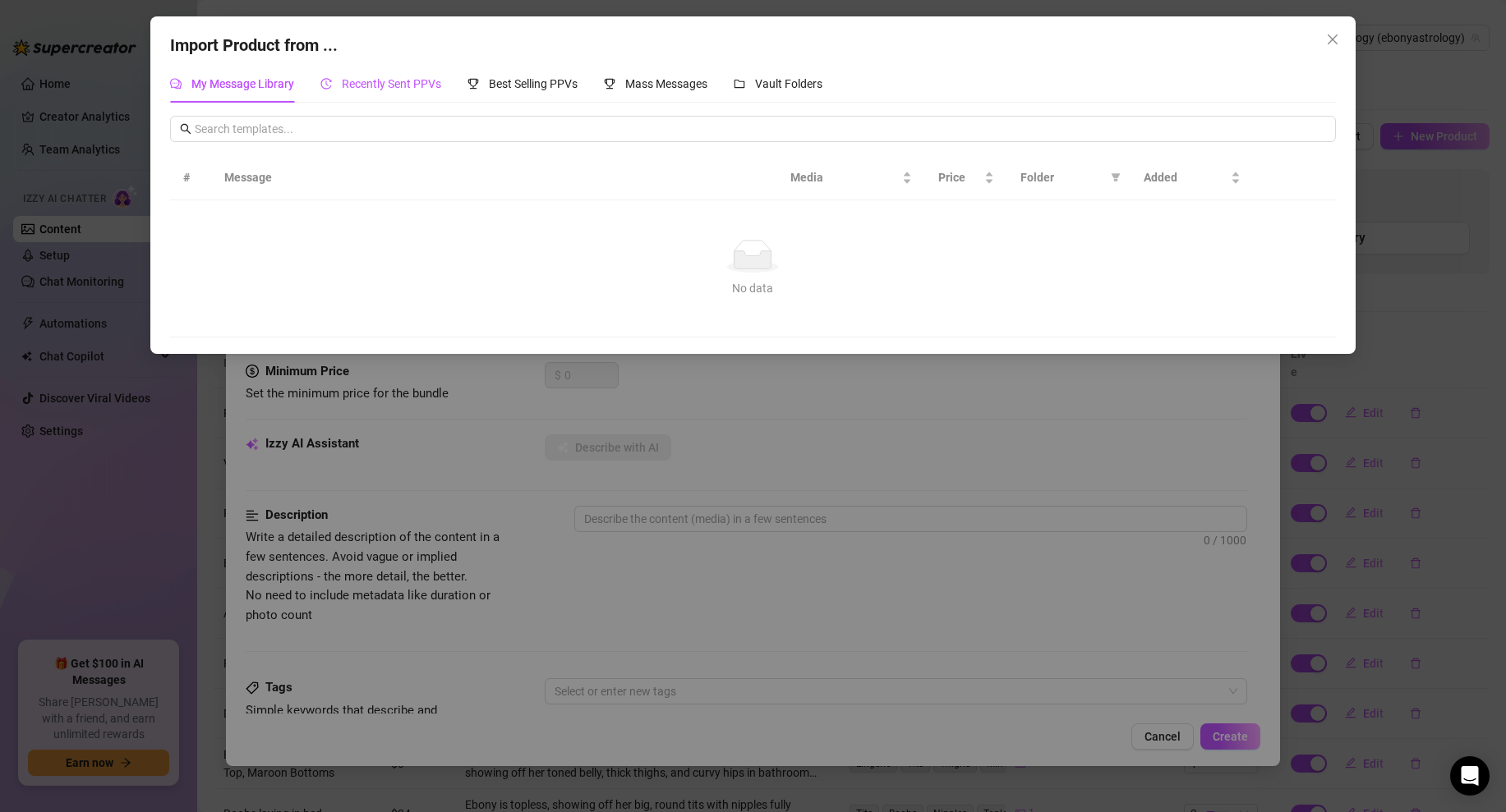
click at [397, 77] on span "Recently Sent PPVs" at bounding box center [391, 84] width 100 height 13
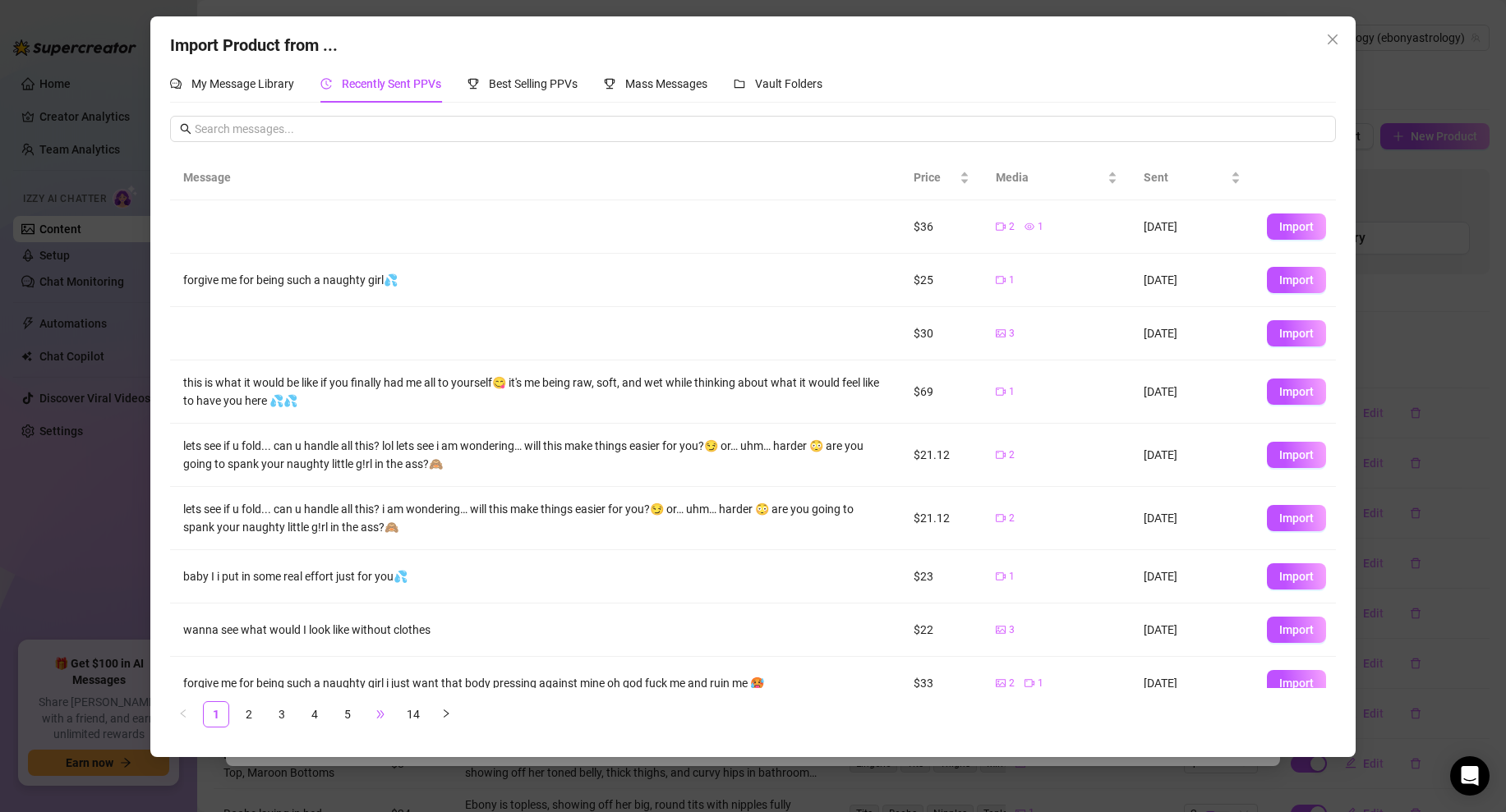
click at [381, 716] on span "•••" at bounding box center [381, 715] width 27 height 27
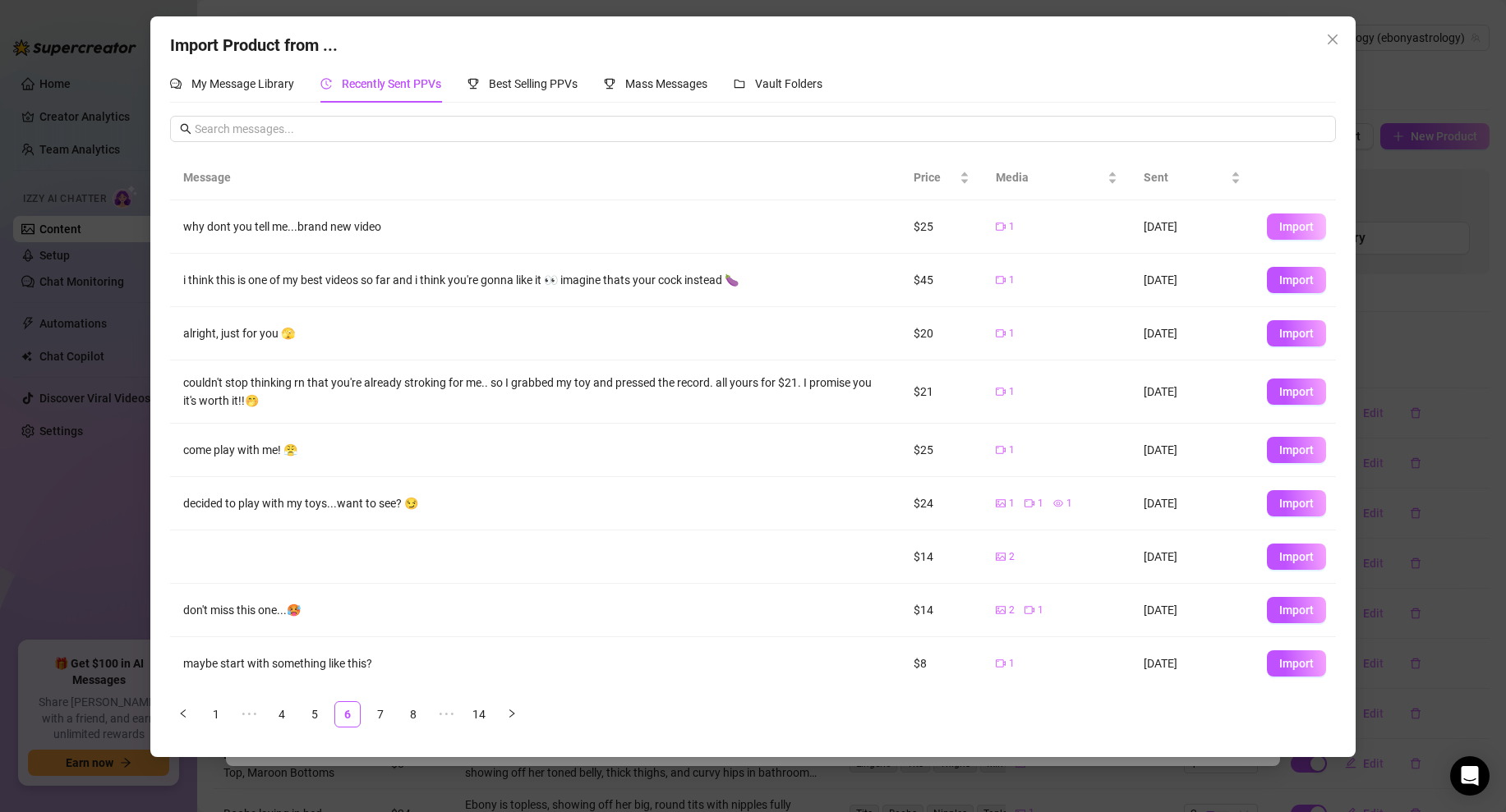
click at [1286, 218] on button "Import" at bounding box center [1296, 227] width 59 height 27
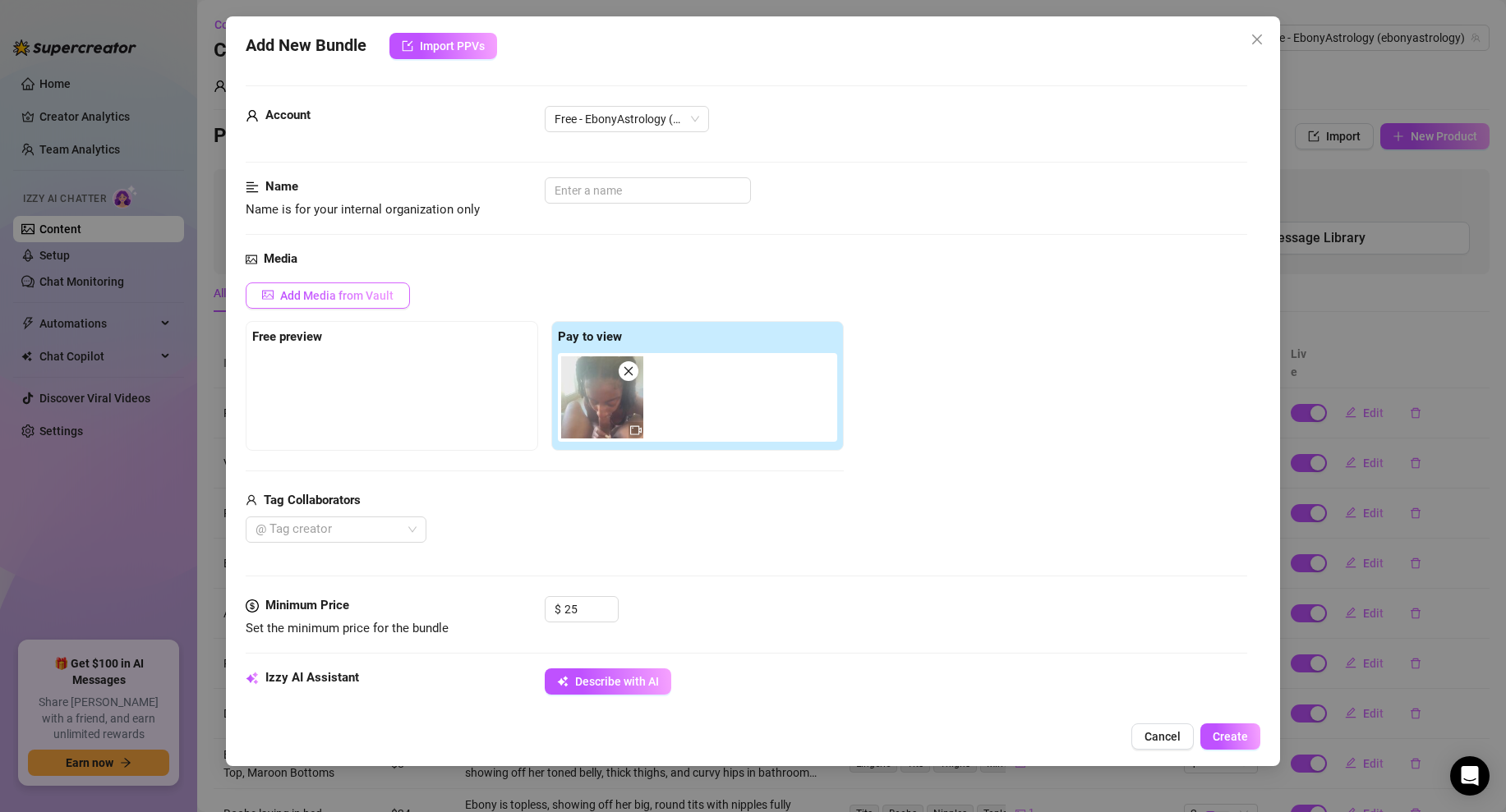
click at [352, 307] on button "Add Media from Vault" at bounding box center [327, 296] width 165 height 27
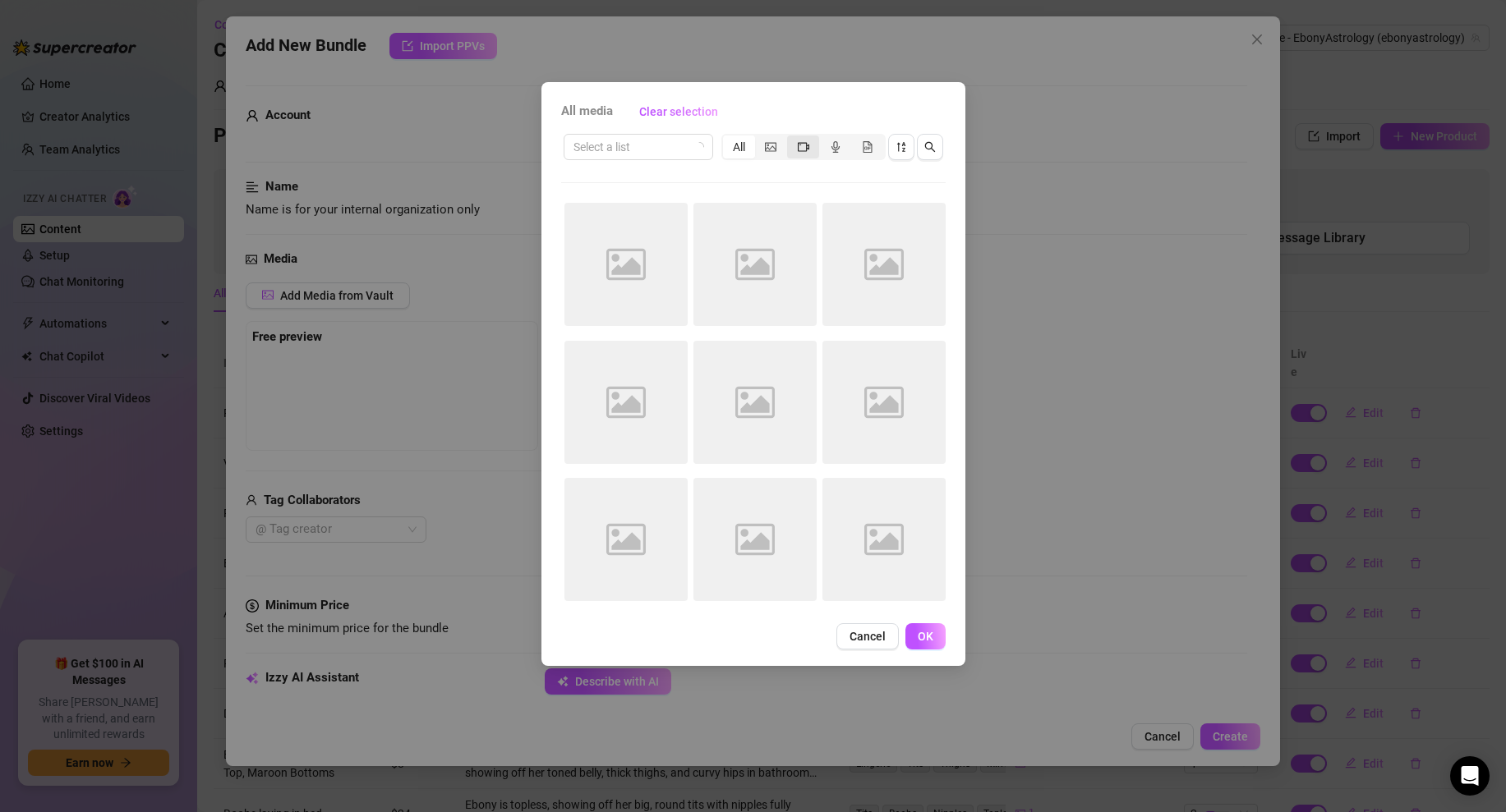
click at [805, 135] on div "segmented control" at bounding box center [803, 147] width 32 height 23
click at [791, 138] on input "segmented control" at bounding box center [791, 138] width 0 height 0
click at [885, 637] on button "Cancel" at bounding box center [867, 637] width 62 height 27
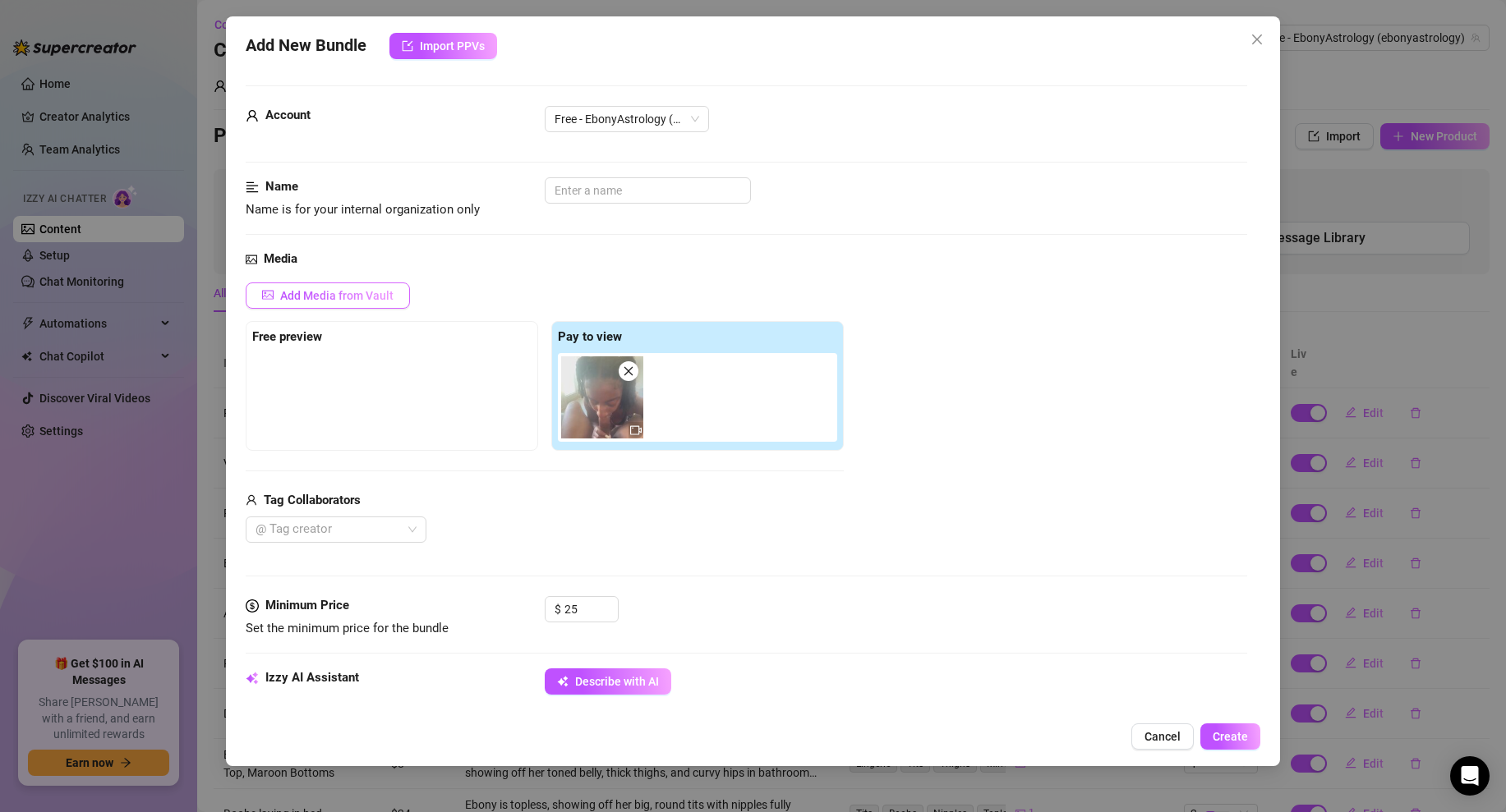
click at [361, 295] on span "Add Media from Vault" at bounding box center [336, 295] width 113 height 13
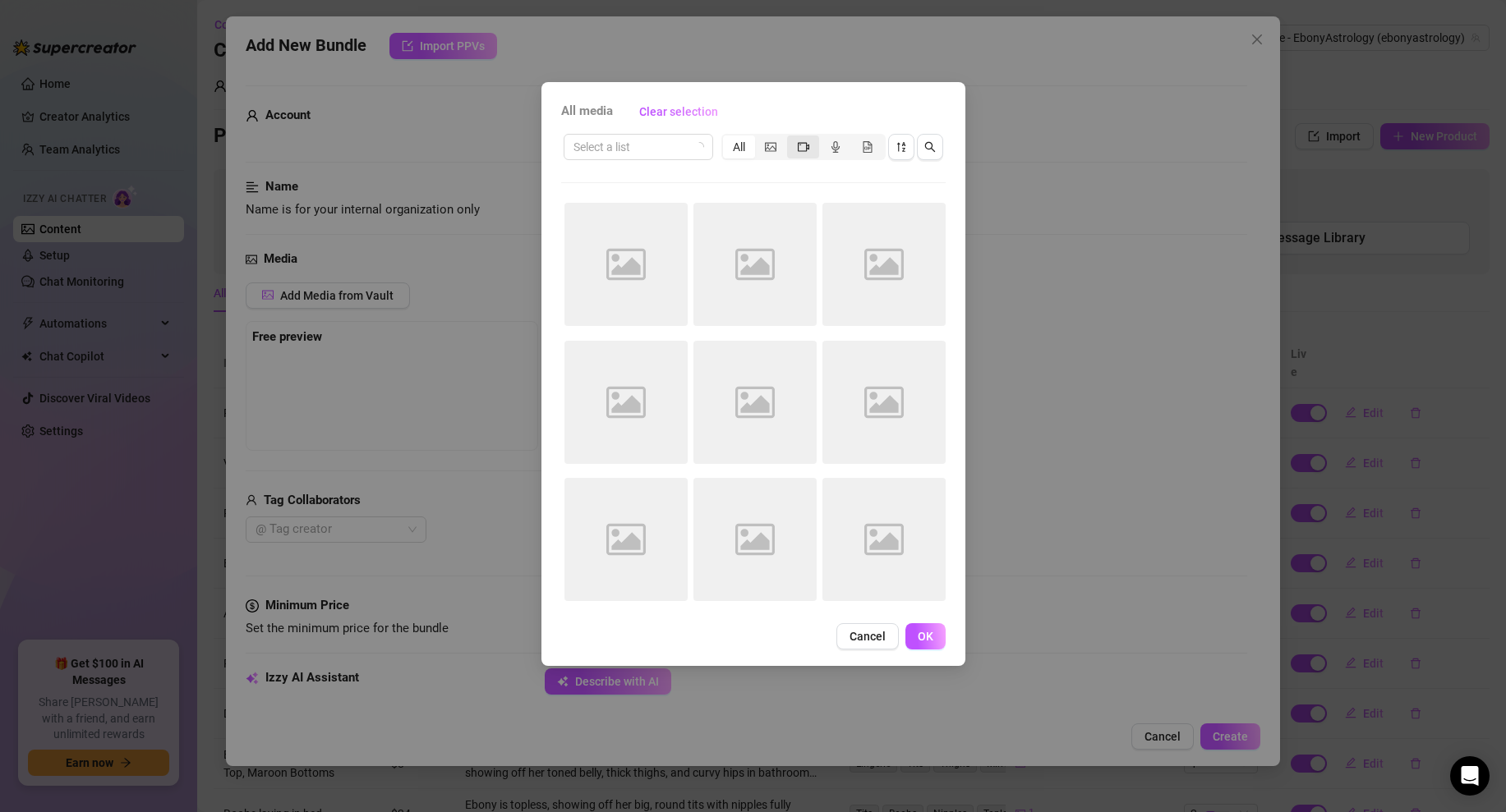
click at [807, 155] on div "segmented control" at bounding box center [803, 147] width 32 height 23
click at [791, 138] on input "segmented control" at bounding box center [791, 138] width 0 height 0
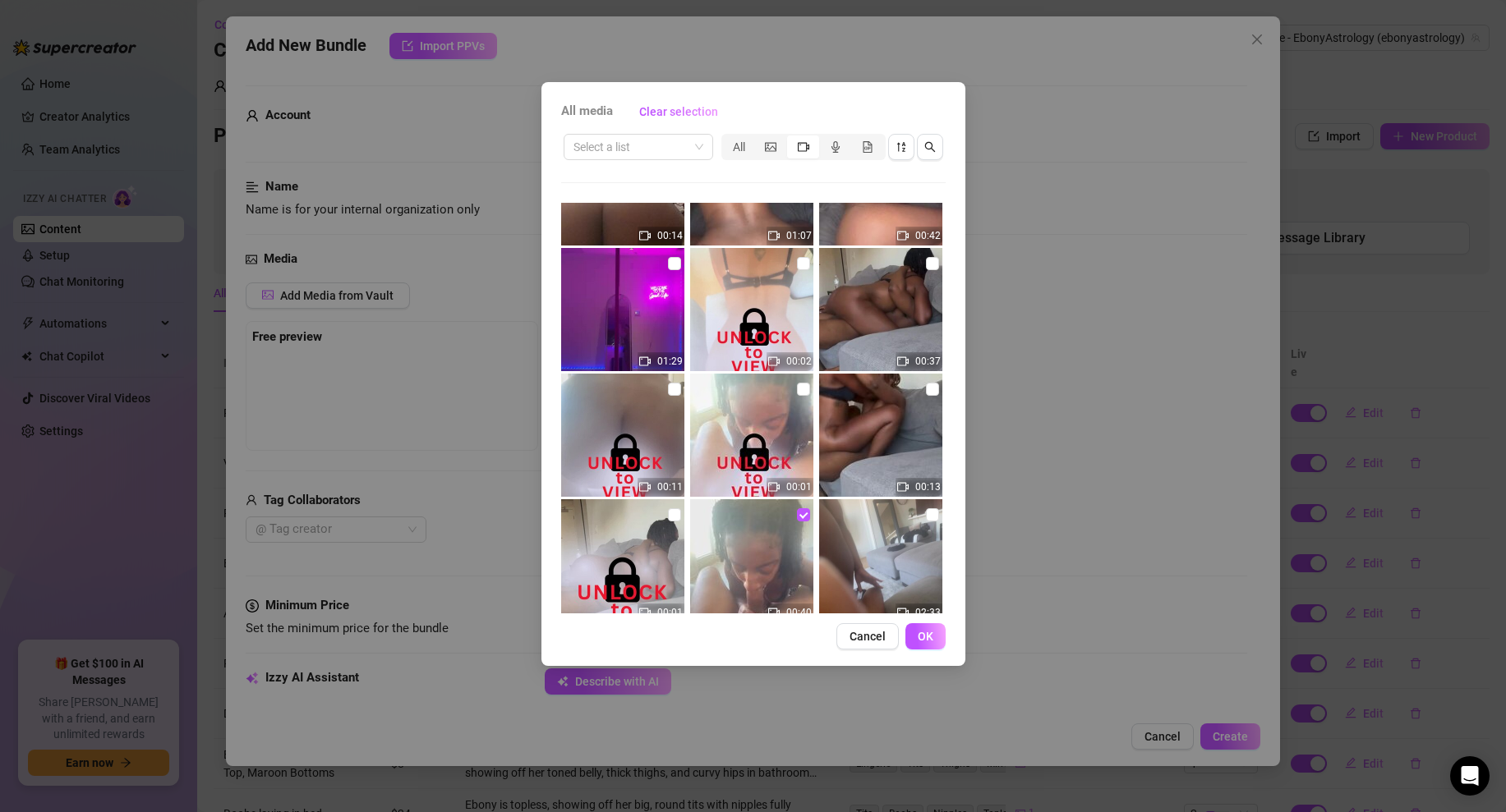
scroll to position [228, 0]
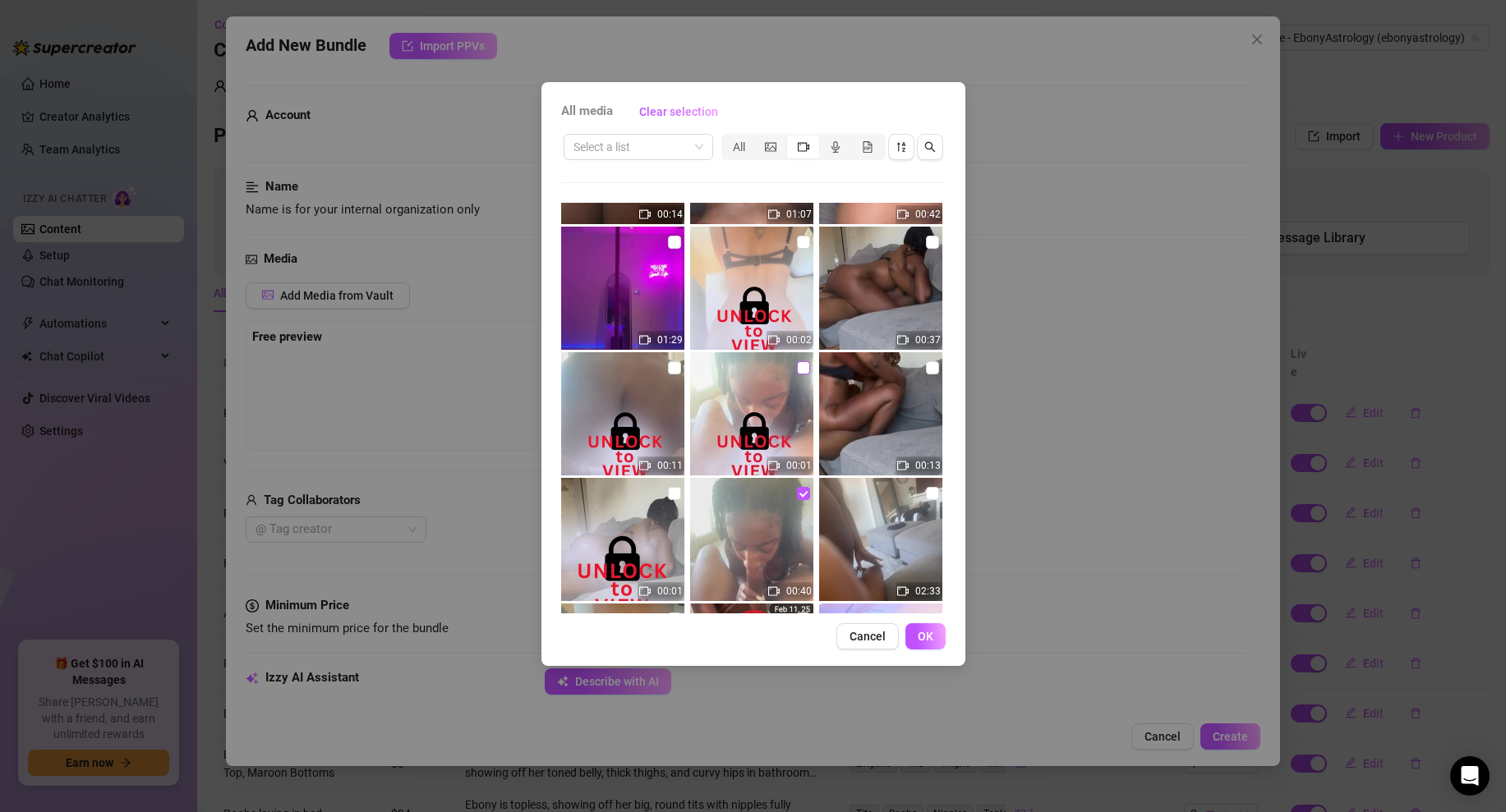
click at [804, 369] on input "checkbox" at bounding box center [803, 367] width 13 height 13
click at [922, 626] on button "OK" at bounding box center [925, 637] width 40 height 27
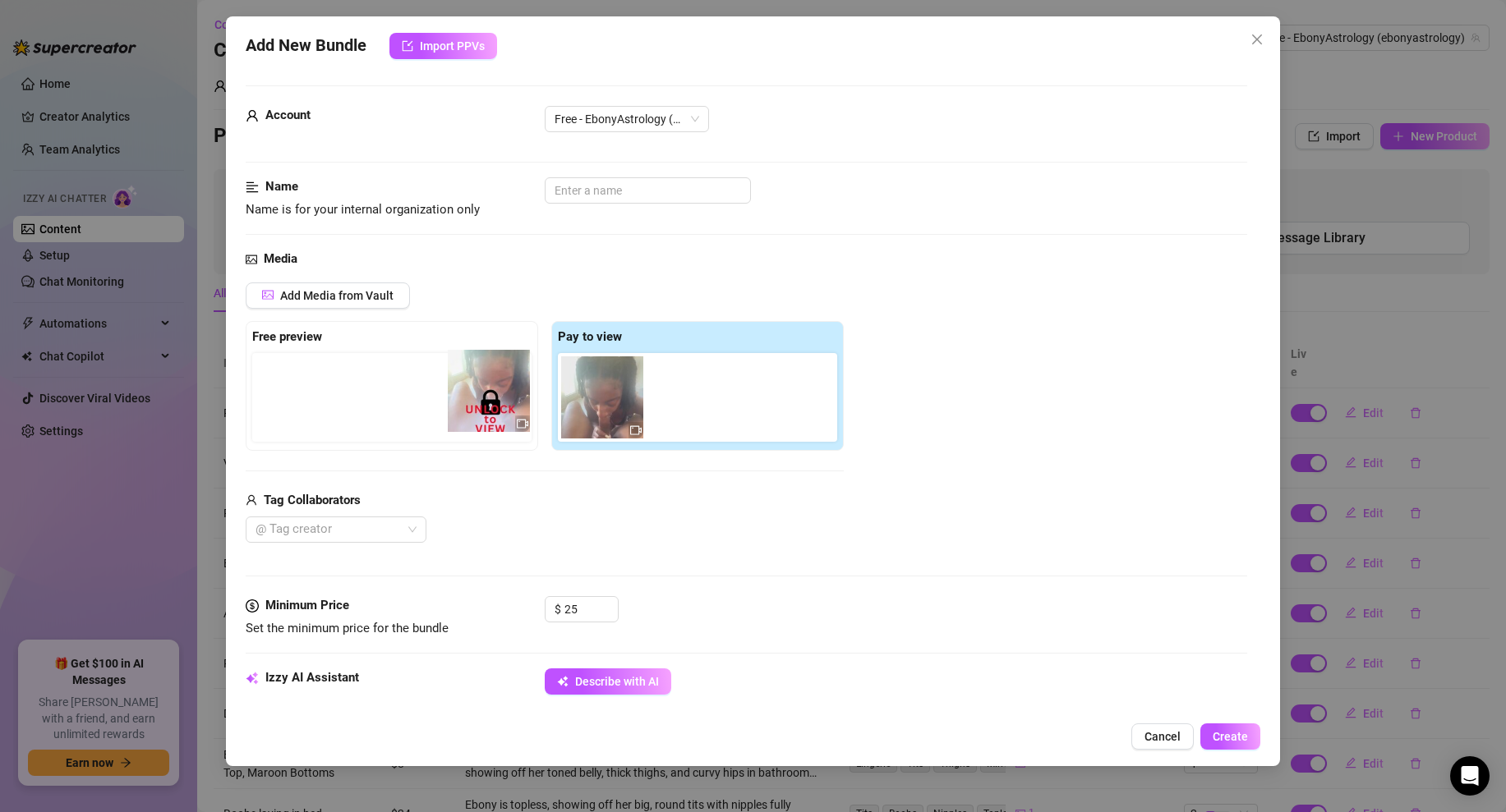
drag, startPoint x: 701, startPoint y: 396, endPoint x: 491, endPoint y: 390, distance: 210.1
click at [491, 390] on div "Free preview Pay to view" at bounding box center [544, 386] width 598 height 130
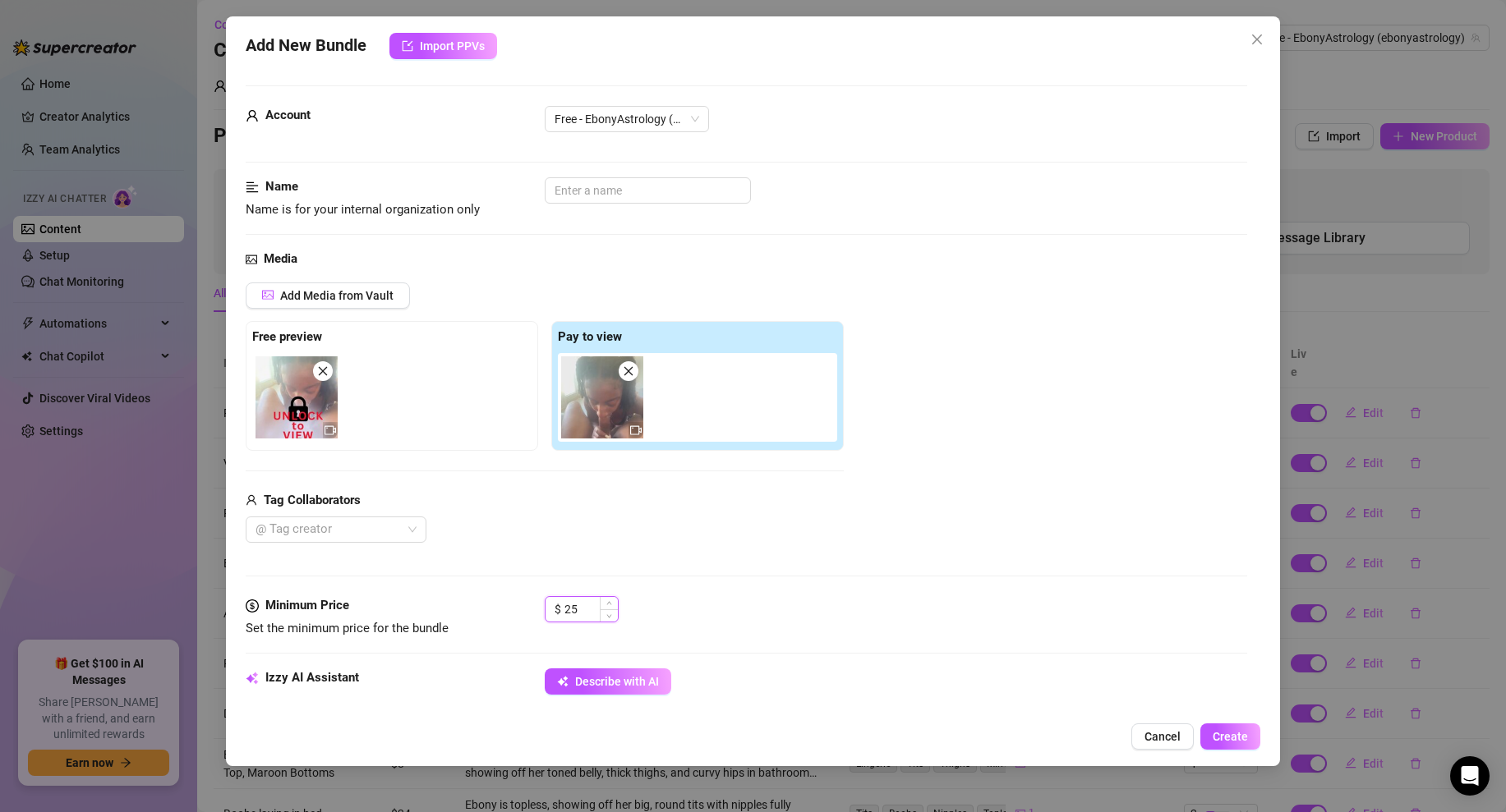
click at [587, 607] on input "25" at bounding box center [591, 609] width 53 height 25
click at [888, 306] on div "Add Media from Vault Free preview Pay to view Tag Collaborators @ Tag creator" at bounding box center [746, 414] width 1002 height 261
click at [577, 608] on input "28" at bounding box center [591, 609] width 53 height 25
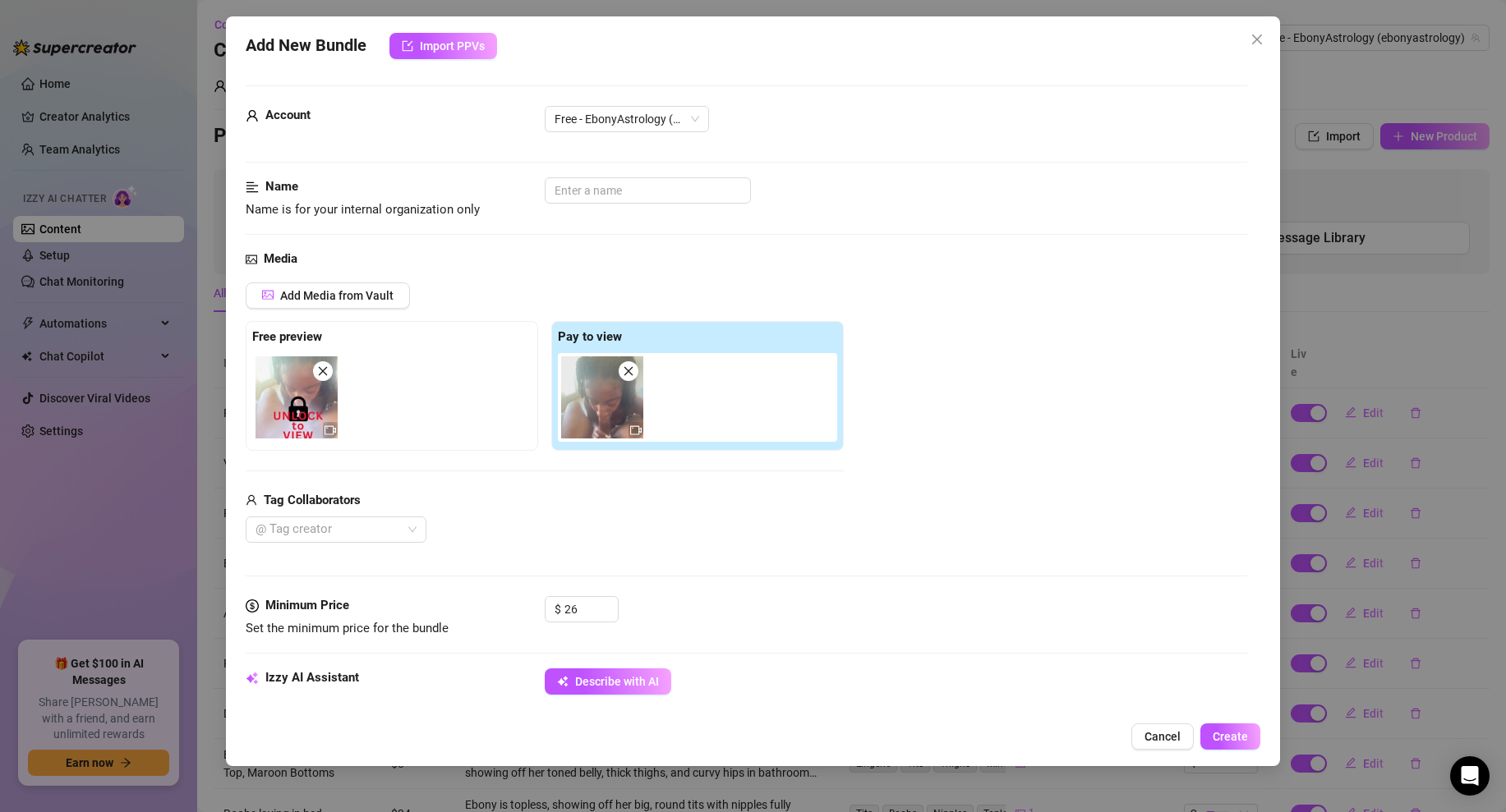
click at [927, 527] on div "Add Media from Vault Free preview Pay to view Tag Collaborators @ Tag creator" at bounding box center [746, 414] width 1002 height 261
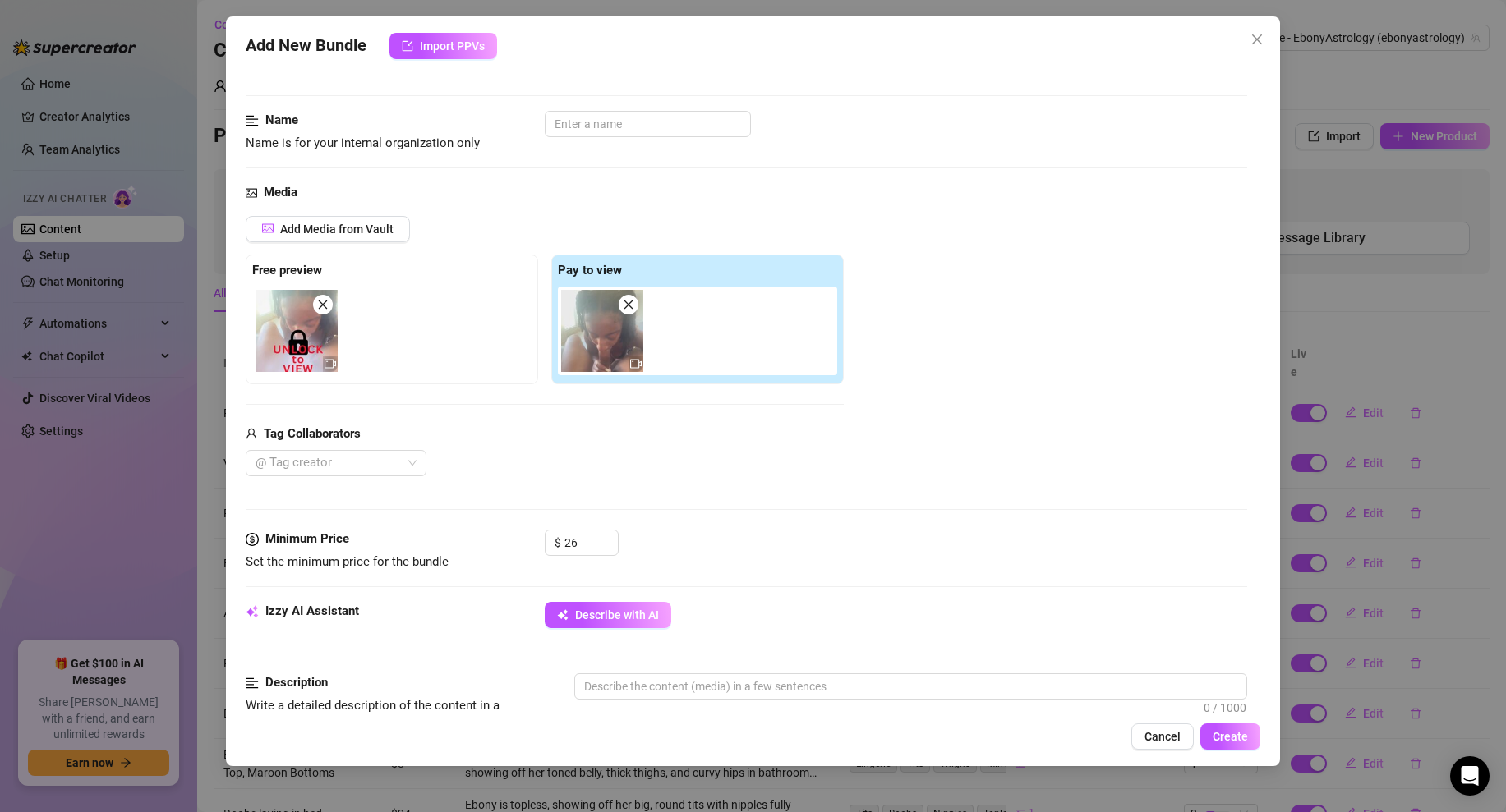
scroll to position [0, 0]
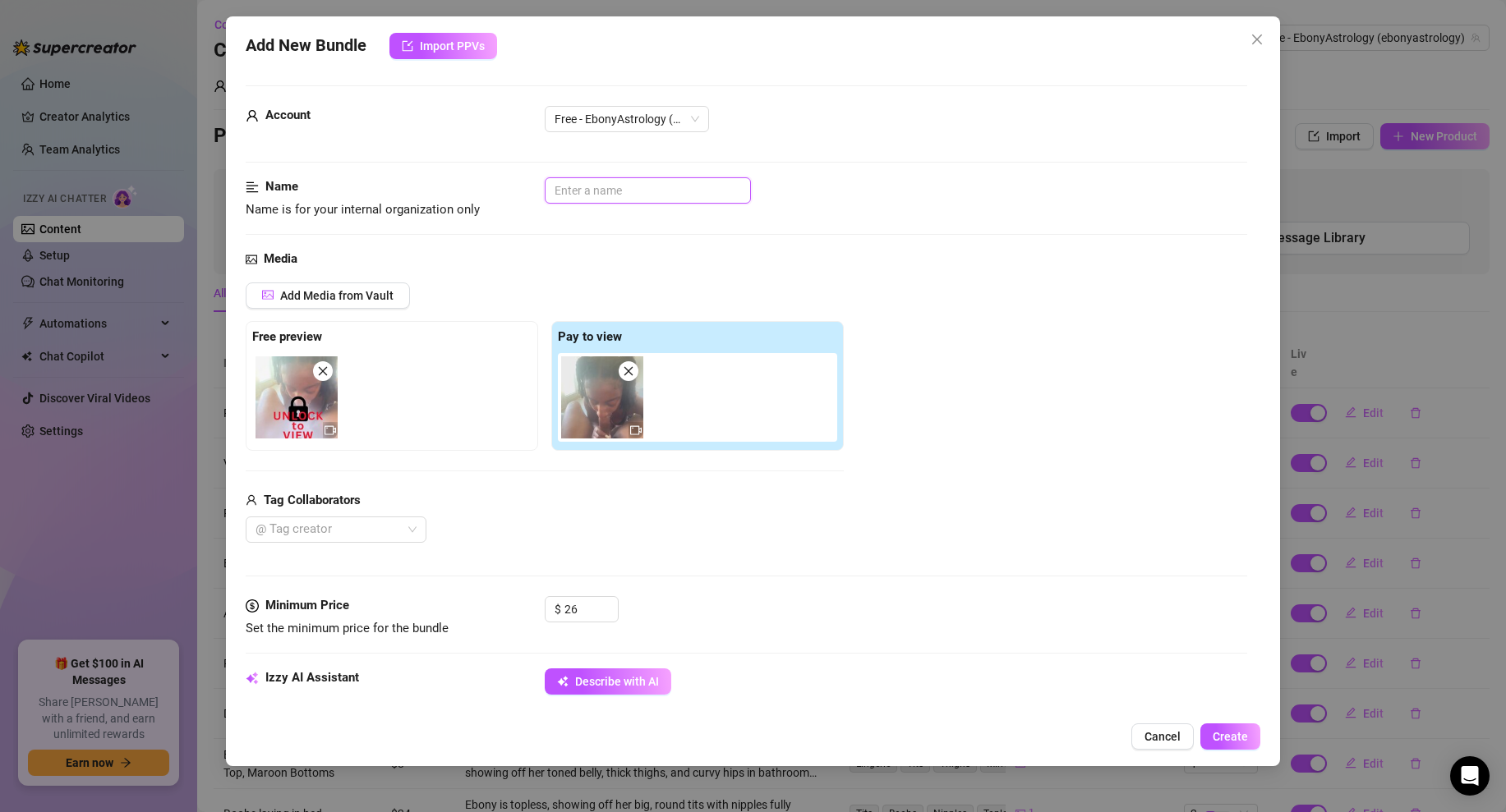
click at [588, 188] on input "text" at bounding box center [648, 190] width 206 height 27
click at [871, 230] on div "Name Name is for your internal organization only Couch Blowjob" at bounding box center [746, 213] width 1002 height 72
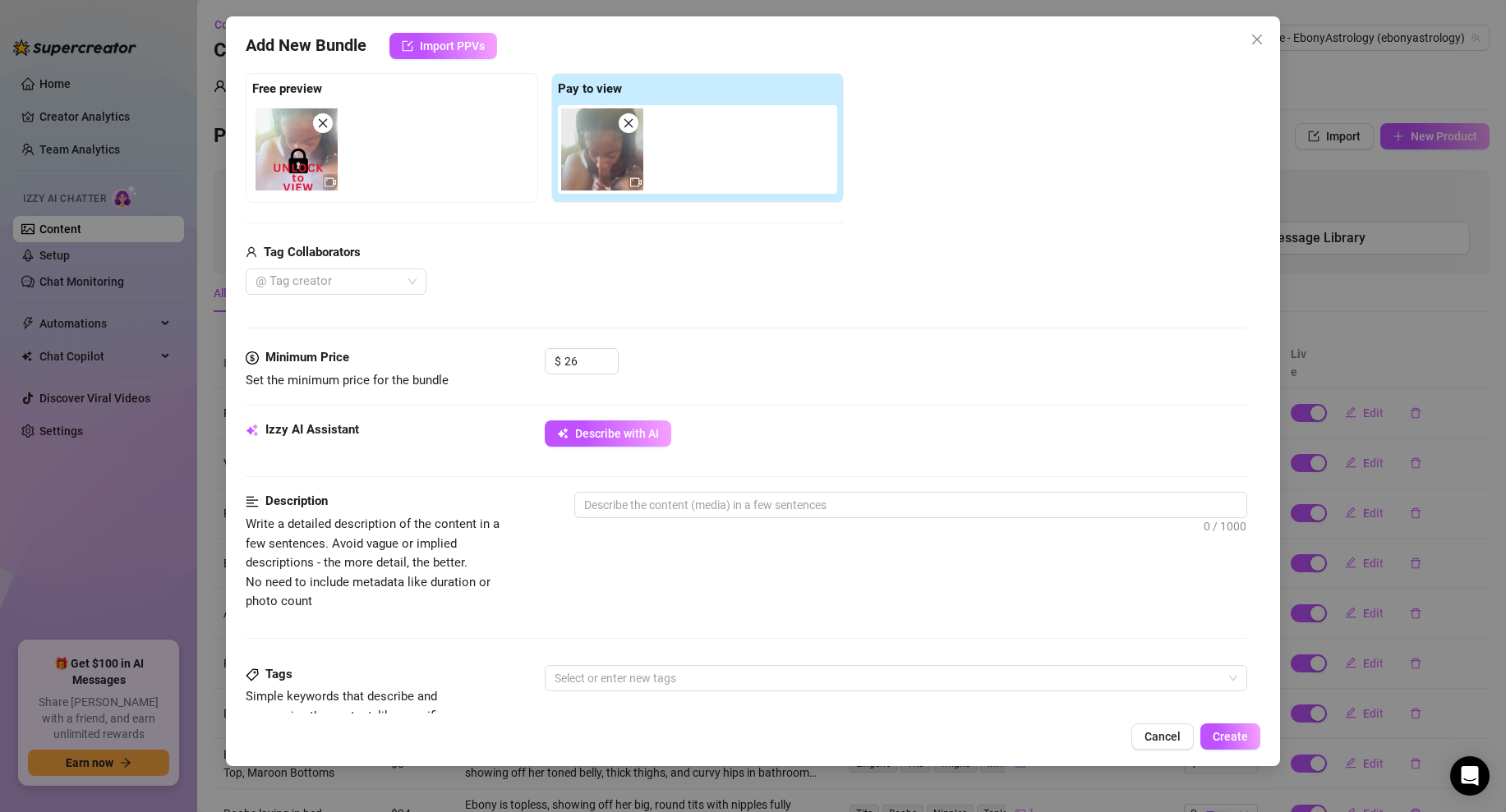
scroll to position [270, 0]
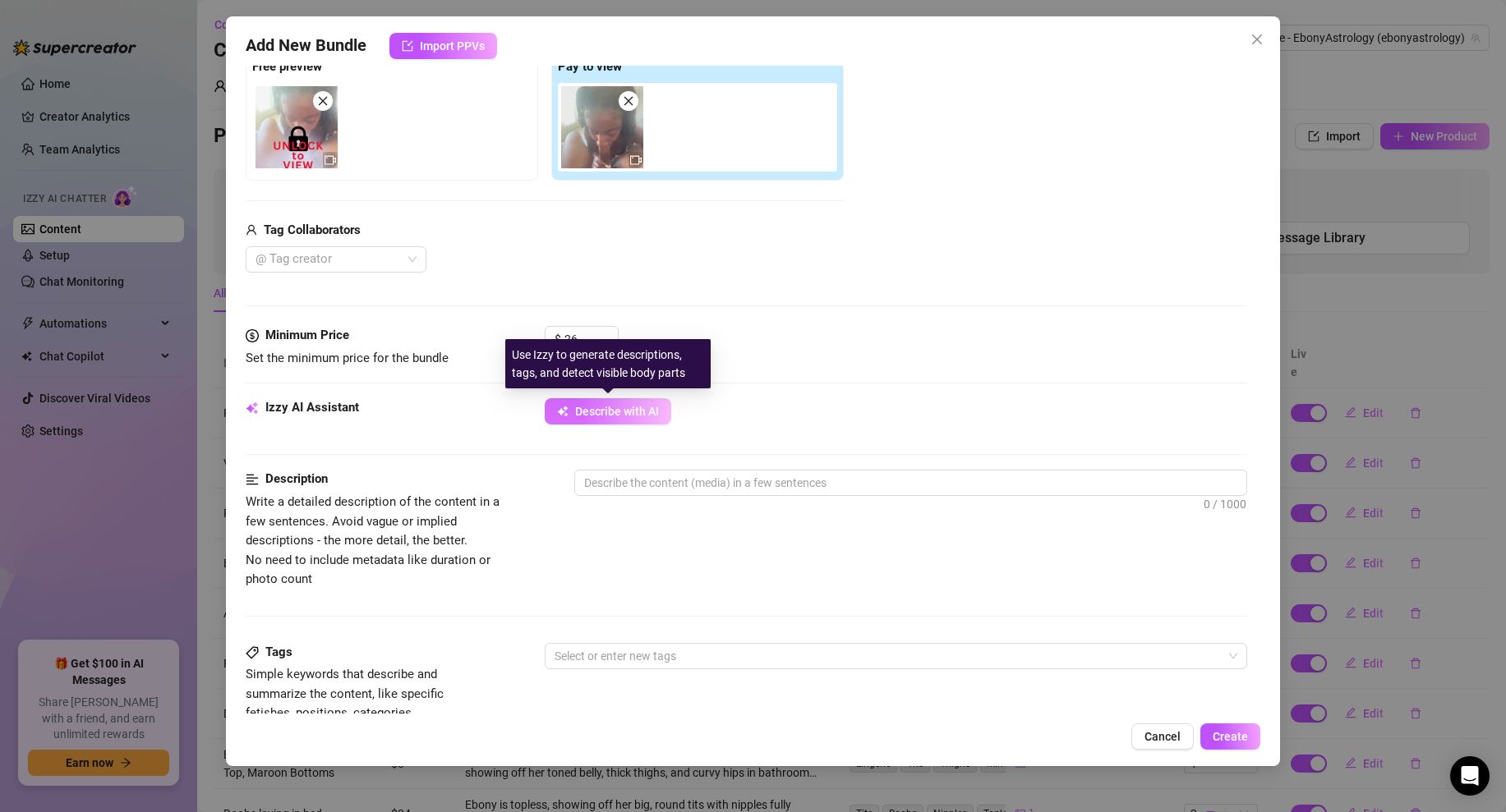
click at [622, 413] on span "Describe with AI" at bounding box center [616, 411] width 84 height 13
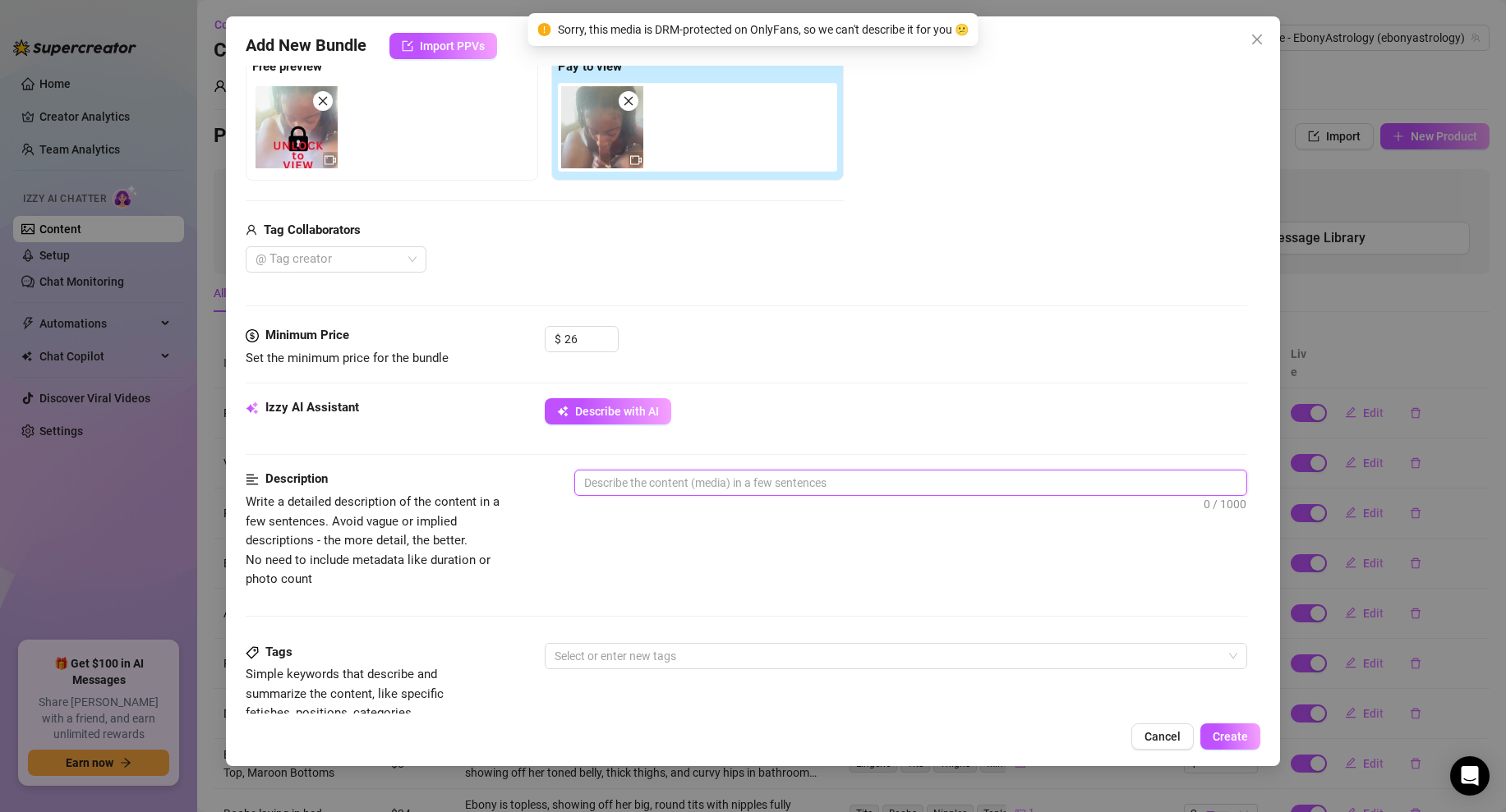
click at [648, 479] on textarea at bounding box center [910, 483] width 671 height 25
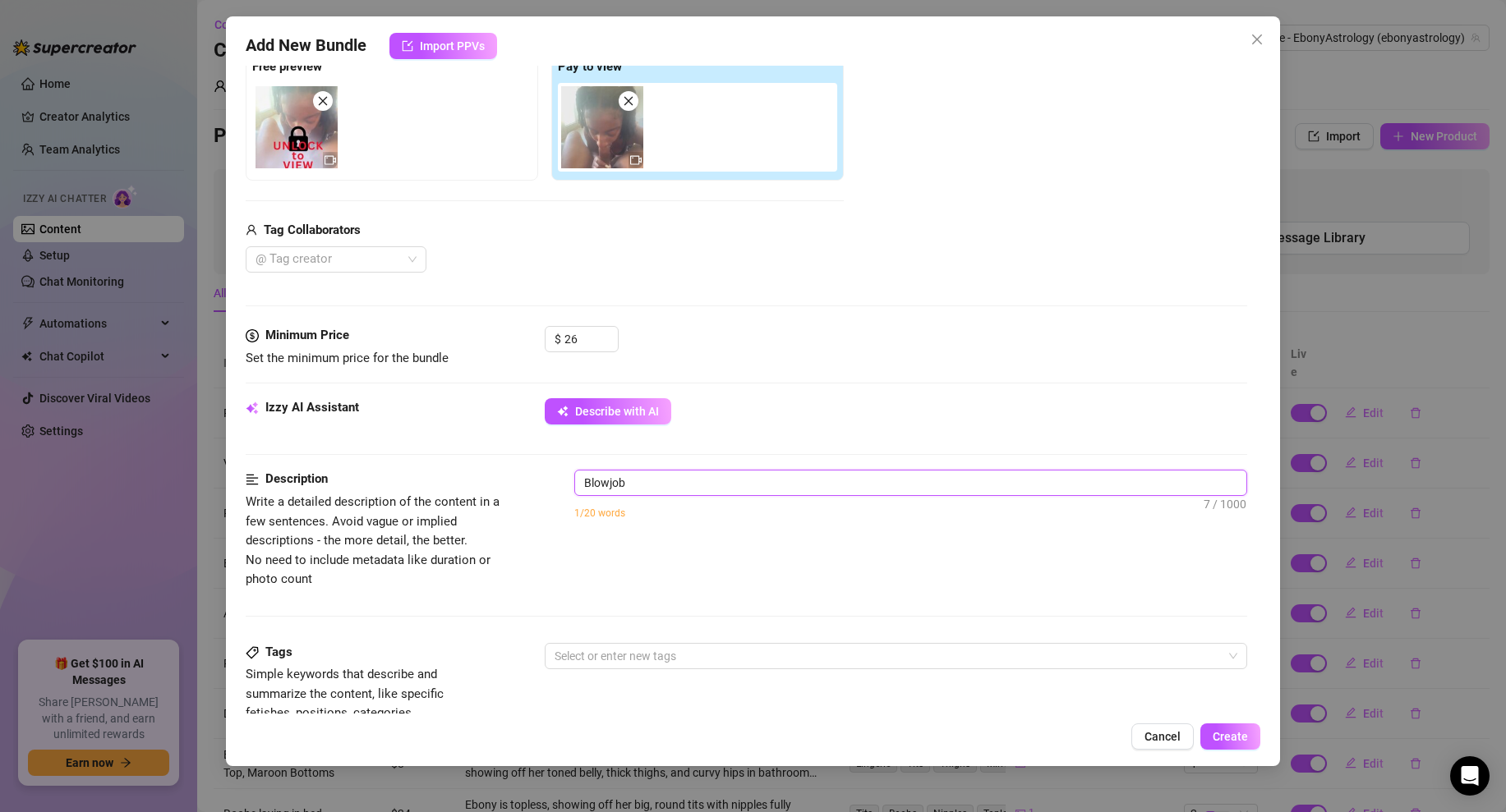
click at [647, 488] on textarea "Blowjob" at bounding box center [910, 483] width 671 height 25
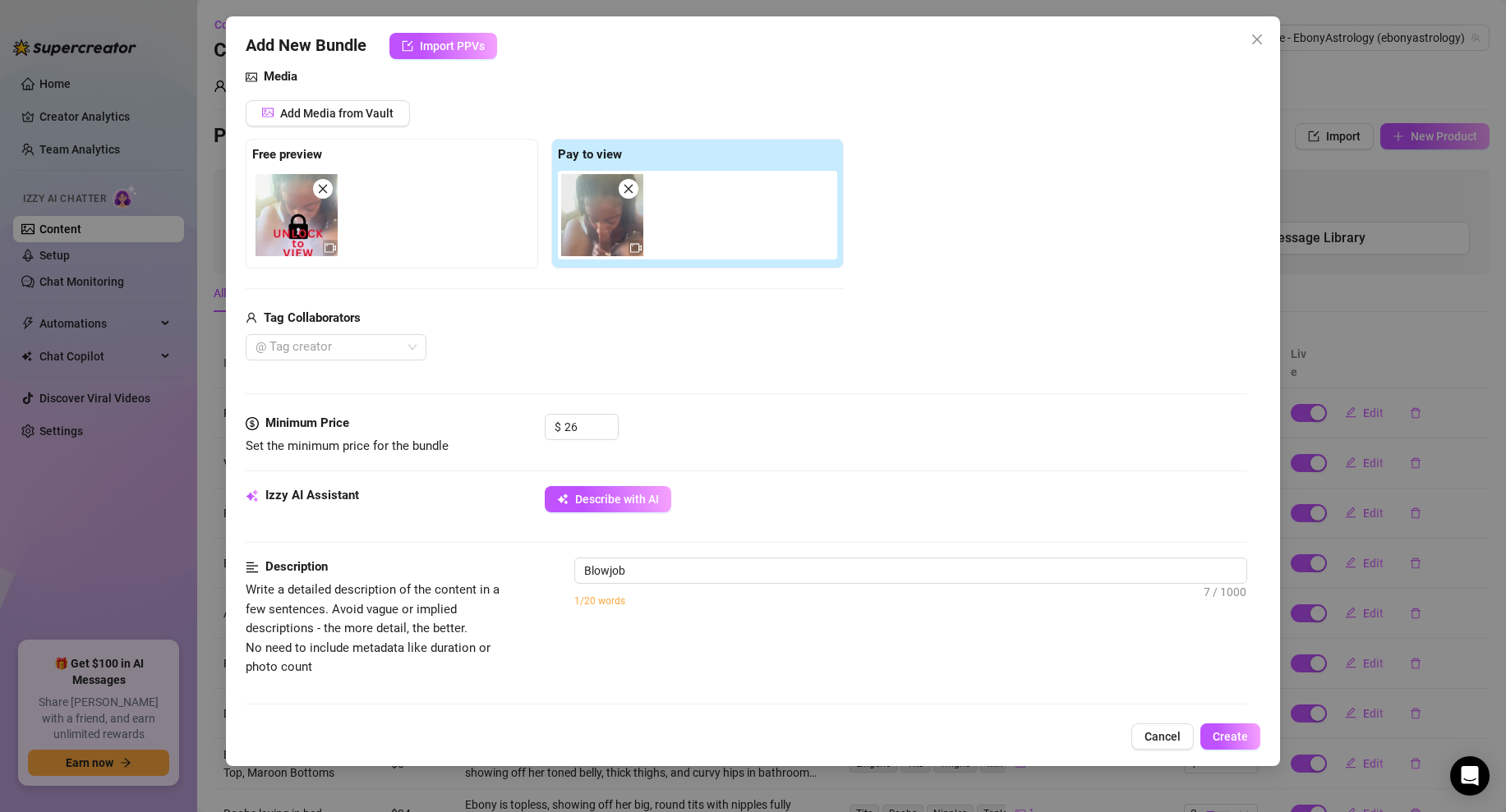
scroll to position [181, 0]
click at [638, 577] on textarea "Blowjob" at bounding box center [910, 572] width 671 height 25
paste textarea "On her knees in front of the couch, this super wet, sloppy BJ is everything. Yo…"
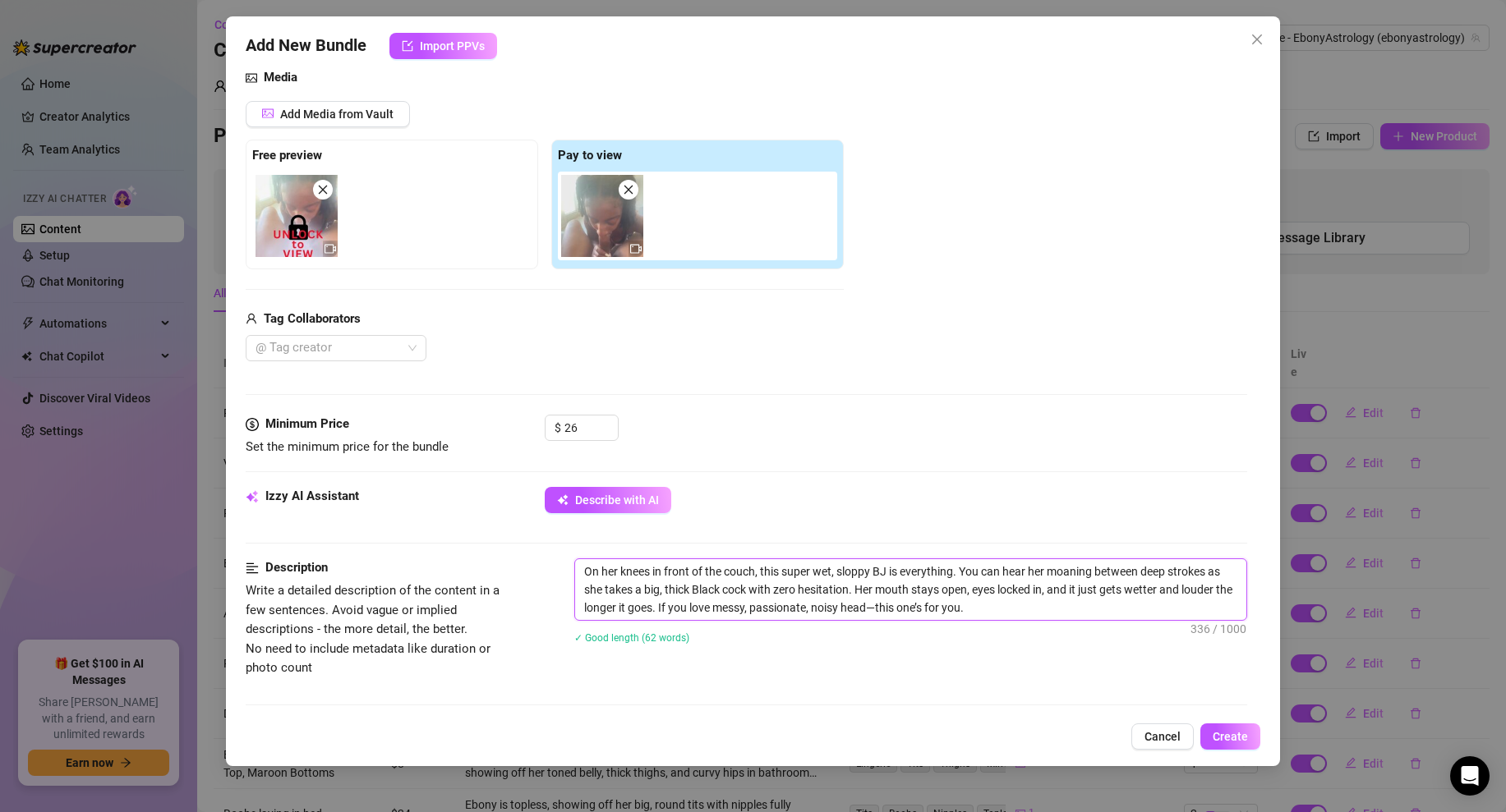
scroll to position [0, 0]
click at [854, 489] on div "Describe with AI" at bounding box center [896, 501] width 703 height 27
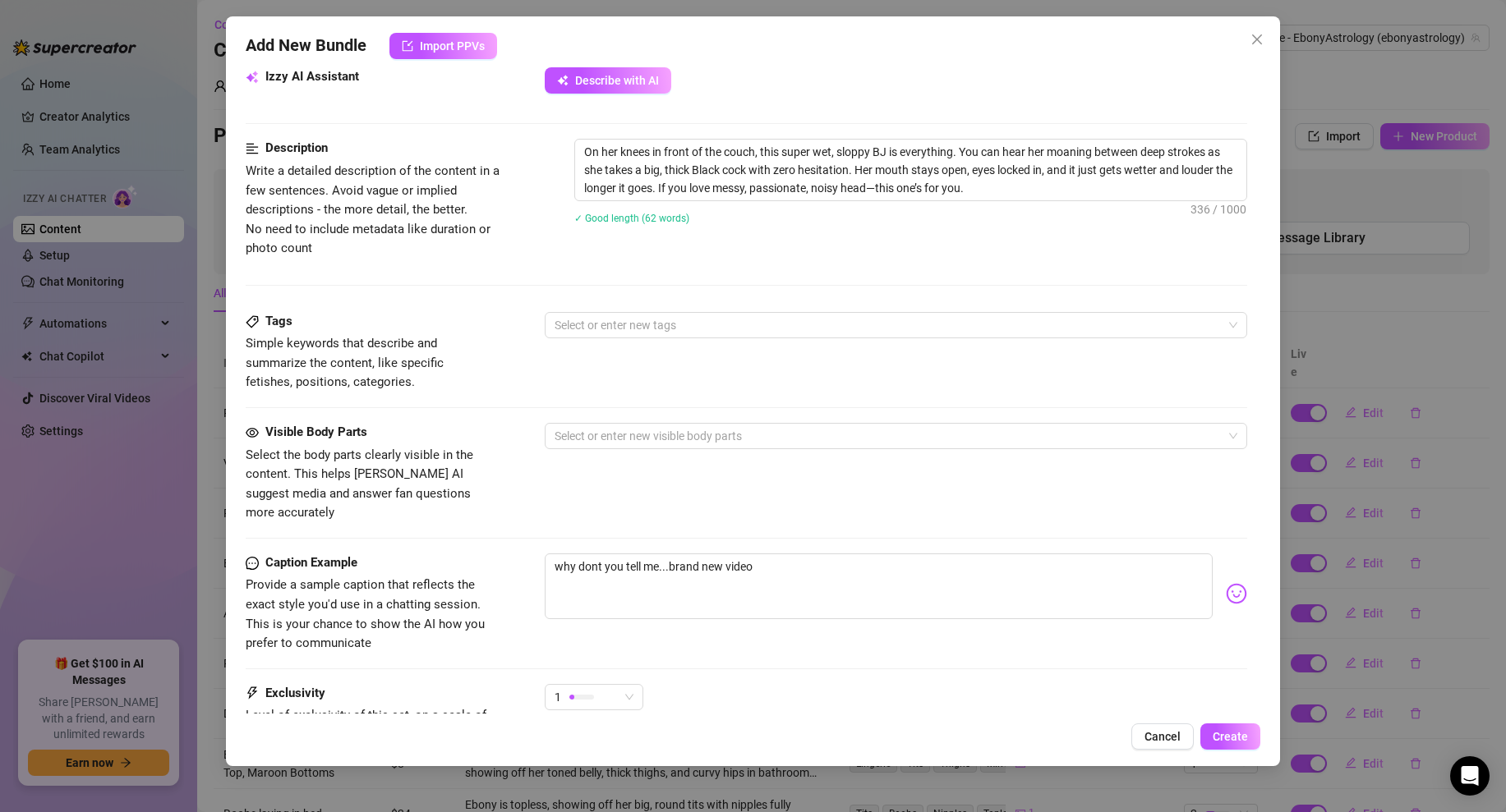
scroll to position [610, 0]
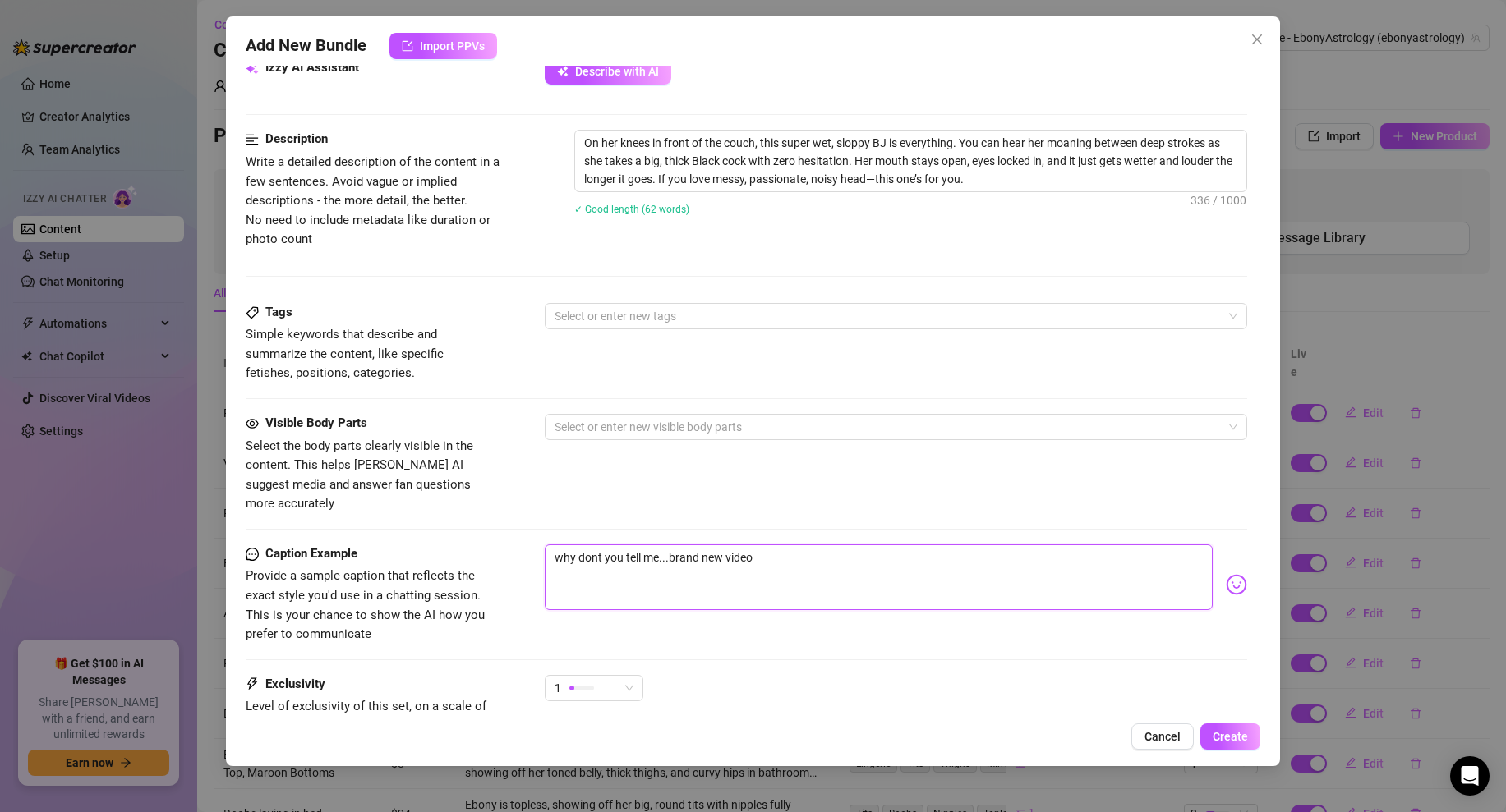
click at [664, 544] on textarea "why dont you tell me...brand new video" at bounding box center [878, 577] width 668 height 66
paste textarea "Sloppy. Wet. Loud. Just how you like it 😏🍆💦"
click at [635, 384] on div "Tags Simple keywords that describe and summarize the content, like specific fet…" at bounding box center [746, 358] width 1002 height 111
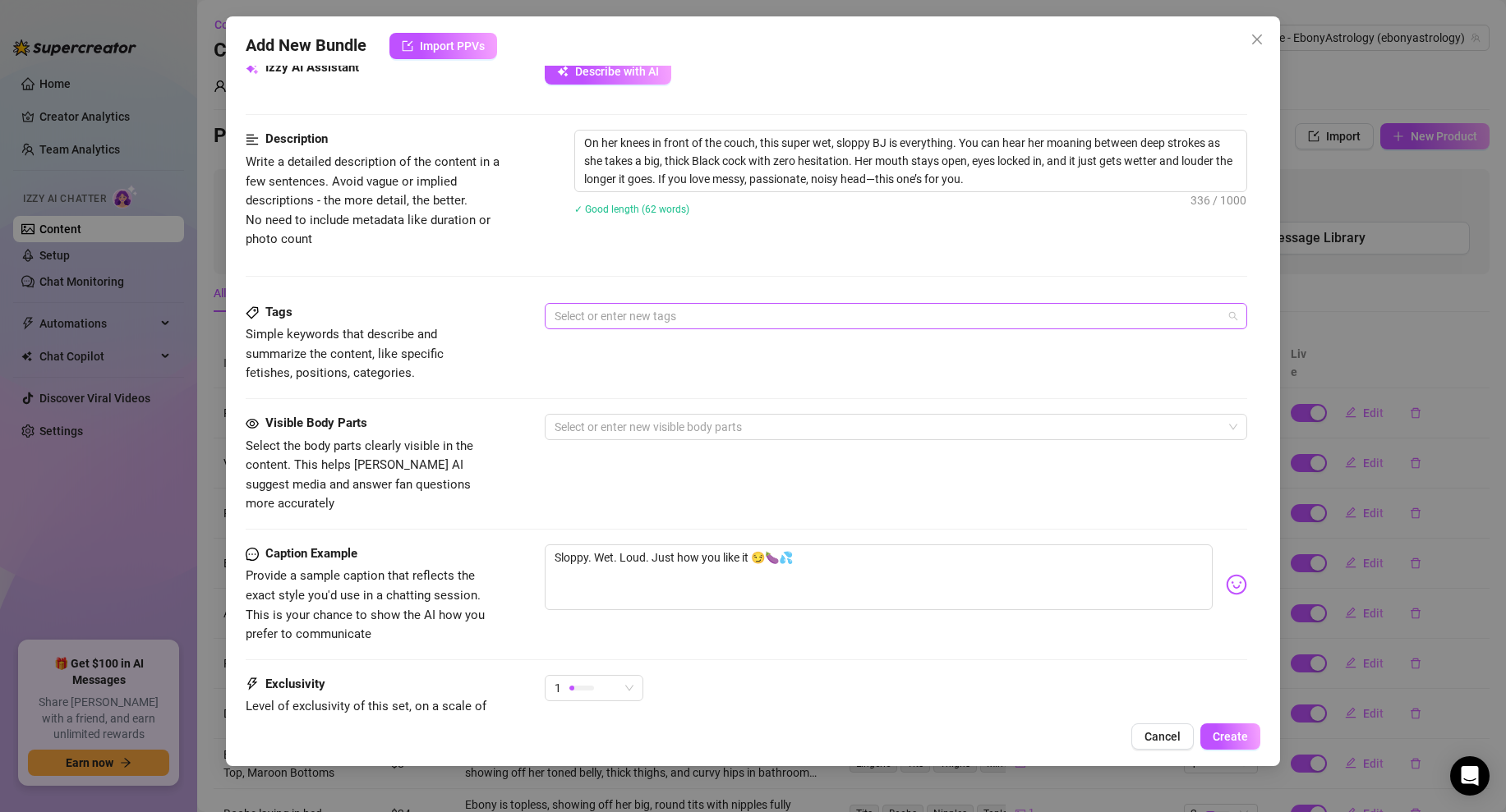
click at [631, 322] on div at bounding box center [887, 317] width 679 height 23
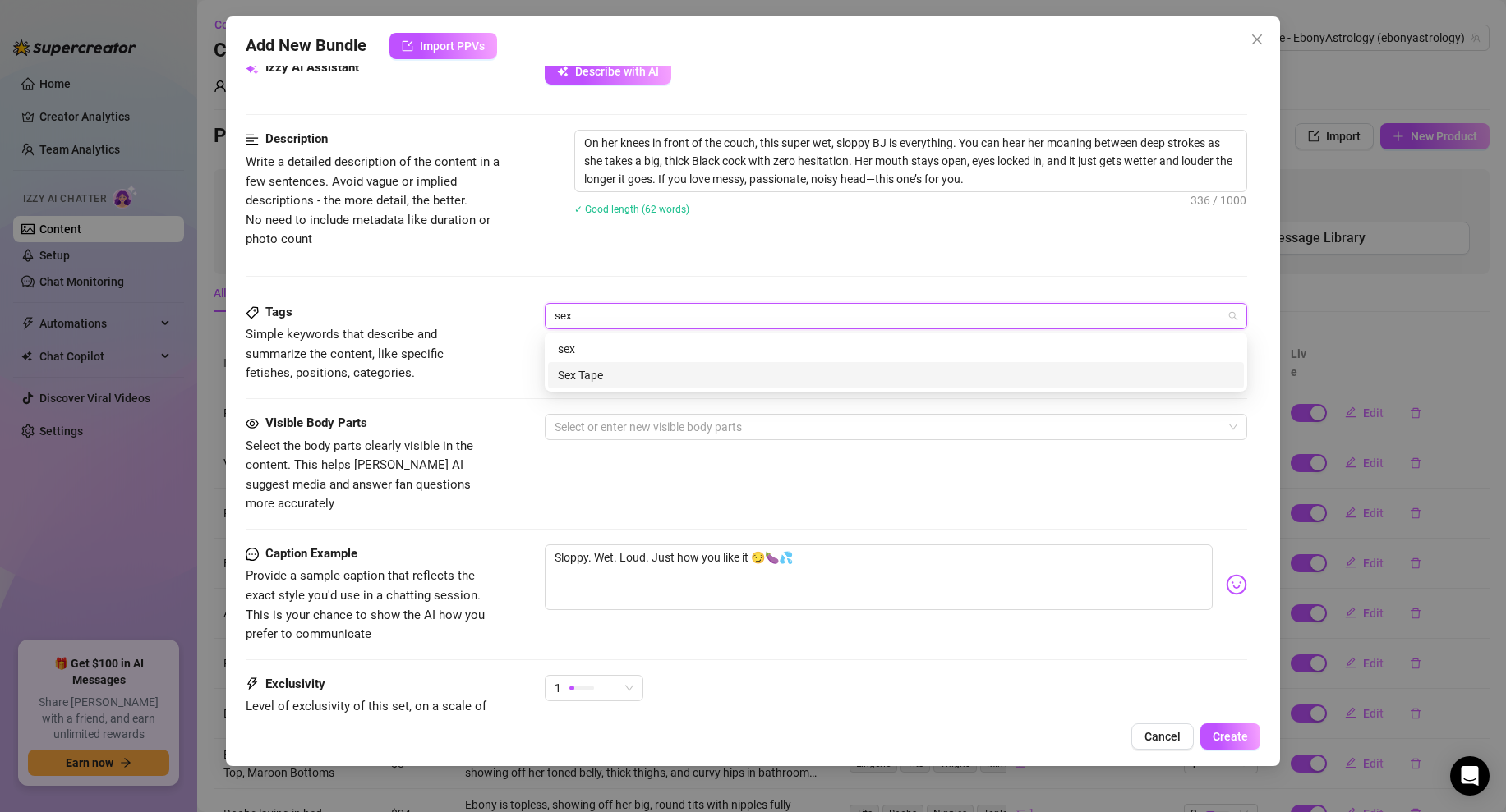
click at [581, 366] on div "Sex Tape" at bounding box center [896, 375] width 676 height 18
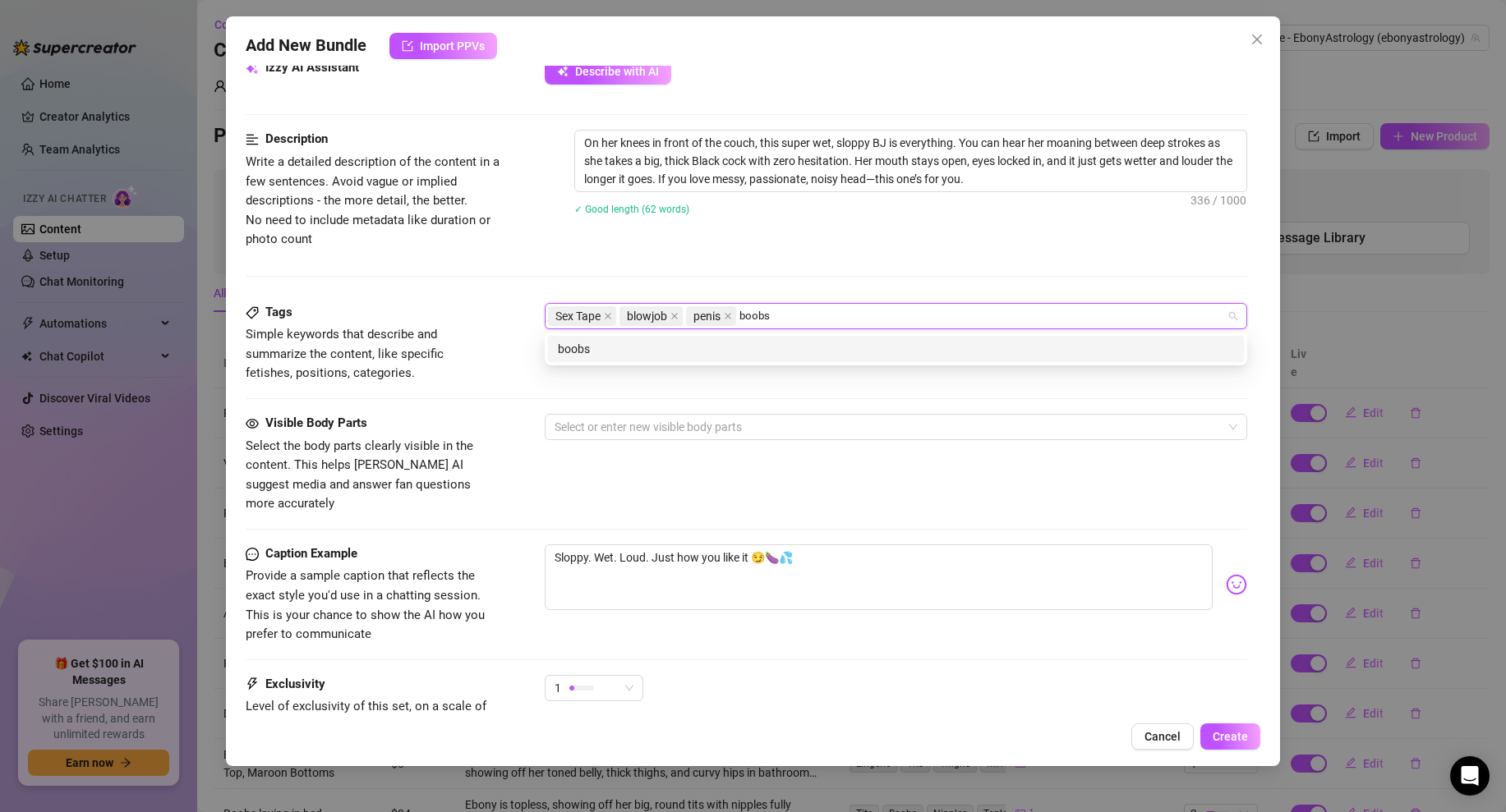
click at [659, 277] on div "Description Write a detailed description of the content in a few sentences. Avo…" at bounding box center [746, 216] width 1002 height 173
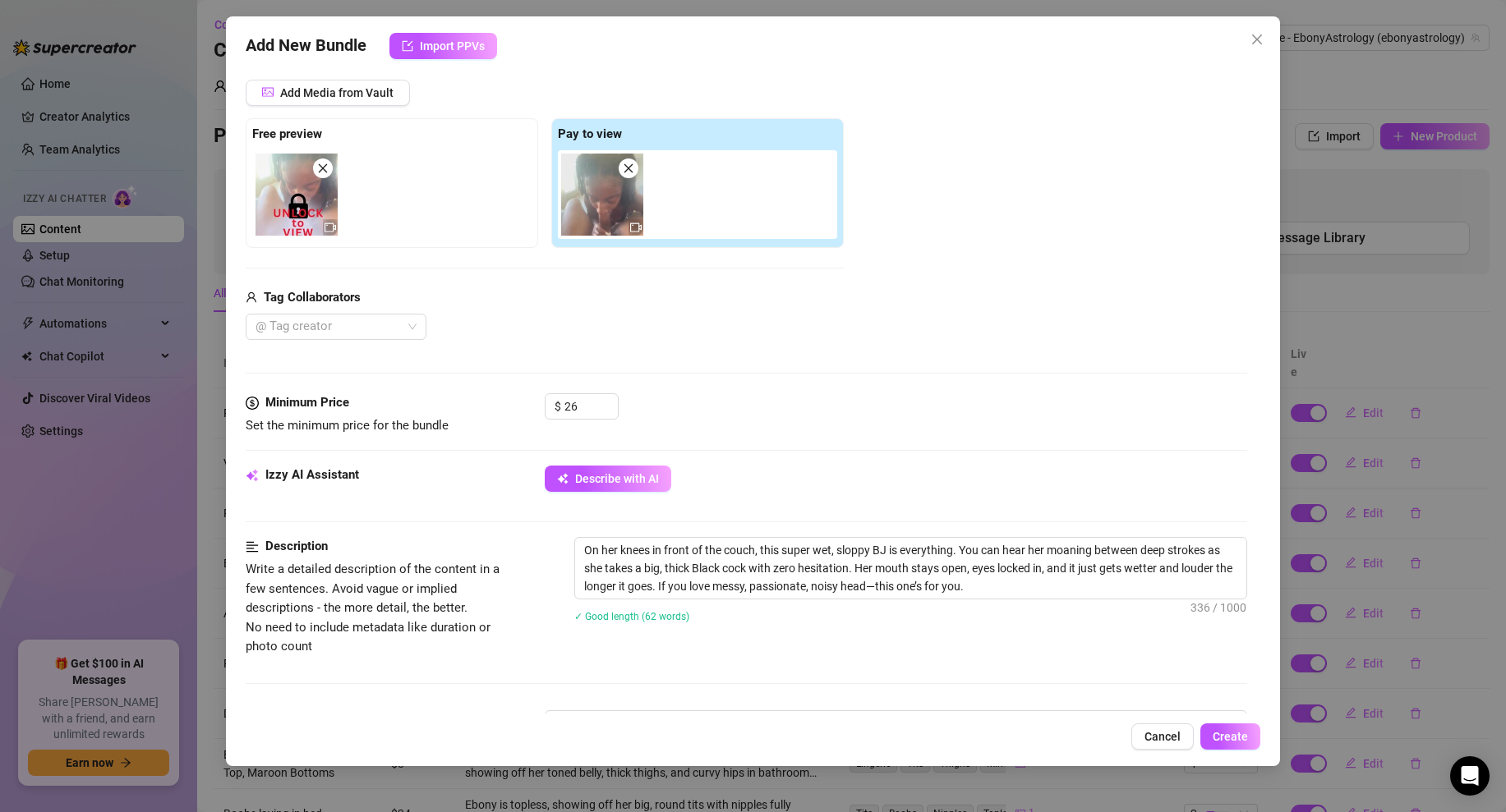
scroll to position [0, 0]
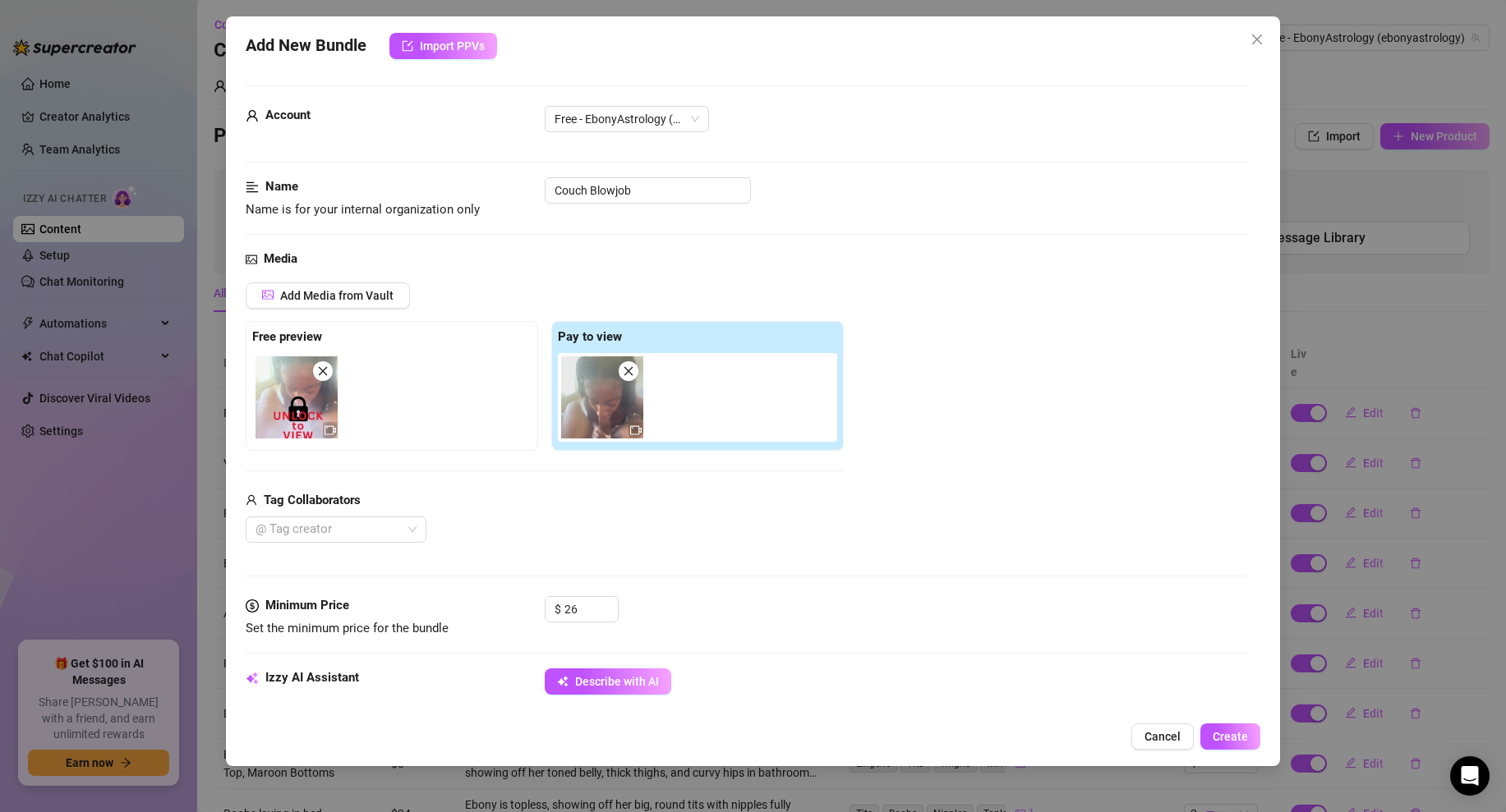
click at [596, 396] on img at bounding box center [602, 398] width 82 height 82
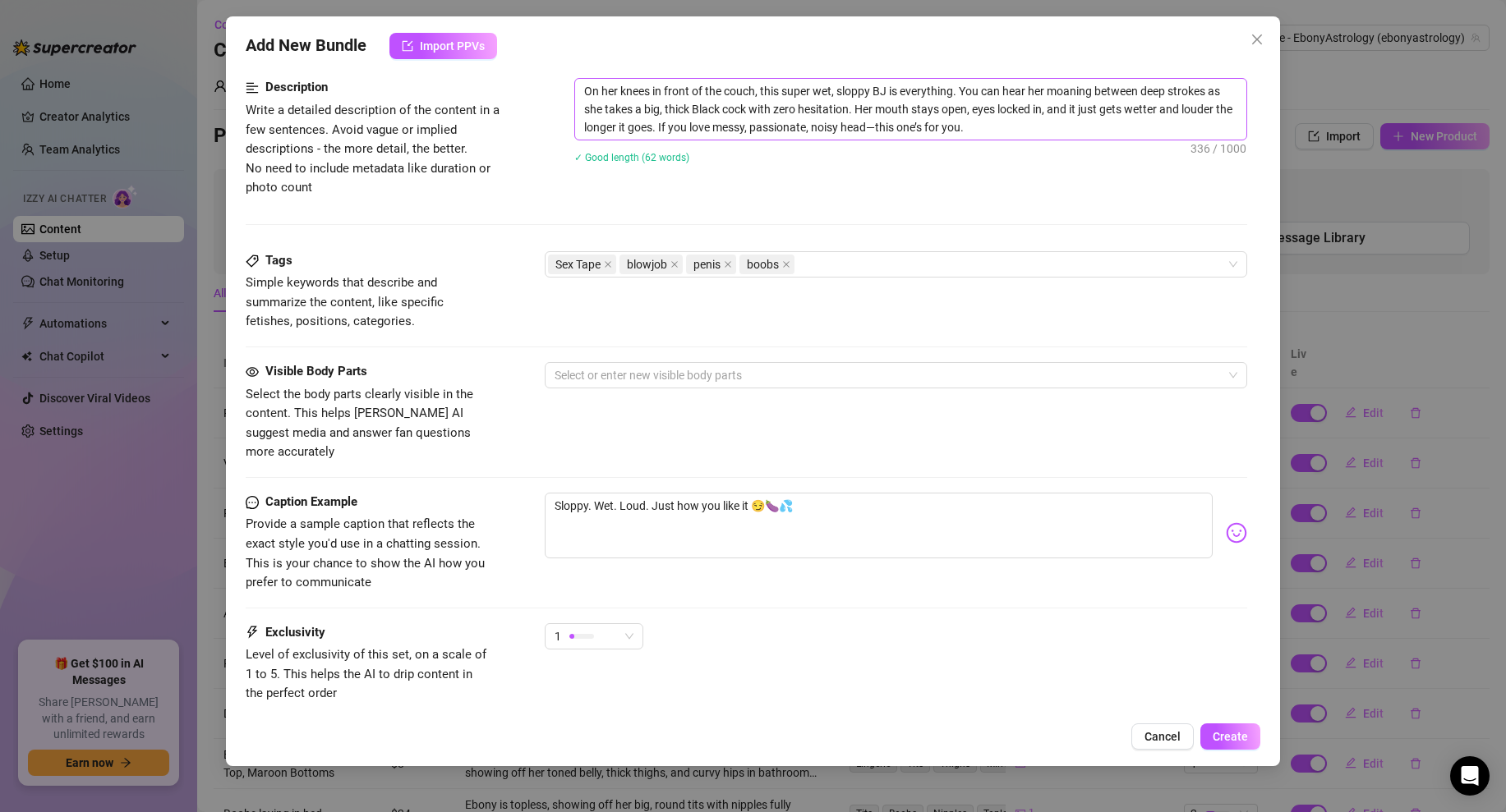
scroll to position [687, 0]
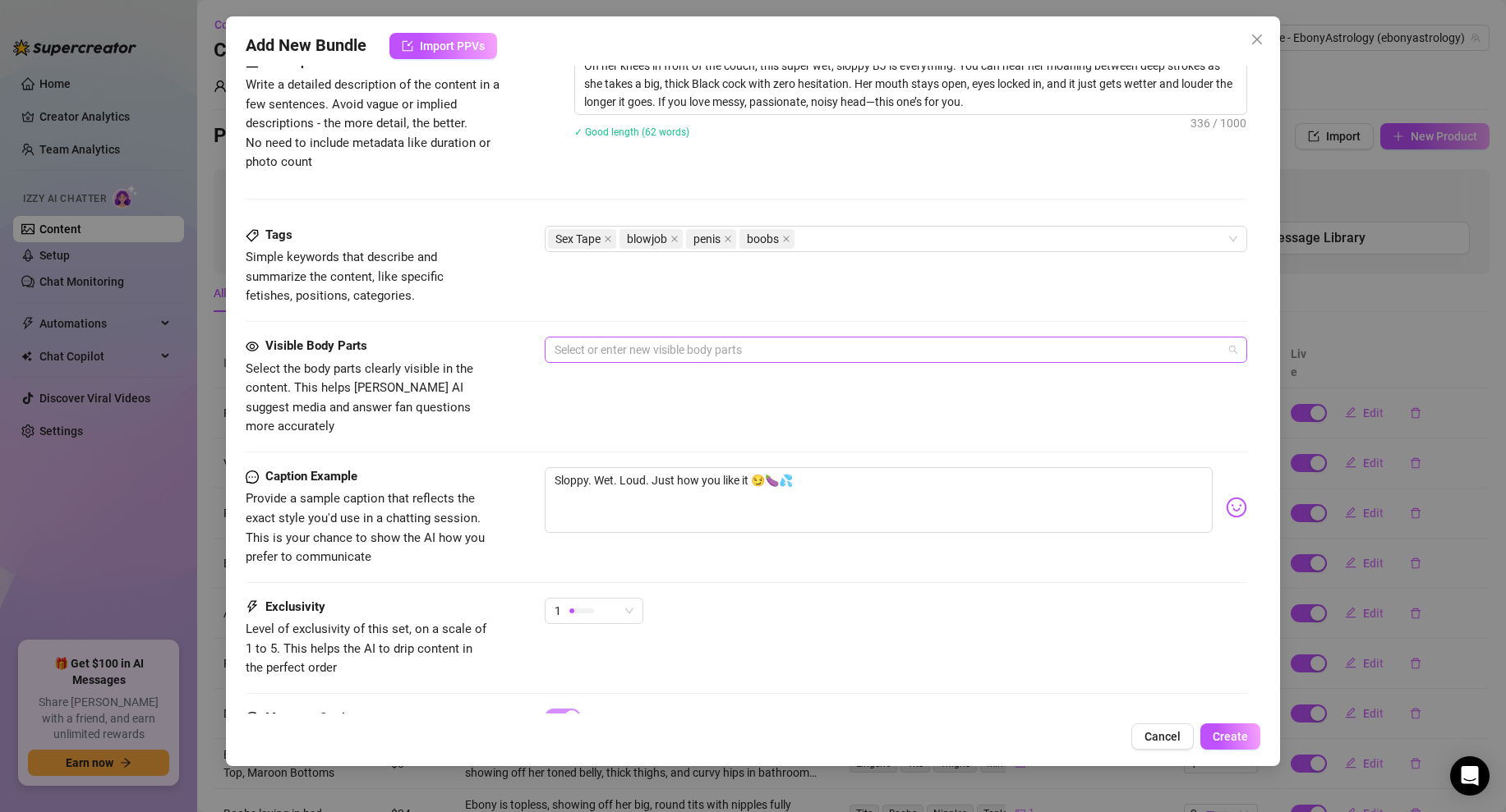
click at [620, 347] on div at bounding box center [887, 350] width 679 height 23
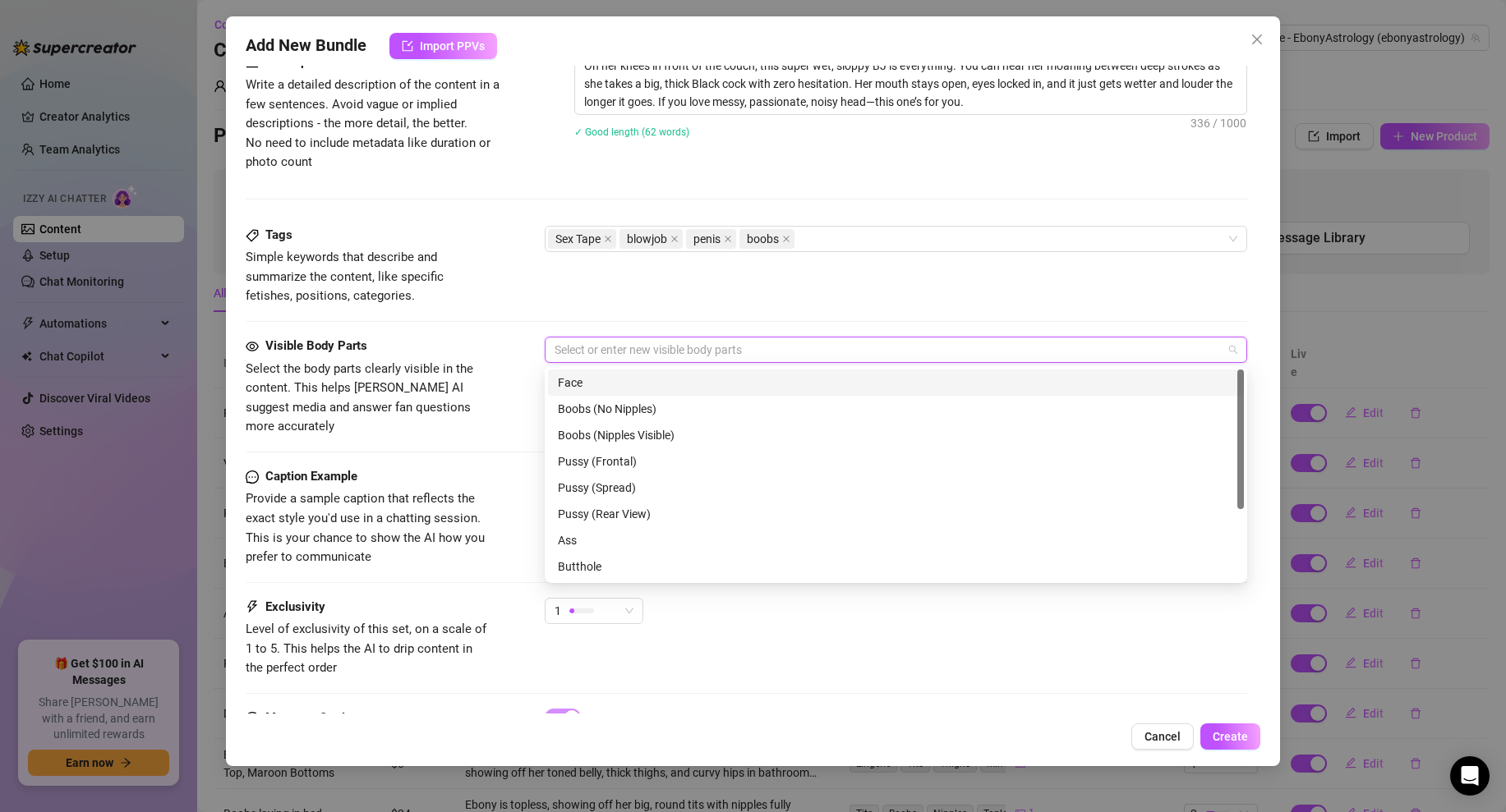
click at [606, 381] on div "Face" at bounding box center [896, 382] width 676 height 18
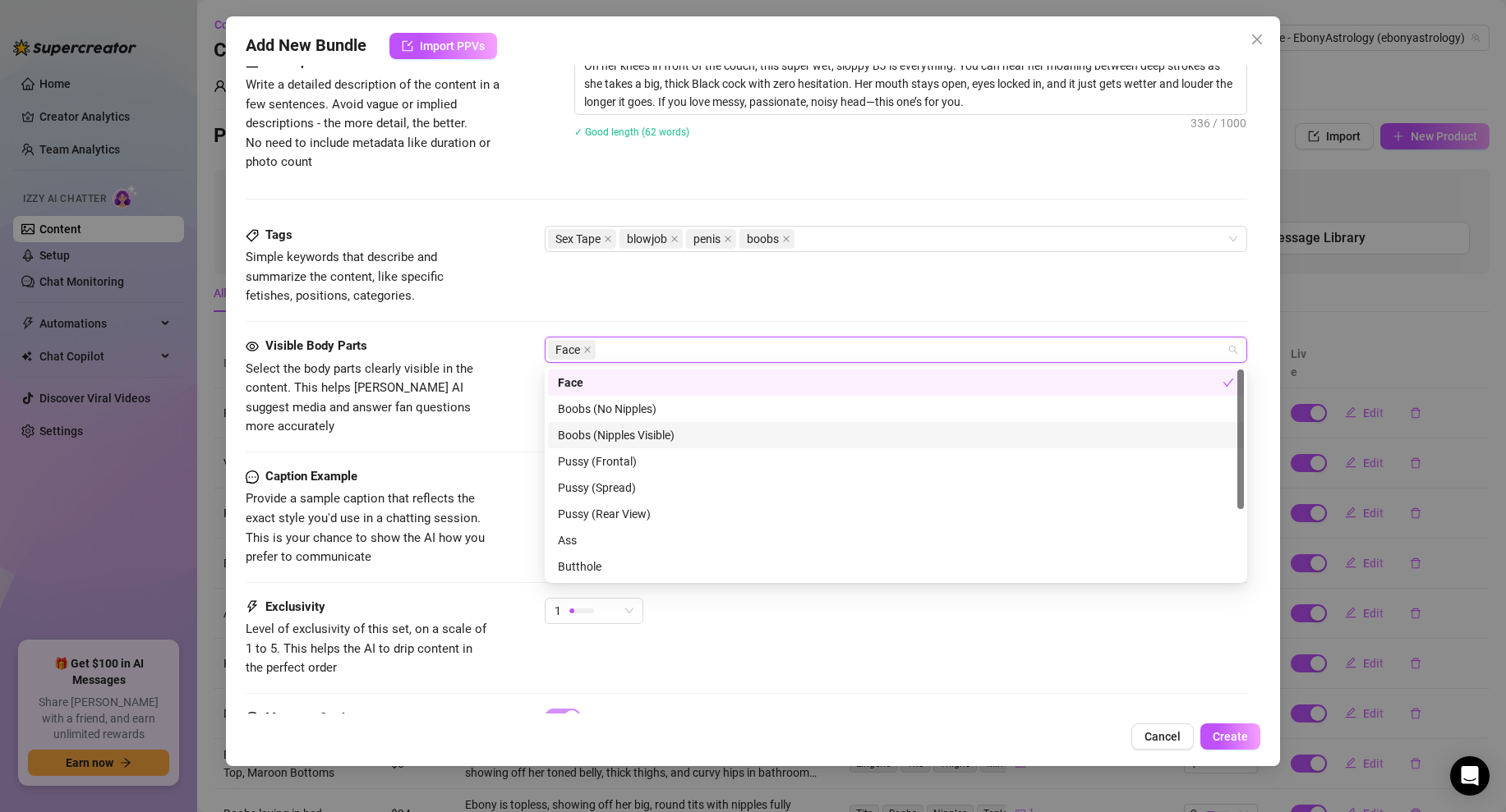
click at [657, 432] on div "Boobs (Nipples Visible)" at bounding box center [896, 435] width 676 height 18
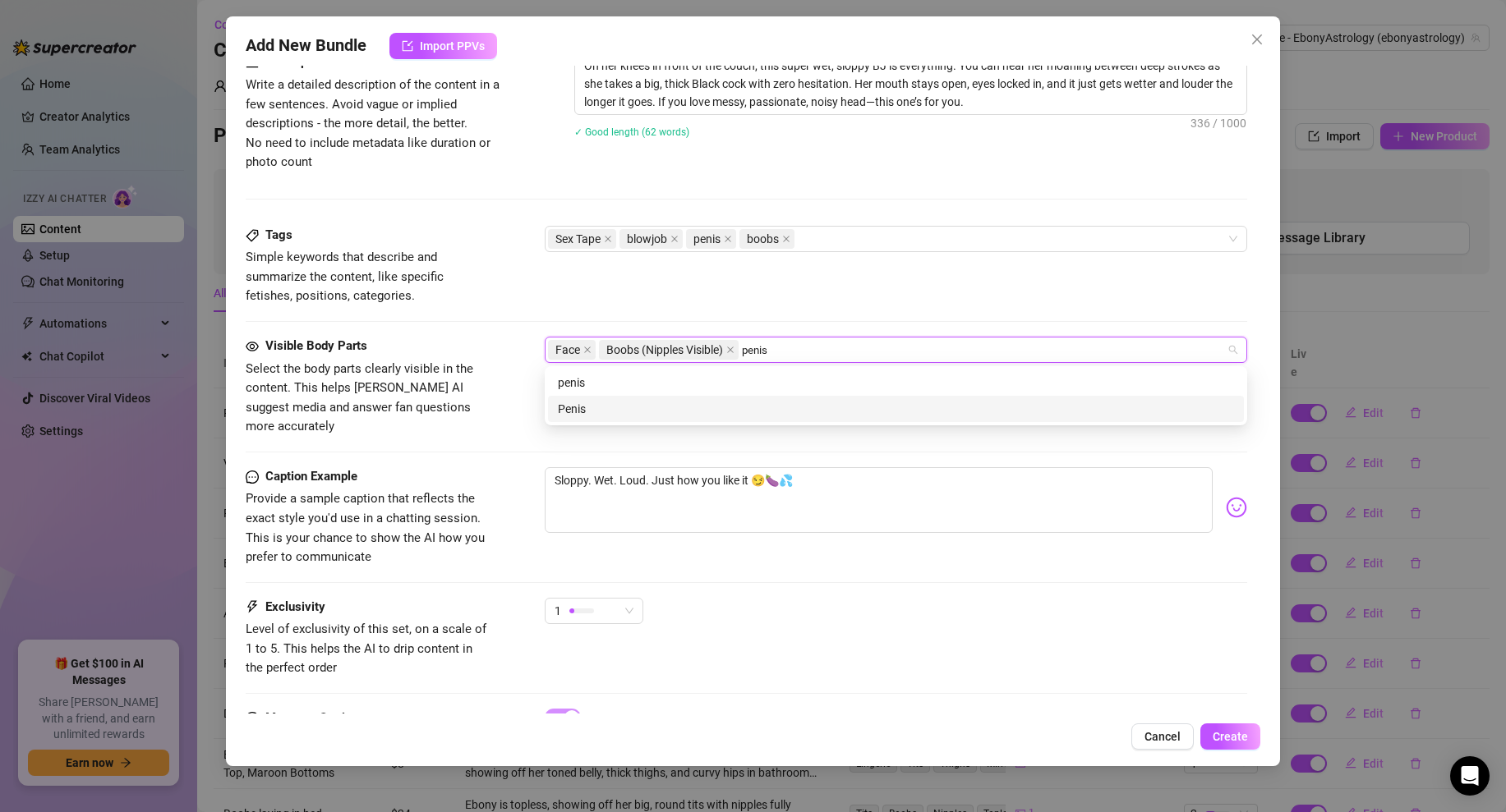
click at [609, 410] on div "Penis" at bounding box center [896, 409] width 676 height 18
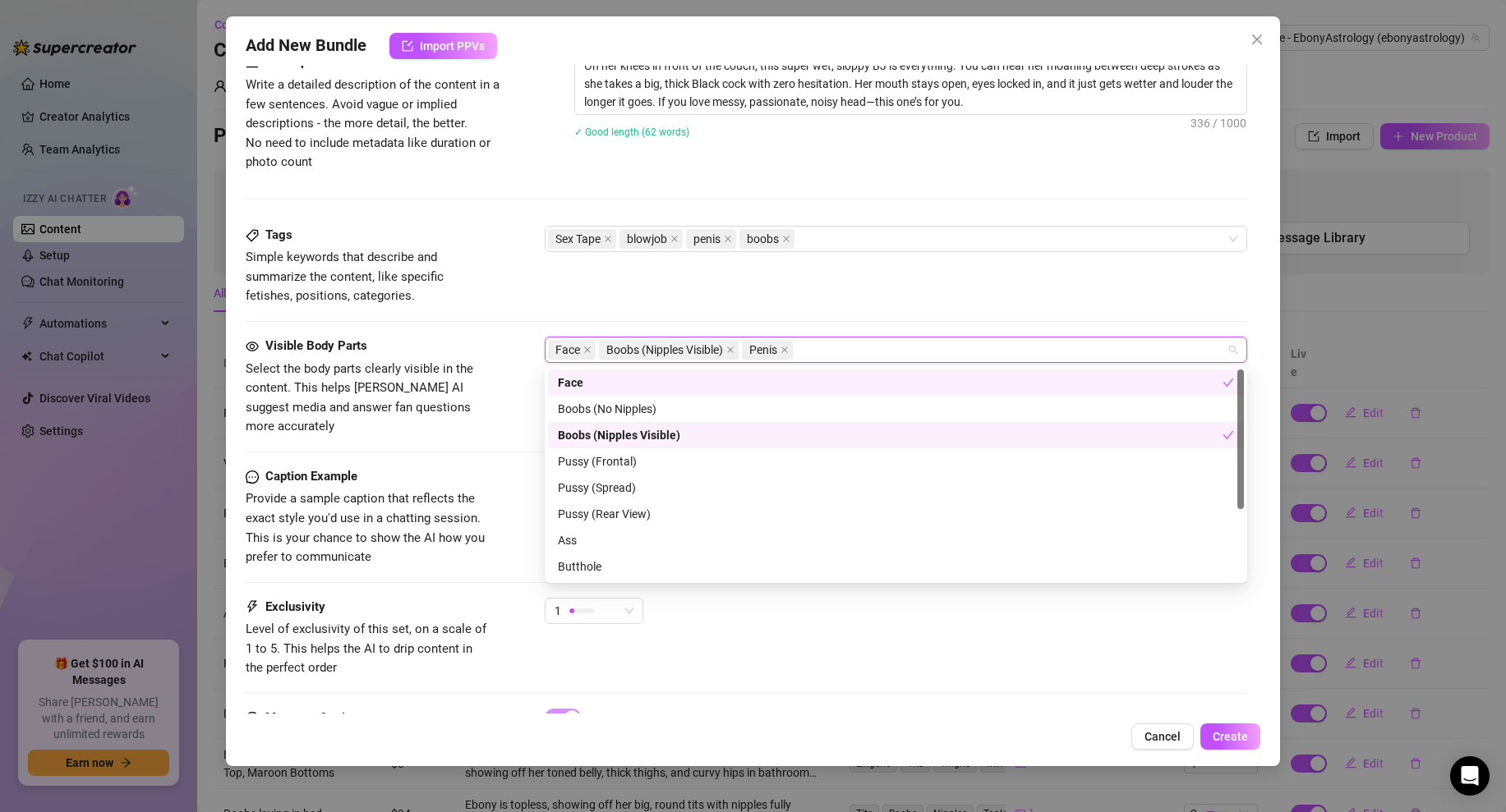
click at [812, 299] on div "Tags Simple keywords that describe and summarize the content, like specific fet…" at bounding box center [746, 266] width 1002 height 80
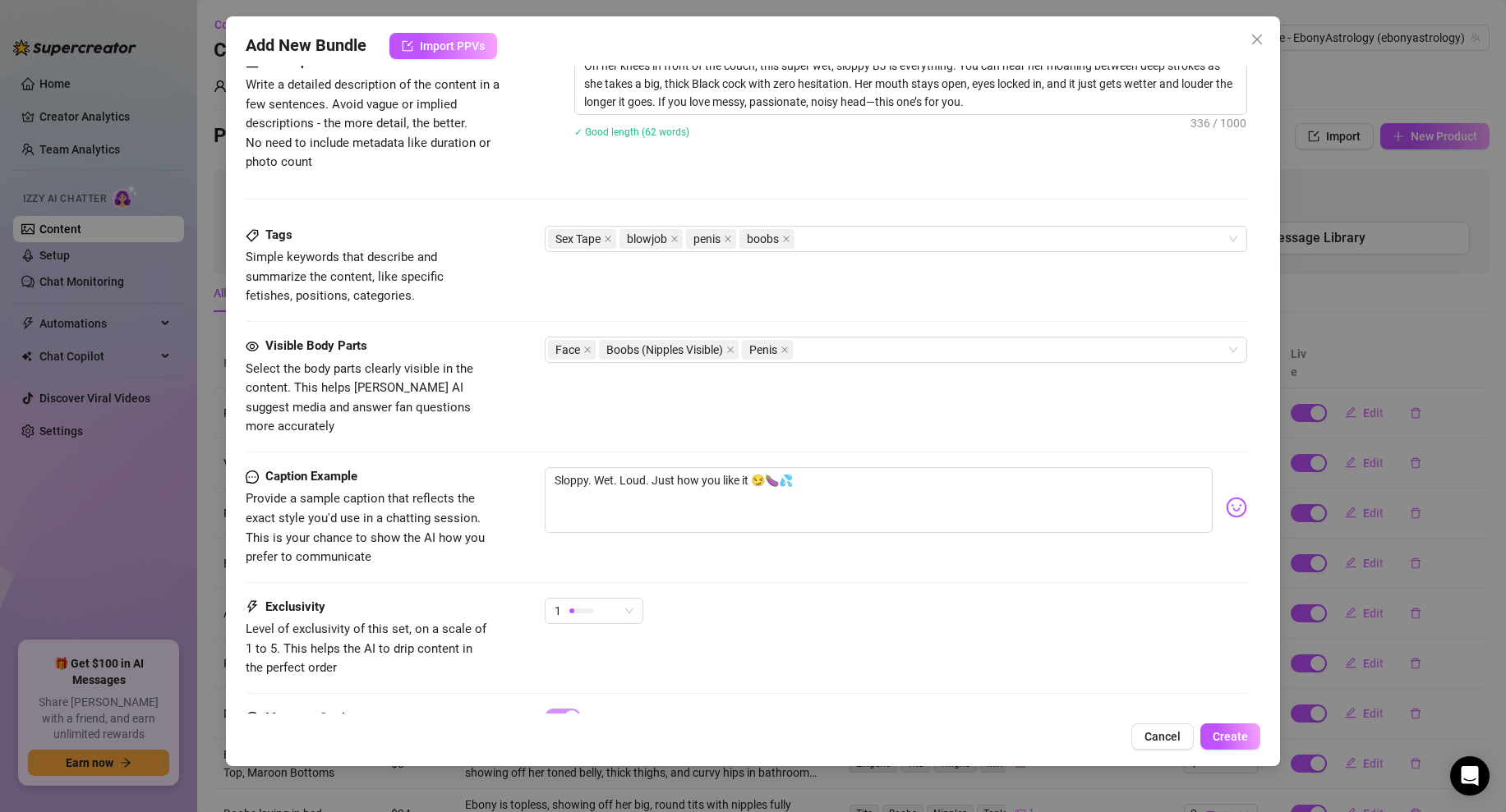
scroll to position [755, 0]
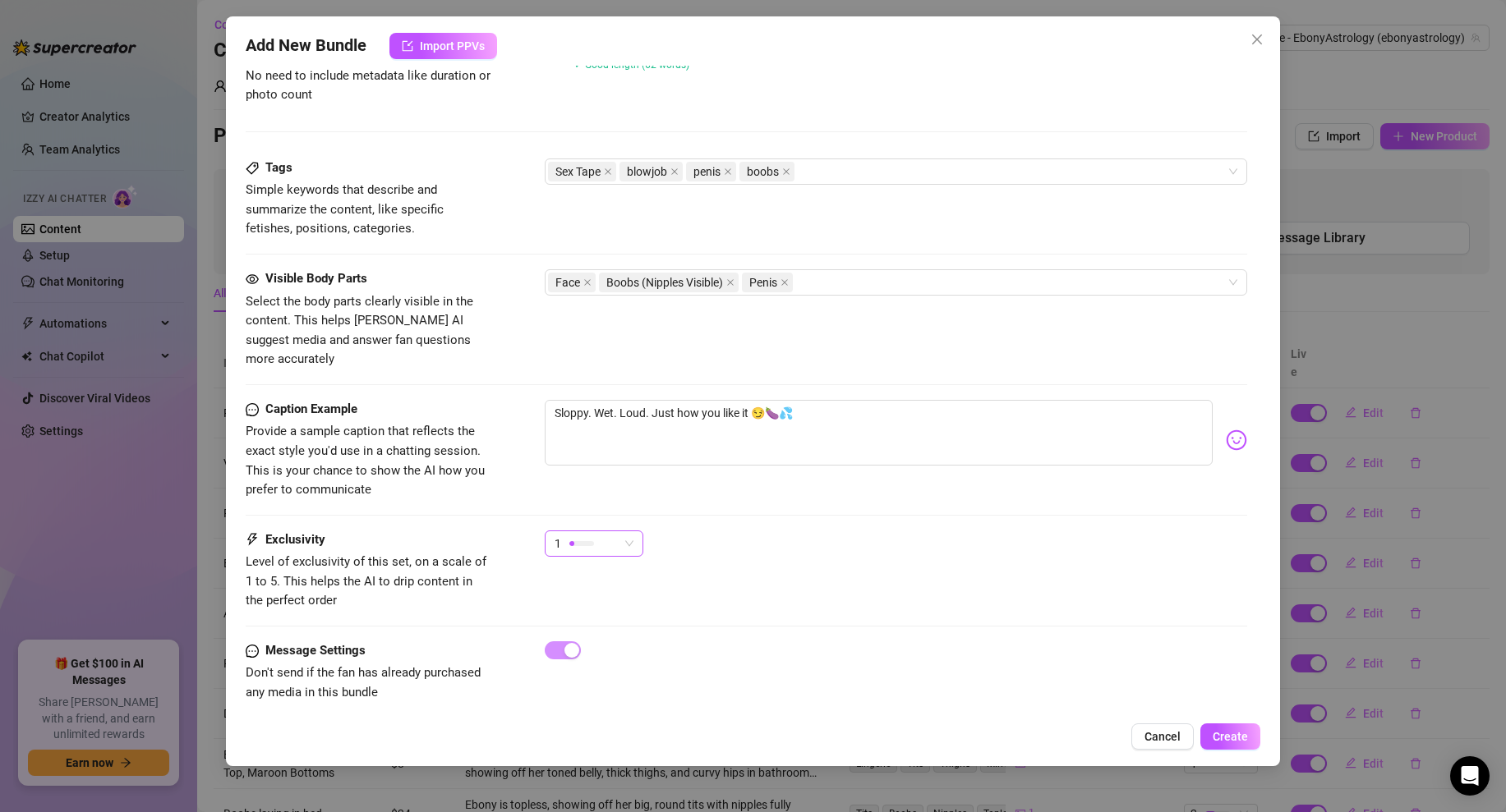
click at [625, 531] on span "1" at bounding box center [593, 543] width 79 height 25
click at [584, 580] on span "2" at bounding box center [611, 583] width 107 height 18
click at [783, 540] on div "2 2" at bounding box center [896, 551] width 703 height 41
click at [1233, 735] on span "Create" at bounding box center [1230, 736] width 36 height 13
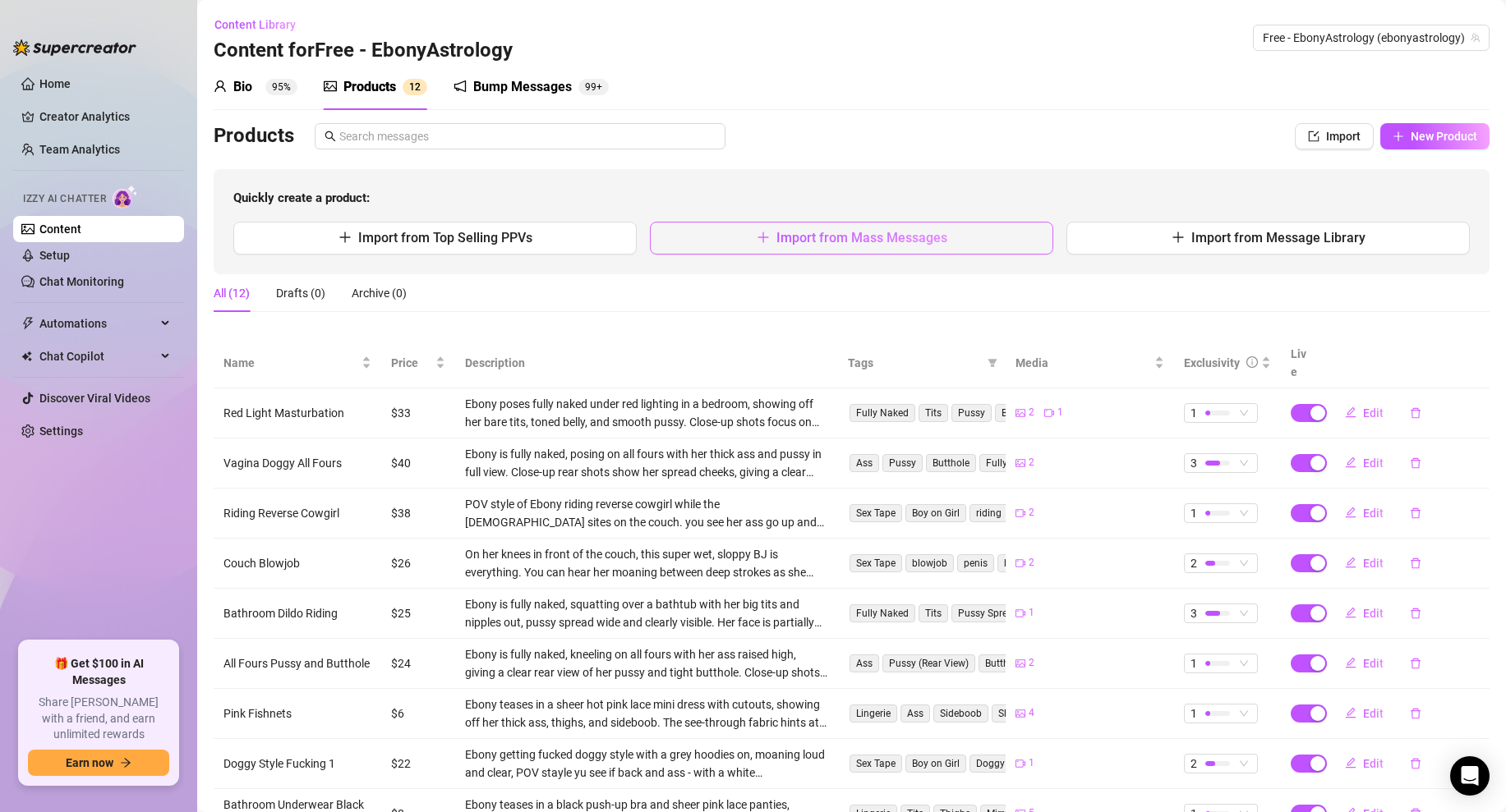
click at [863, 239] on span "Import from Mass Messages" at bounding box center [862, 238] width 171 height 16
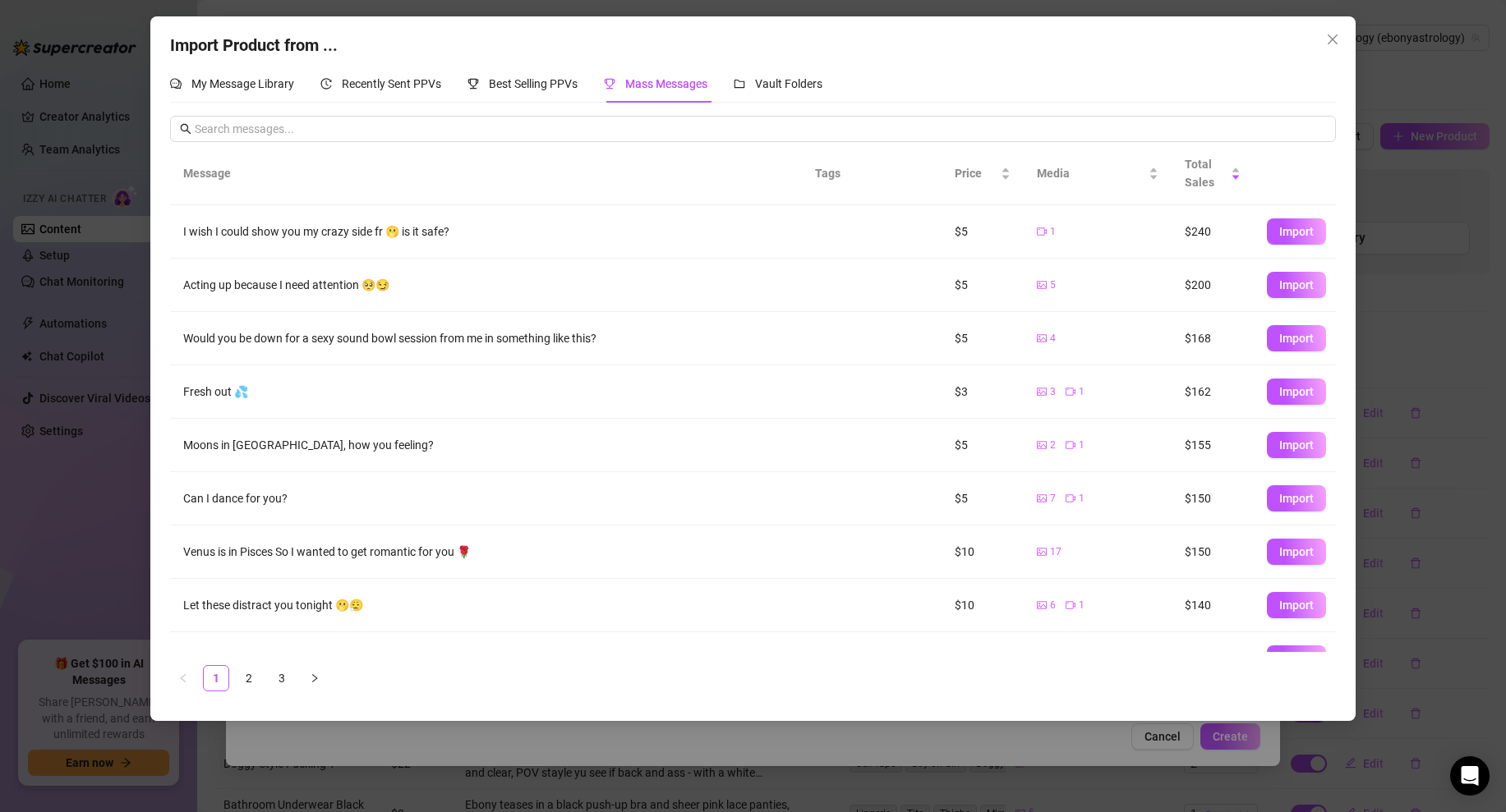
scroll to position [87, 0]
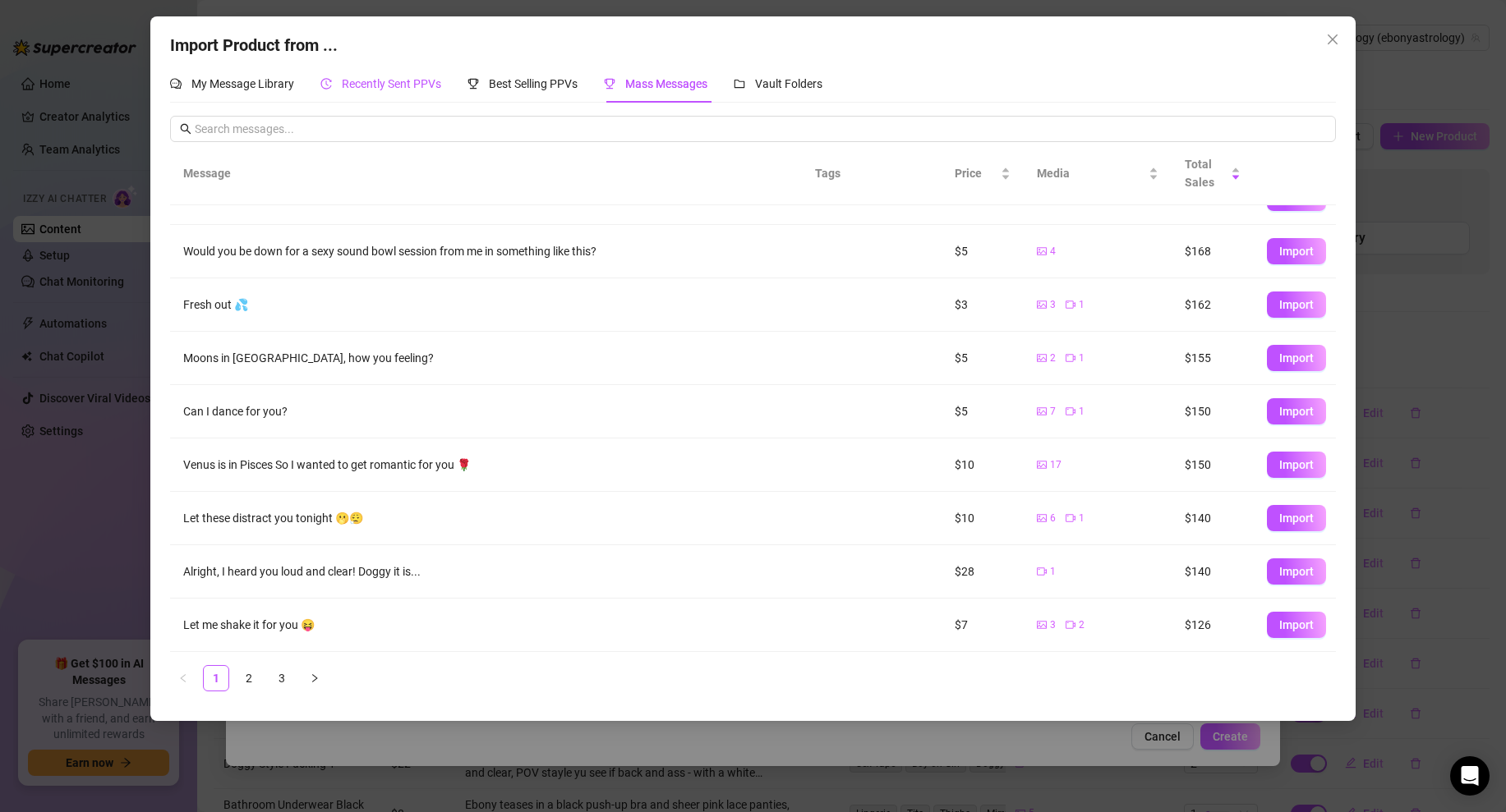
click at [370, 88] on span "Recently Sent PPVs" at bounding box center [391, 84] width 100 height 13
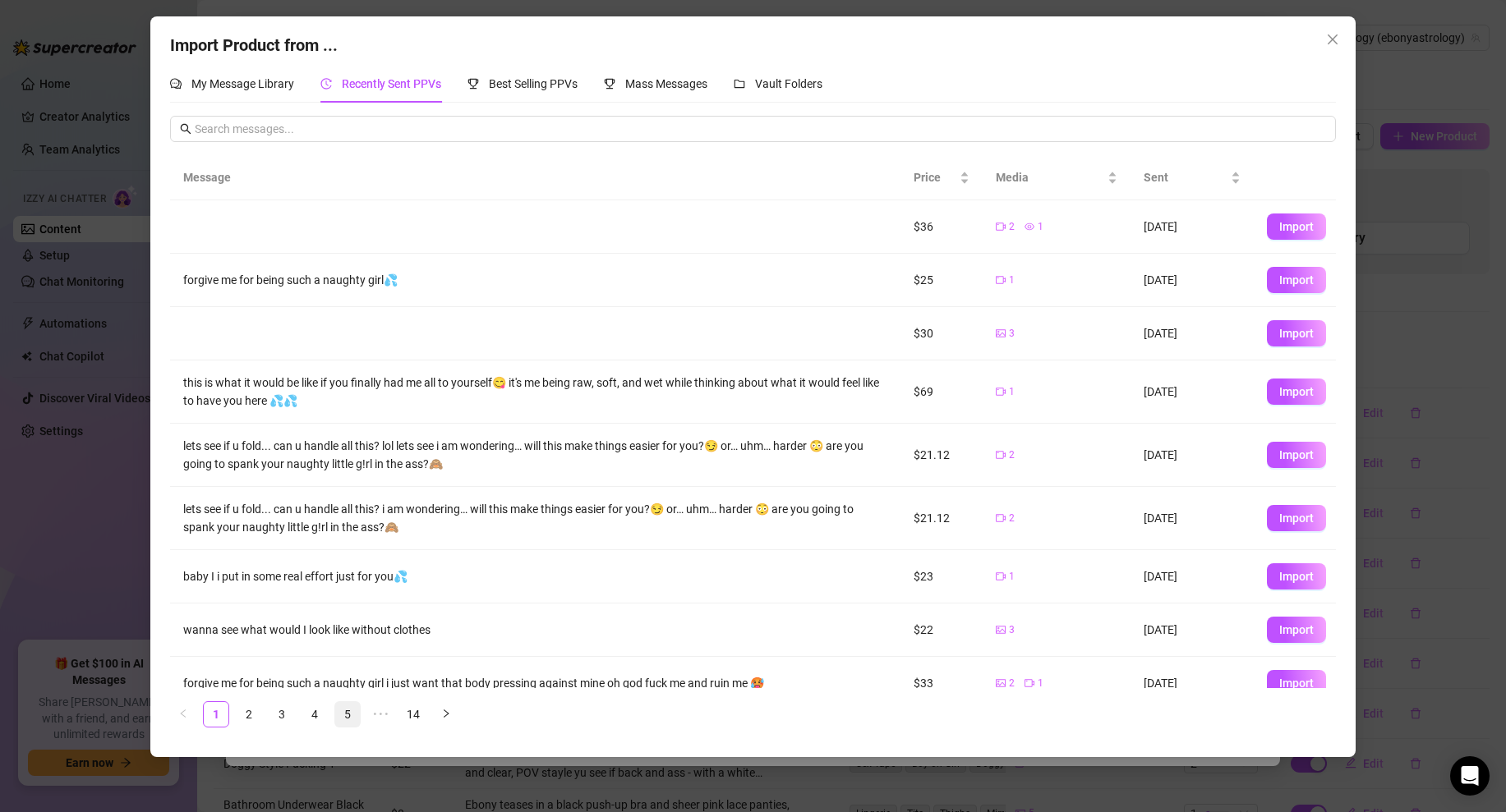
click at [350, 713] on link "5" at bounding box center [348, 715] width 25 height 25
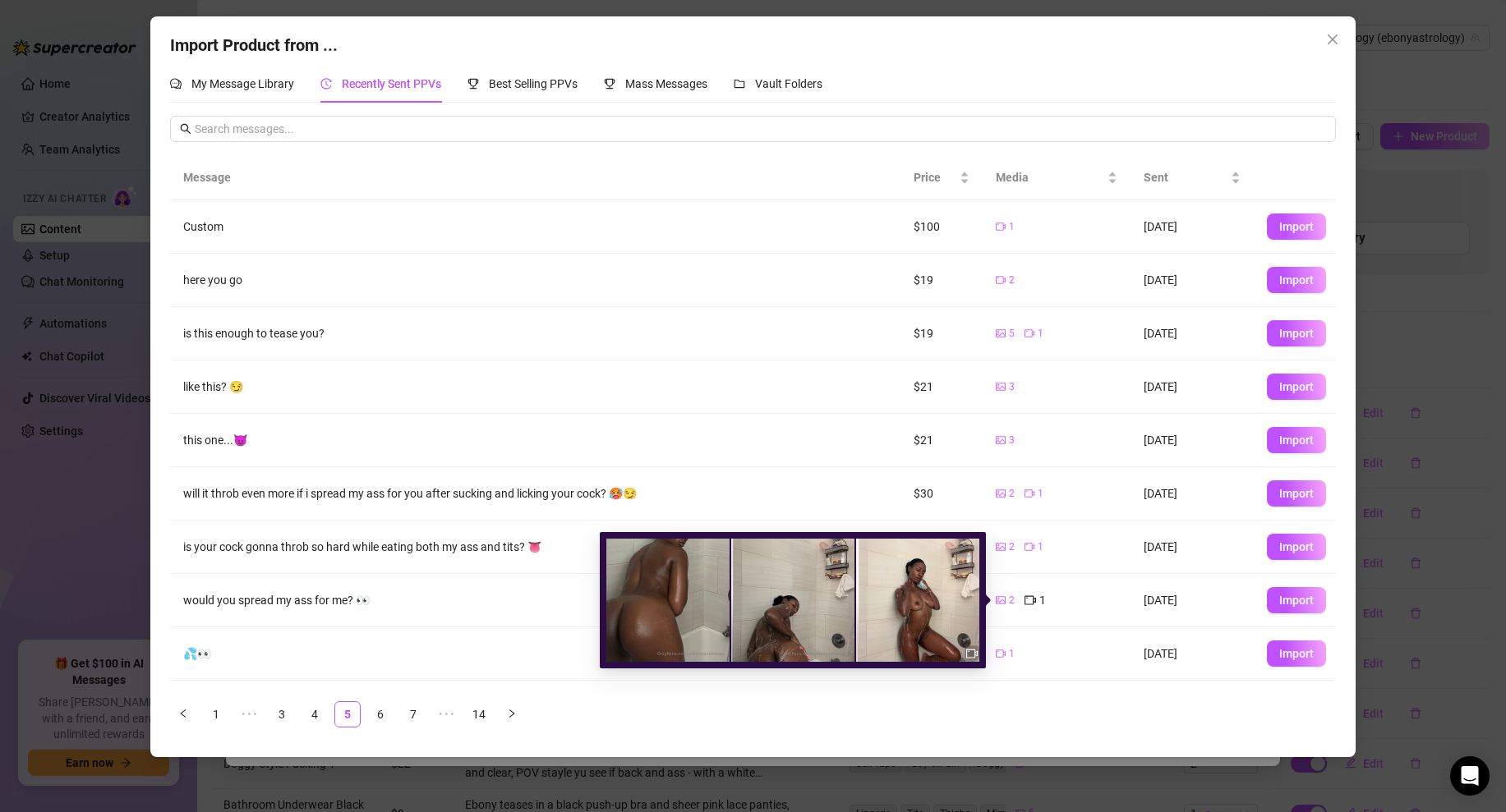
click at [1005, 599] on div "2" at bounding box center [1004, 600] width 19 height 18
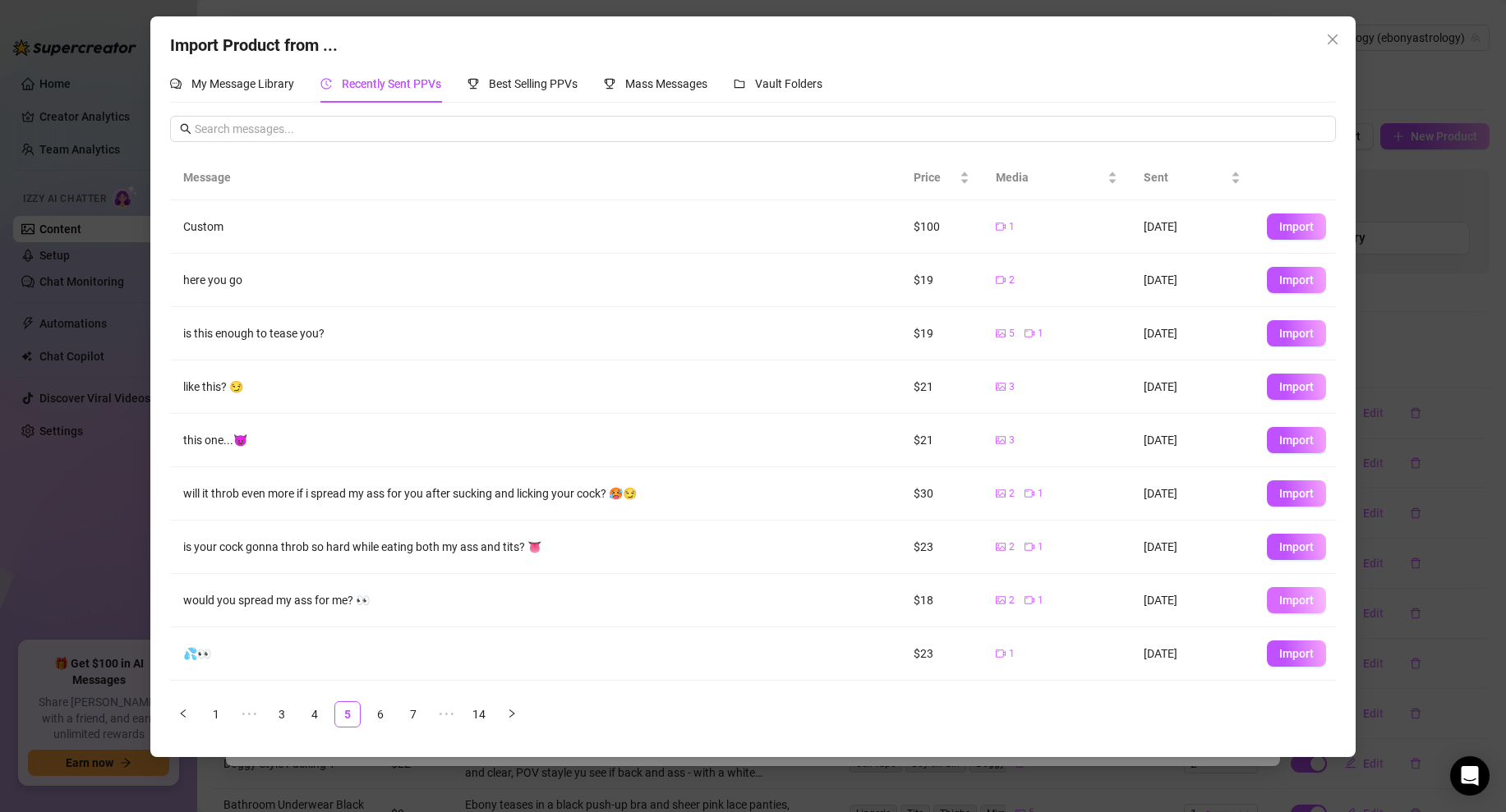
click at [1303, 594] on span "Import" at bounding box center [1296, 600] width 35 height 13
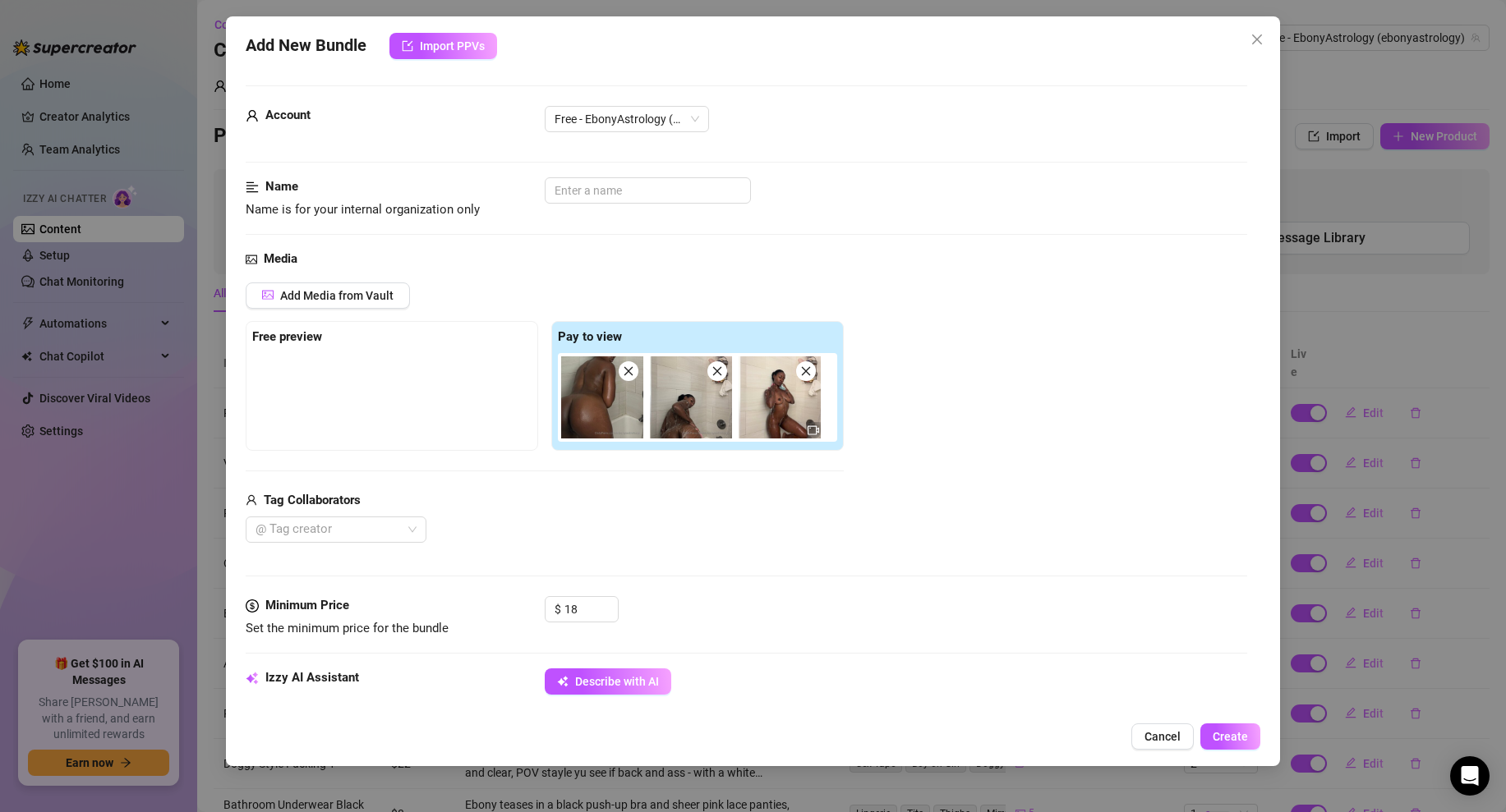
scroll to position [52, 0]
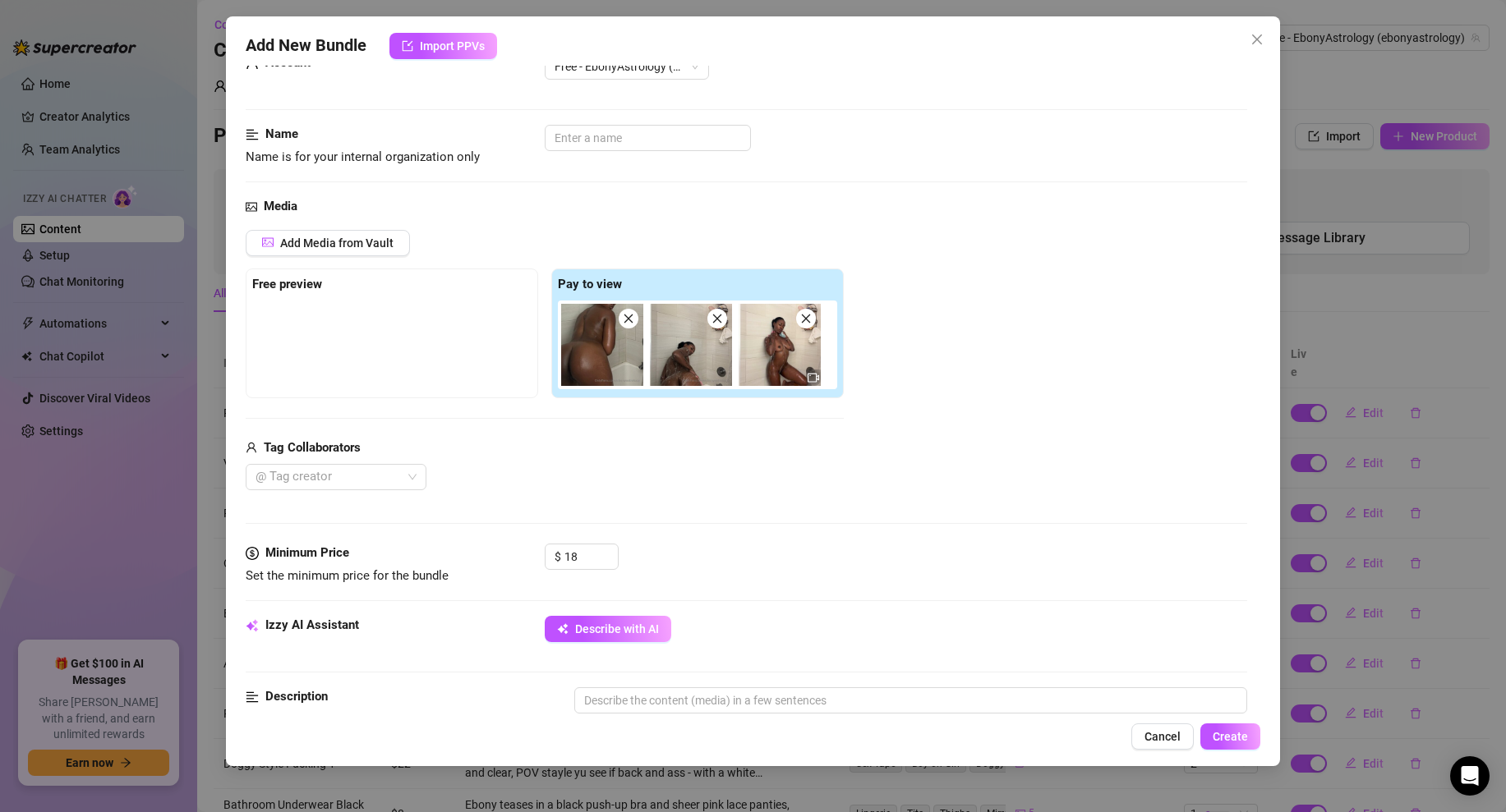
click at [609, 645] on div "Izzy AI Assistant Describe with AI" at bounding box center [746, 637] width 1002 height 41
click at [620, 626] on span "Describe with AI" at bounding box center [616, 629] width 84 height 13
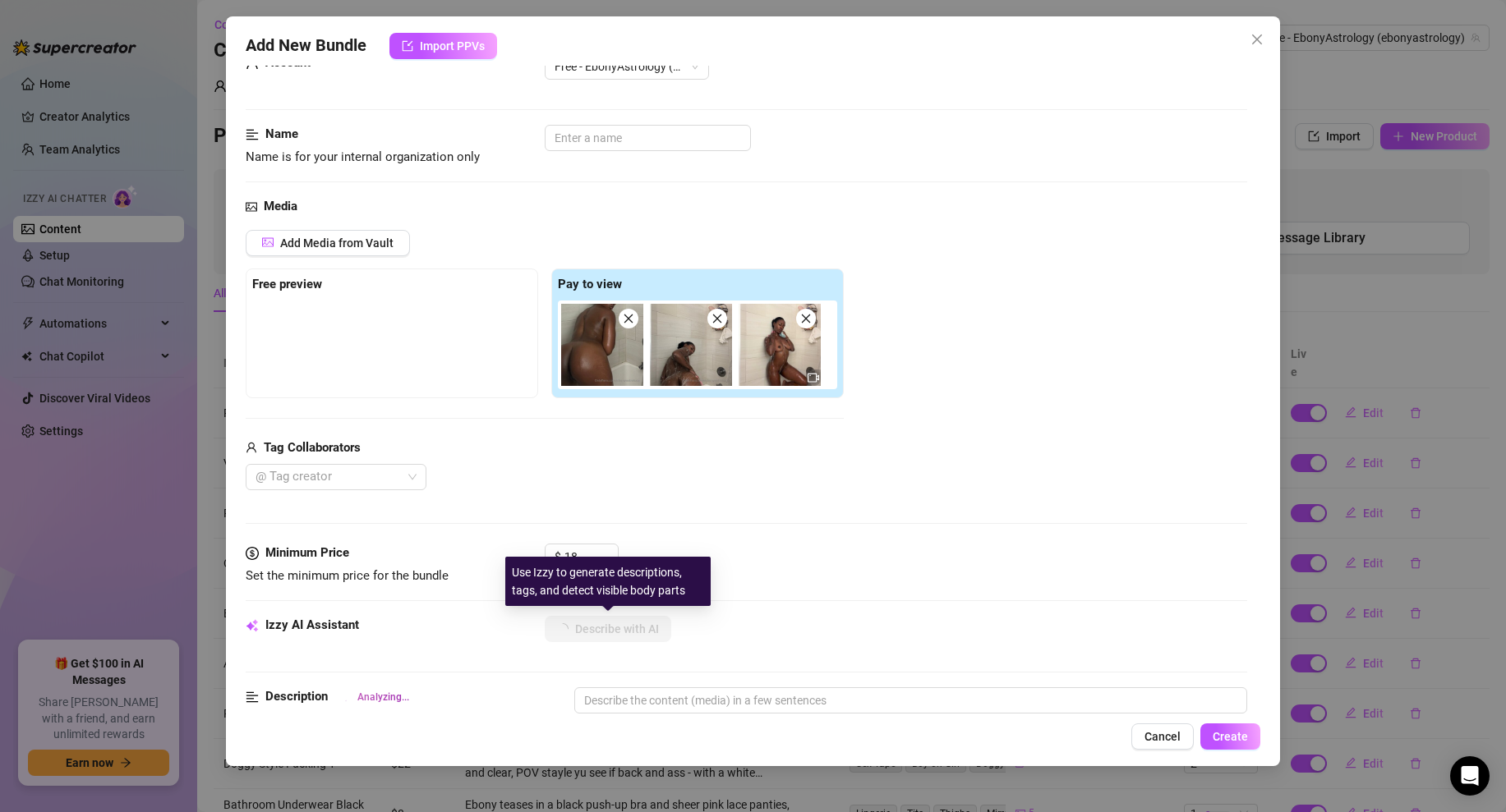
scroll to position [0, 0]
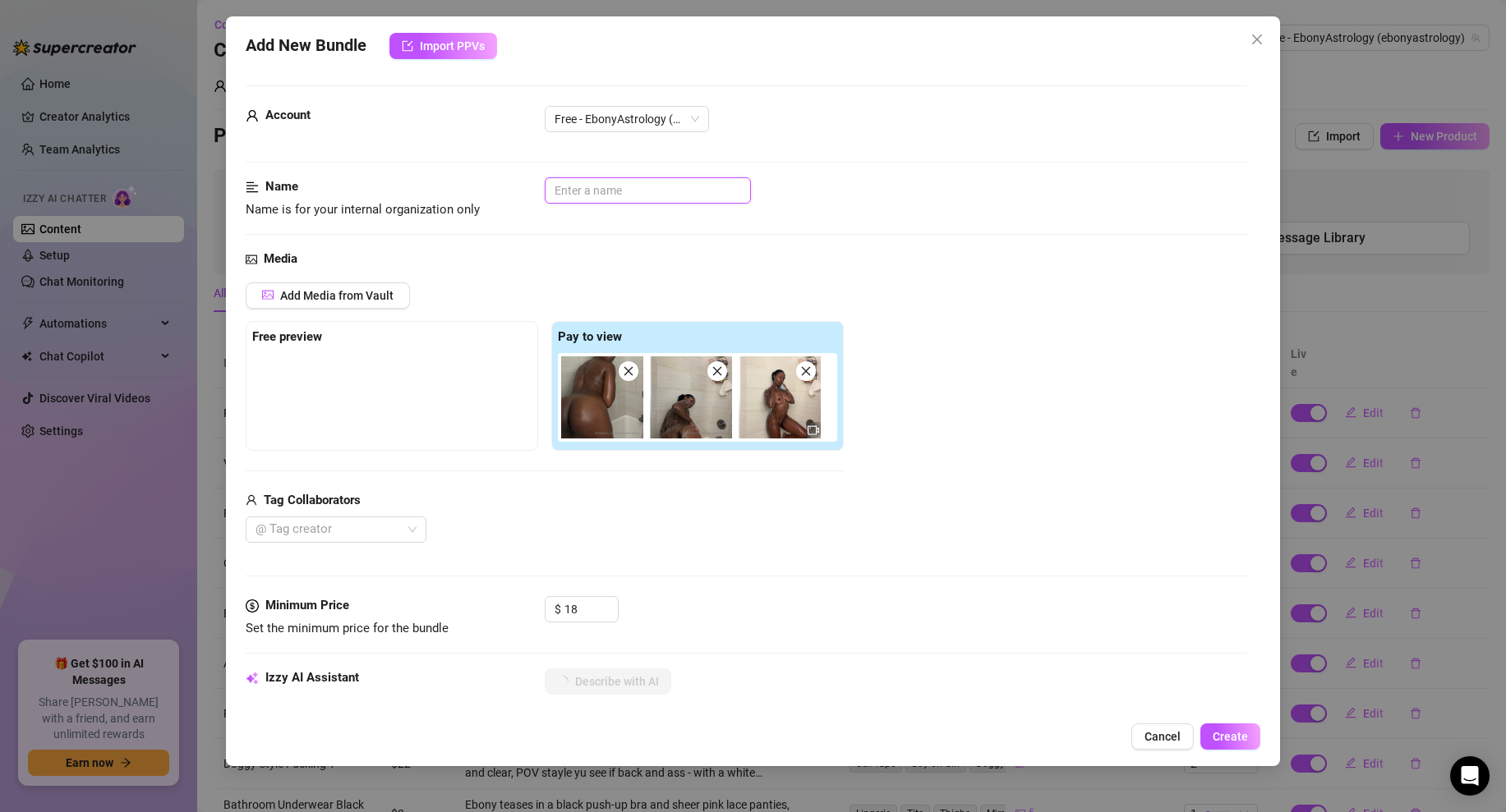
click at [616, 189] on input "text" at bounding box center [648, 190] width 206 height 27
click at [803, 372] on icon "close" at bounding box center [805, 371] width 12 height 12
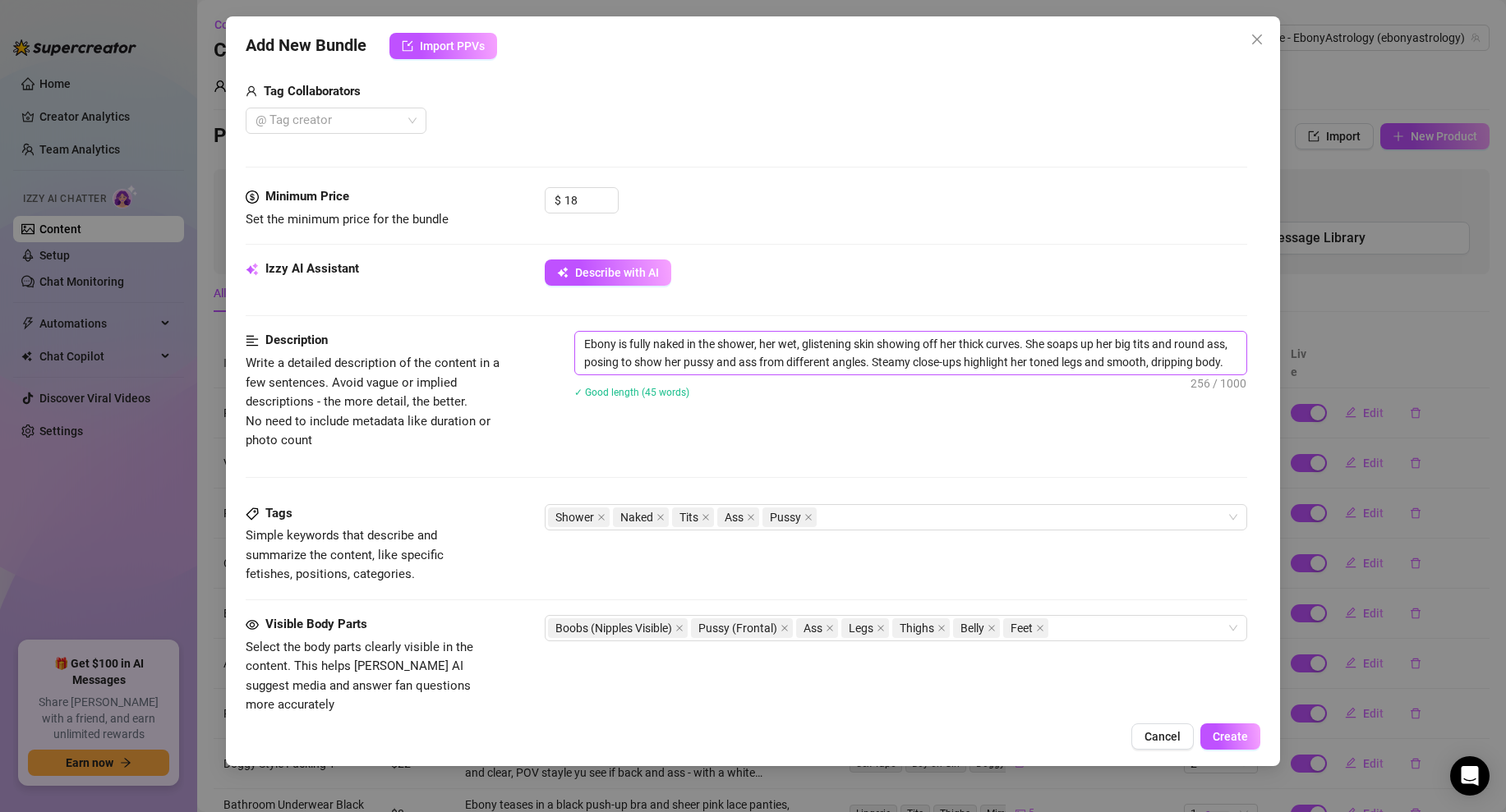
scroll to position [59, 0]
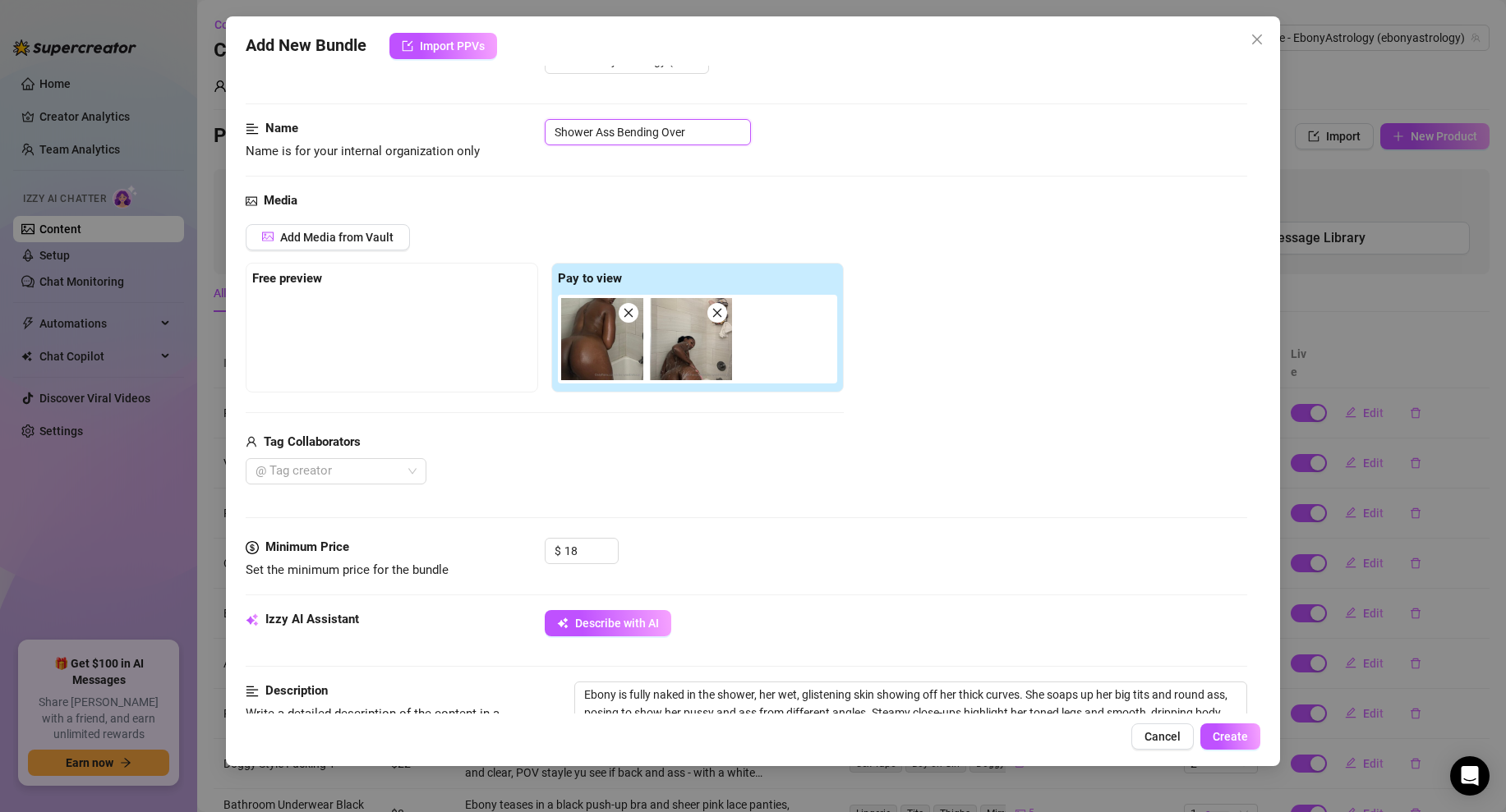
click at [586, 338] on img at bounding box center [602, 339] width 82 height 82
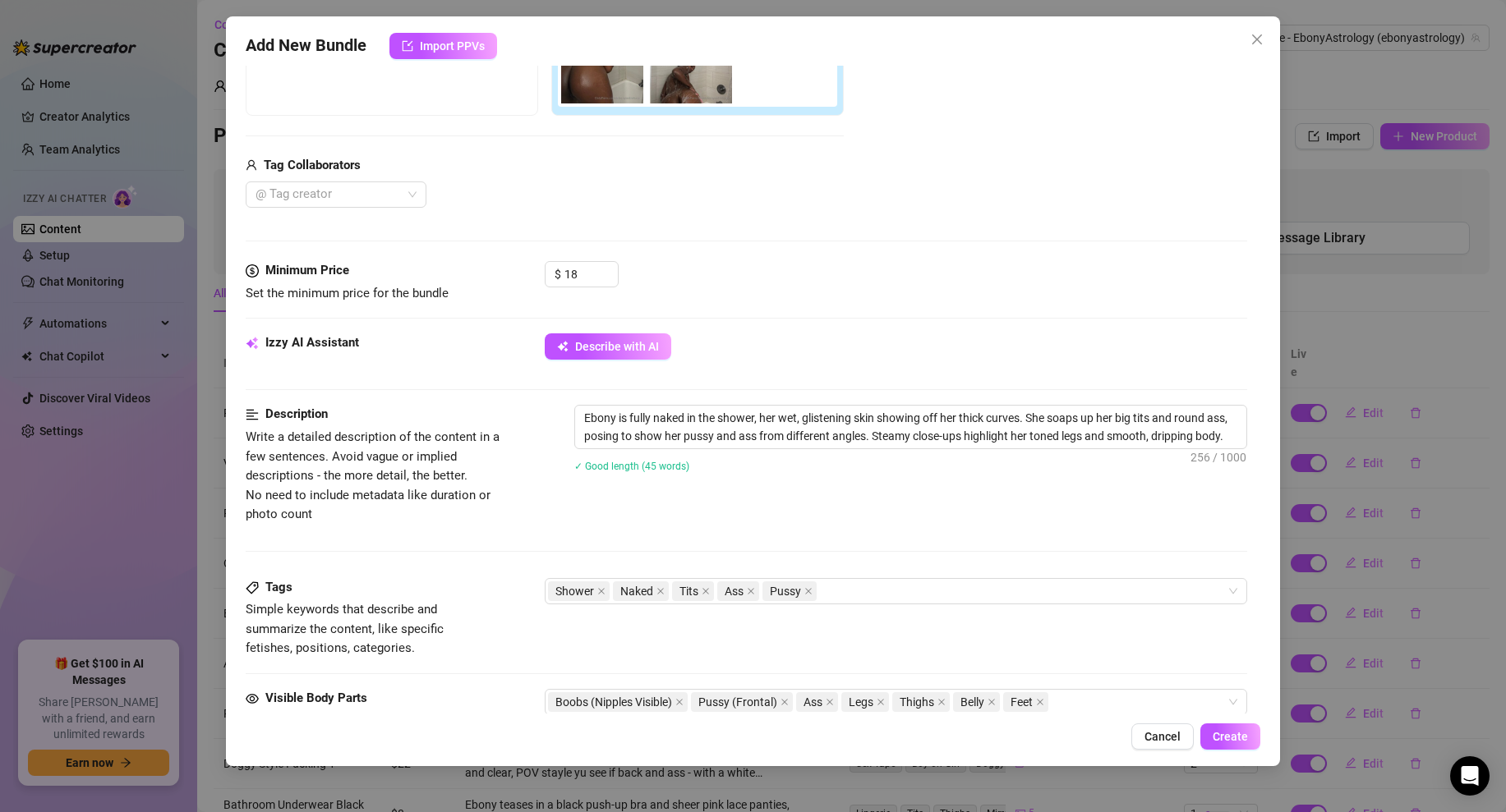
scroll to position [334, 0]
click at [703, 591] on icon "close" at bounding box center [705, 591] width 8 height 8
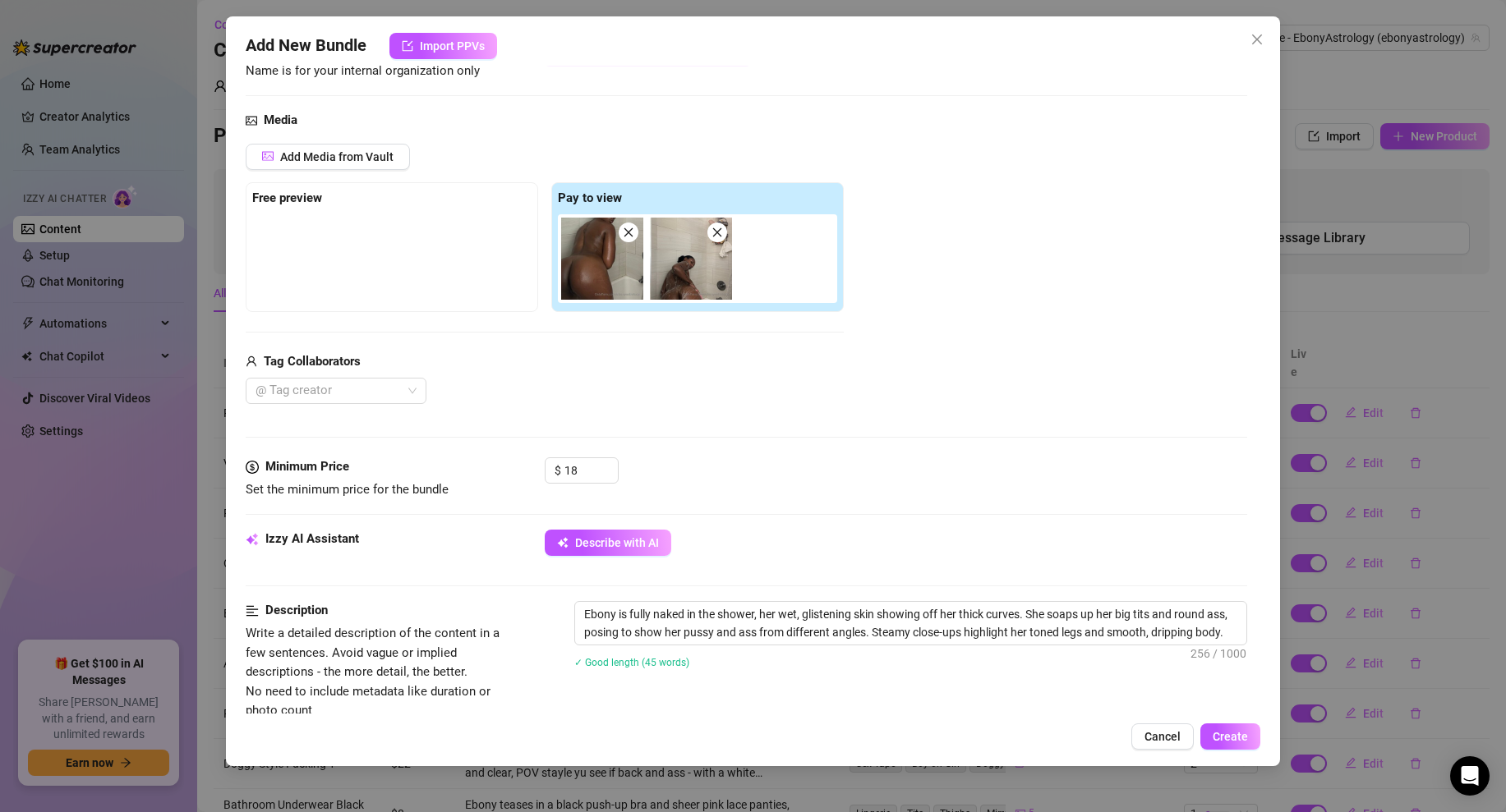
scroll to position [481, 0]
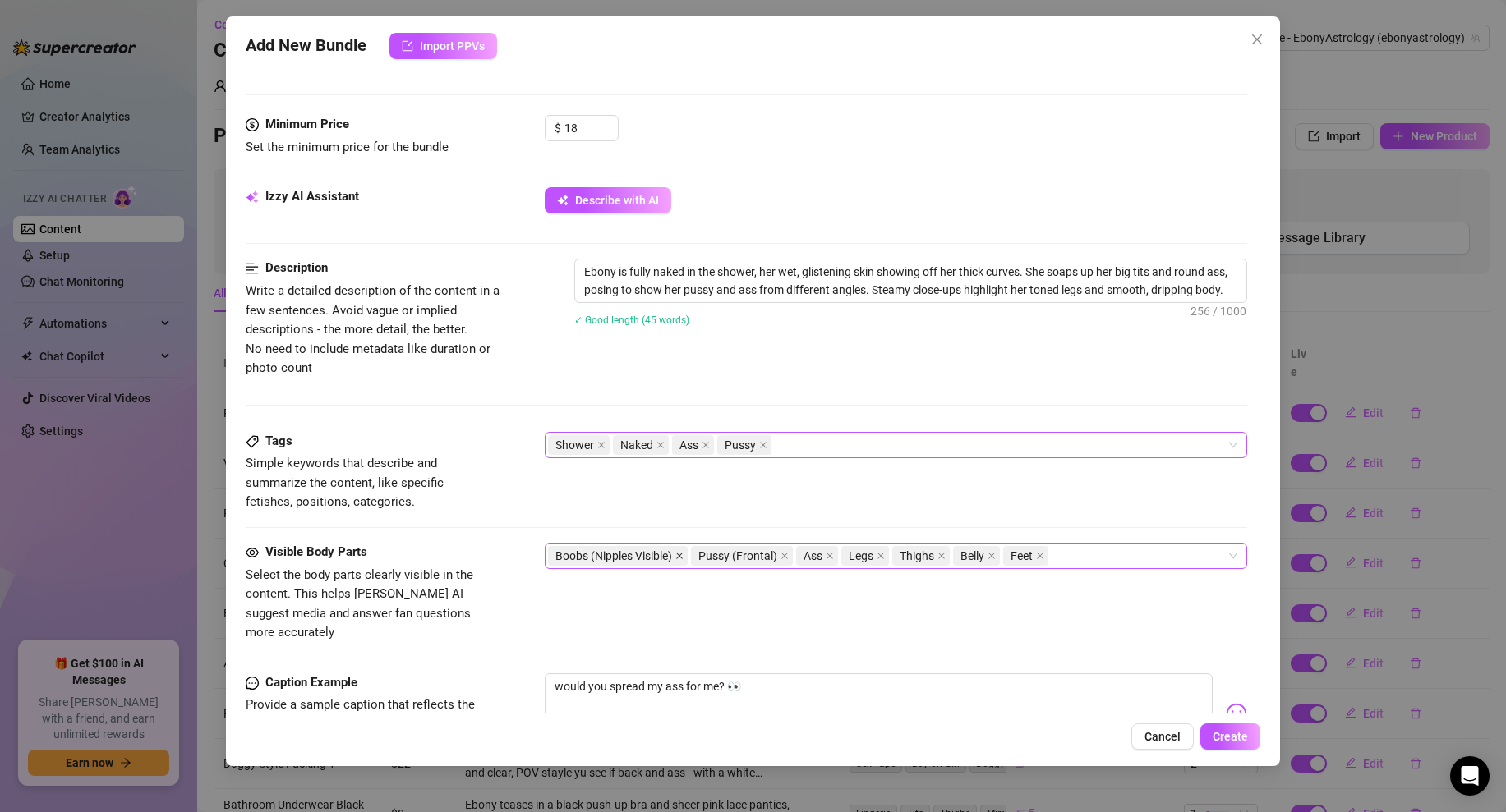
click at [681, 555] on icon "close" at bounding box center [679, 556] width 8 height 8
click at [724, 511] on div "Tags Simple keywords that describe and summarize the content, like specific fet…" at bounding box center [746, 472] width 1002 height 80
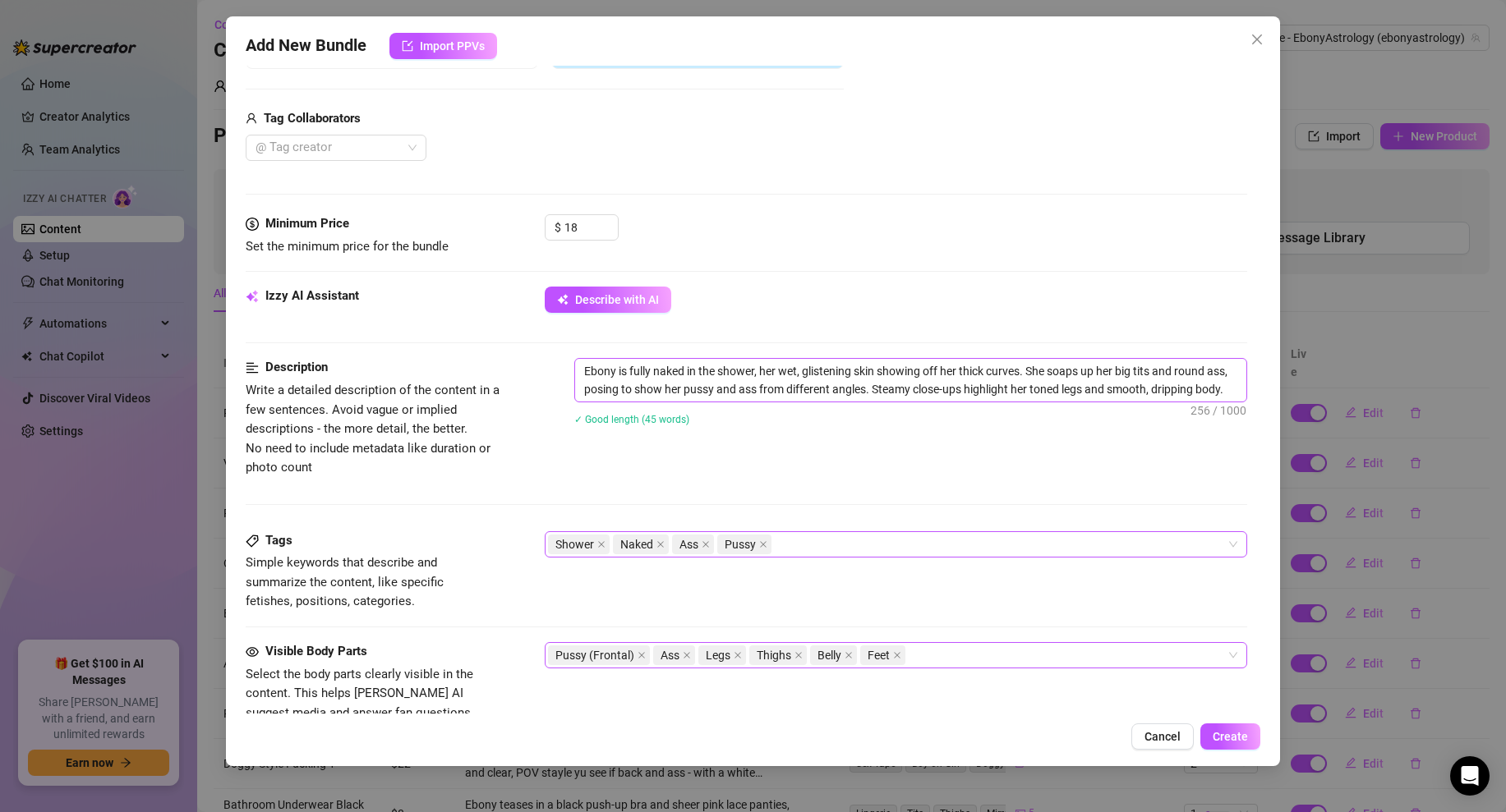
scroll to position [406, 0]
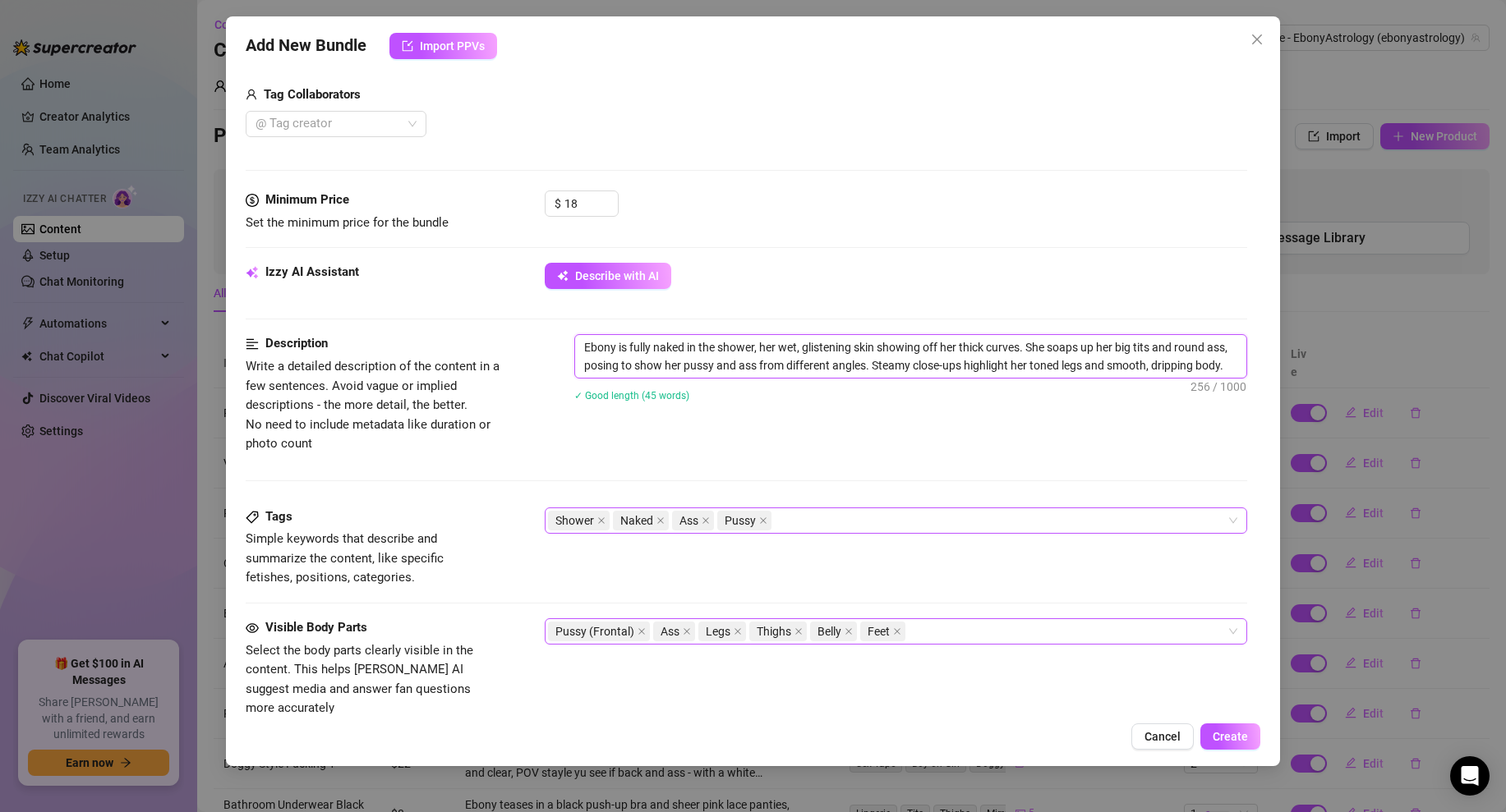
drag, startPoint x: 1037, startPoint y: 350, endPoint x: 1156, endPoint y: 344, distance: 119.2
click at [1156, 344] on textarea "Ebony is fully naked in the shower, her wet, glistening skin showing off her th…" at bounding box center [910, 357] width 671 height 43
click at [859, 357] on textarea "Ebony is fully naked in the shower, her wet, glistening skin showing off her th…" at bounding box center [910, 357] width 671 height 43
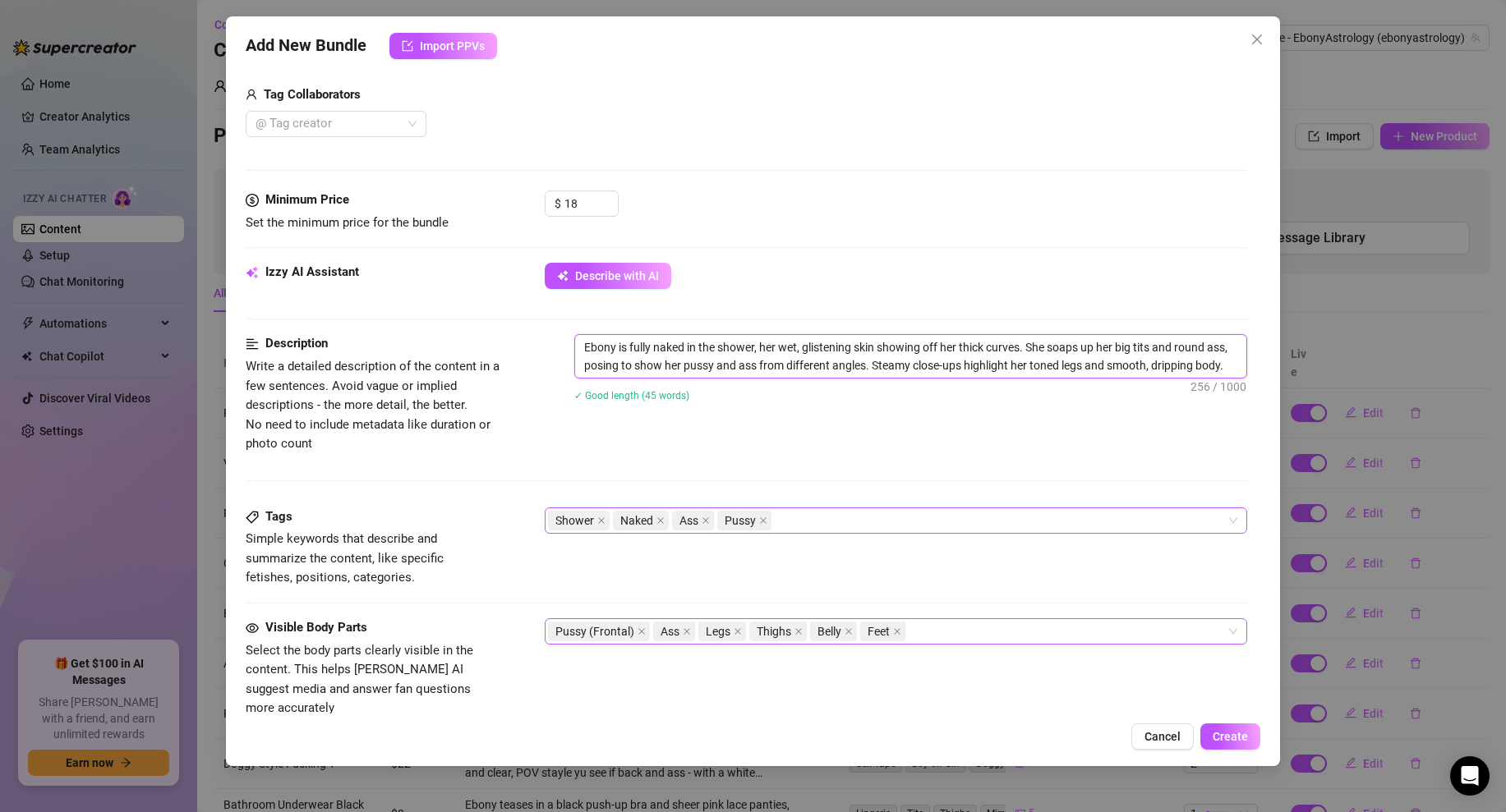
click at [859, 357] on textarea "Ebony is fully naked in the shower, her wet, glistening skin showing off her th…" at bounding box center [910, 357] width 671 height 43
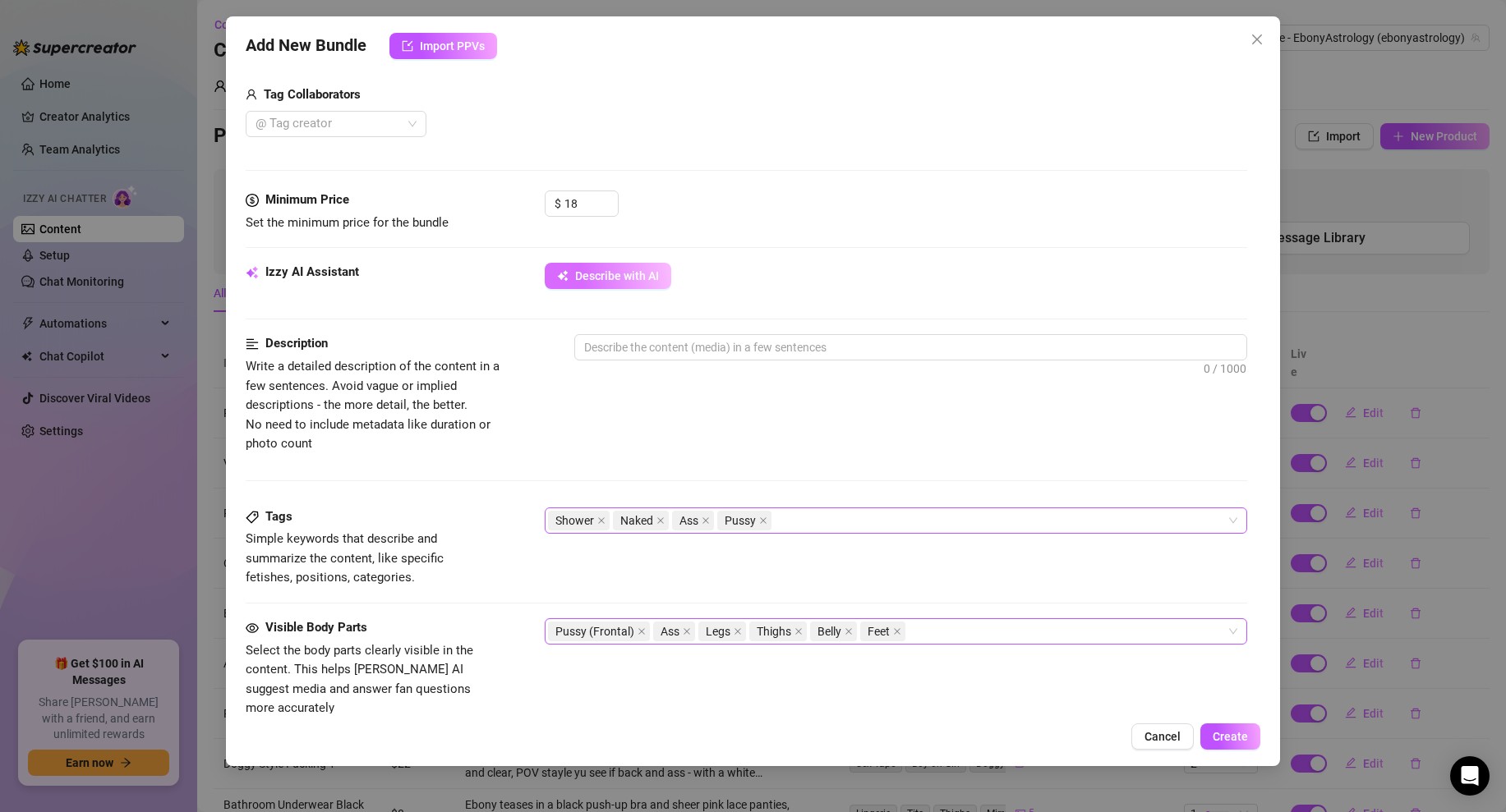
click at [567, 279] on icon "button" at bounding box center [562, 276] width 12 height 12
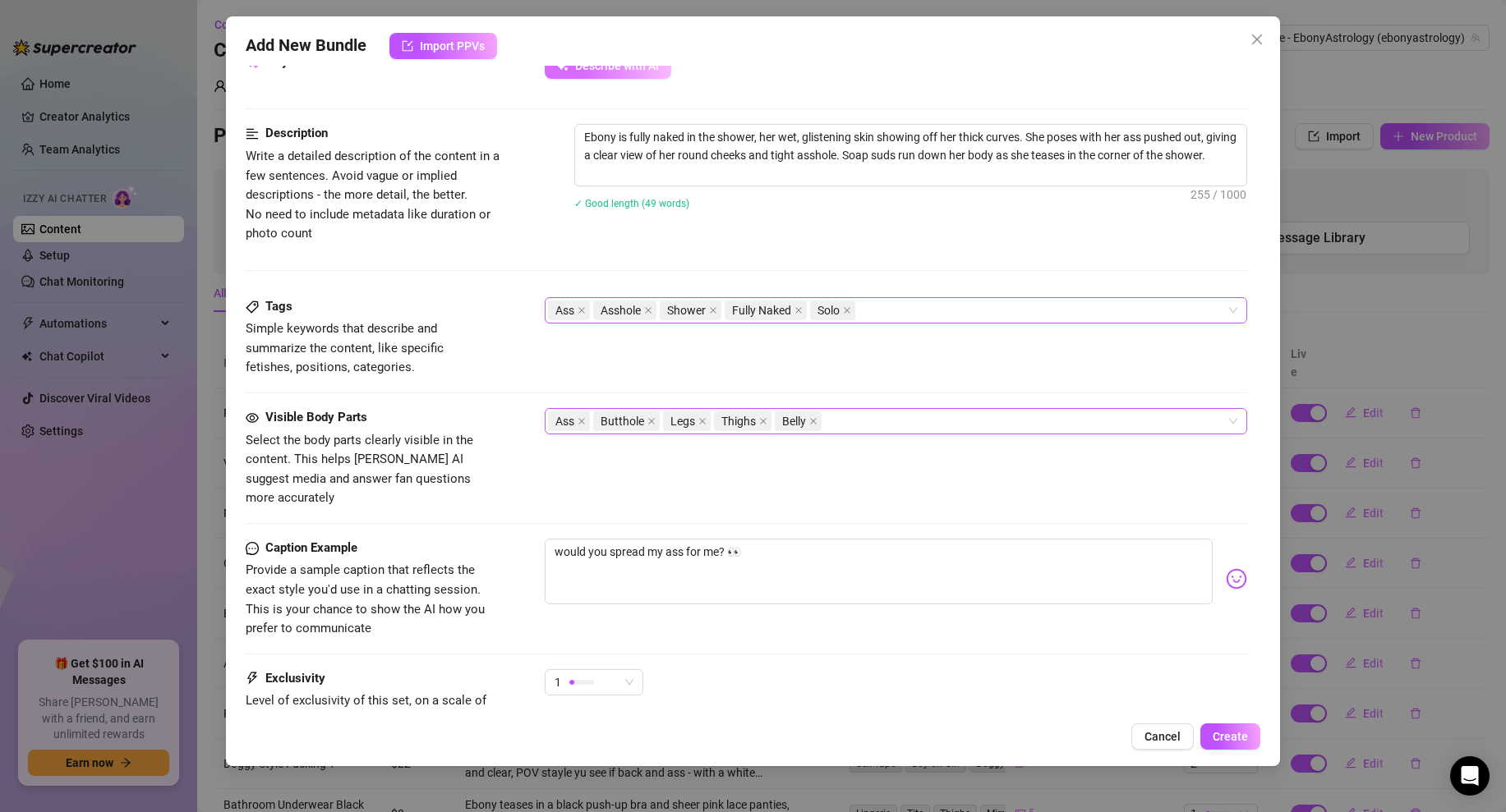
scroll to position [755, 0]
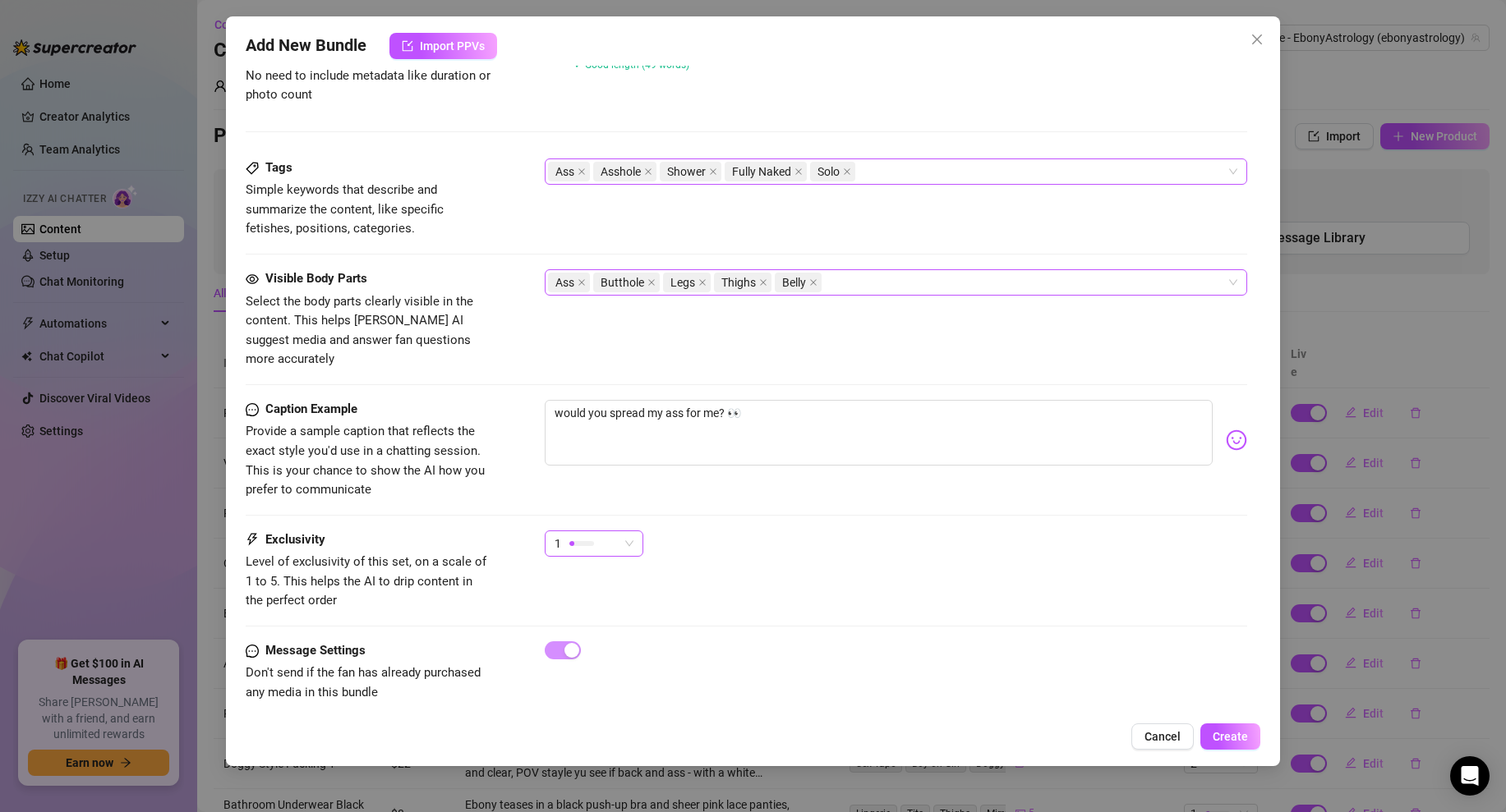
click at [630, 531] on span "1" at bounding box center [593, 543] width 79 height 25
click at [742, 531] on div "1" at bounding box center [896, 551] width 703 height 41
click at [1230, 740] on span "Create" at bounding box center [1230, 736] width 36 height 13
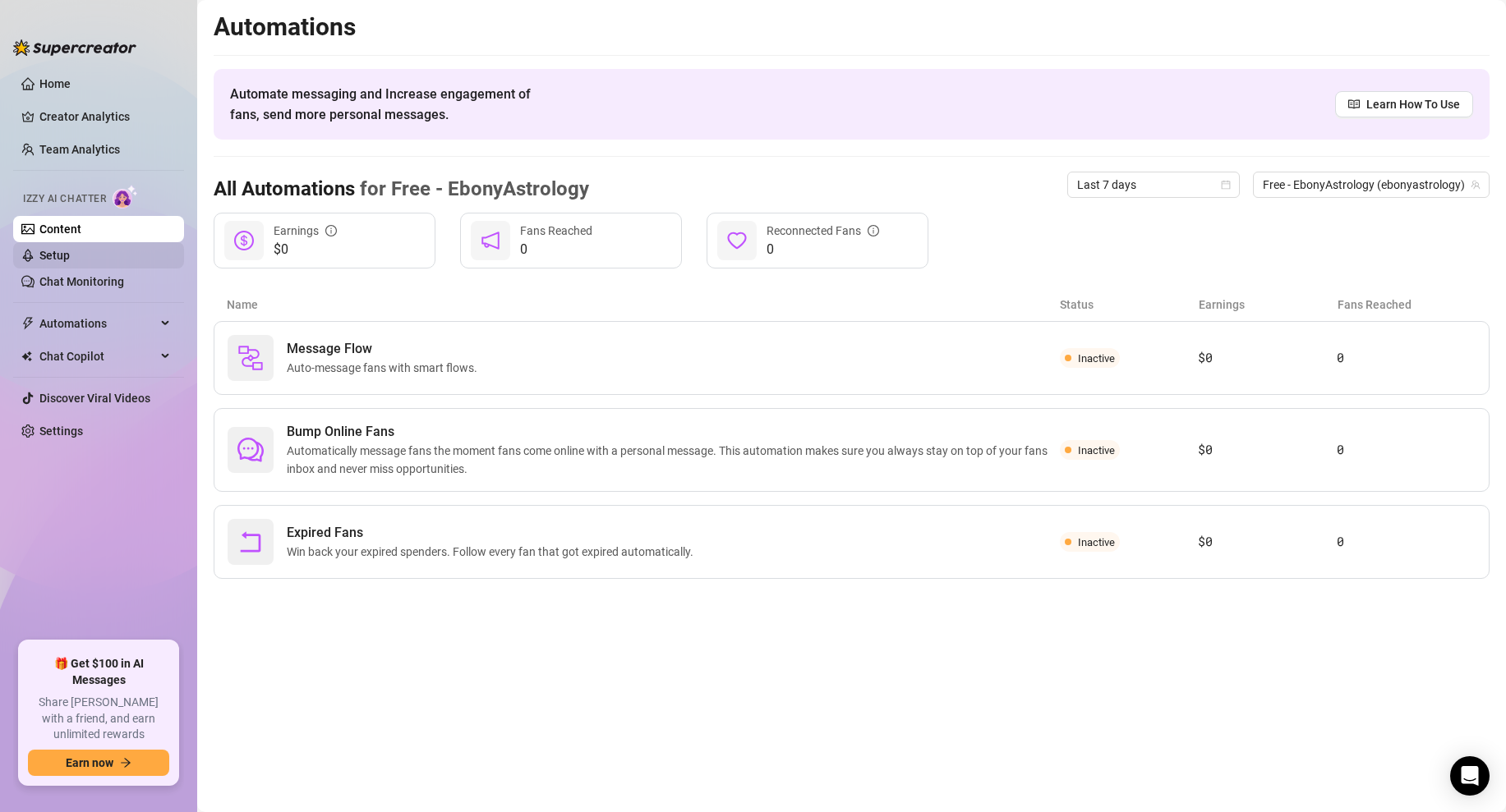
click at [69, 262] on link "Setup" at bounding box center [54, 255] width 30 height 13
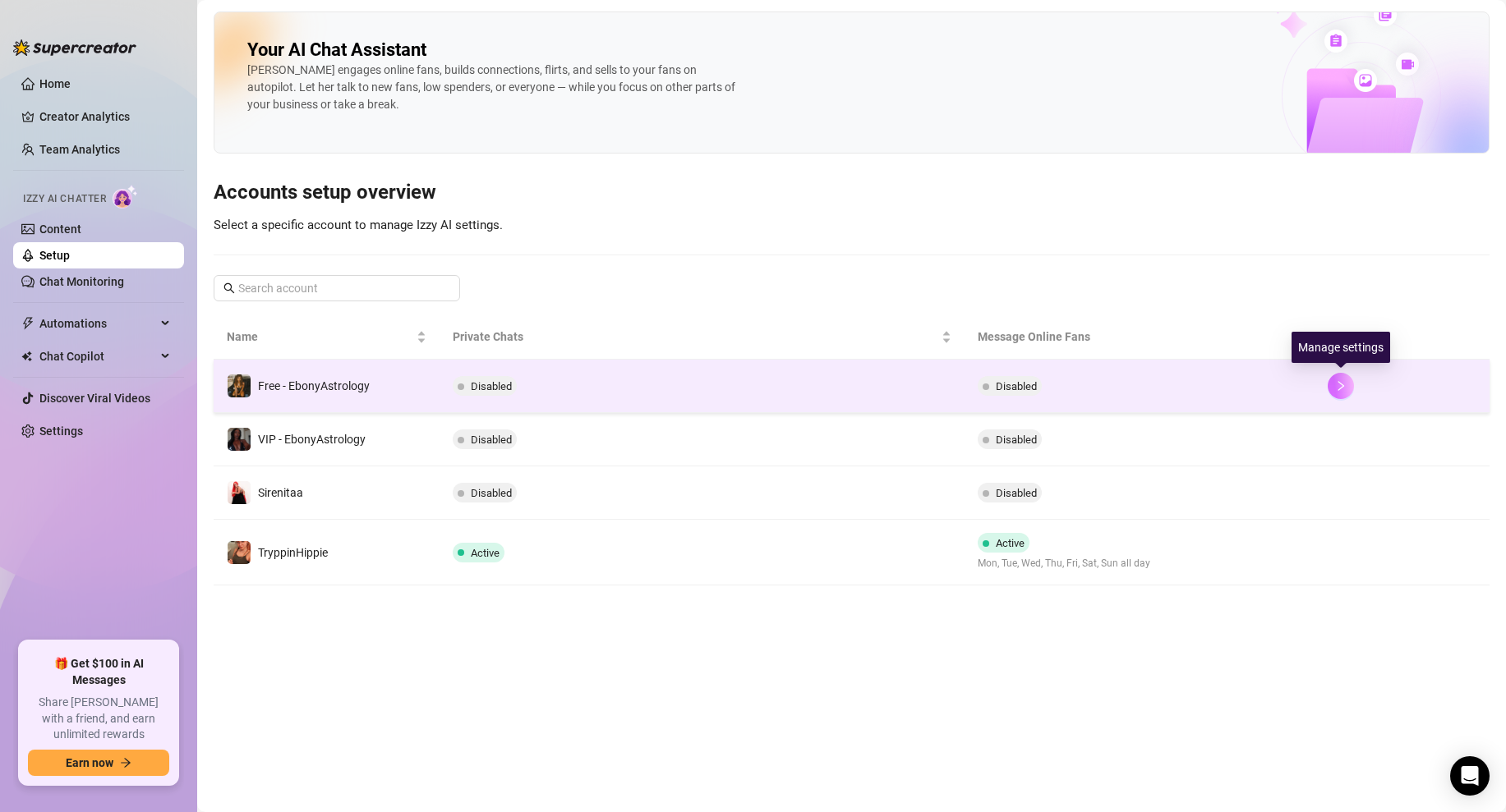
click at [1342, 384] on icon "right" at bounding box center [1341, 386] width 12 height 12
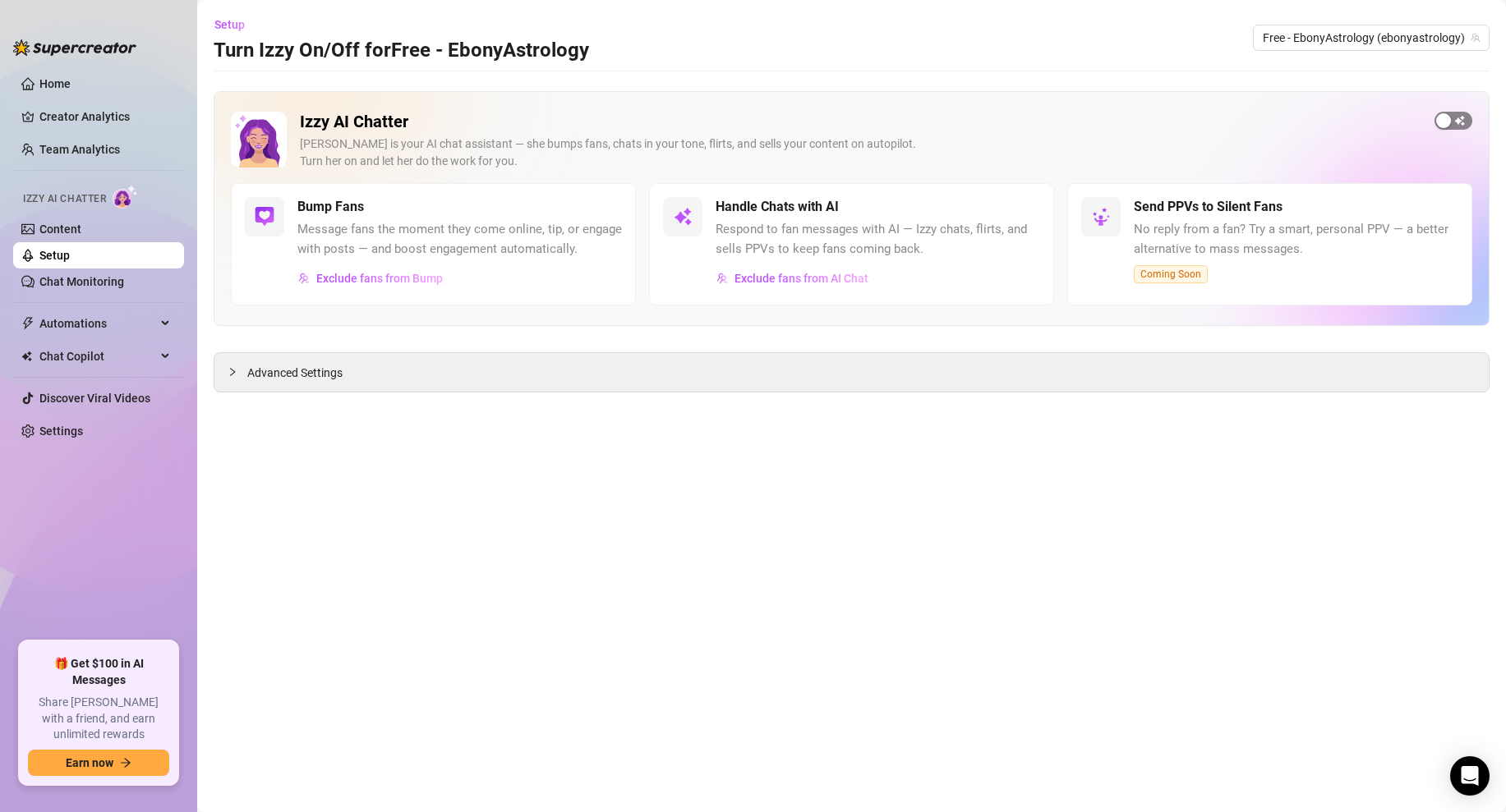
click at [1446, 118] on div "button" at bounding box center [1443, 120] width 15 height 15
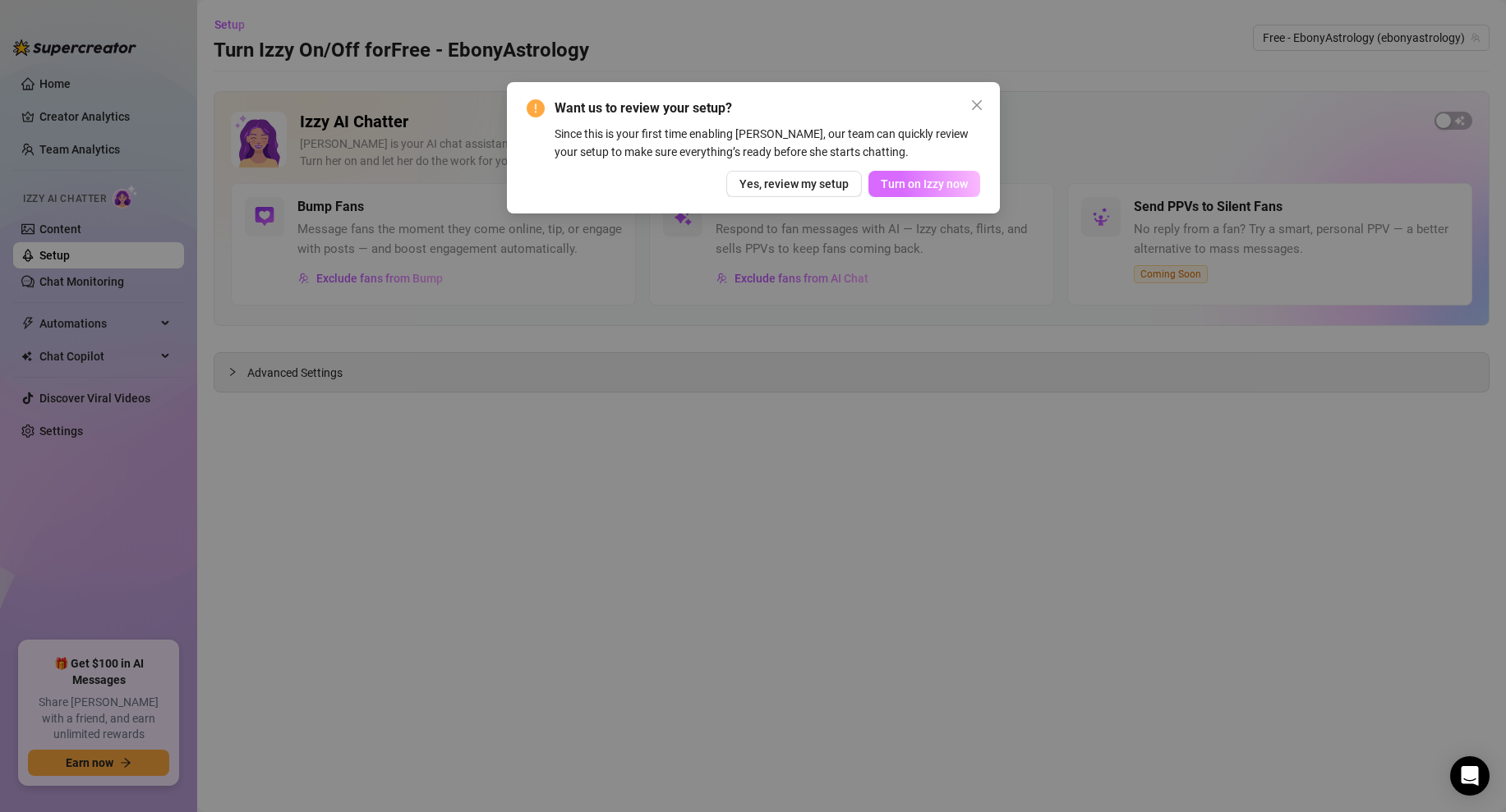
click at [905, 181] on span "Turn on Izzy now" at bounding box center [924, 183] width 87 height 13
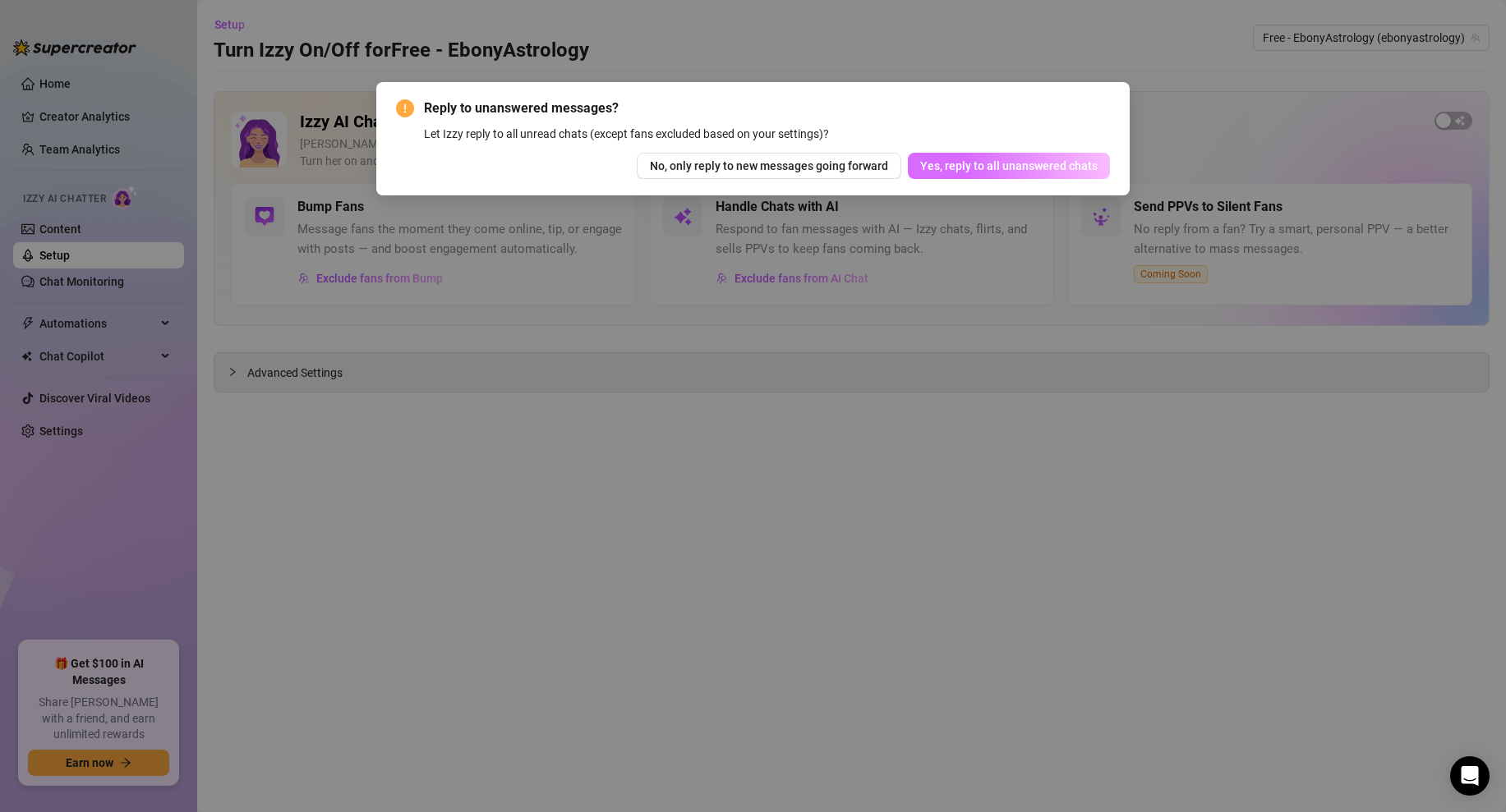
click at [984, 170] on span "Yes, reply to all unanswered chats" at bounding box center [1008, 165] width 177 height 13
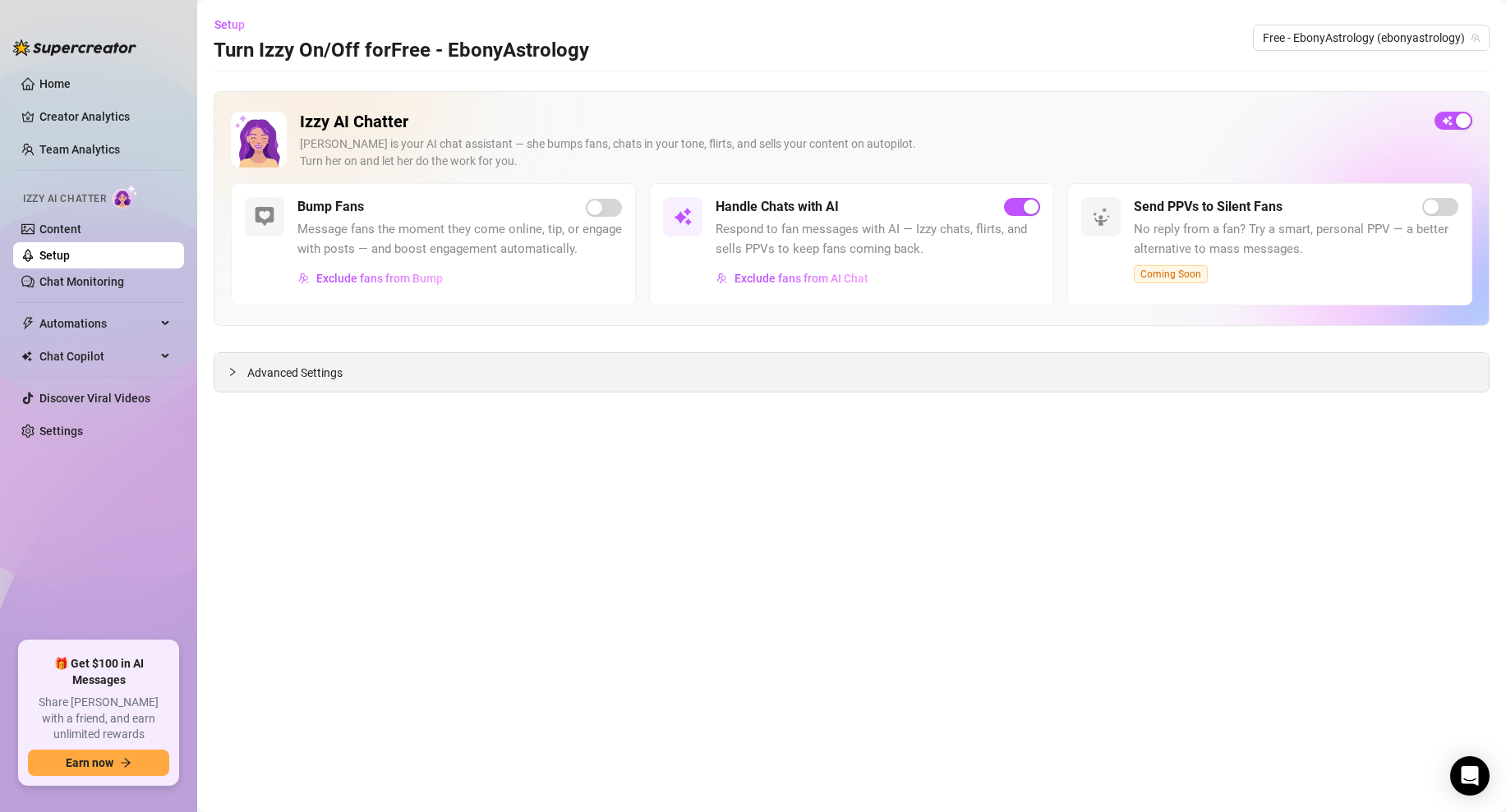
click at [238, 369] on div at bounding box center [238, 372] width 20 height 18
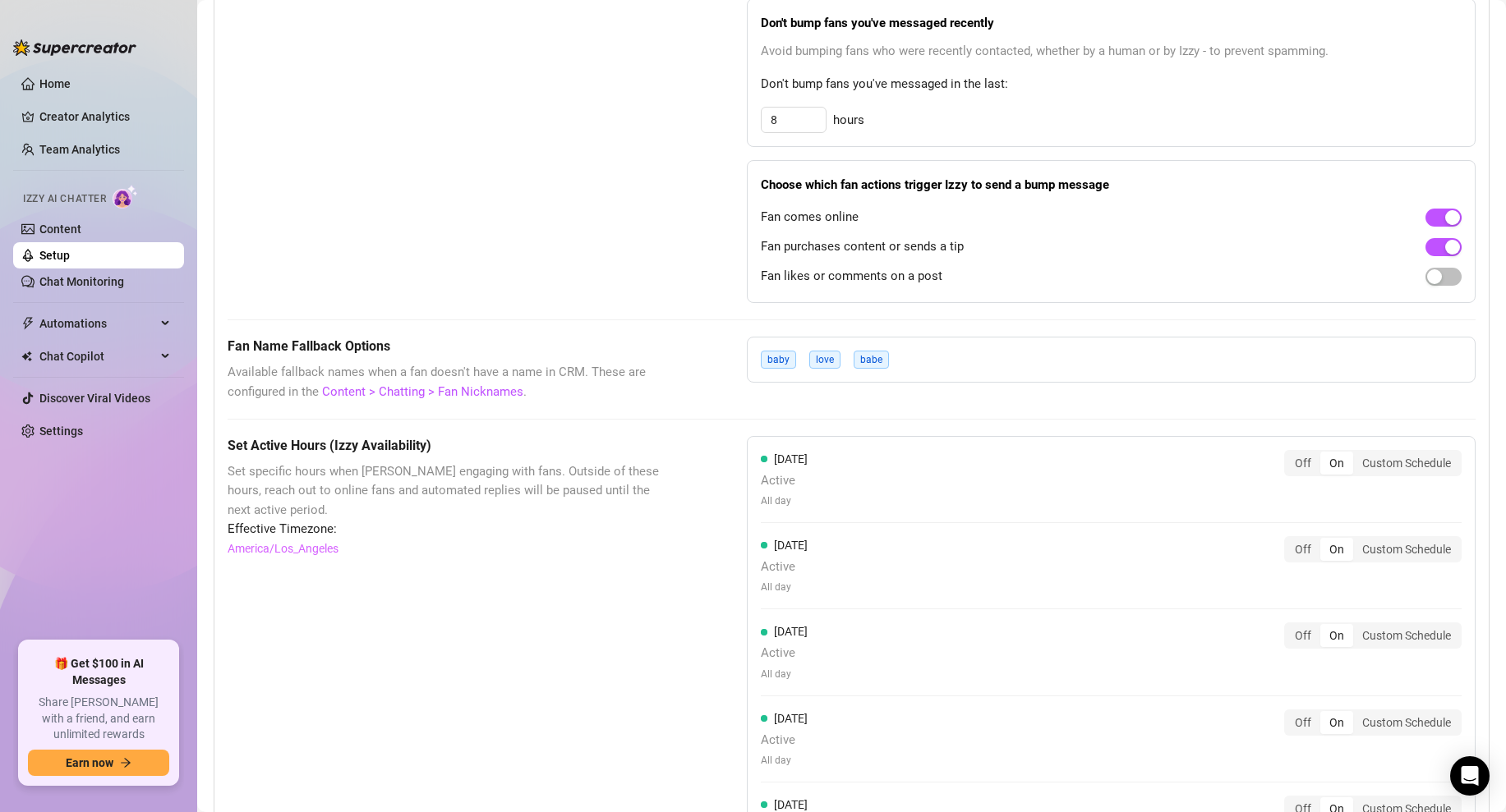
scroll to position [1209, 0]
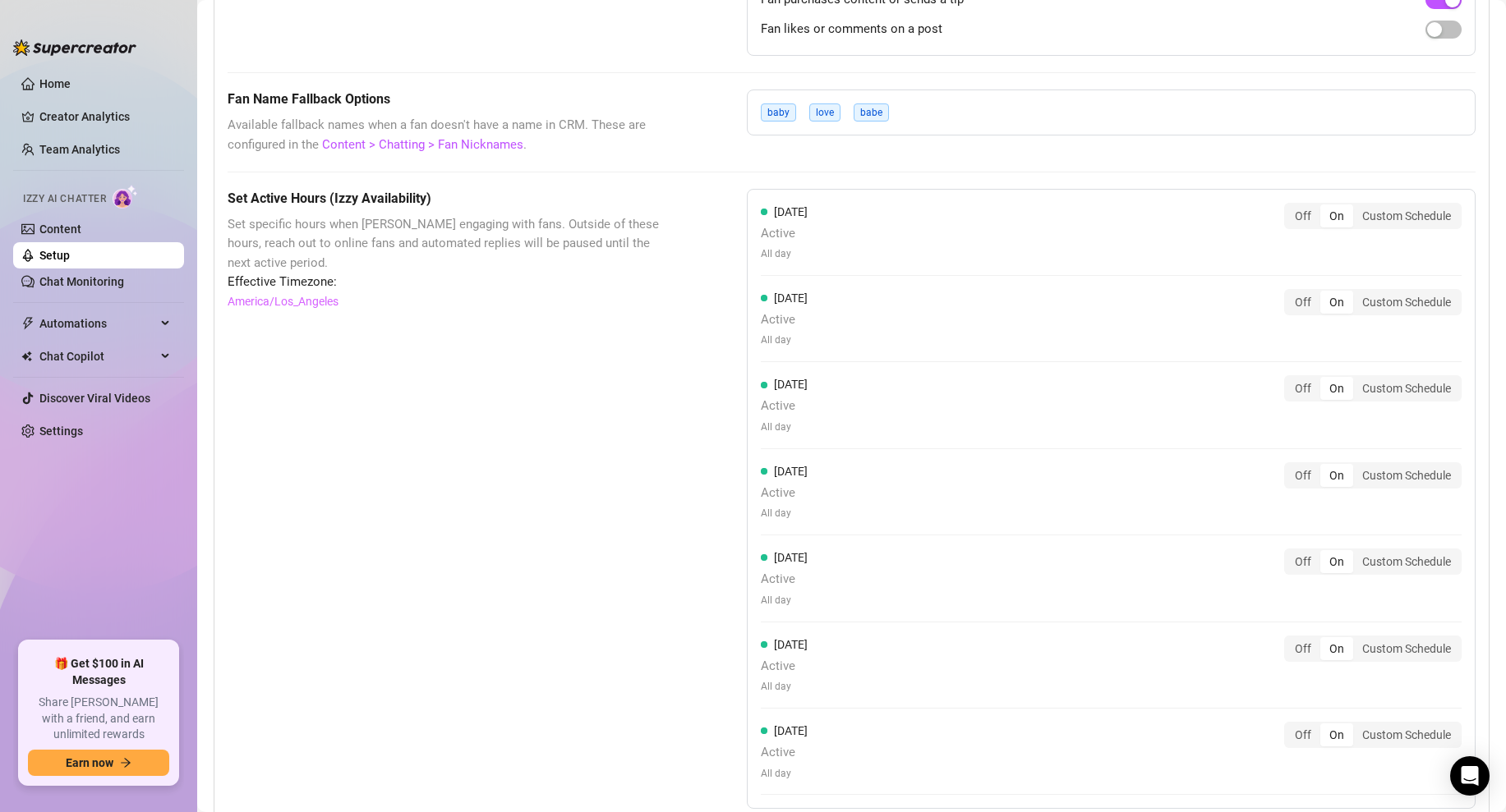
click at [945, 115] on div "baby love babe" at bounding box center [1110, 113] width 729 height 46
click at [890, 112] on div "baby love babe" at bounding box center [827, 112] width 134 height 18
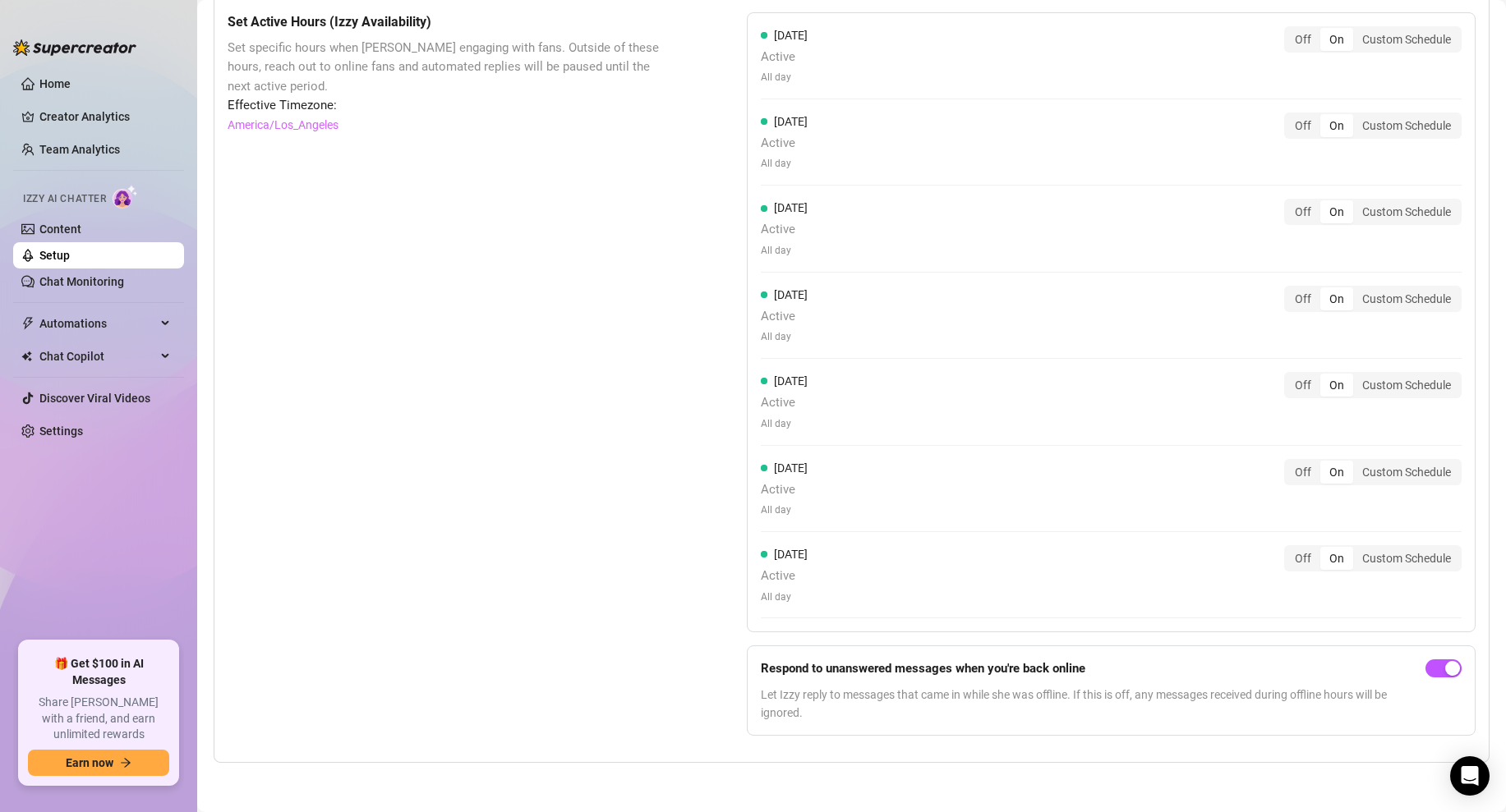
scroll to position [1087, 0]
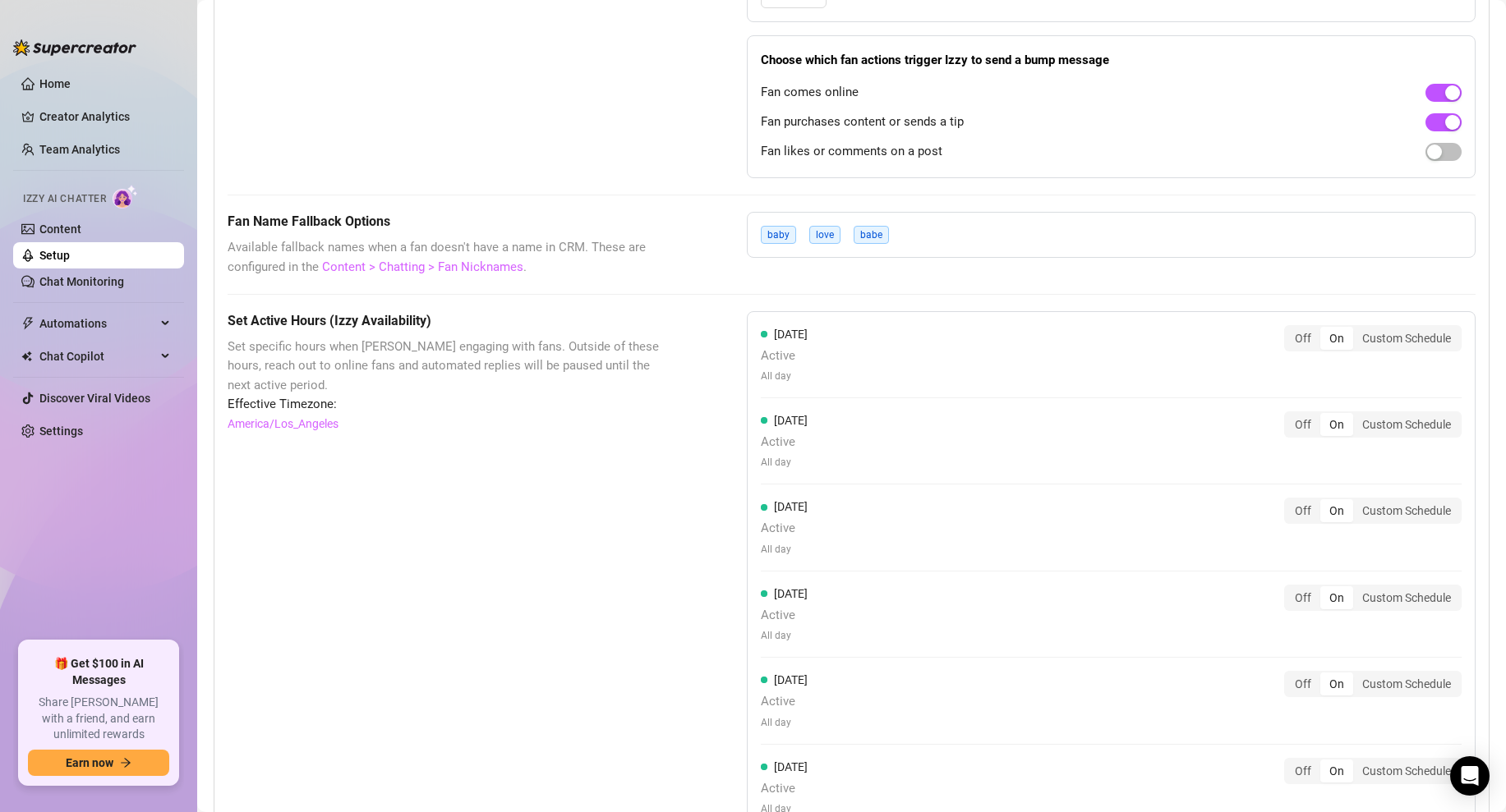
click at [459, 260] on link "Content > Chatting > Fan Nicknames" at bounding box center [423, 267] width 201 height 15
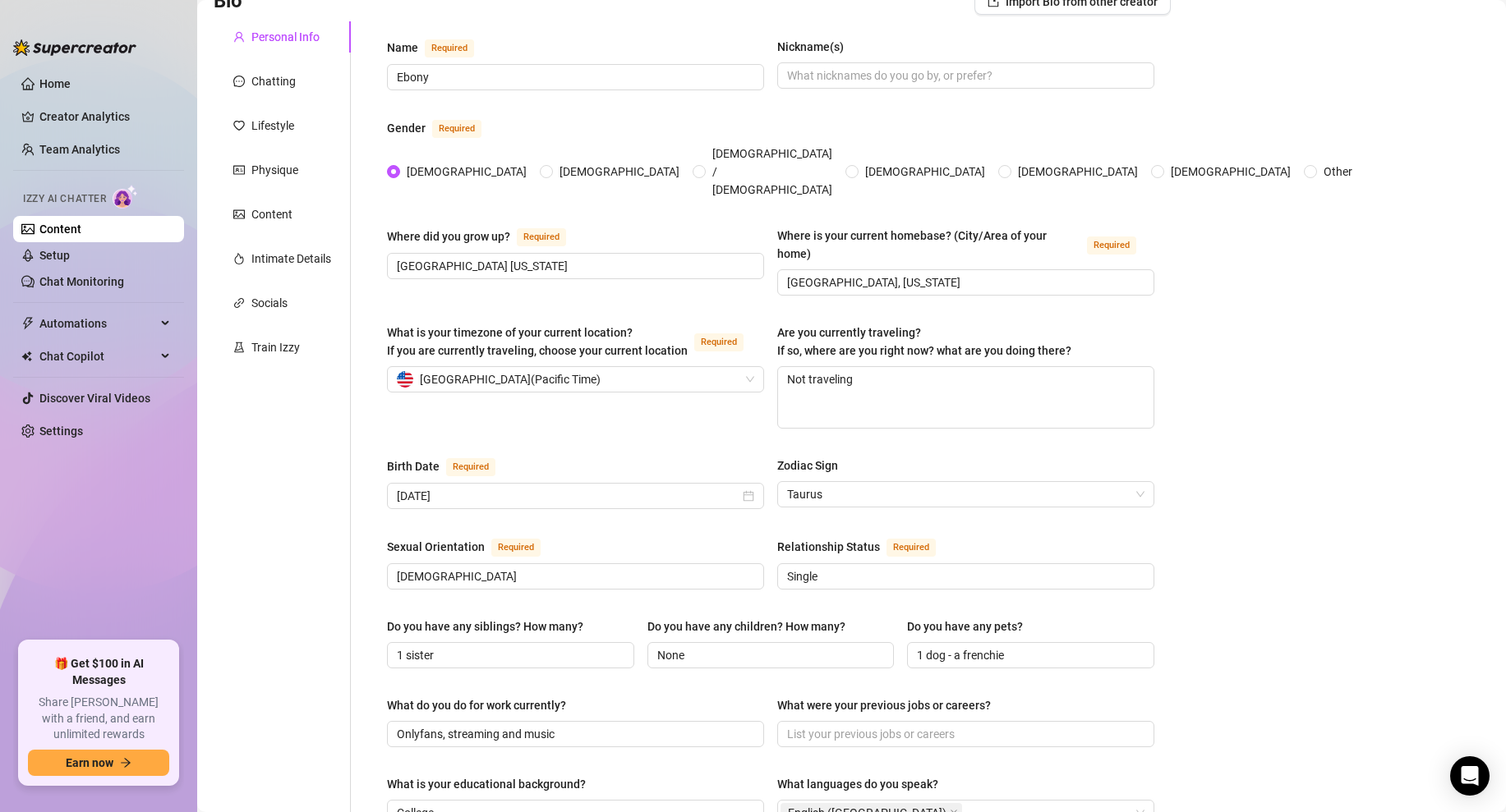
scroll to position [130, 0]
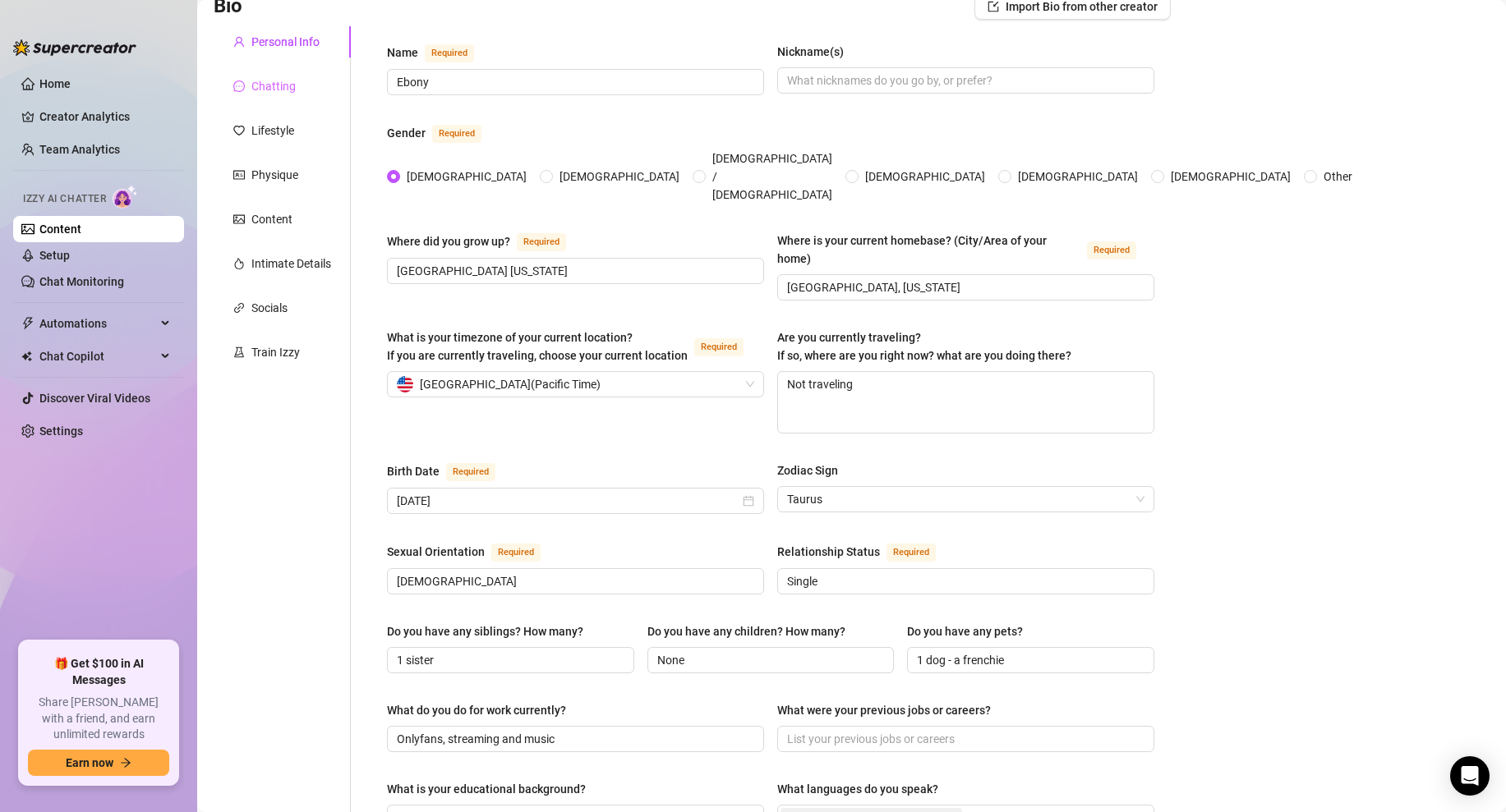
click at [276, 74] on div "Chatting" at bounding box center [282, 85] width 137 height 31
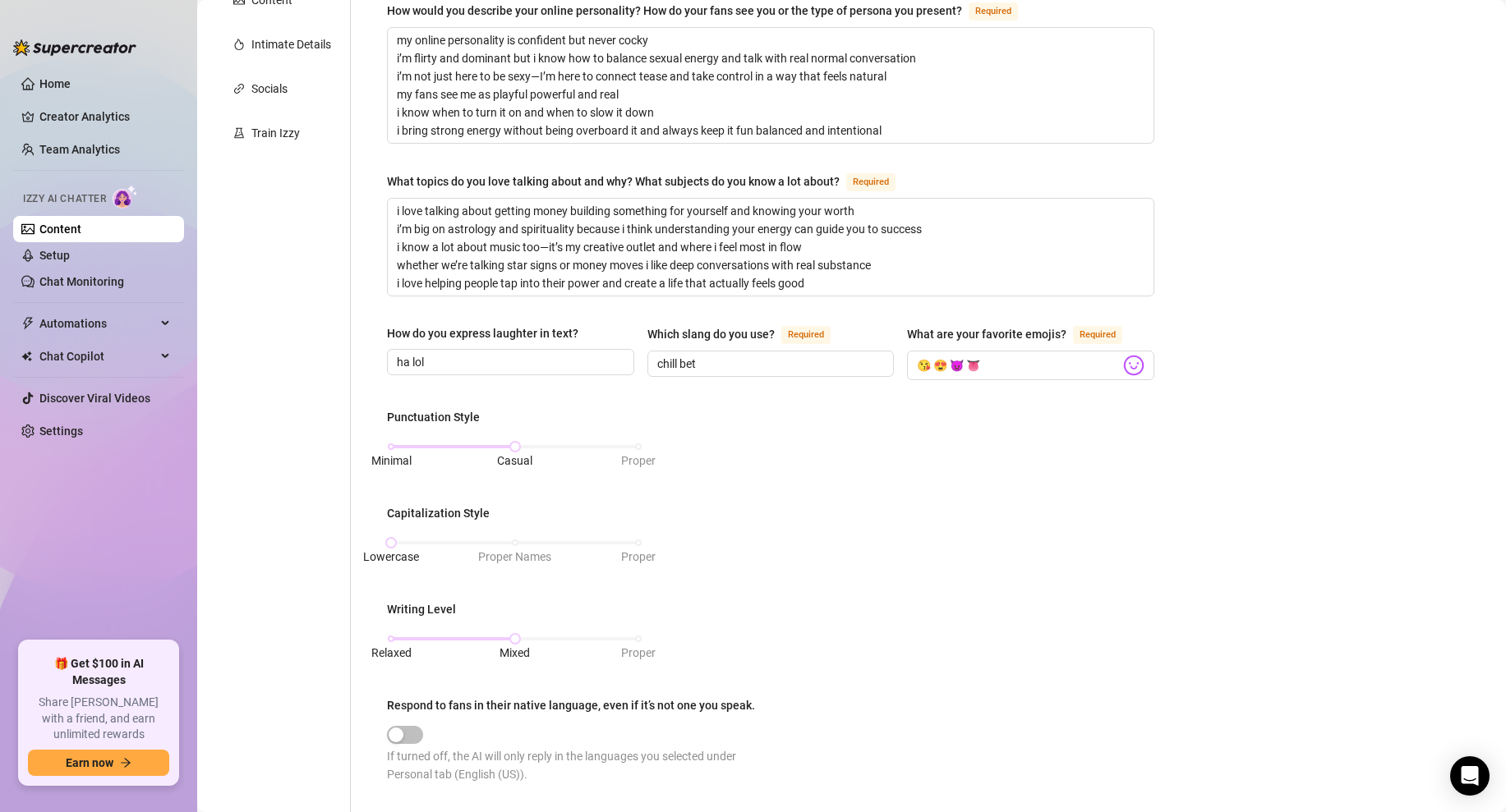
scroll to position [0, 0]
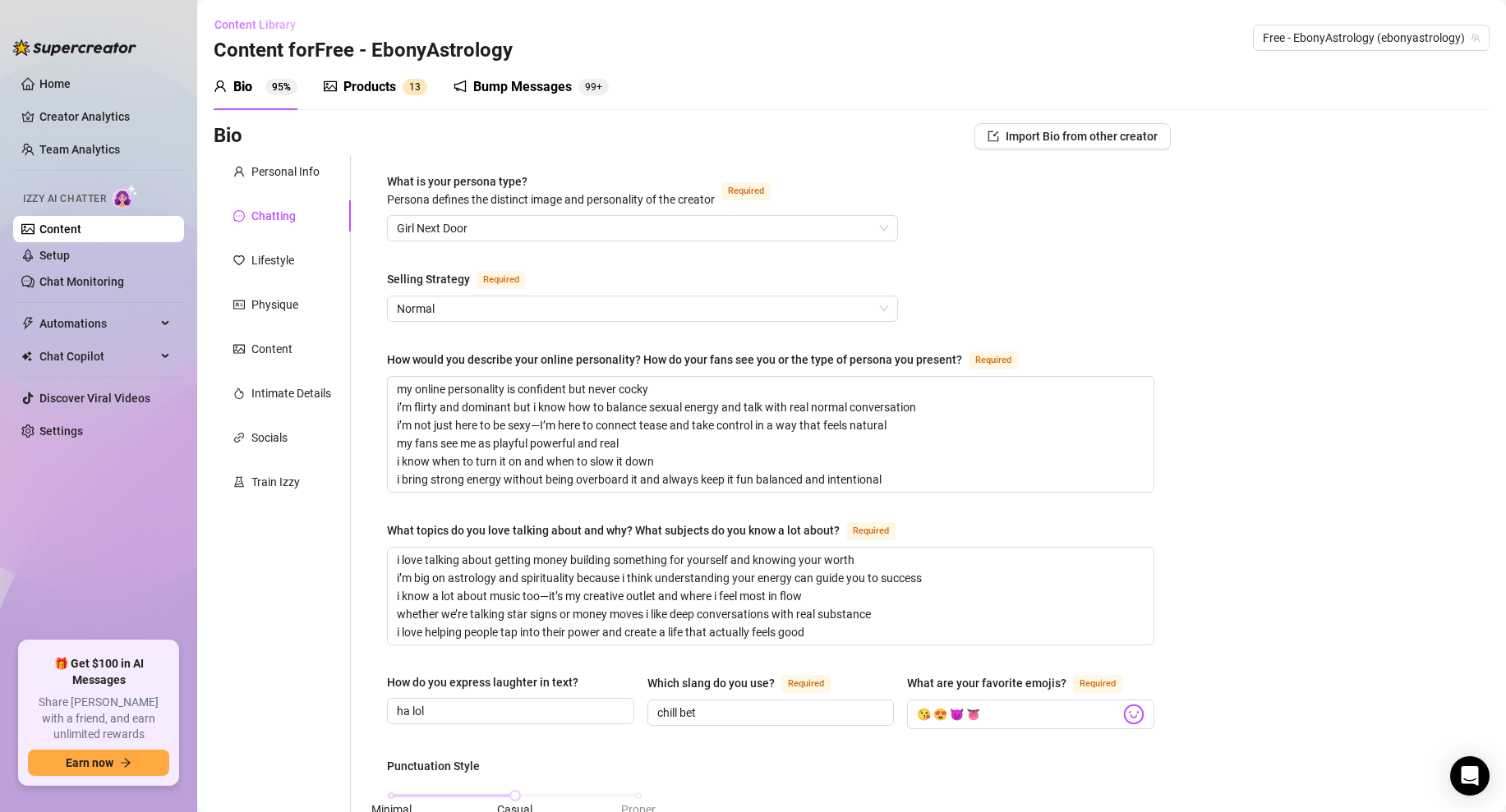
click at [256, 30] on span "Content Library" at bounding box center [254, 24] width 81 height 13
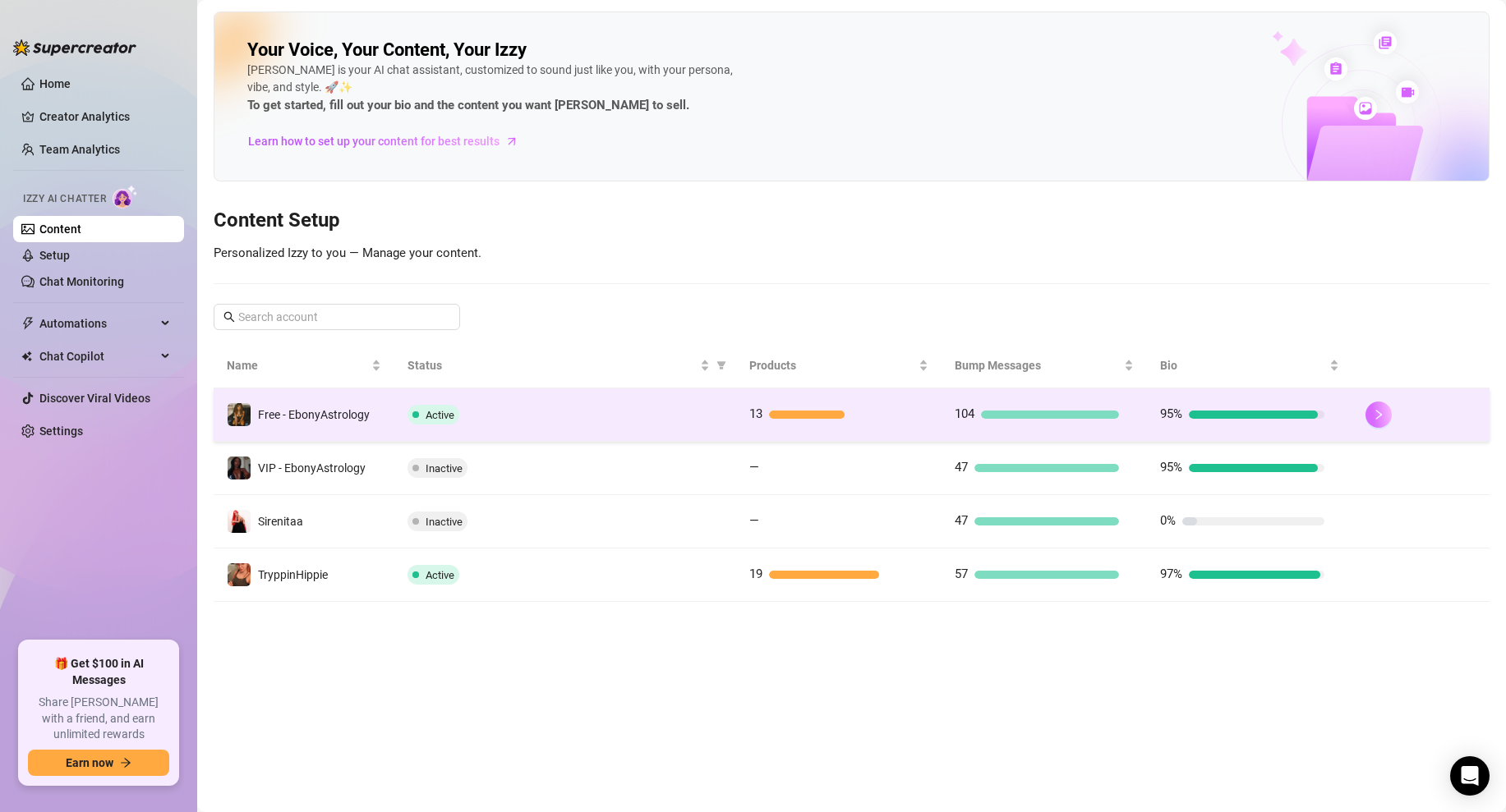
click at [1374, 413] on icon "right" at bounding box center [1378, 414] width 12 height 12
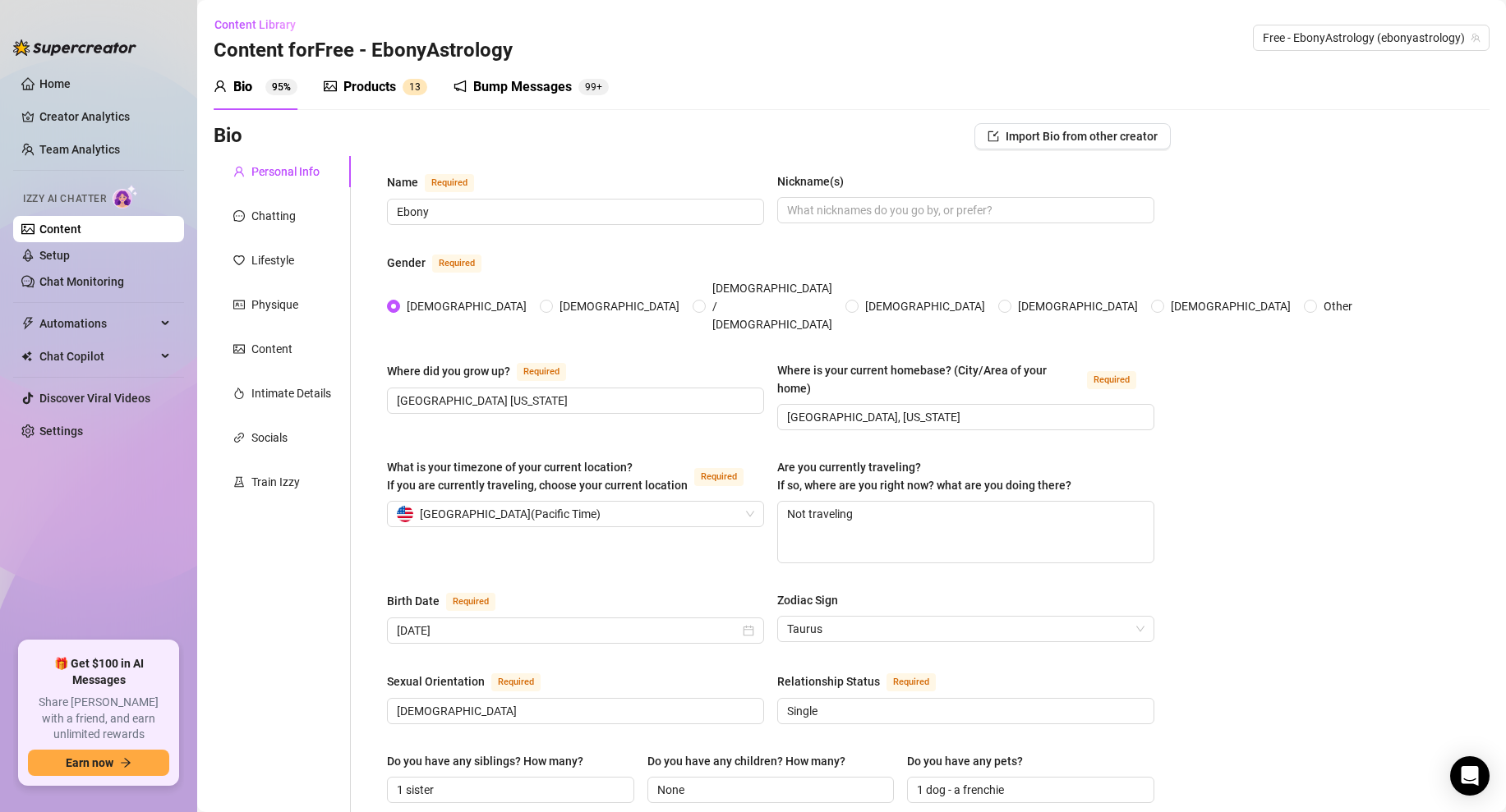
click at [395, 86] on div "Products" at bounding box center [369, 87] width 52 height 20
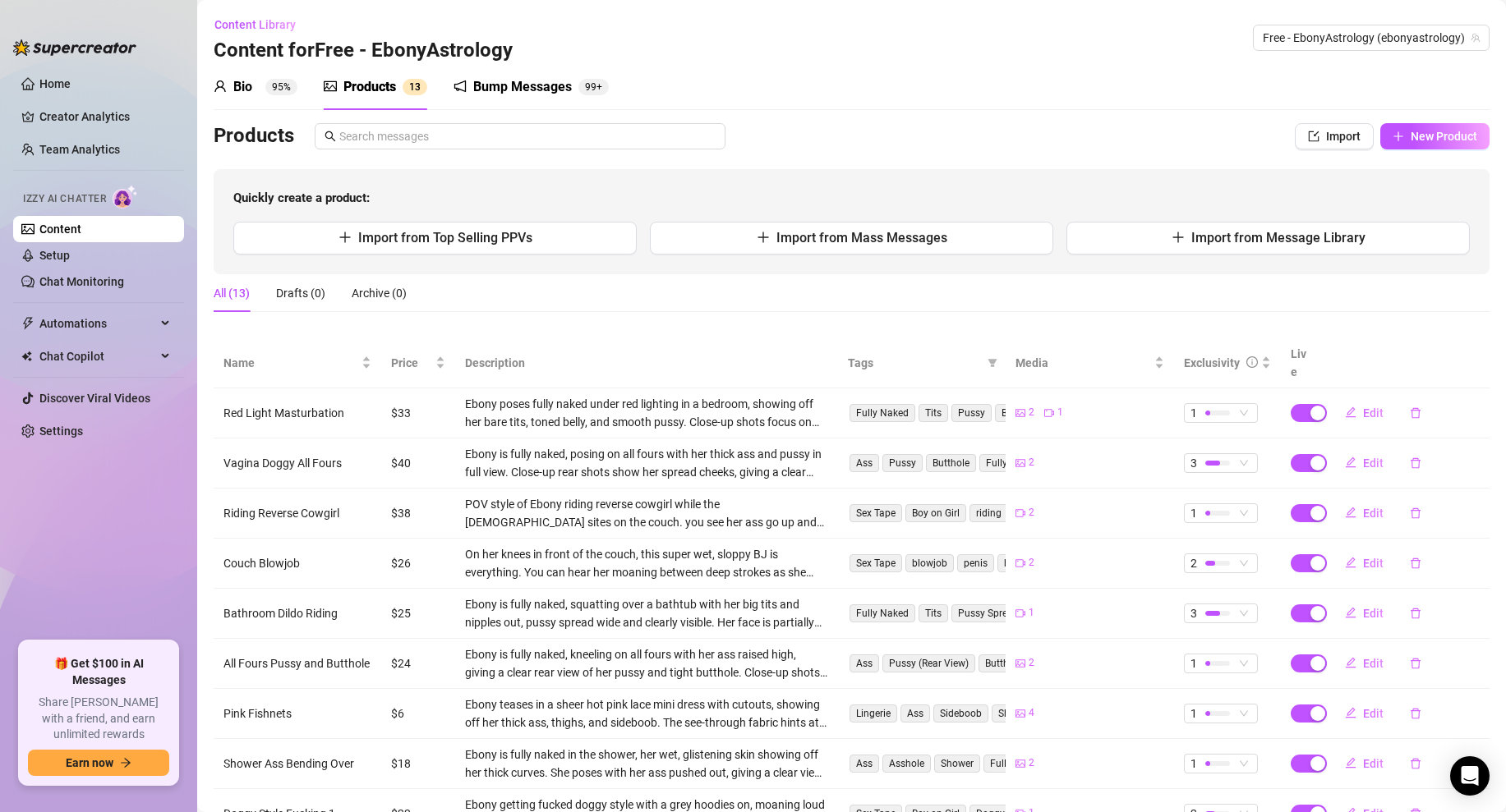
click at [262, 82] on div "Bio 95%" at bounding box center [255, 87] width 84 height 20
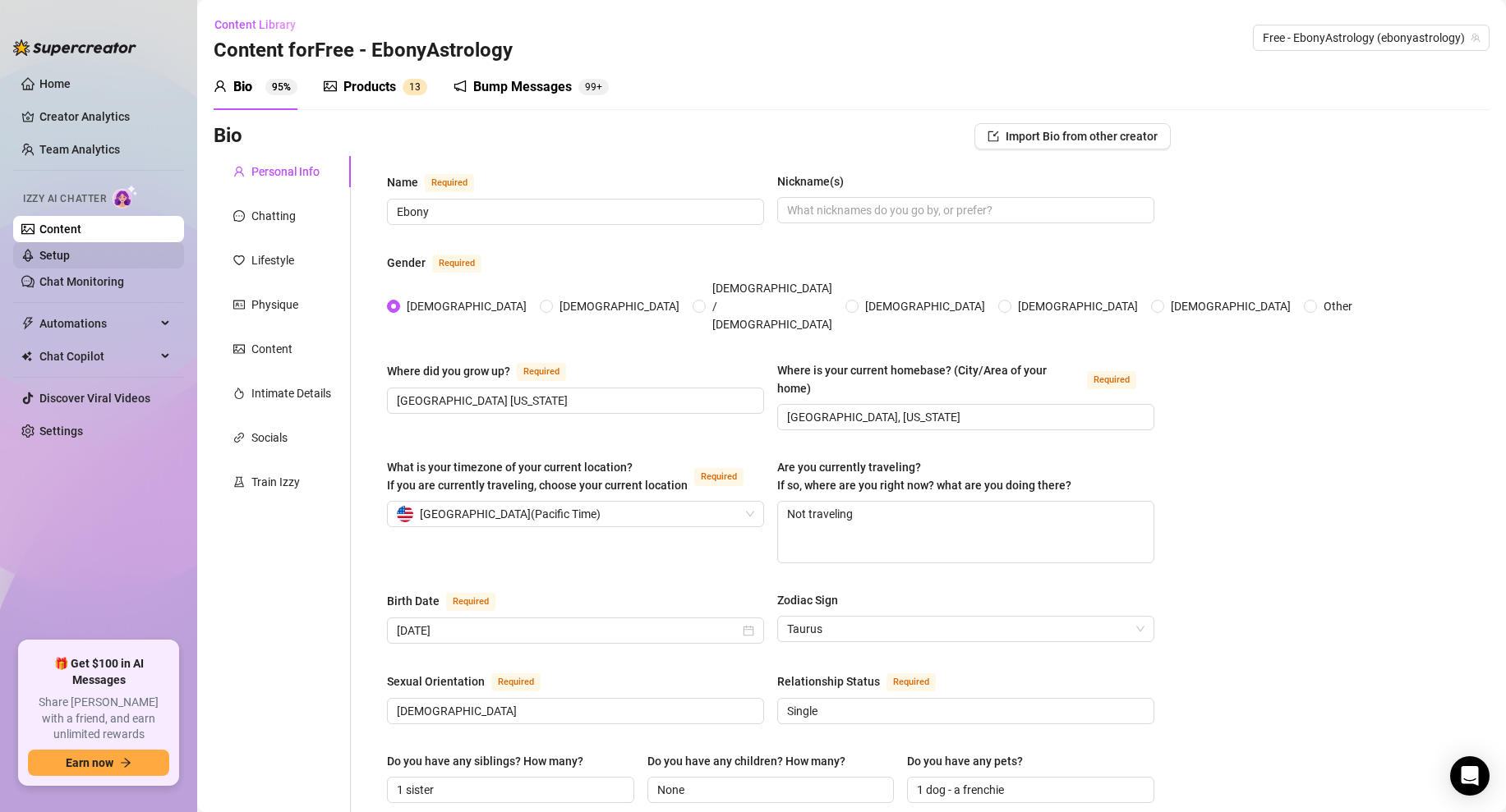
click at [69, 252] on link "Setup" at bounding box center [54, 255] width 30 height 13
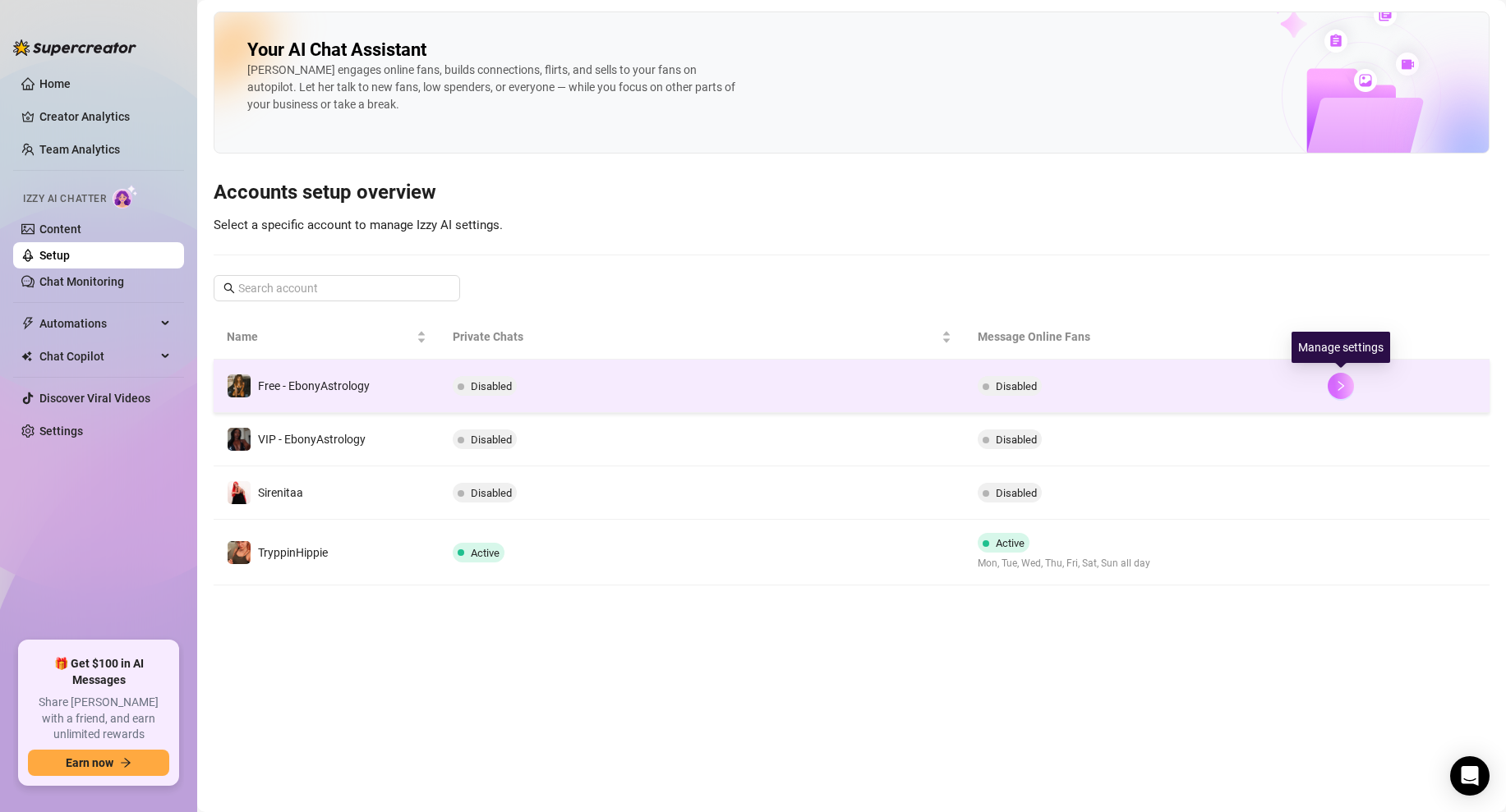
click at [1349, 389] on button "button" at bounding box center [1341, 386] width 27 height 27
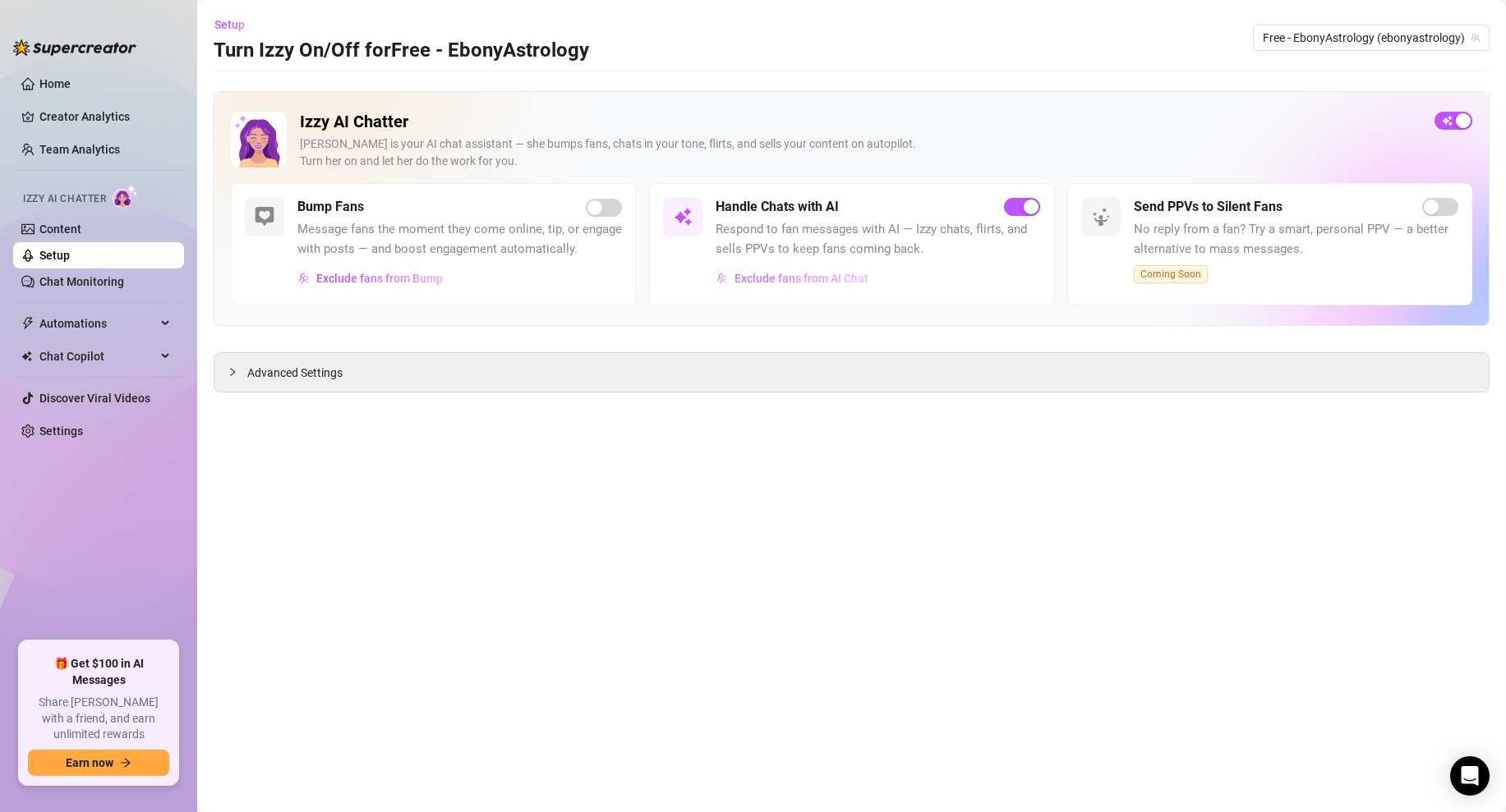
click at [818, 286] on button "Exclude fans from AI Chat" at bounding box center [792, 278] width 154 height 27
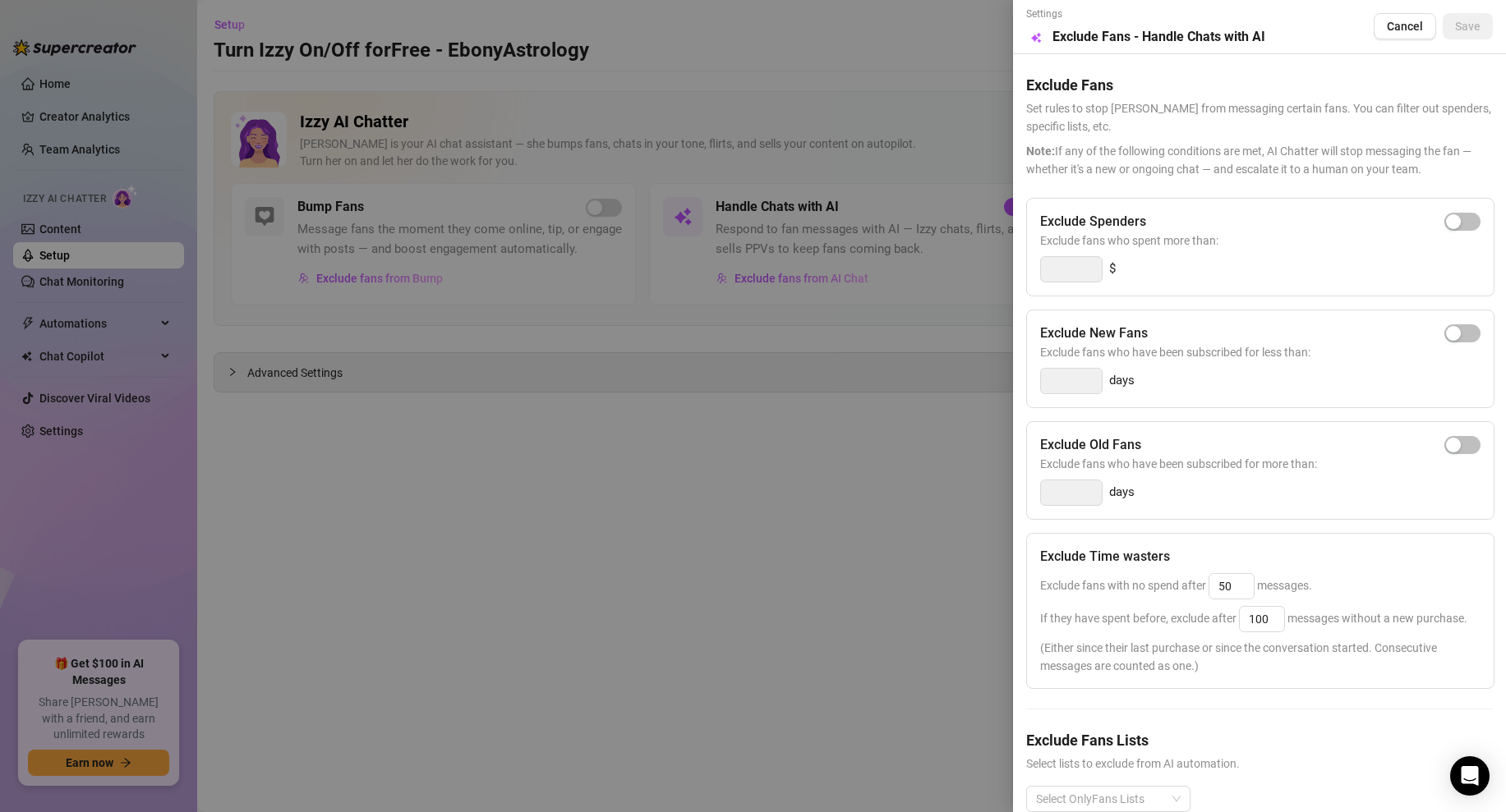
scroll to position [33, 0]
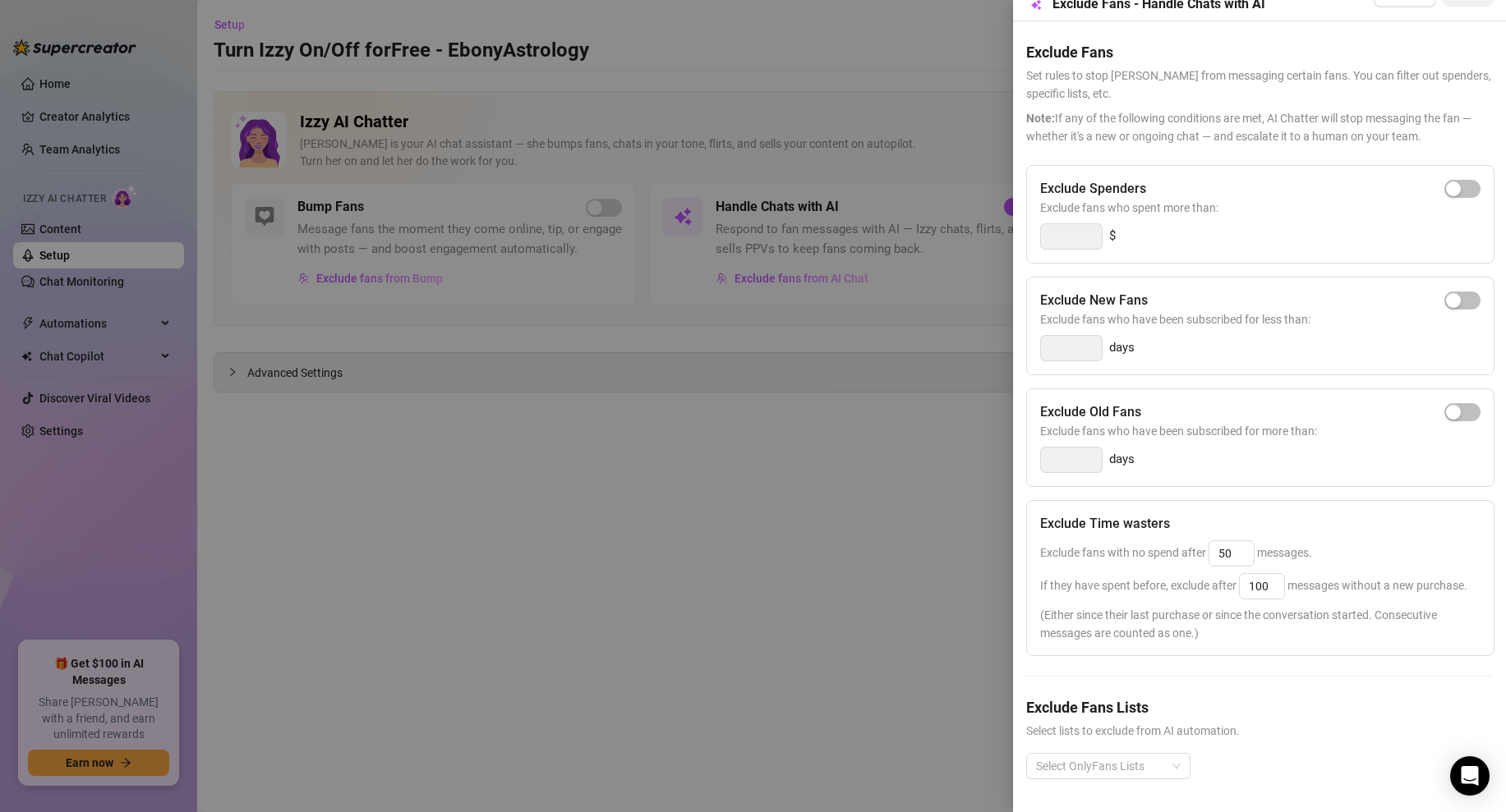
click at [710, 496] on div at bounding box center [753, 406] width 1506 height 812
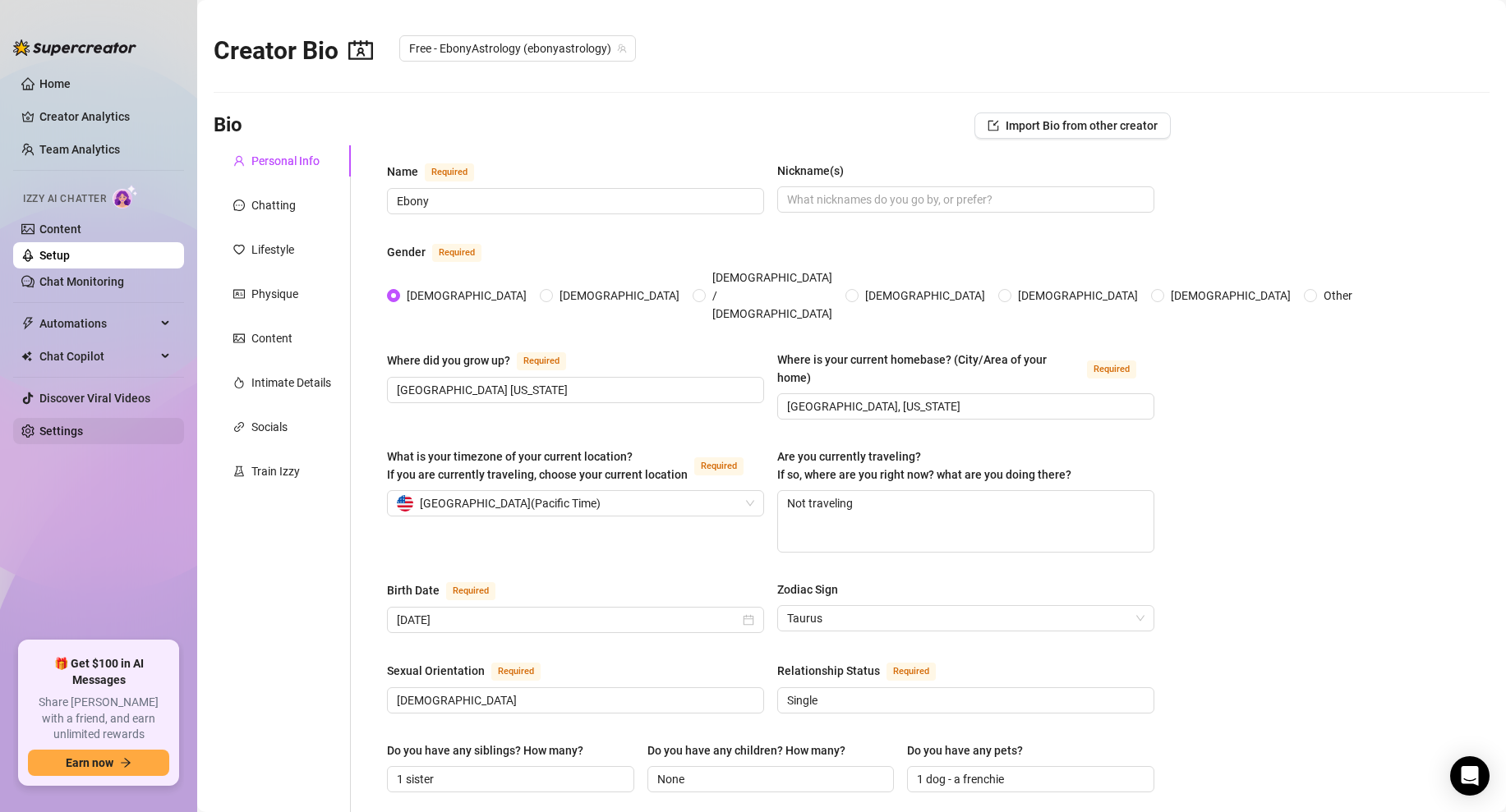
click at [79, 436] on link "Settings" at bounding box center [60, 430] width 44 height 13
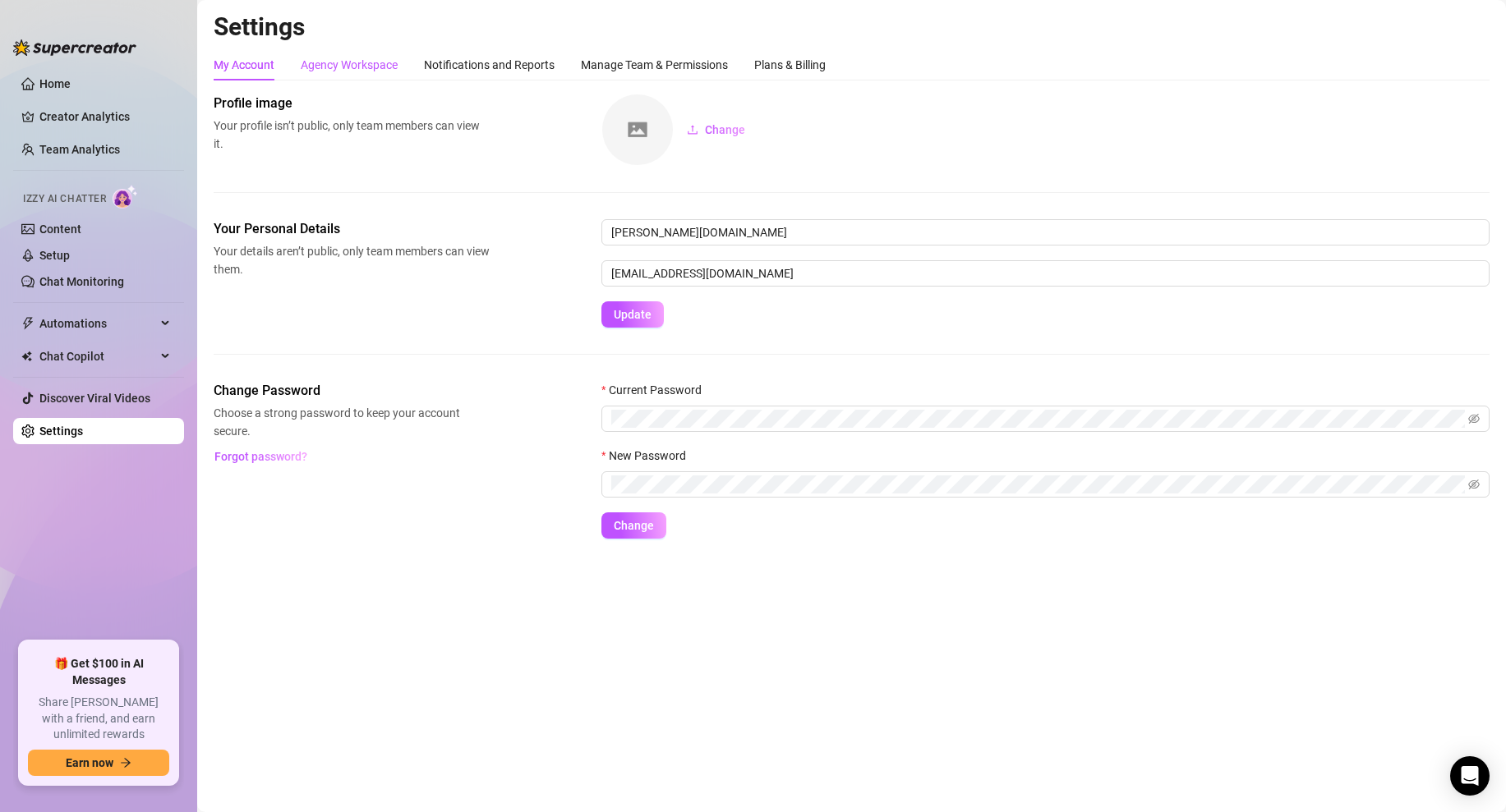
click at [351, 59] on div "Agency Workspace" at bounding box center [349, 65] width 97 height 18
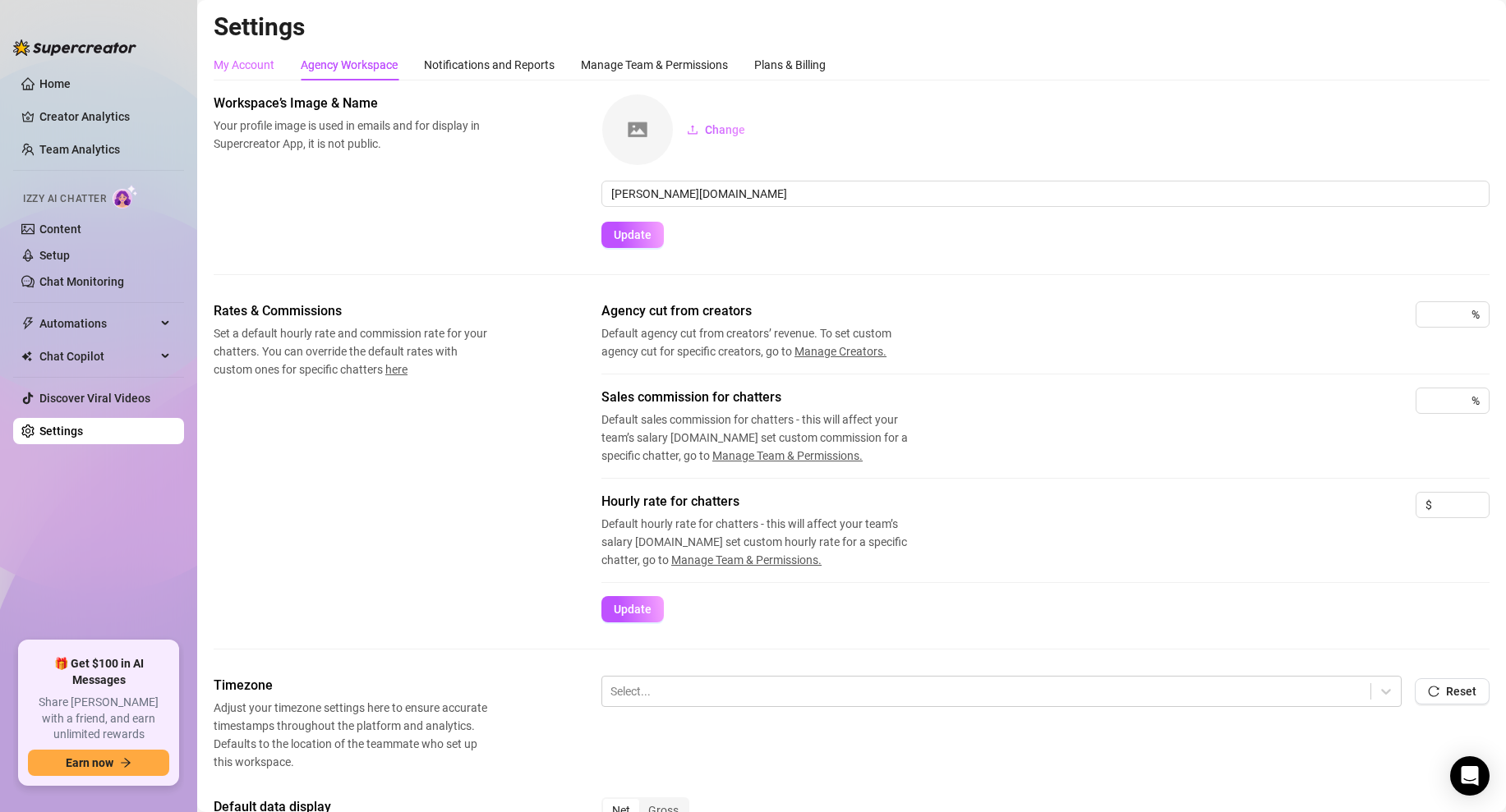
click at [255, 50] on div "My Account" at bounding box center [244, 64] width 60 height 31
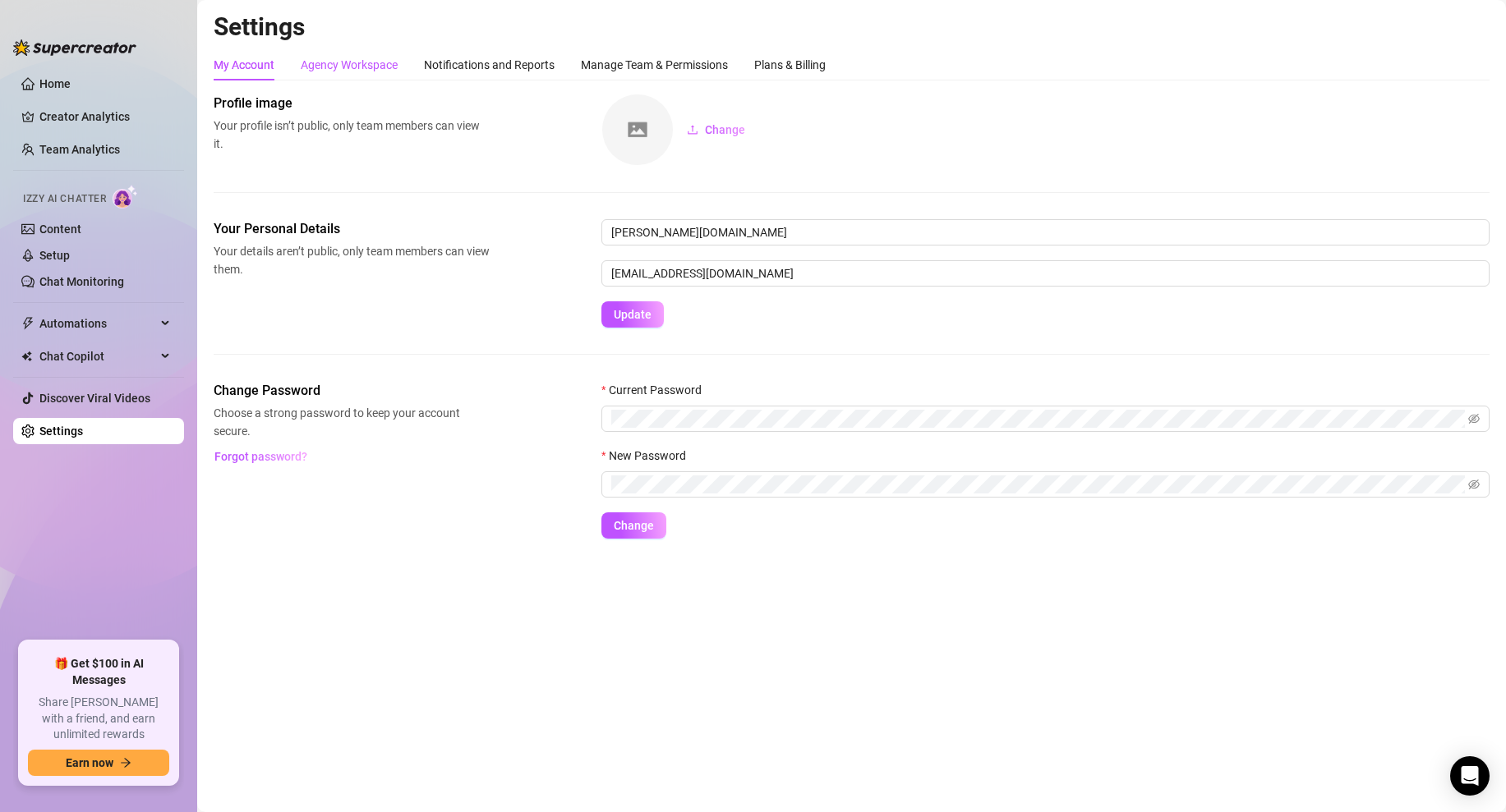
click at [329, 69] on div "Agency Workspace" at bounding box center [349, 65] width 97 height 18
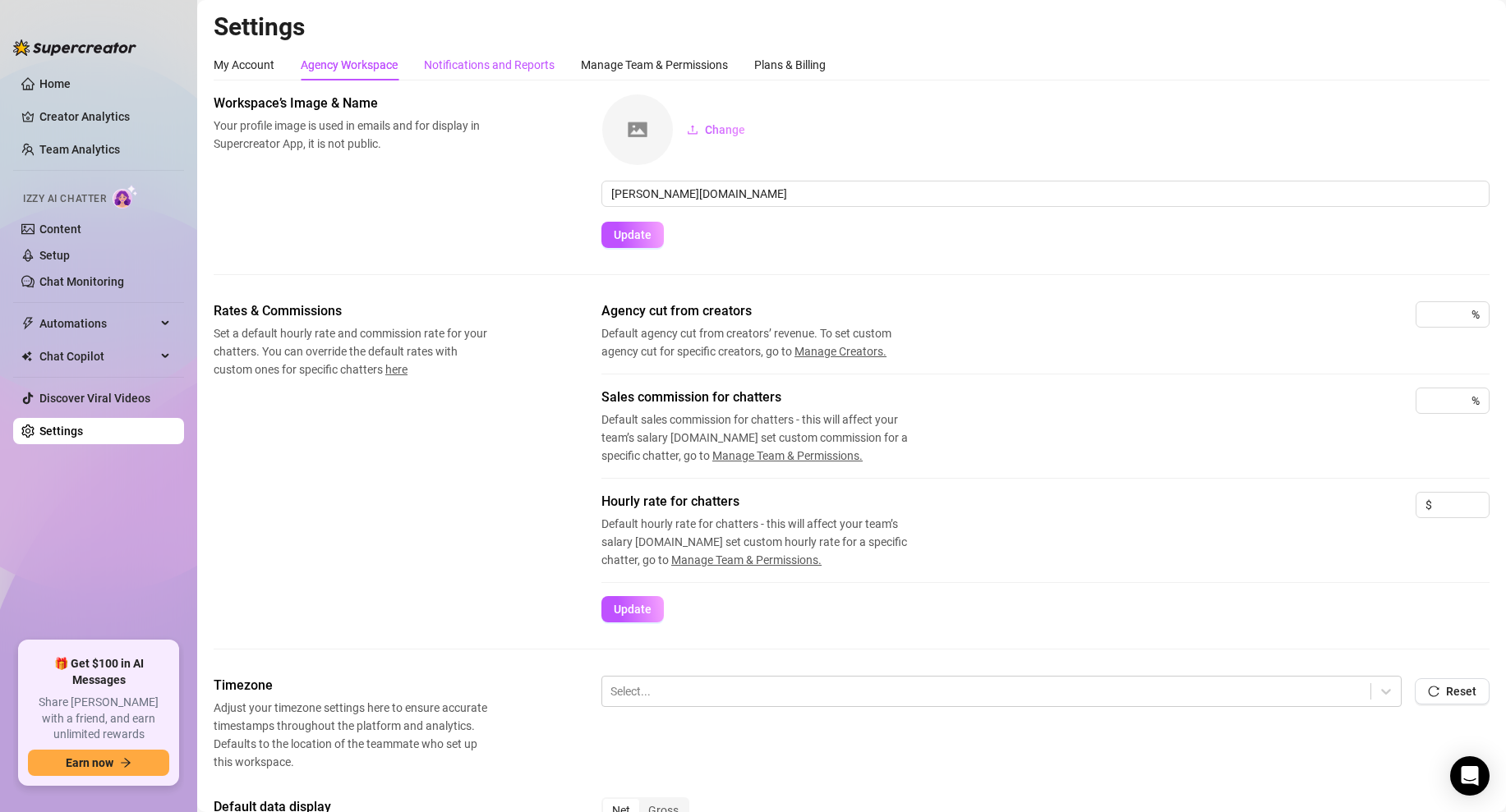
click at [510, 68] on div "Notifications and Reports" at bounding box center [488, 65] width 131 height 18
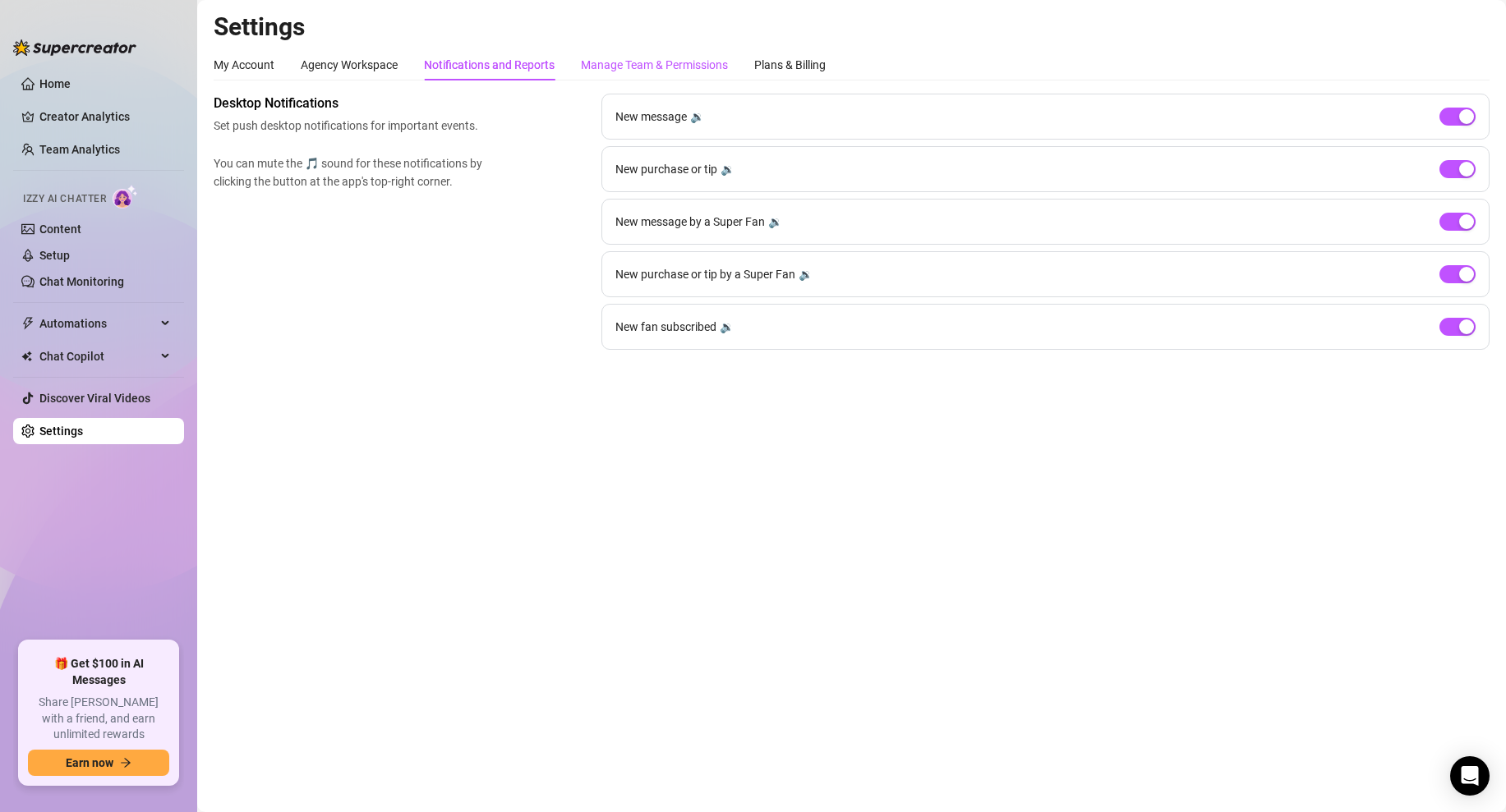
click at [605, 71] on div "Manage Team & Permissions" at bounding box center [654, 65] width 147 height 18
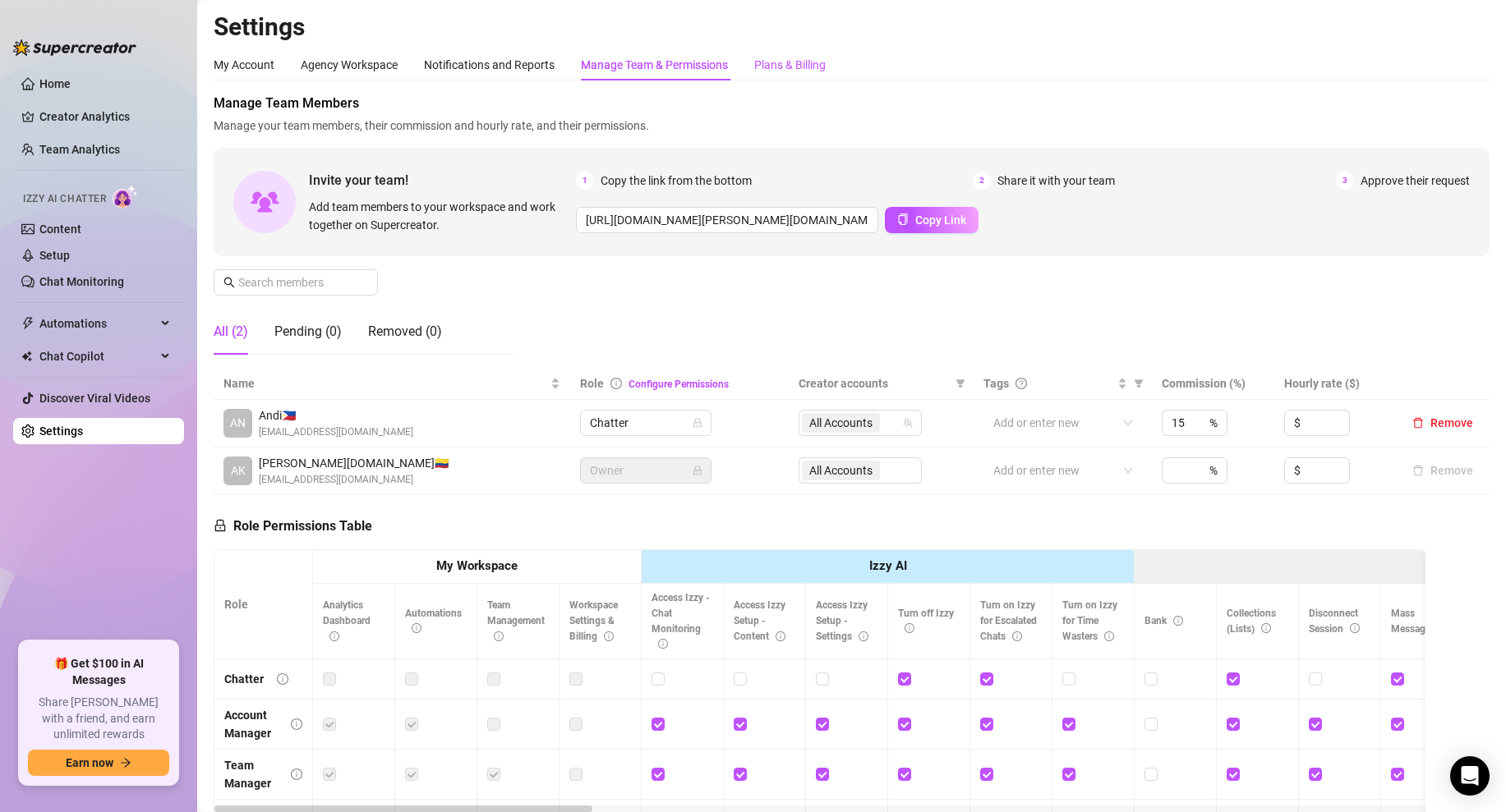
click at [793, 69] on div "Plans & Billing" at bounding box center [790, 65] width 71 height 18
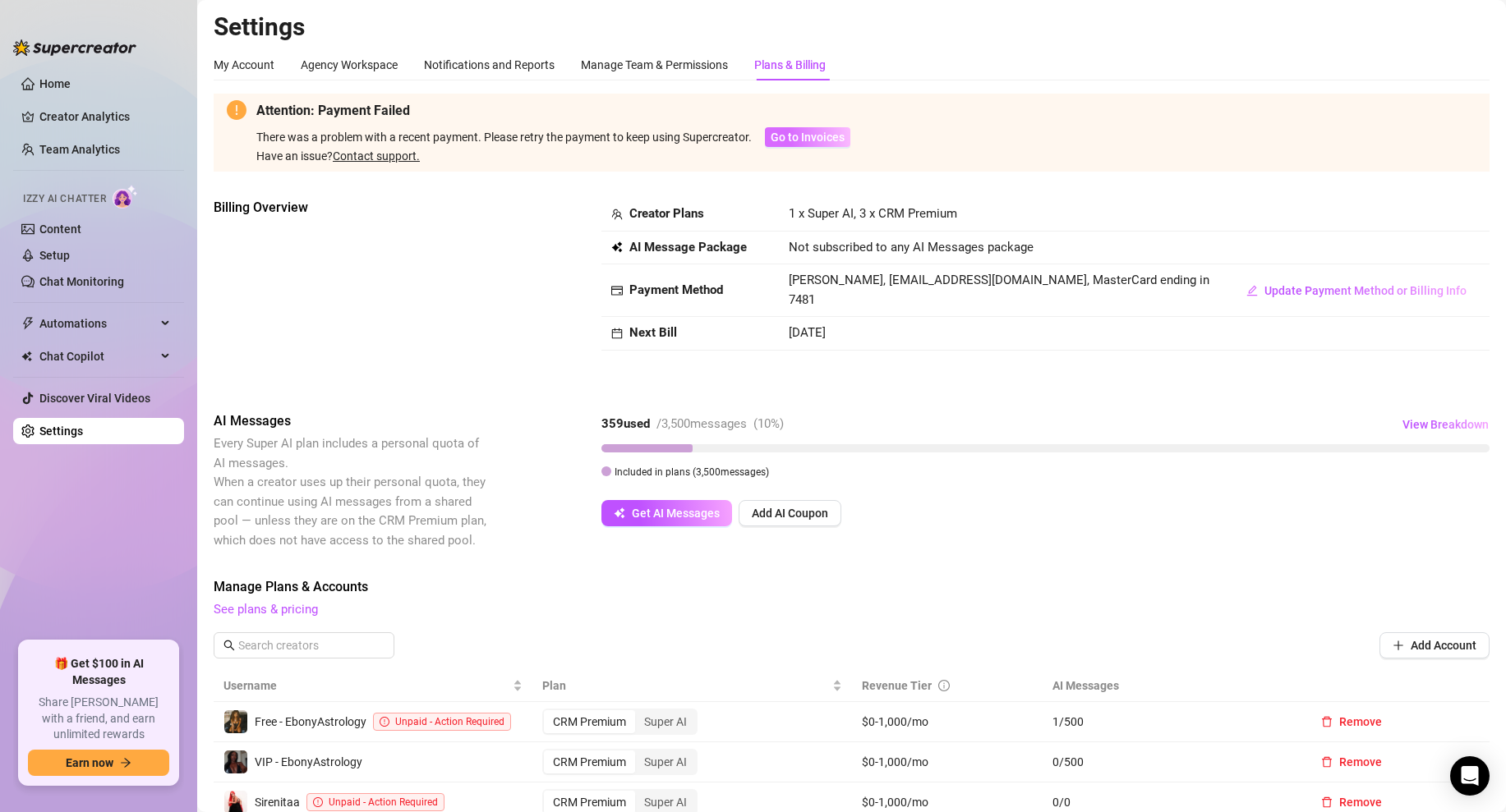
click at [822, 134] on span "Go to Invoices" at bounding box center [807, 137] width 74 height 13
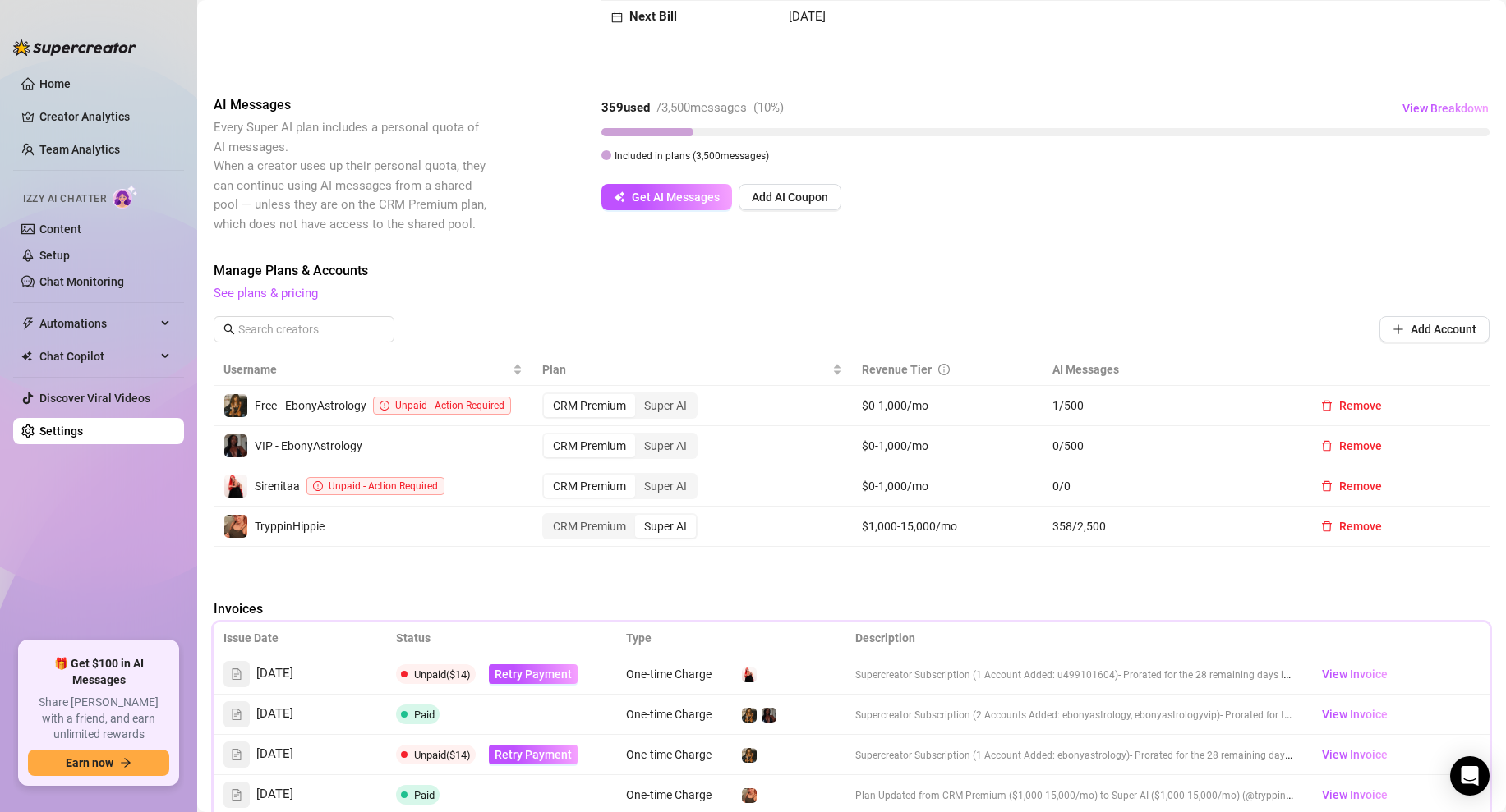
scroll to position [575, 0]
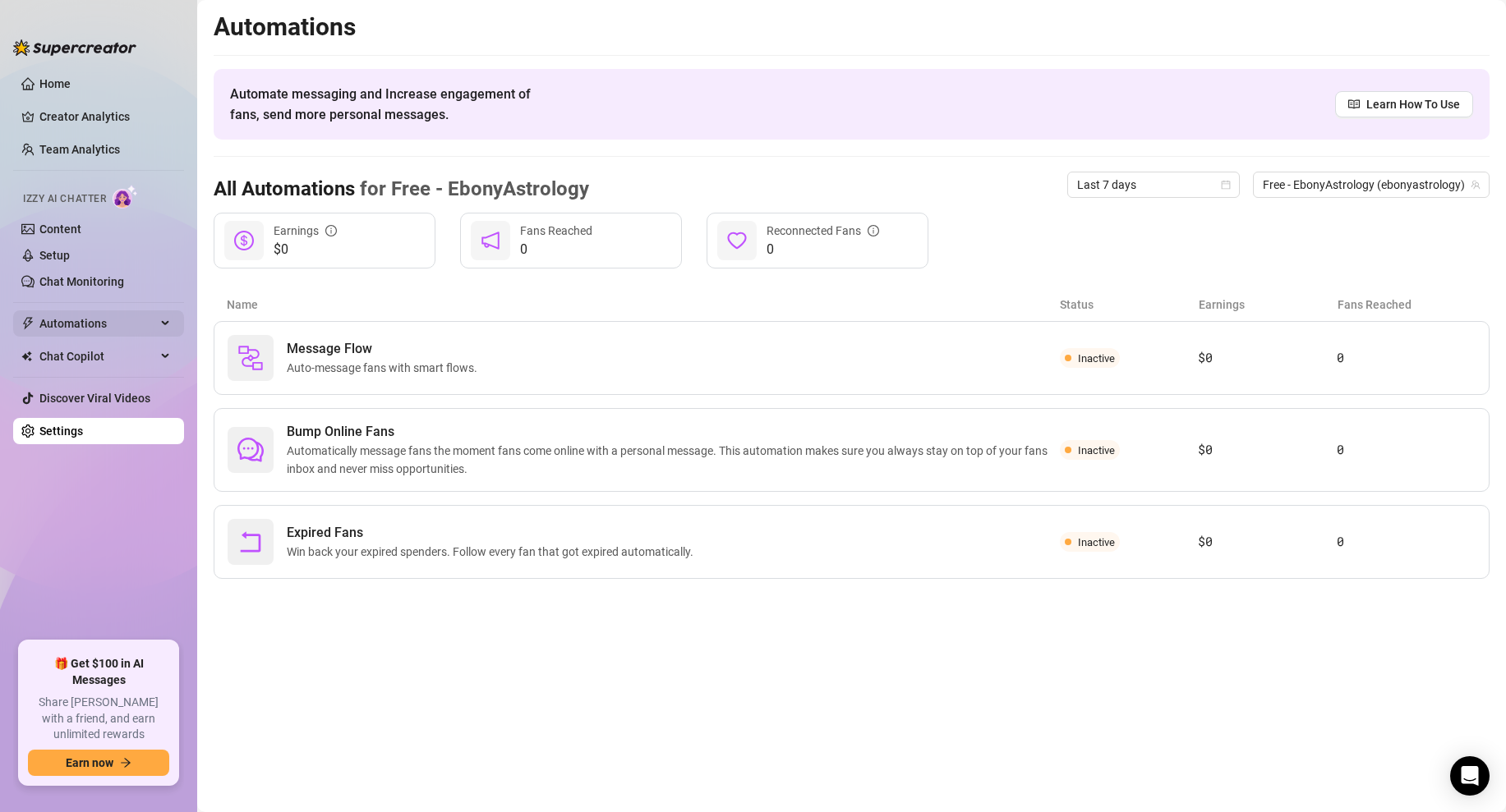
click at [125, 330] on span "Automations" at bounding box center [97, 324] width 117 height 27
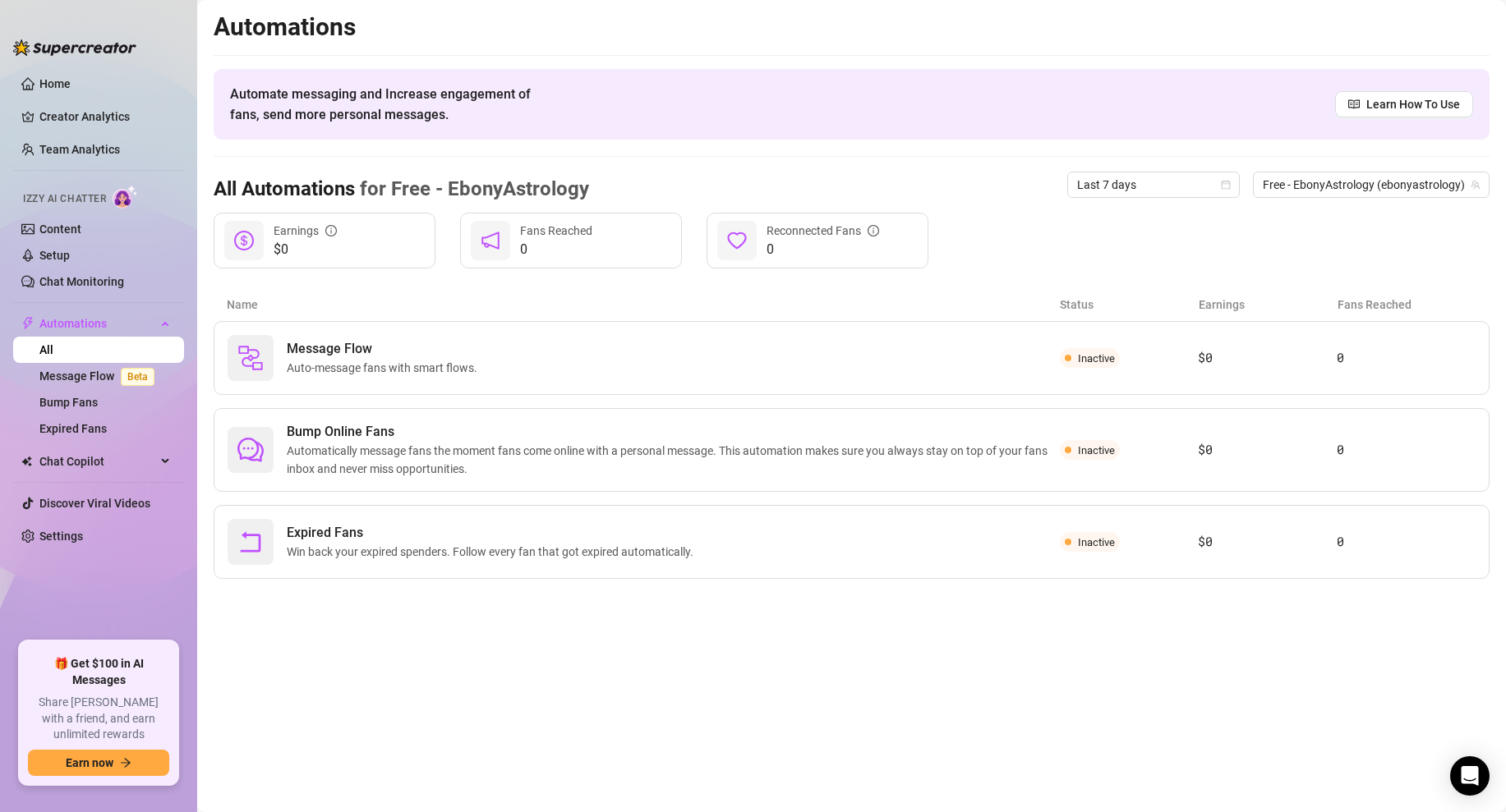
click at [53, 353] on link "All" at bounding box center [46, 350] width 14 height 13
click at [114, 321] on span "Automations" at bounding box center [97, 324] width 117 height 27
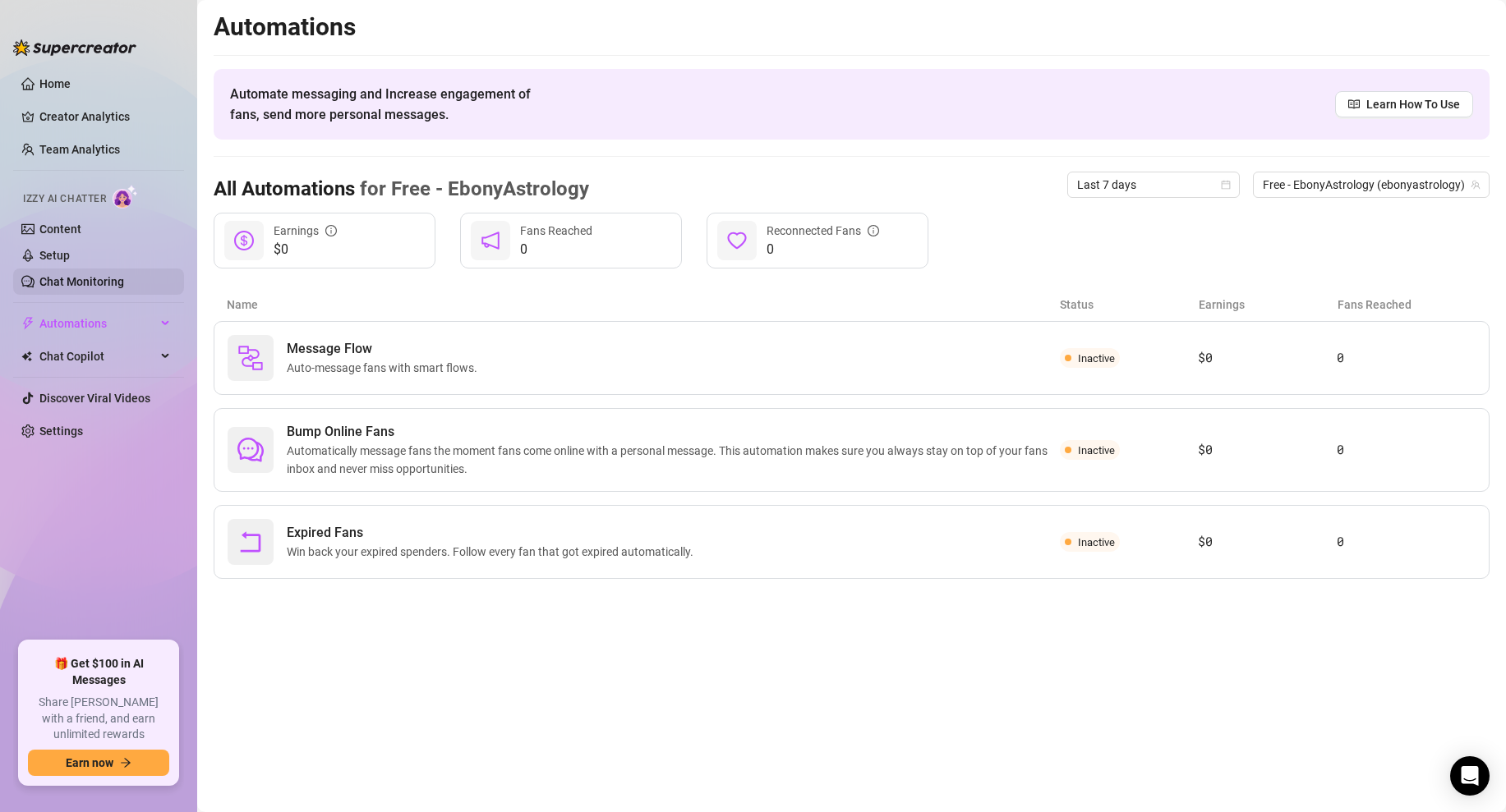
click at [94, 279] on link "Chat Monitoring" at bounding box center [81, 281] width 85 height 13
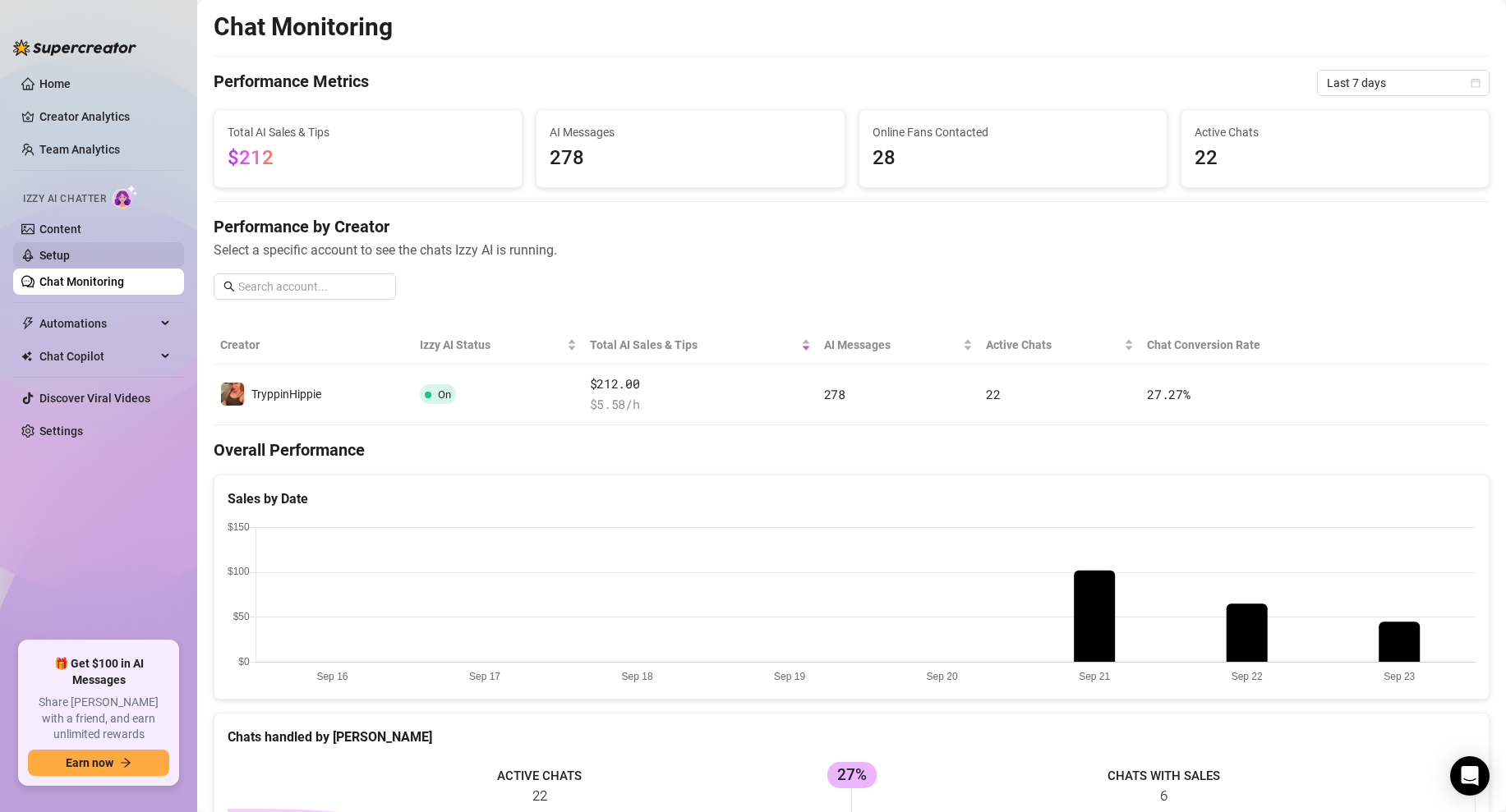
click at [69, 252] on link "Setup" at bounding box center [54, 255] width 30 height 13
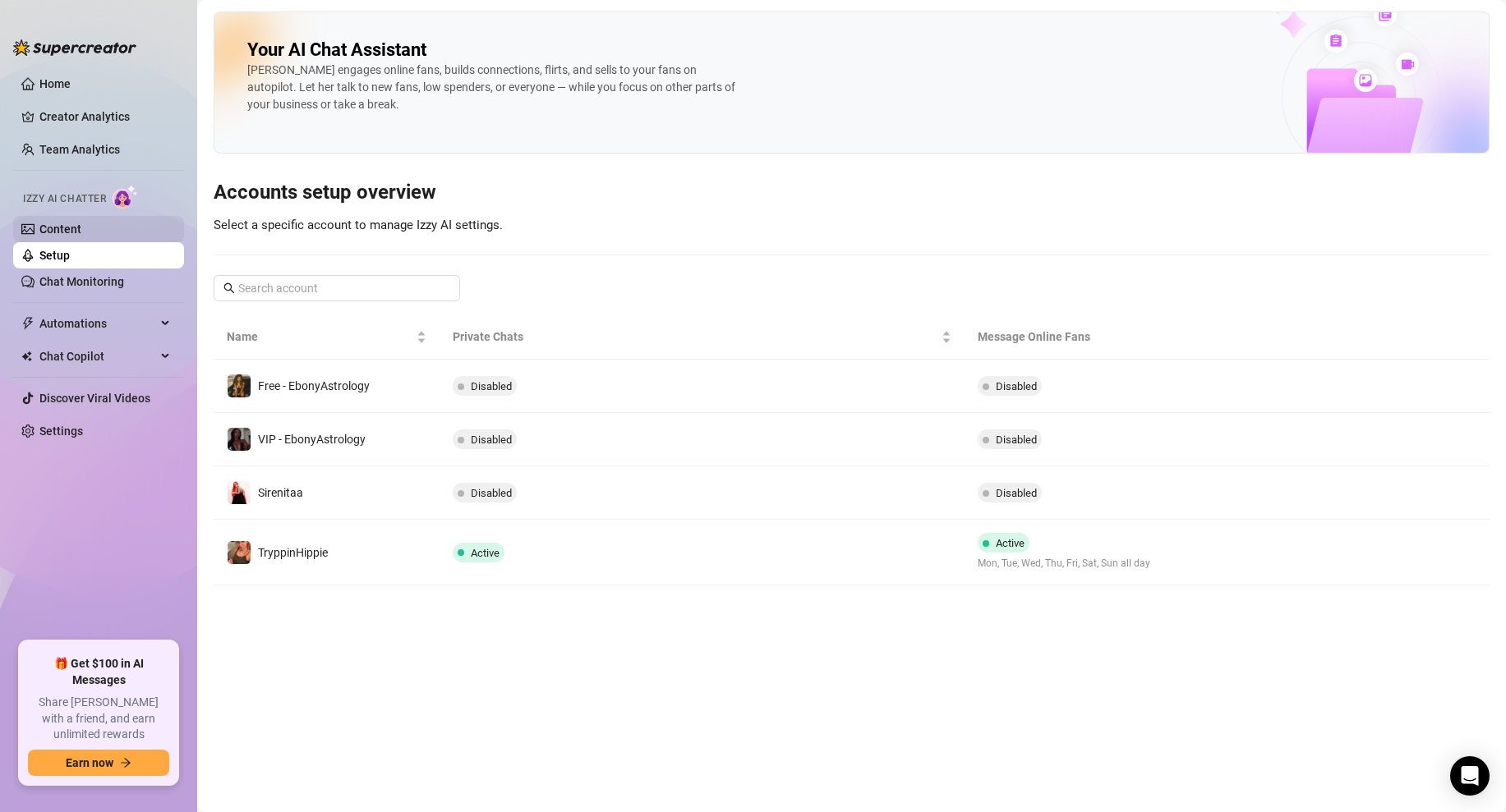
click at [63, 229] on link "Content" at bounding box center [60, 229] width 42 height 13
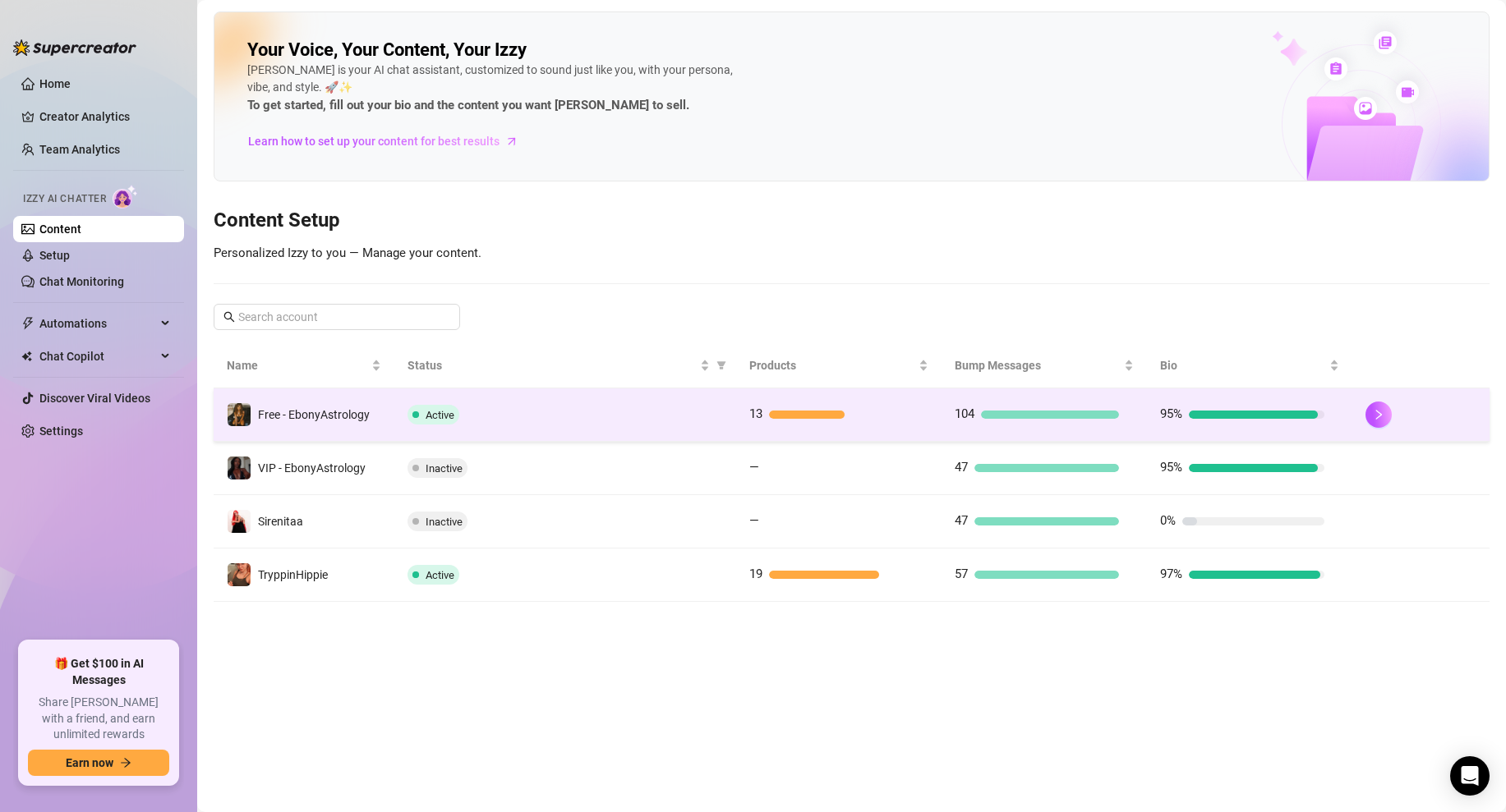
click at [551, 419] on div "Active" at bounding box center [566, 414] width 317 height 20
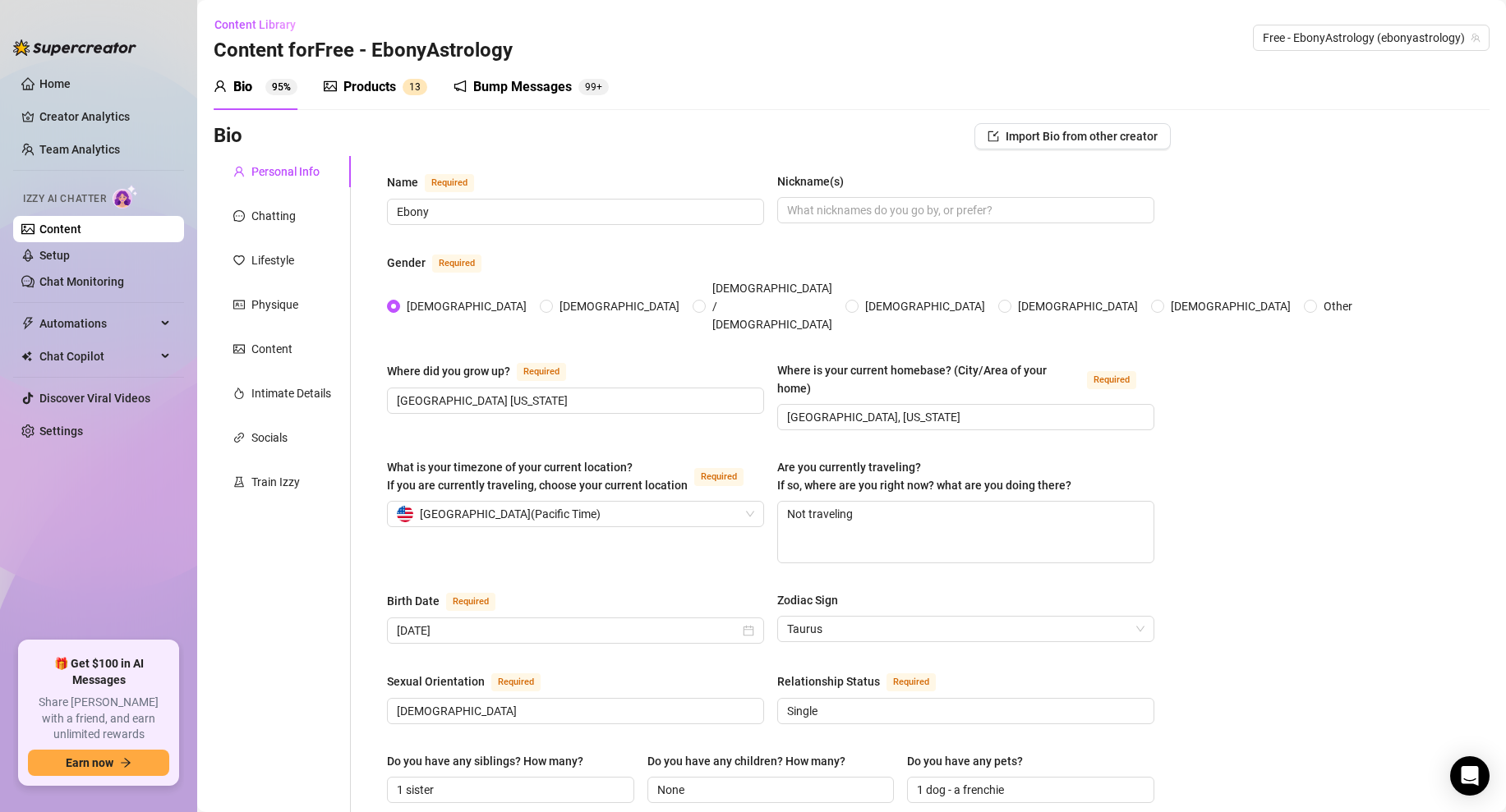
click at [353, 94] on div "Products" at bounding box center [369, 87] width 52 height 20
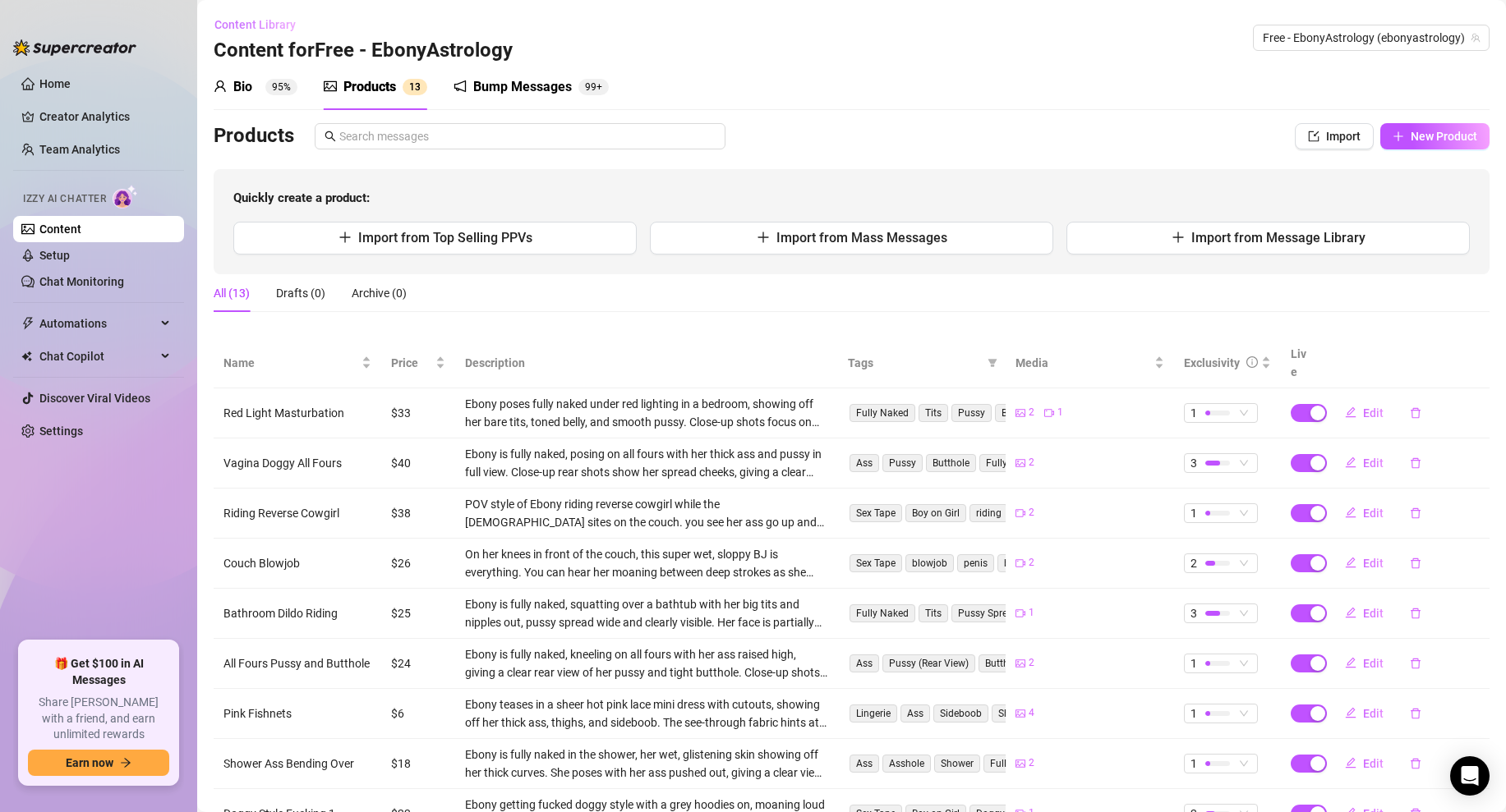
click at [260, 21] on span "Content Library" at bounding box center [254, 24] width 81 height 13
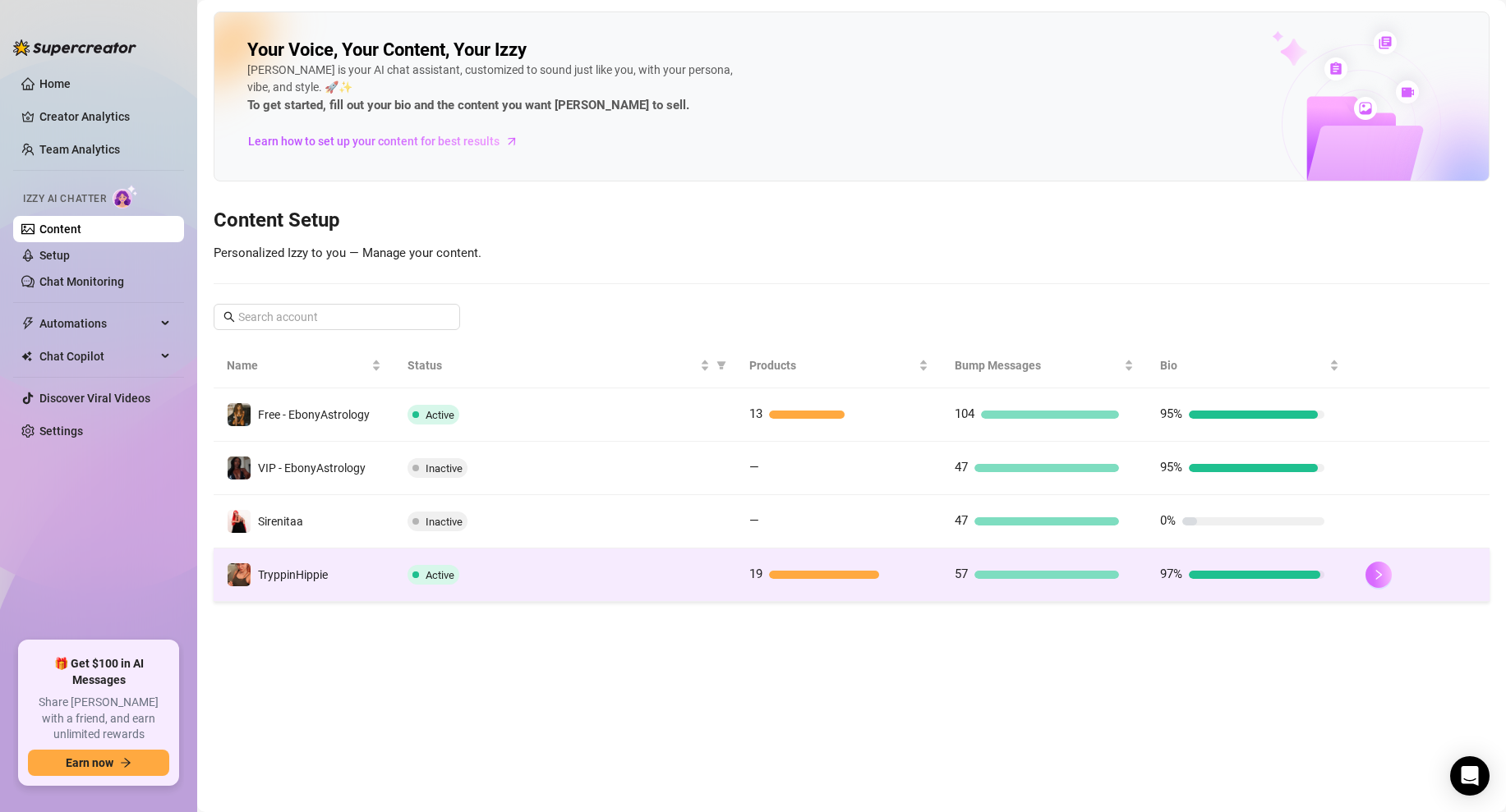
click at [1384, 581] on button "button" at bounding box center [1379, 575] width 27 height 27
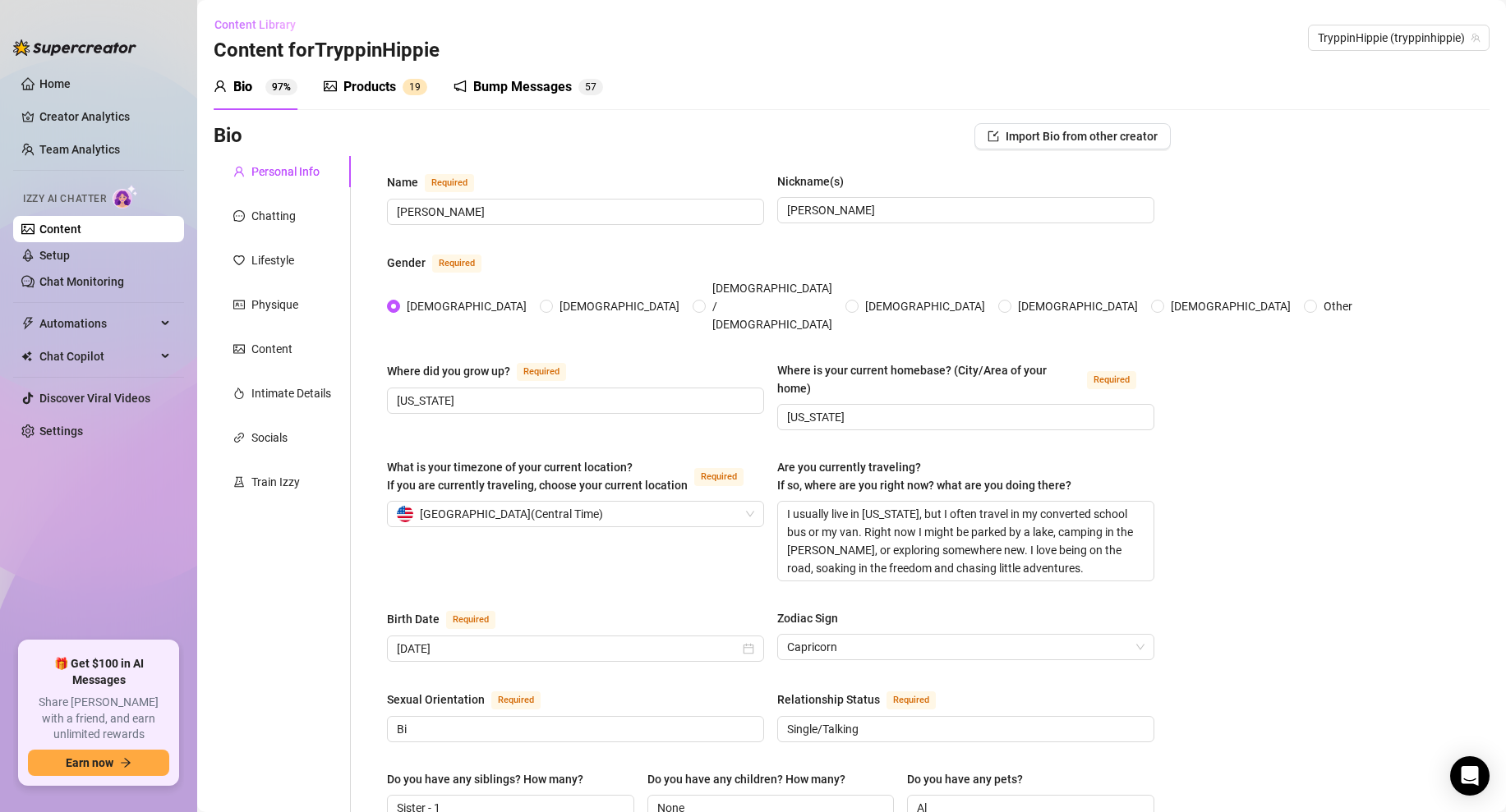
click at [226, 12] on button "Content Library" at bounding box center [261, 25] width 95 height 27
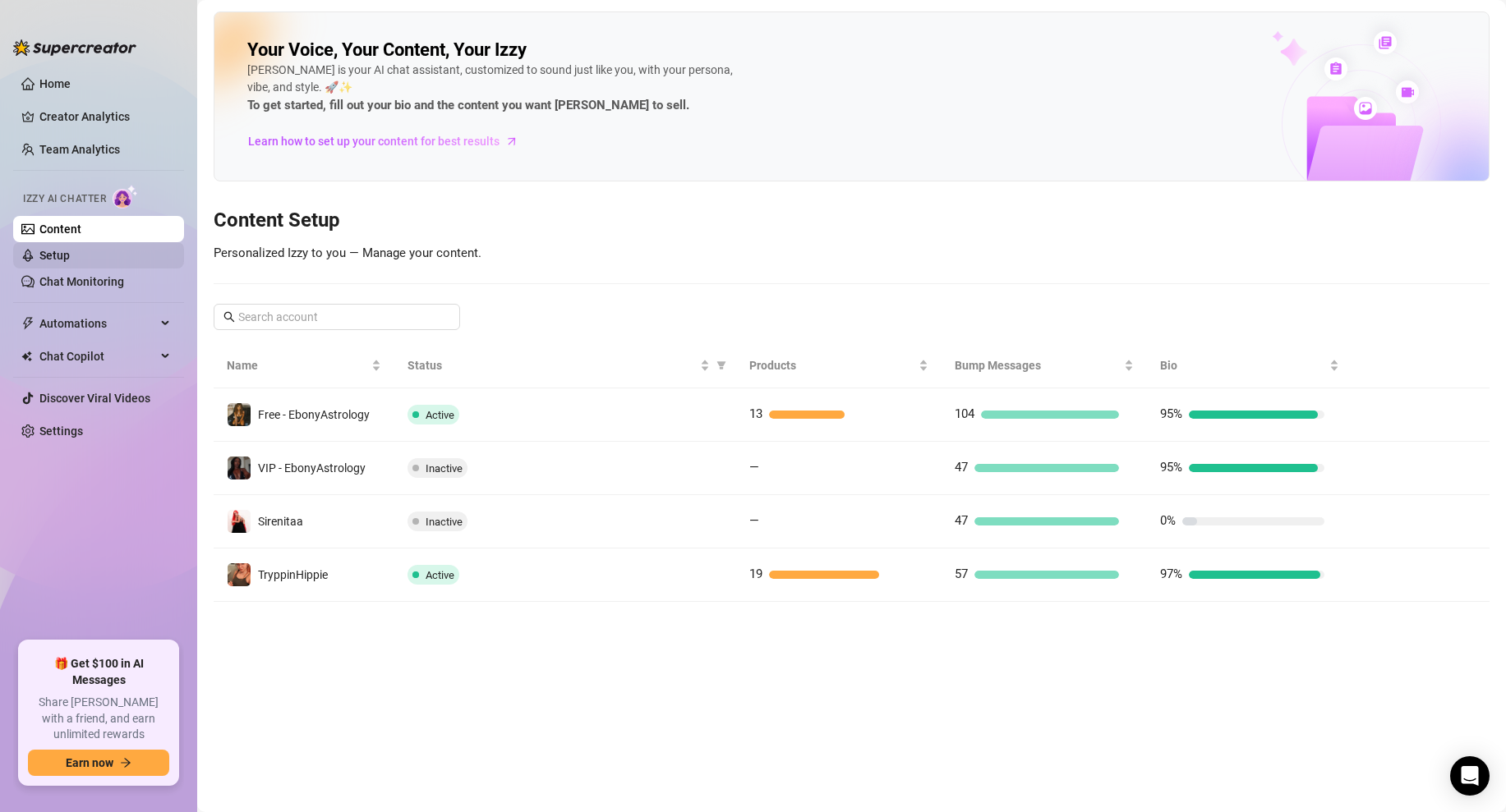
click at [58, 252] on link "Setup" at bounding box center [54, 255] width 30 height 13
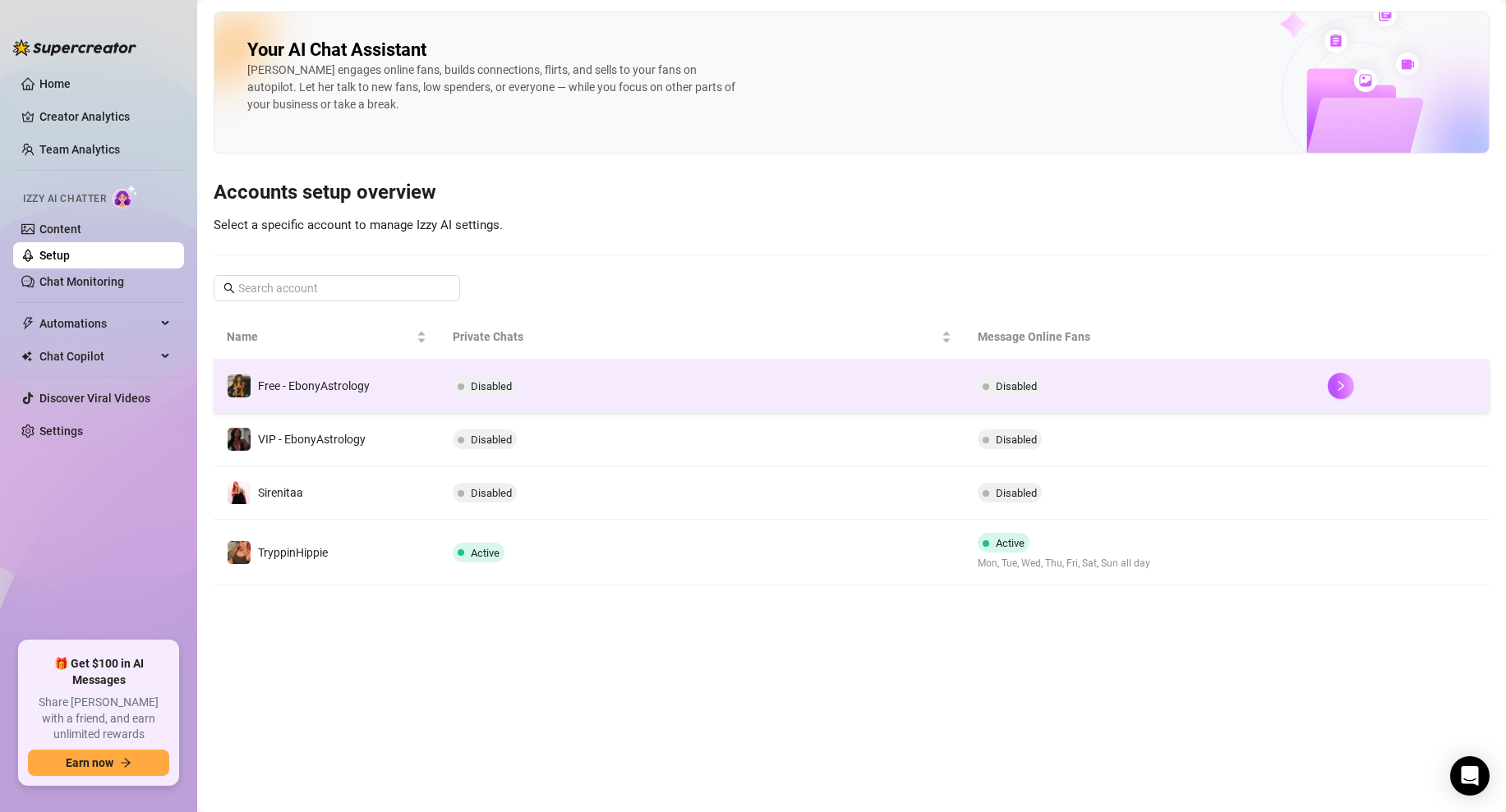
click at [818, 401] on td "Disabled" at bounding box center [702, 386] width 525 height 53
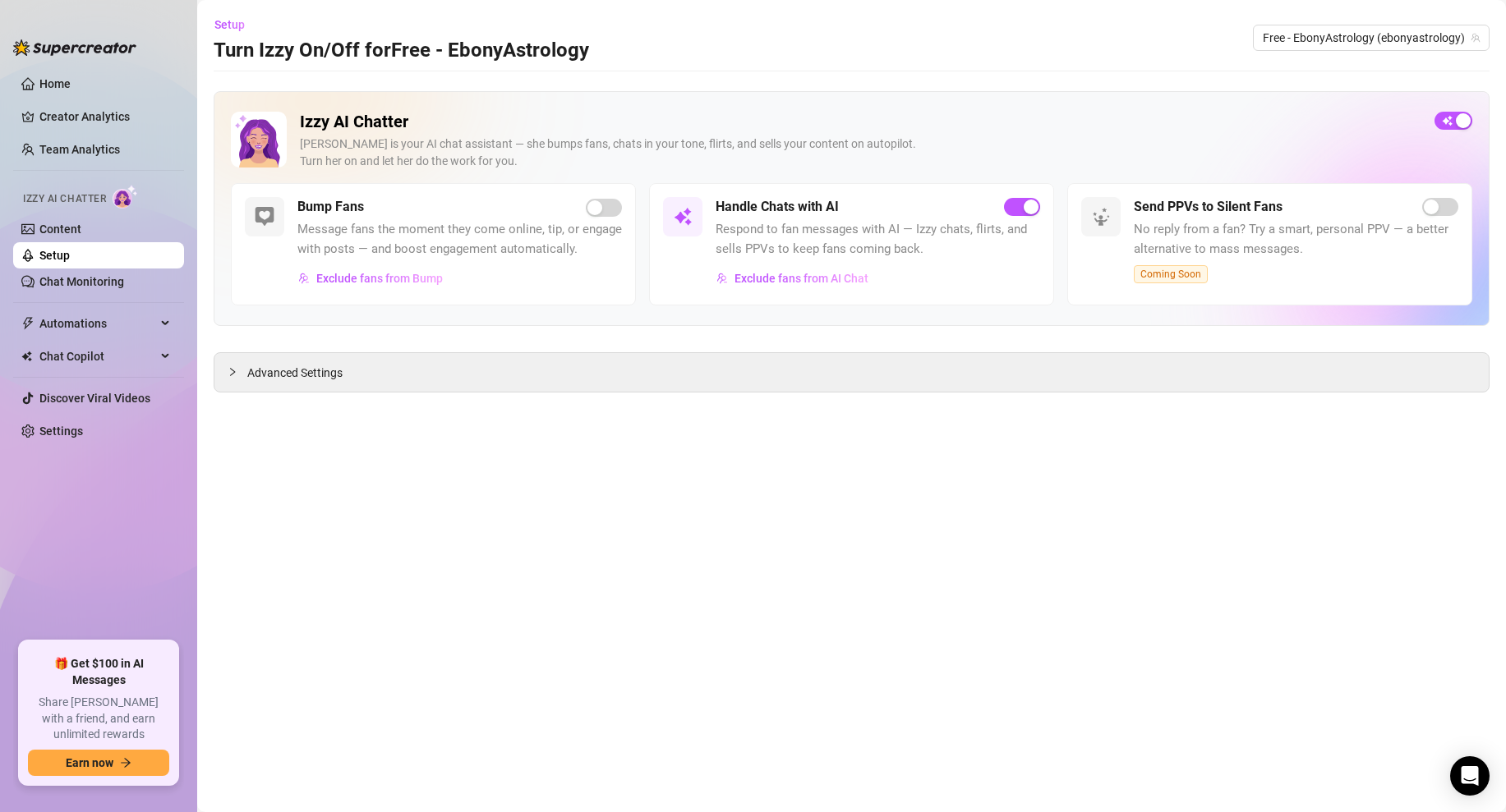
click at [1017, 196] on div "Handle Chats with AI Respond to fan messages with AI — Izzy chats, flirts, and …" at bounding box center [850, 245] width 405 height 123
click at [1034, 213] on div "button" at bounding box center [1031, 206] width 15 height 15
click at [232, 370] on icon "collapsed" at bounding box center [233, 372] width 5 height 8
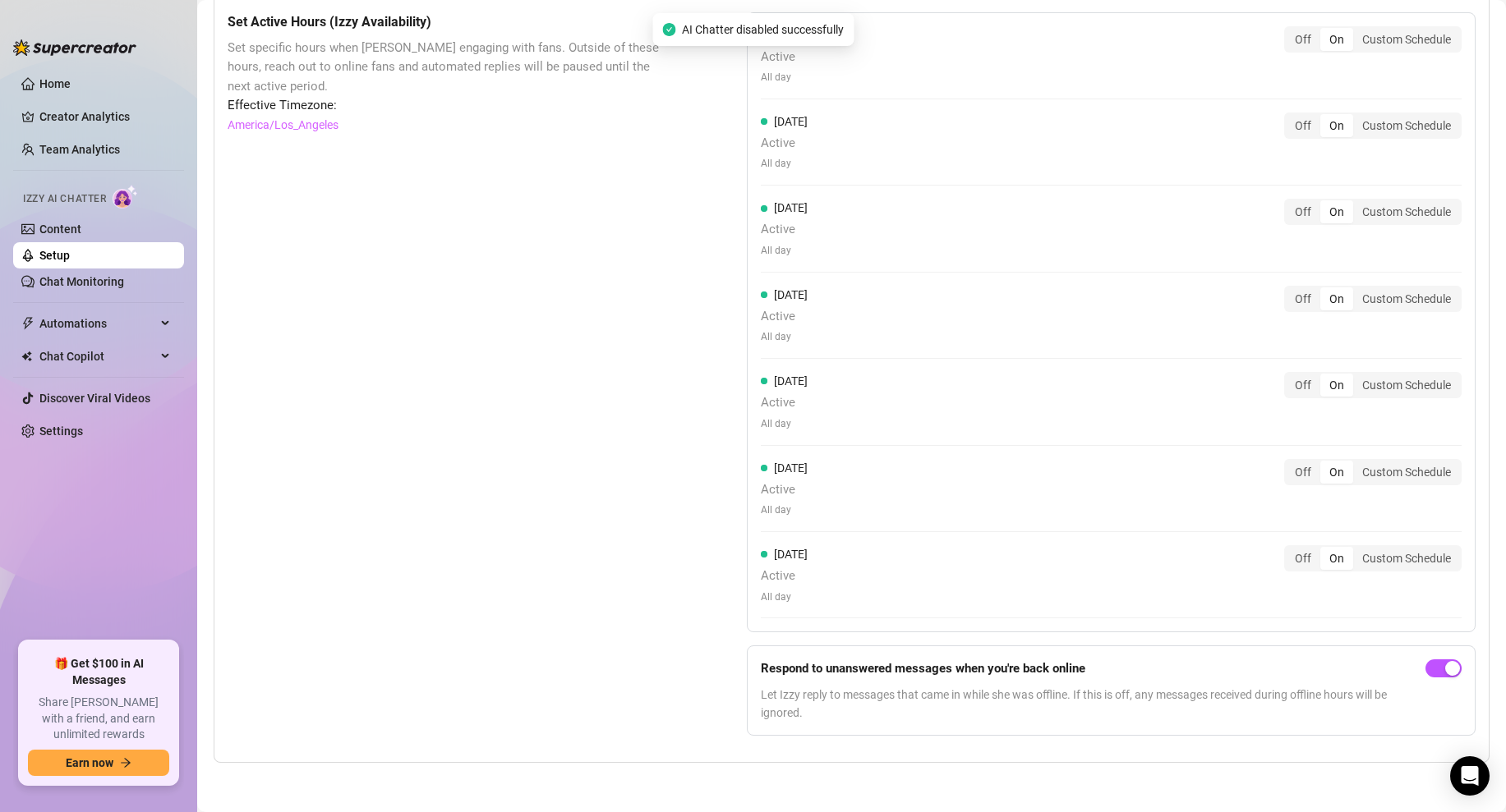
scroll to position [1020, 0]
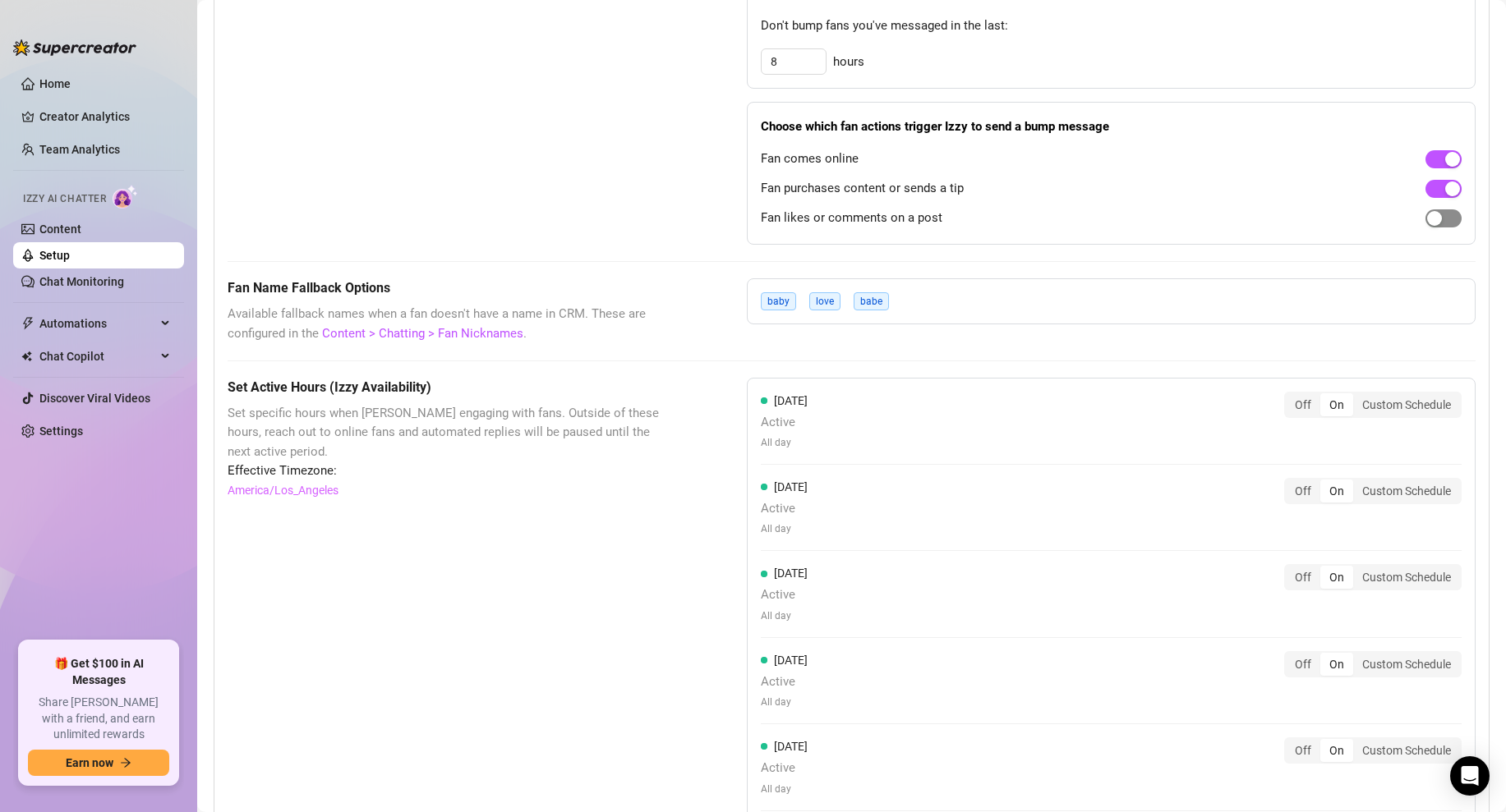
click at [1441, 220] on div "button" at bounding box center [1434, 218] width 15 height 15
click at [501, 672] on div "Set Active Hours (Izzy Availability) Set specific hours when Izzy engaging with…" at bounding box center [446, 746] width 437 height 736
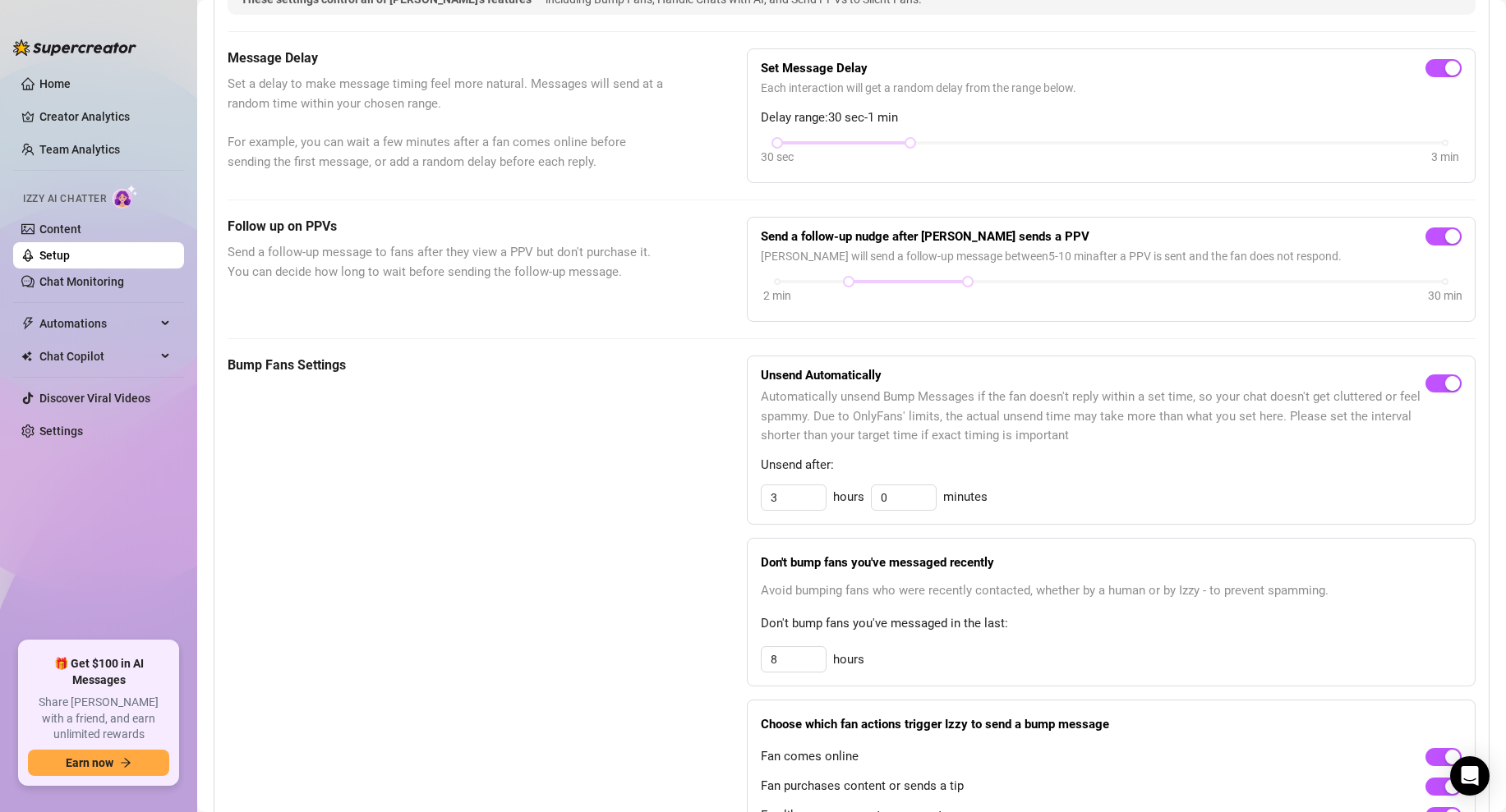
scroll to position [0, 0]
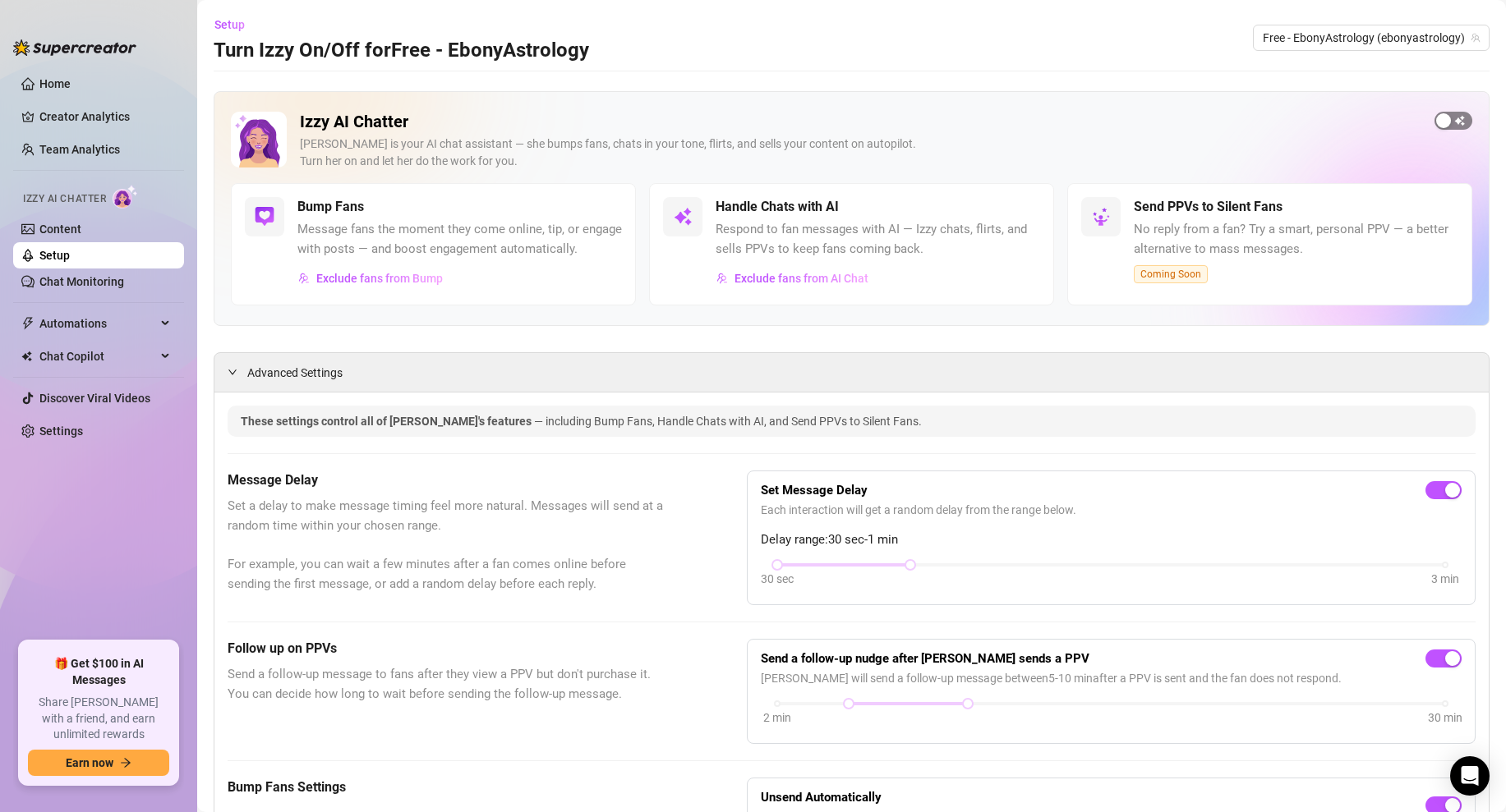
click at [1450, 115] on div "button" at bounding box center [1443, 120] width 15 height 15
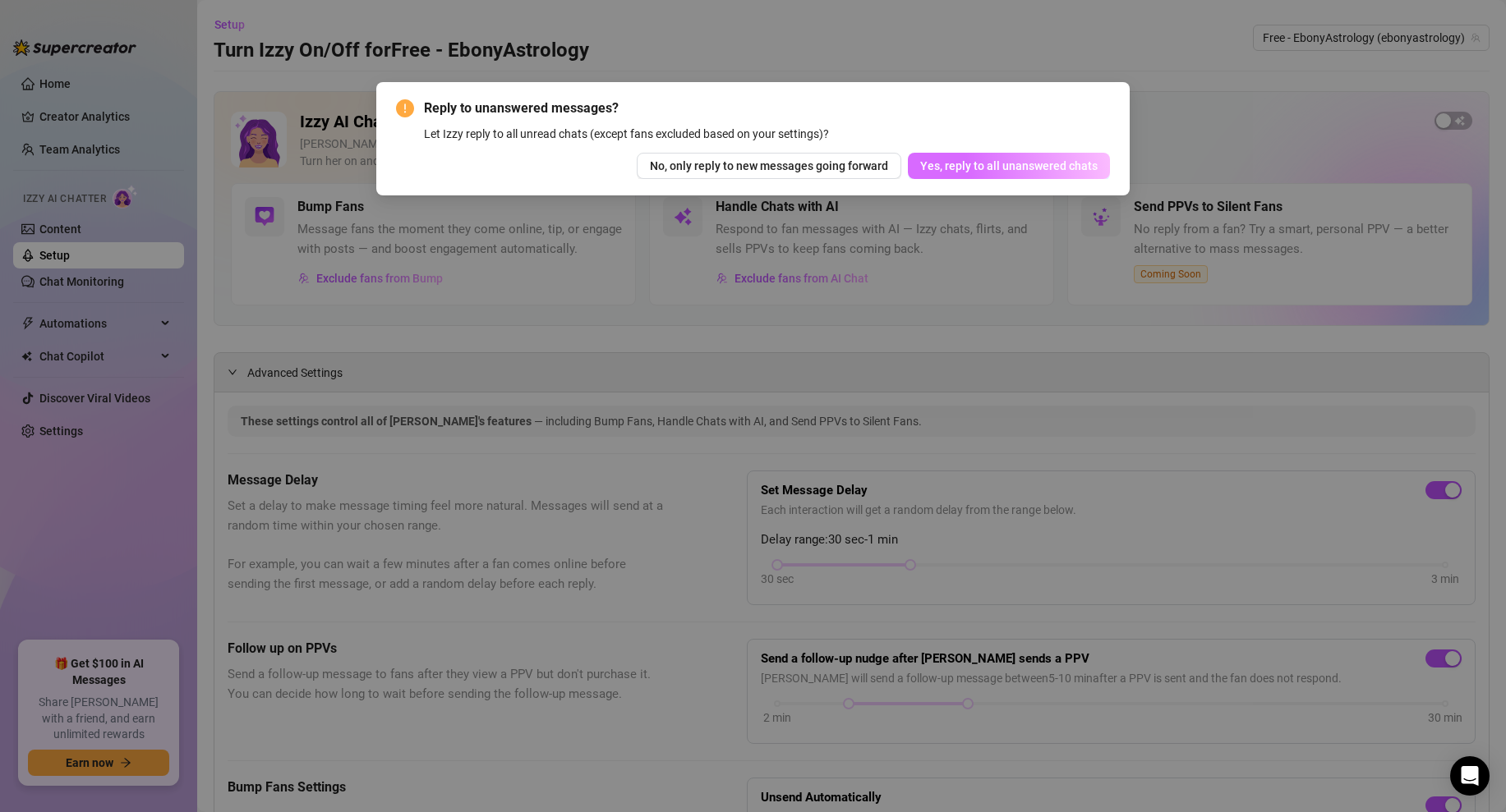
click at [952, 167] on span "Yes, reply to all unanswered chats" at bounding box center [1008, 165] width 177 height 13
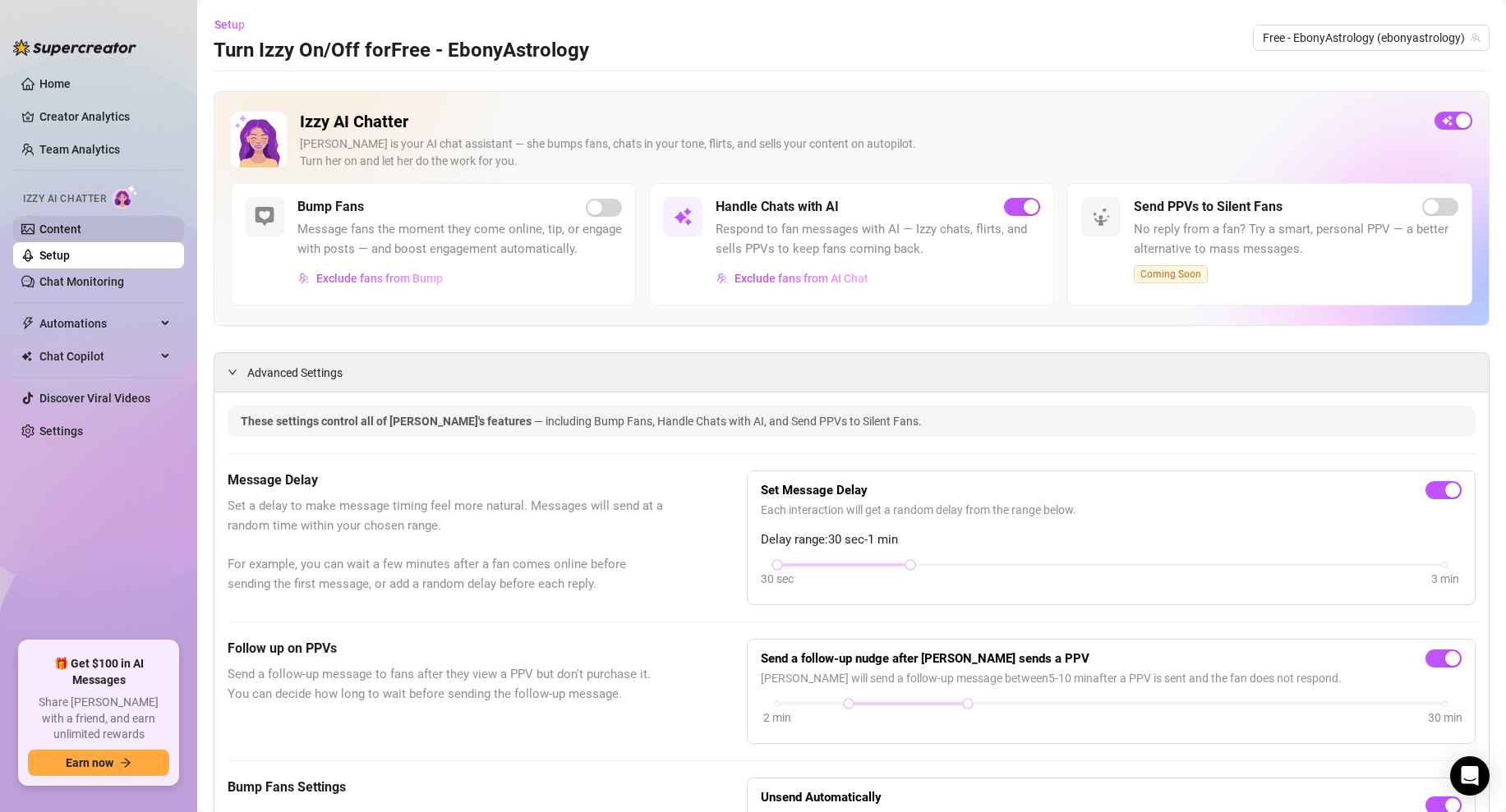
click at [81, 228] on link "Content" at bounding box center [60, 229] width 42 height 13
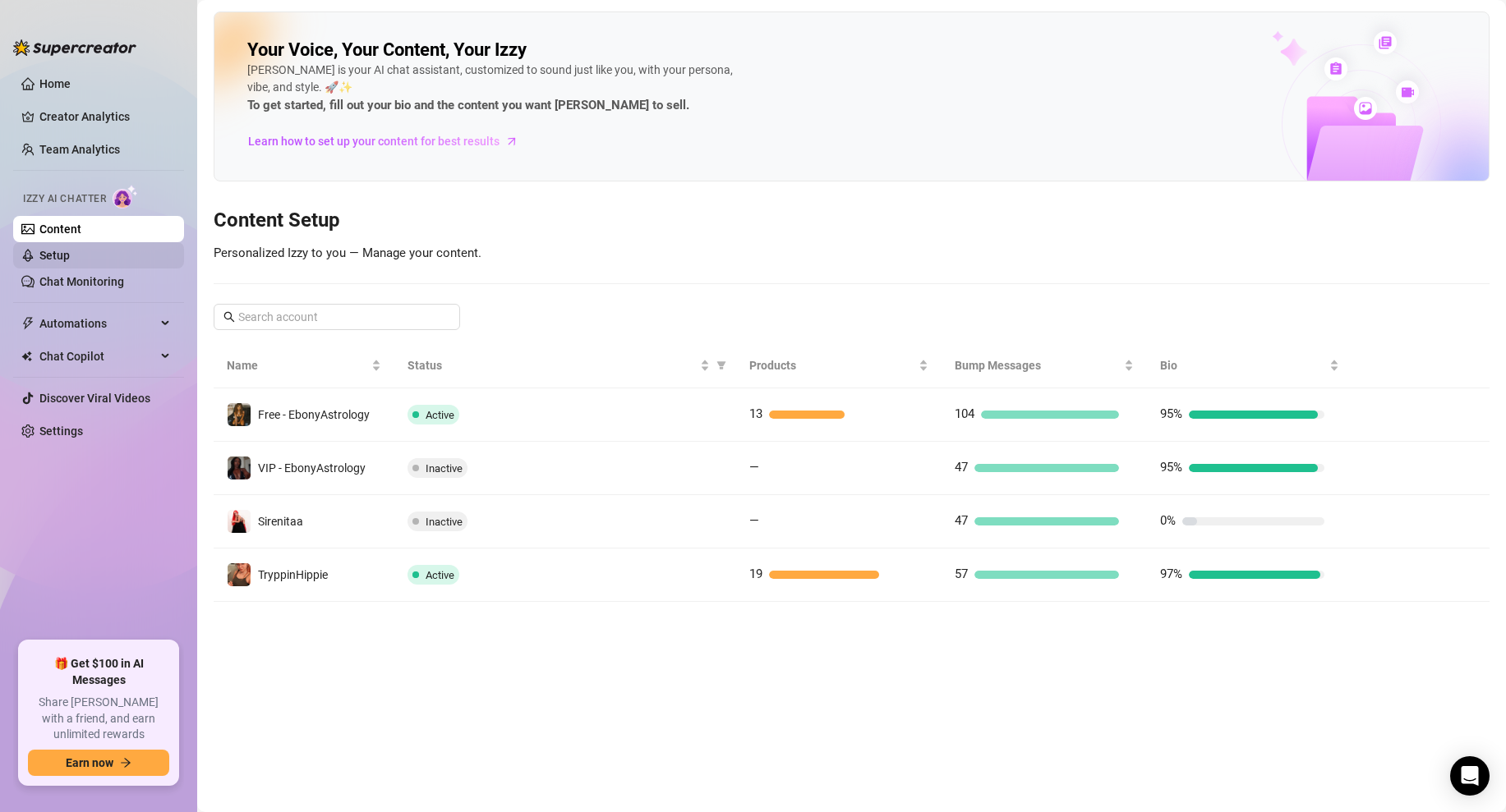
click at [69, 261] on link "Setup" at bounding box center [54, 255] width 30 height 13
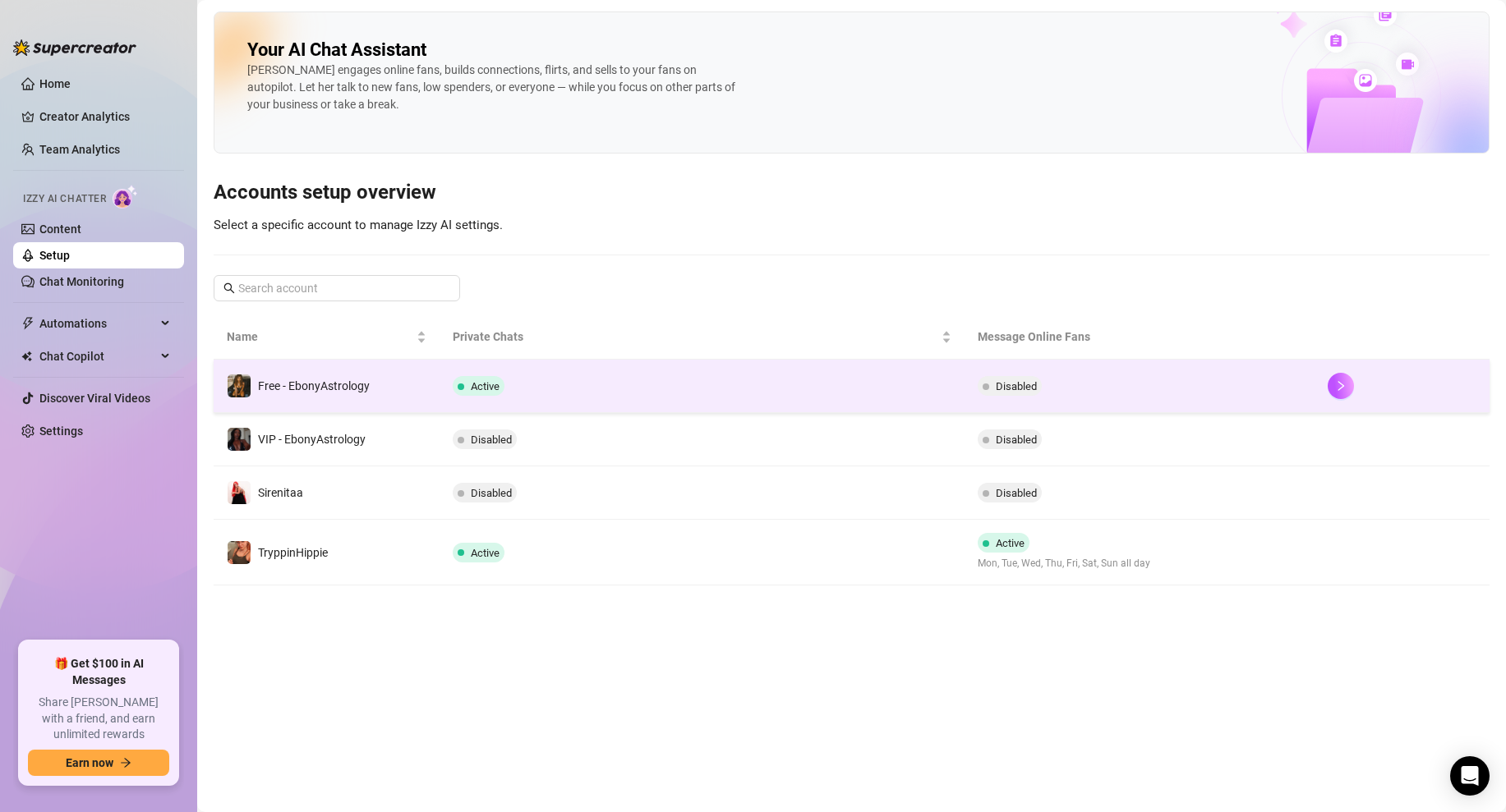
click at [1024, 387] on span "Disabled" at bounding box center [1016, 387] width 41 height 12
click at [1016, 390] on span "Disabled" at bounding box center [1016, 387] width 41 height 12
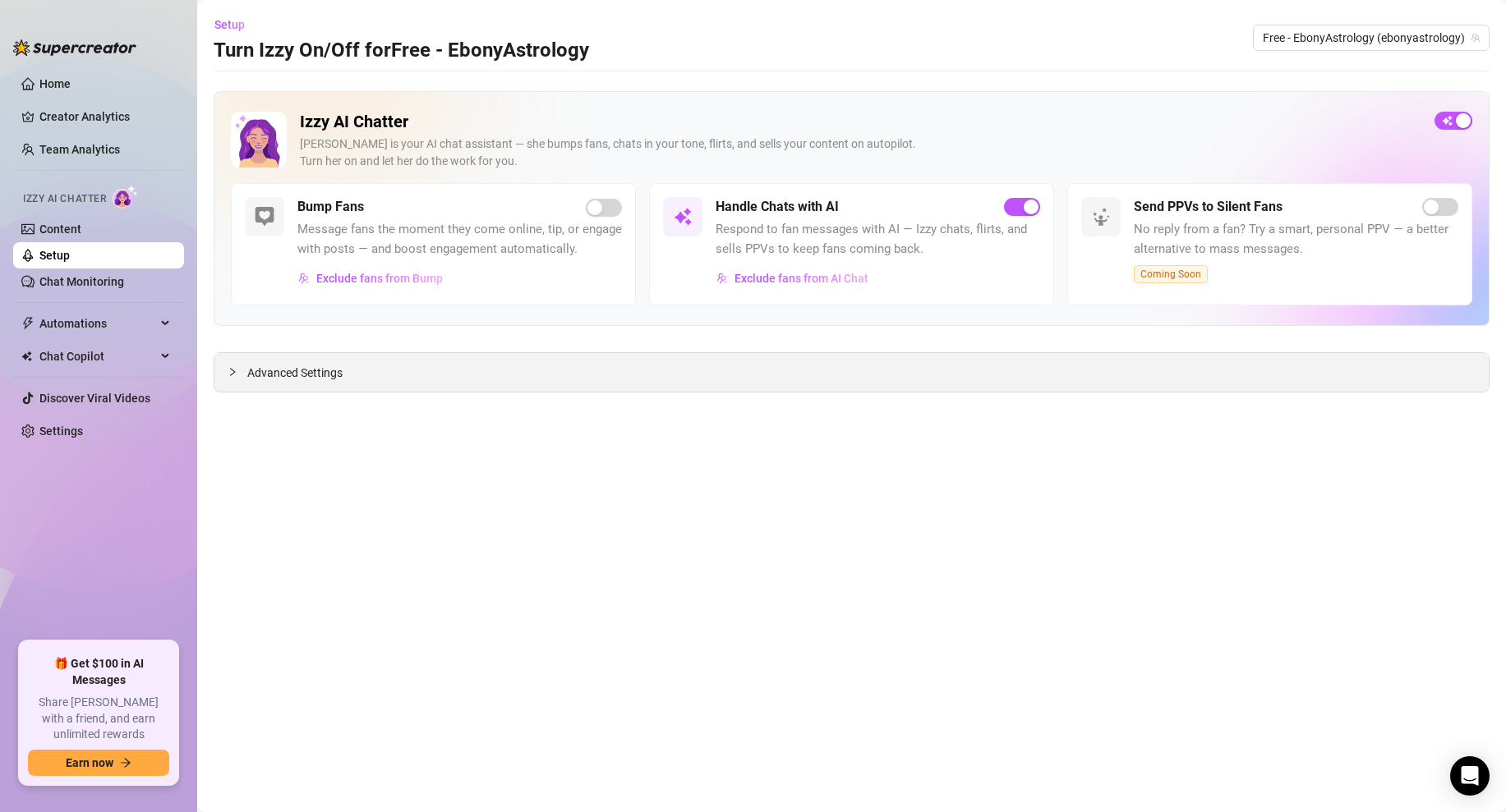
click at [842, 385] on div "Advanced Settings" at bounding box center [851, 372] width 1274 height 38
click at [234, 372] on icon "collapsed" at bounding box center [233, 372] width 5 height 8
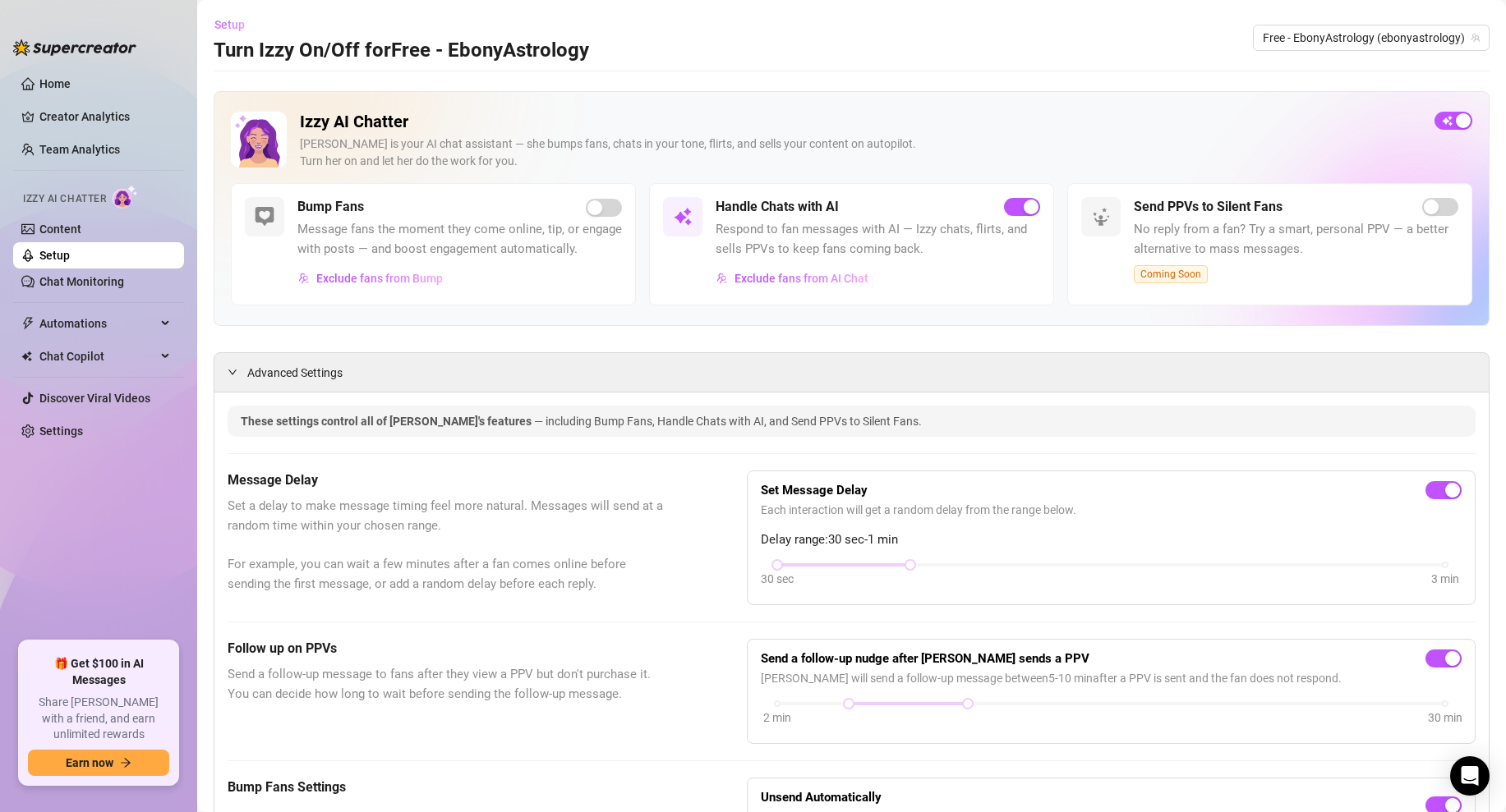
click at [230, 28] on span "Setup" at bounding box center [230, 24] width 30 height 13
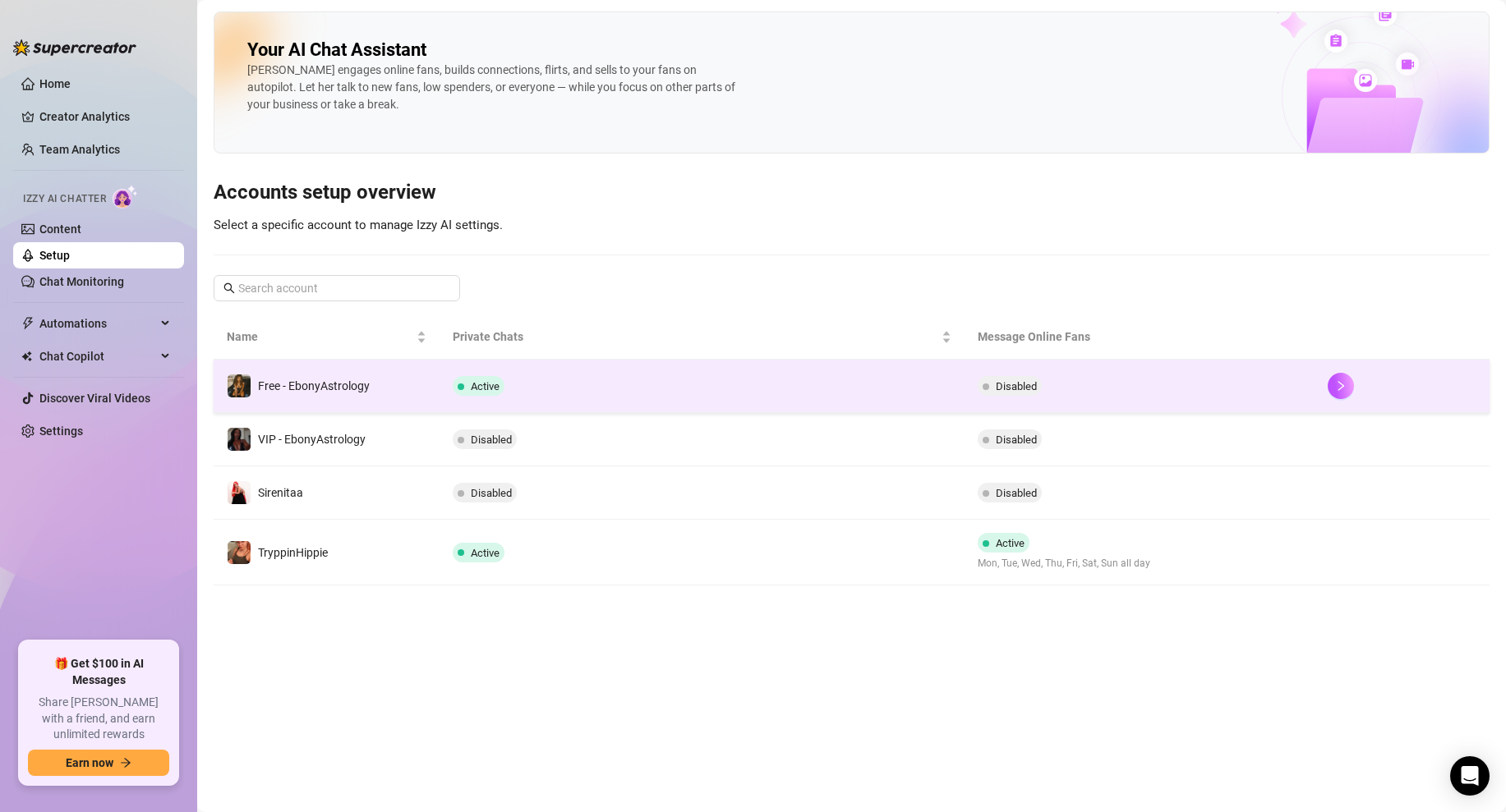
click at [1019, 391] on span "Disabled" at bounding box center [1016, 387] width 41 height 12
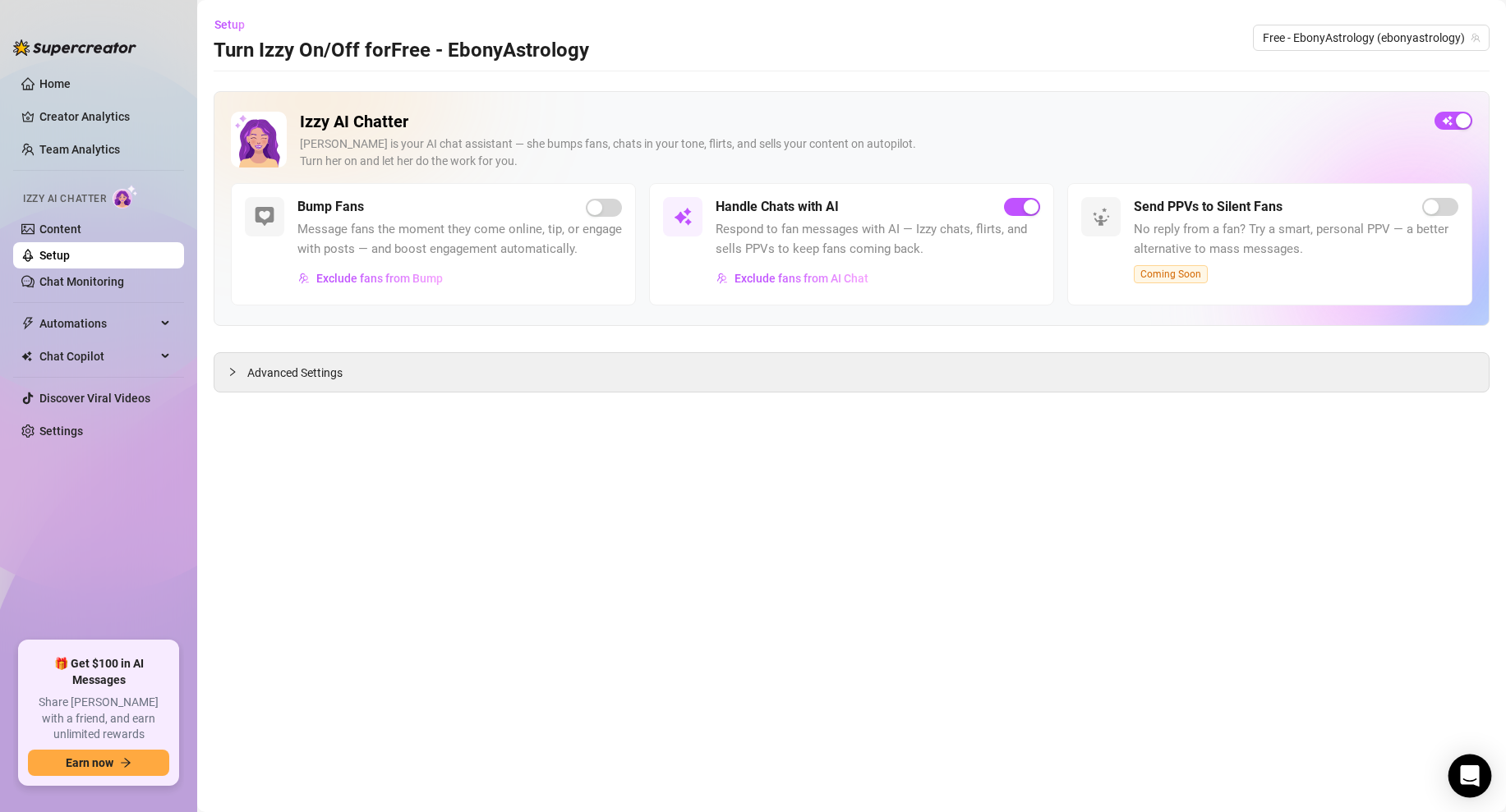
click at [1469, 778] on icon "Open Intercom Messenger" at bounding box center [1469, 776] width 19 height 21
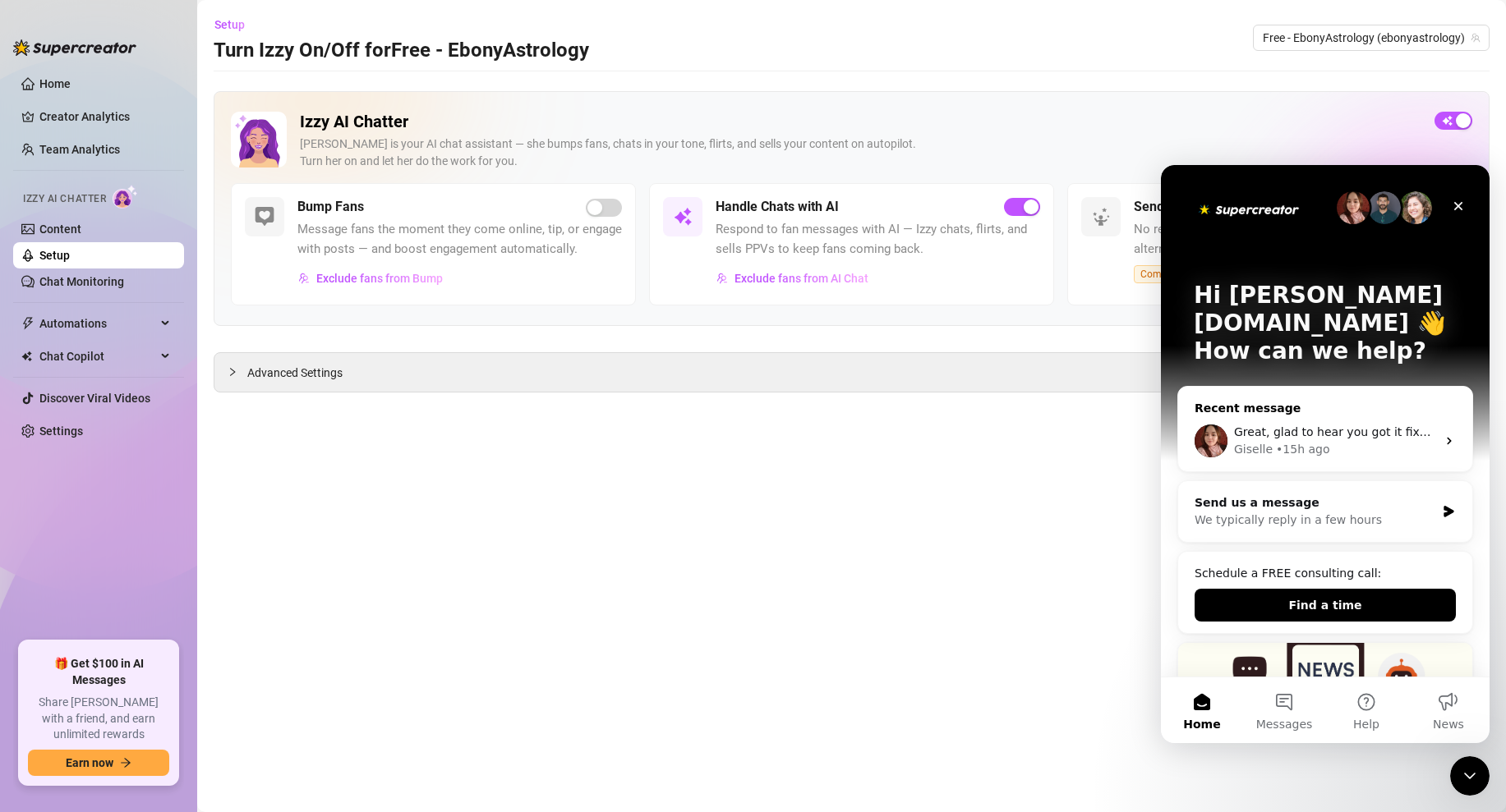
click at [1271, 425] on span "Great, glad to hear you got it fixed! 👍 If anything else comes up, feel free to…" at bounding box center [1486, 431] width 506 height 13
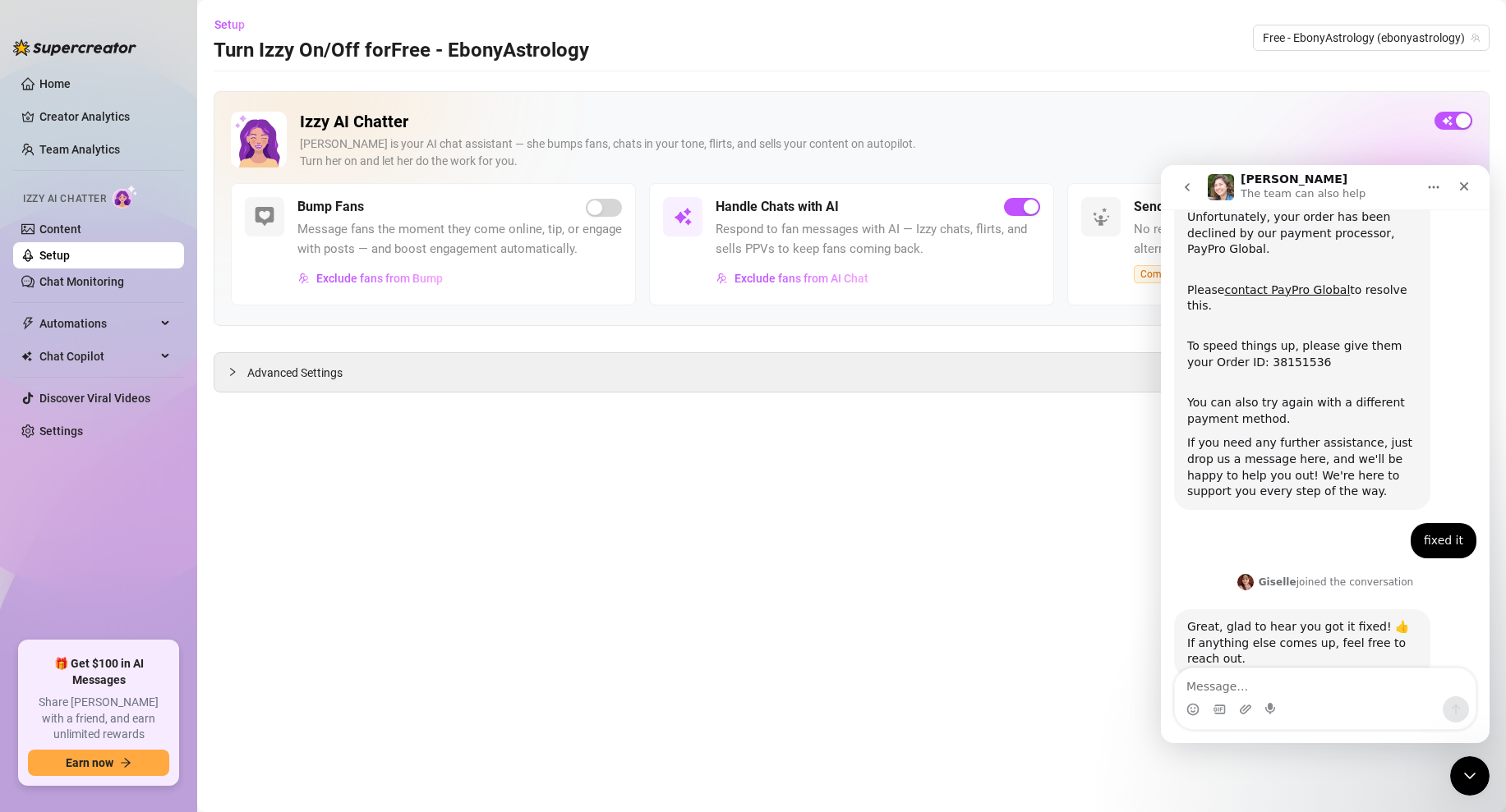
scroll to position [197, 0]
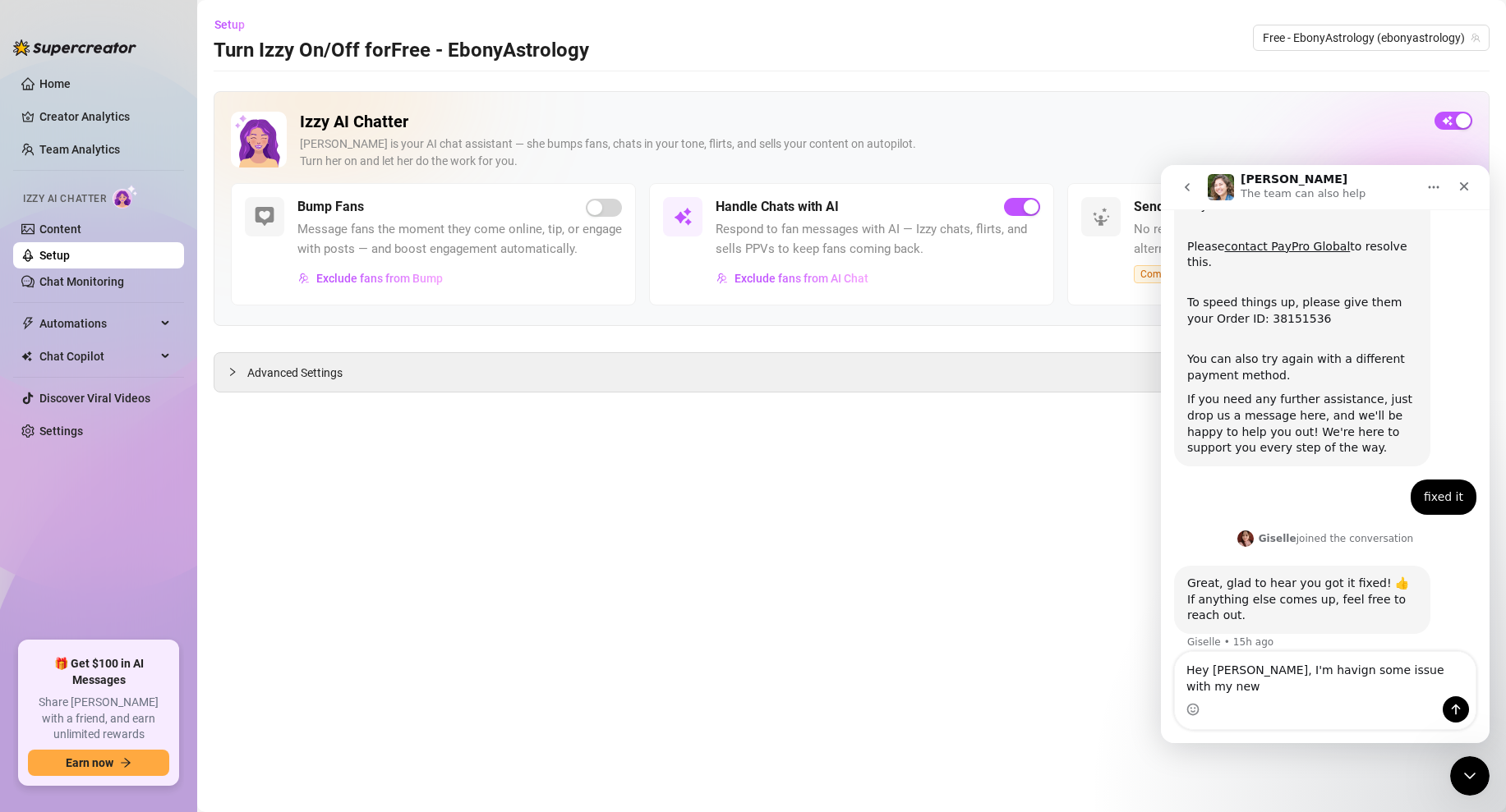
click at [1295, 686] on textarea "Hey Giselle, I'm havign some issue with my new" at bounding box center [1325, 674] width 301 height 44
click at [1452, 679] on textarea "Hey Giselle, I'm having some issue with my new" at bounding box center [1325, 674] width 301 height 44
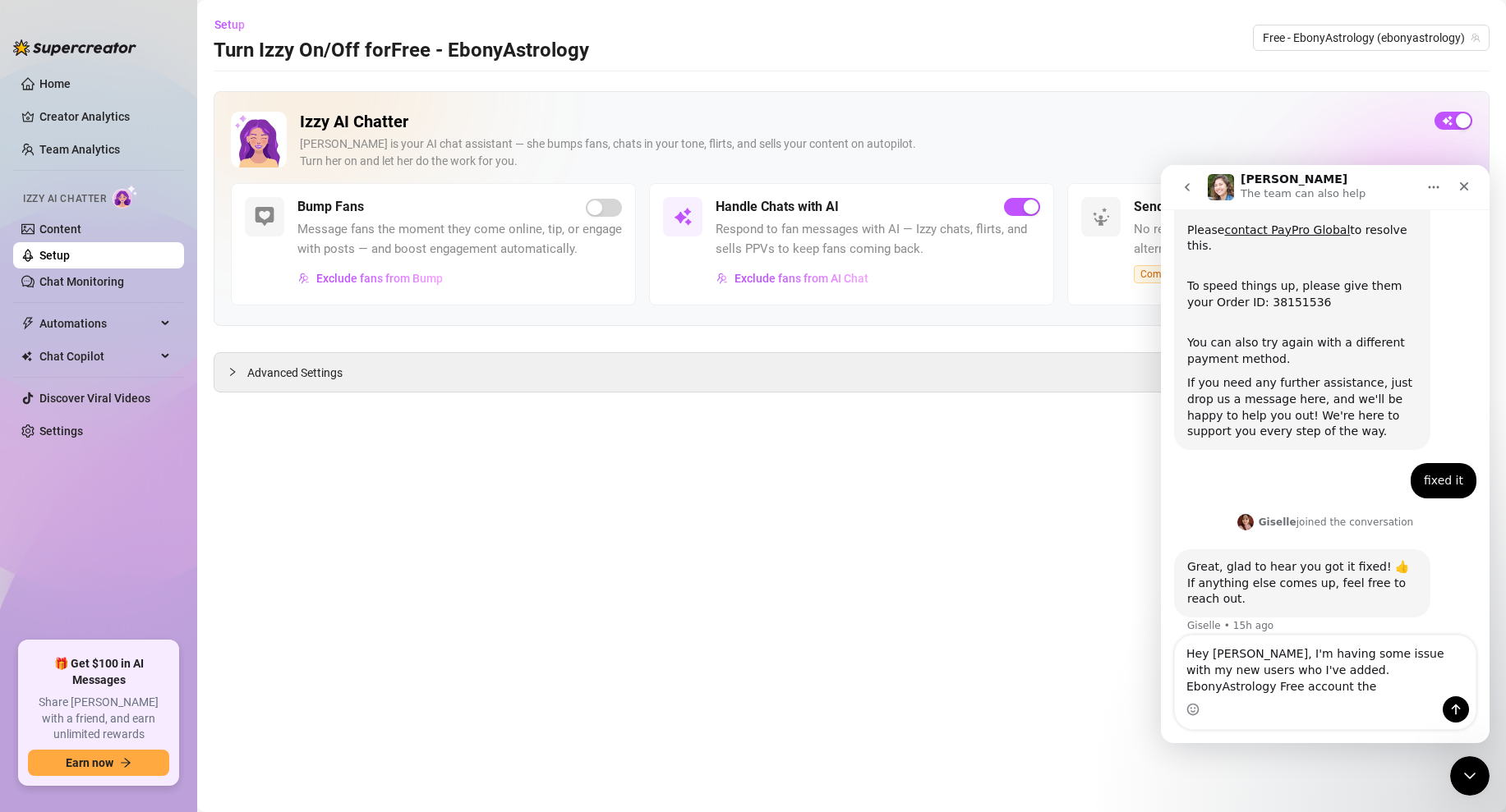
scroll to position [229, 0]
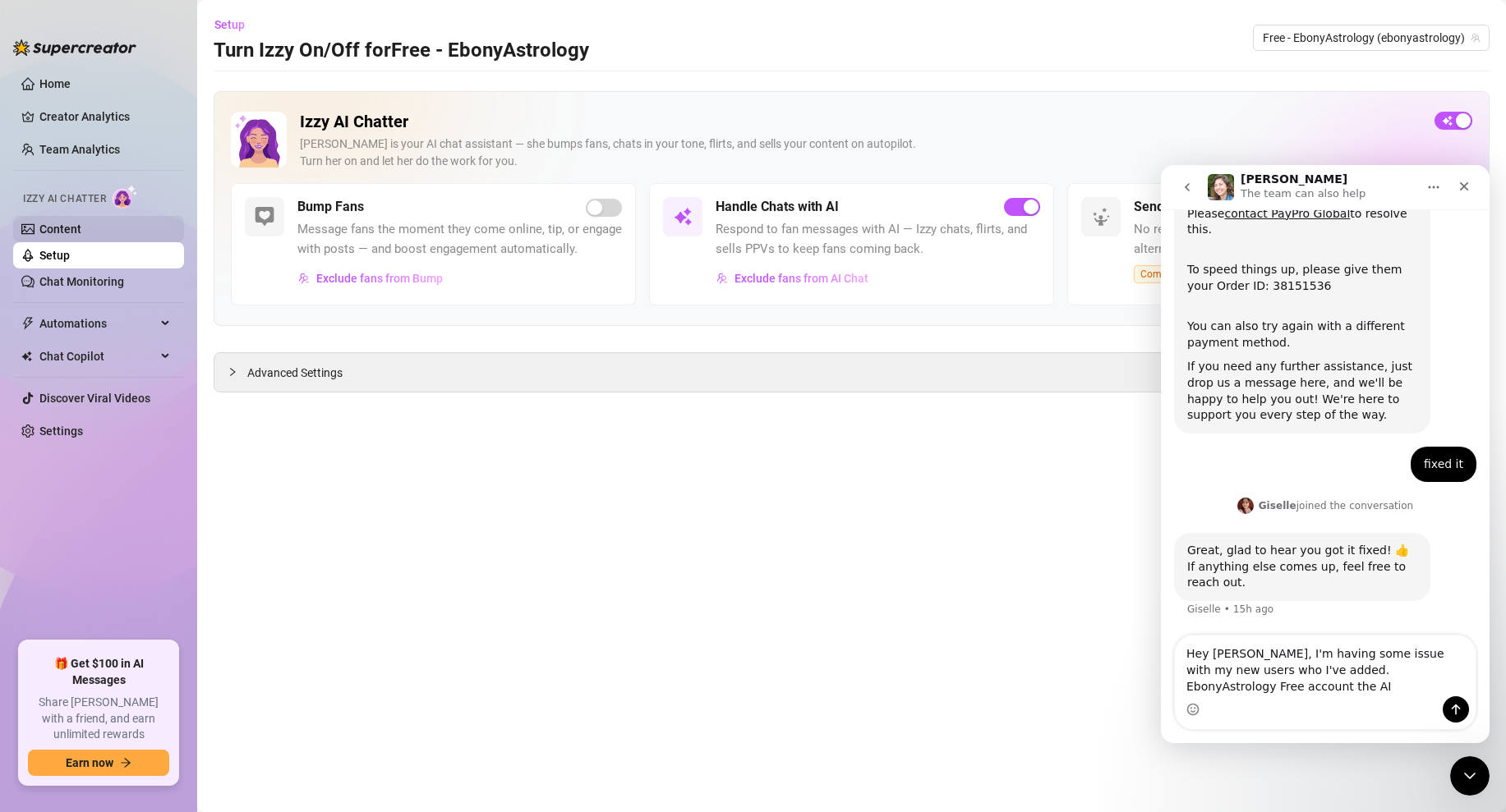
click at [77, 228] on link "Content" at bounding box center [60, 229] width 42 height 13
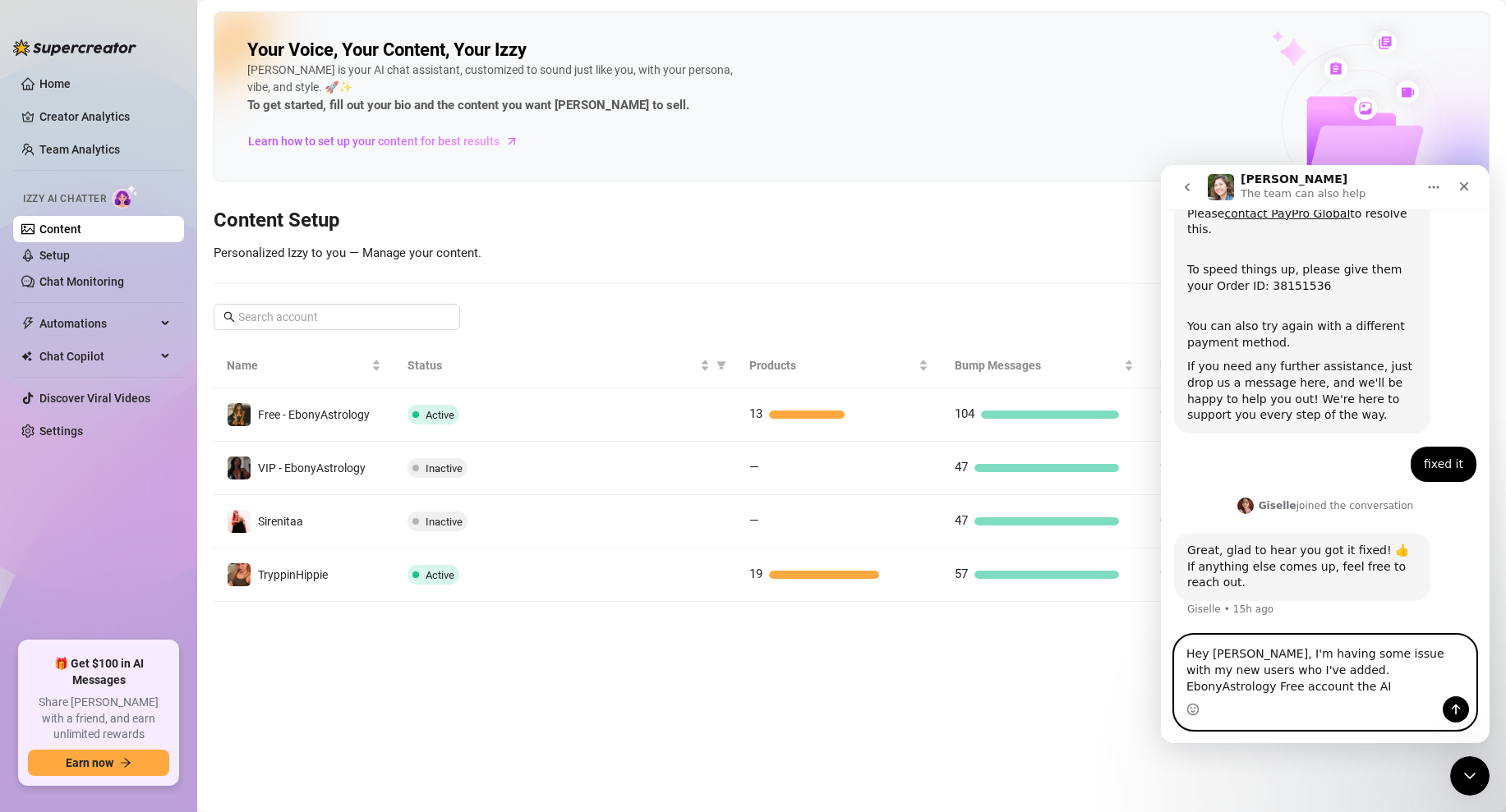
click at [1266, 678] on textarea "Hey Giselle, I'm having some issue with my new users who I've added. EbonyAstro…" at bounding box center [1325, 666] width 301 height 60
click at [1241, 687] on textarea "Hey Giselle, I'm having some issue with my new users who I've added. EbonyAstro…" at bounding box center [1325, 666] width 301 height 60
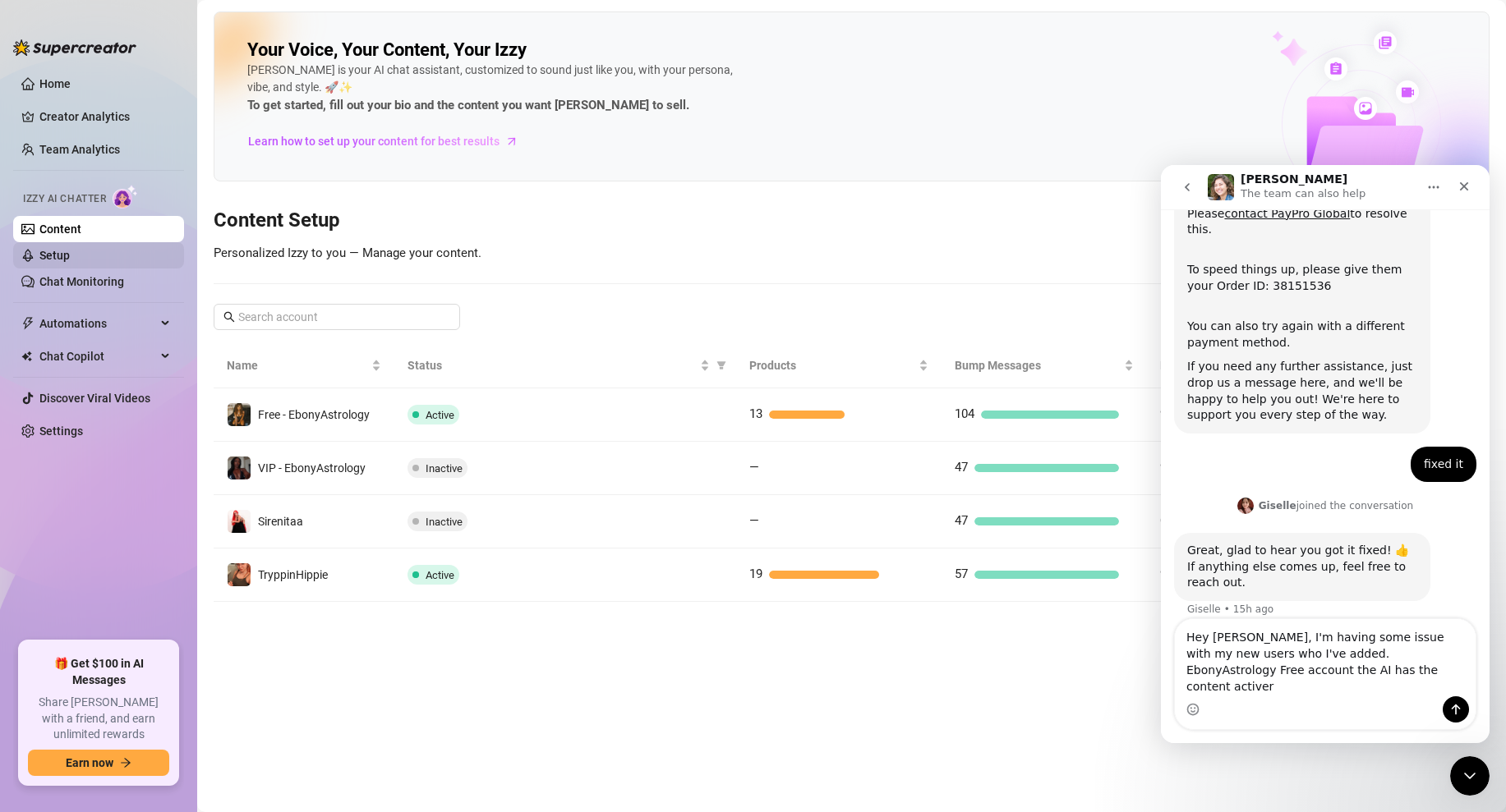
click at [52, 252] on link "Setup" at bounding box center [54, 255] width 30 height 13
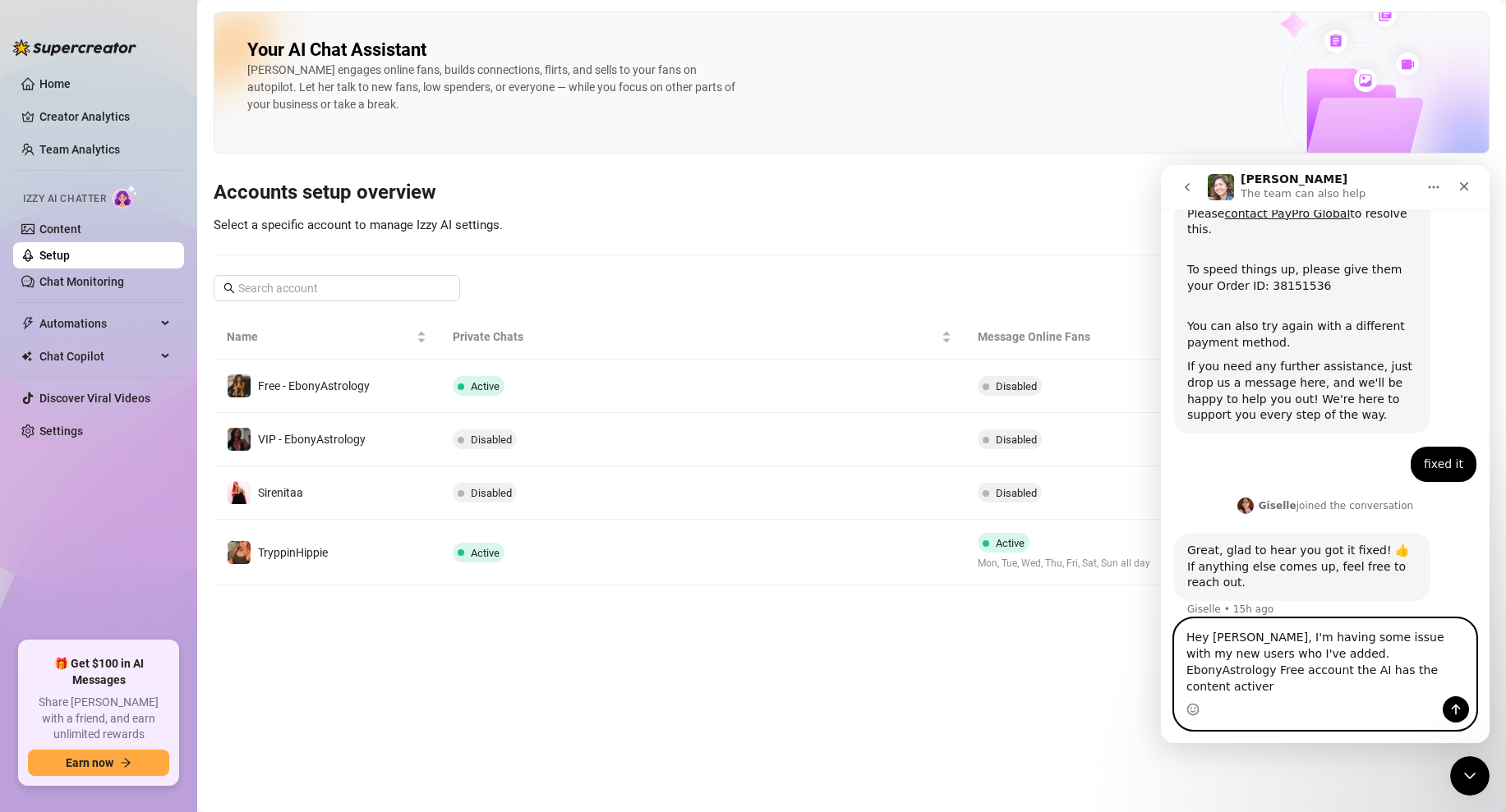
click at [1355, 687] on textarea "Hey Giselle, I'm having some issue with my new users who I've added. EbonyAstro…" at bounding box center [1325, 657] width 301 height 77
click at [1197, 711] on circle "Emoji picker" at bounding box center [1192, 709] width 11 height 11
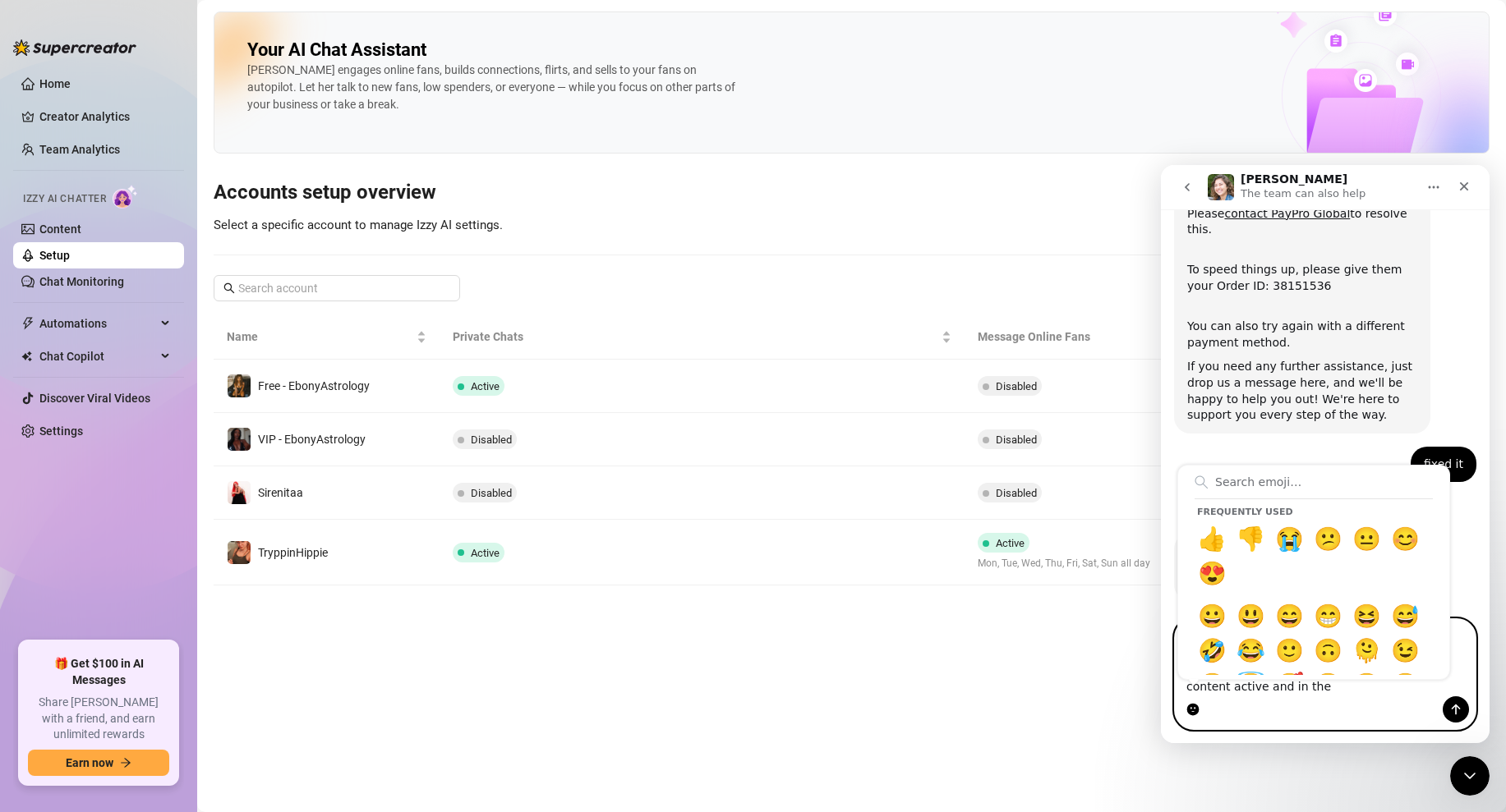
click at [1290, 690] on textarea "Hey Giselle, I'm having some issue with my new users who I've added. EbonyAstro…" at bounding box center [1325, 657] width 301 height 77
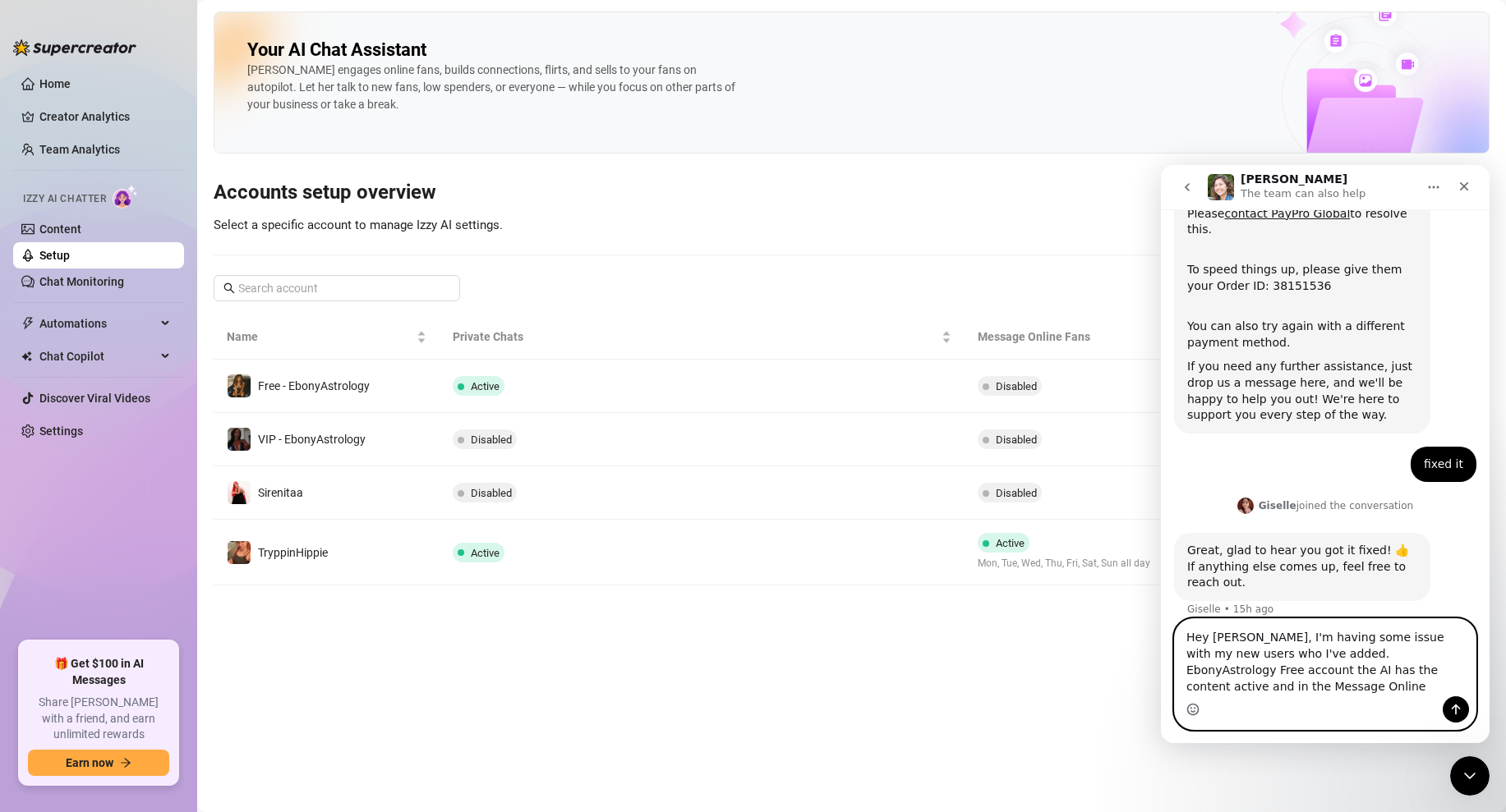
scroll to position [245, 0]
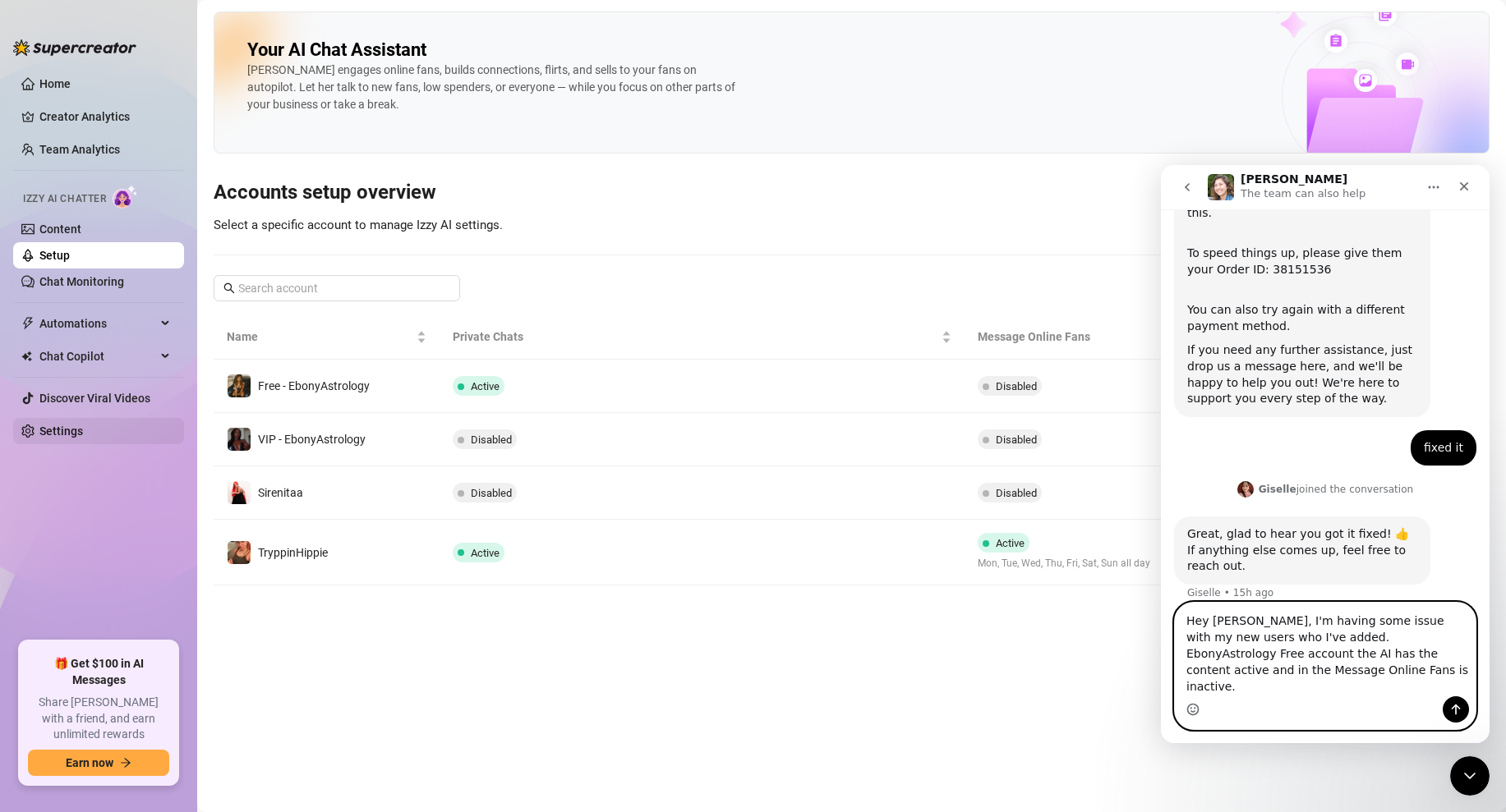
type textarea "Hey Giselle, I'm having some issue with my new users who I've added. EbonyAstro…"
click at [65, 427] on link "Settings" at bounding box center [60, 430] width 44 height 13
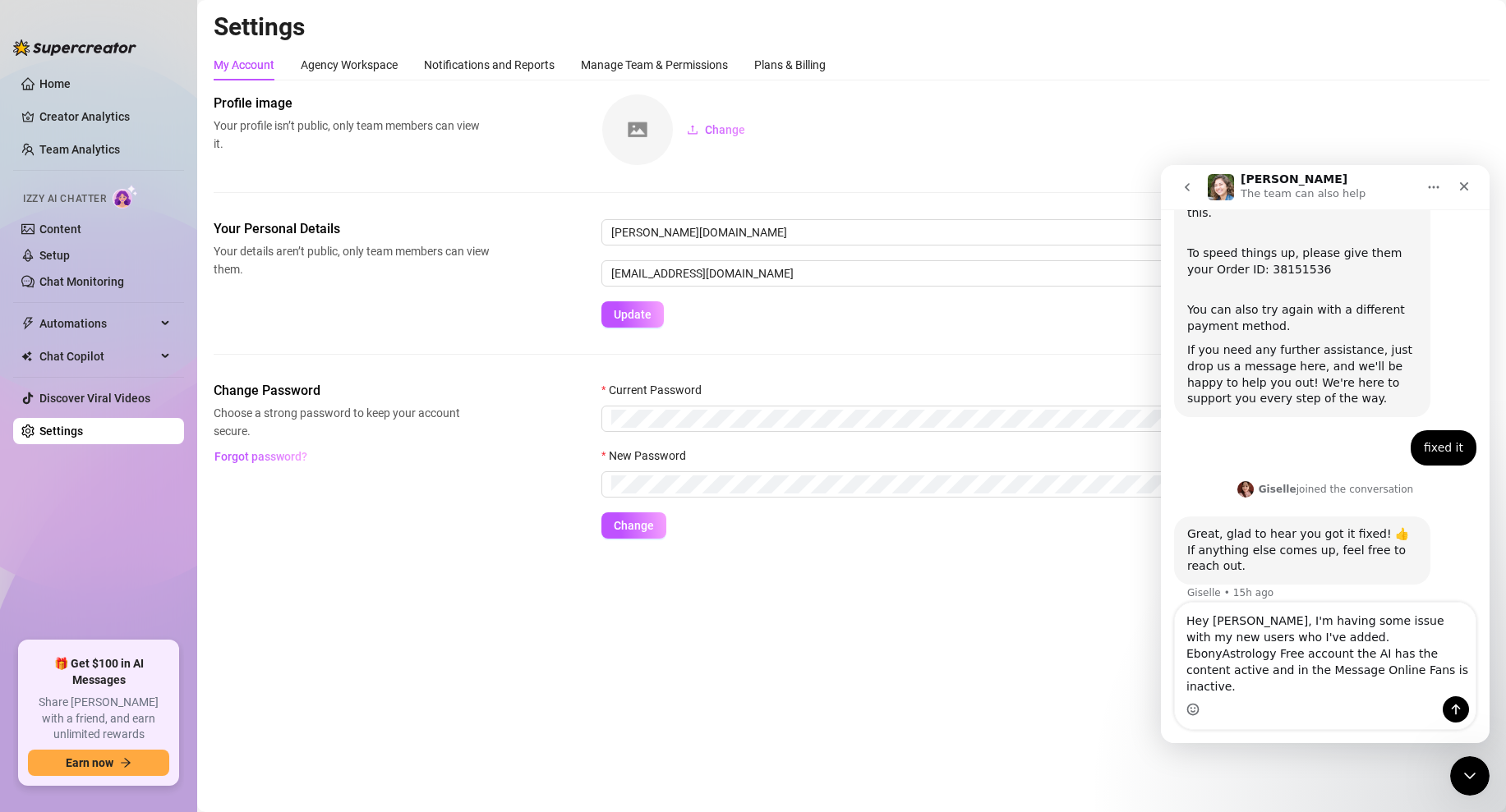
click at [837, 67] on div "My Account Agency Workspace Notifications and Reports Manage Team & Permissions…" at bounding box center [851, 64] width 1276 height 31
click at [824, 67] on div "Plans & Billing" at bounding box center [790, 65] width 71 height 18
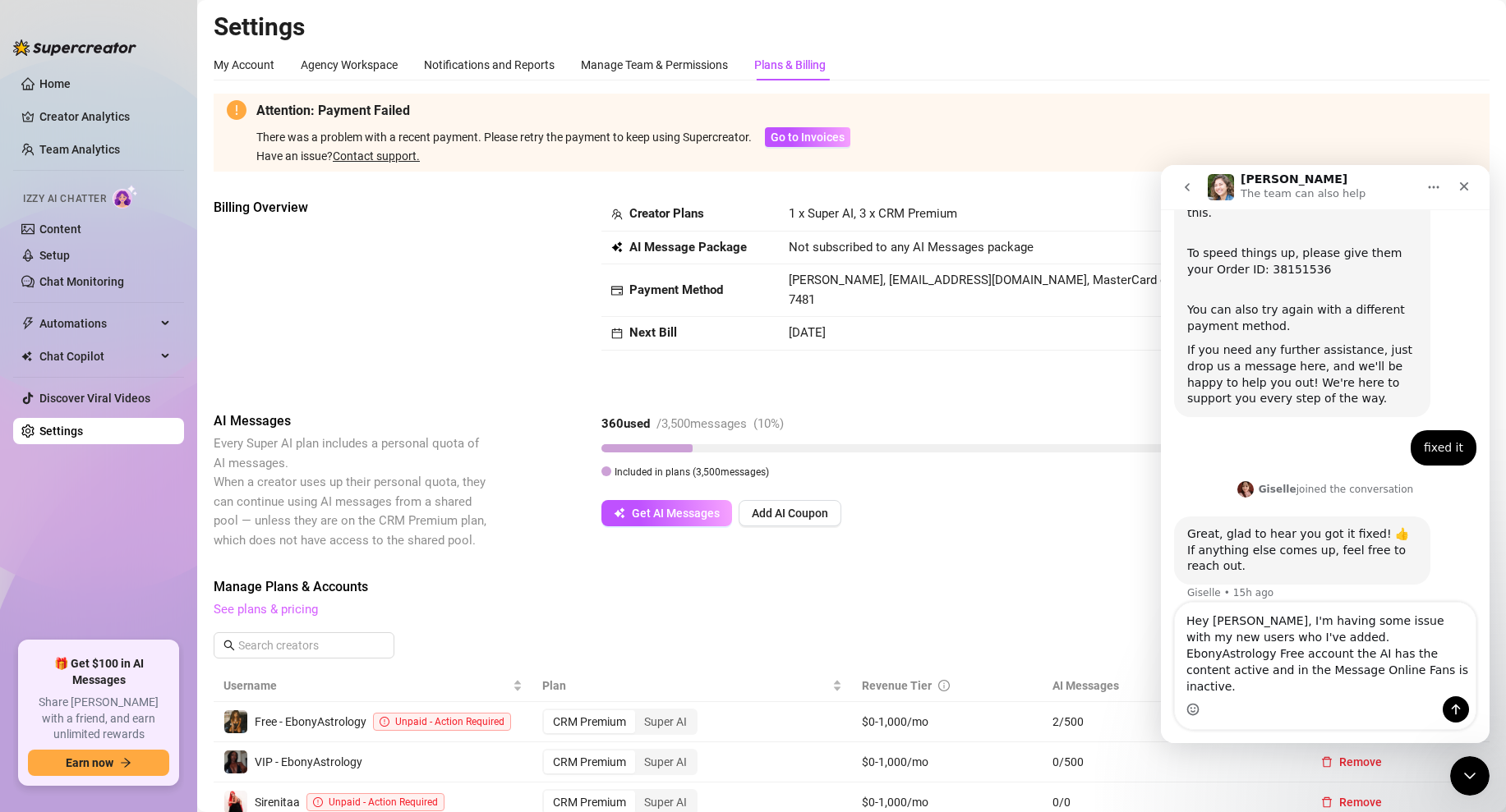
click at [271, 606] on link "See plans & pricing" at bounding box center [265, 609] width 104 height 15
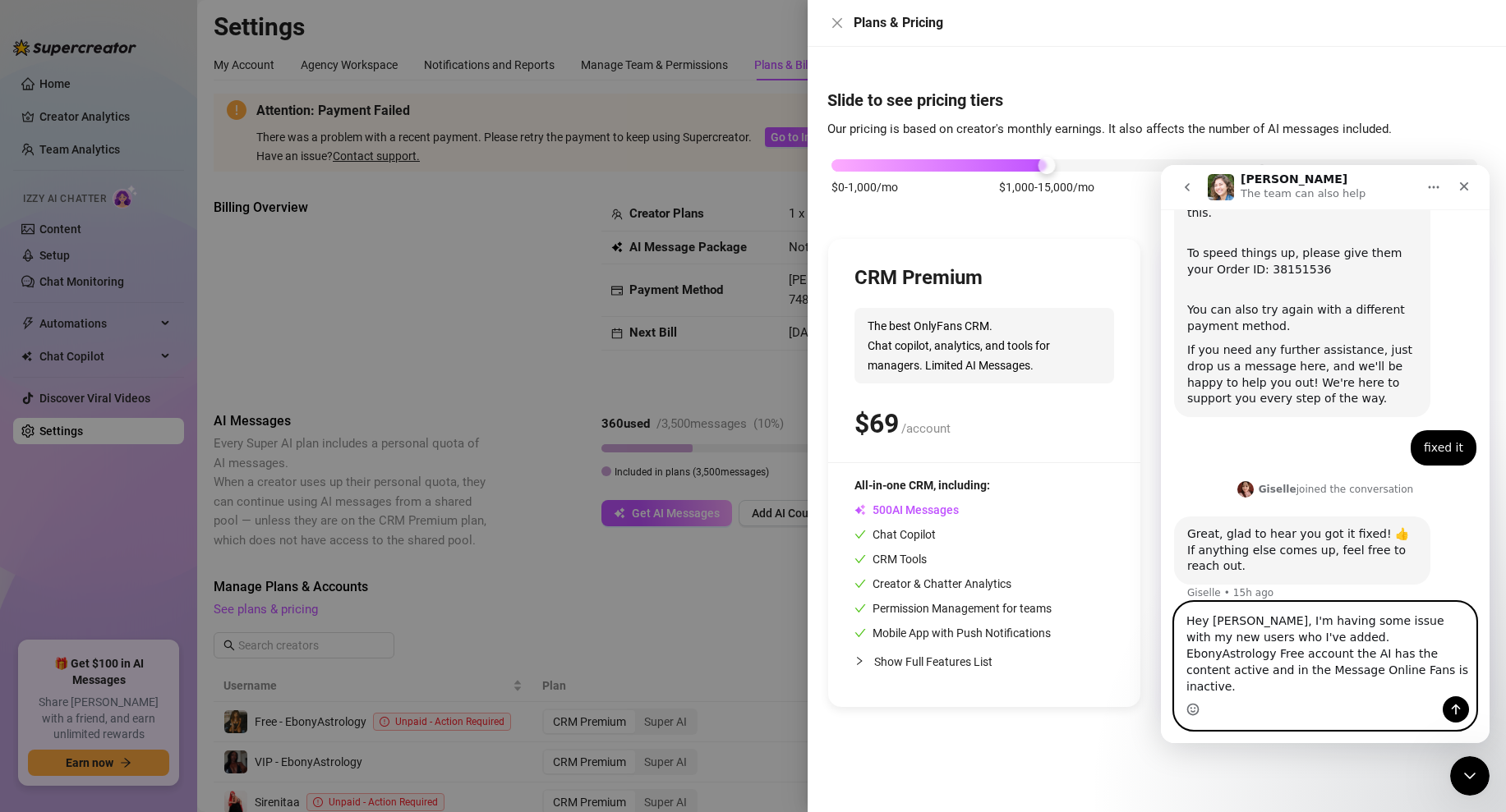
click at [1342, 682] on textarea "Hey Giselle, I'm having some issue with my new users who I've added. EbonyAstro…" at bounding box center [1325, 649] width 301 height 93
click at [1459, 764] on icon "Close Intercom Messenger" at bounding box center [1467, 774] width 20 height 20
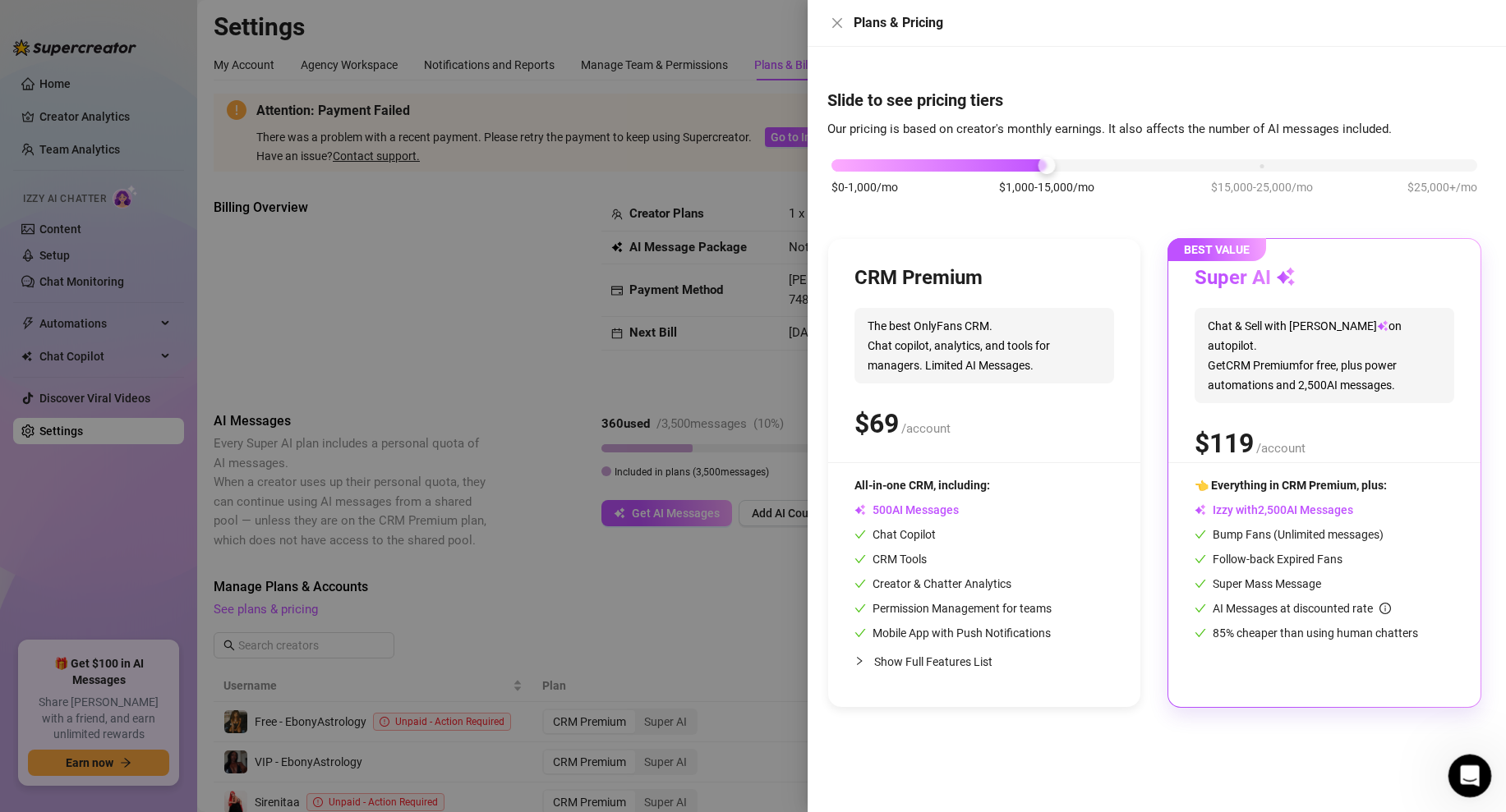
scroll to position [245, 0]
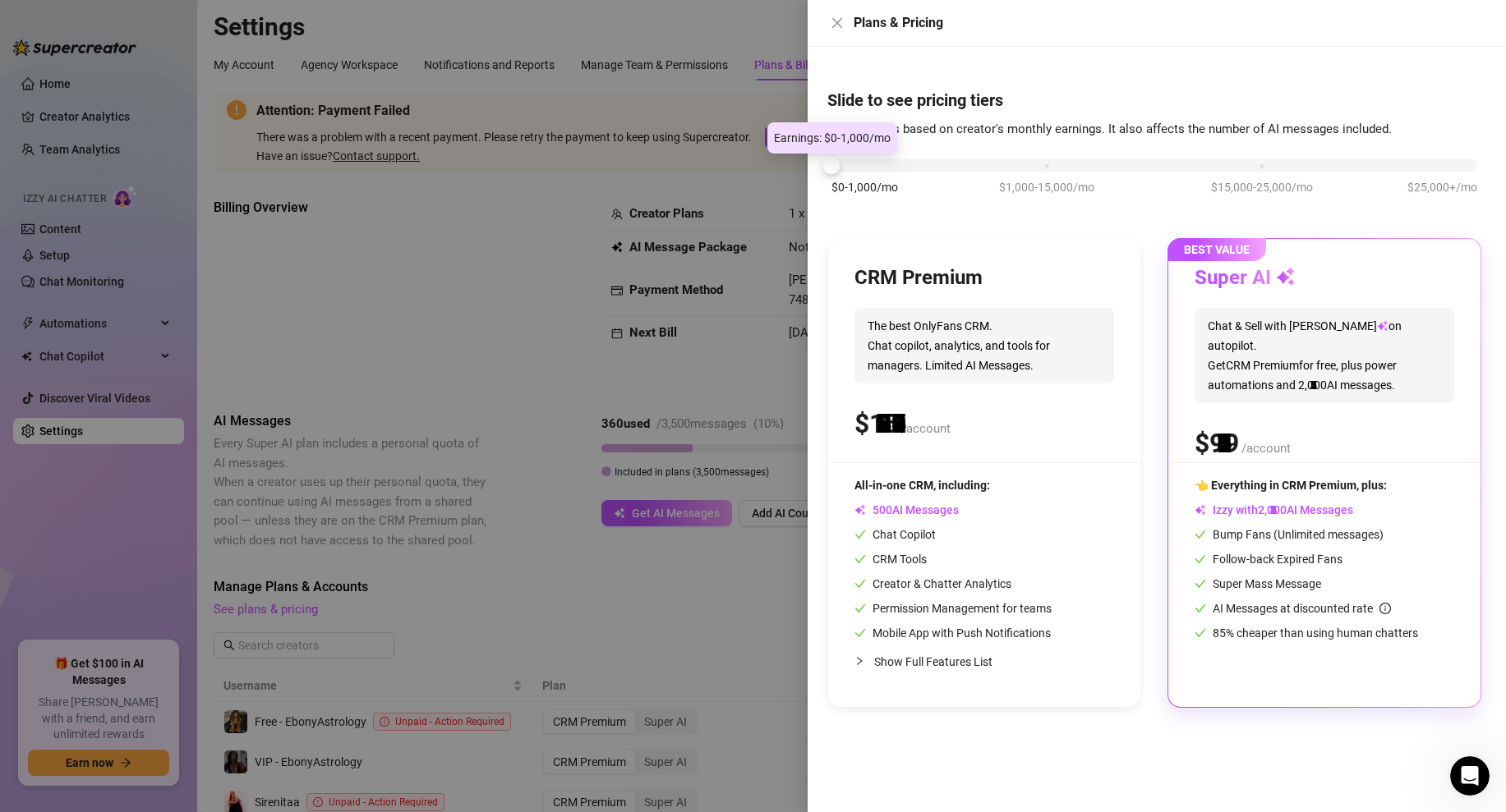
drag, startPoint x: 1045, startPoint y: 160, endPoint x: 820, endPoint y: 181, distance: 226.0
click at [820, 181] on div "Slide to see pricing tiers Our pricing is based on creator's monthly earnings. …" at bounding box center [1156, 430] width 698 height 766
click at [836, 21] on icon "close" at bounding box center [836, 22] width 10 height 10
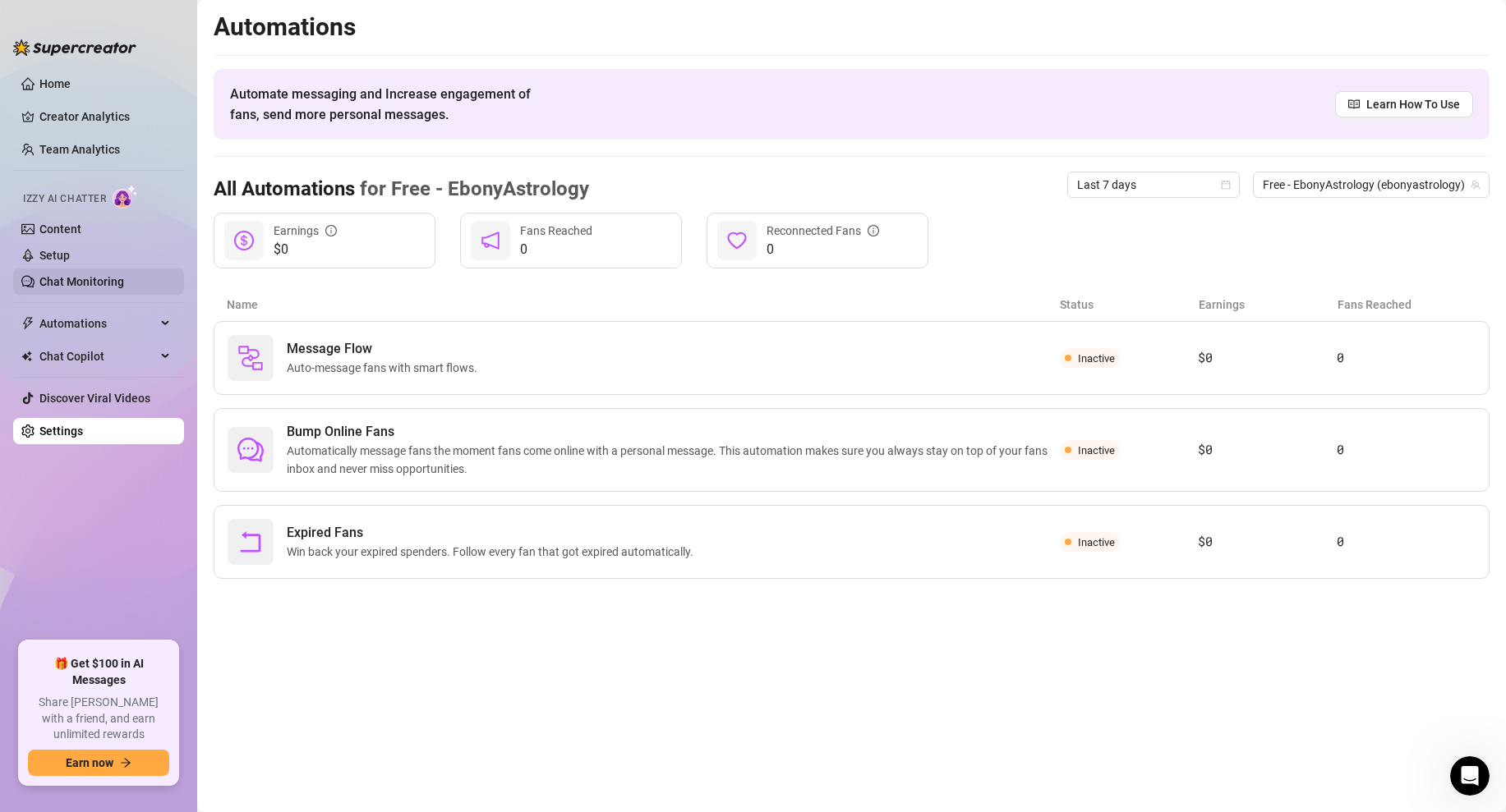
click at [76, 281] on link "Chat Monitoring" at bounding box center [81, 281] width 85 height 13
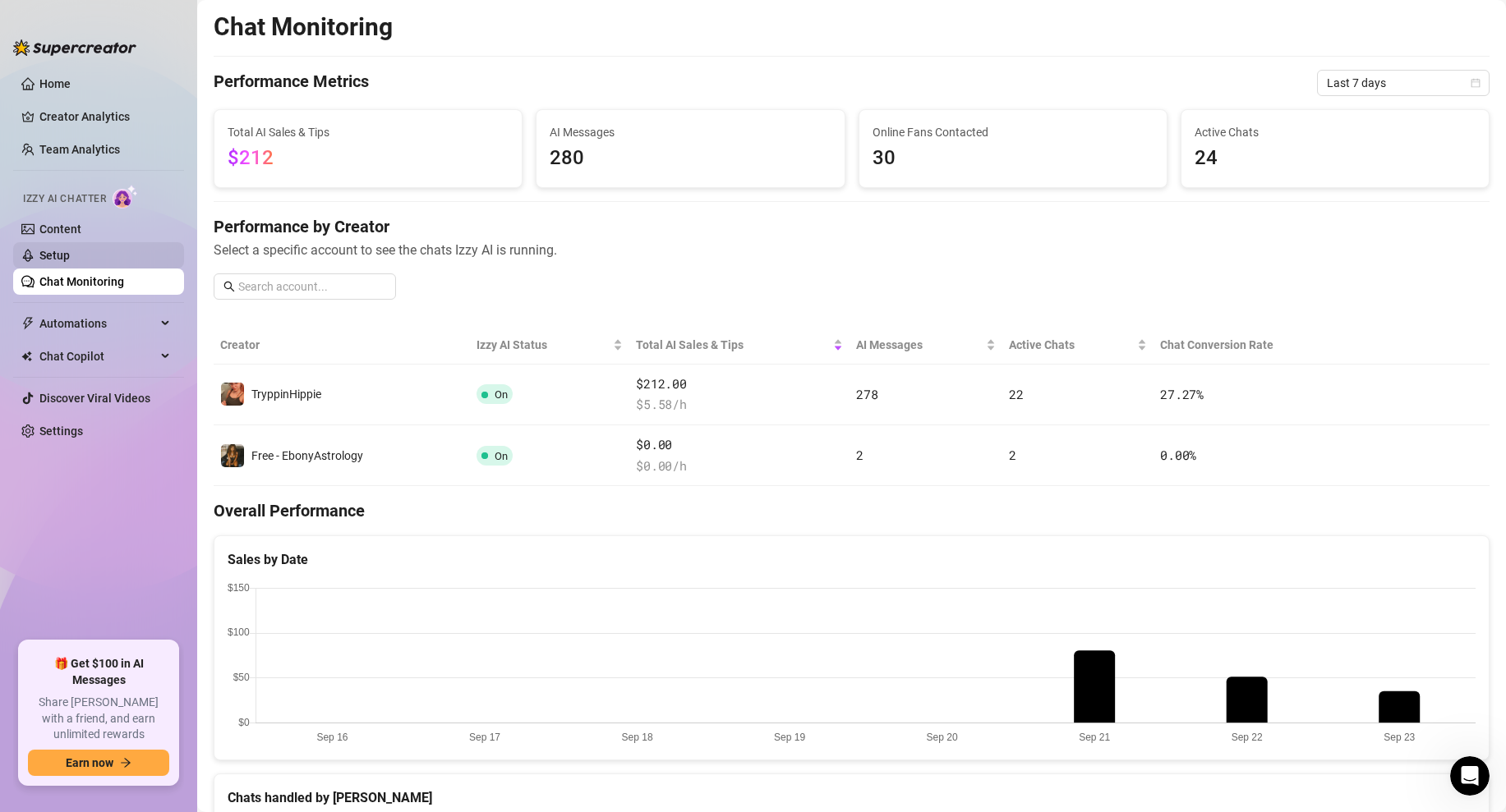
click at [69, 253] on link "Setup" at bounding box center [54, 255] width 30 height 13
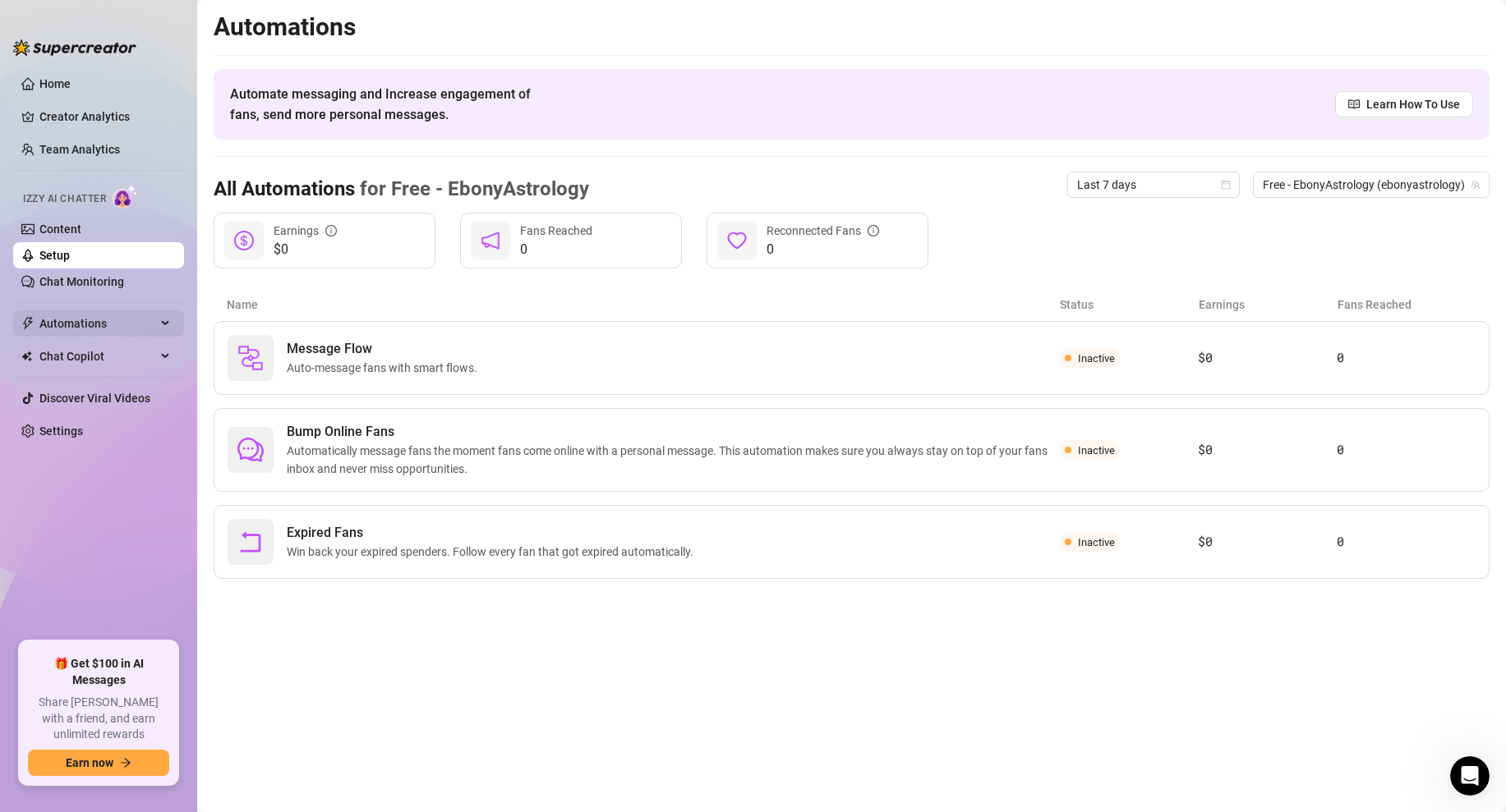
click at [90, 331] on span "Automations" at bounding box center [97, 324] width 117 height 27
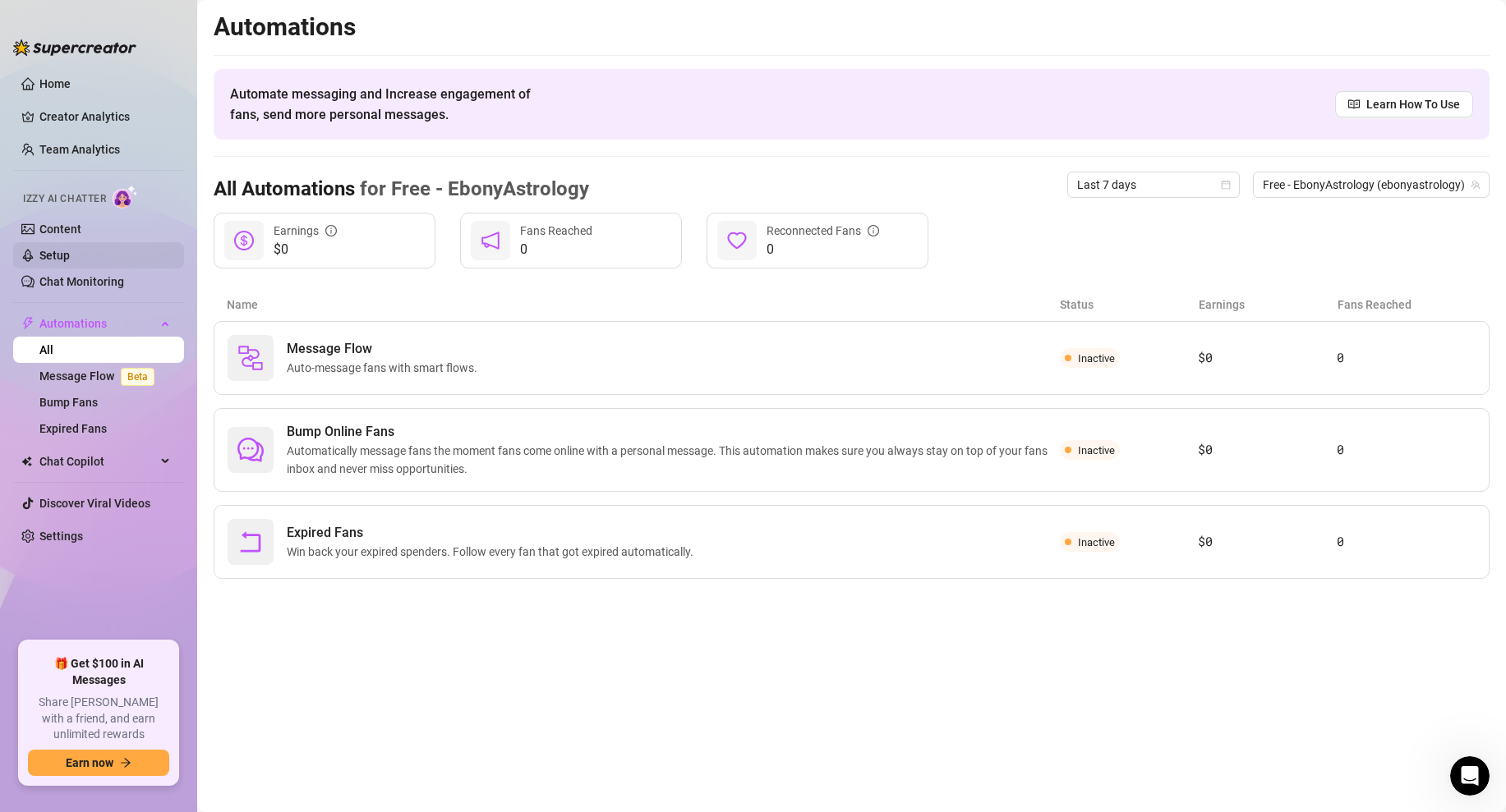
click at [69, 251] on link "Setup" at bounding box center [54, 255] width 30 height 13
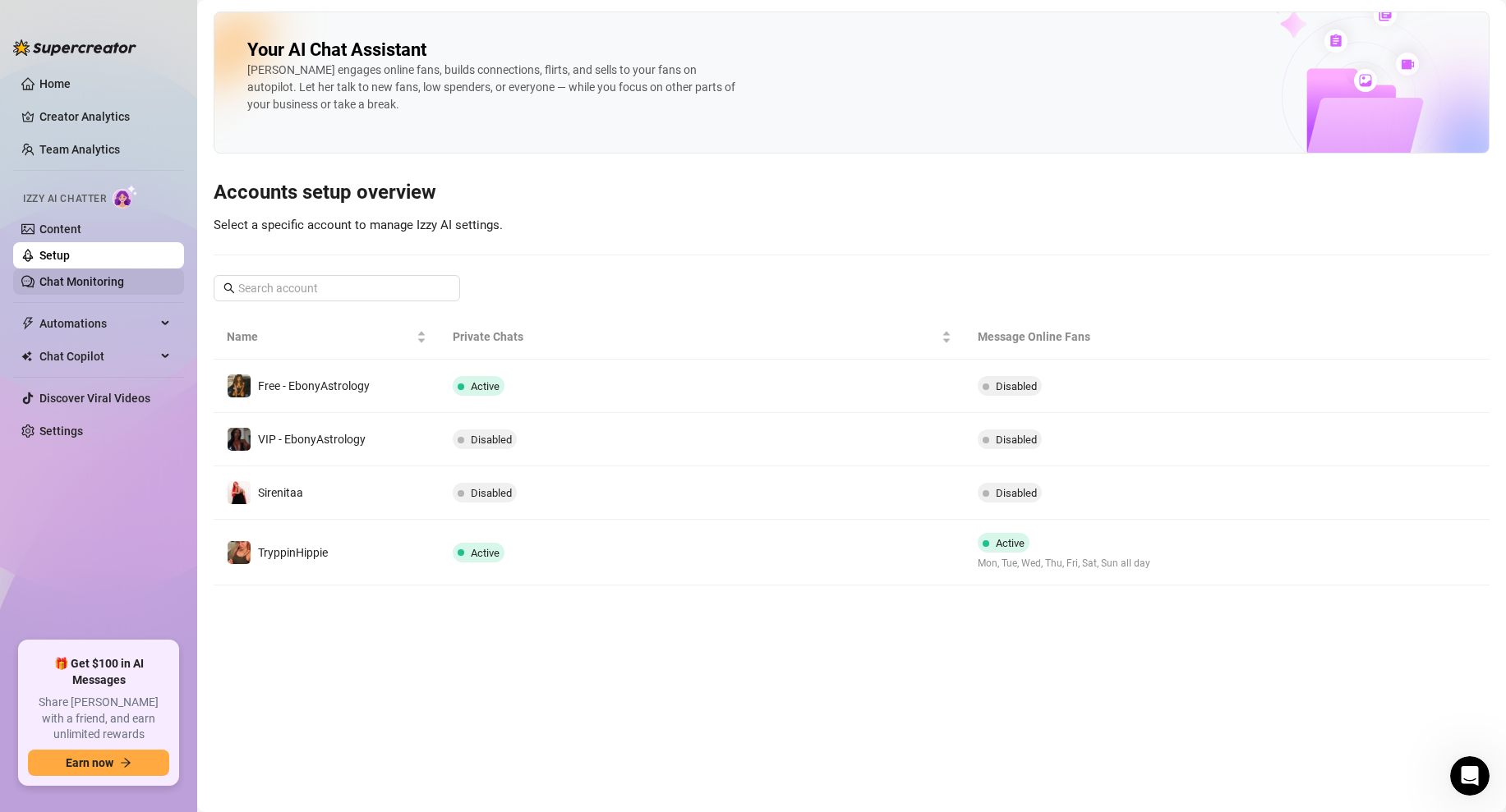
click at [106, 286] on link "Chat Monitoring" at bounding box center [81, 281] width 85 height 13
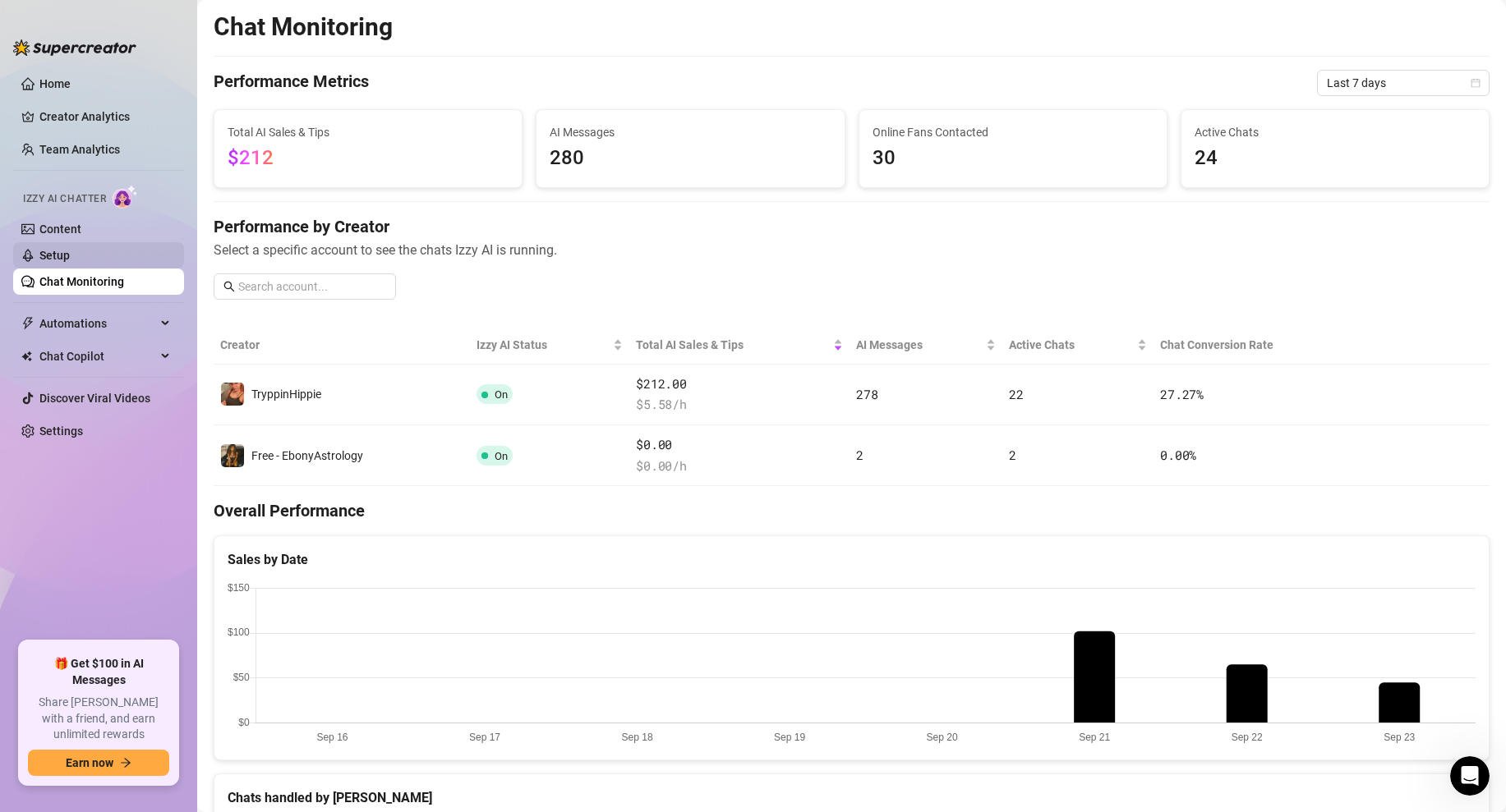
click at [69, 249] on link "Setup" at bounding box center [54, 255] width 30 height 13
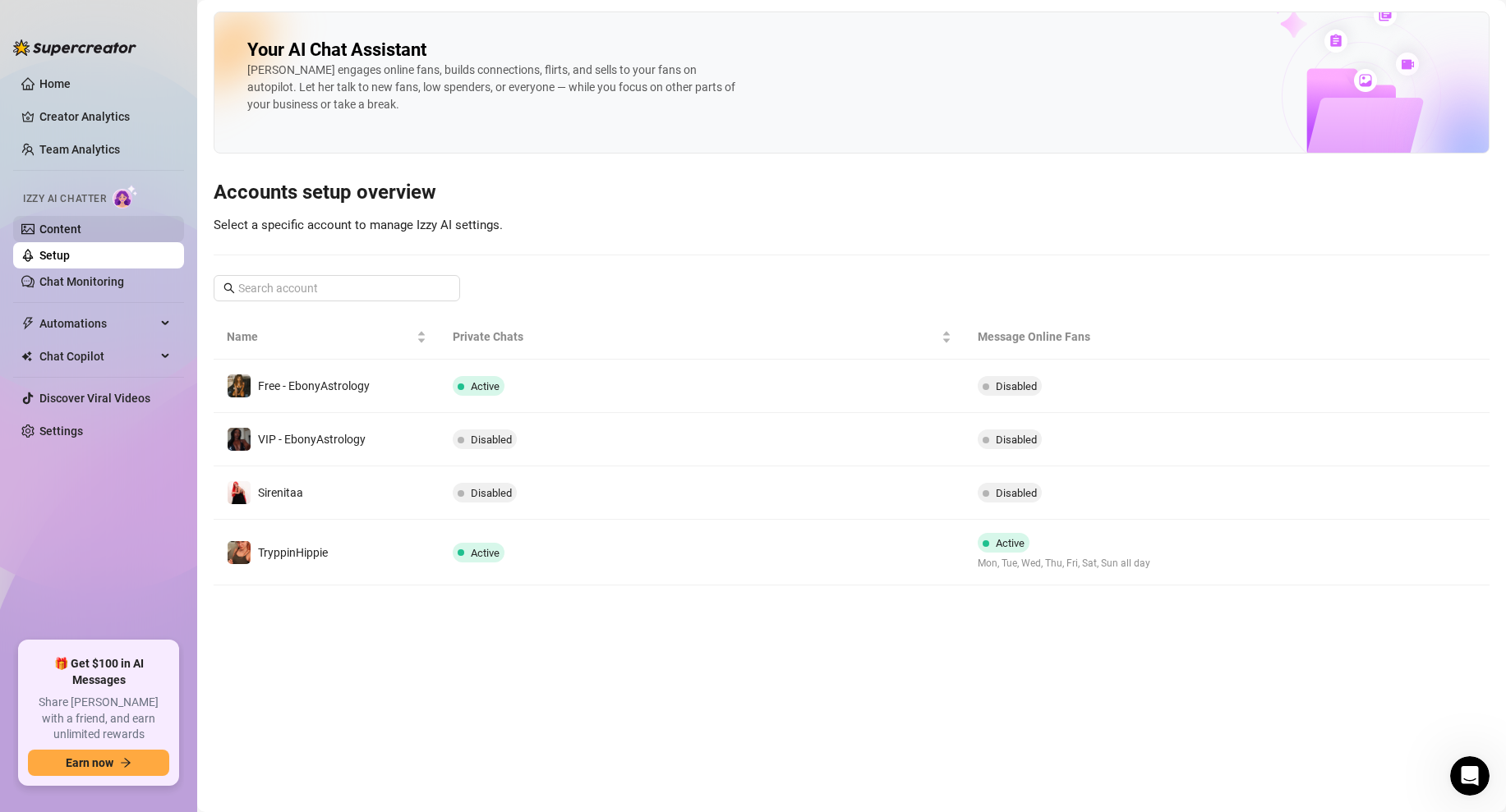
click at [64, 224] on link "Content" at bounding box center [60, 229] width 42 height 13
